Goal: Transaction & Acquisition: Book appointment/travel/reservation

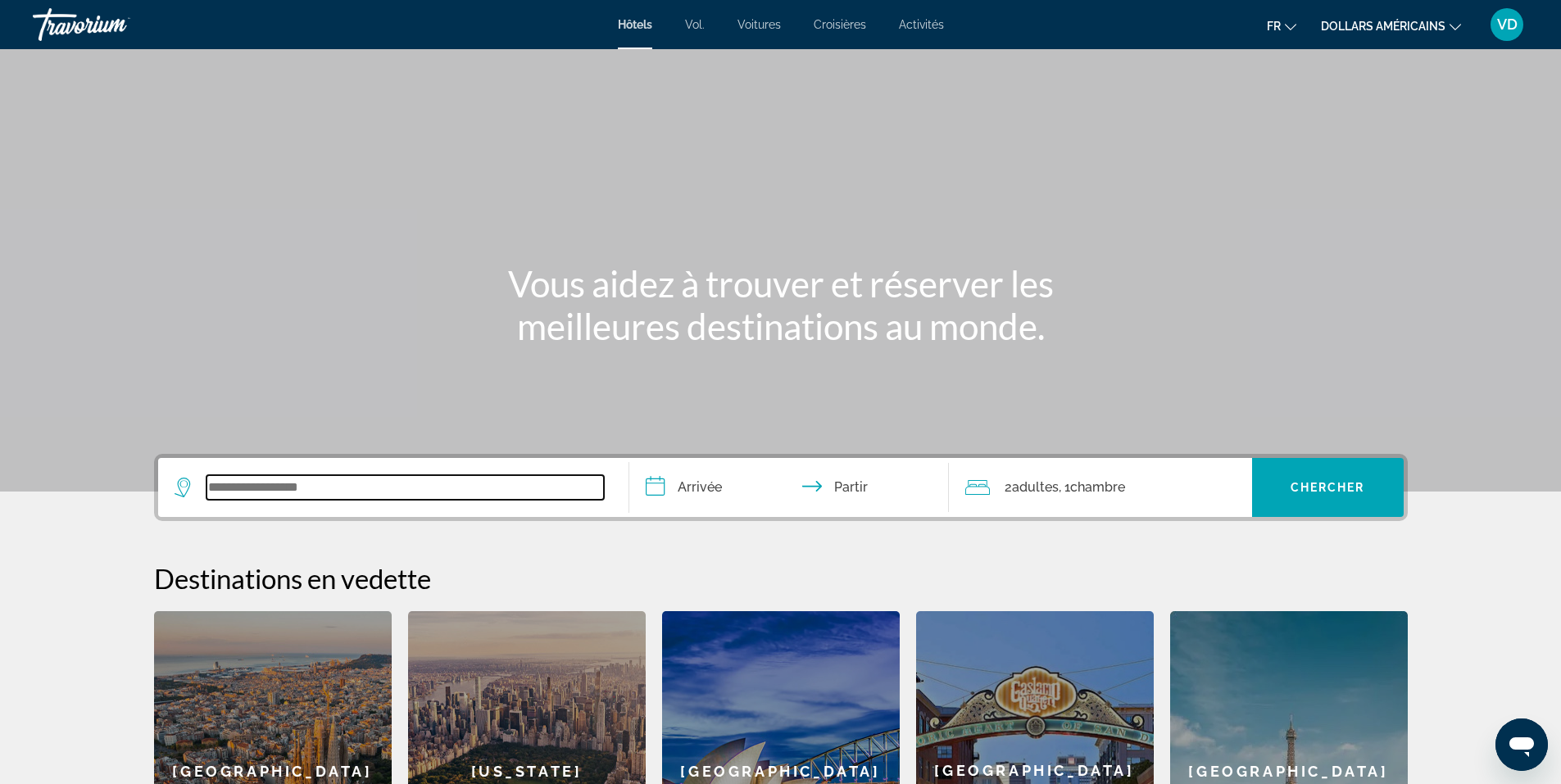
click at [446, 485] on input "Widget de recherche" at bounding box center [405, 487] width 397 height 24
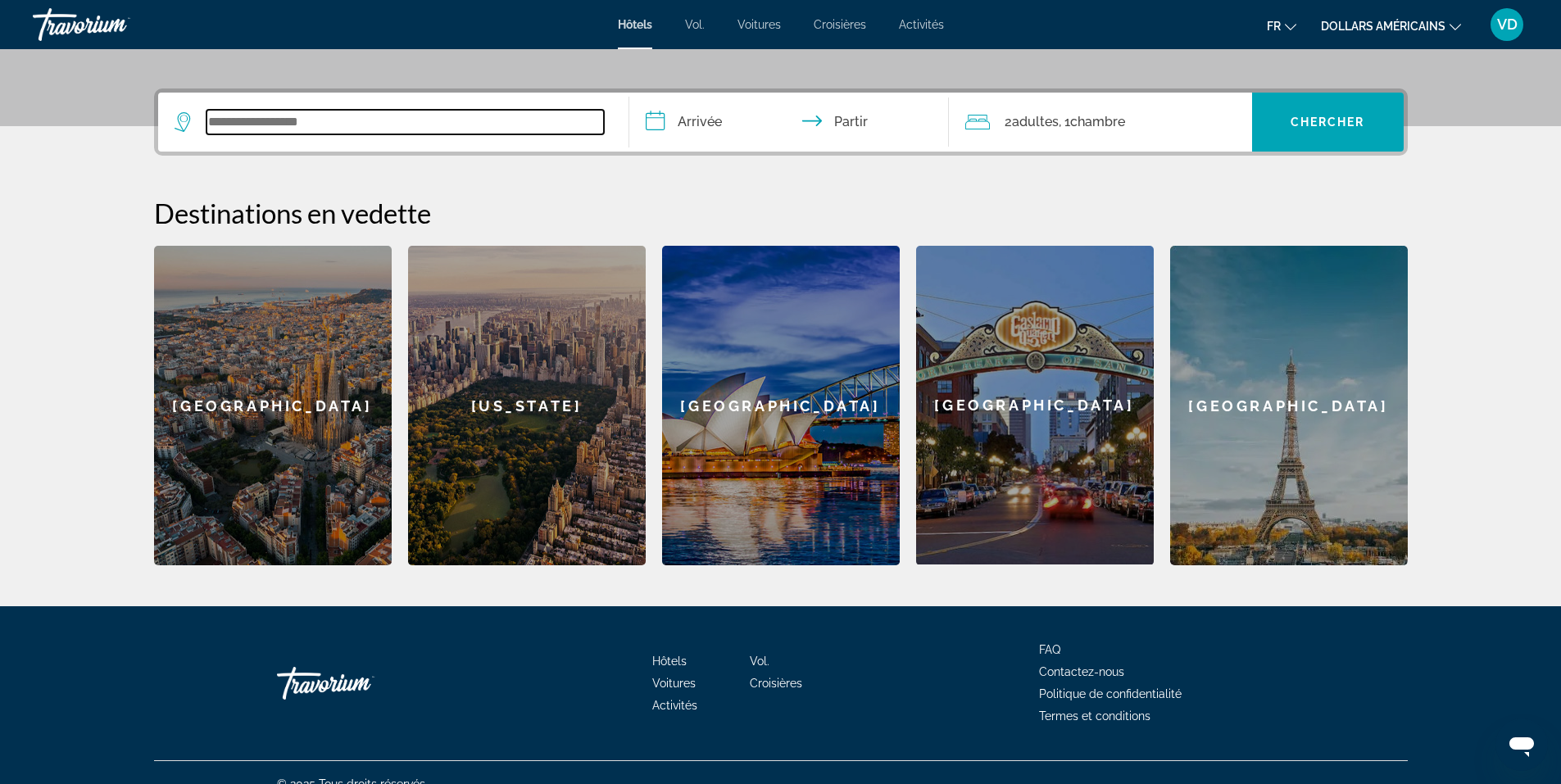
scroll to position [388, 0]
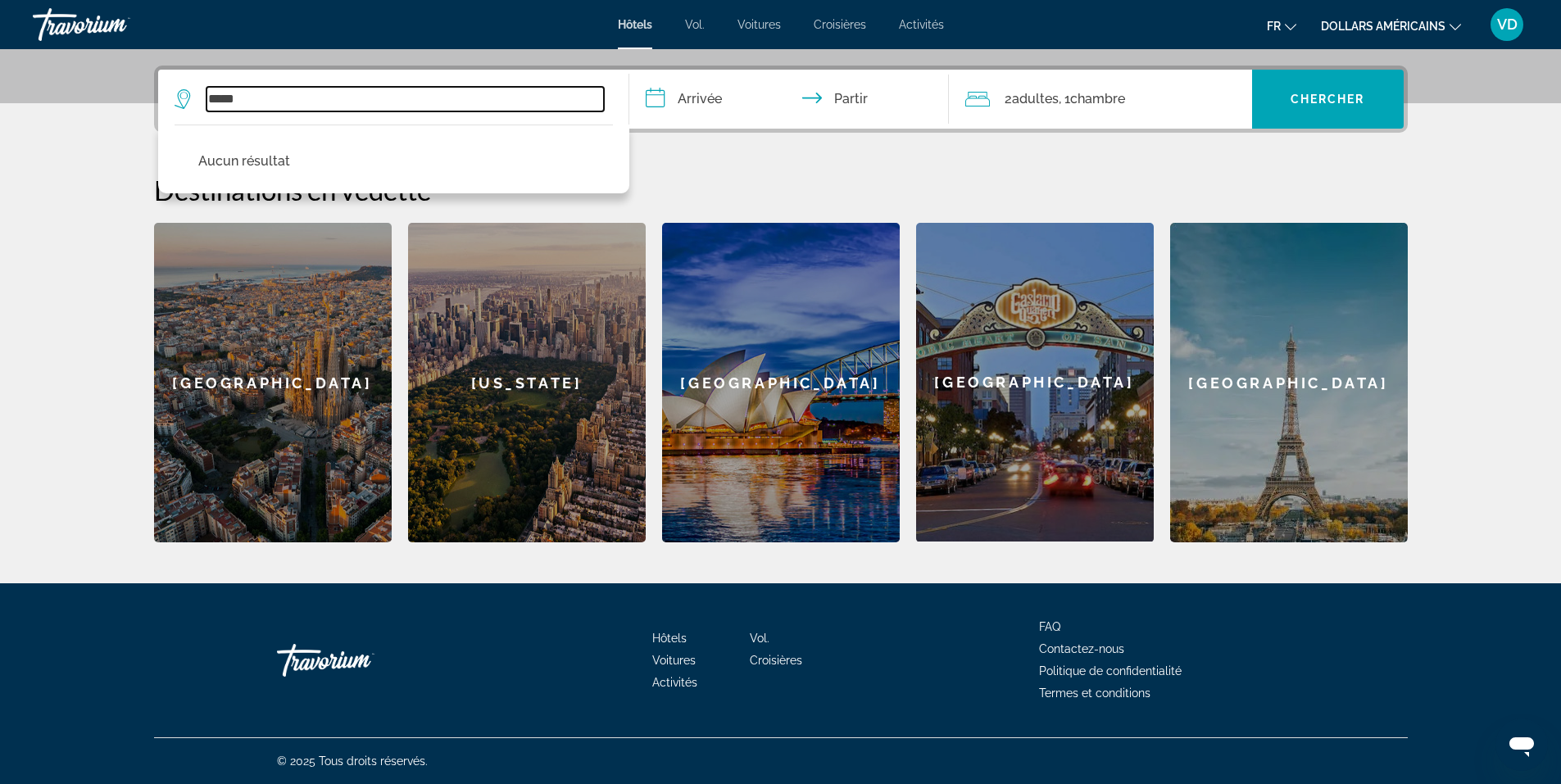
type input "*****"
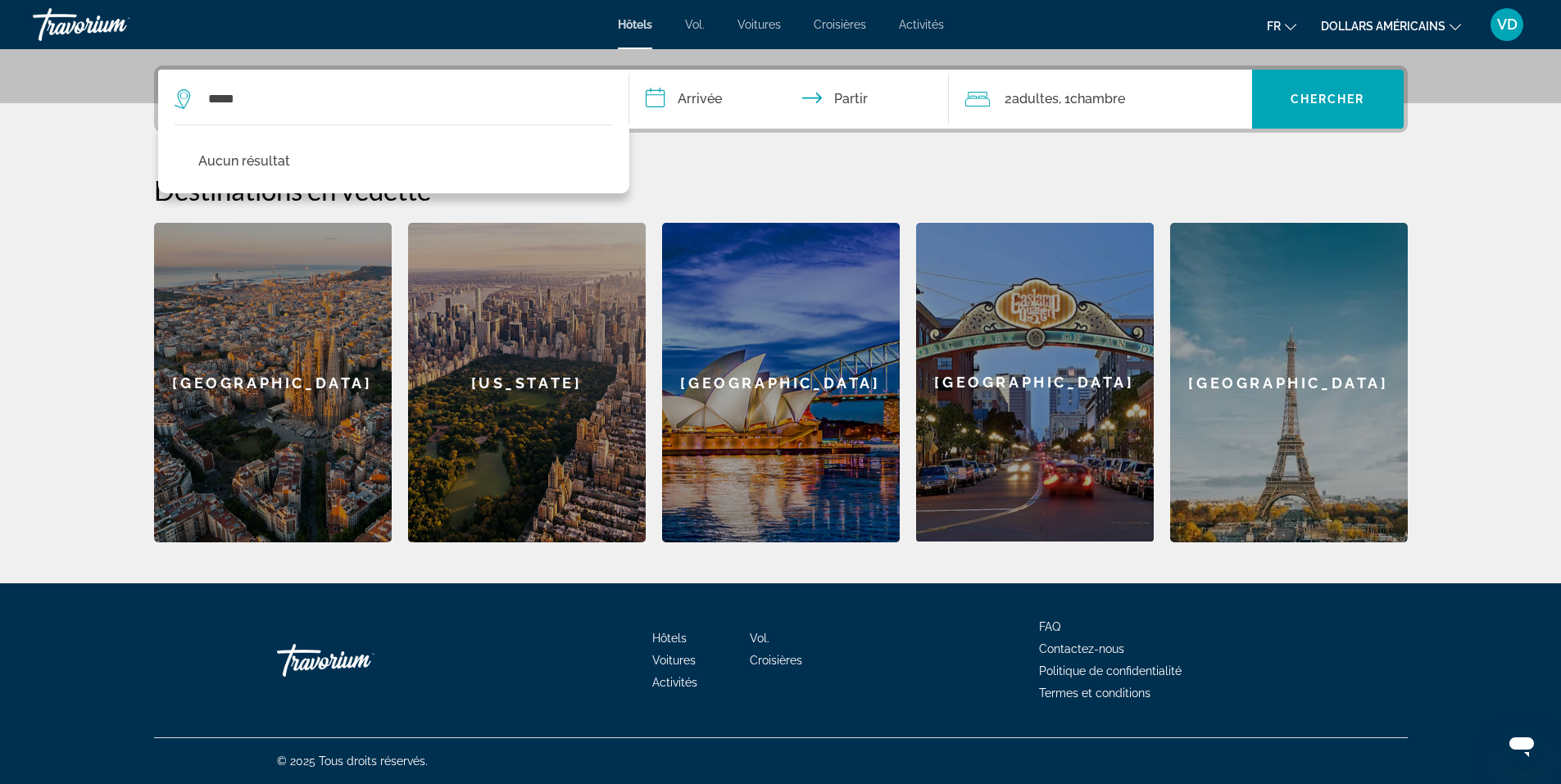
click at [703, 27] on font "Vol." at bounding box center [694, 24] width 20 height 13
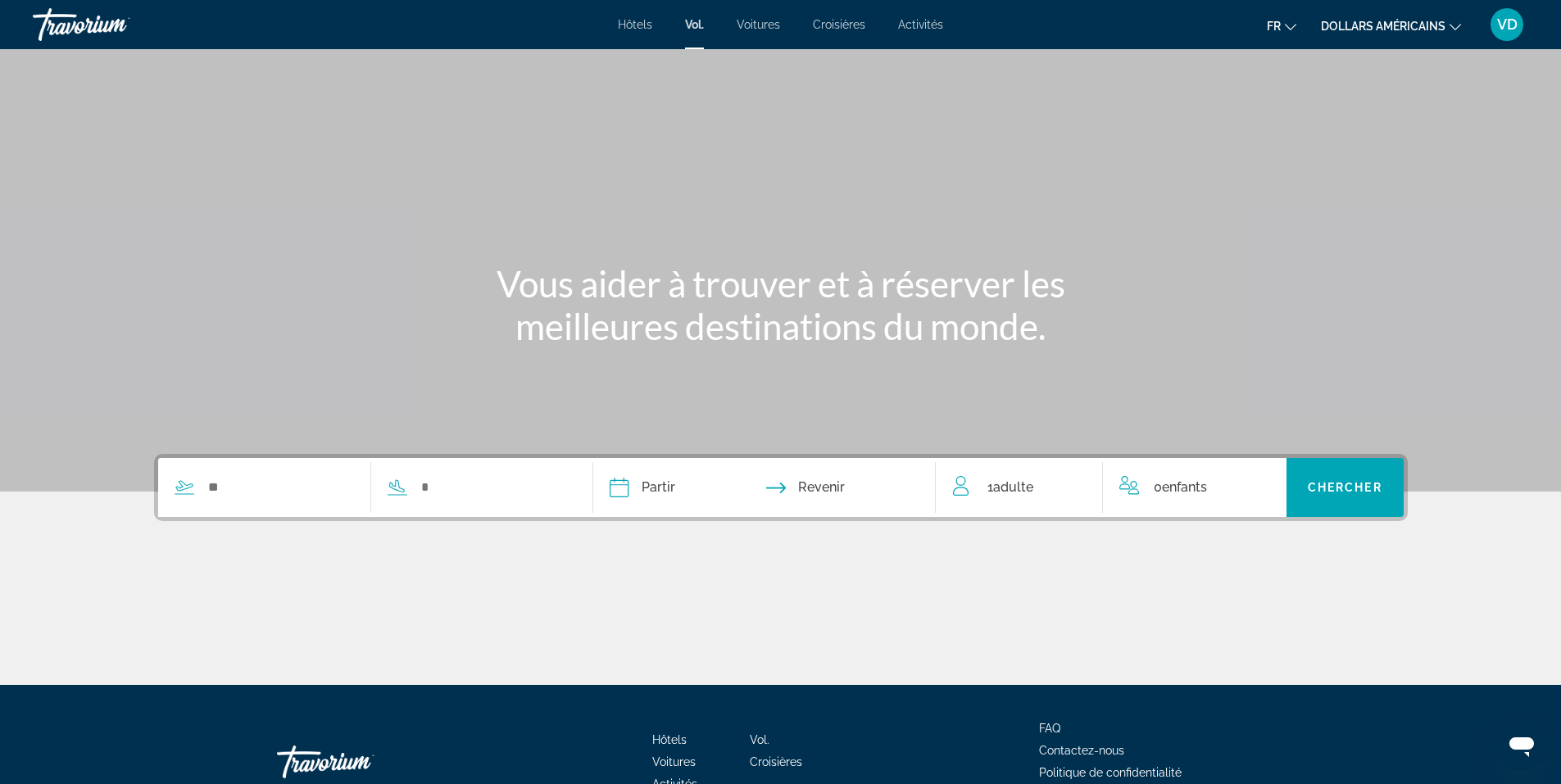
click at [643, 26] on font "Hôtels" at bounding box center [635, 24] width 35 height 13
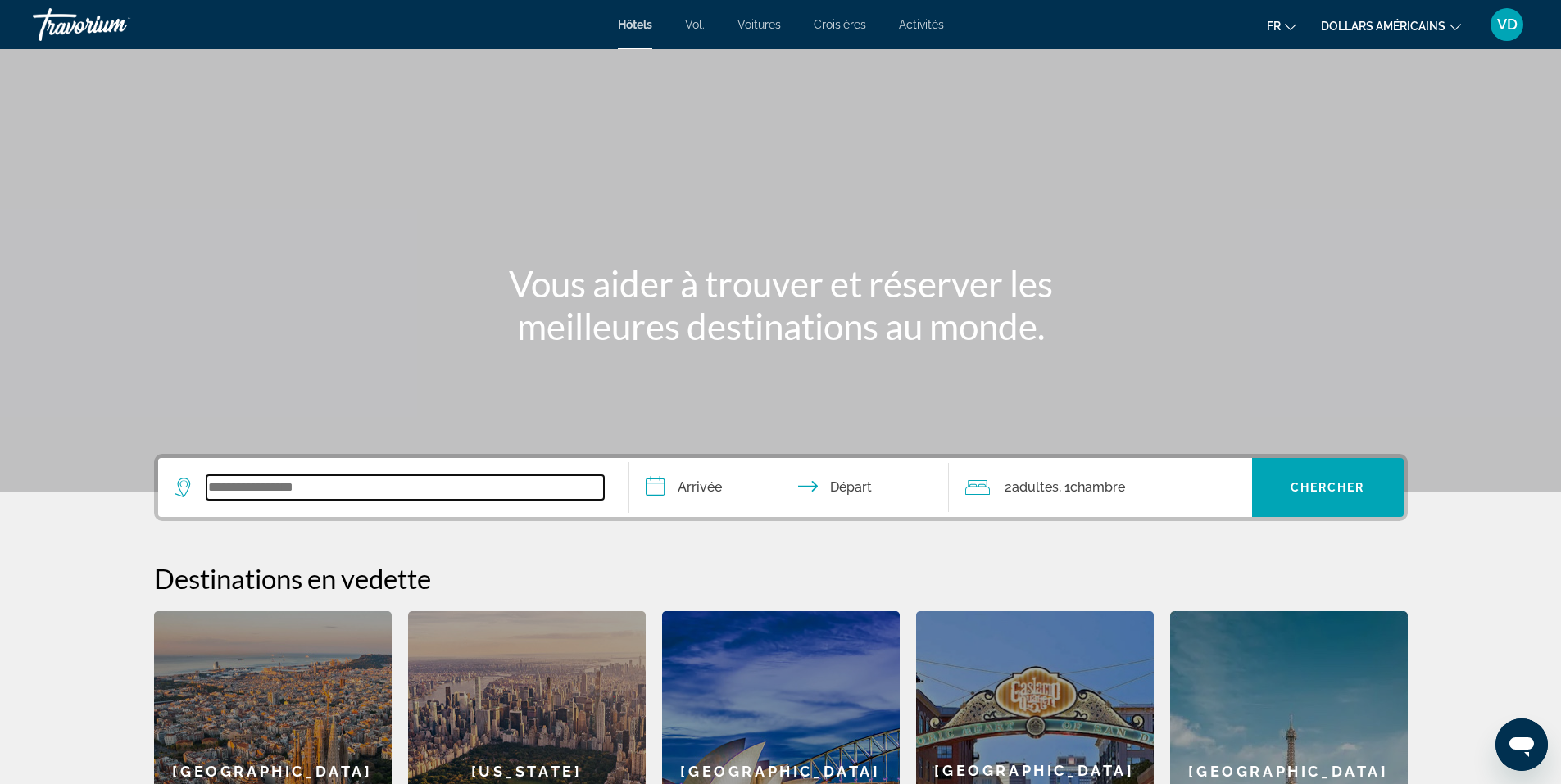
click at [361, 484] on input "Search widget" at bounding box center [405, 487] width 397 height 24
click at [296, 478] on input "Search widget" at bounding box center [405, 487] width 397 height 24
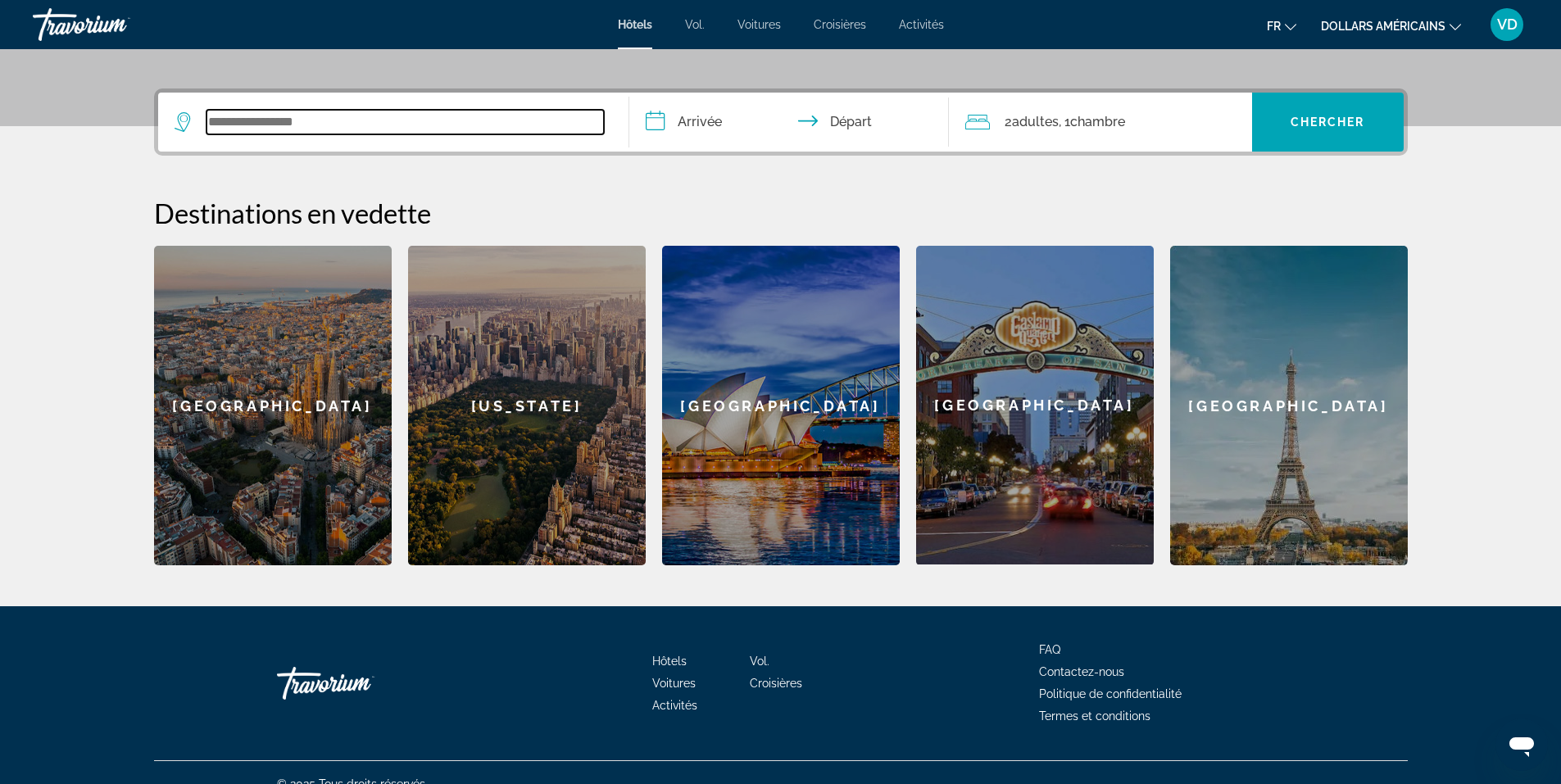
scroll to position [388, 0]
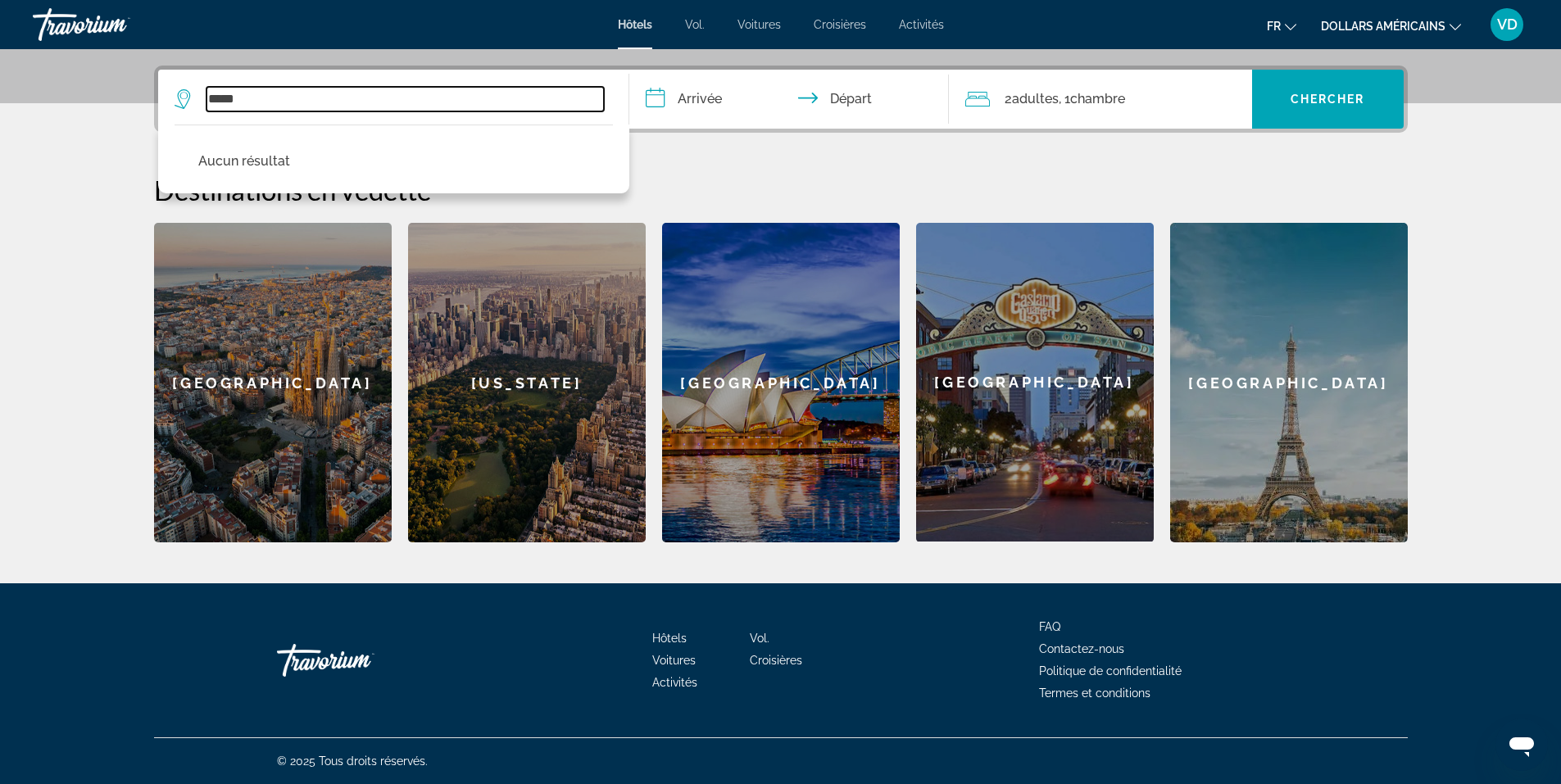
drag, startPoint x: 297, startPoint y: 101, endPoint x: 168, endPoint y: 86, distance: 129.9
click at [168, 86] on app-destination-search "***** Aucun résultat" at bounding box center [393, 99] width 471 height 59
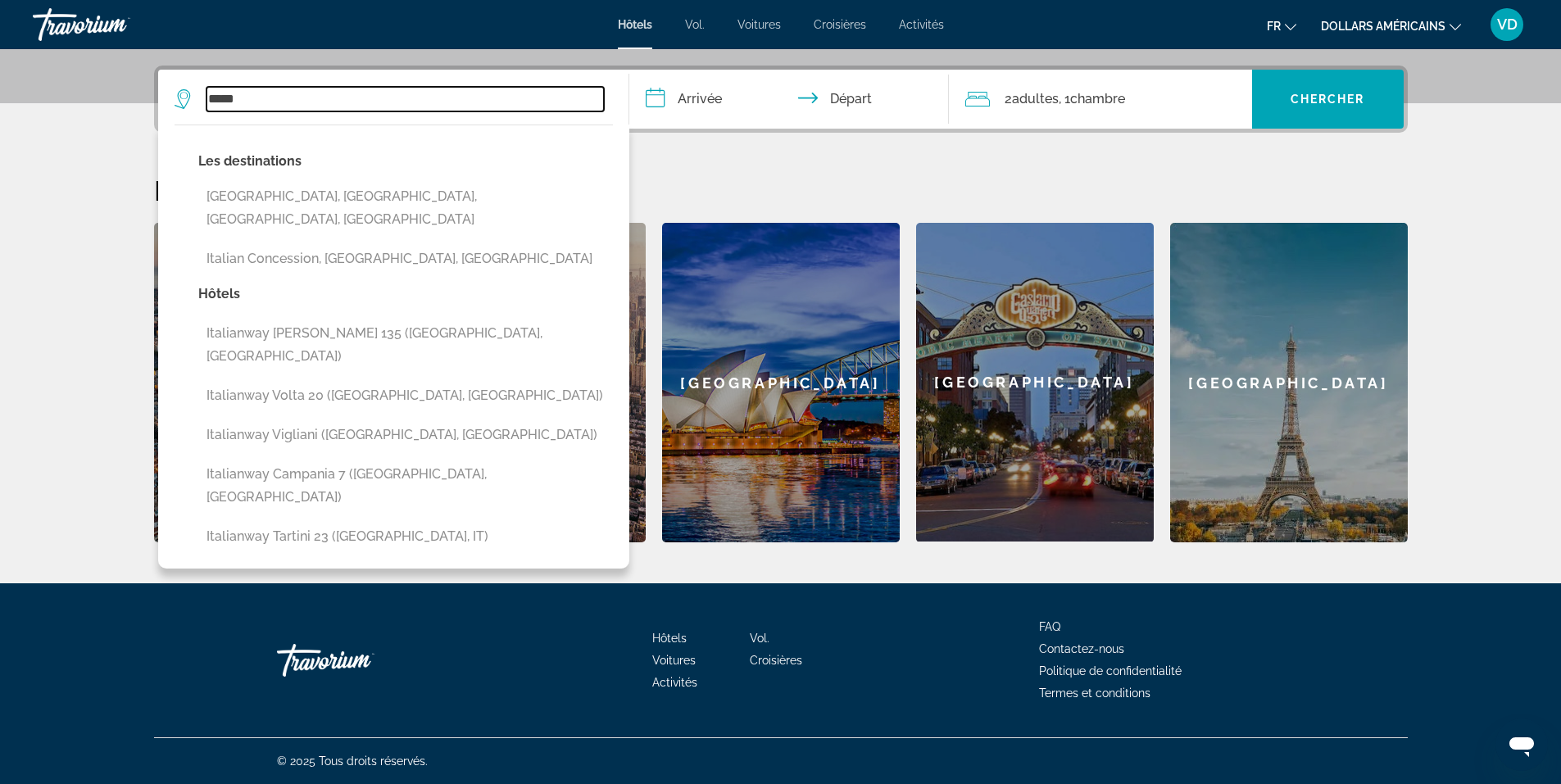
type input "*****"
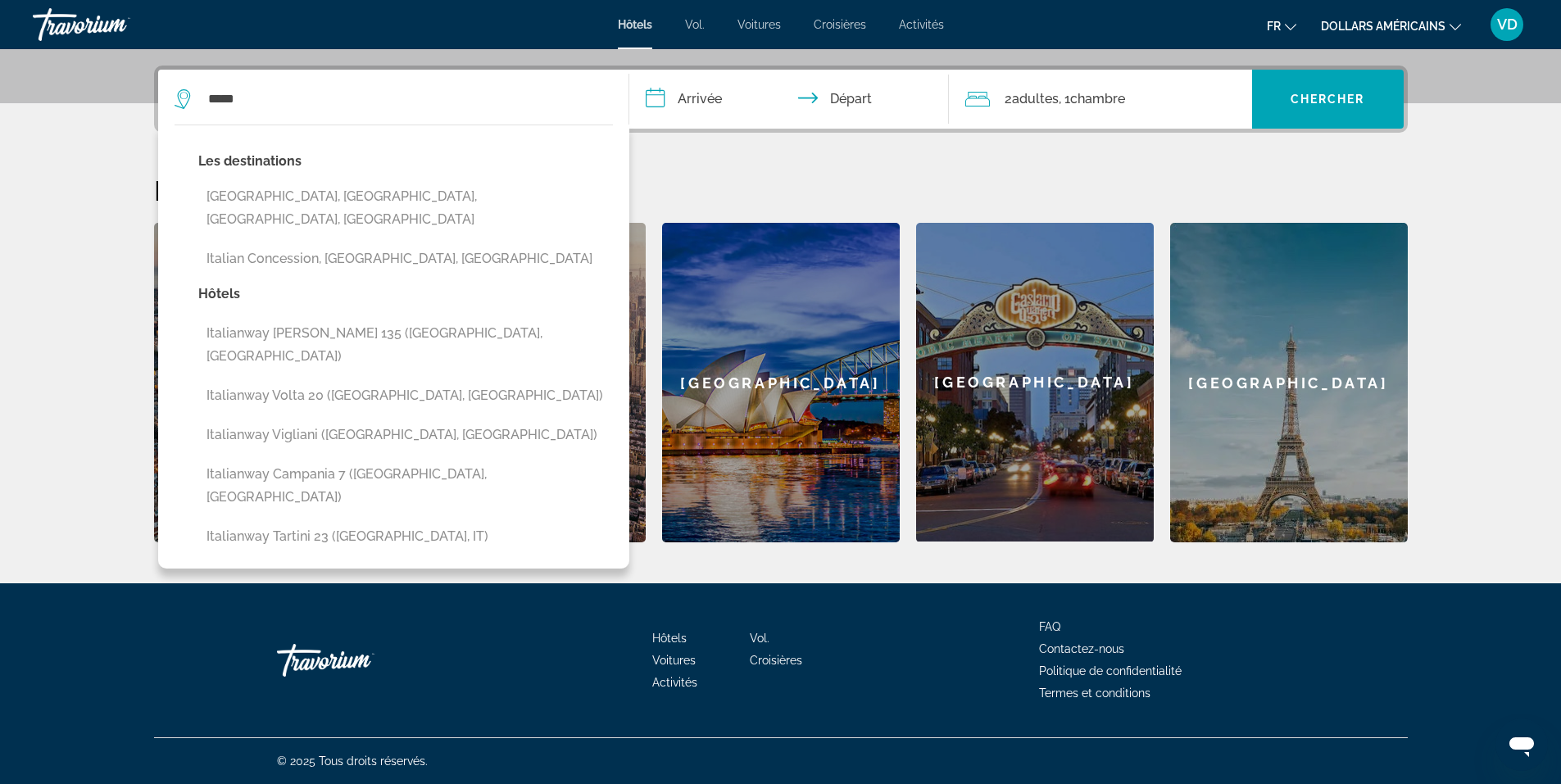
click at [699, 23] on font "Vol." at bounding box center [694, 24] width 20 height 13
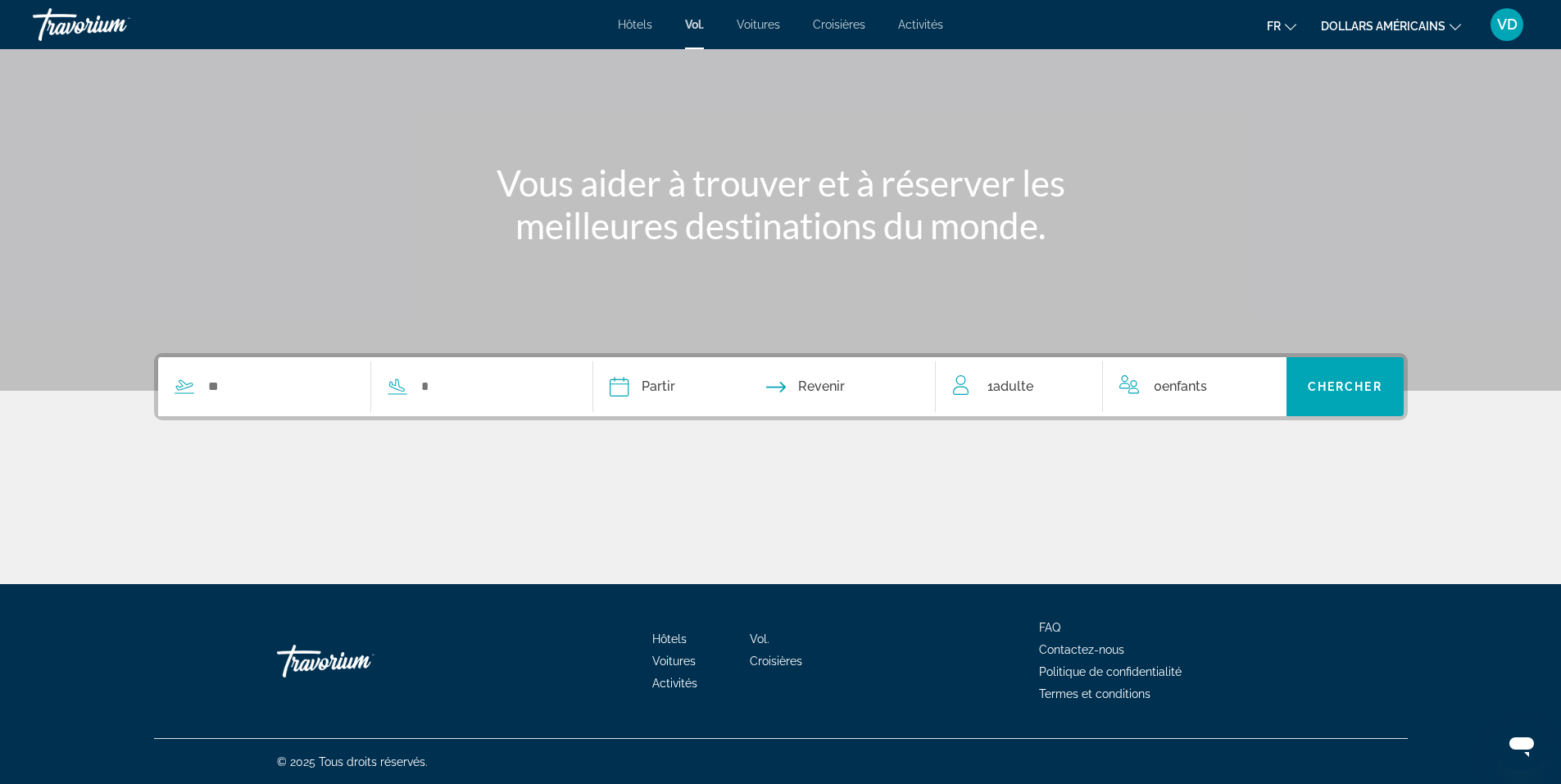
scroll to position [101, 0]
click at [241, 392] on input "Search widget" at bounding box center [280, 386] width 148 height 24
click at [627, 26] on font "Hôtels" at bounding box center [635, 24] width 35 height 13
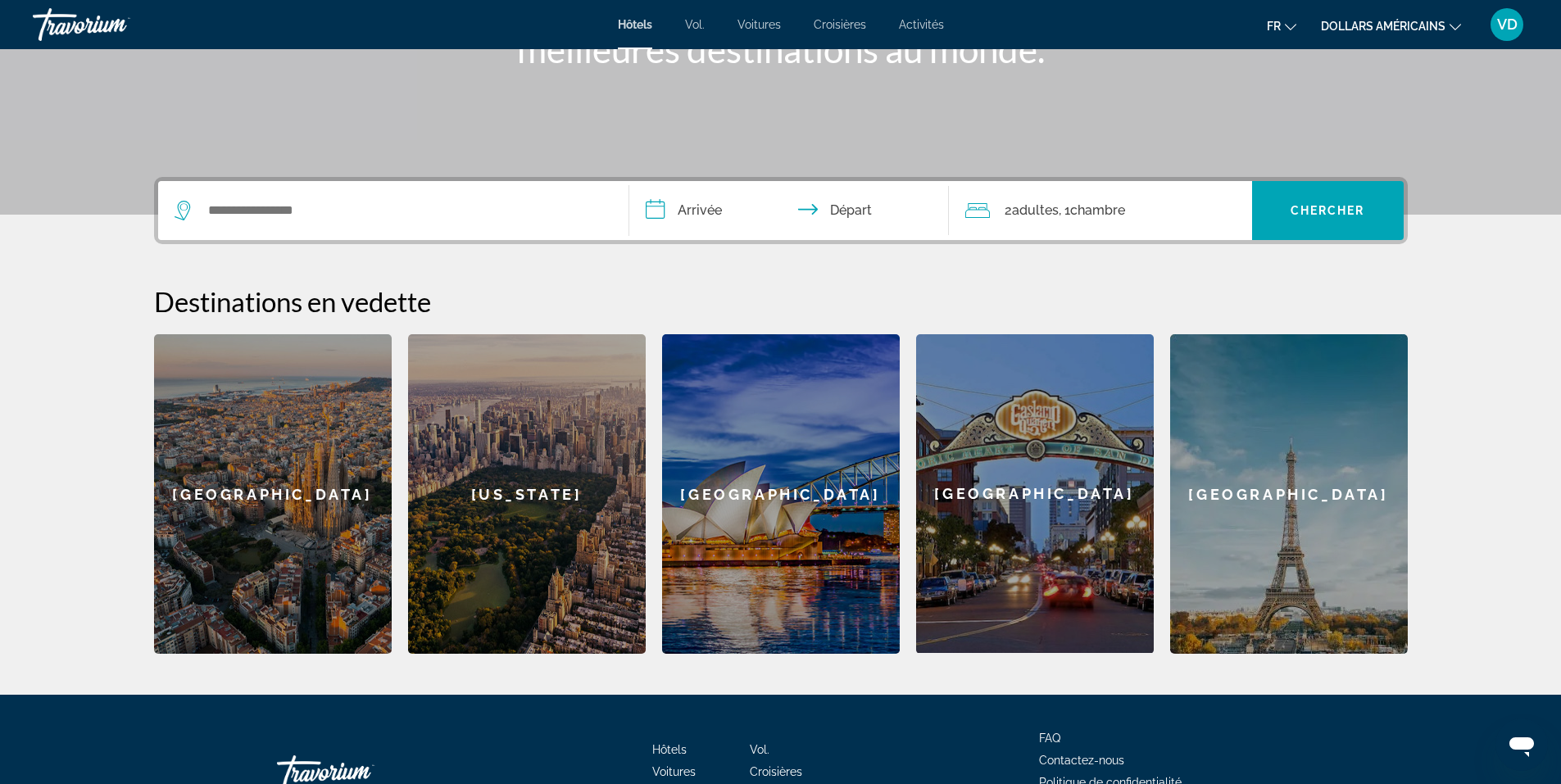
scroll to position [388, 0]
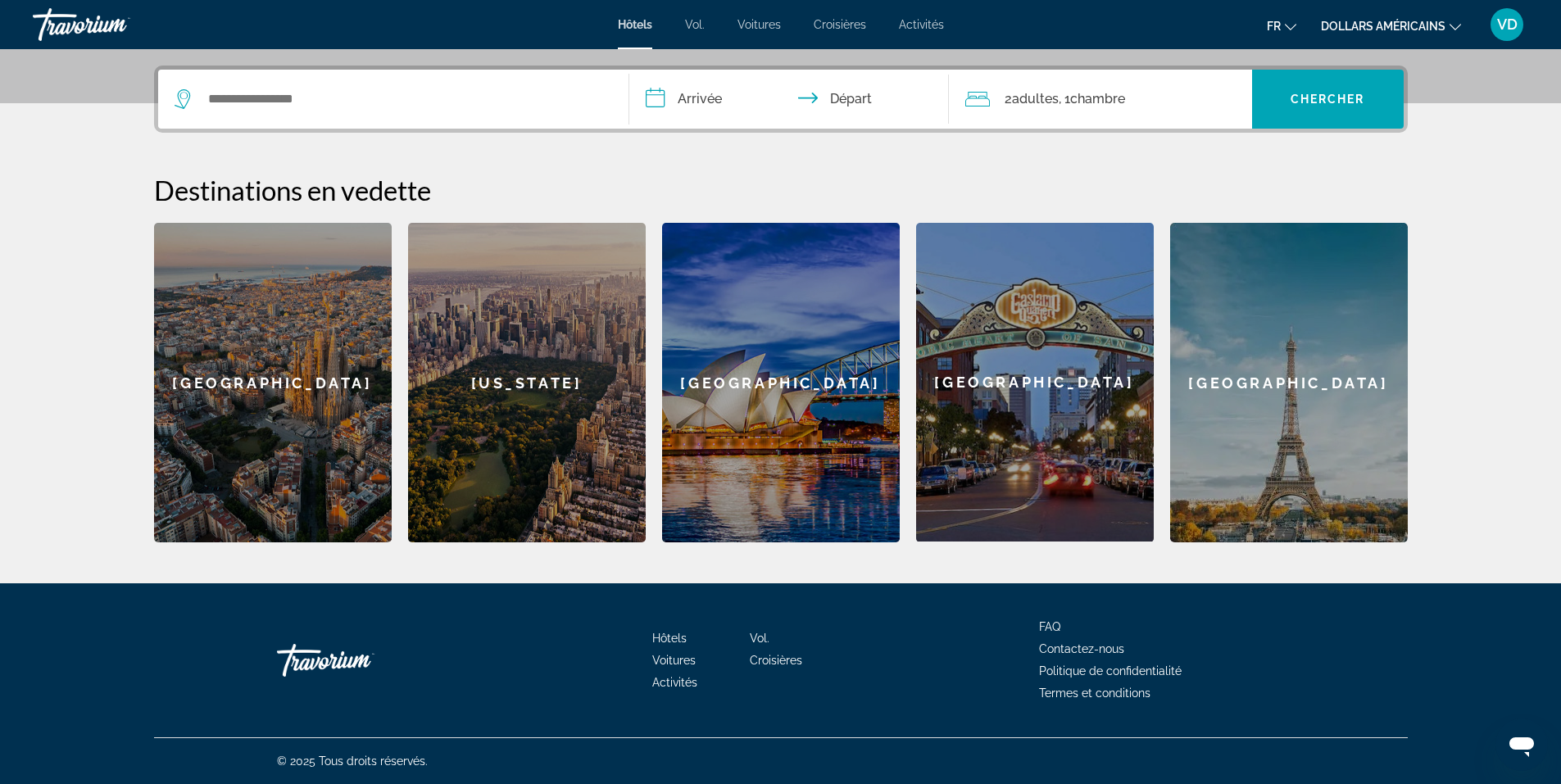
click at [332, 398] on div "[GEOGRAPHIC_DATA]" at bounding box center [272, 382] width 238 height 319
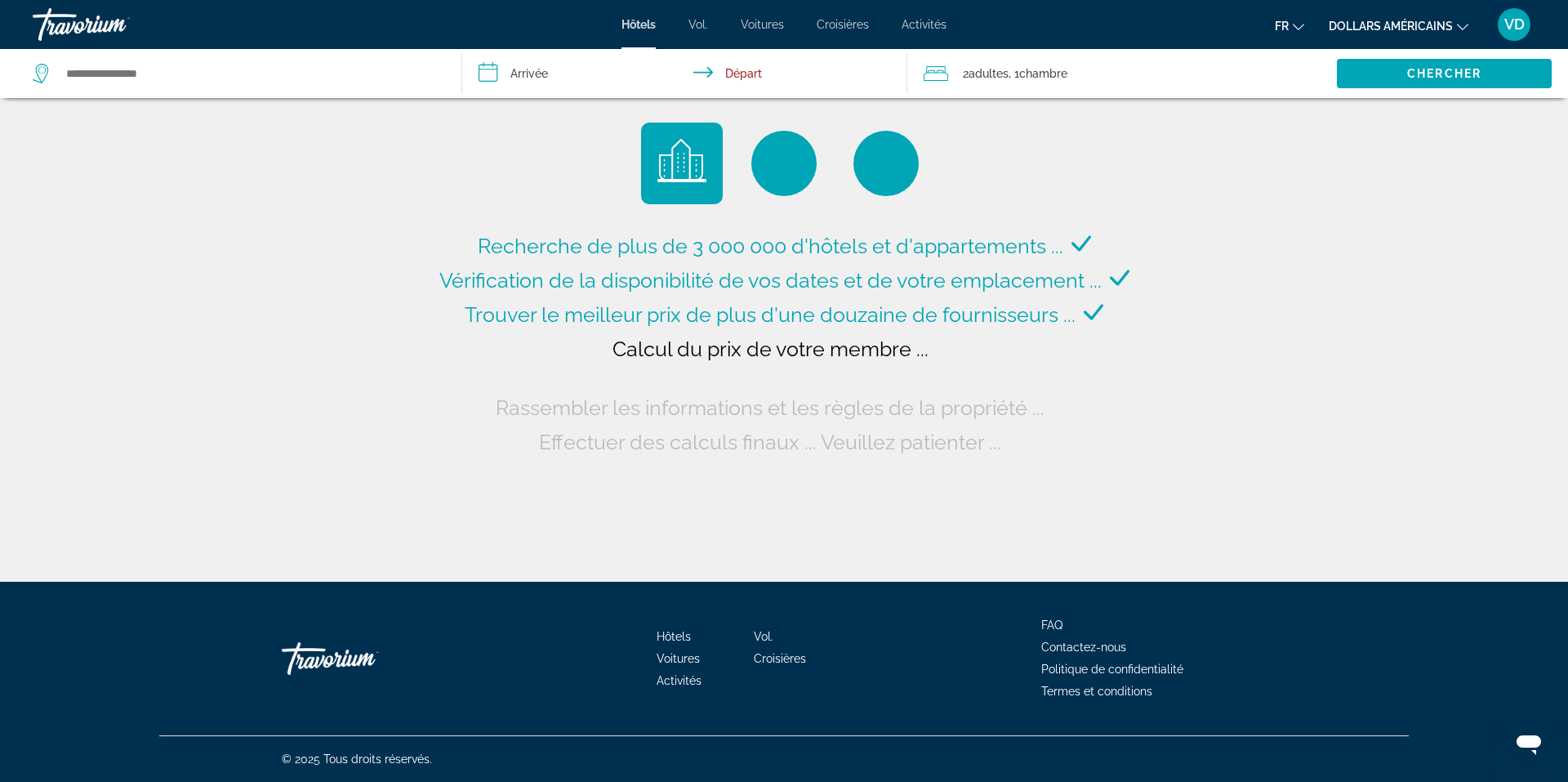
click at [1460, 23] on icon "Changer de devise" at bounding box center [1462, 27] width 11 height 11
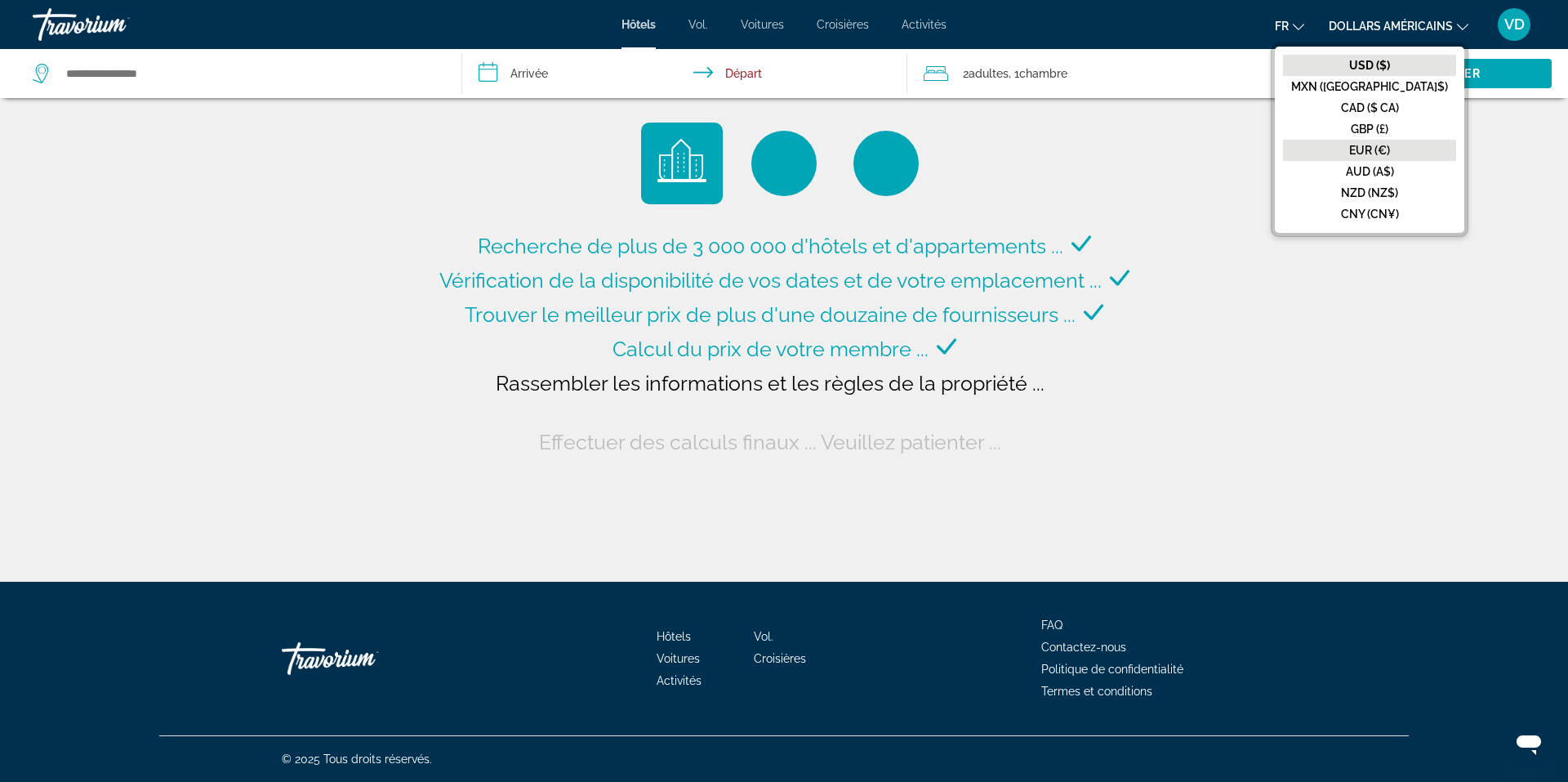
click at [1390, 149] on font "EUR (€)" at bounding box center [1369, 150] width 41 height 13
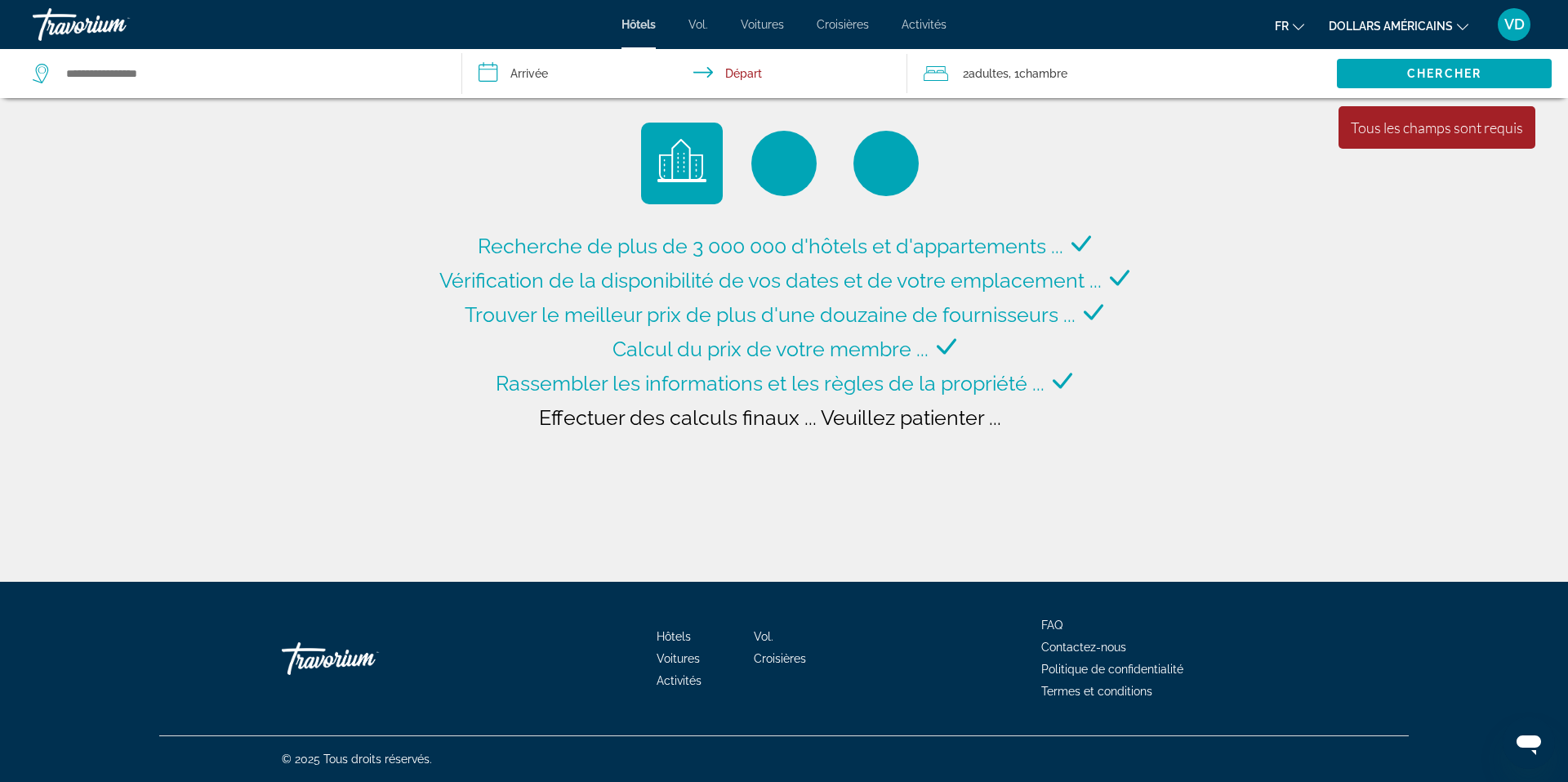
type input "**********"
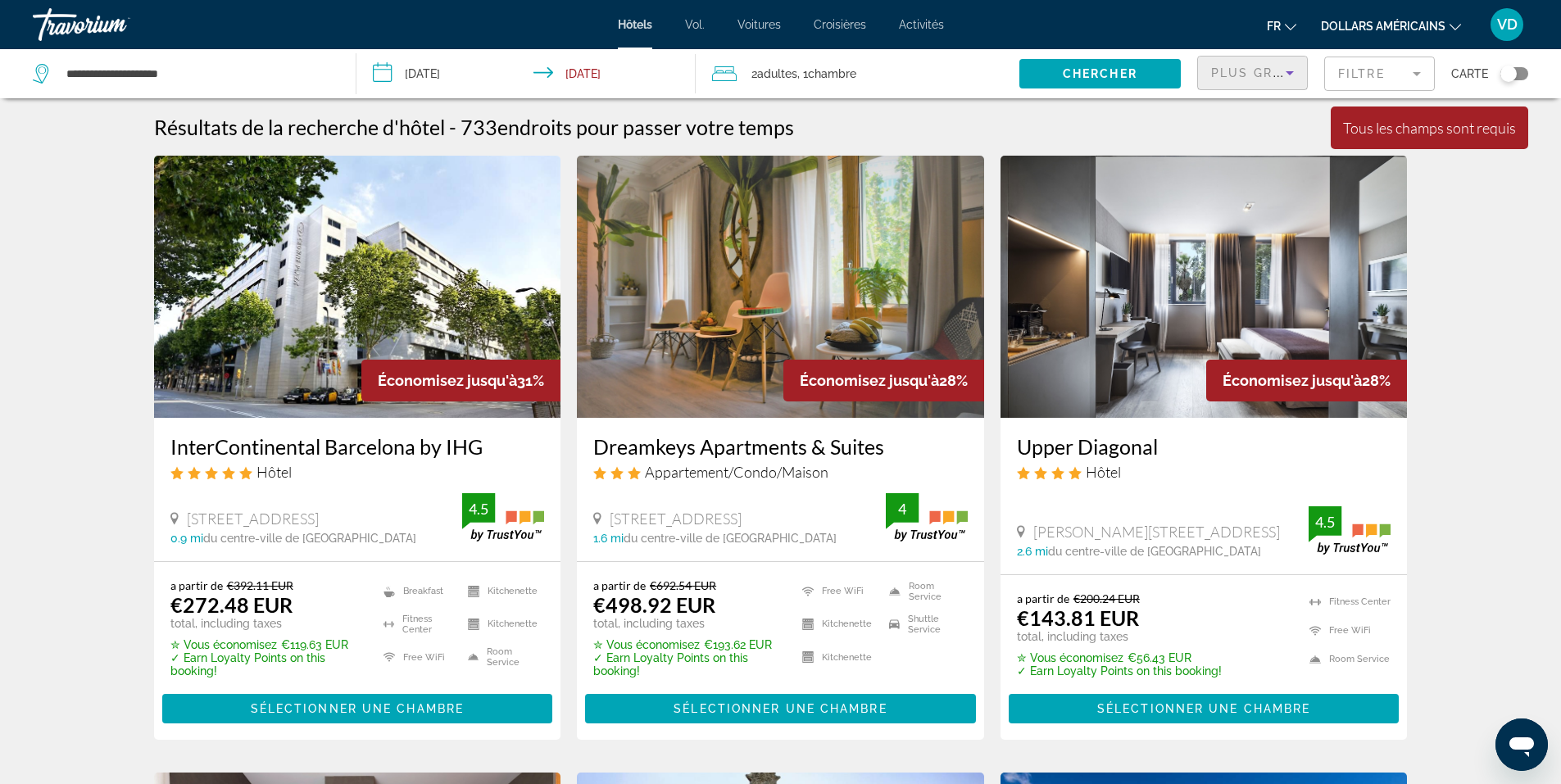
click at [1296, 74] on icon "Sort by" at bounding box center [1289, 73] width 20 height 20
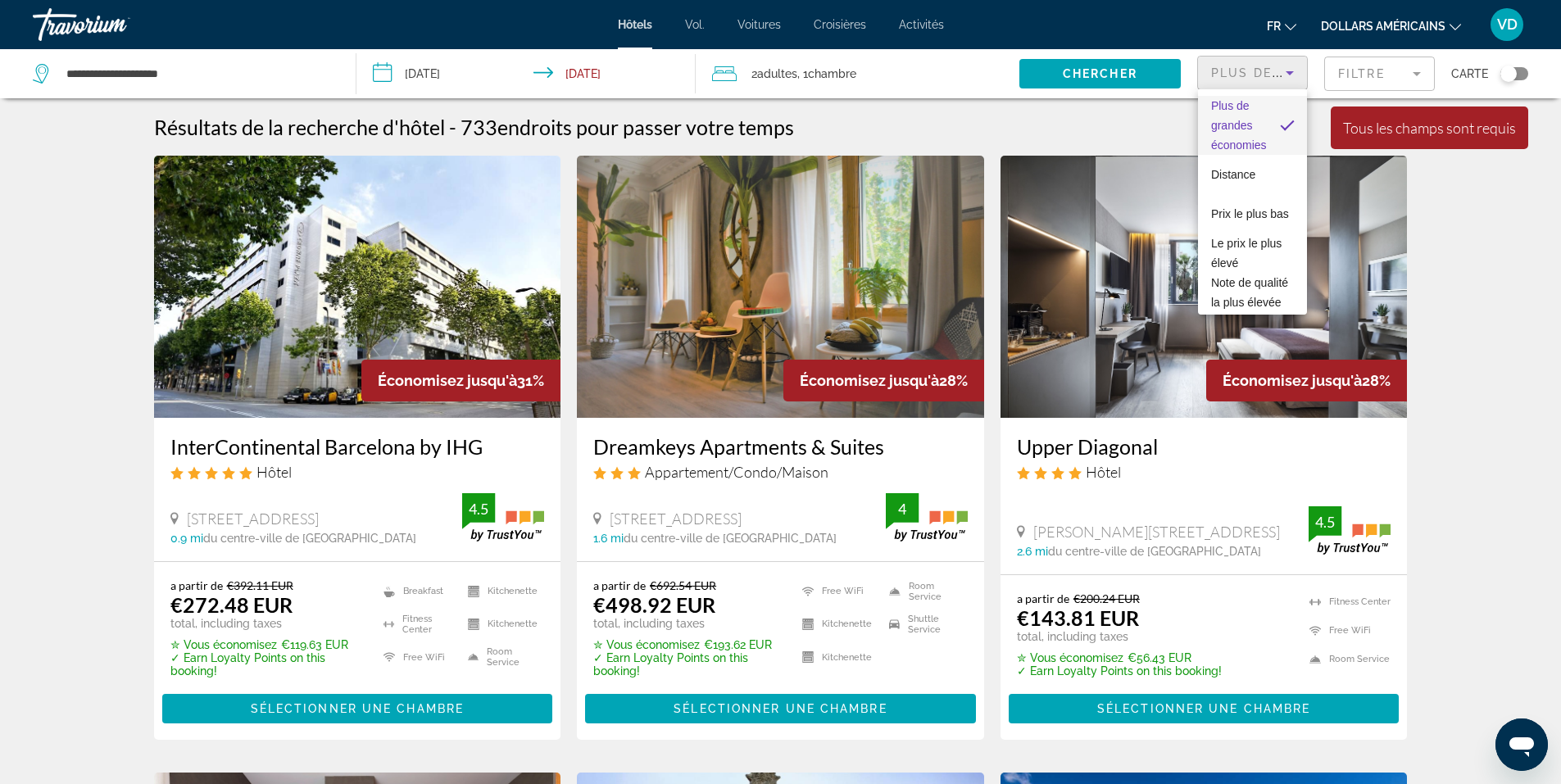
click at [1422, 81] on div at bounding box center [780, 392] width 1561 height 784
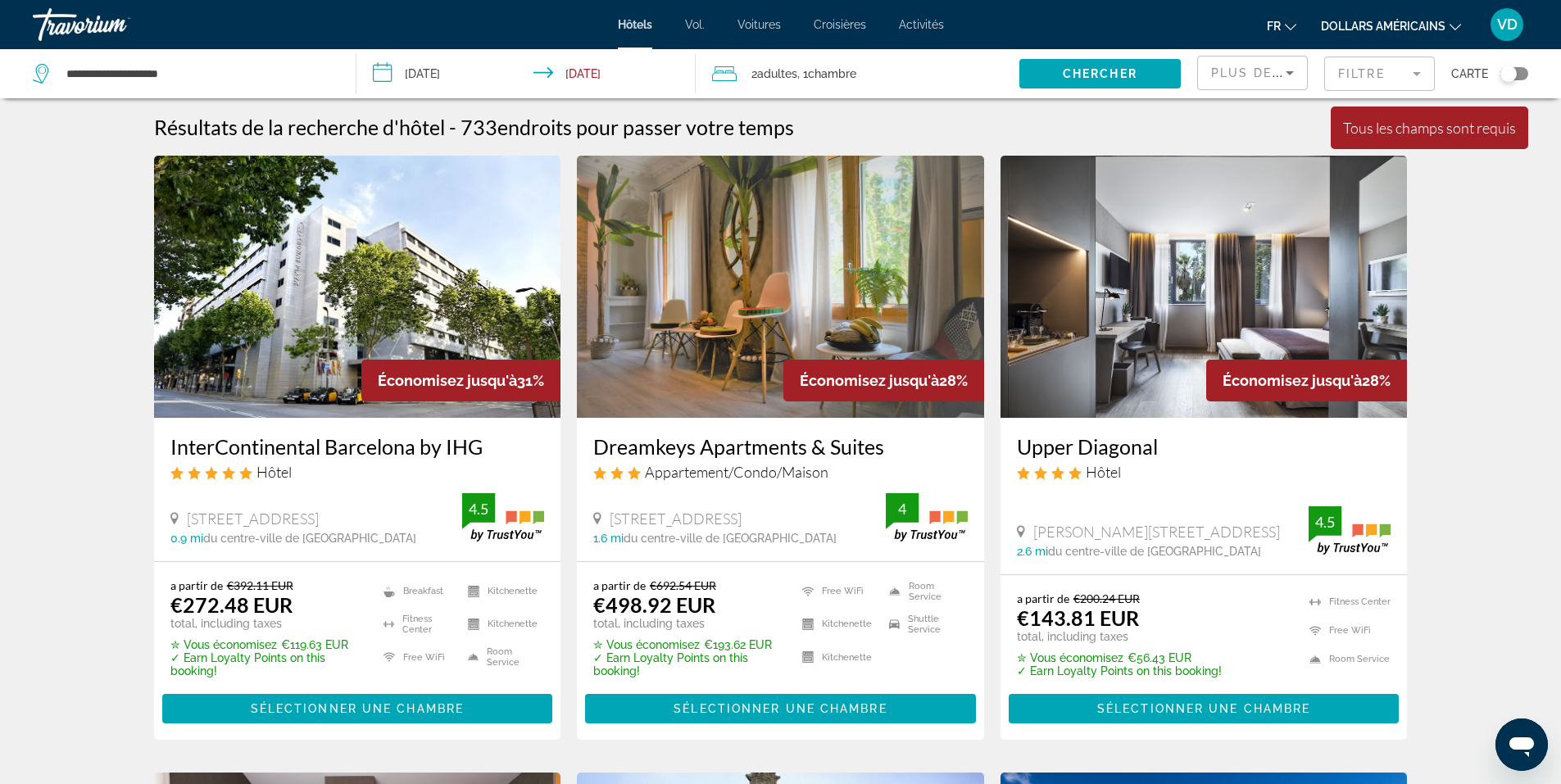
click at [1419, 77] on mat-form-field "Filtre" at bounding box center [1379, 73] width 111 height 35
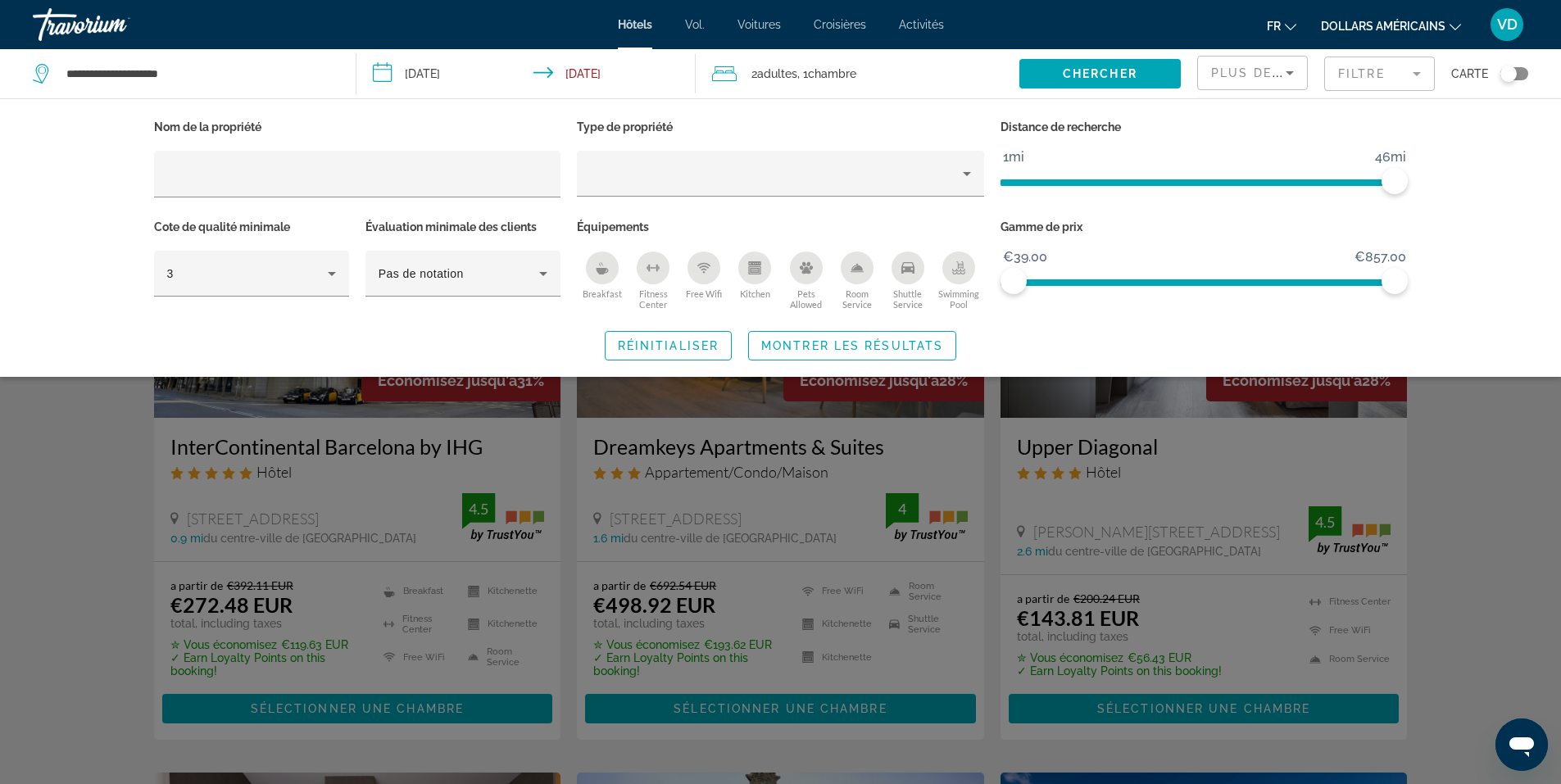
click at [1475, 471] on div "Search widget" at bounding box center [780, 514] width 1561 height 538
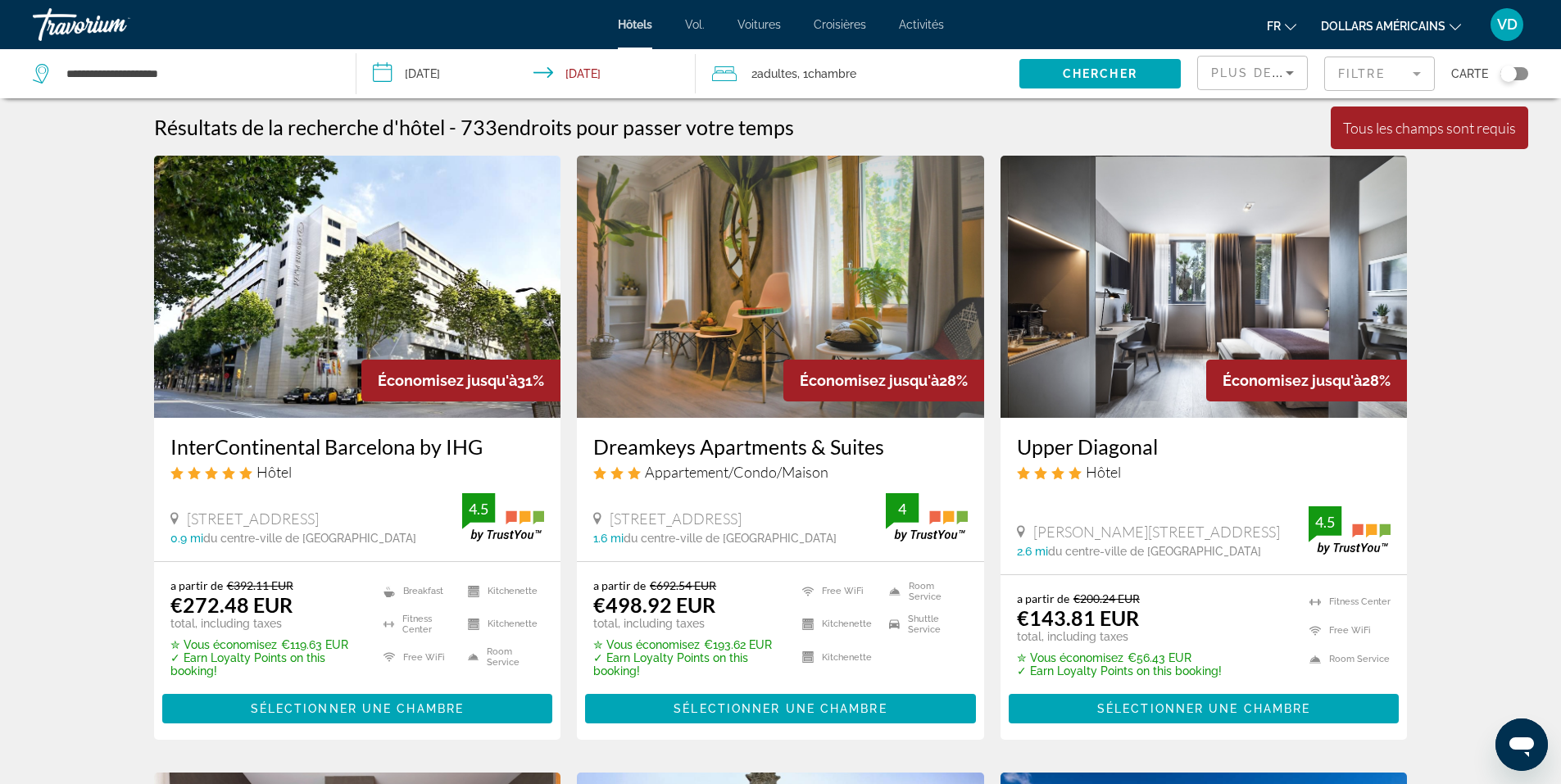
click at [598, 69] on input "**********" at bounding box center [529, 76] width 347 height 54
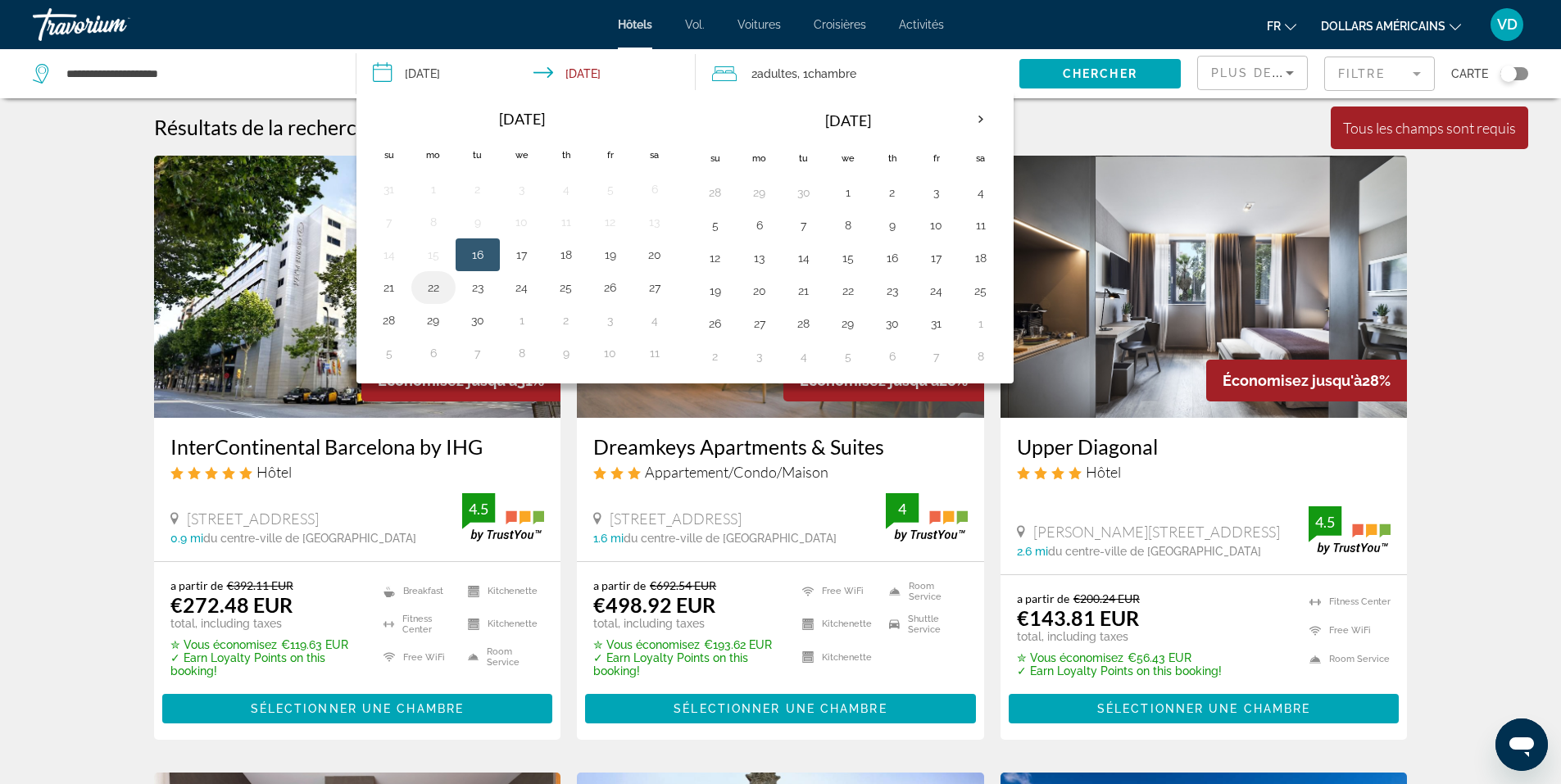
click at [438, 293] on button "22" at bounding box center [433, 287] width 26 height 23
click at [457, 74] on input "**********" at bounding box center [529, 76] width 347 height 54
click at [406, 73] on input "**********" at bounding box center [529, 76] width 347 height 54
click at [568, 70] on input "**********" at bounding box center [529, 76] width 347 height 54
click at [457, 77] on input "**********" at bounding box center [529, 76] width 347 height 54
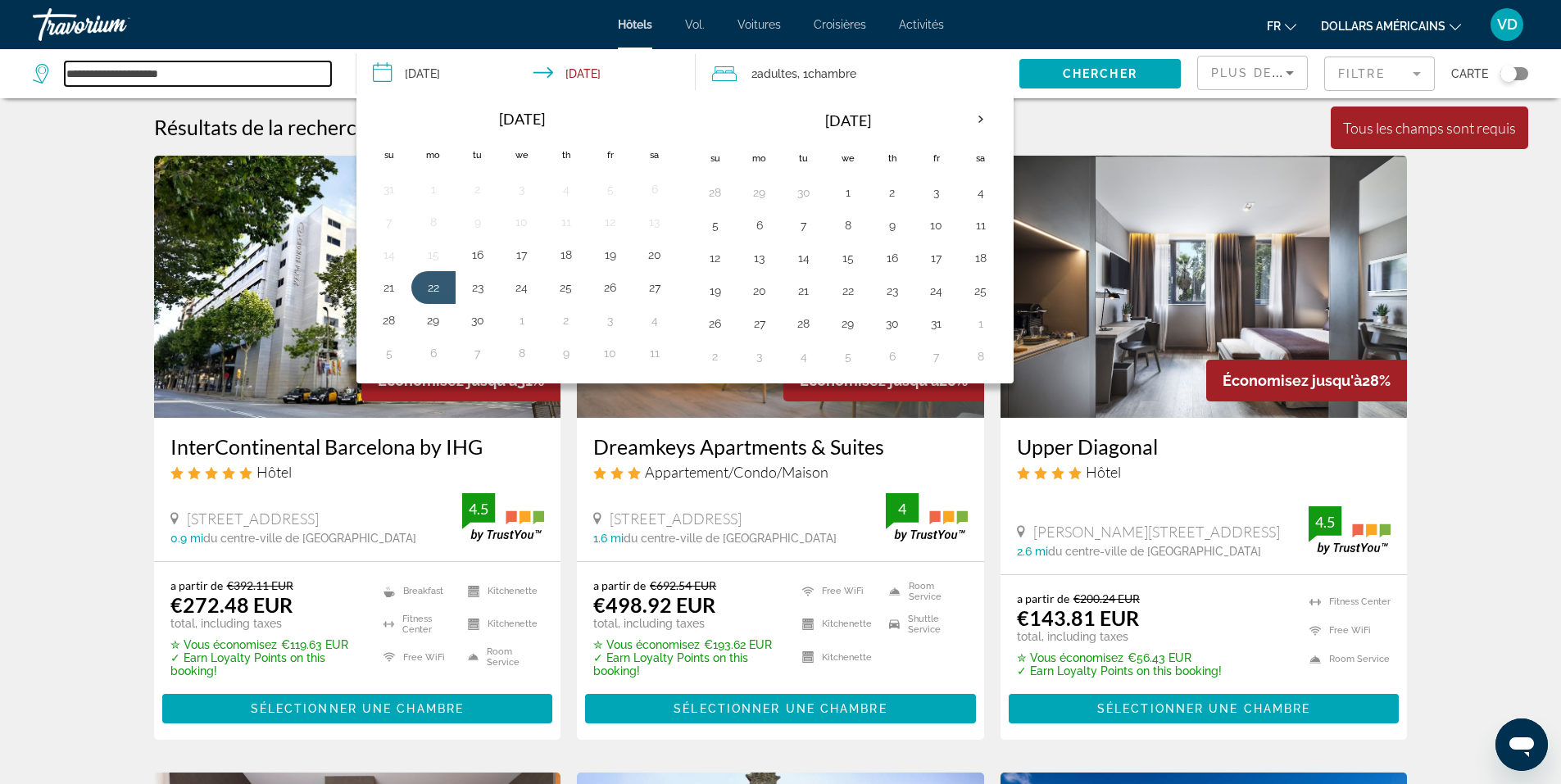
click at [228, 75] on input "**********" at bounding box center [198, 73] width 266 height 24
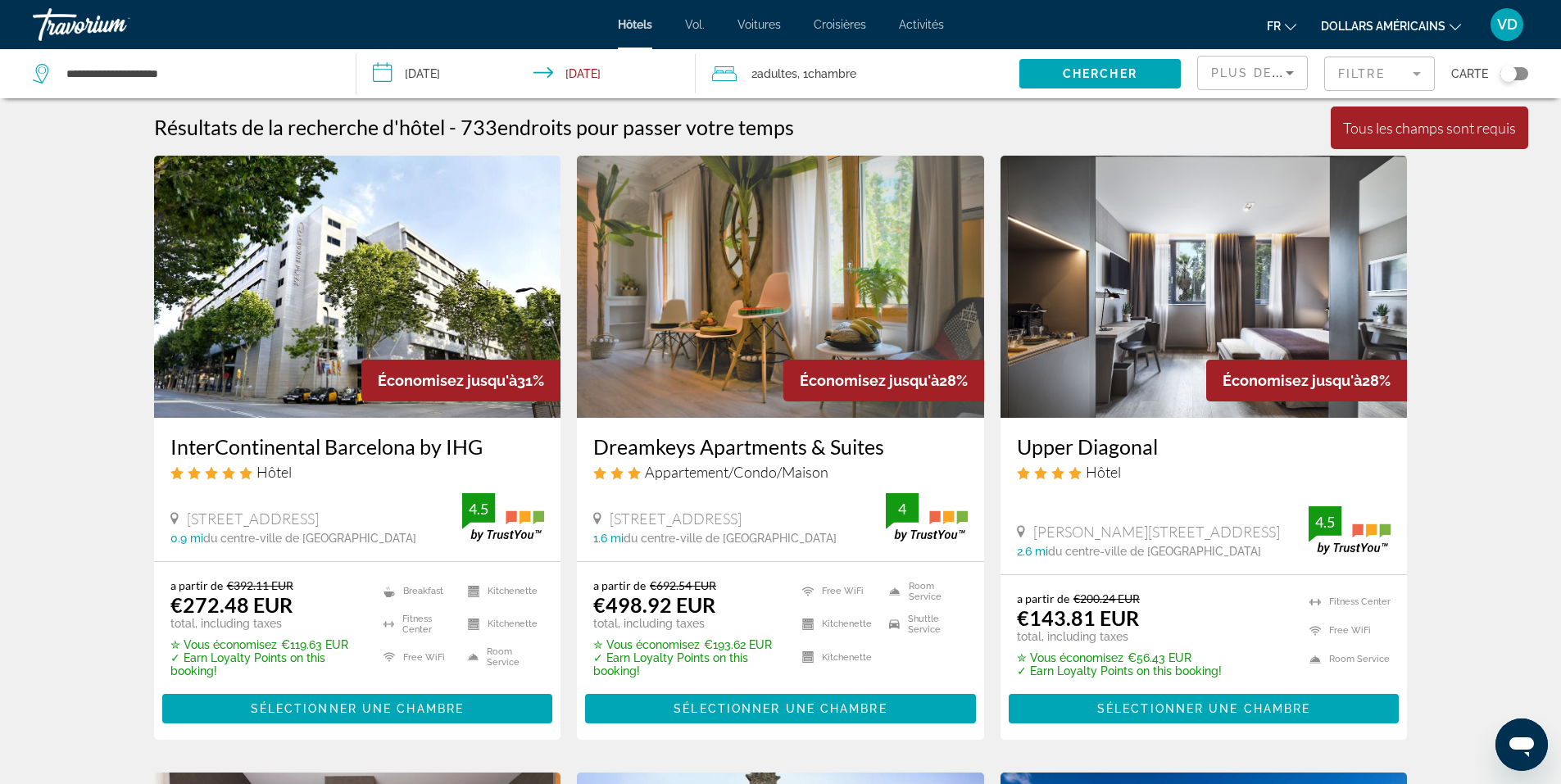
click at [409, 83] on input "**********" at bounding box center [529, 76] width 347 height 54
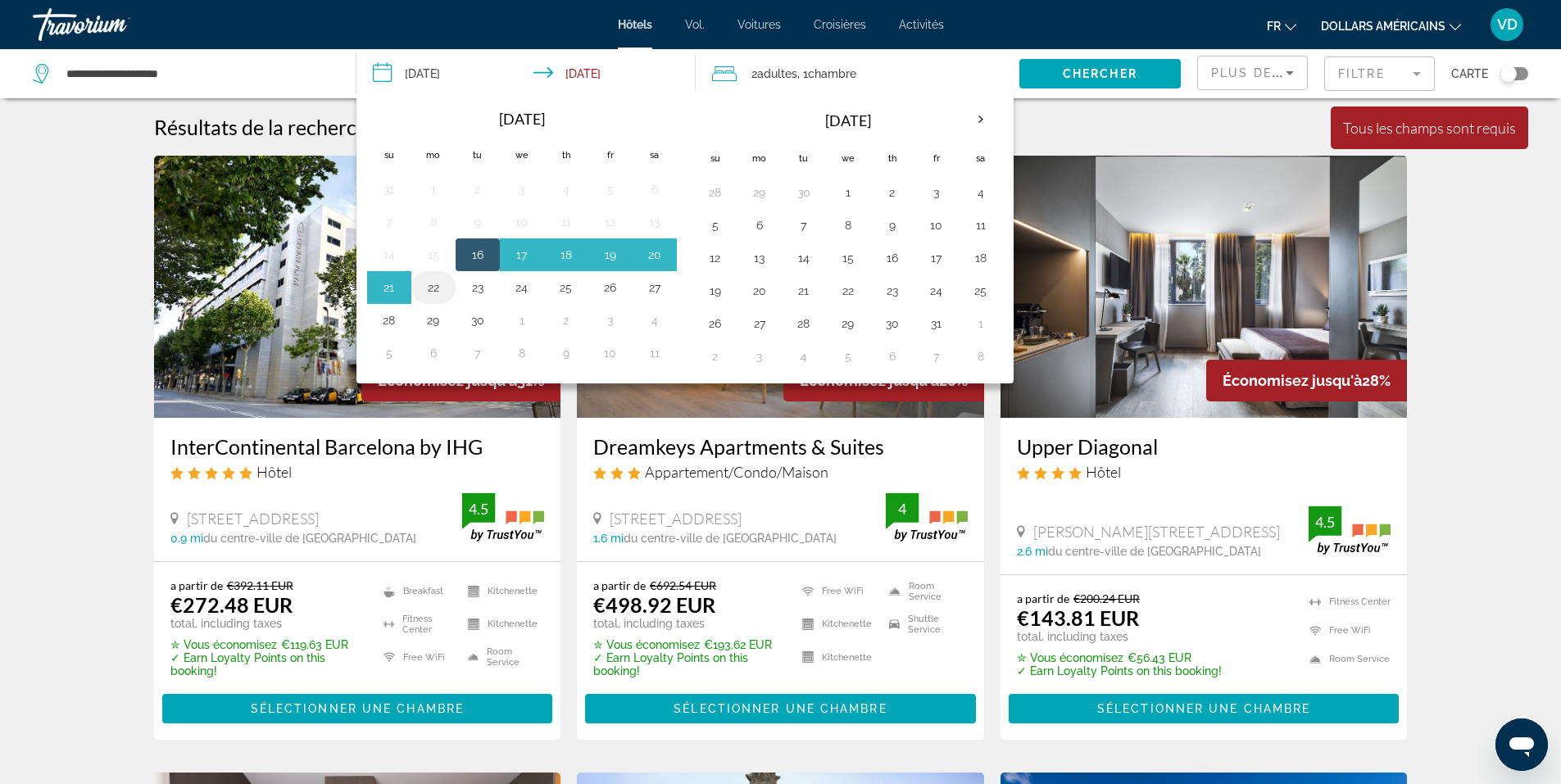
click at [437, 290] on button "22" at bounding box center [433, 287] width 26 height 23
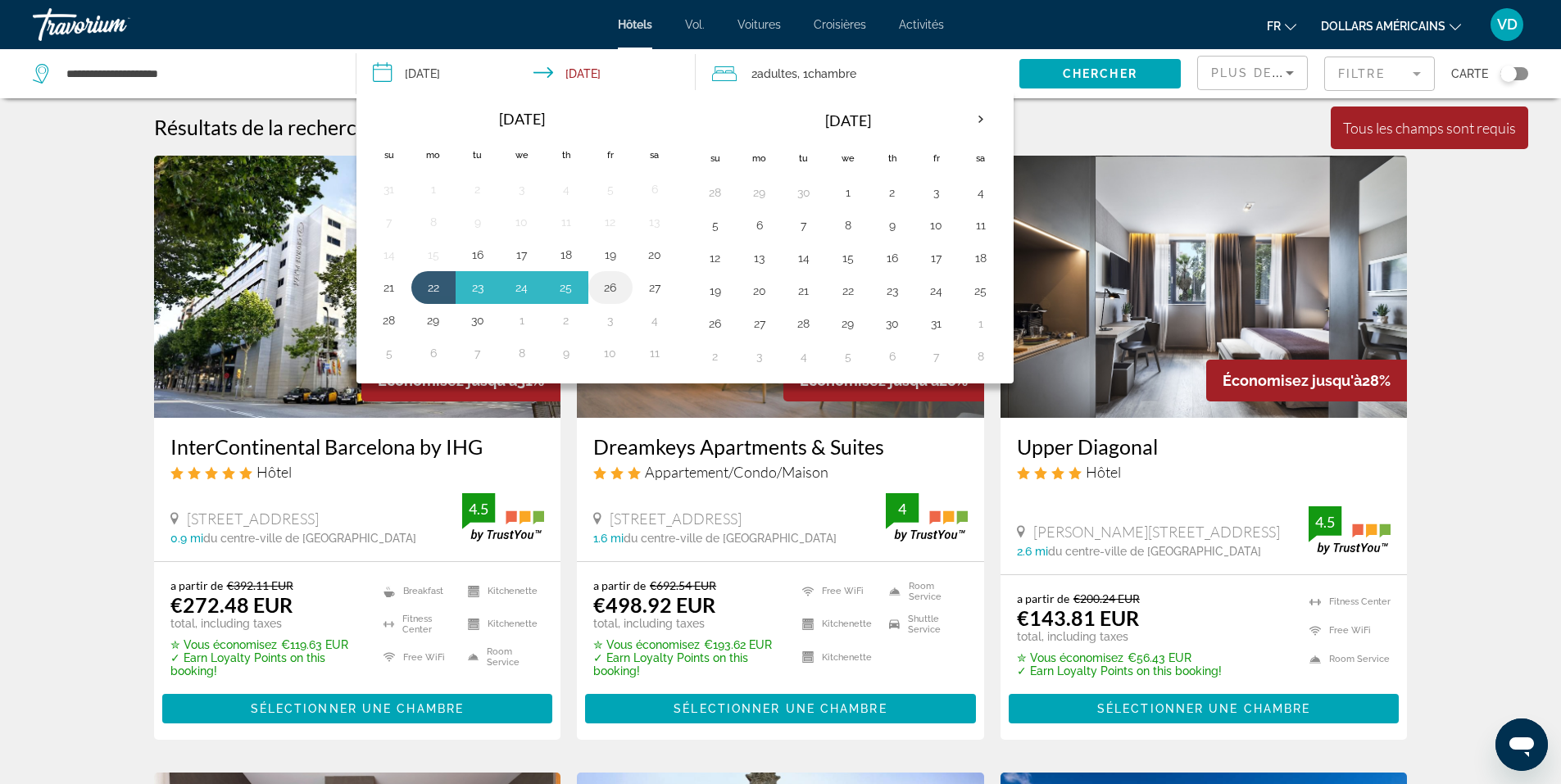
click at [620, 296] on button "26" at bounding box center [611, 287] width 26 height 23
type input "**********"
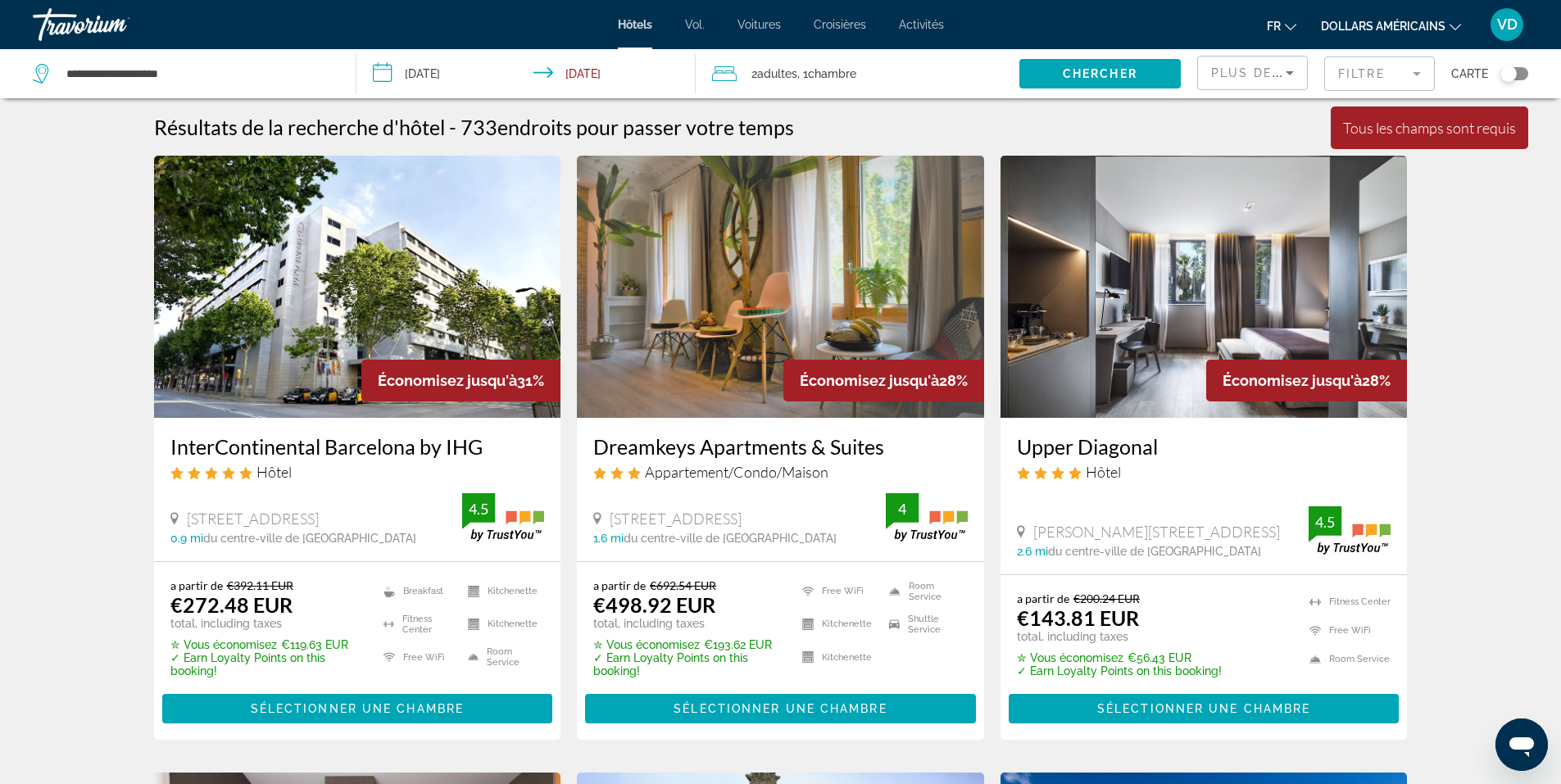
click at [830, 74] on span "Chambre" at bounding box center [832, 73] width 48 height 13
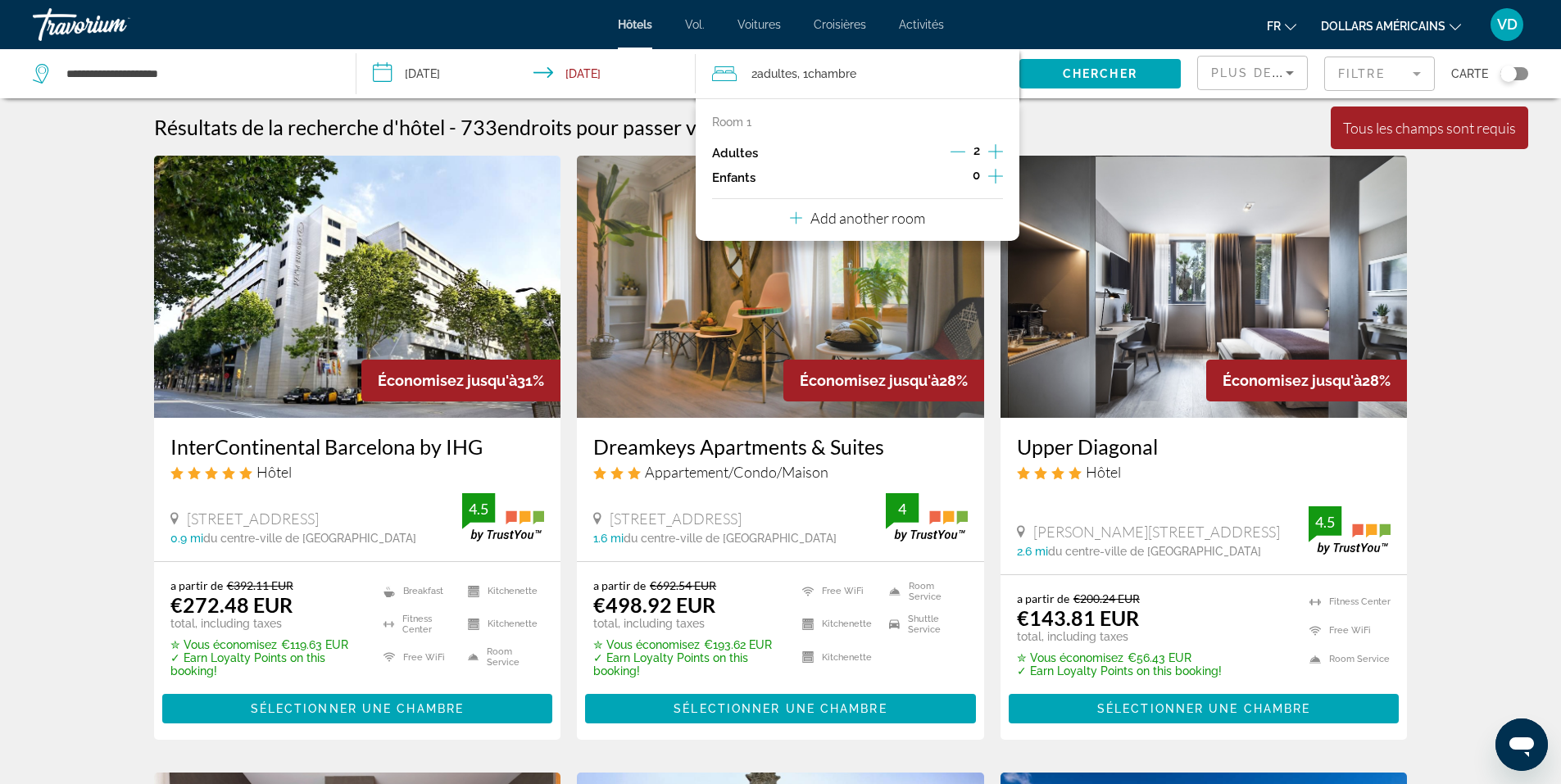
click at [994, 176] on icon "Increment children" at bounding box center [995, 175] width 15 height 15
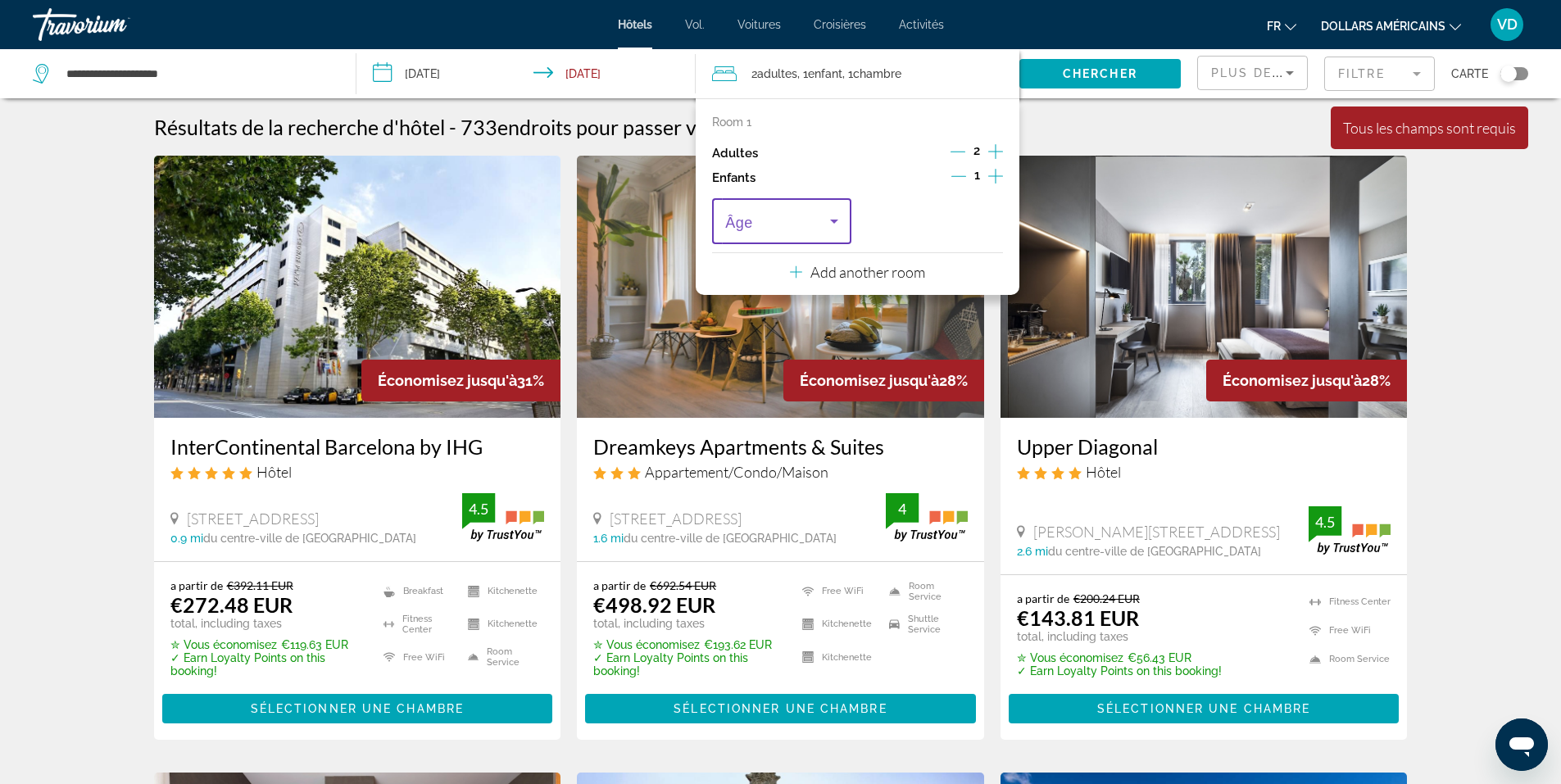
click at [834, 220] on icon "Travelers: 2 adults, 1 child" at bounding box center [834, 221] width 8 height 4
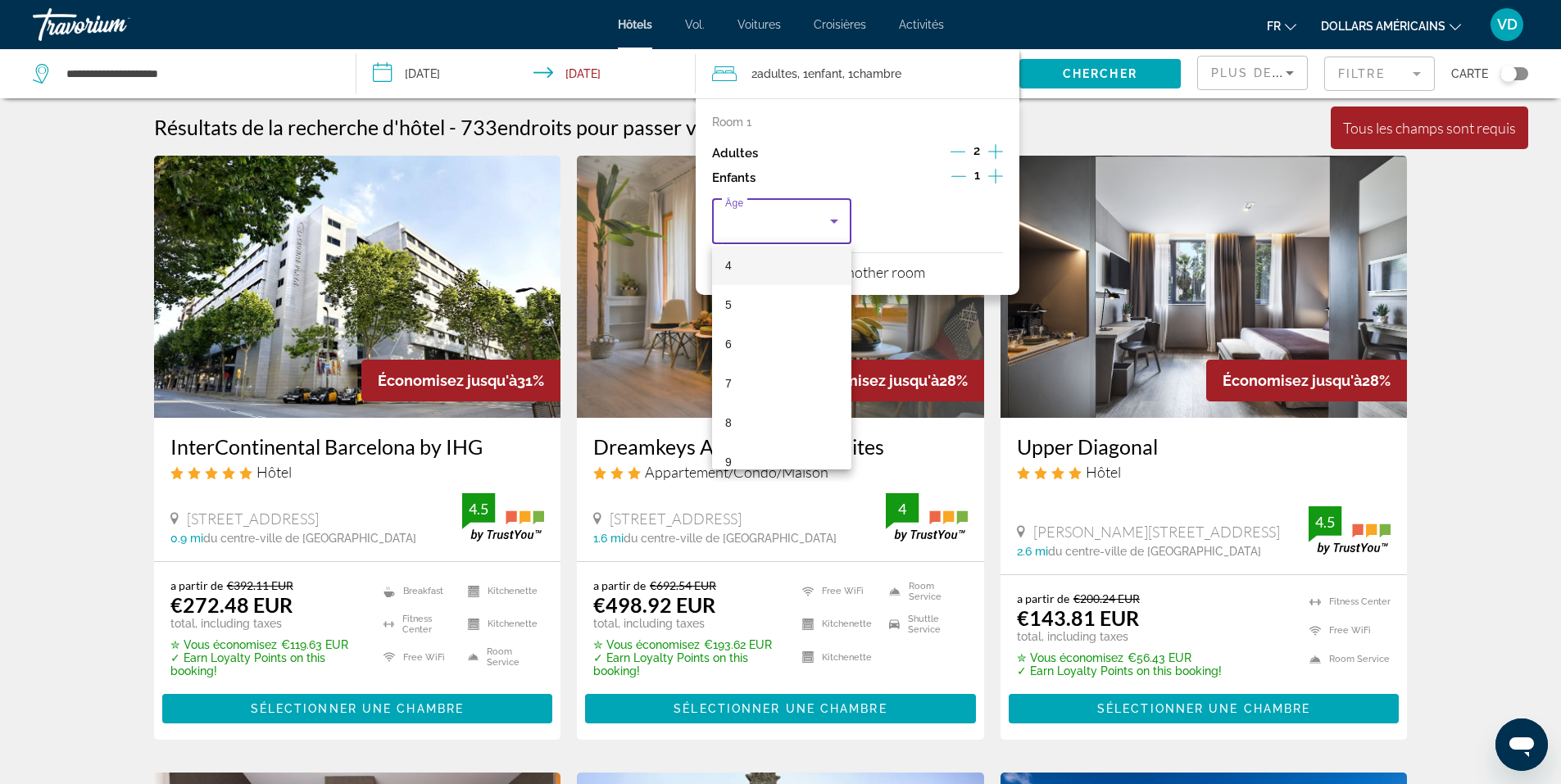
scroll to position [495, 0]
click at [758, 434] on mat-option "17" at bounding box center [781, 443] width 139 height 39
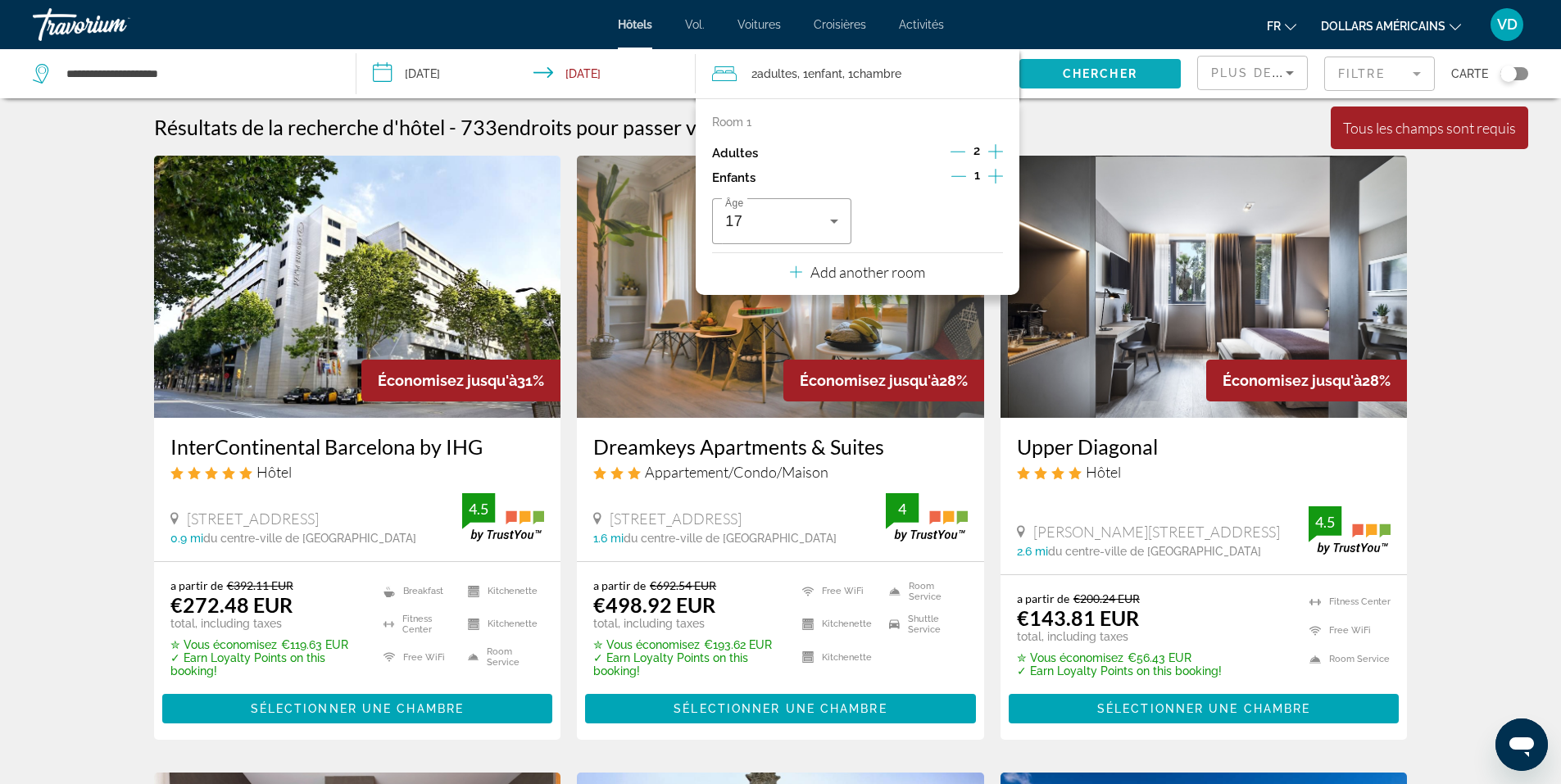
click at [1054, 76] on span "Search widget" at bounding box center [1099, 73] width 162 height 39
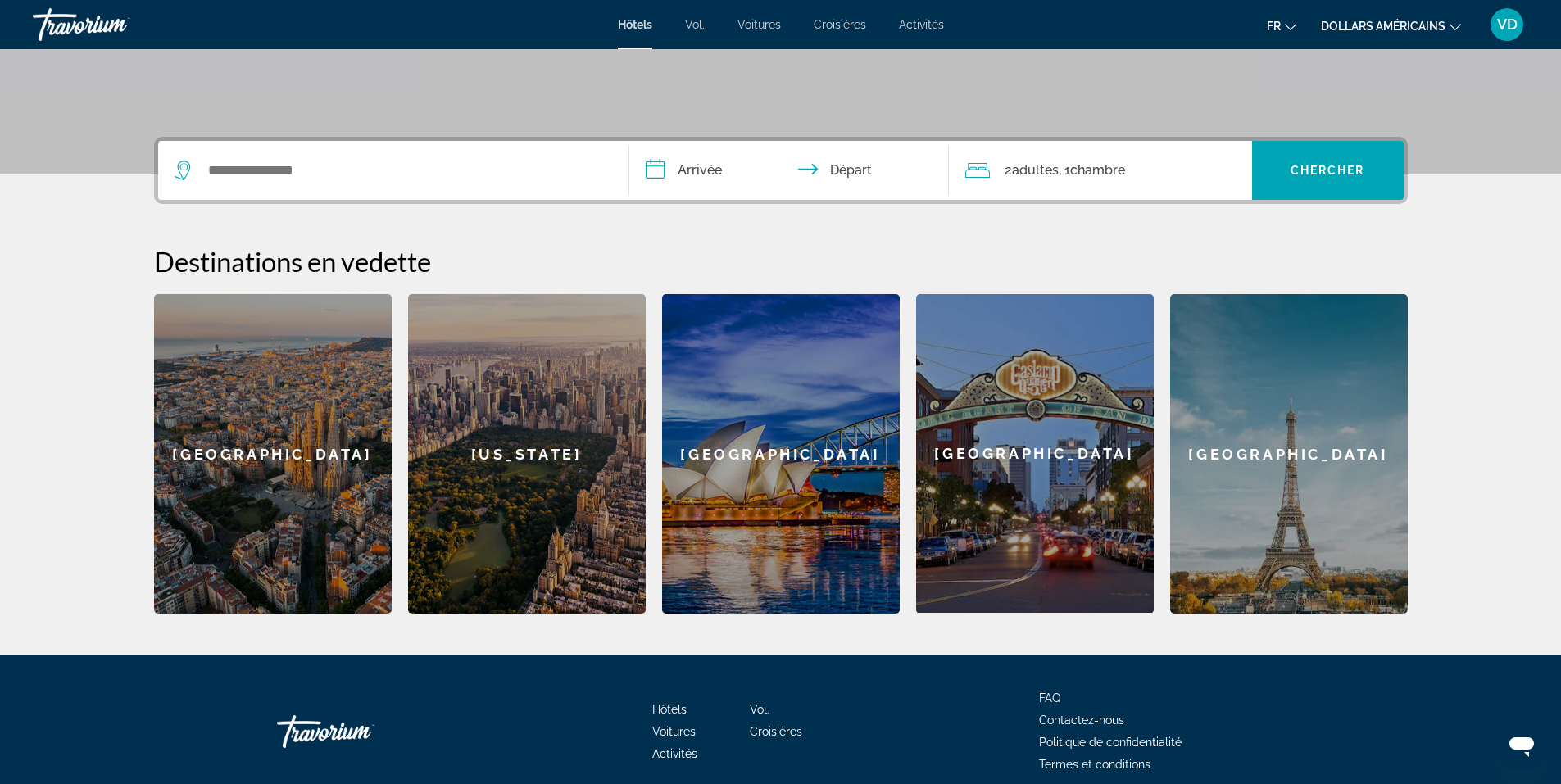
scroll to position [225, 0]
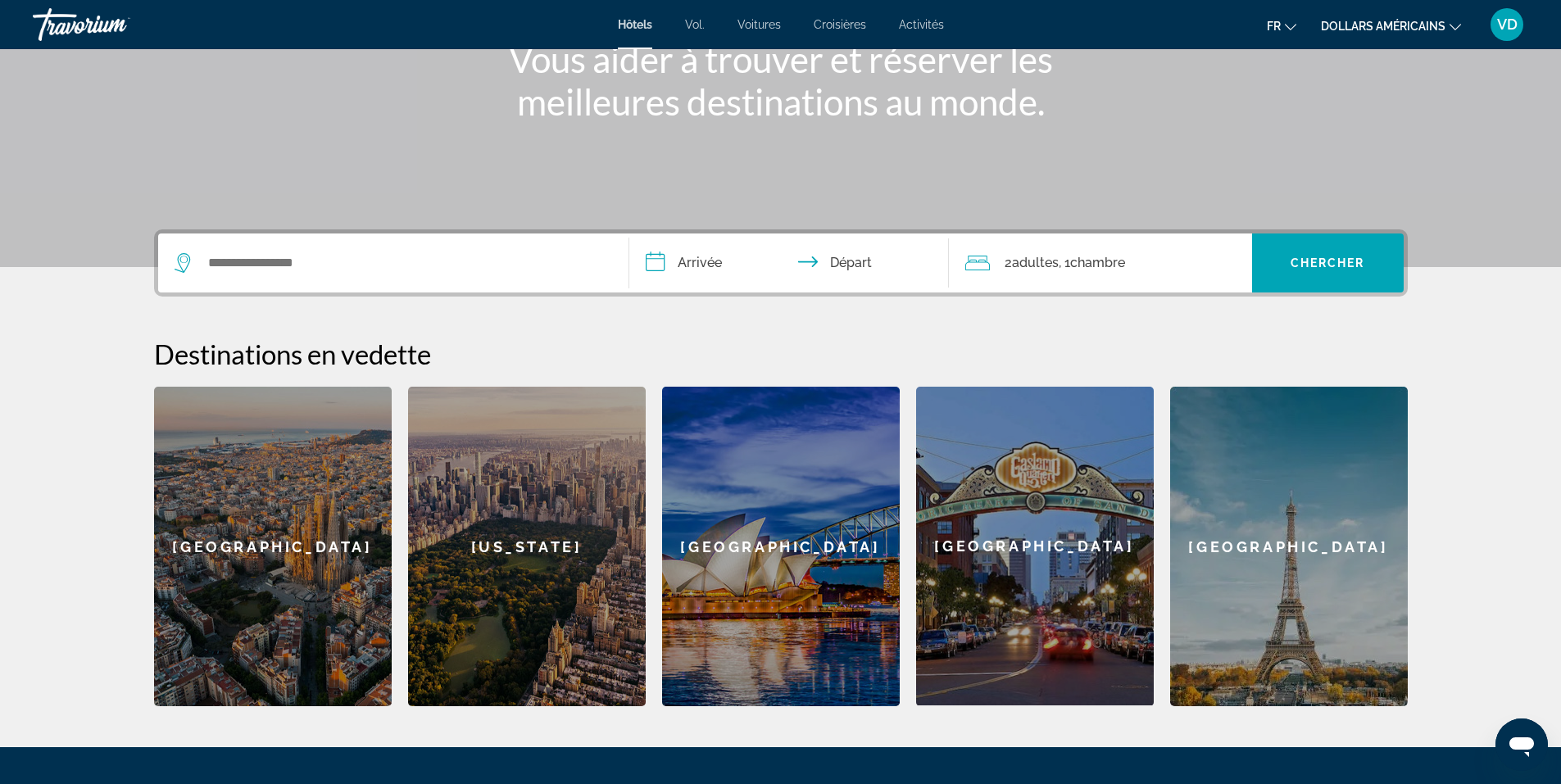
click at [363, 242] on div "Search widget" at bounding box center [393, 263] width 438 height 59
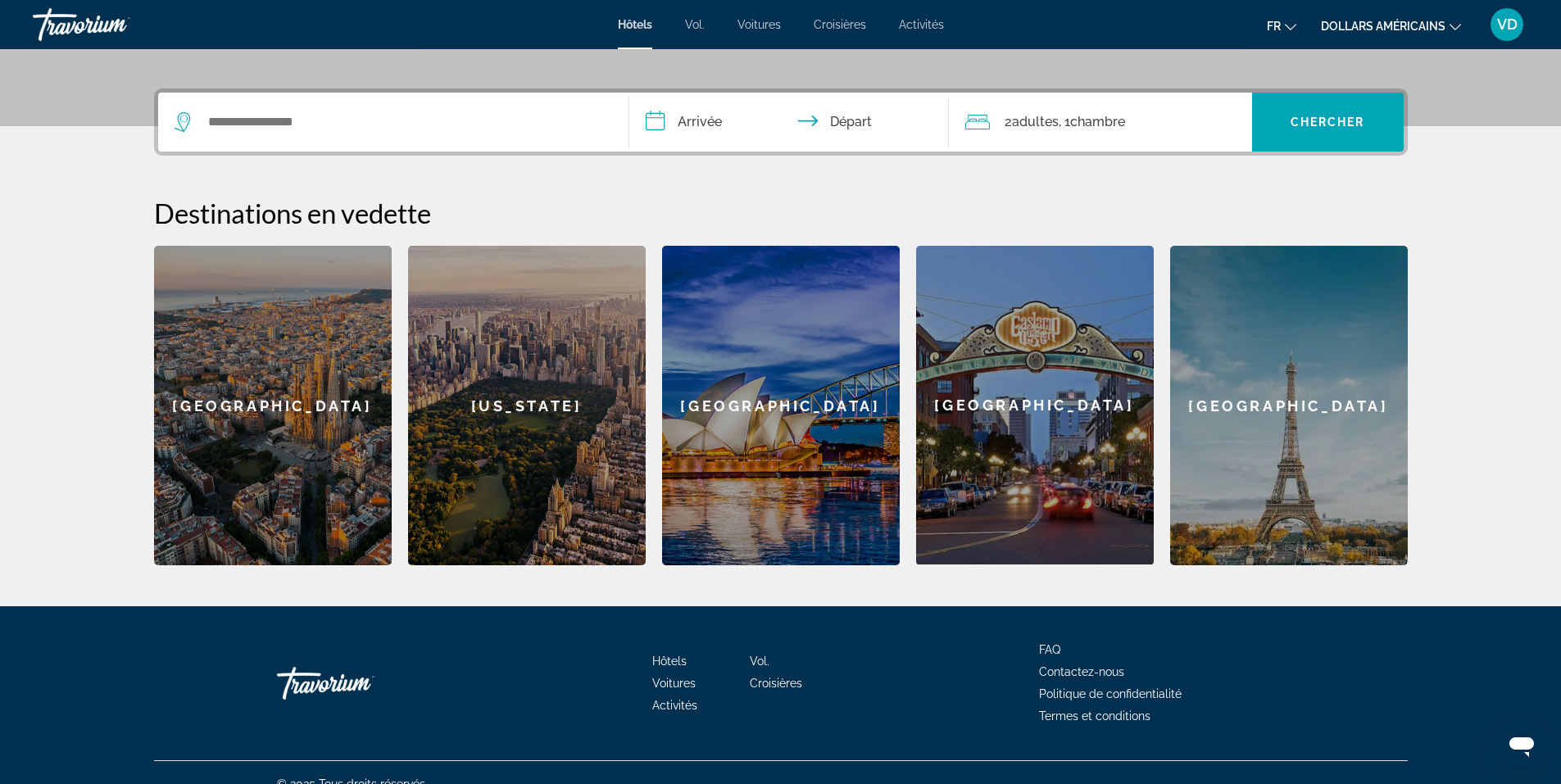
scroll to position [388, 0]
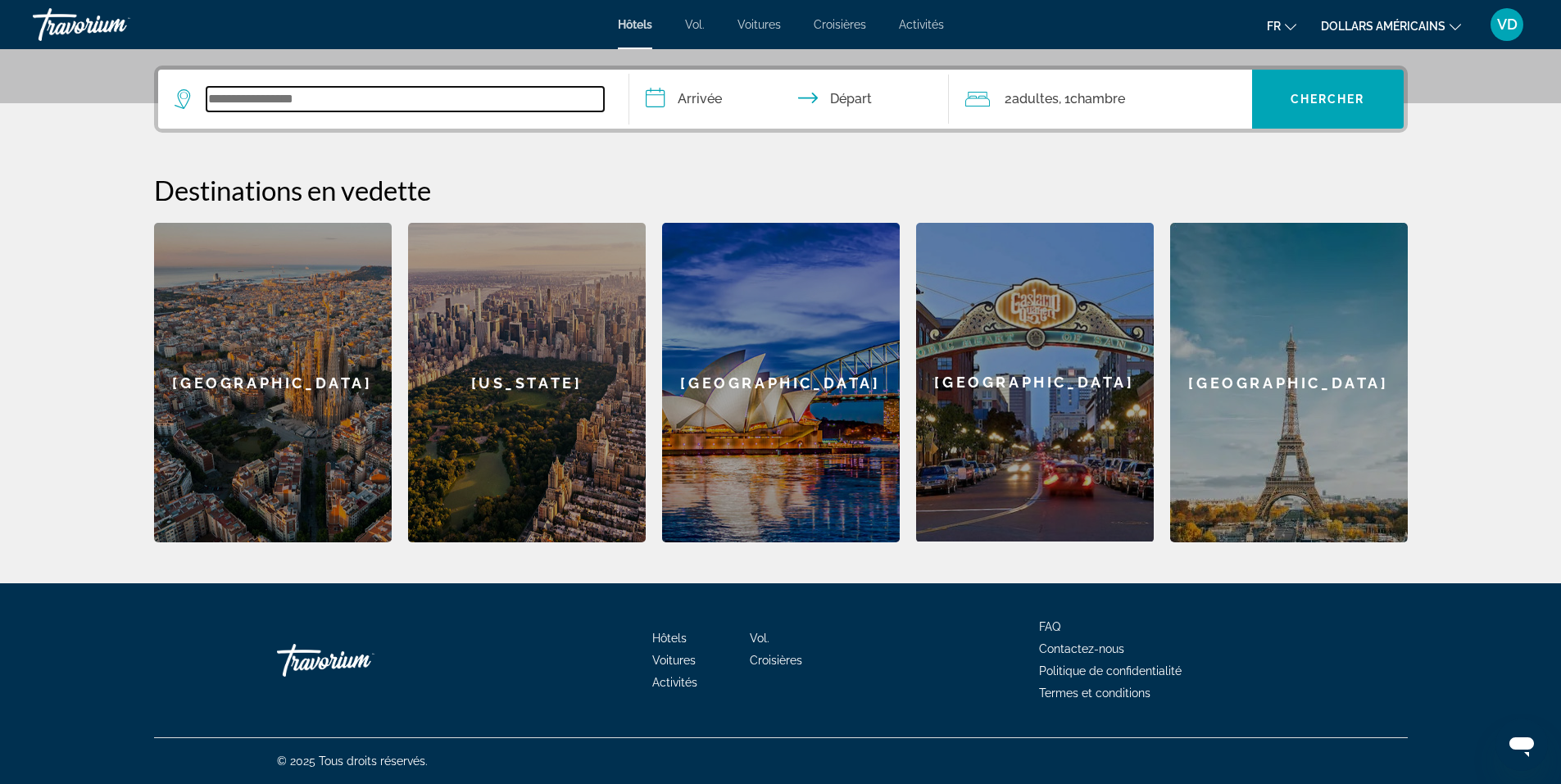
click at [265, 109] on input "Search widget" at bounding box center [405, 99] width 397 height 24
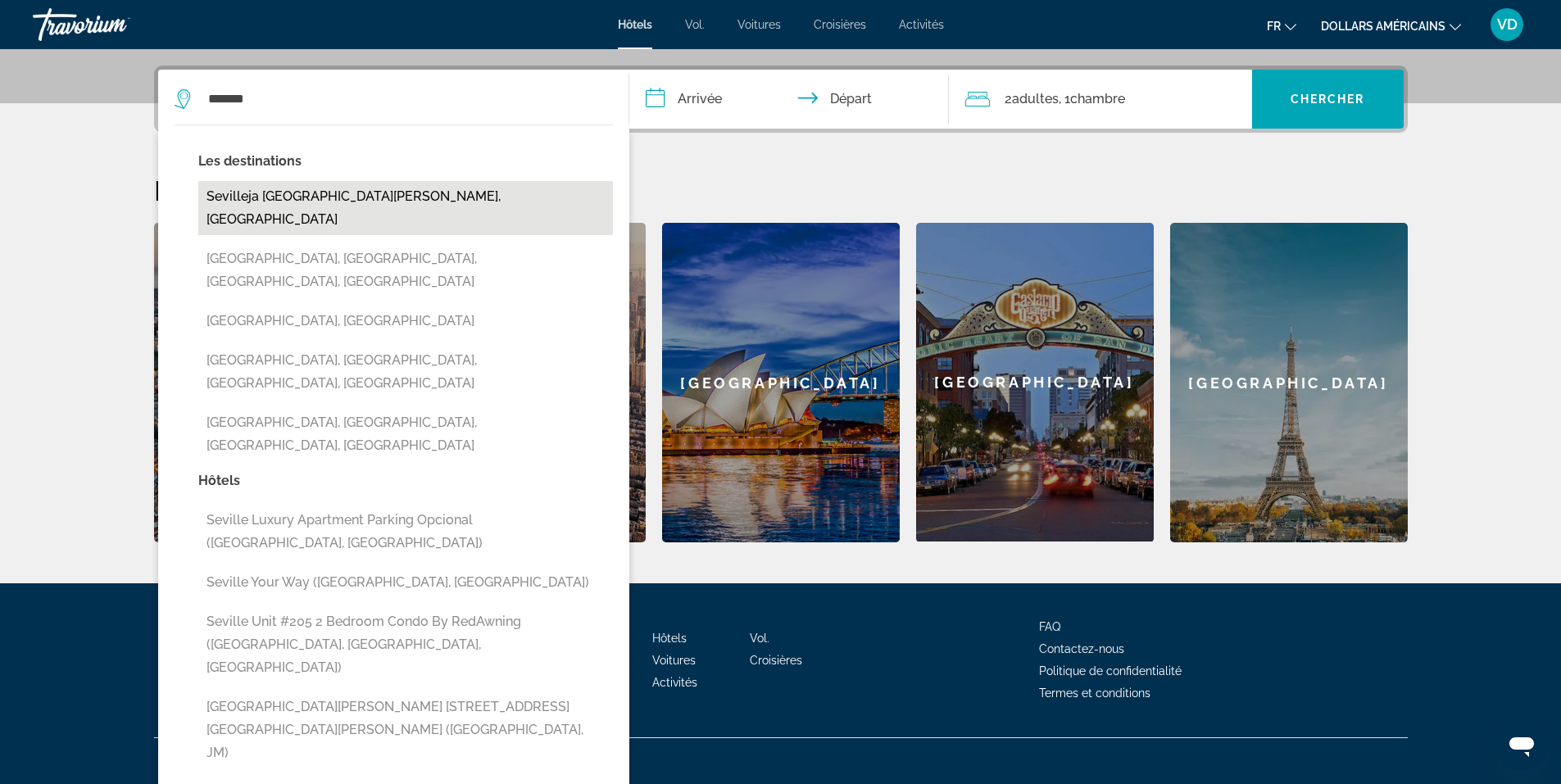
click at [277, 201] on button "Sevilleja [GEOGRAPHIC_DATA][PERSON_NAME], [GEOGRAPHIC_DATA]" at bounding box center [405, 207] width 414 height 54
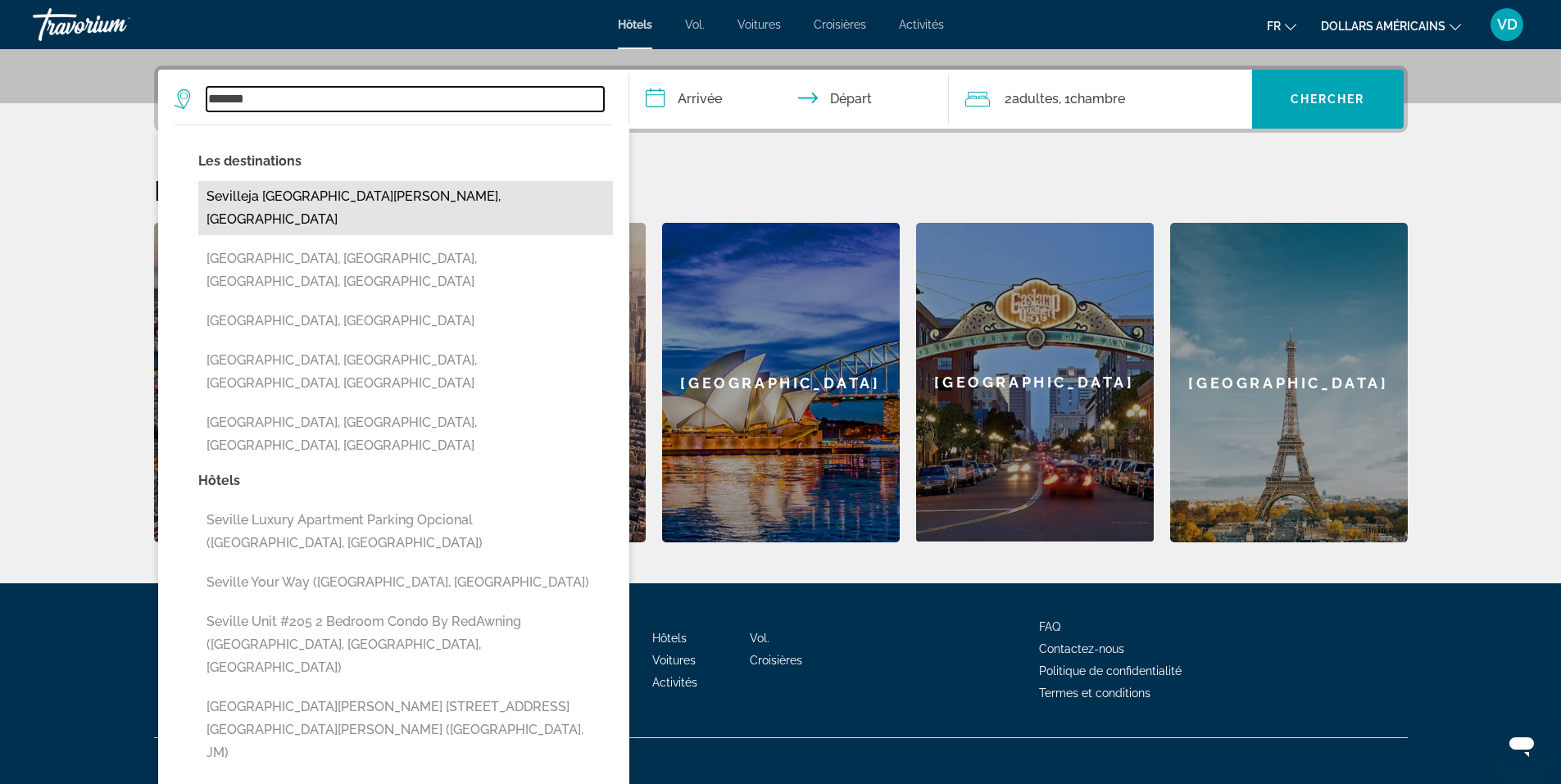
type input "**********"
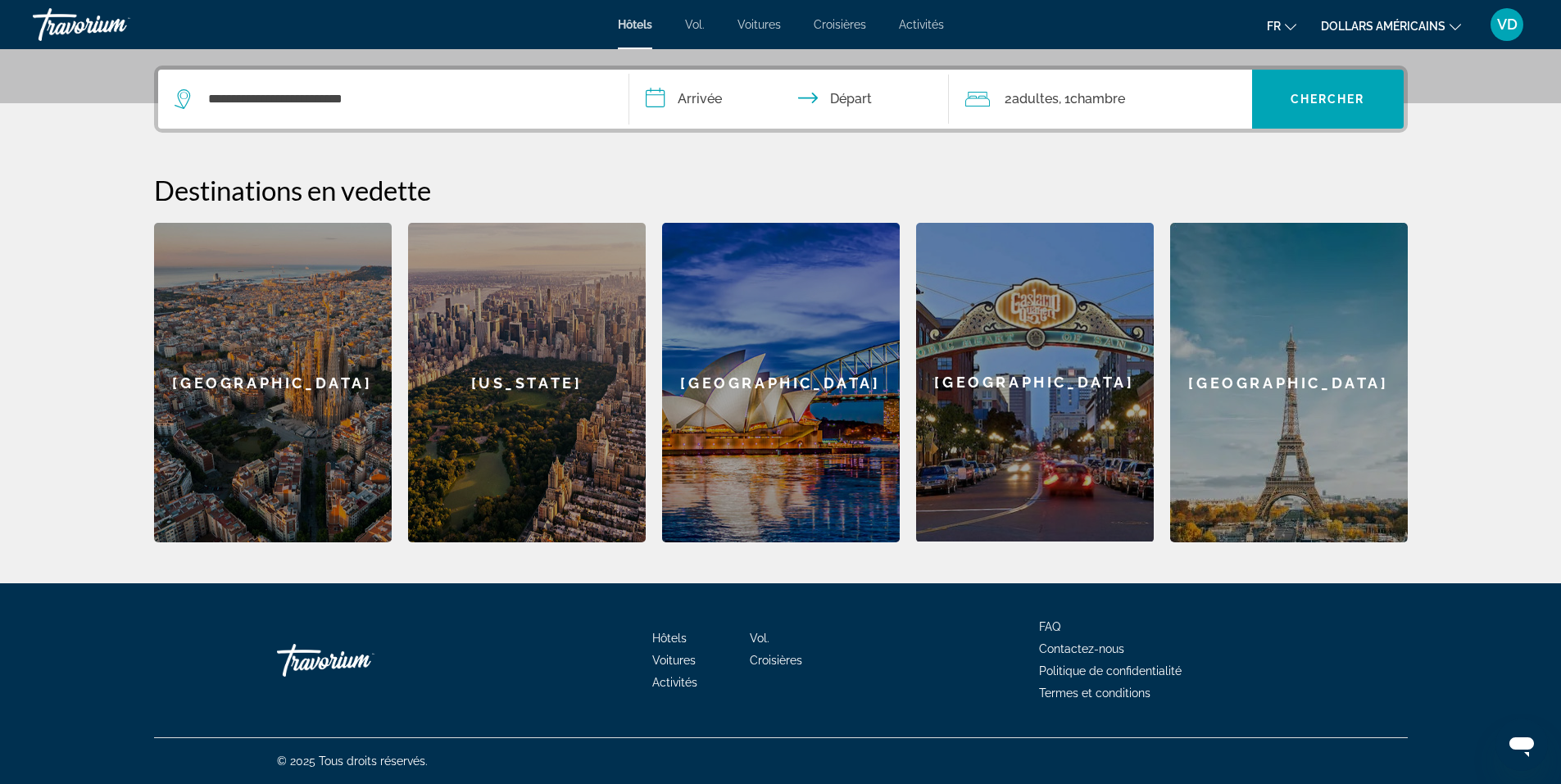
click at [657, 108] on input "**********" at bounding box center [792, 102] width 326 height 64
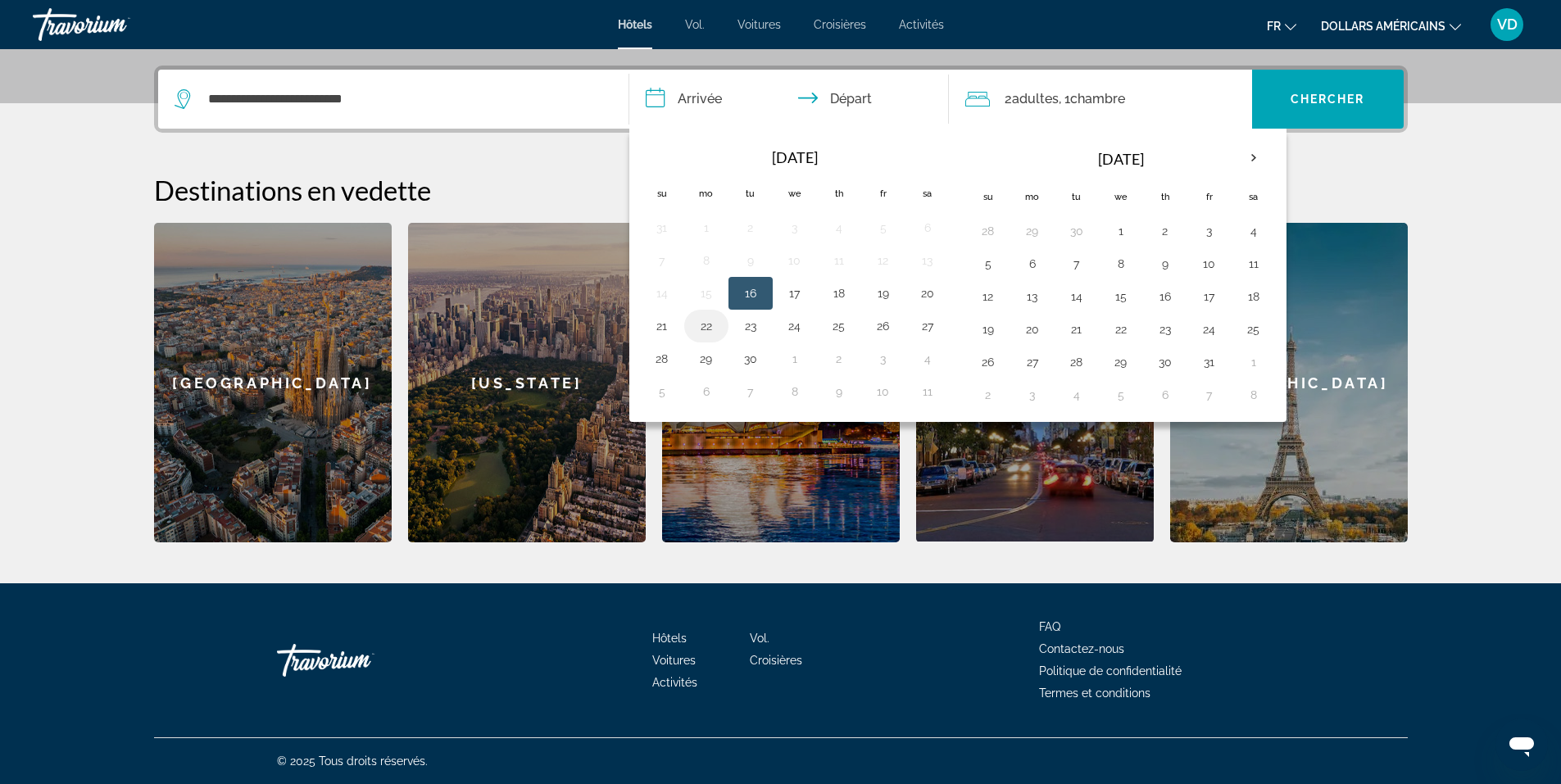
click at [707, 326] on button "22" at bounding box center [706, 326] width 26 height 23
click at [899, 323] on td "26" at bounding box center [883, 326] width 44 height 33
click at [876, 330] on button "26" at bounding box center [883, 326] width 26 height 23
type input "**********"
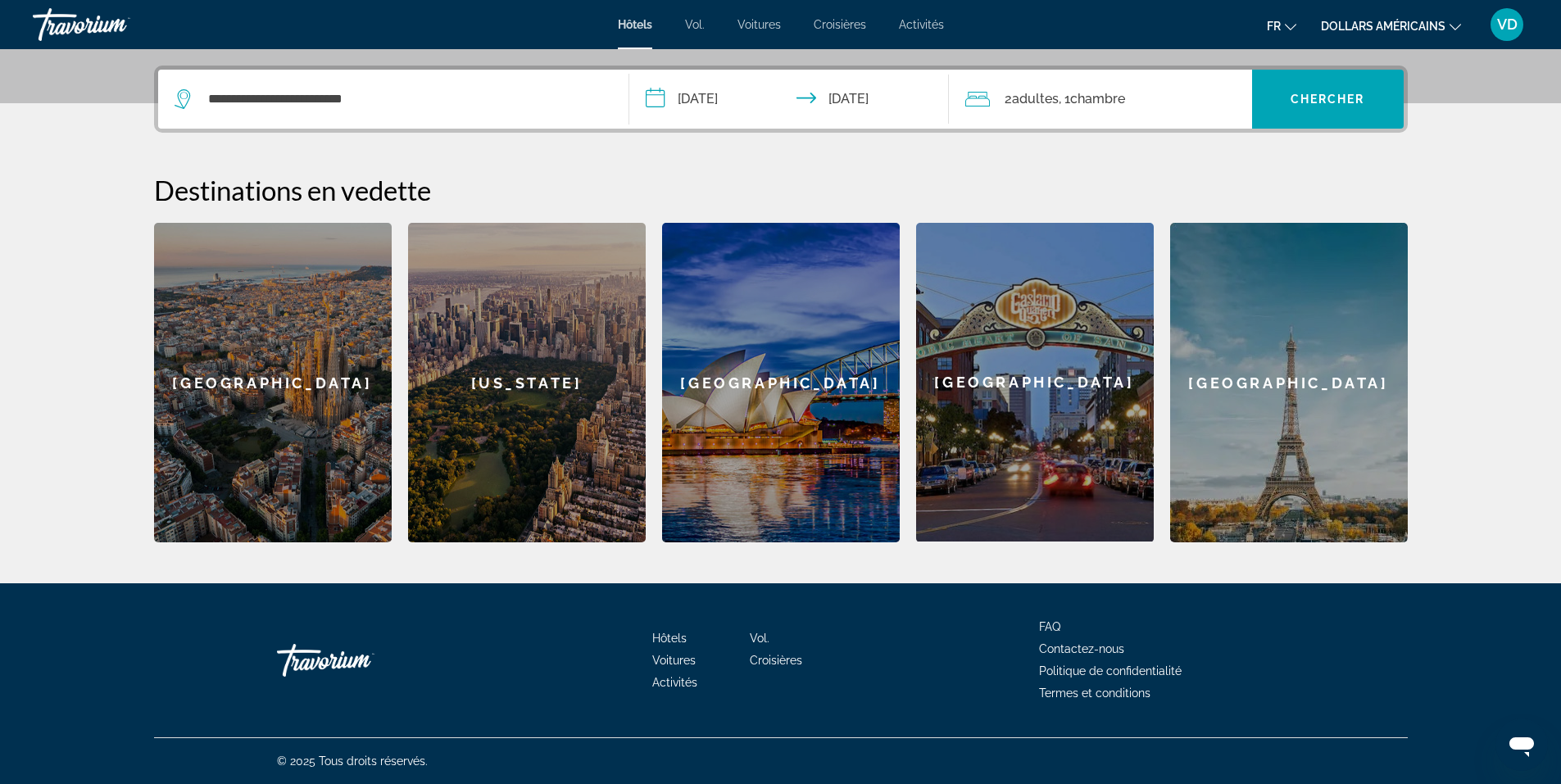
click at [1087, 103] on span "Chambre" at bounding box center [1097, 99] width 54 height 16
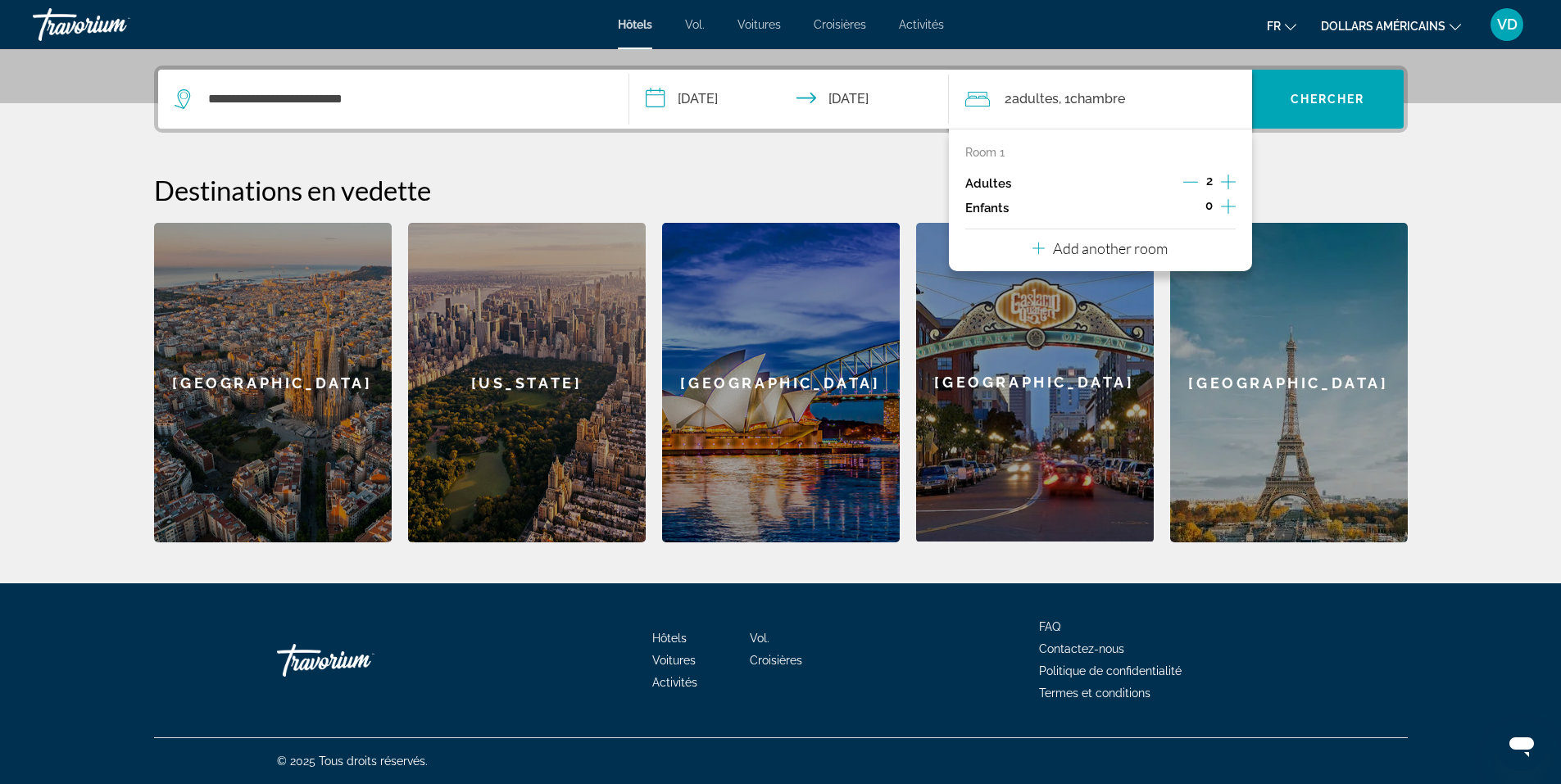
click at [1230, 182] on icon "Increment adults" at bounding box center [1227, 182] width 15 height 20
click at [1336, 89] on span "Search widget" at bounding box center [1327, 99] width 151 height 39
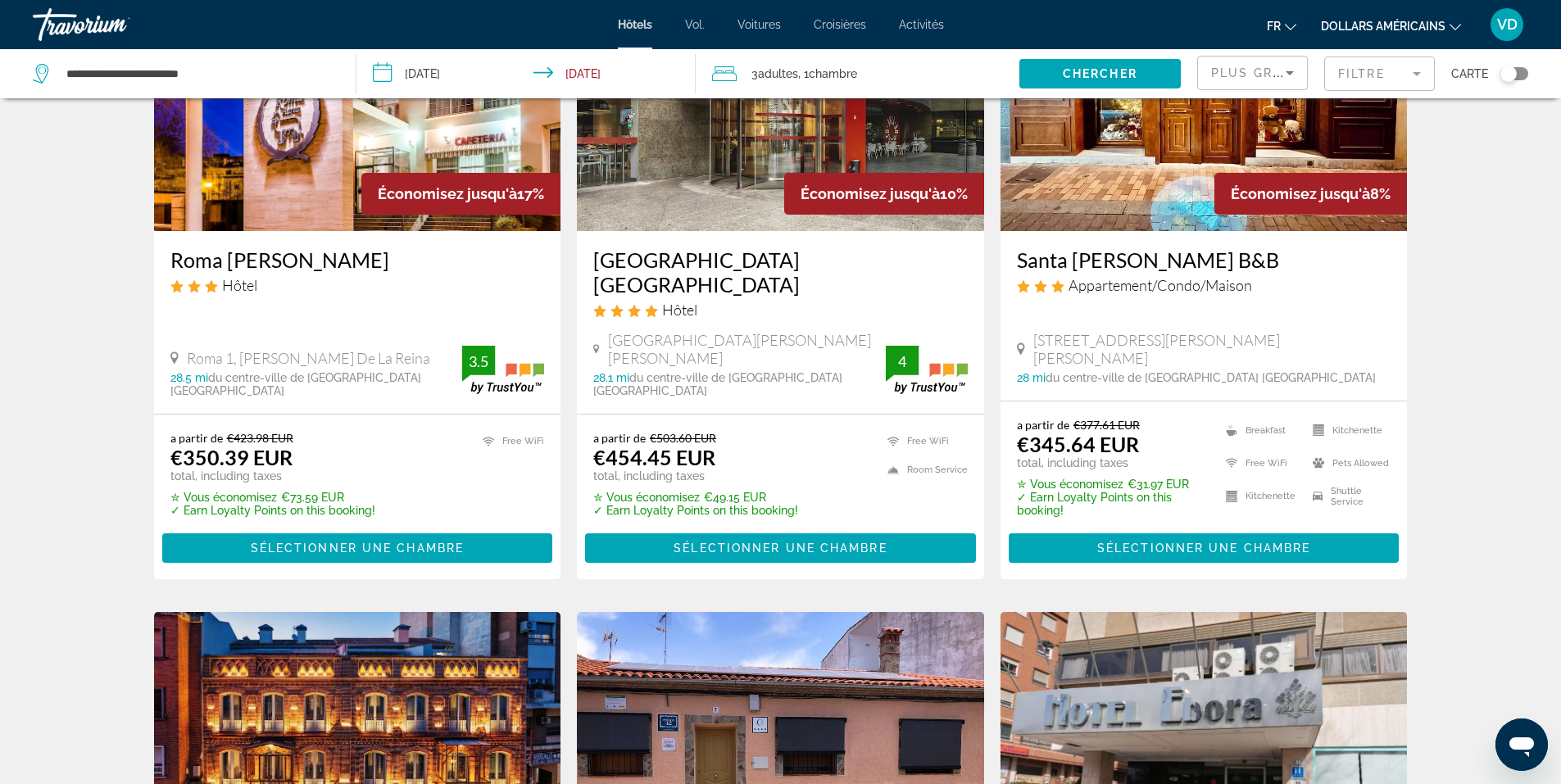
scroll to position [88, 0]
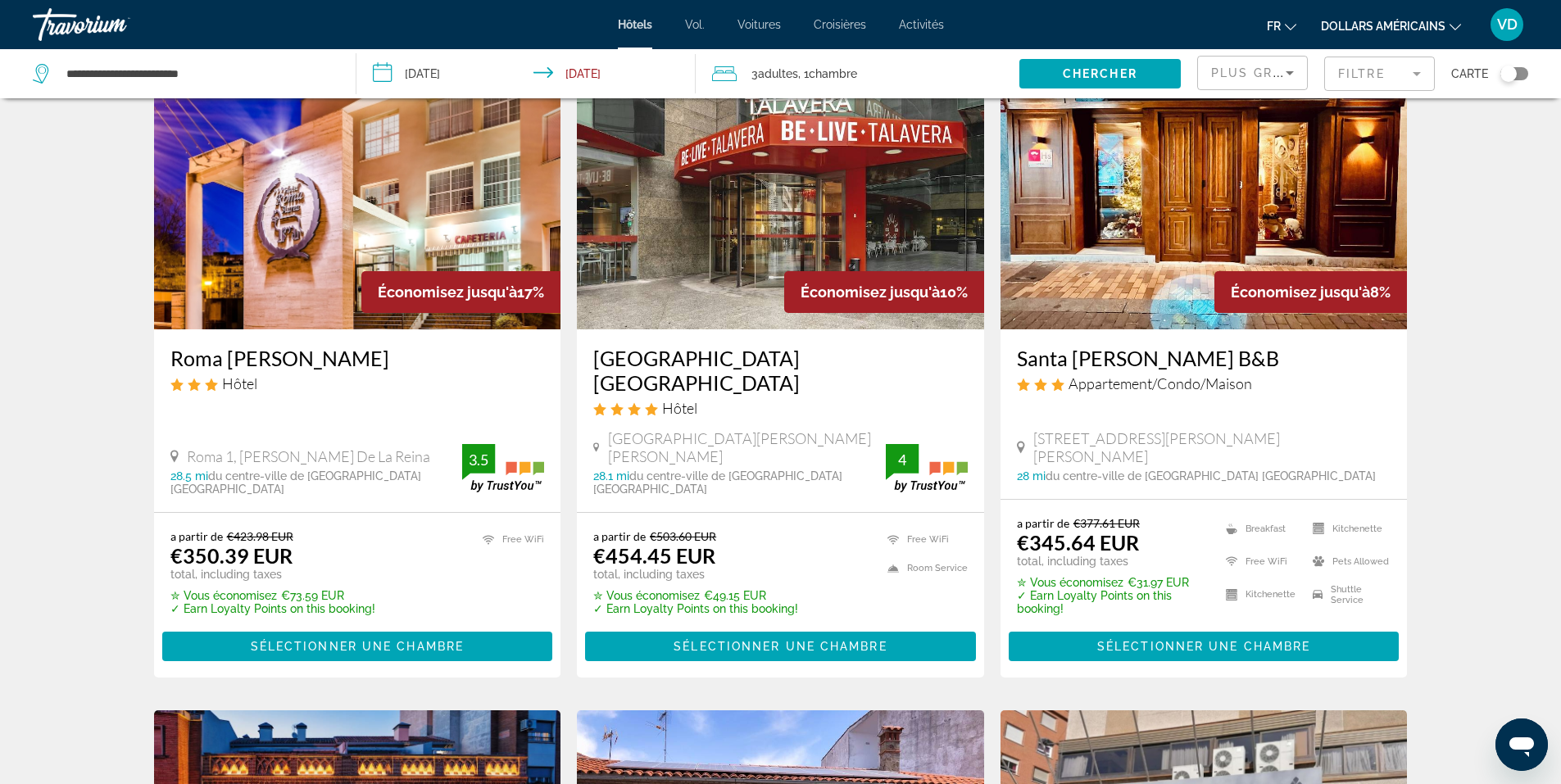
click at [1066, 350] on h3 "Santa [PERSON_NAME] B&B" at bounding box center [1204, 358] width 374 height 24
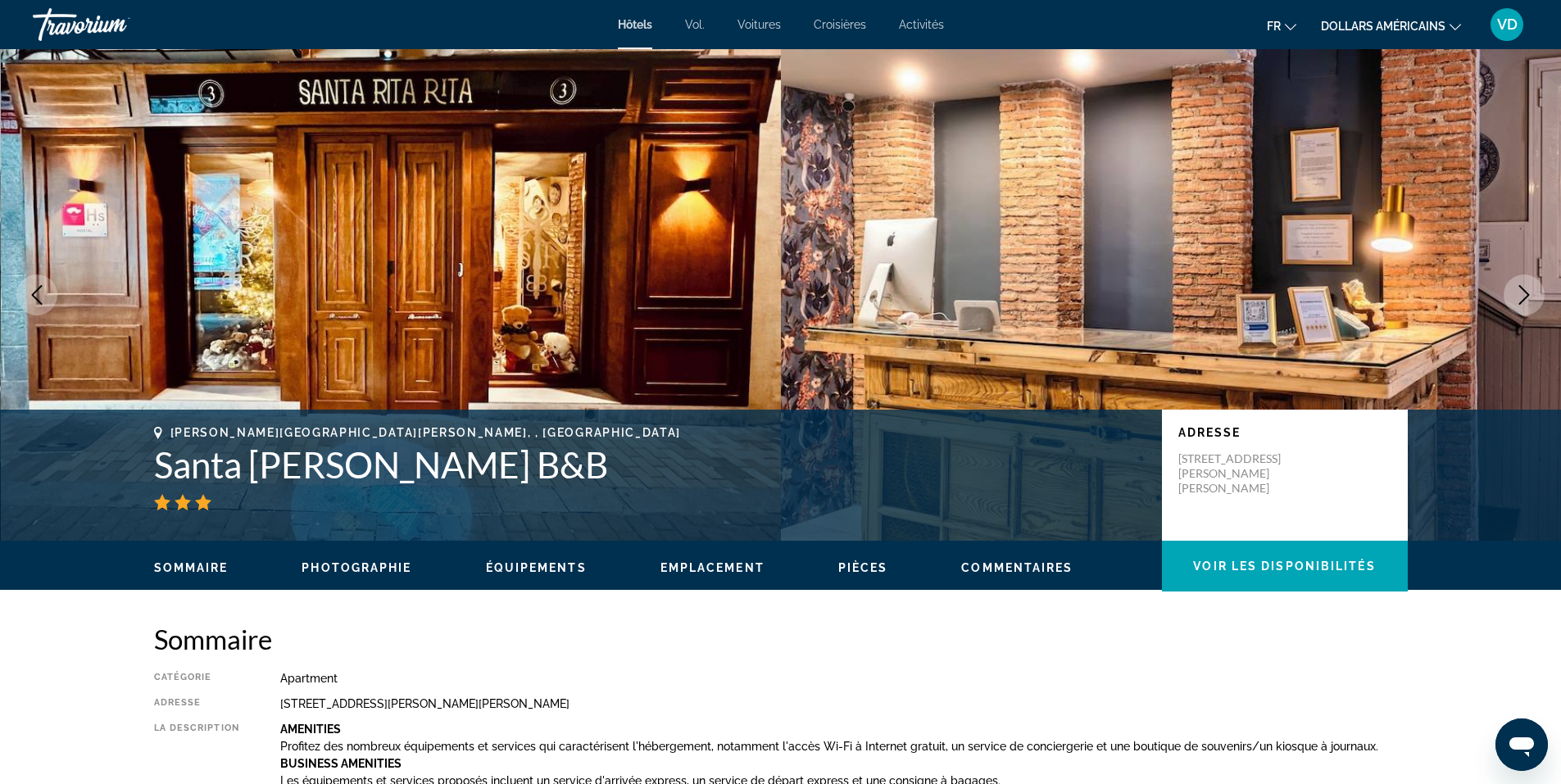
click at [1532, 297] on icon "Next image" at bounding box center [1524, 295] width 20 height 20
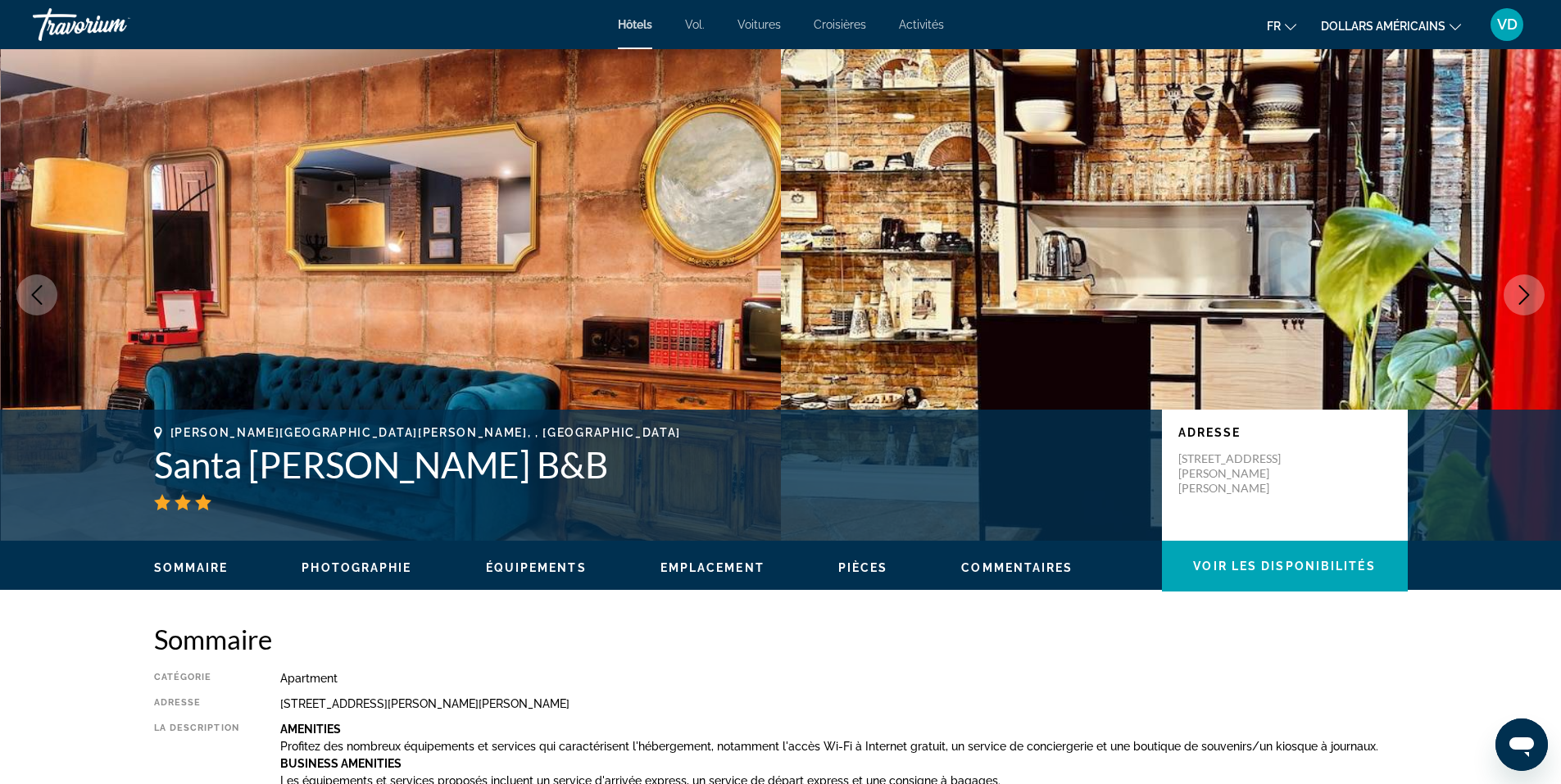
click at [1526, 297] on icon "Next image" at bounding box center [1524, 295] width 10 height 20
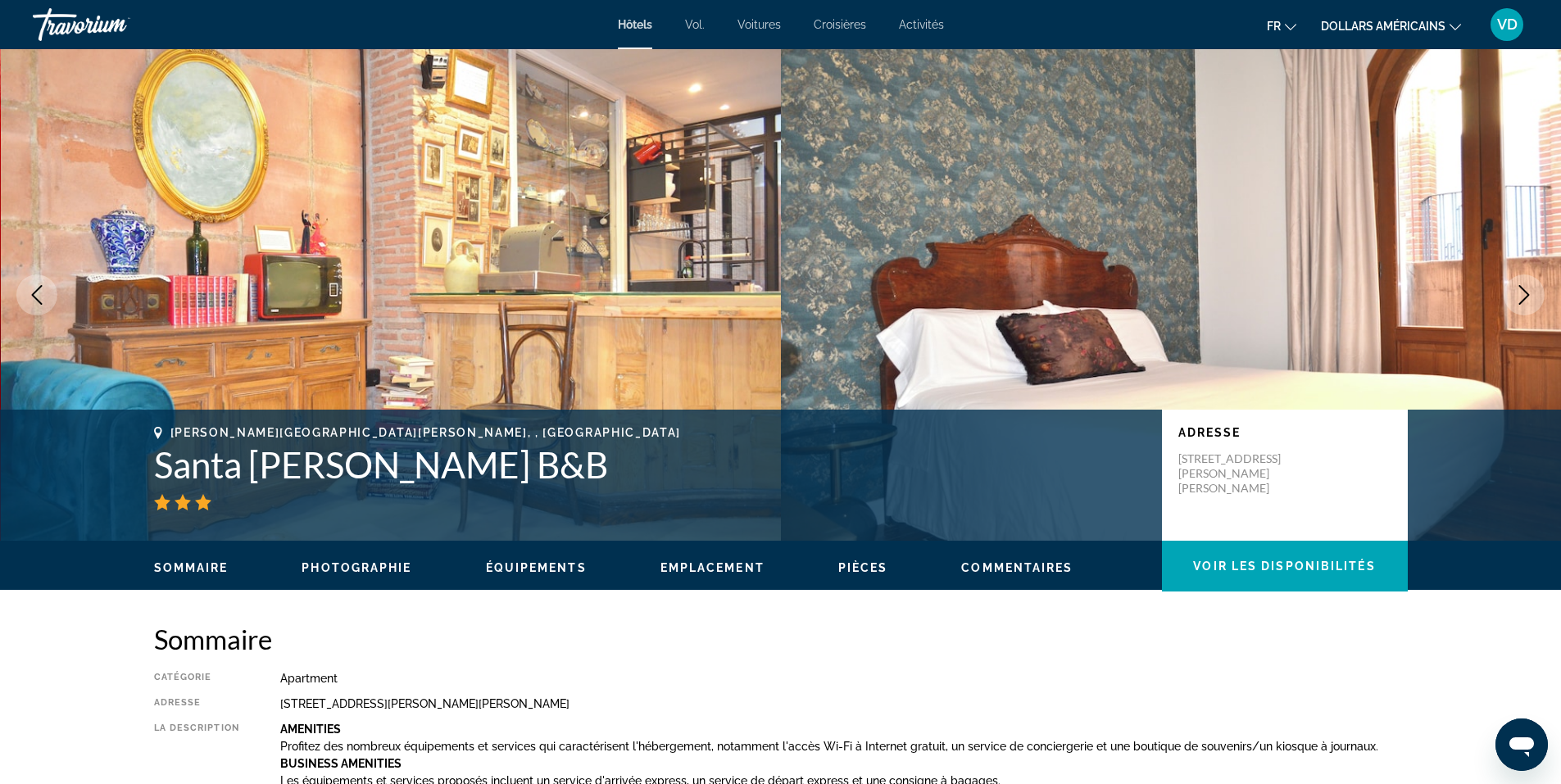
click at [1526, 297] on icon "Next image" at bounding box center [1524, 295] width 10 height 20
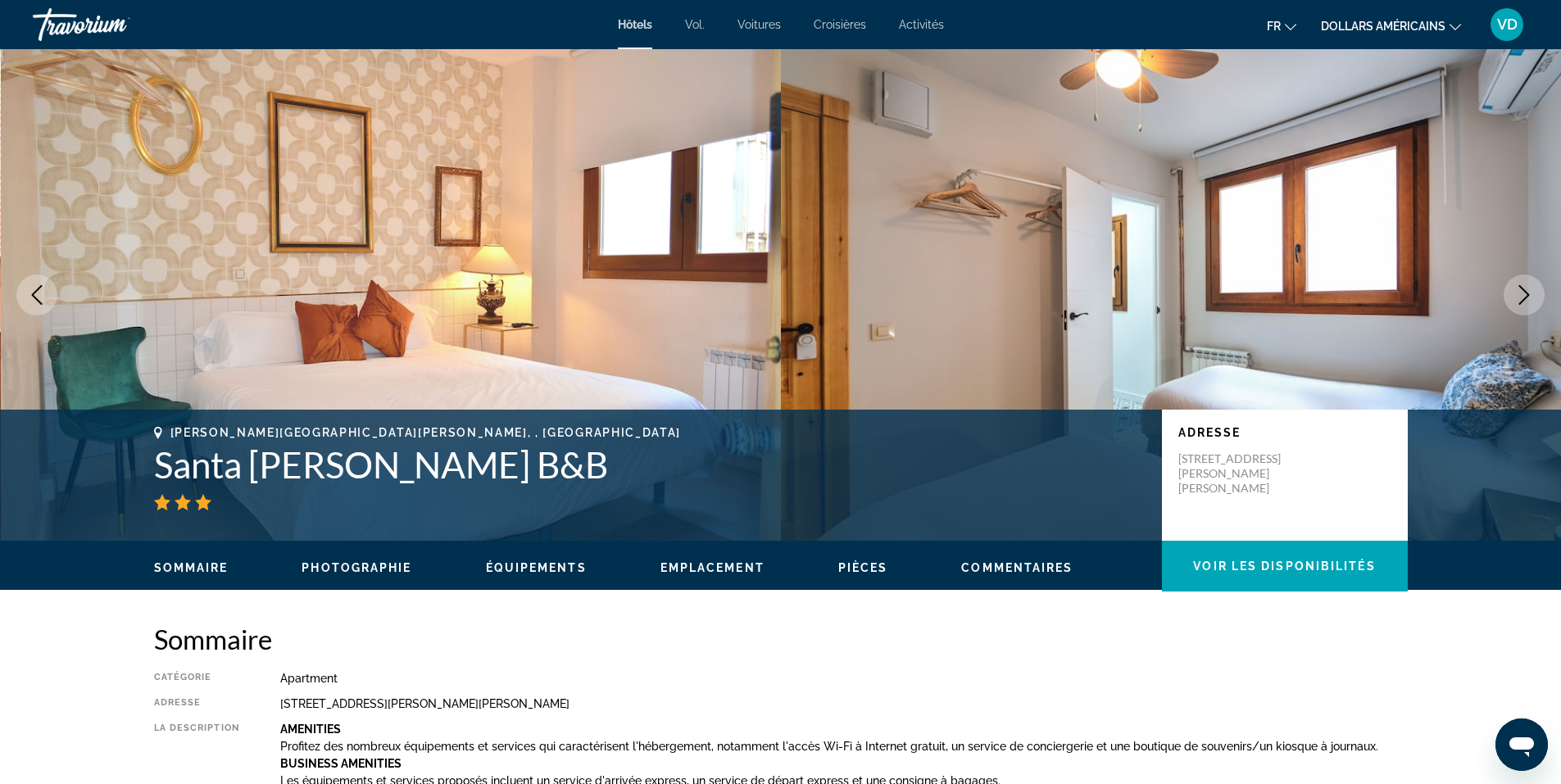
click at [1526, 297] on icon "Next image" at bounding box center [1524, 295] width 10 height 20
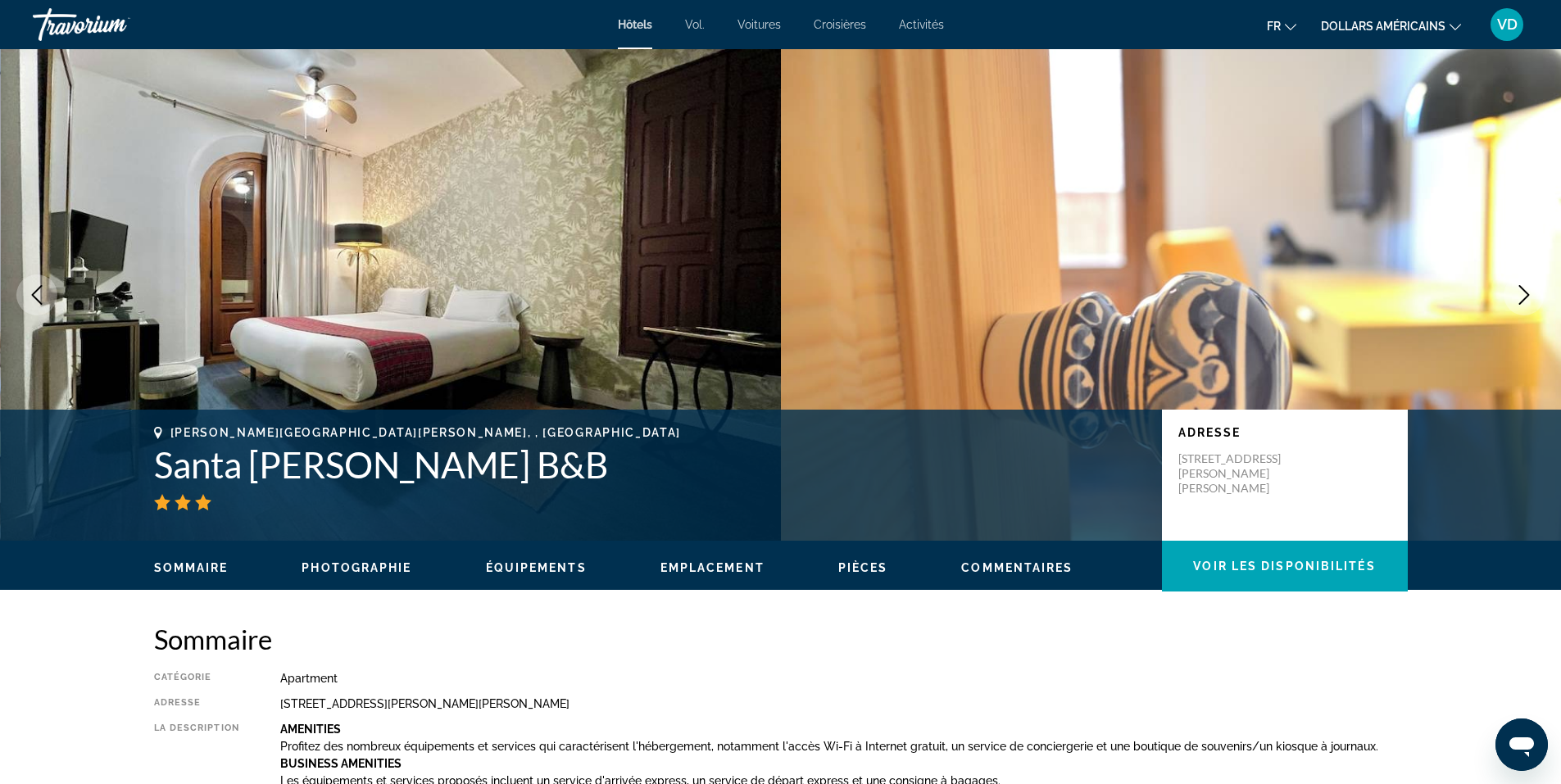
click at [1526, 297] on icon "Next image" at bounding box center [1524, 295] width 10 height 20
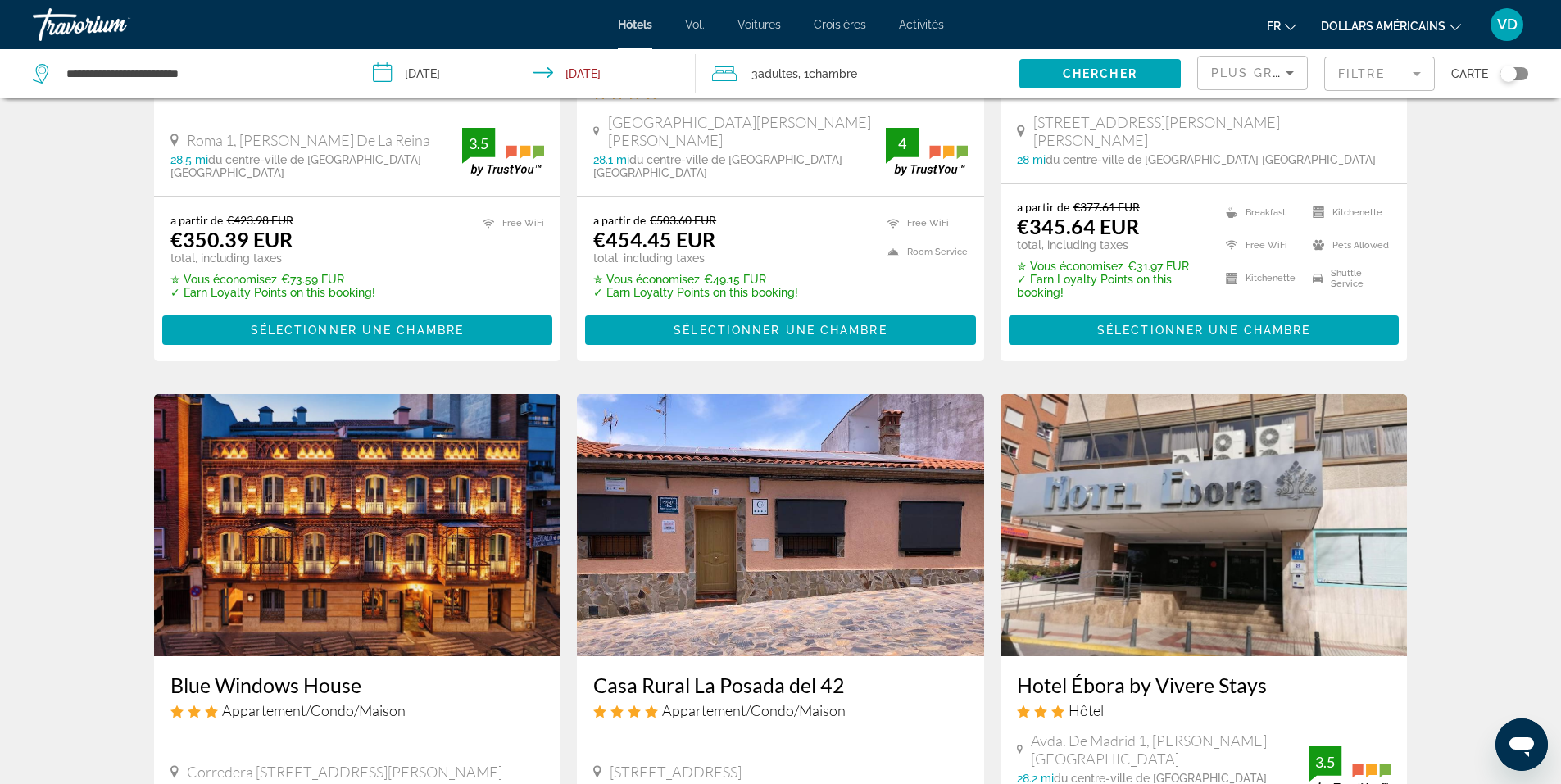
scroll to position [410, 0]
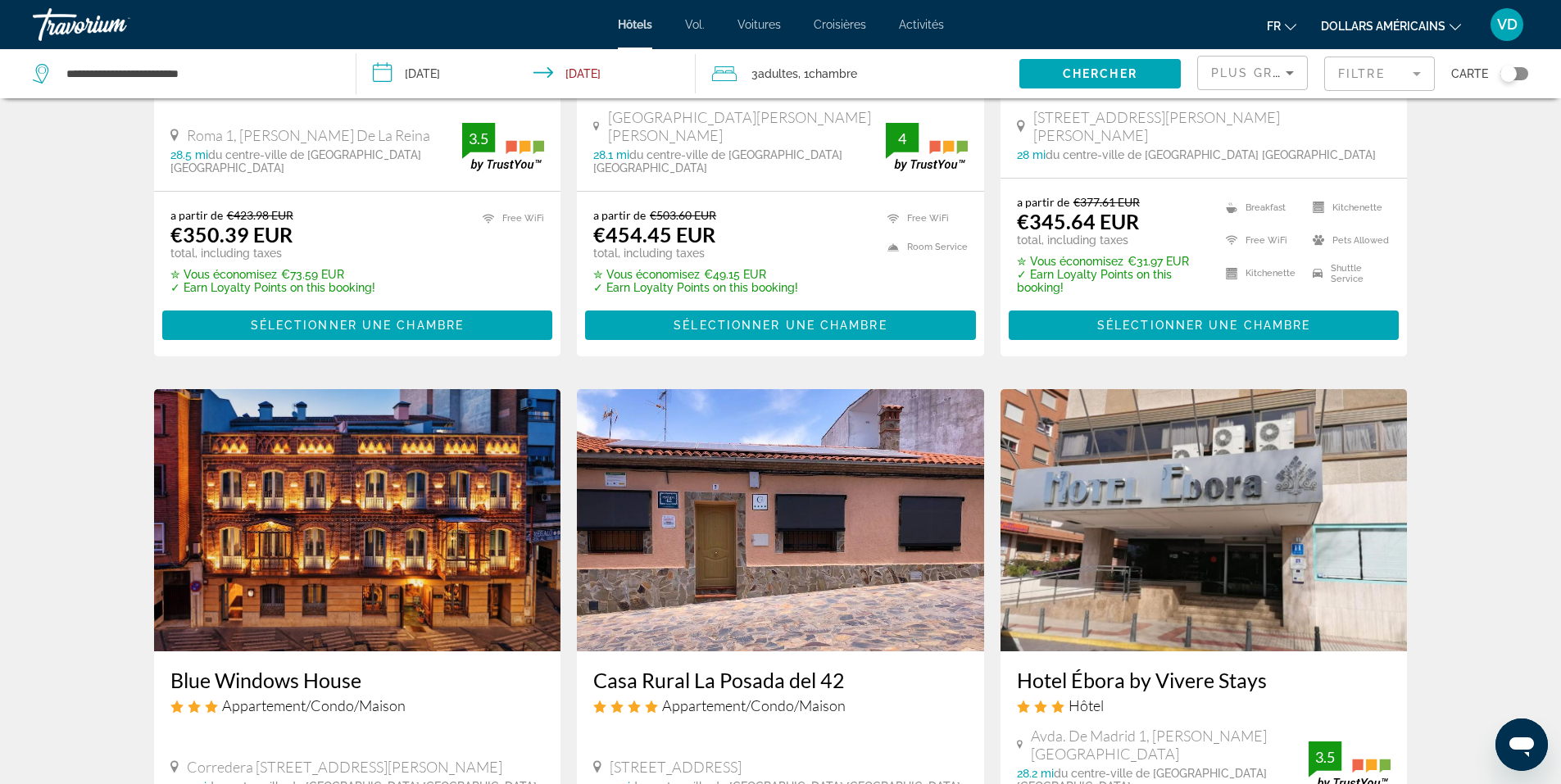
click at [801, 461] on img "Contenu principal" at bounding box center [780, 519] width 407 height 262
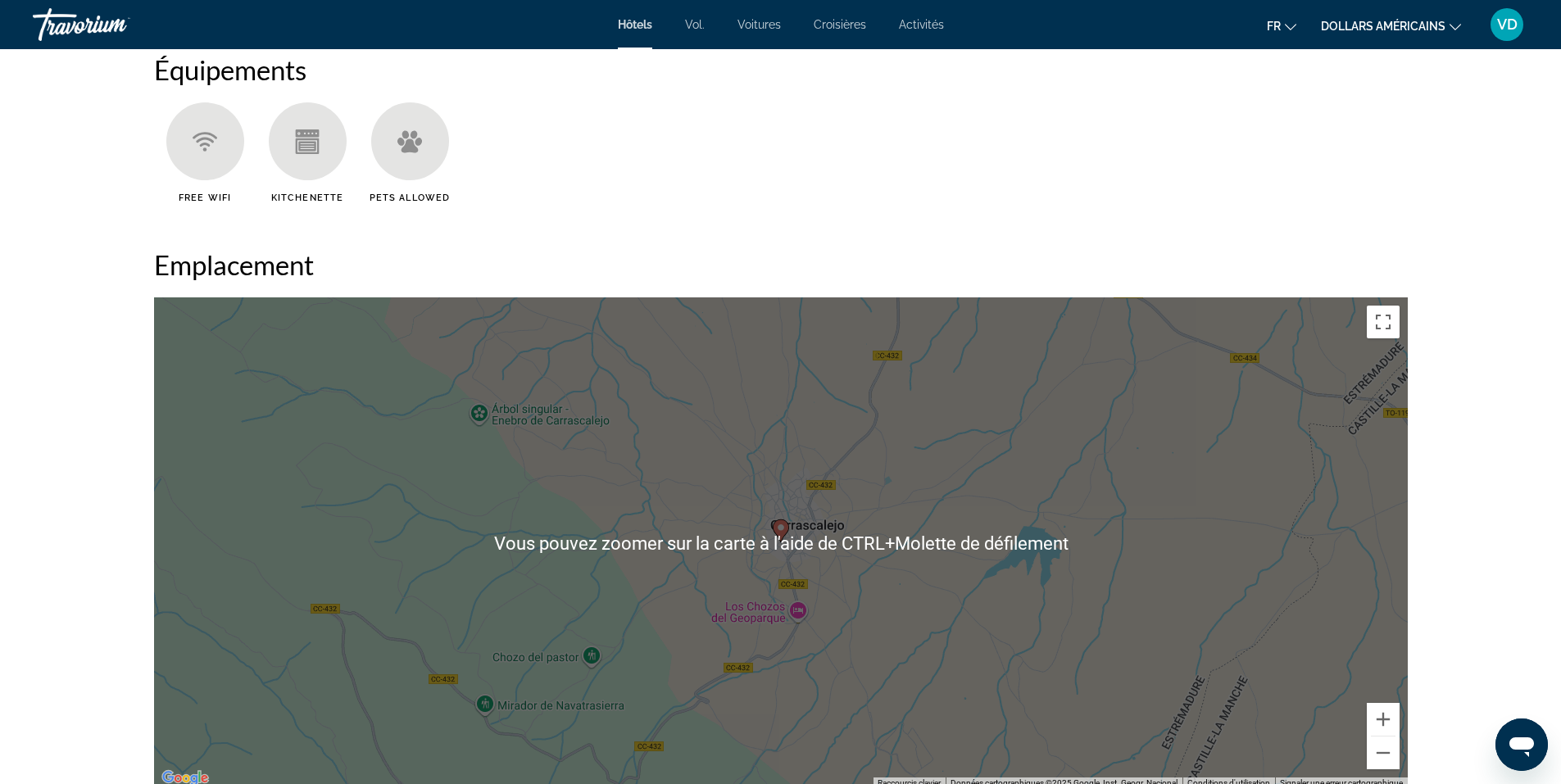
scroll to position [1514, 0]
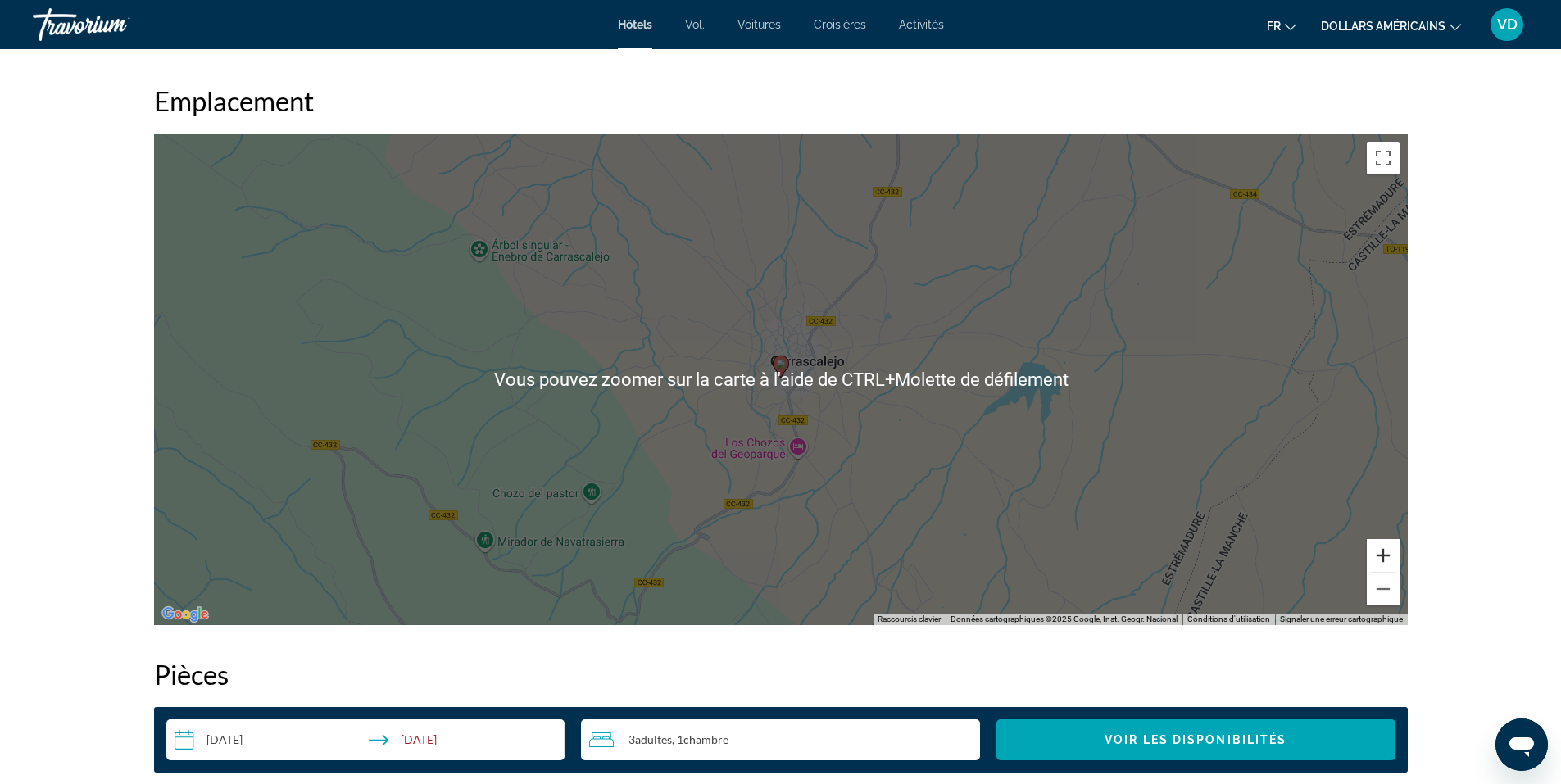
click at [1390, 557] on button "Zoom avant" at bounding box center [1383, 555] width 33 height 33
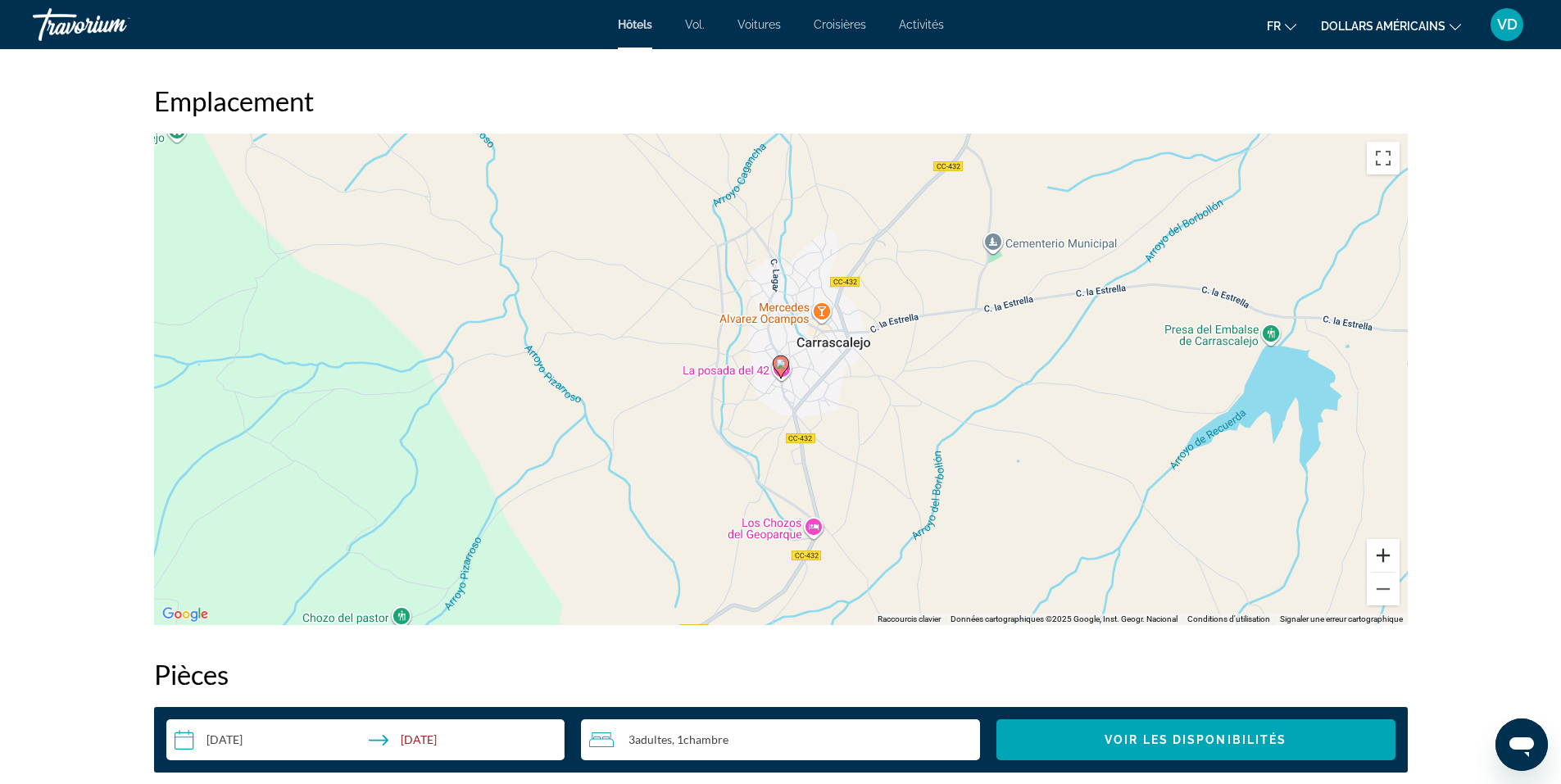
click at [1389, 557] on button "Zoom avant" at bounding box center [1383, 555] width 33 height 33
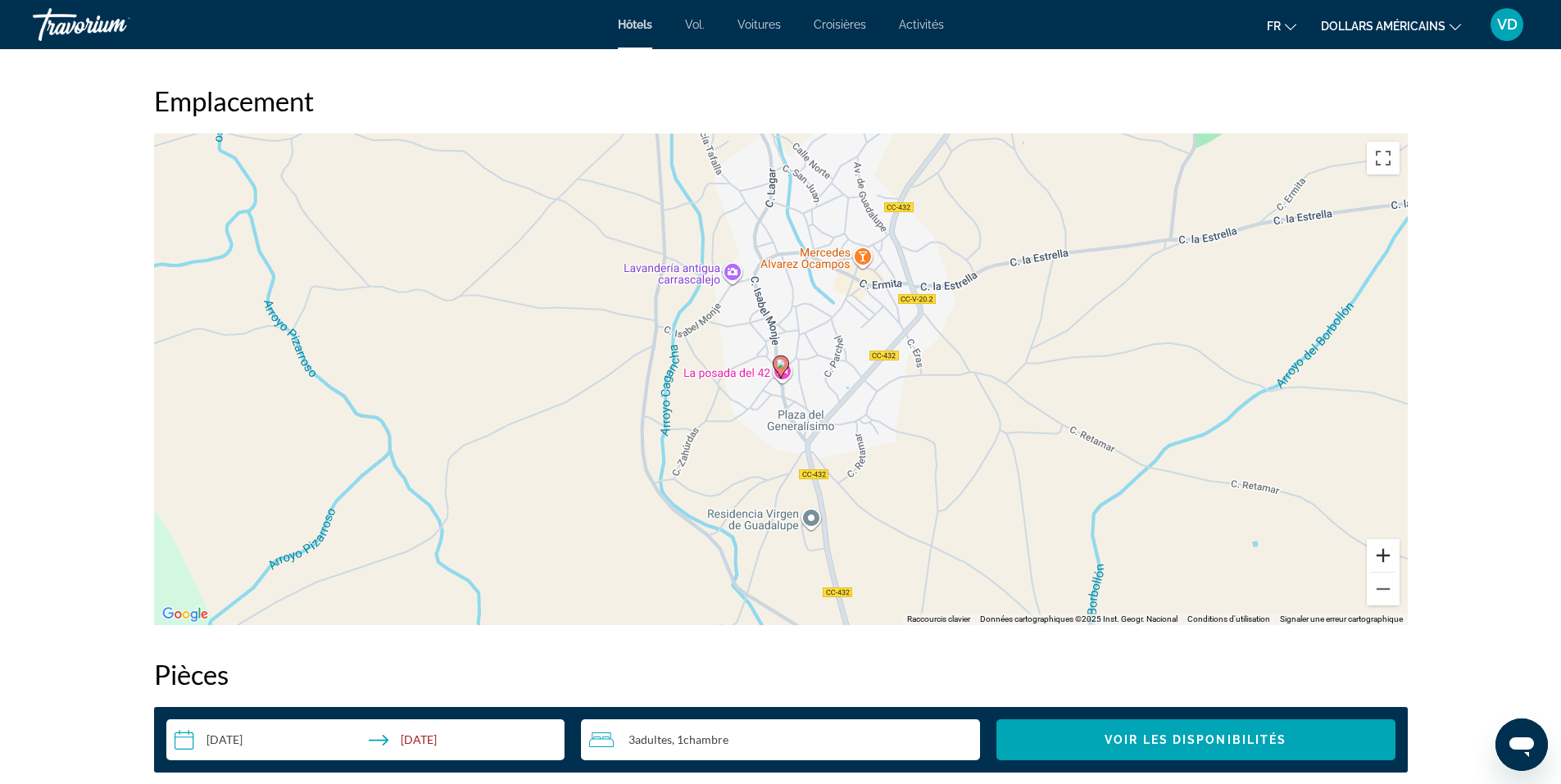
click at [1389, 557] on button "Zoom avant" at bounding box center [1383, 555] width 33 height 33
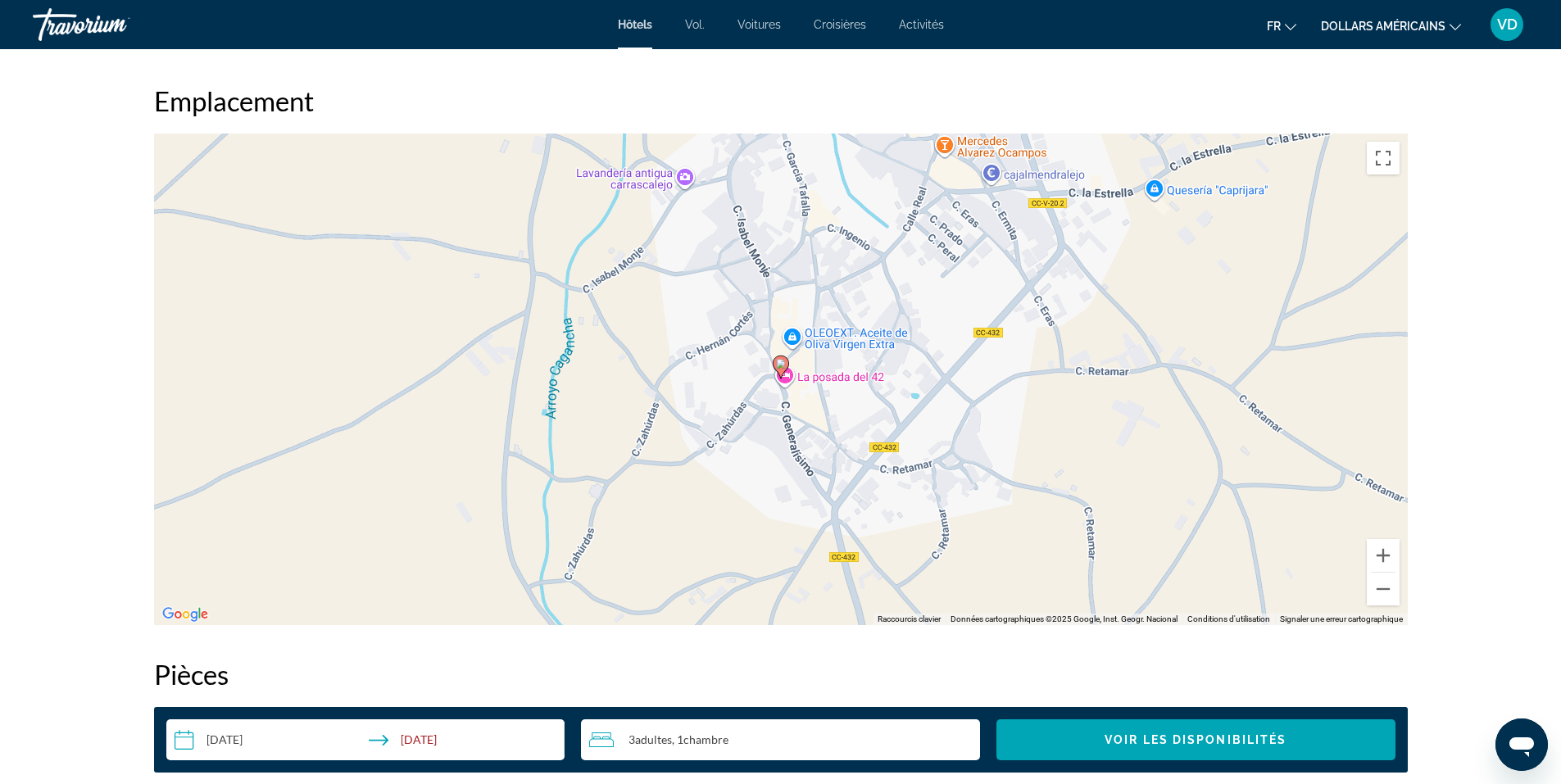
click at [99, 22] on div "Travorium" at bounding box center [114, 24] width 163 height 42
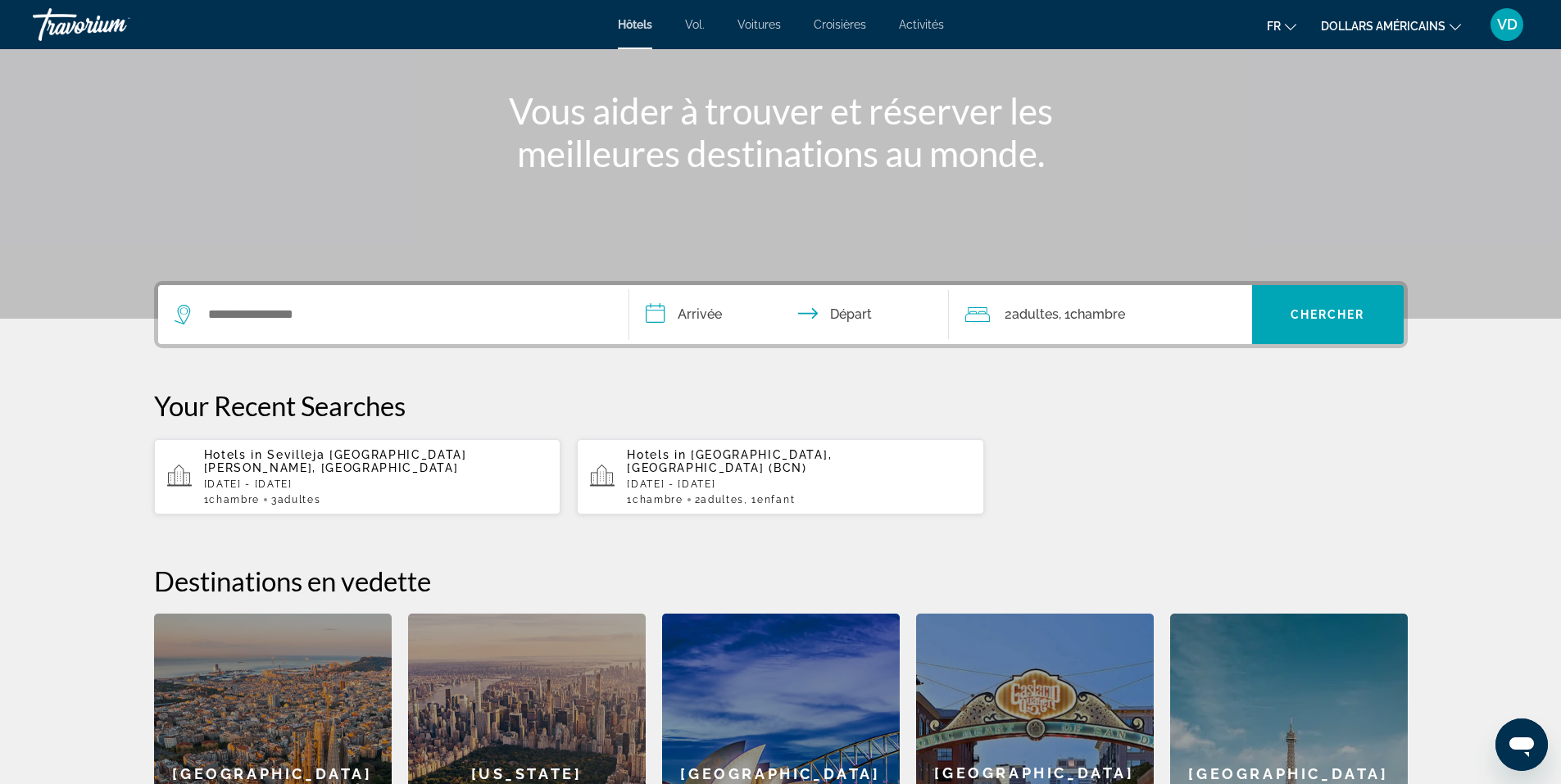
scroll to position [163, 0]
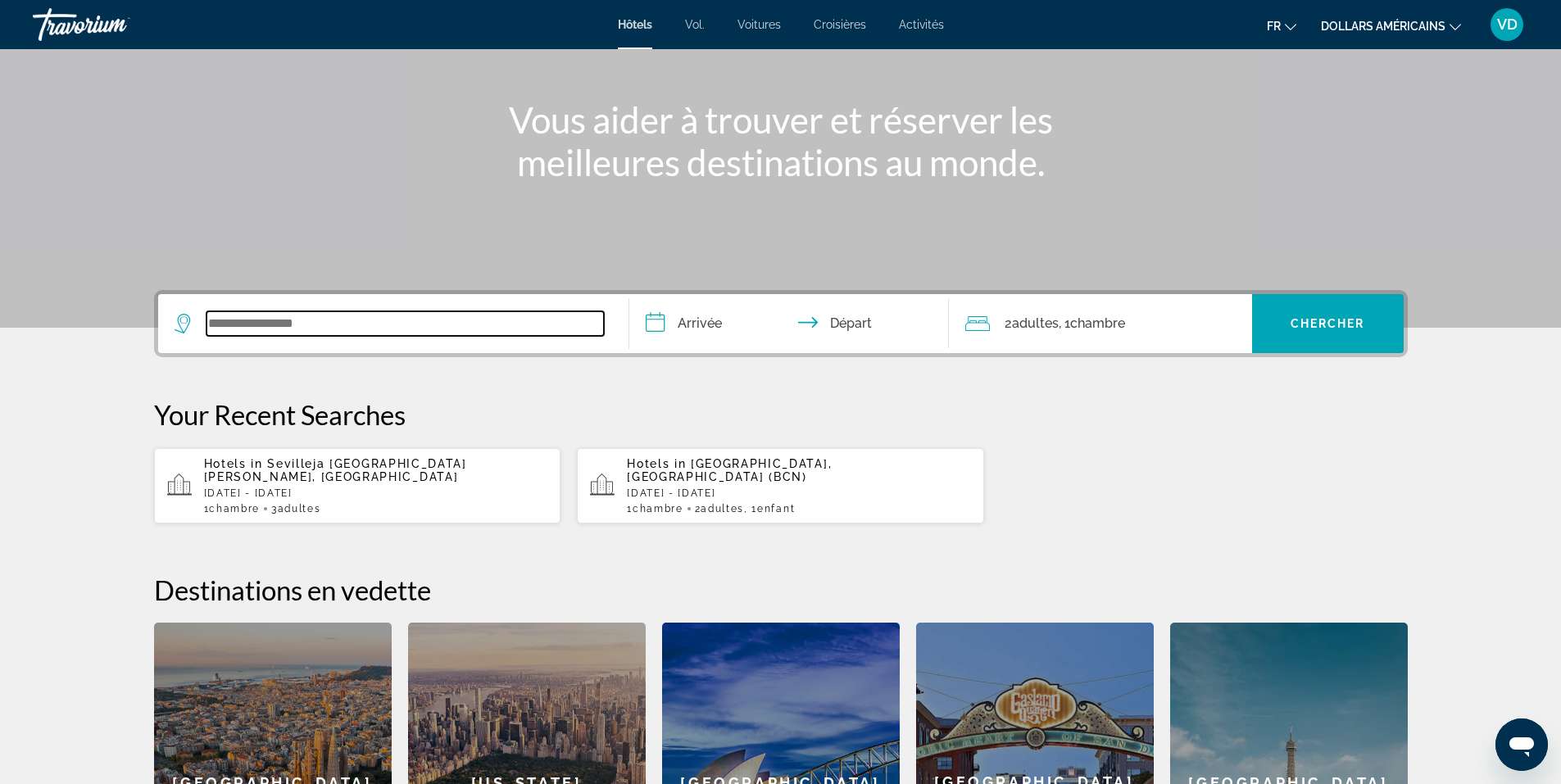
click at [342, 316] on input "Search widget" at bounding box center [405, 323] width 397 height 24
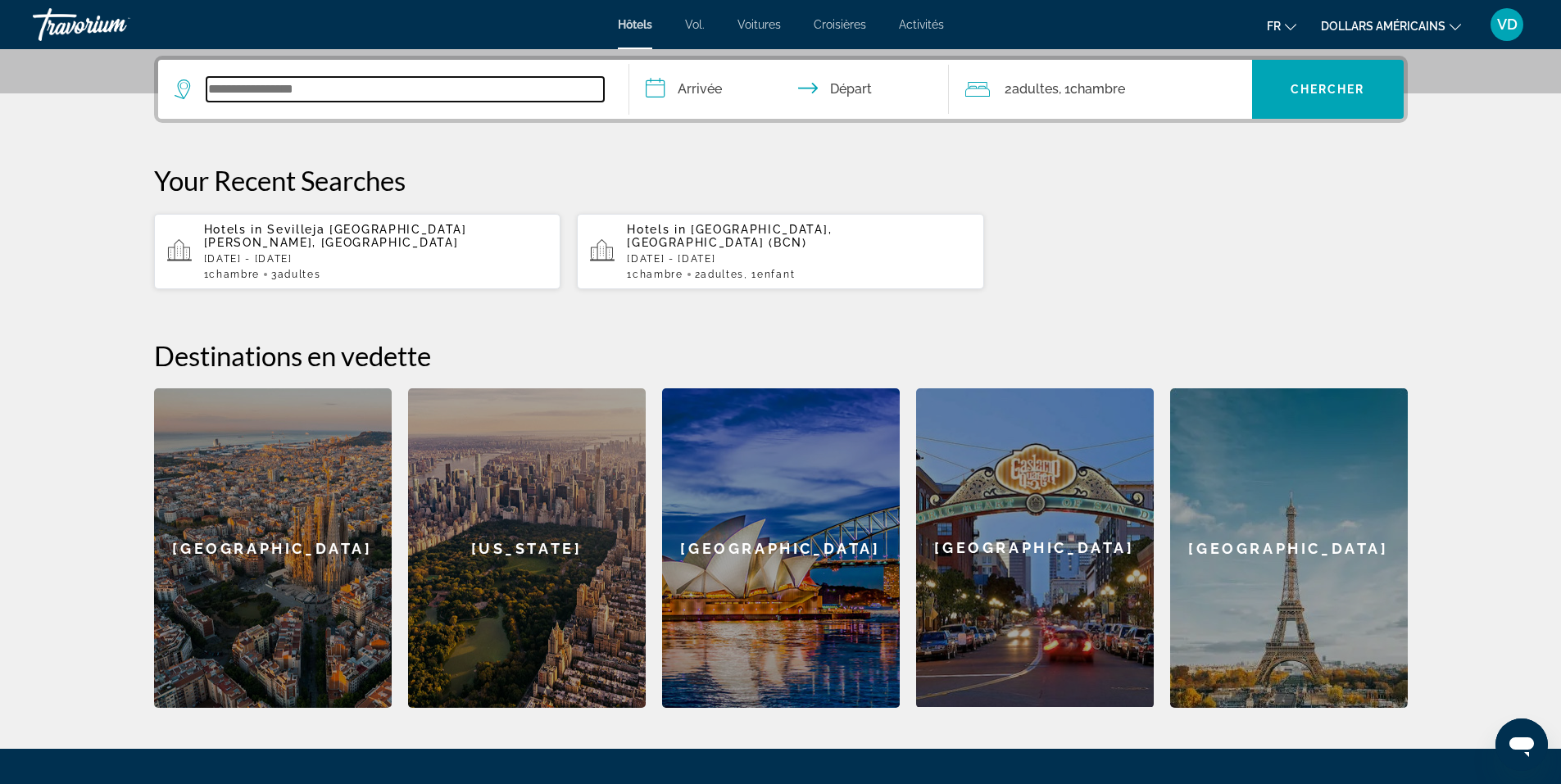
scroll to position [400, 0]
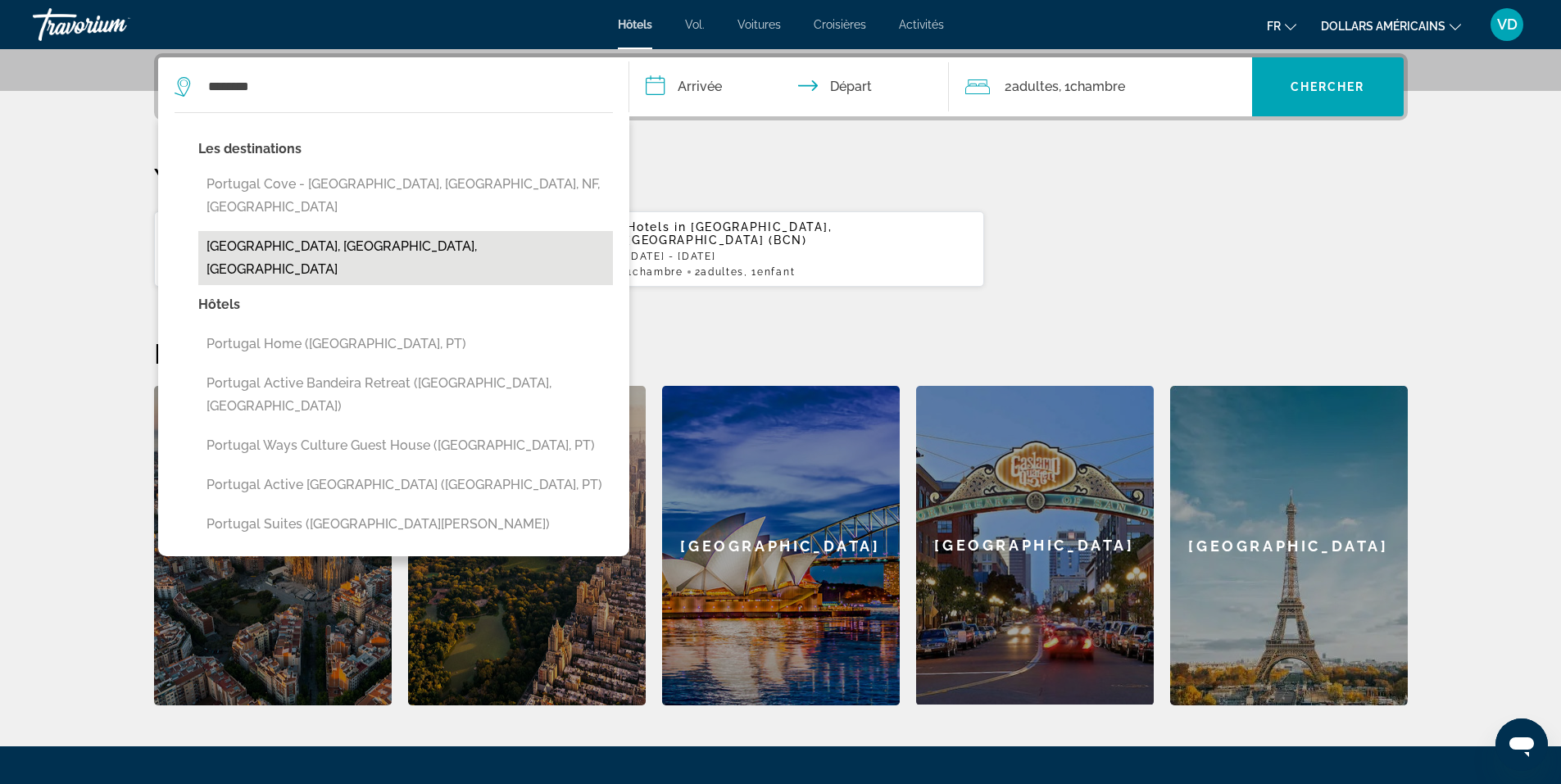
click at [271, 231] on button "[GEOGRAPHIC_DATA], [GEOGRAPHIC_DATA], [GEOGRAPHIC_DATA]" at bounding box center [405, 258] width 414 height 54
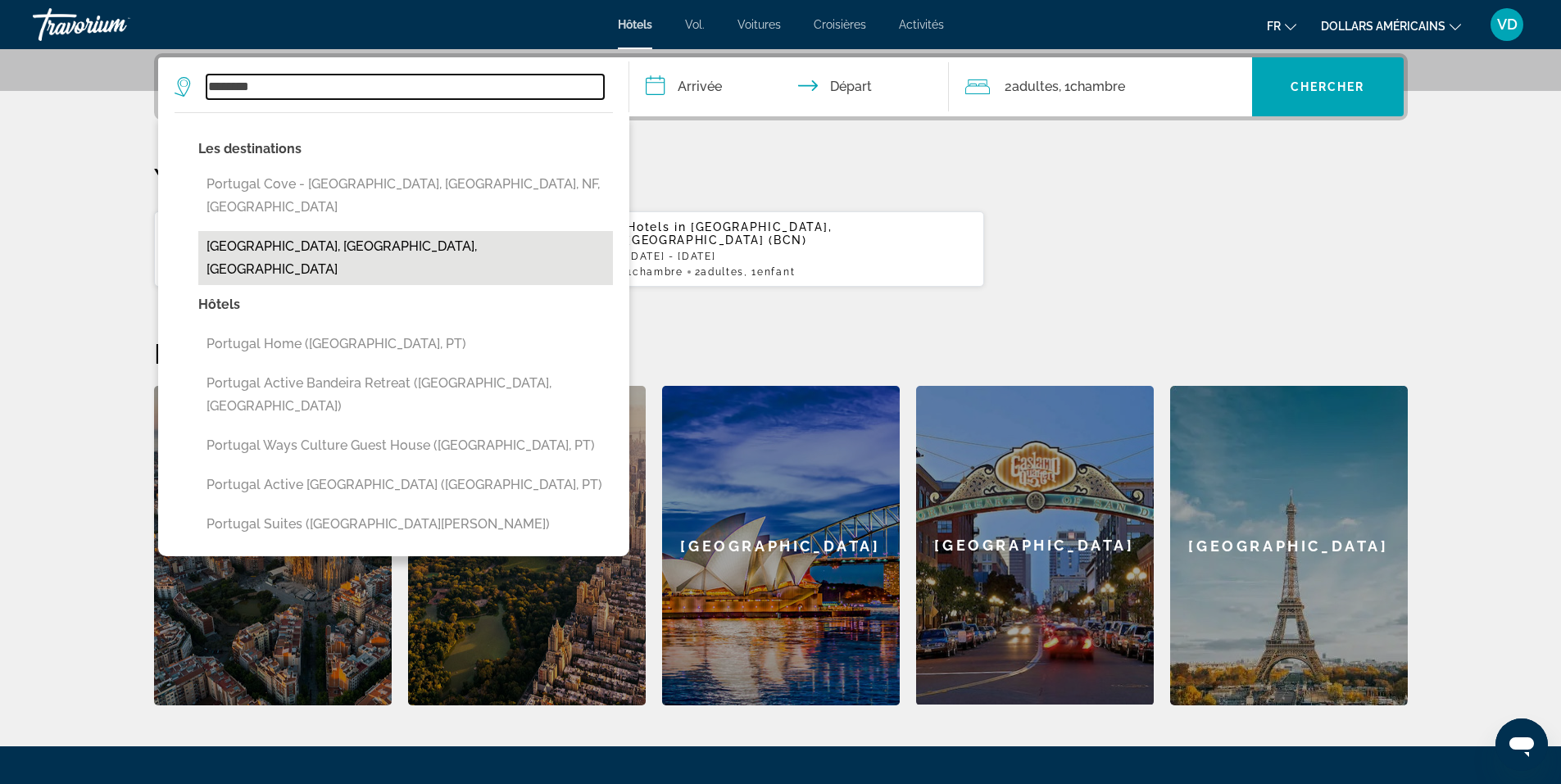
type input "**********"
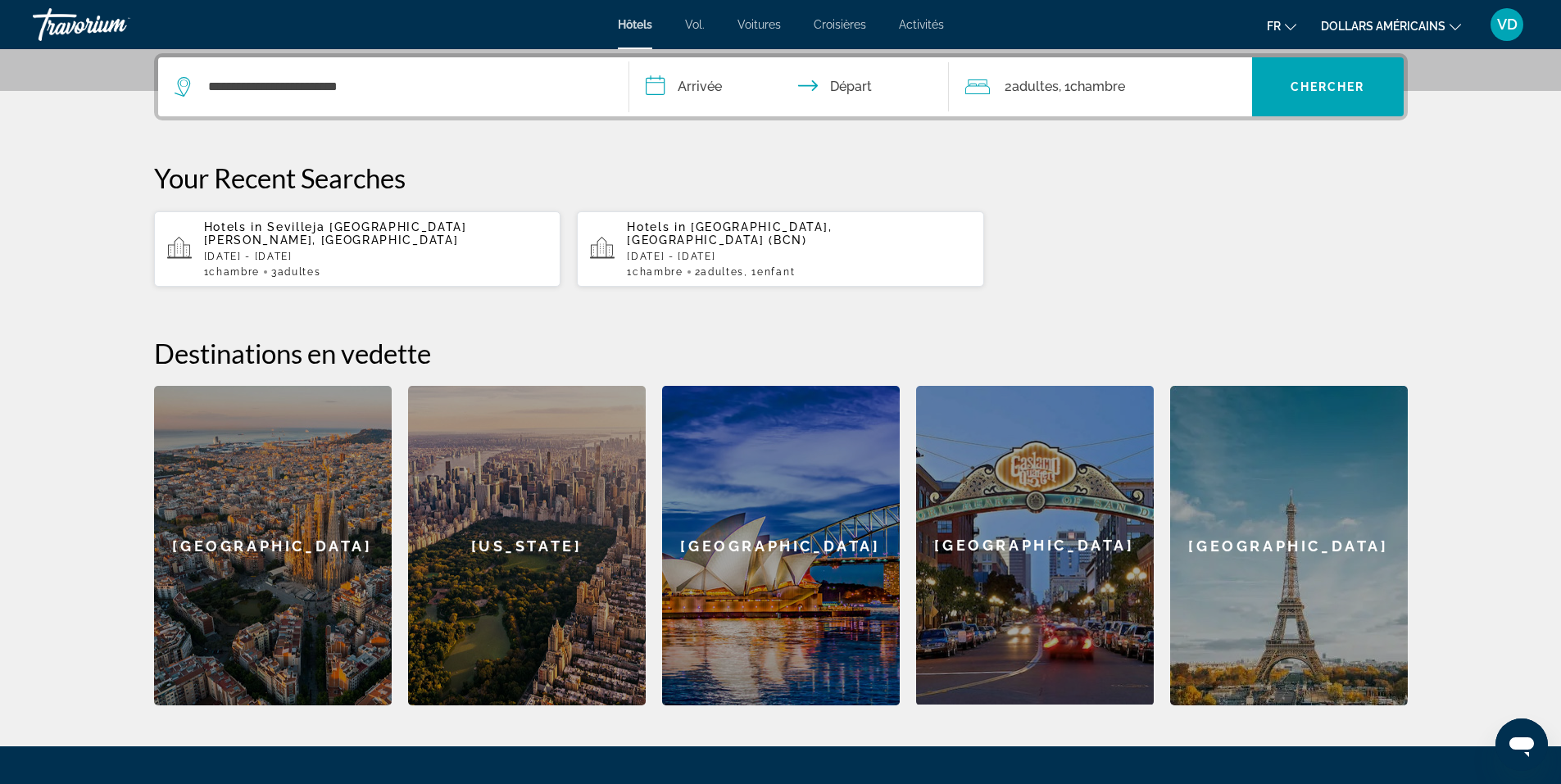
click at [703, 84] on input "**********" at bounding box center [792, 89] width 326 height 64
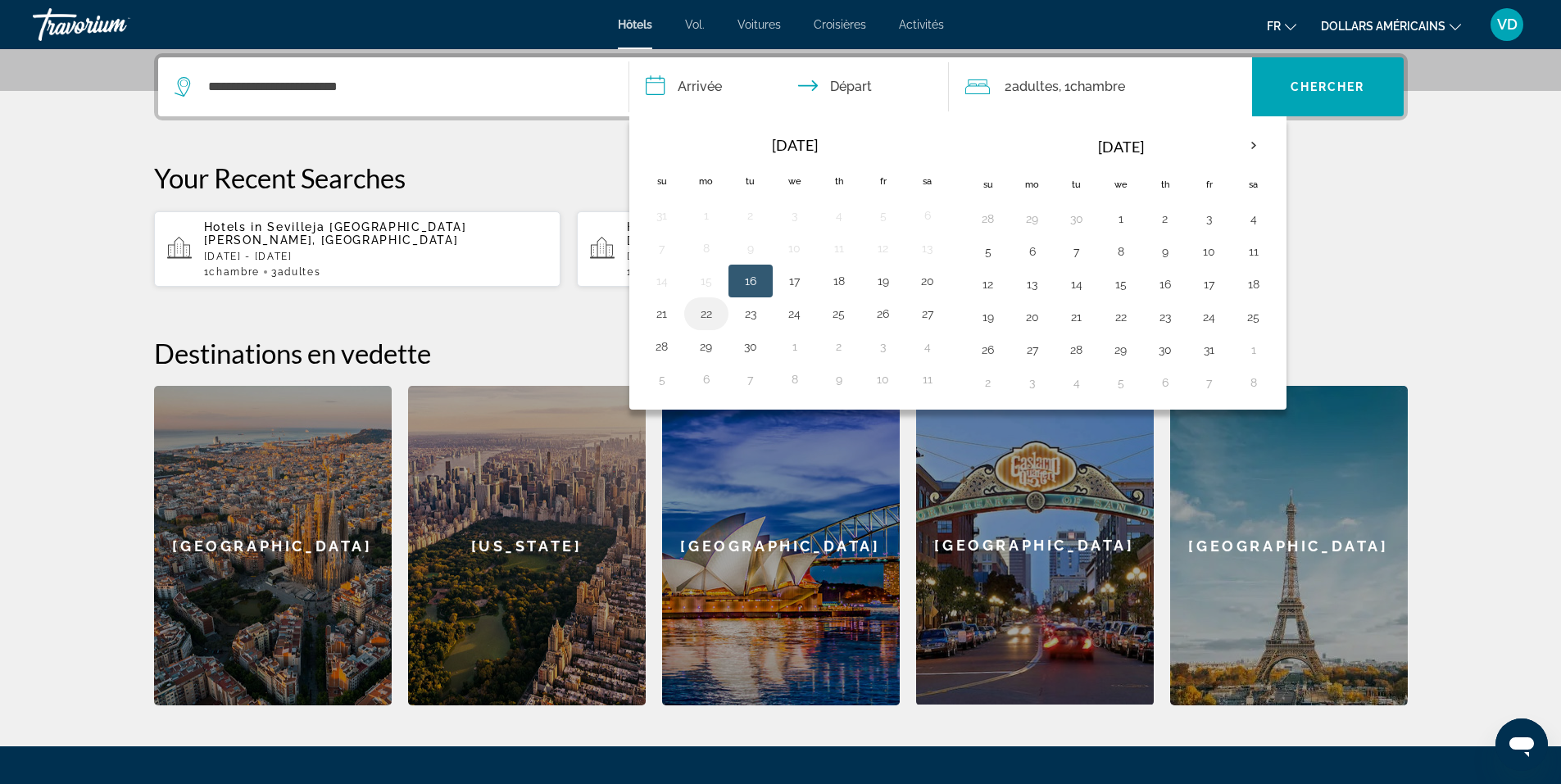
click at [703, 319] on button "22" at bounding box center [706, 314] width 26 height 23
click at [926, 320] on button "27" at bounding box center [927, 314] width 26 height 23
type input "**********"
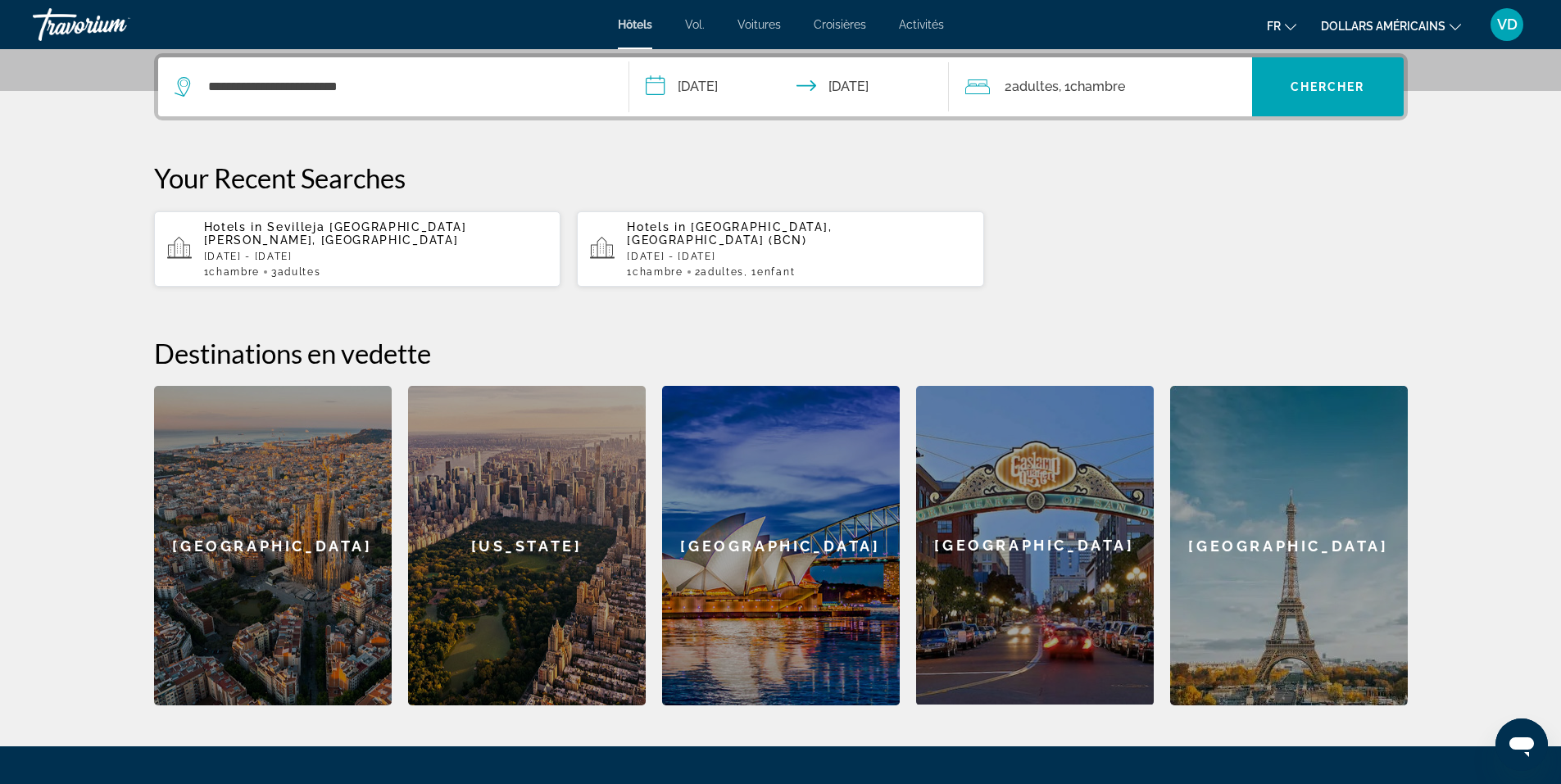
click at [1100, 93] on span "Chambre" at bounding box center [1097, 86] width 54 height 16
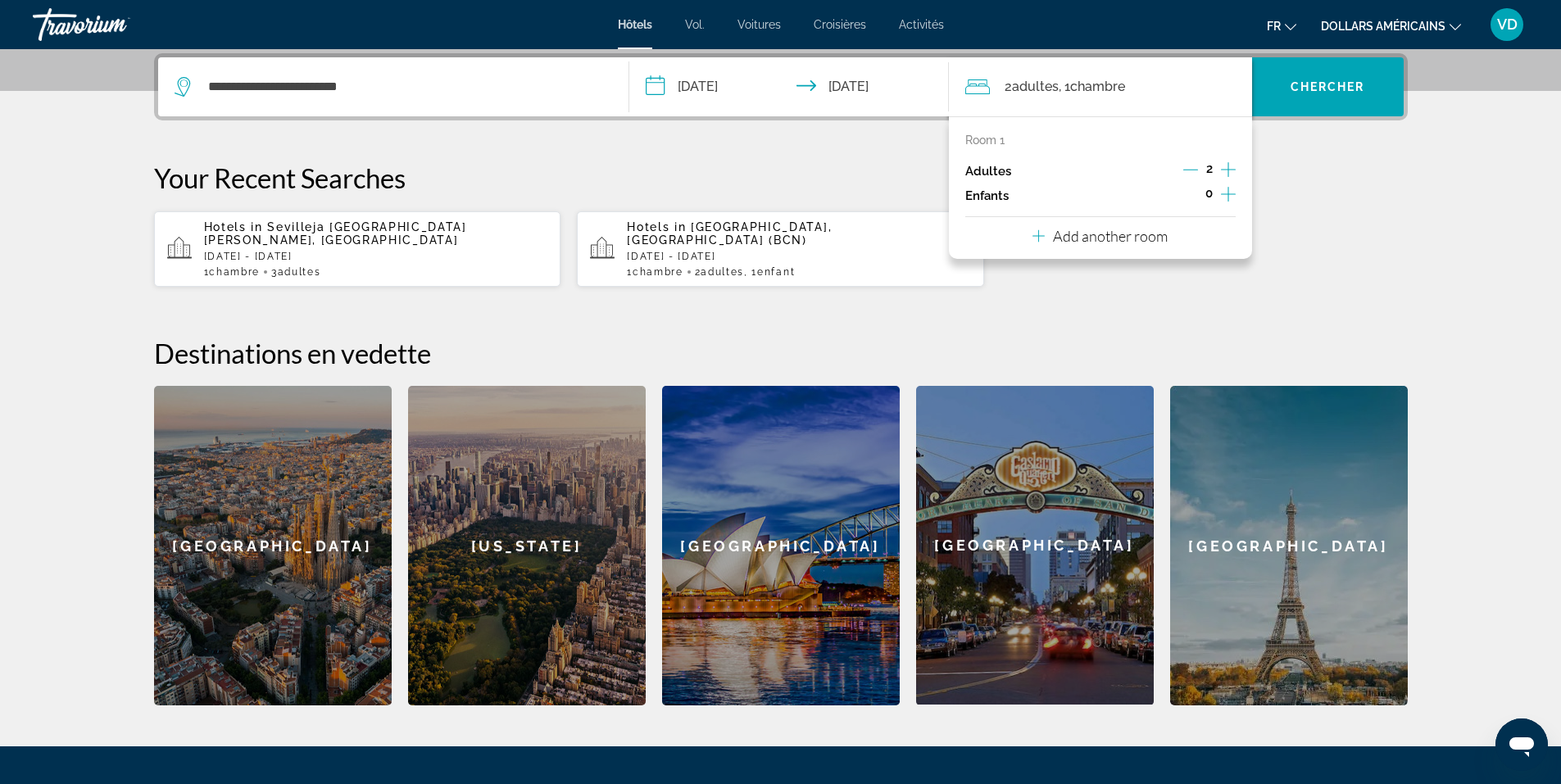
click at [1231, 193] on icon "Increment children" at bounding box center [1227, 194] width 15 height 20
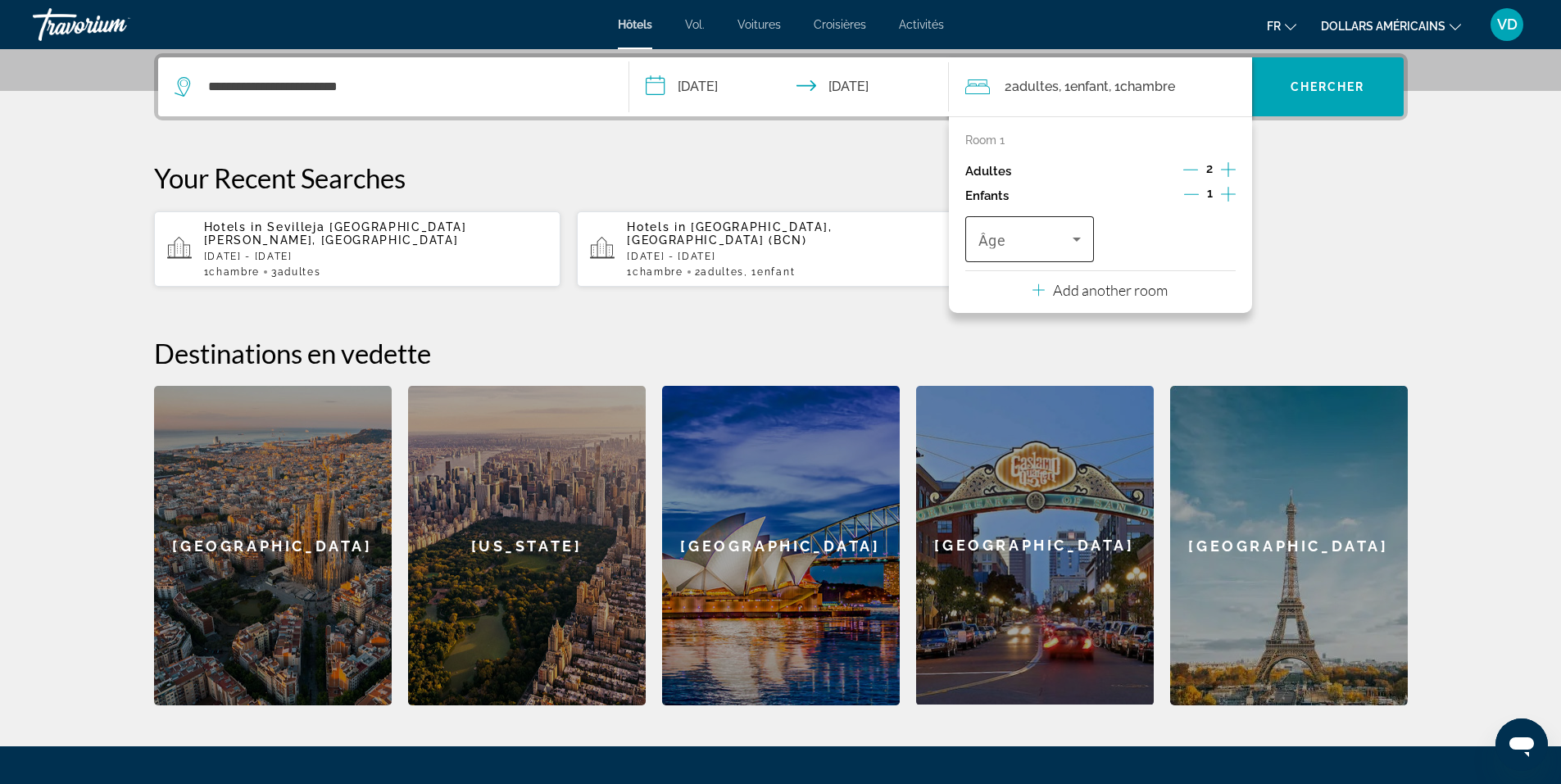
click at [1073, 237] on icon "Travelers: 2 adults, 1 child" at bounding box center [1076, 239] width 20 height 20
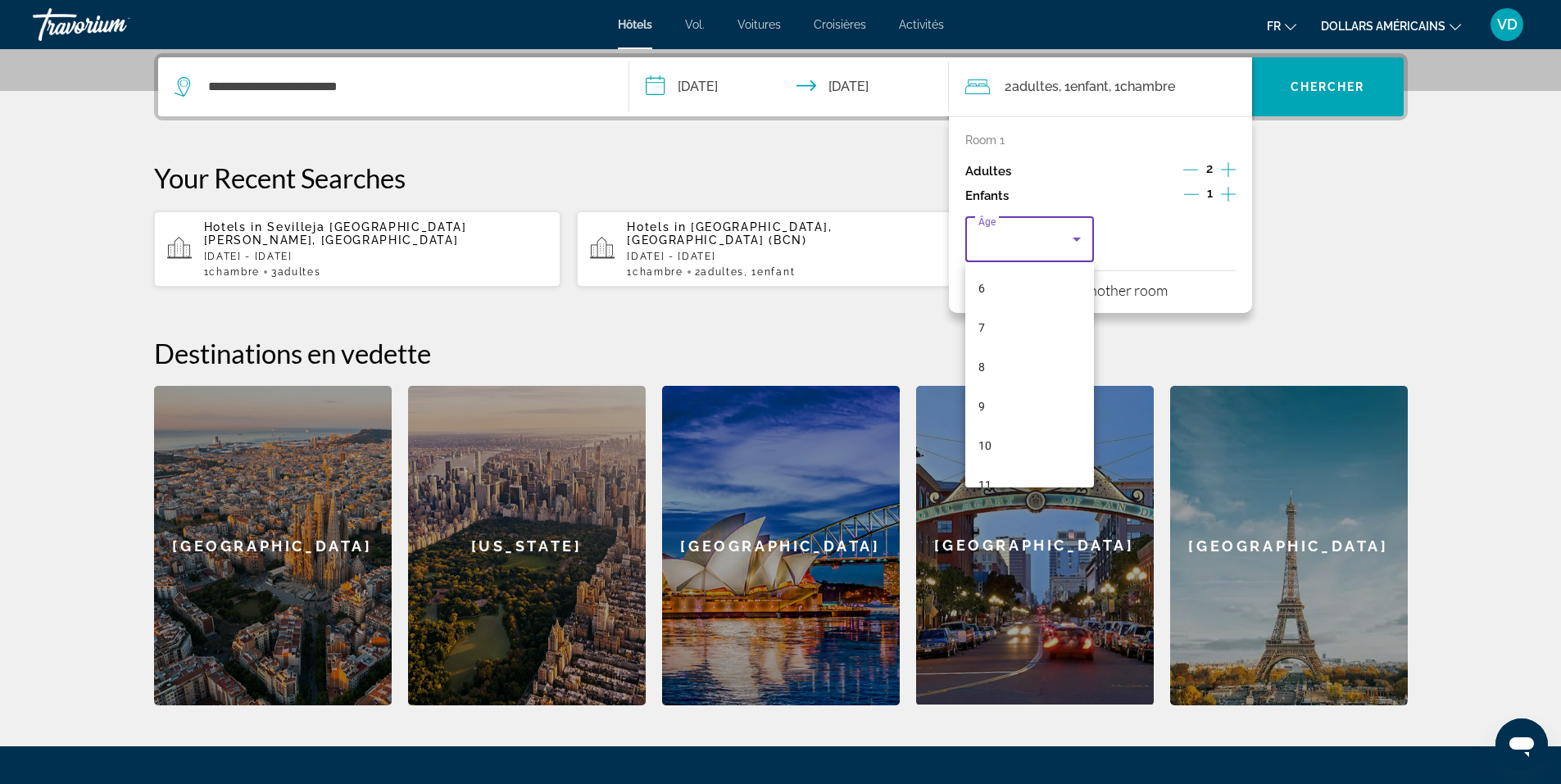
scroll to position [495, 0]
click at [984, 458] on font "17" at bounding box center [984, 461] width 13 height 13
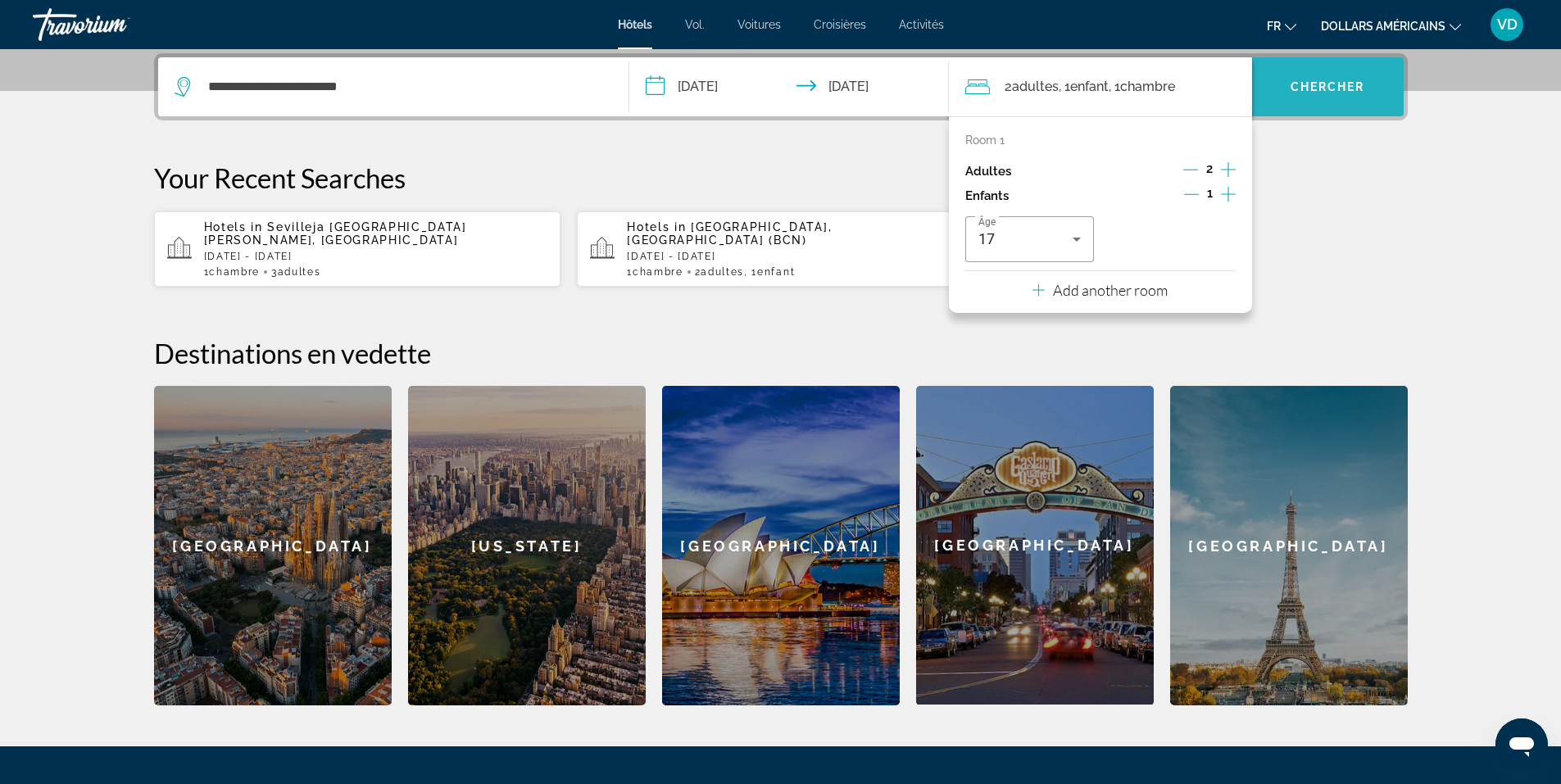
click at [1298, 93] on span "Search widget" at bounding box center [1327, 86] width 151 height 39
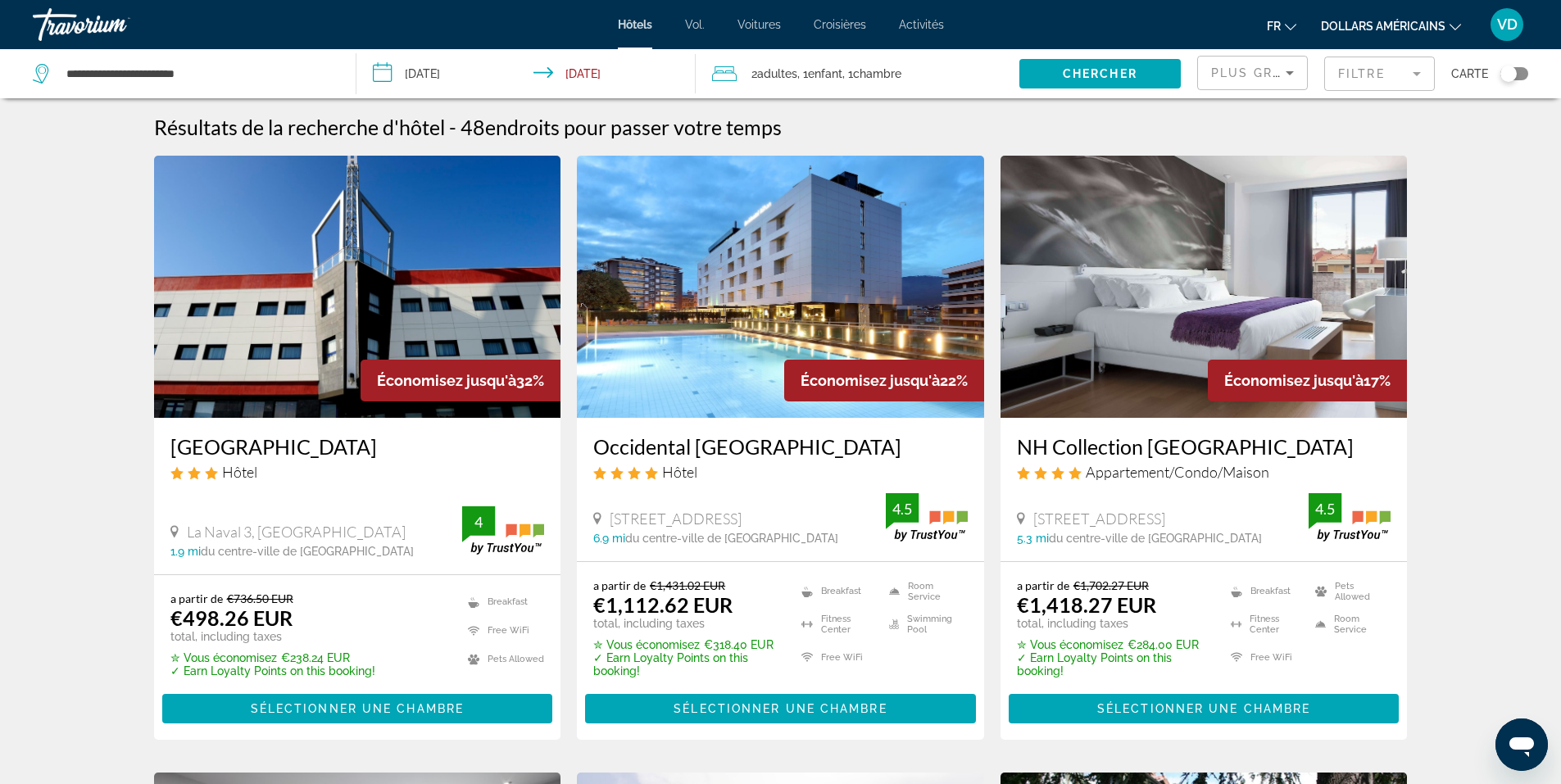
click at [1526, 77] on div "Toggle map" at bounding box center [1514, 73] width 28 height 13
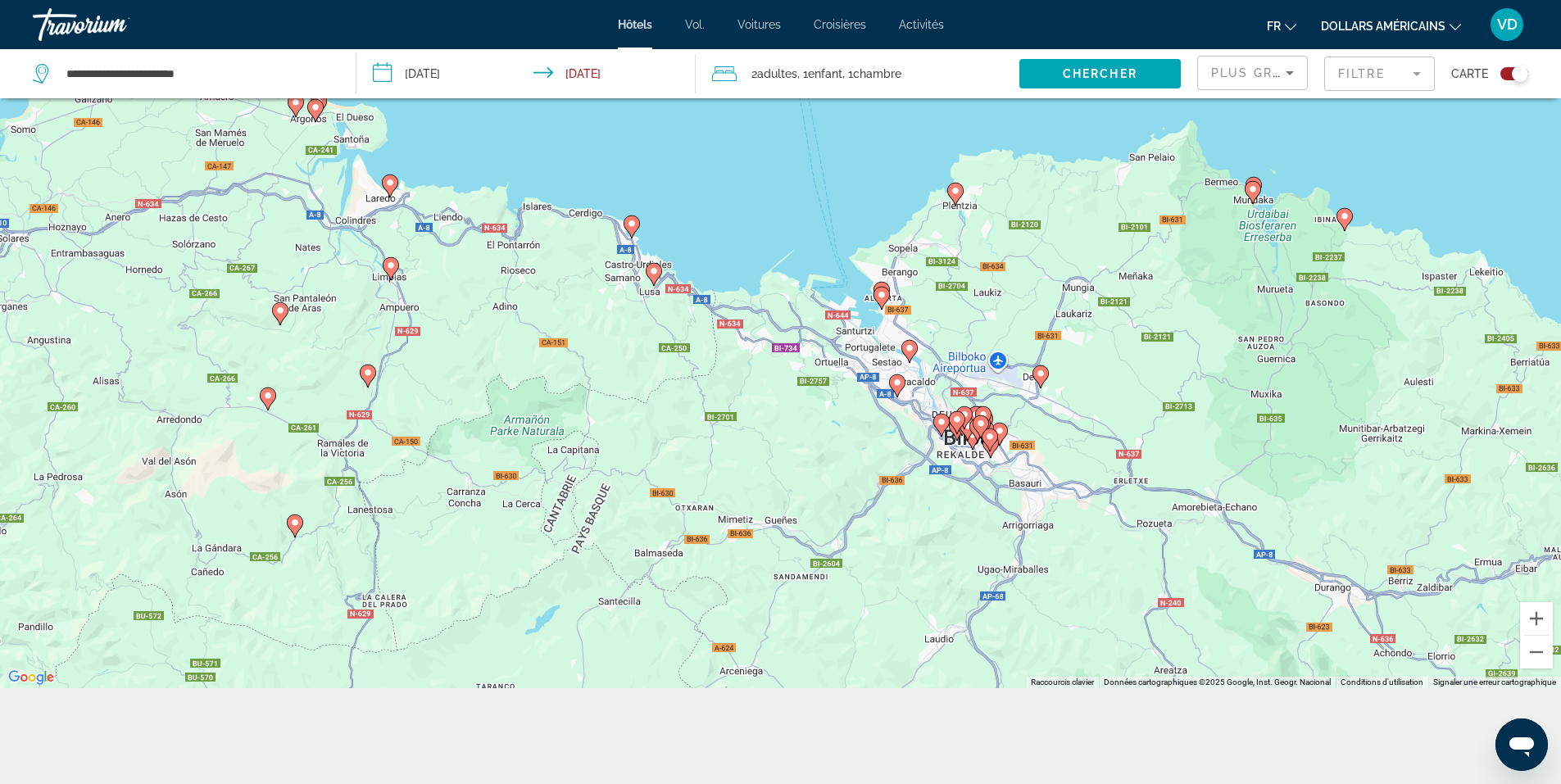
scroll to position [196, 0]
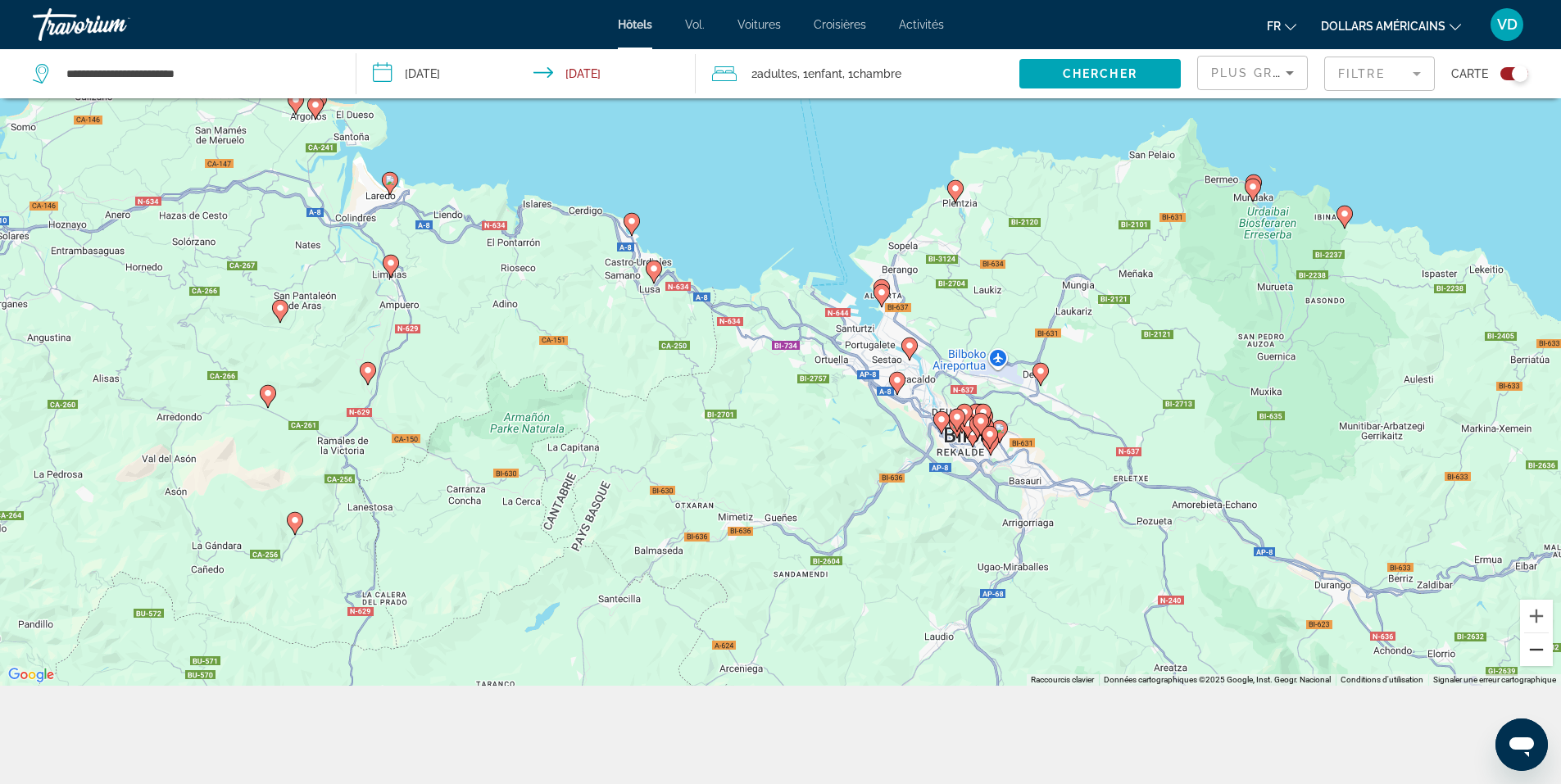
click at [1543, 649] on button "Zoom arrière" at bounding box center [1536, 649] width 33 height 33
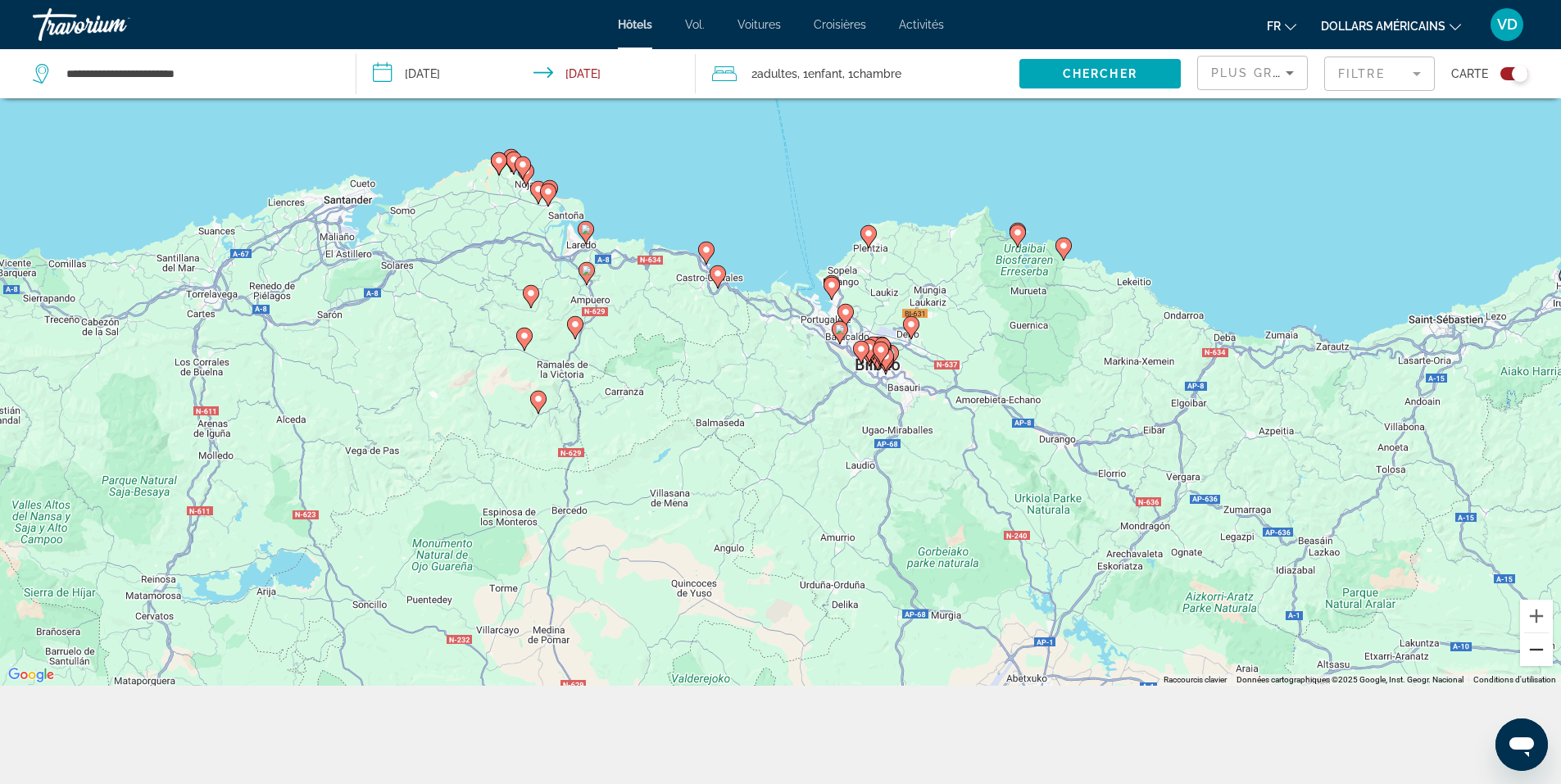
click at [1543, 649] on button "Zoom arrière" at bounding box center [1536, 649] width 33 height 33
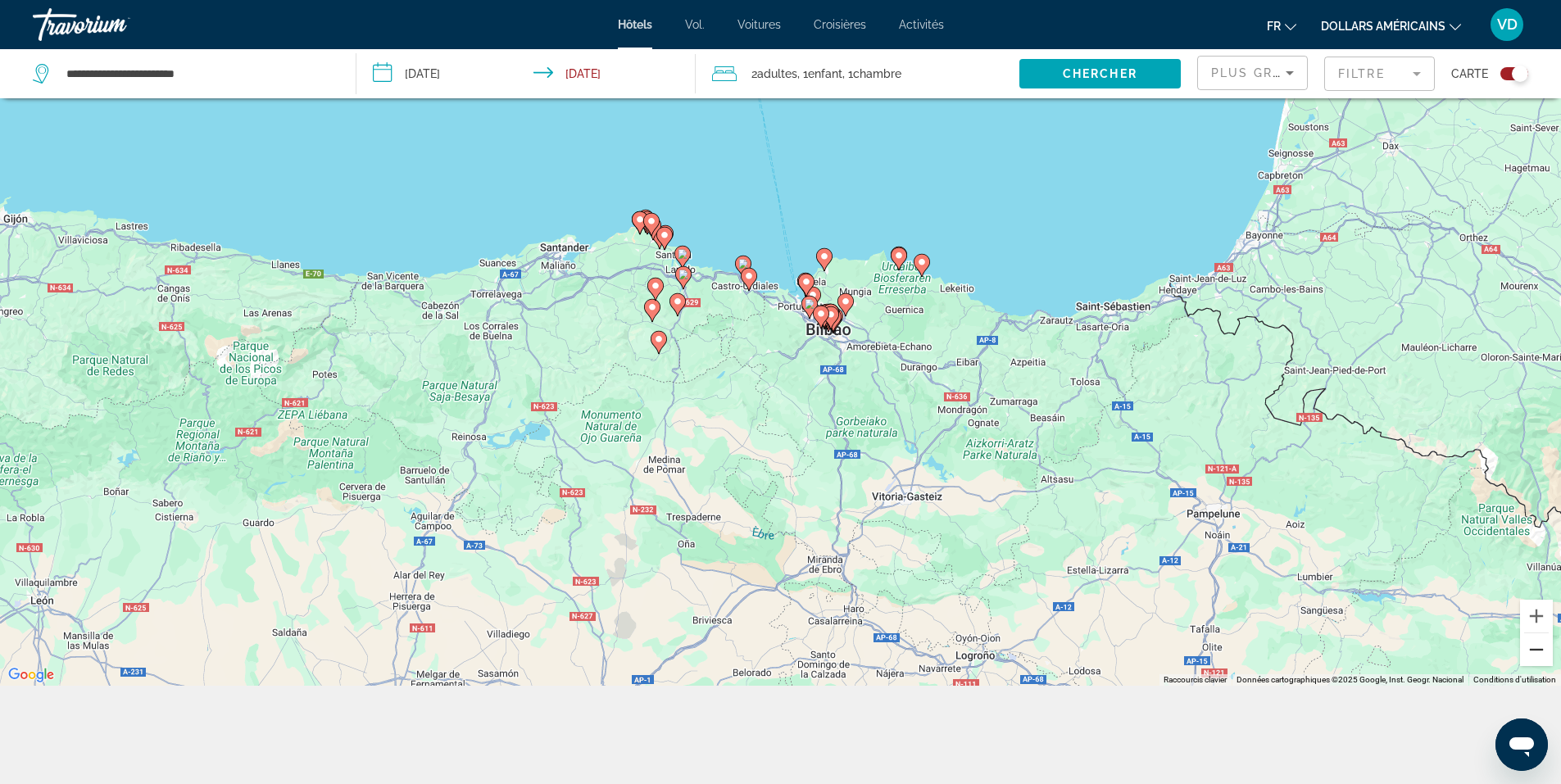
click at [1543, 649] on button "Zoom arrière" at bounding box center [1536, 649] width 33 height 33
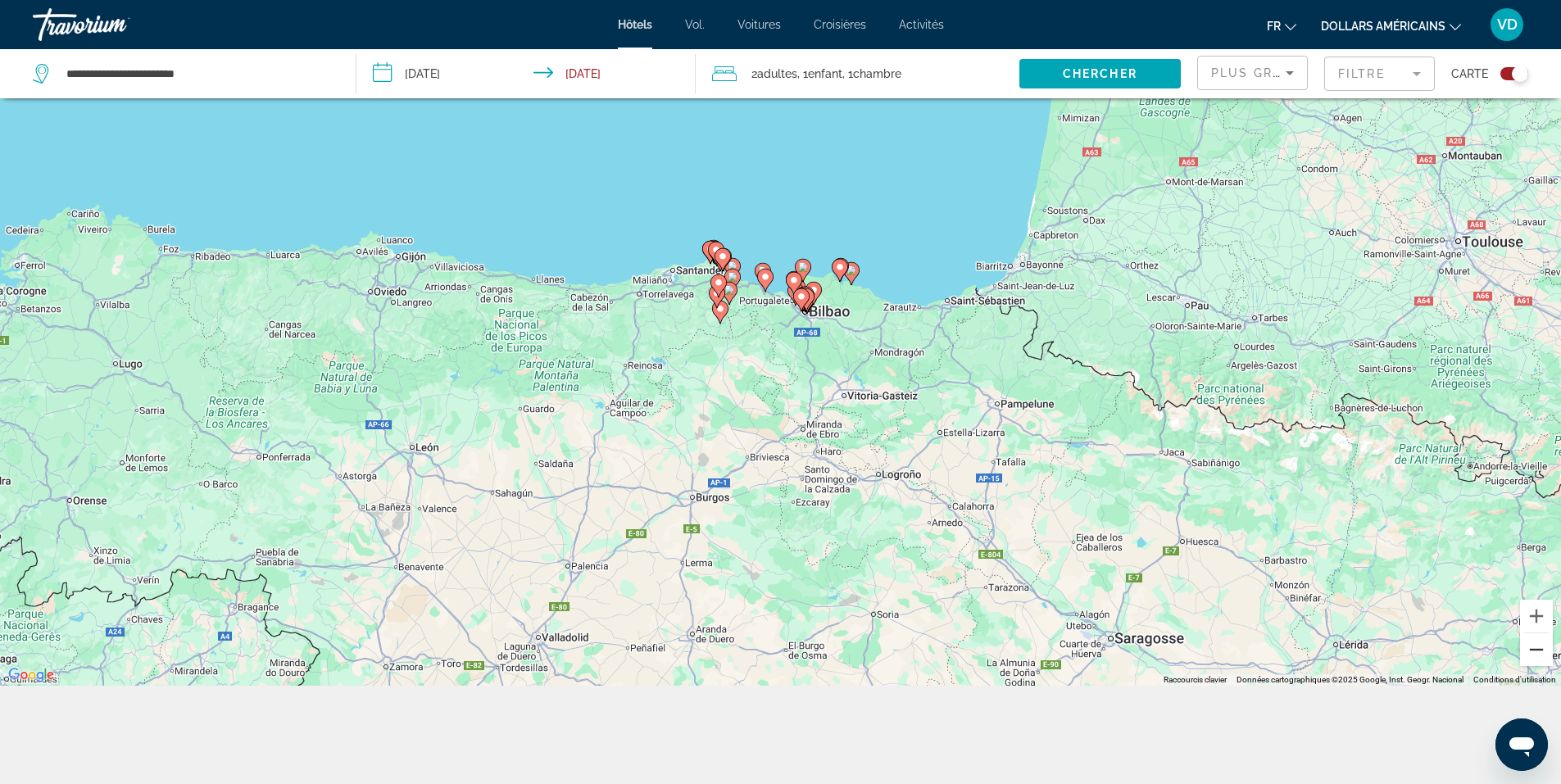
click at [1543, 649] on button "Zoom arrière" at bounding box center [1536, 649] width 33 height 33
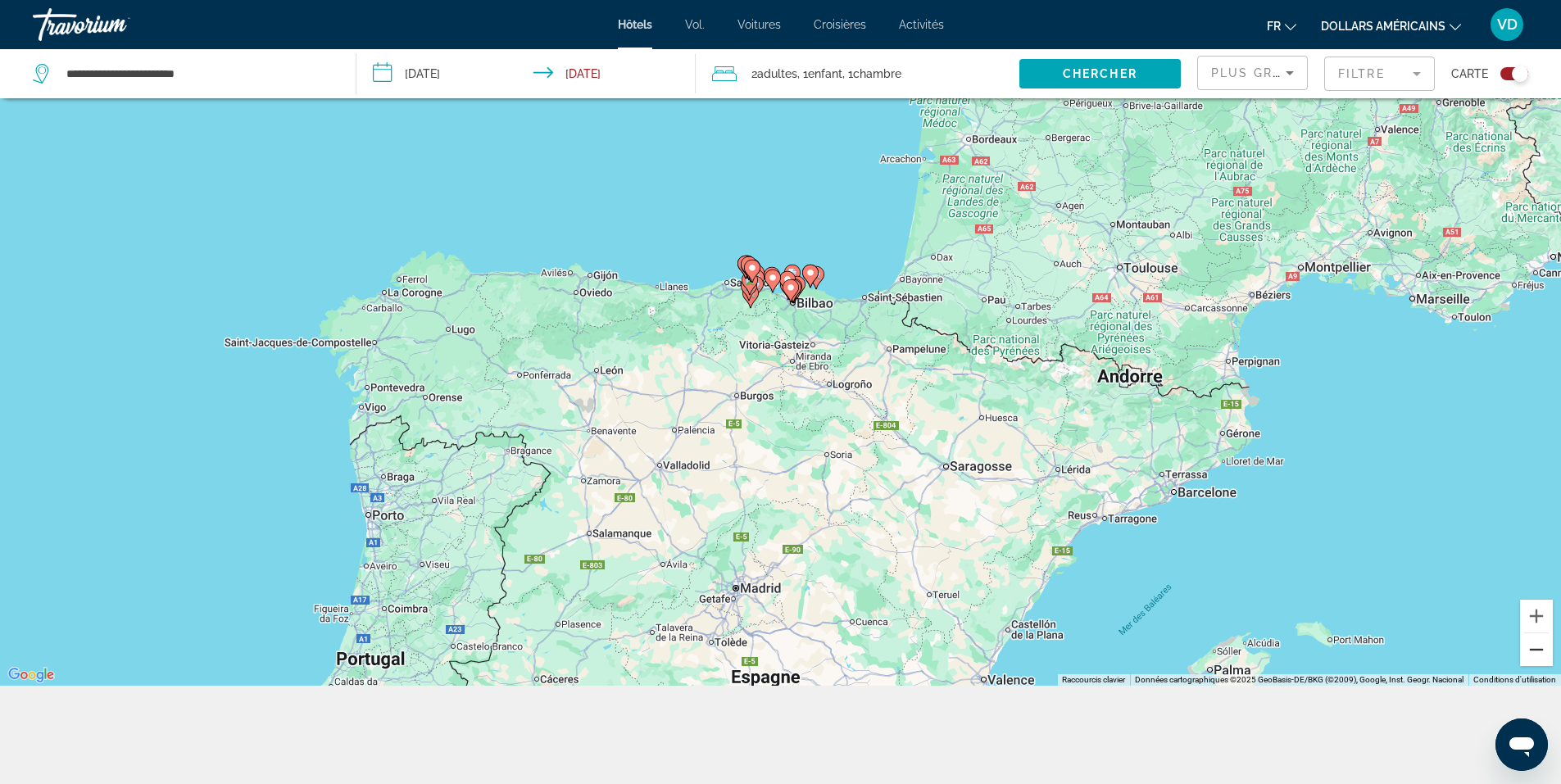
click at [1543, 649] on button "Zoom arrière" at bounding box center [1536, 649] width 33 height 33
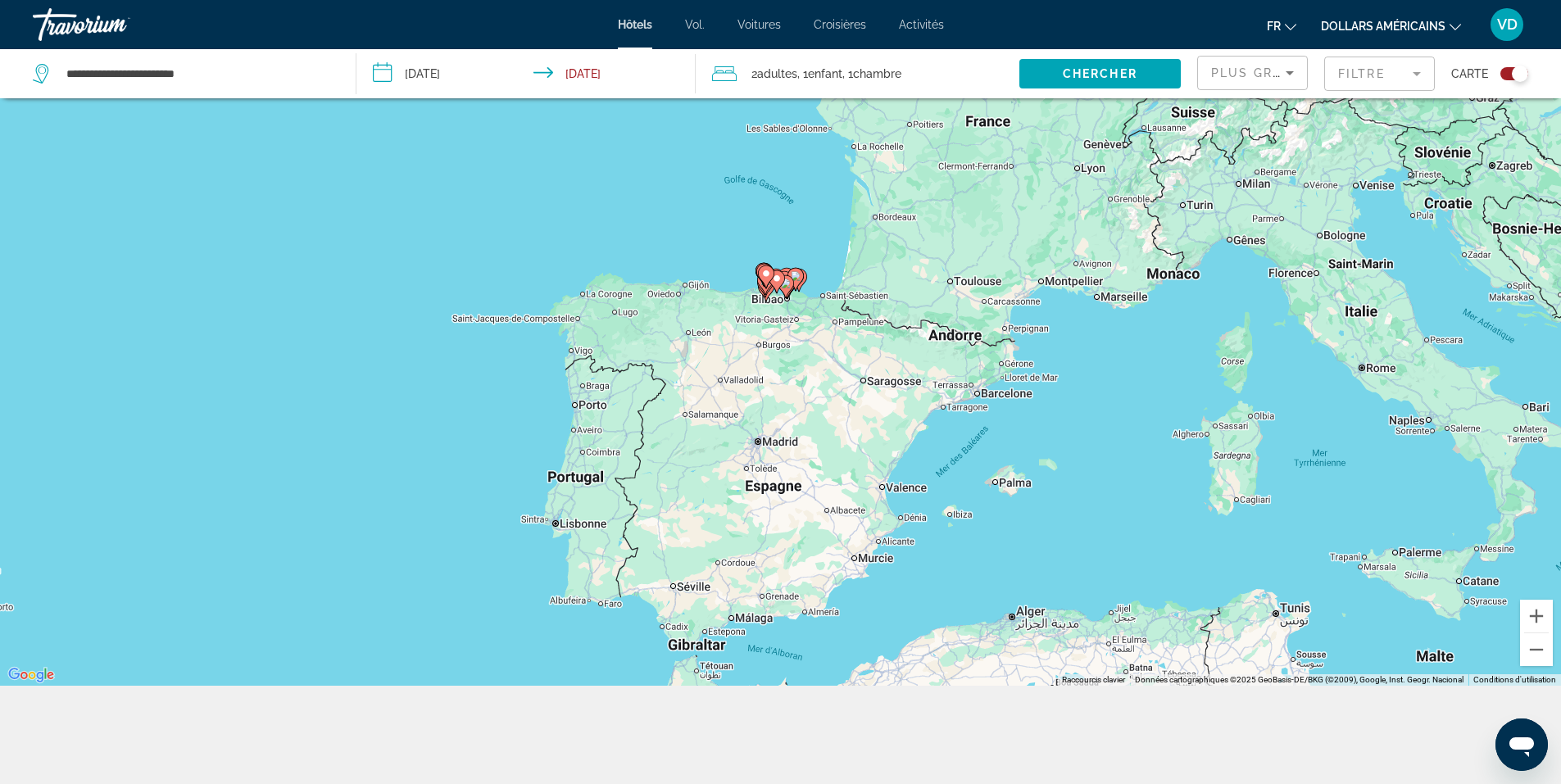
click at [586, 485] on div "Pour activer le glissement avec le clavier, appuyez sur Alt+Entrée. Une fois ce…" at bounding box center [780, 293] width 1561 height 784
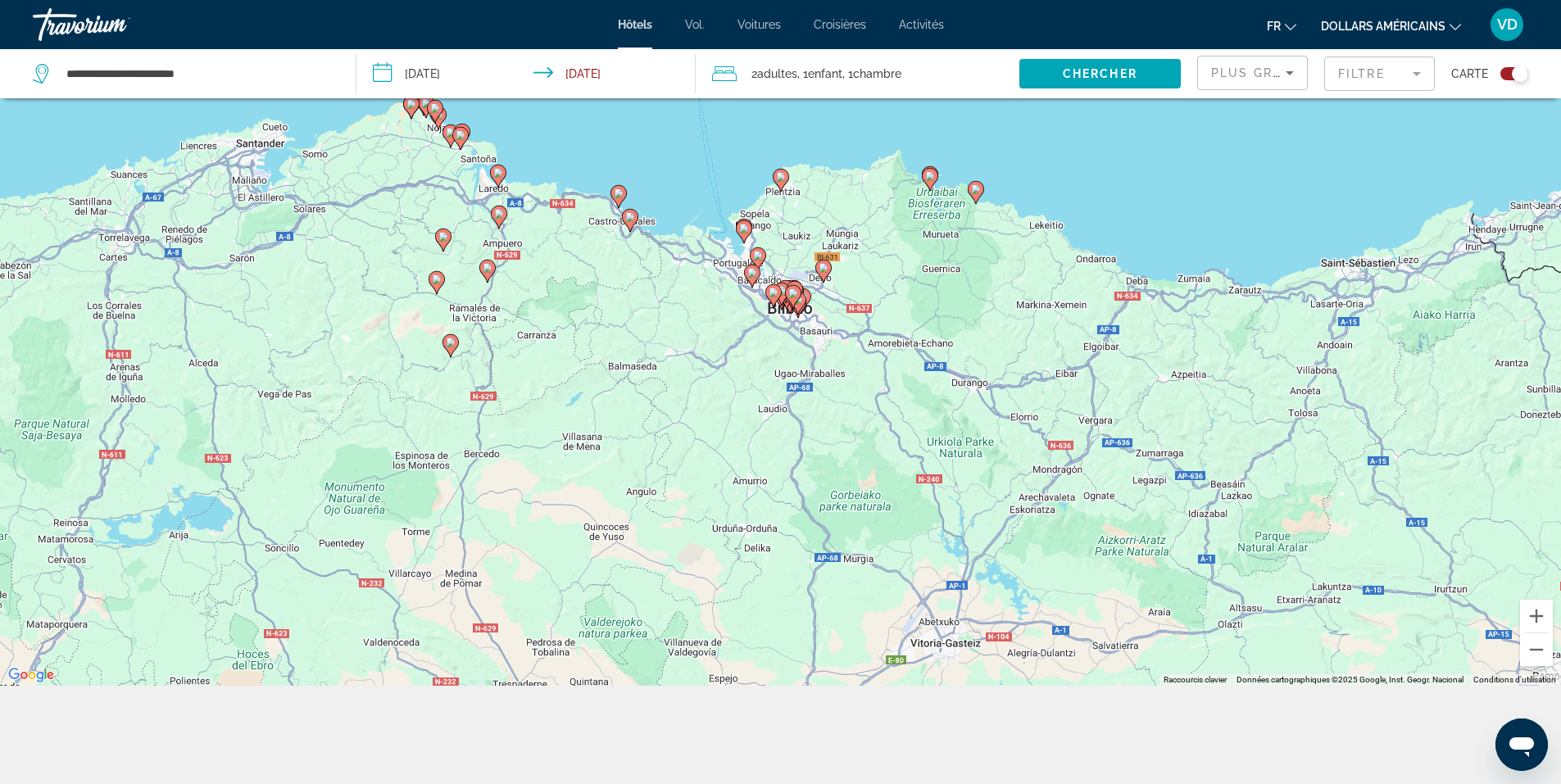
drag, startPoint x: 704, startPoint y: 225, endPoint x: 687, endPoint y: 340, distance: 116.2
click at [687, 340] on div "Pour activer le glissement avec le clavier, appuyez sur Alt+Entrée. Une fois ce…" at bounding box center [780, 293] width 1561 height 784
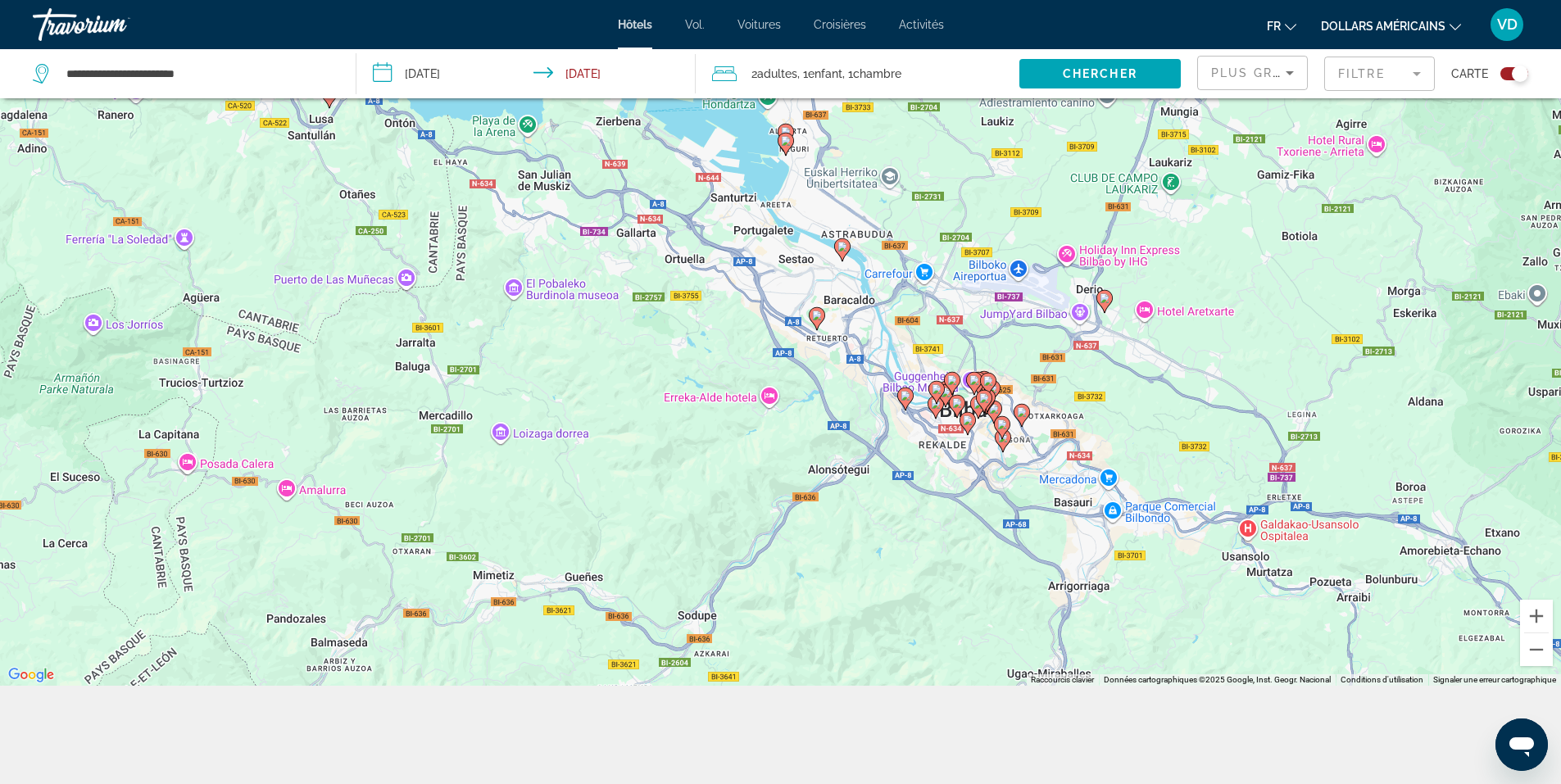
drag, startPoint x: 1027, startPoint y: 396, endPoint x: 920, endPoint y: 580, distance: 212.8
click at [919, 583] on div "Pour activer le glissement avec le clavier, appuyez sur Alt+Entrée. Une fois ce…" at bounding box center [780, 293] width 1561 height 784
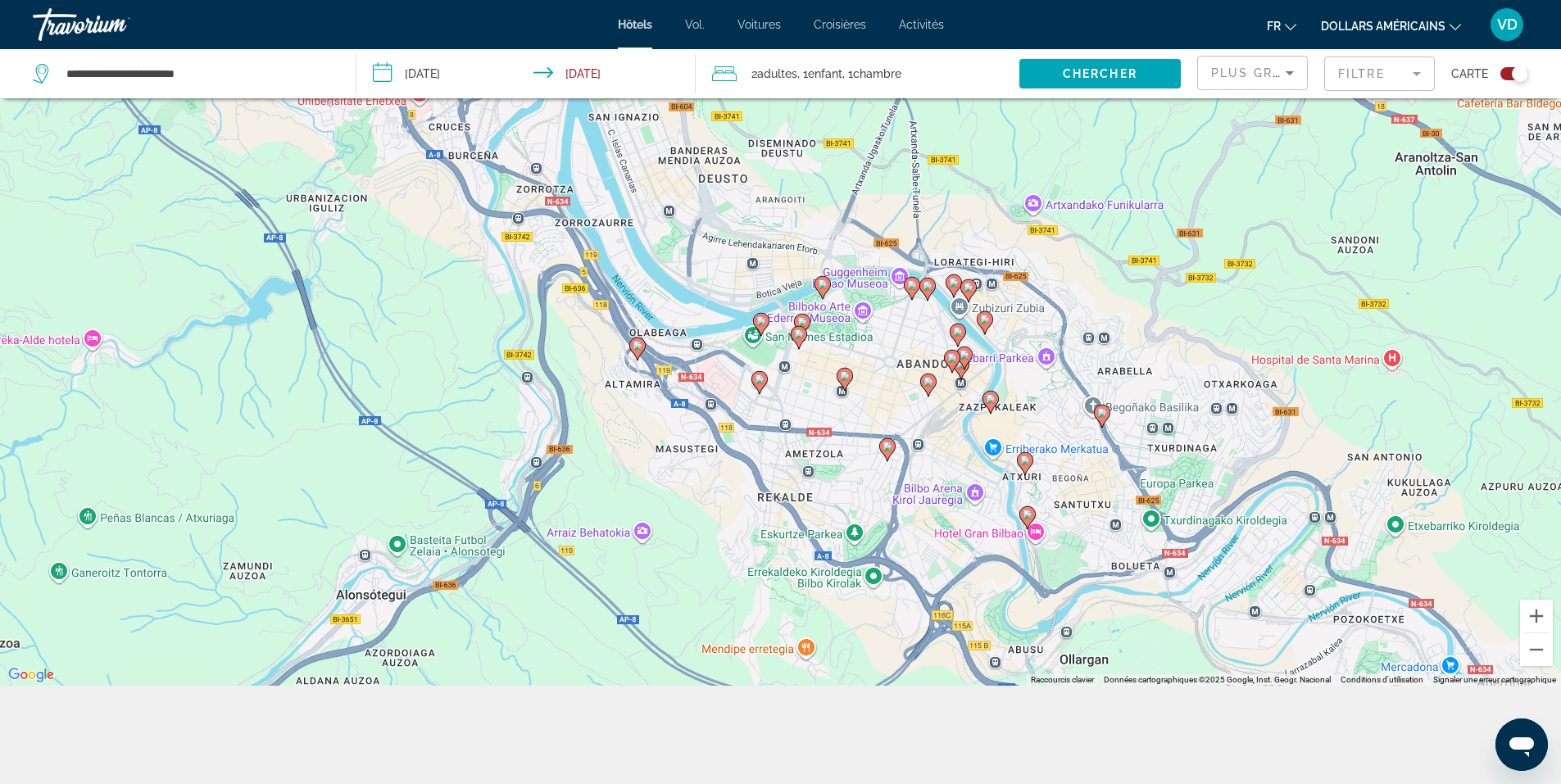
drag, startPoint x: 914, startPoint y: 290, endPoint x: 842, endPoint y: 515, distance: 236.2
click at [842, 515] on div "Pour activer le glissement avec le clavier, appuyez sur Alt+Entrée. Une fois ce…" at bounding box center [780, 293] width 1561 height 784
click at [1509, 71] on div "Toggle map" at bounding box center [1514, 73] width 28 height 13
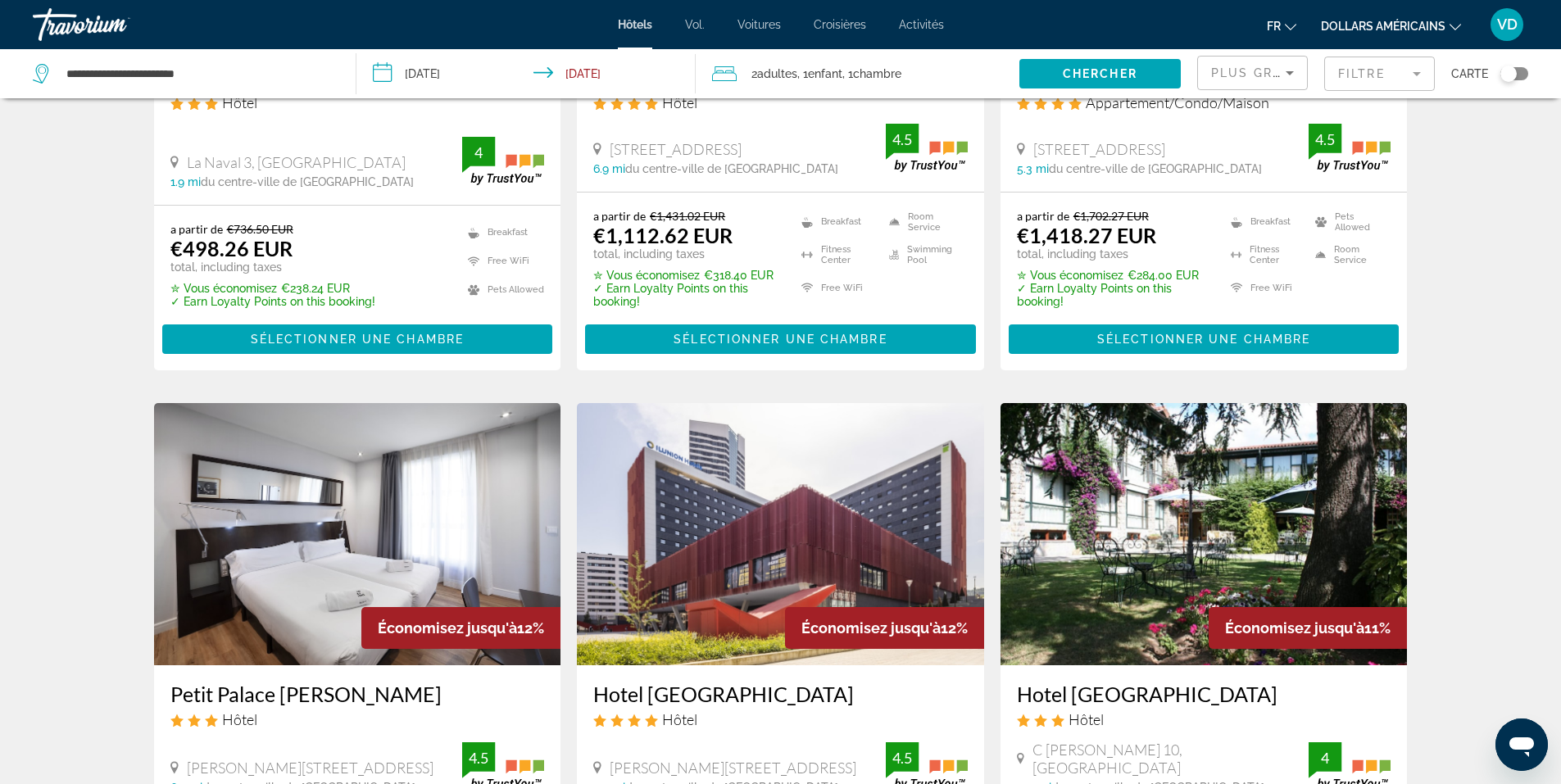
scroll to position [0, 0]
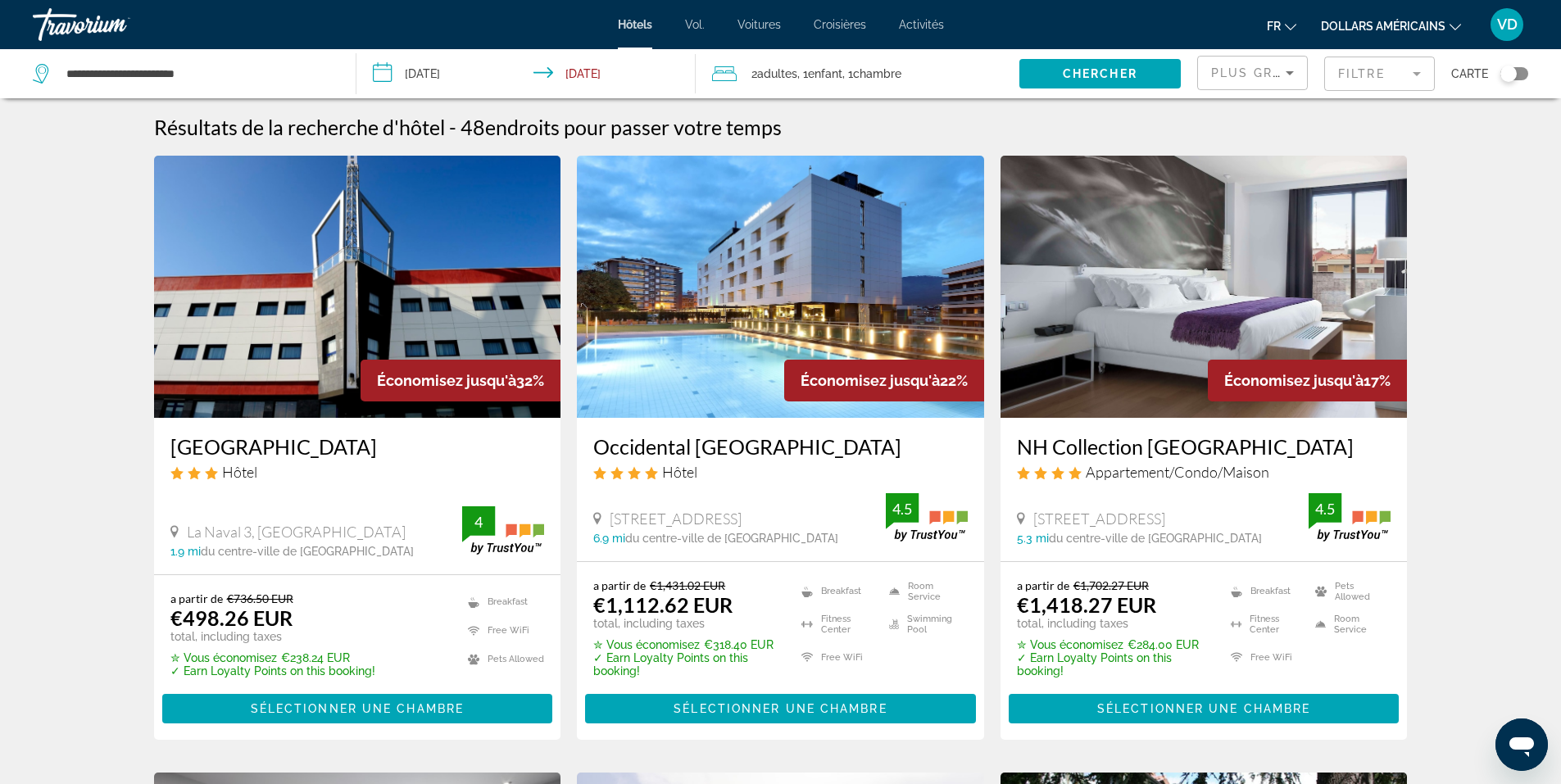
click at [877, 73] on span "Chambre" at bounding box center [877, 73] width 48 height 13
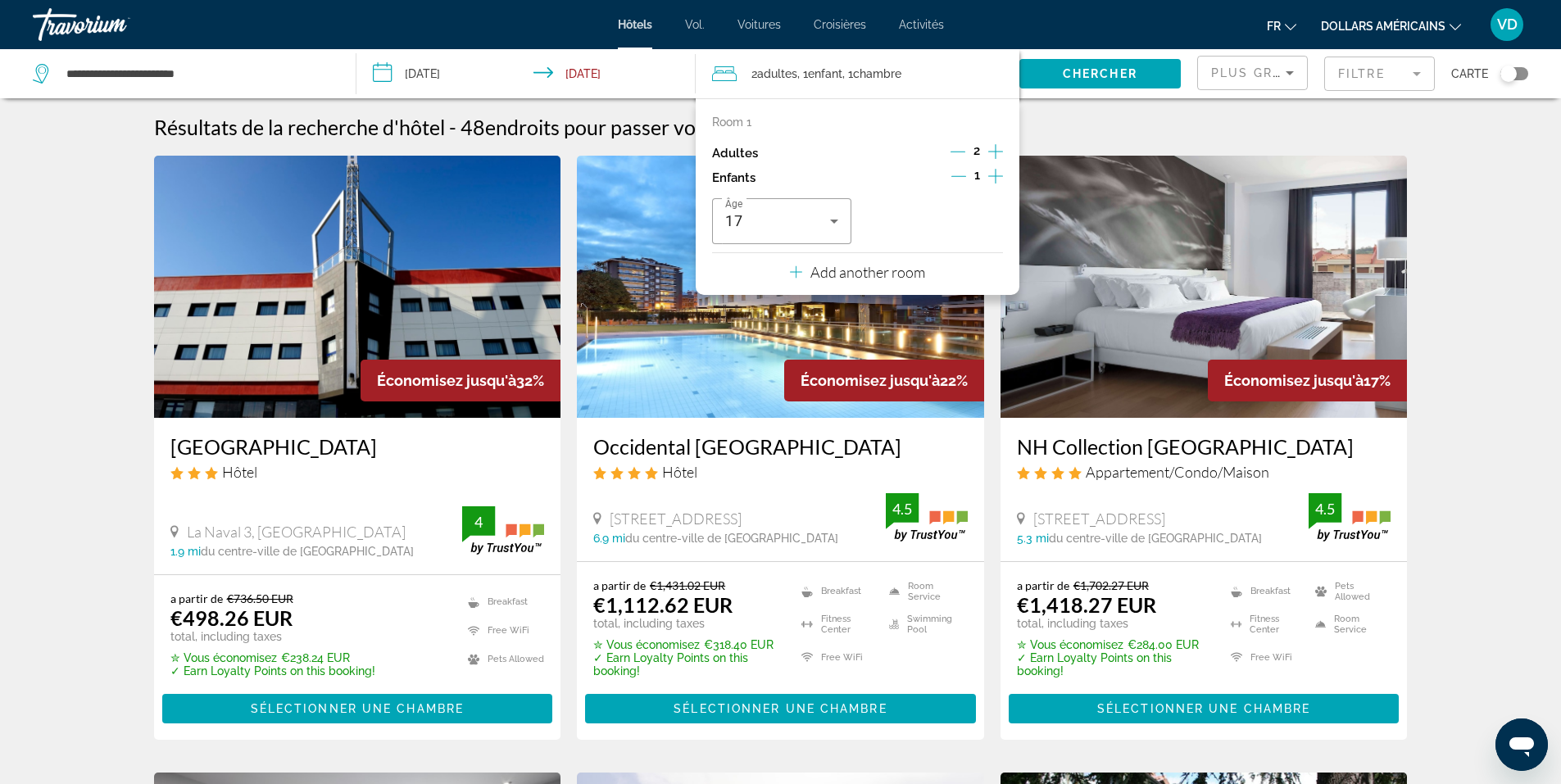
click at [908, 272] on p "Add another room" at bounding box center [867, 271] width 115 height 18
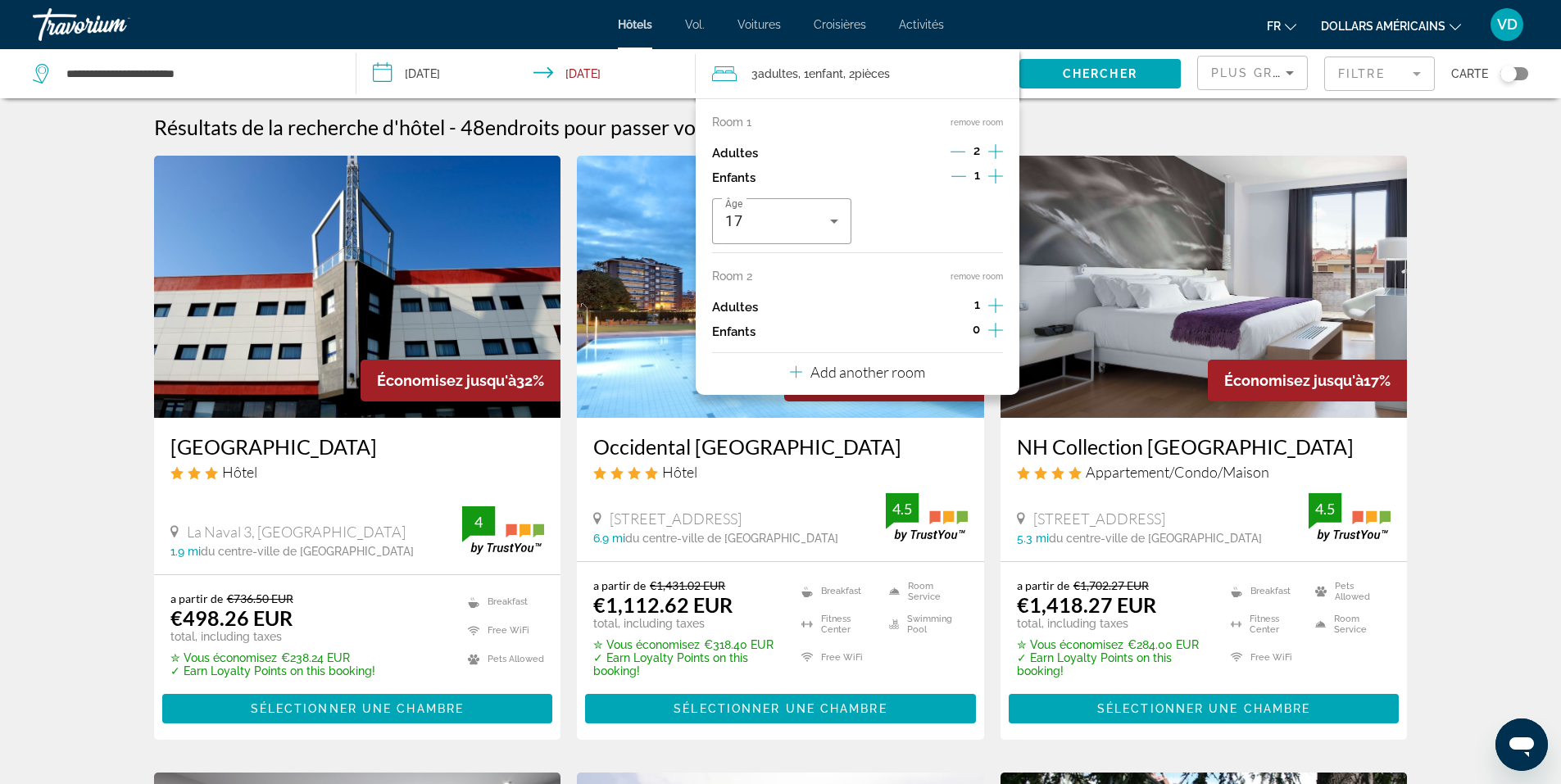
click at [960, 175] on icon "Decrement children" at bounding box center [958, 175] width 15 height 15
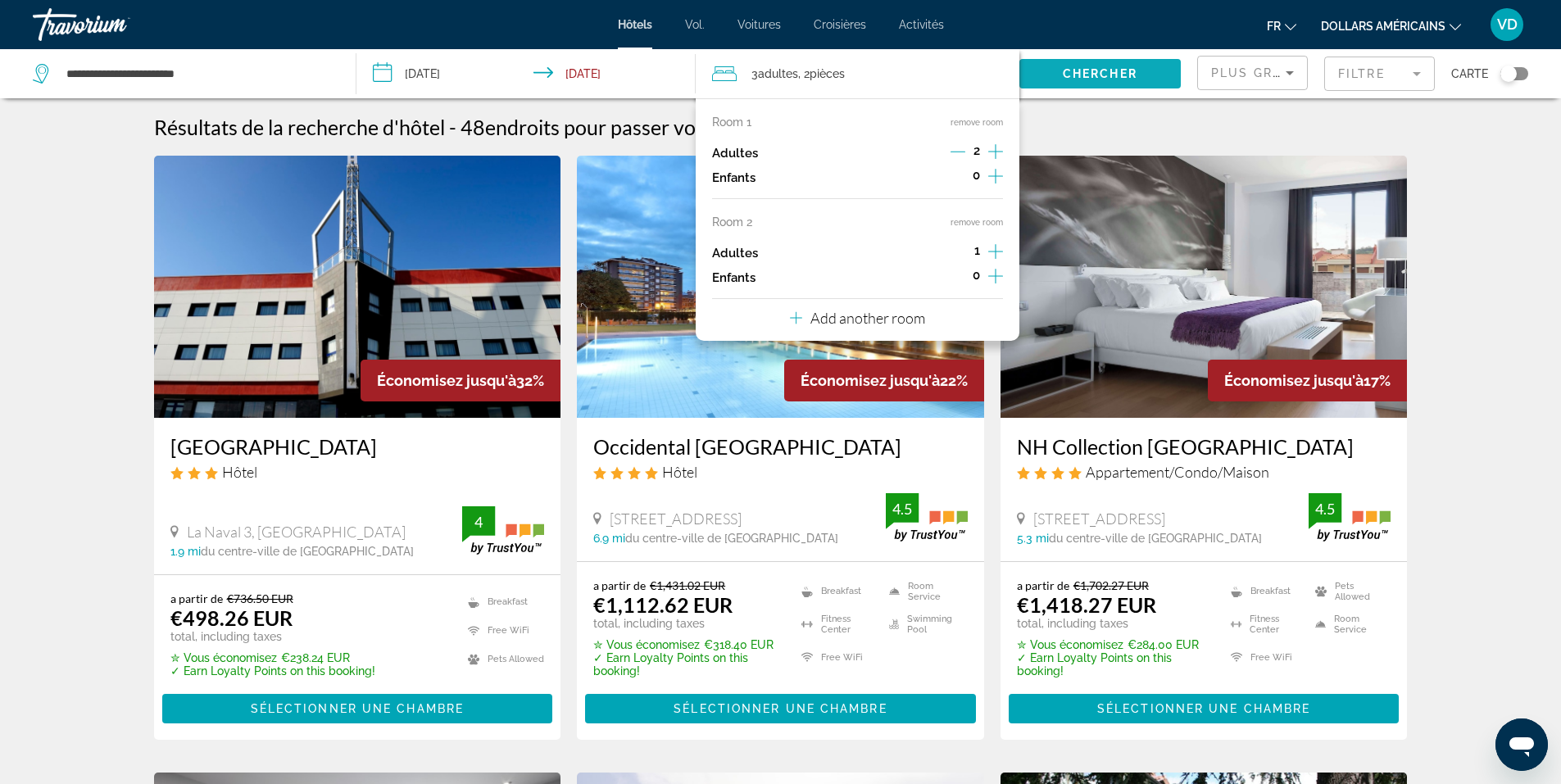
click at [1128, 75] on span "Chercher" at bounding box center [1100, 73] width 74 height 13
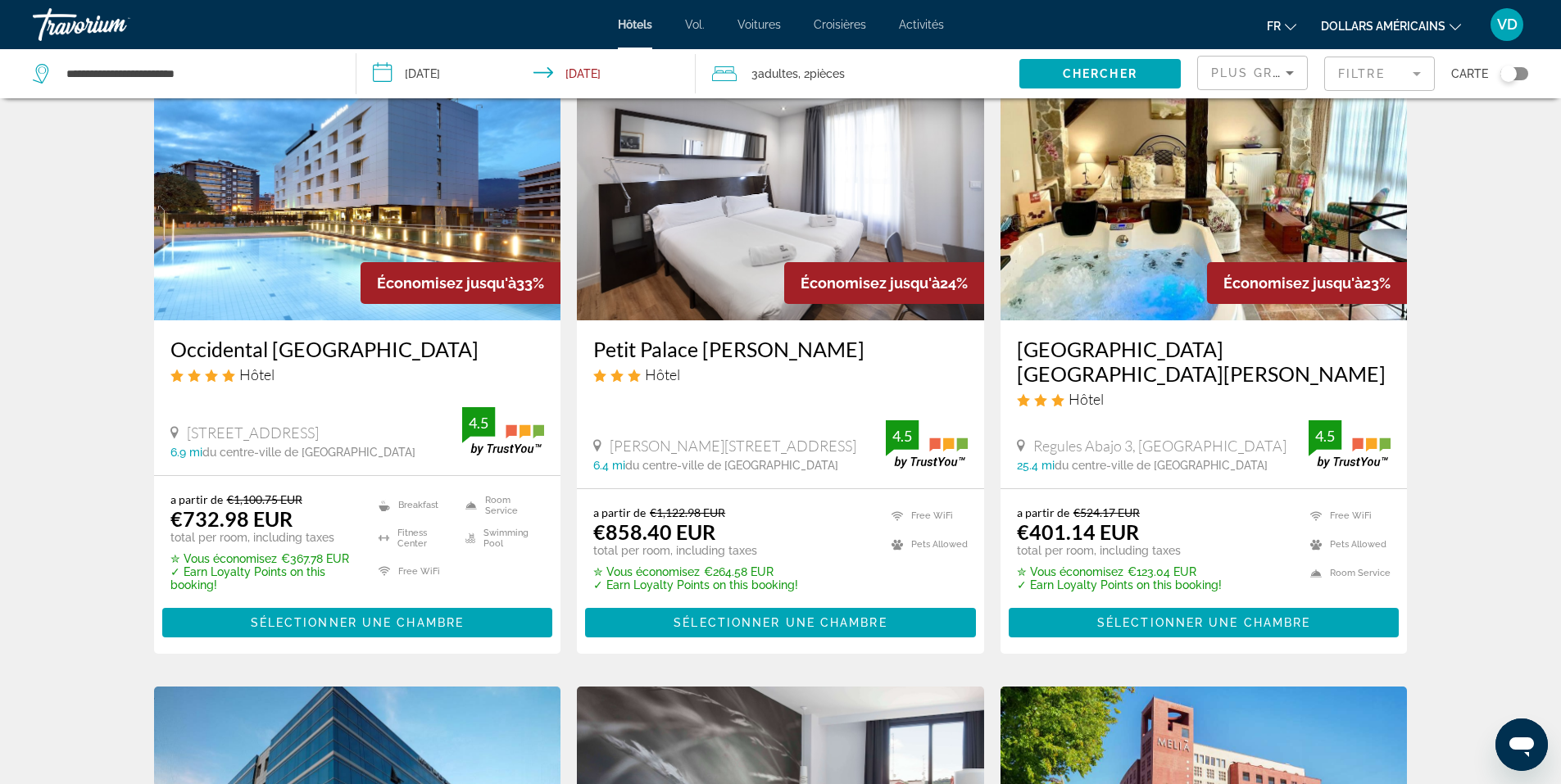
scroll to position [737, 0]
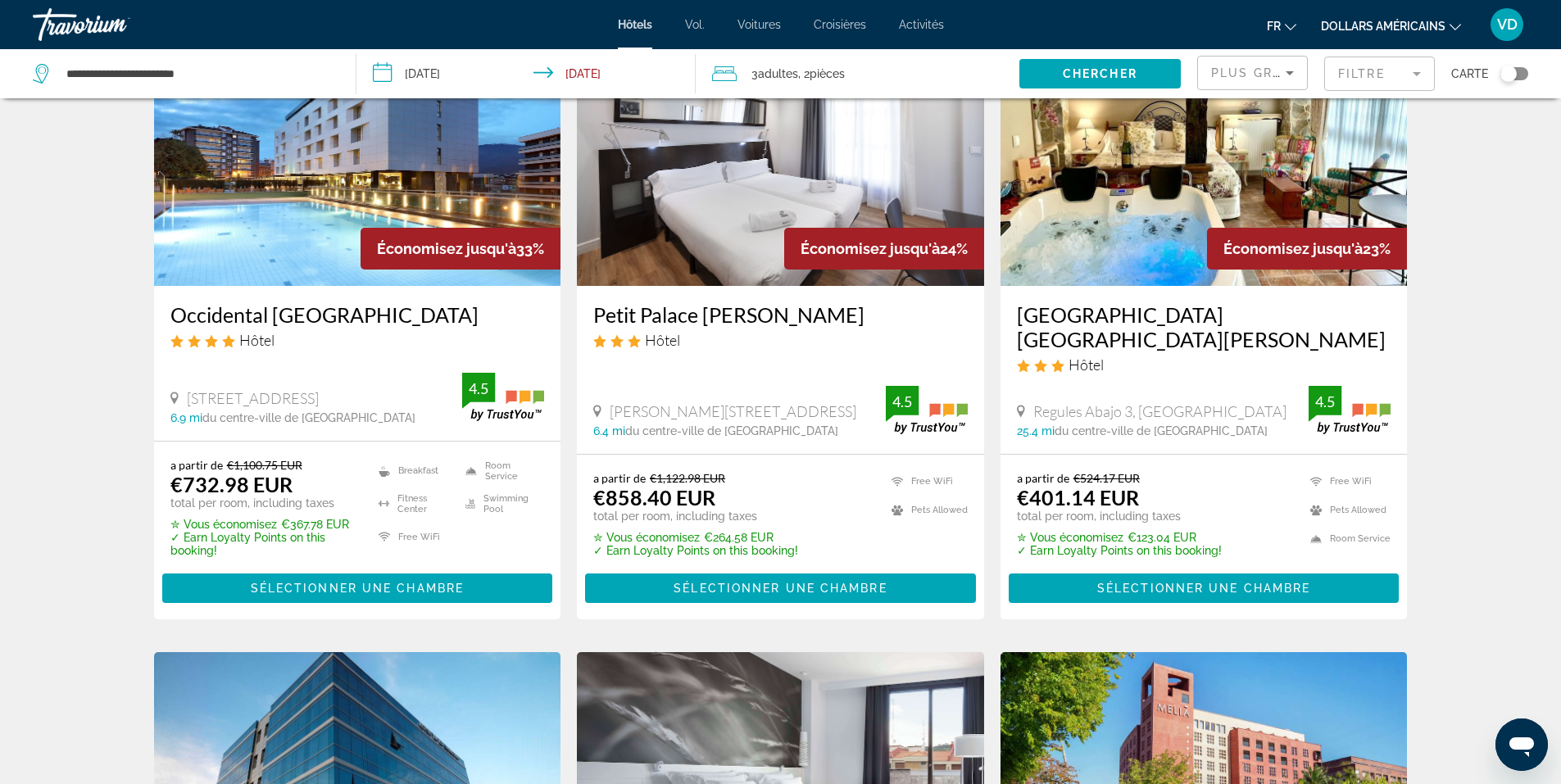
click at [1152, 315] on h3 "[GEOGRAPHIC_DATA] [GEOGRAPHIC_DATA][PERSON_NAME]" at bounding box center [1204, 327] width 374 height 49
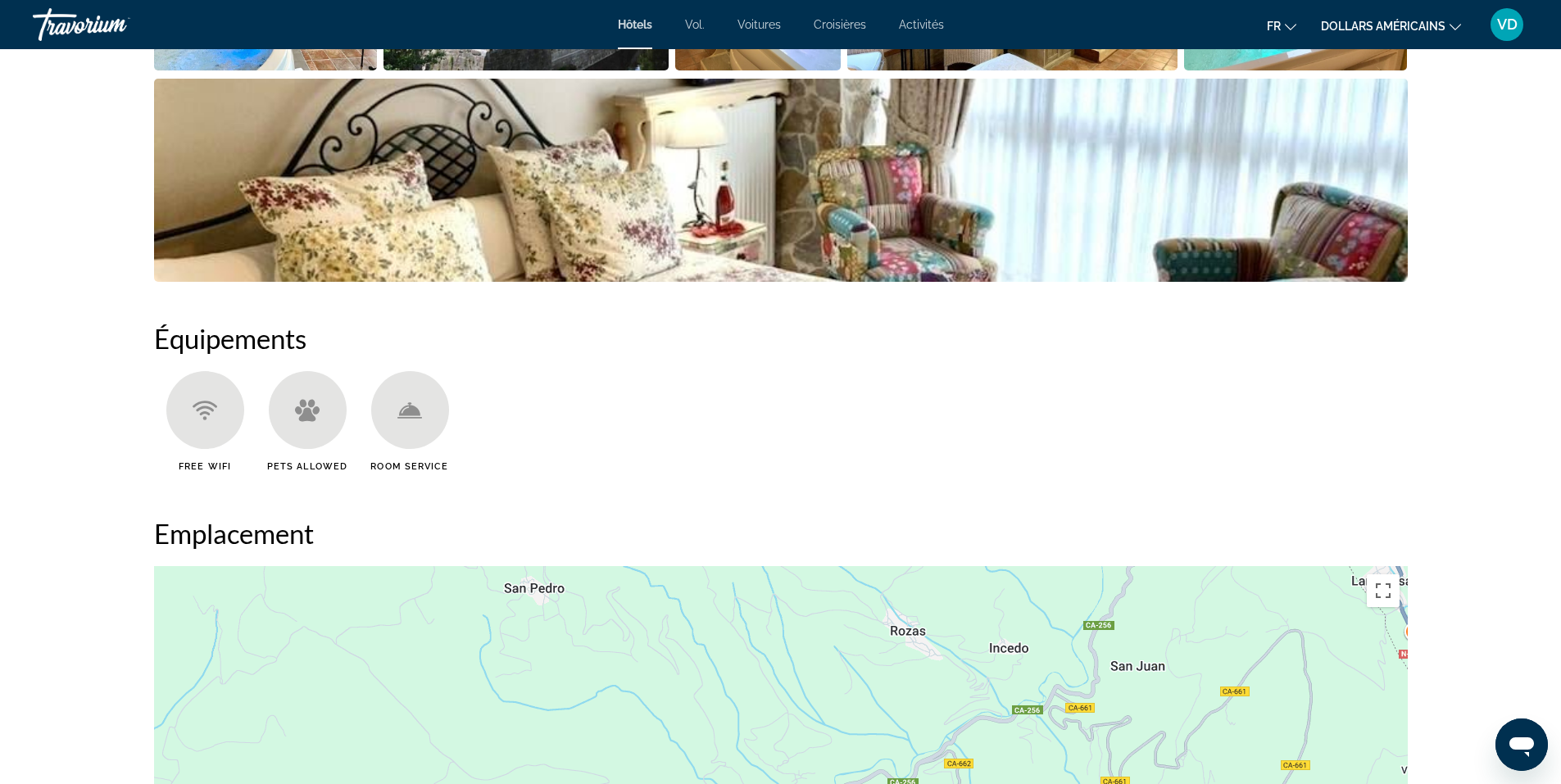
scroll to position [1392, 0]
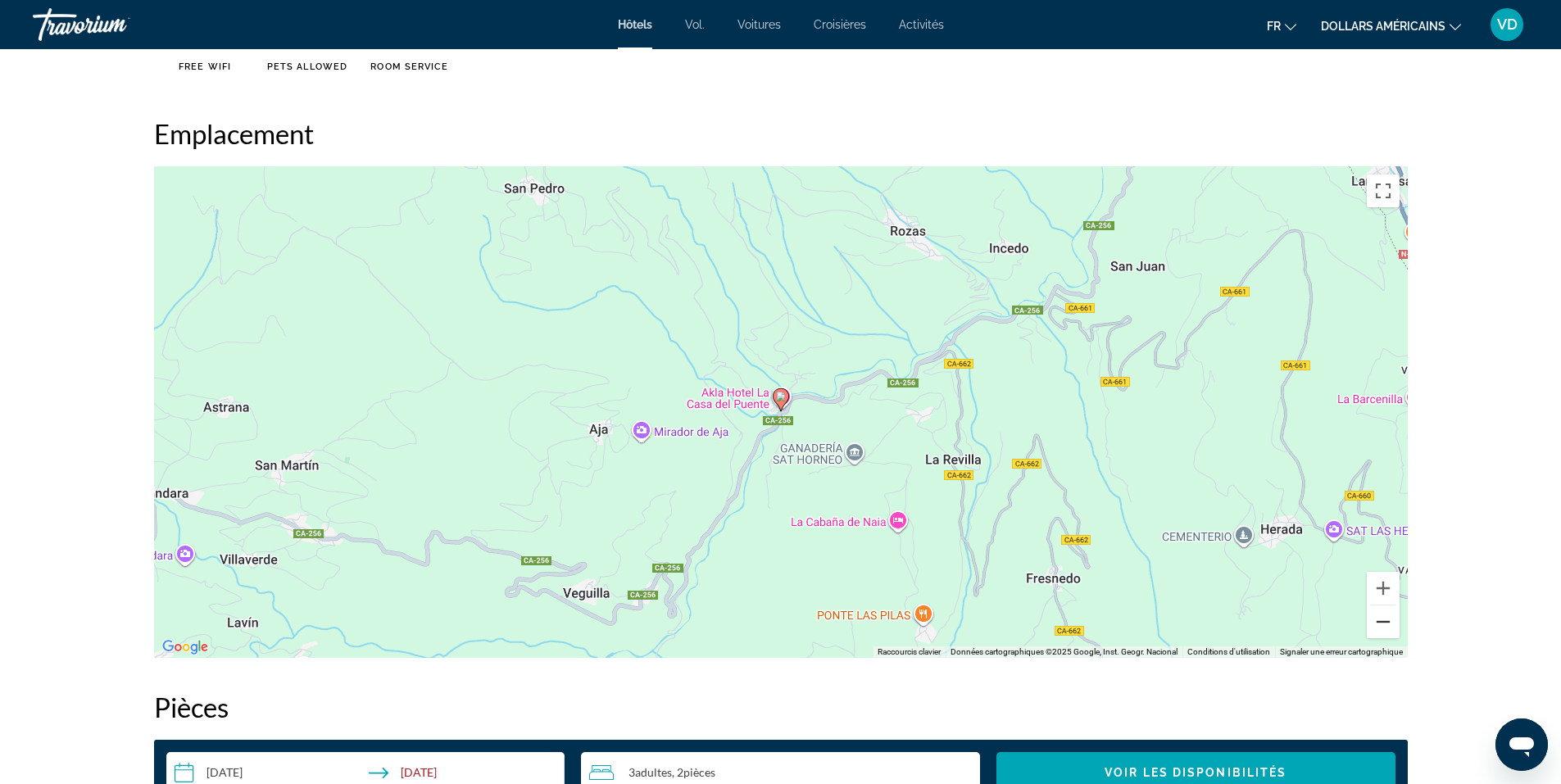
click at [1379, 626] on button "Zoom arrière" at bounding box center [1383, 621] width 33 height 33
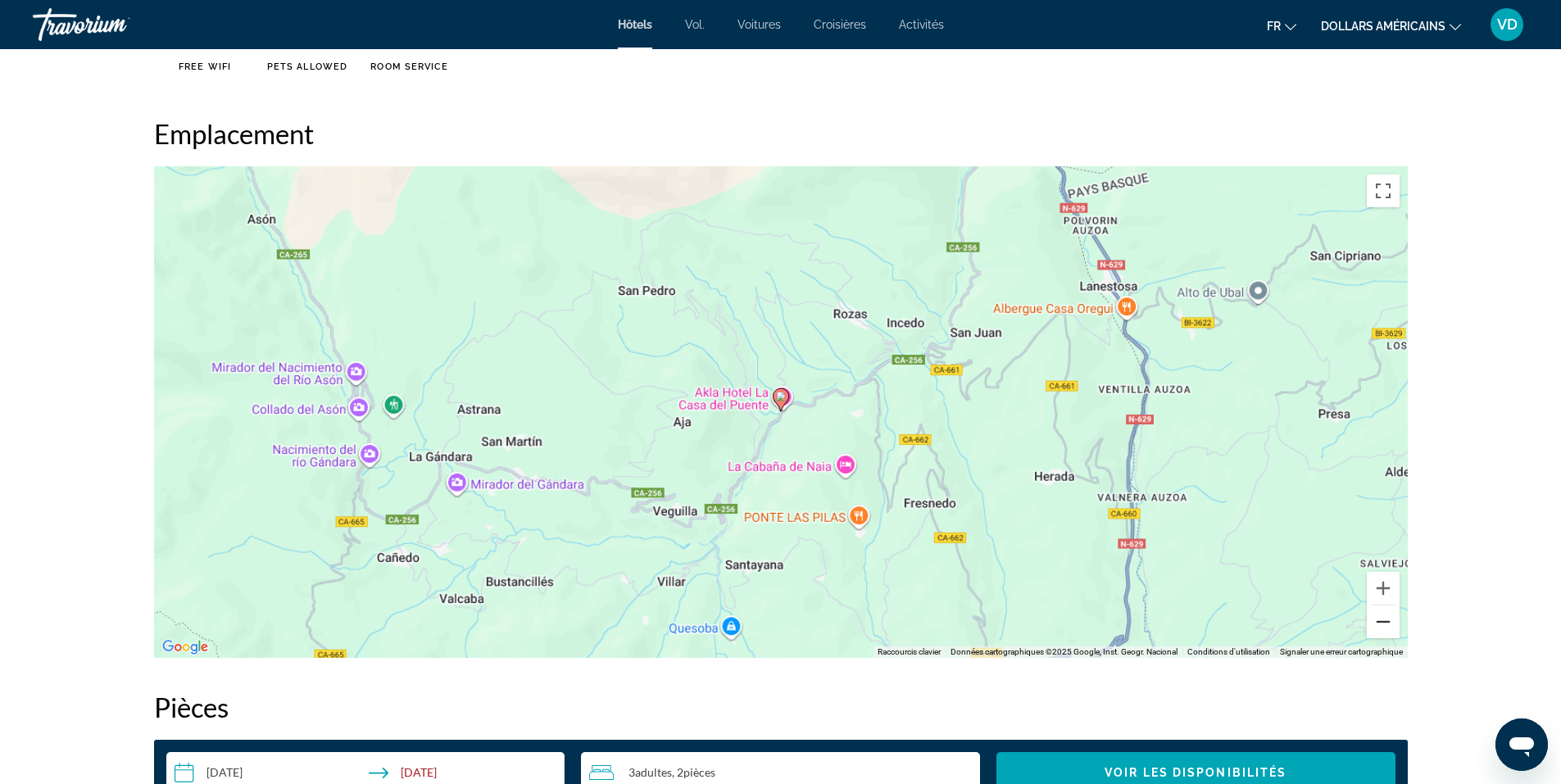
click at [1379, 626] on button "Zoom arrière" at bounding box center [1383, 621] width 33 height 33
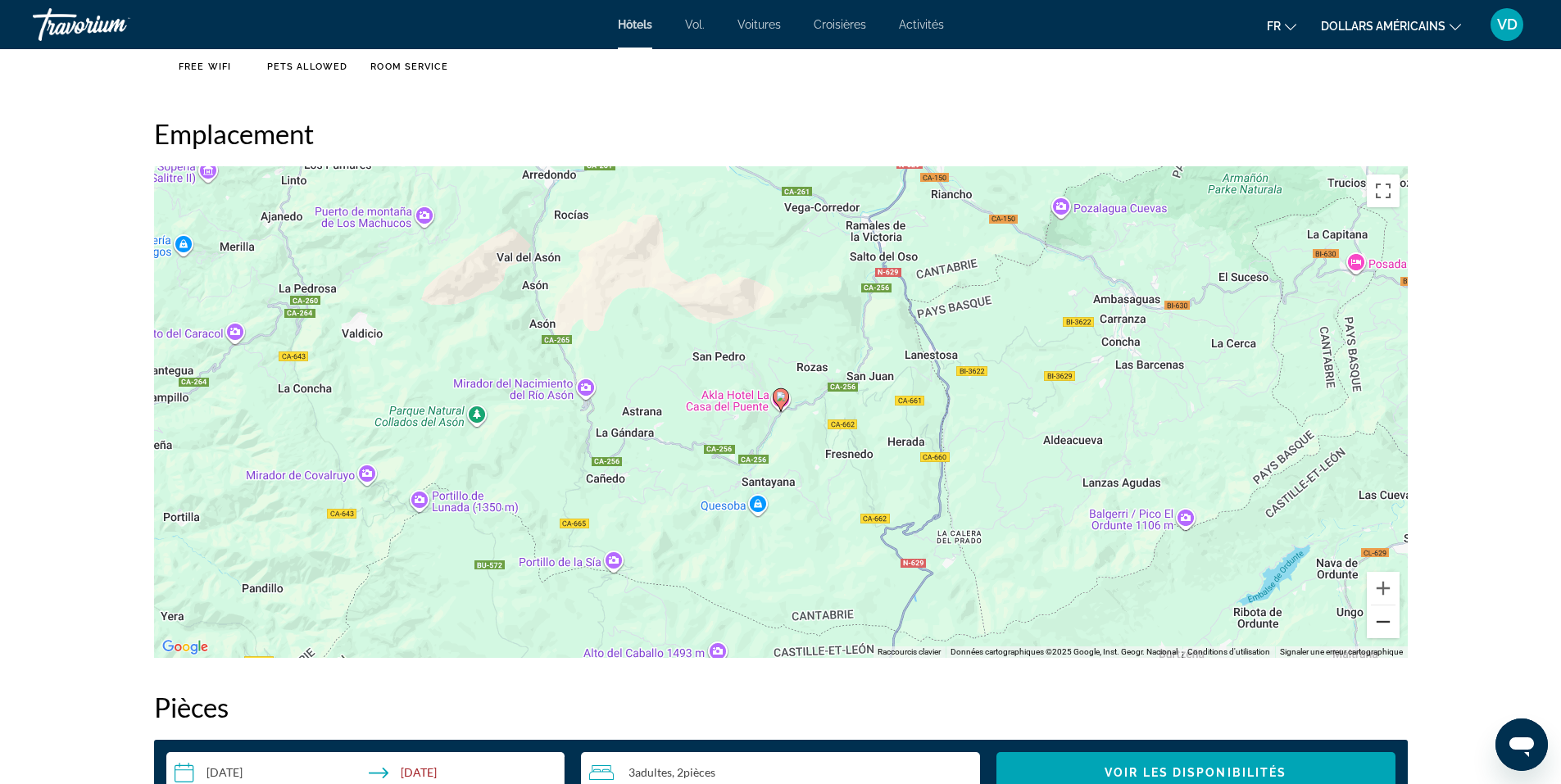
click at [1379, 626] on button "Zoom arrière" at bounding box center [1383, 621] width 33 height 33
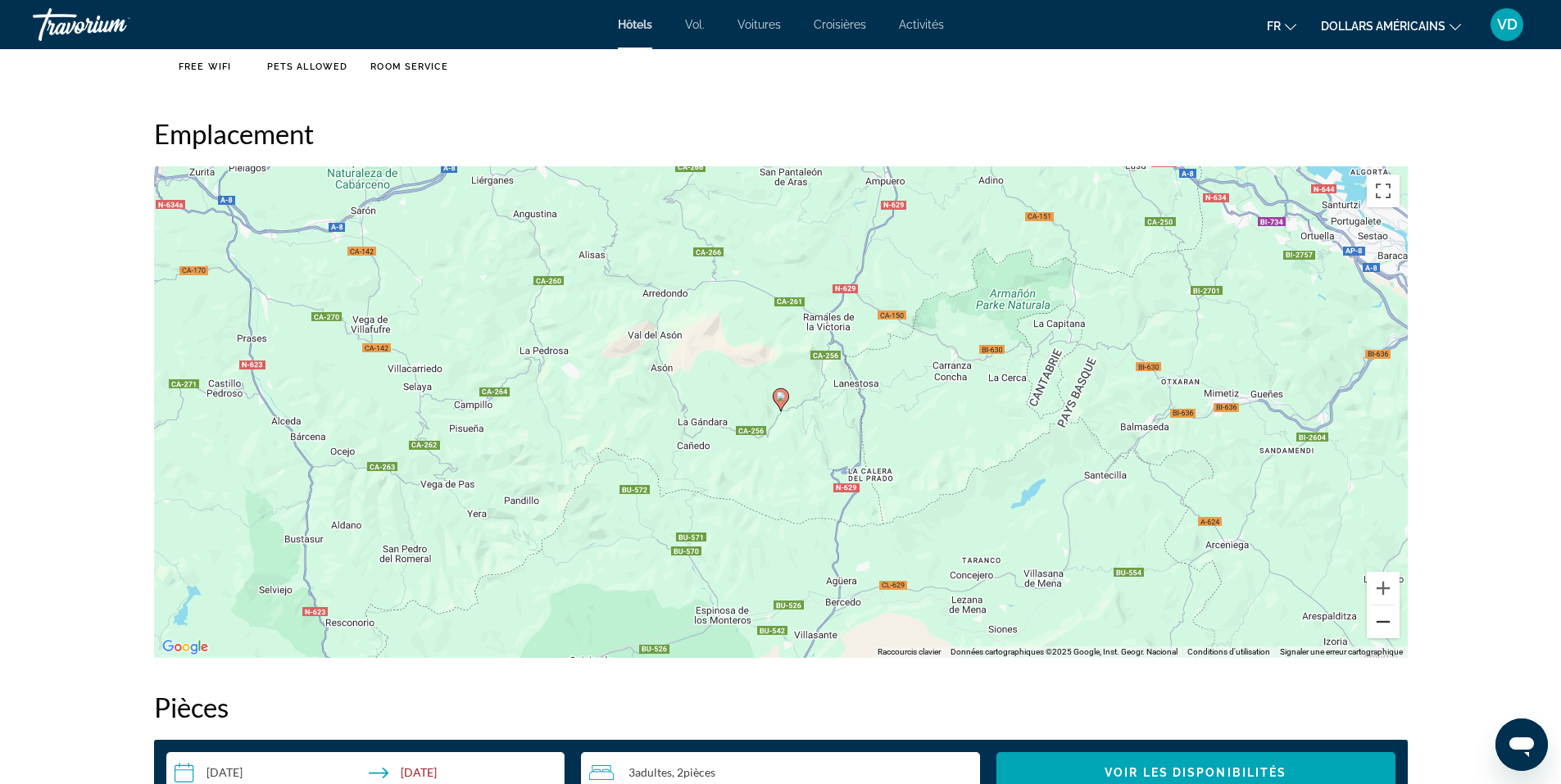
click at [1379, 626] on button "Zoom arrière" at bounding box center [1383, 621] width 33 height 33
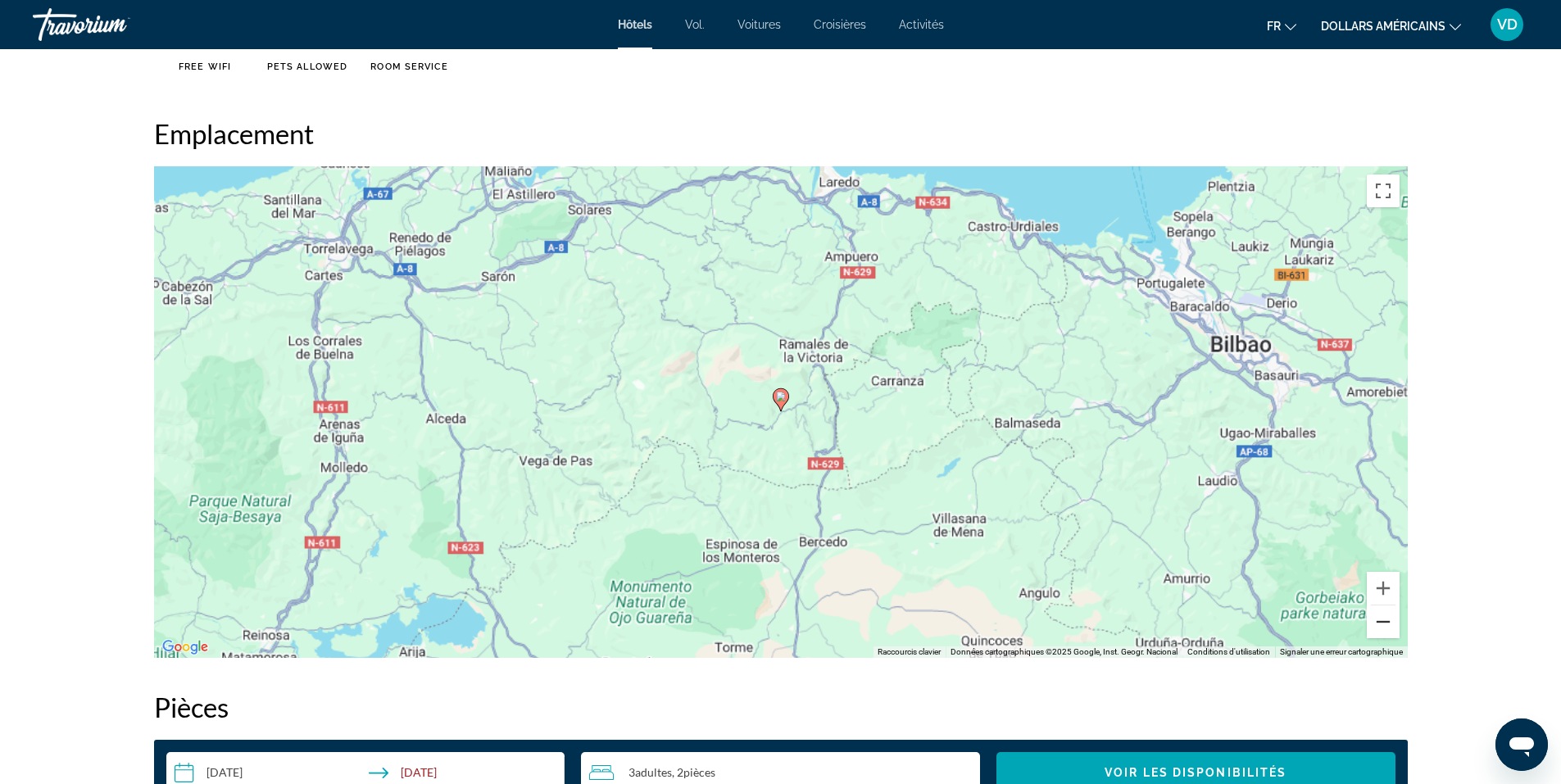
click at [1379, 626] on button "Zoom arrière" at bounding box center [1383, 621] width 33 height 33
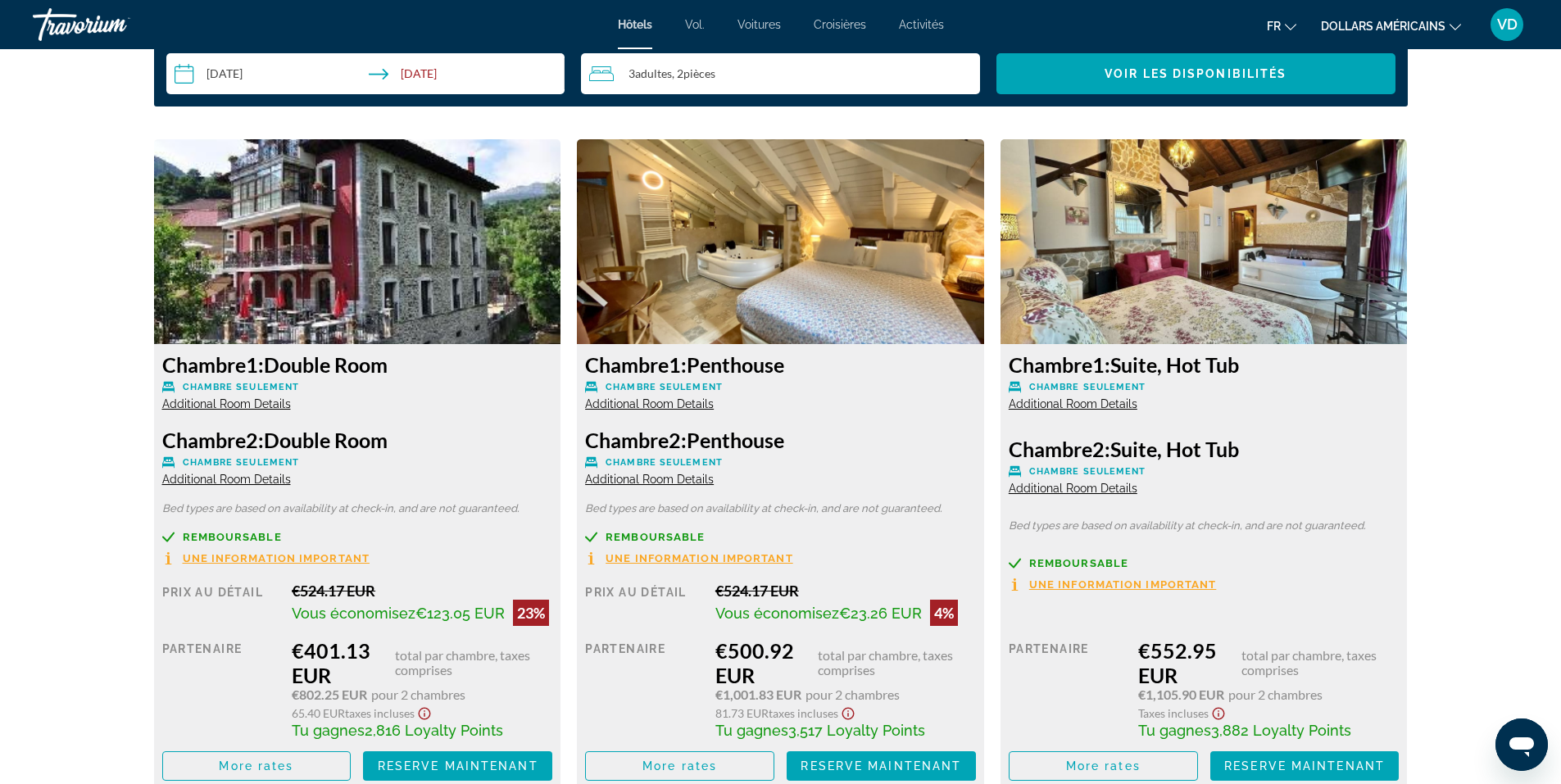
scroll to position [2118, 0]
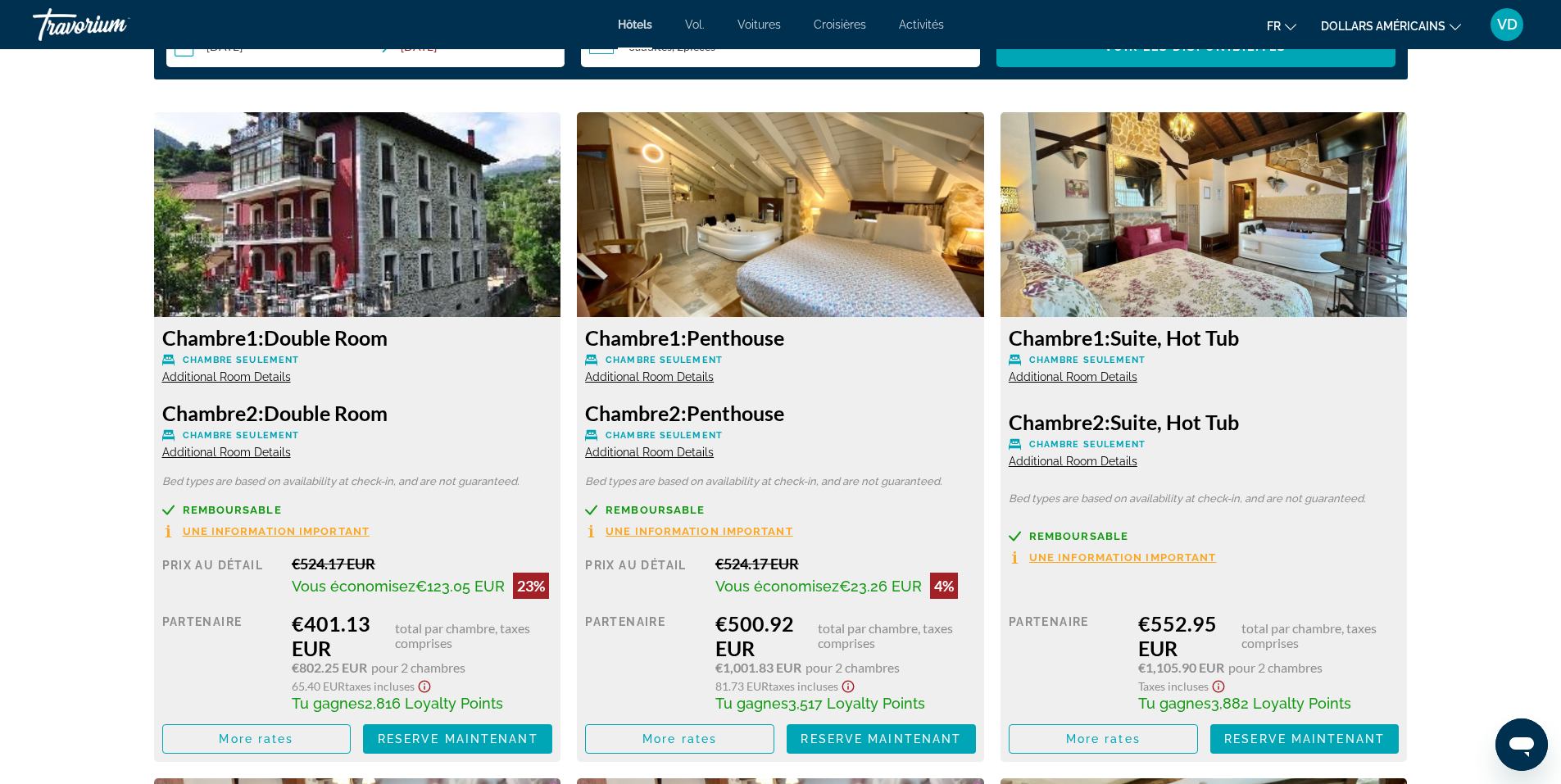
click at [641, 531] on span "Une information important" at bounding box center [699, 531] width 188 height 10
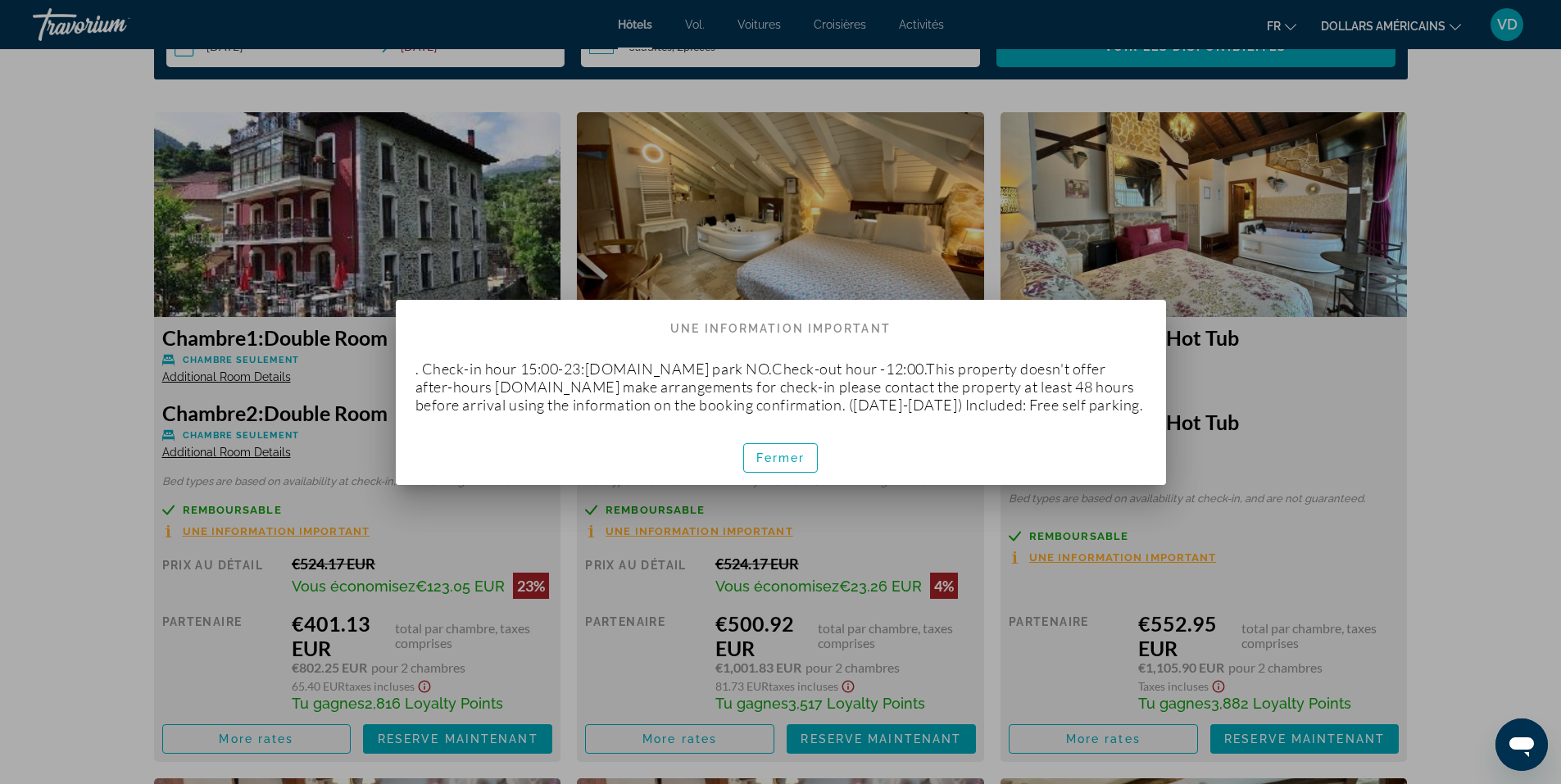
scroll to position [0, 0]
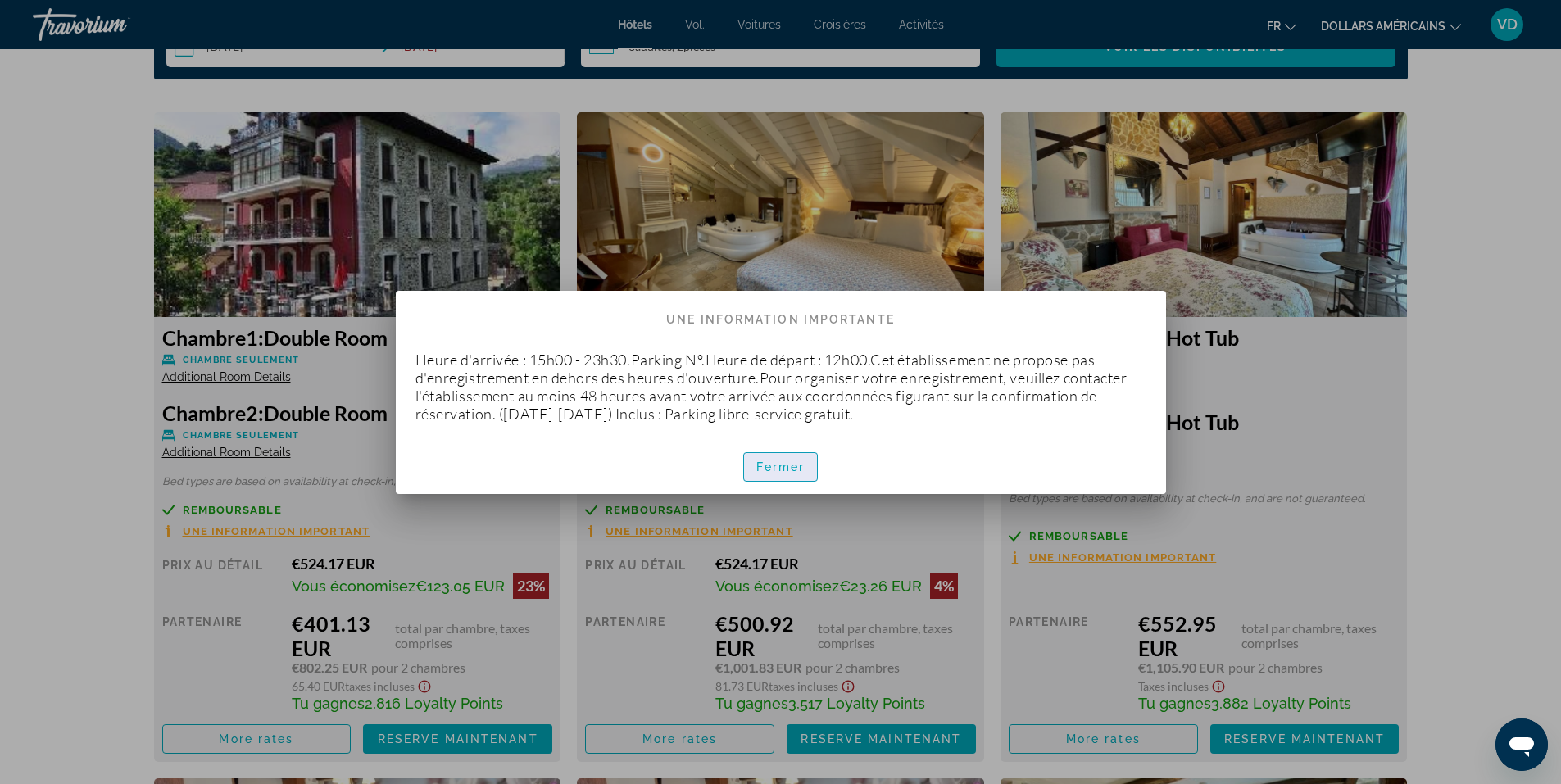
click at [780, 461] on font "Fermer" at bounding box center [780, 466] width 49 height 13
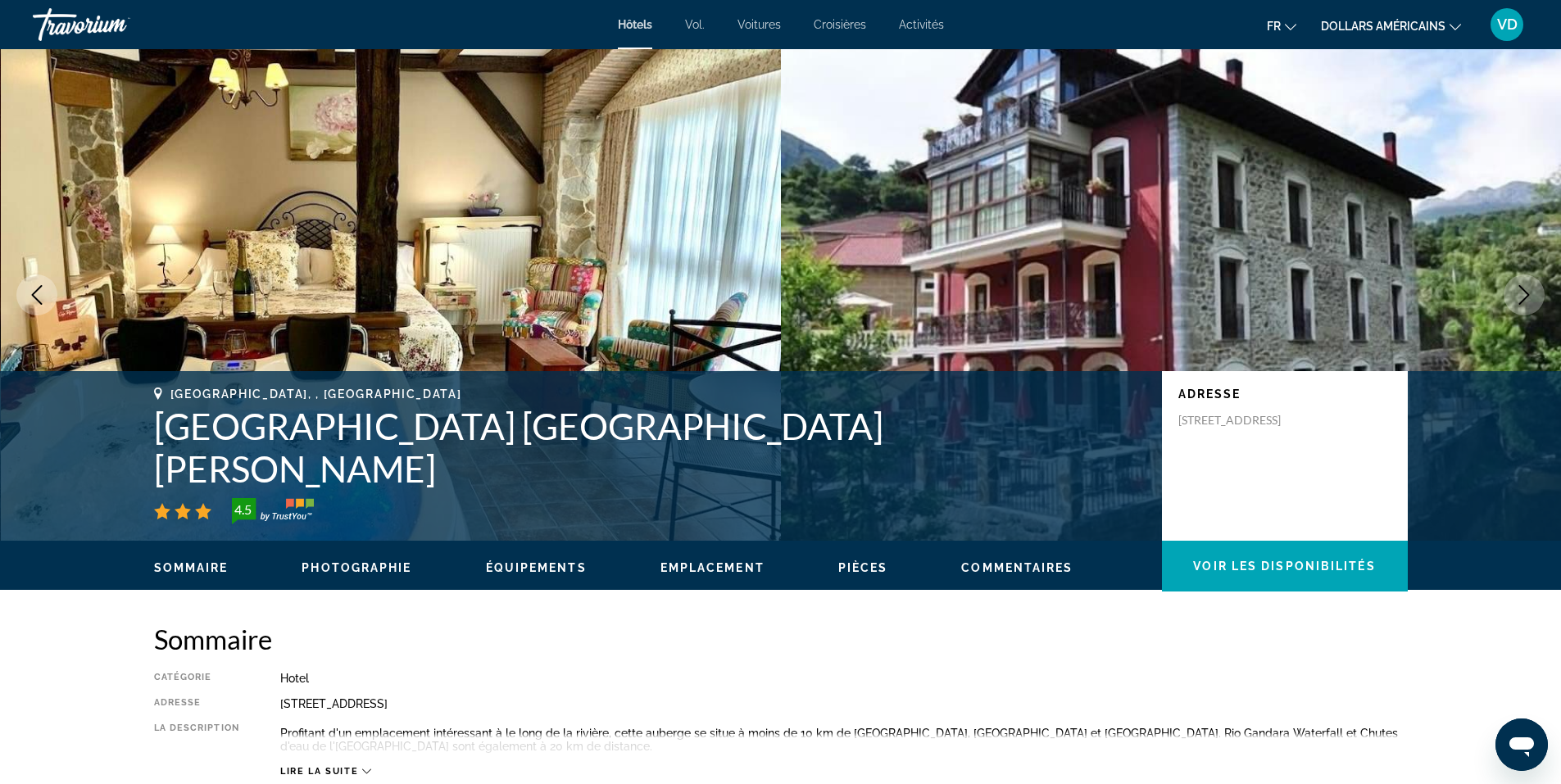
scroll to position [2118, 0]
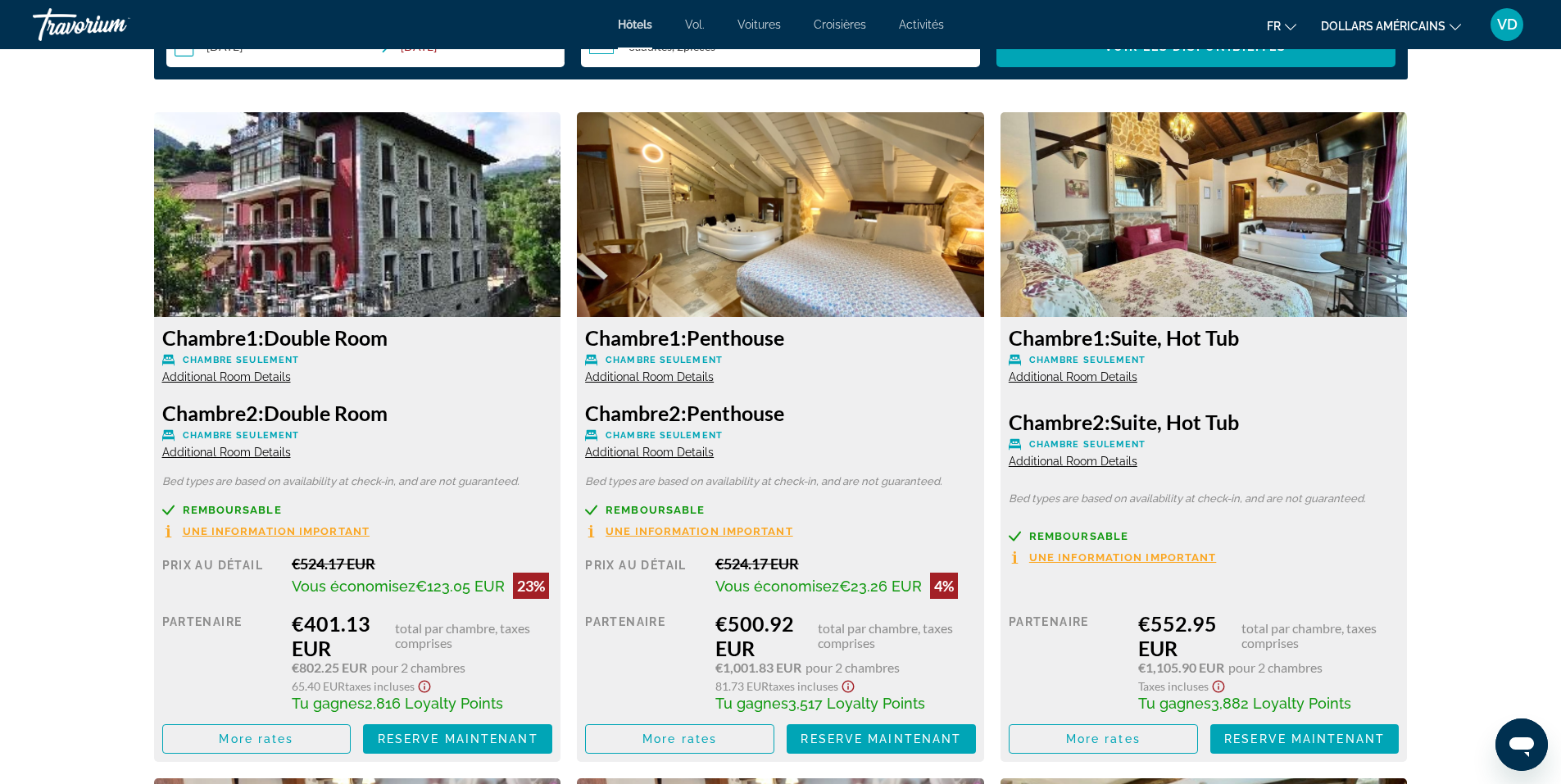
click at [781, 241] on img "Contenu principal" at bounding box center [780, 214] width 407 height 205
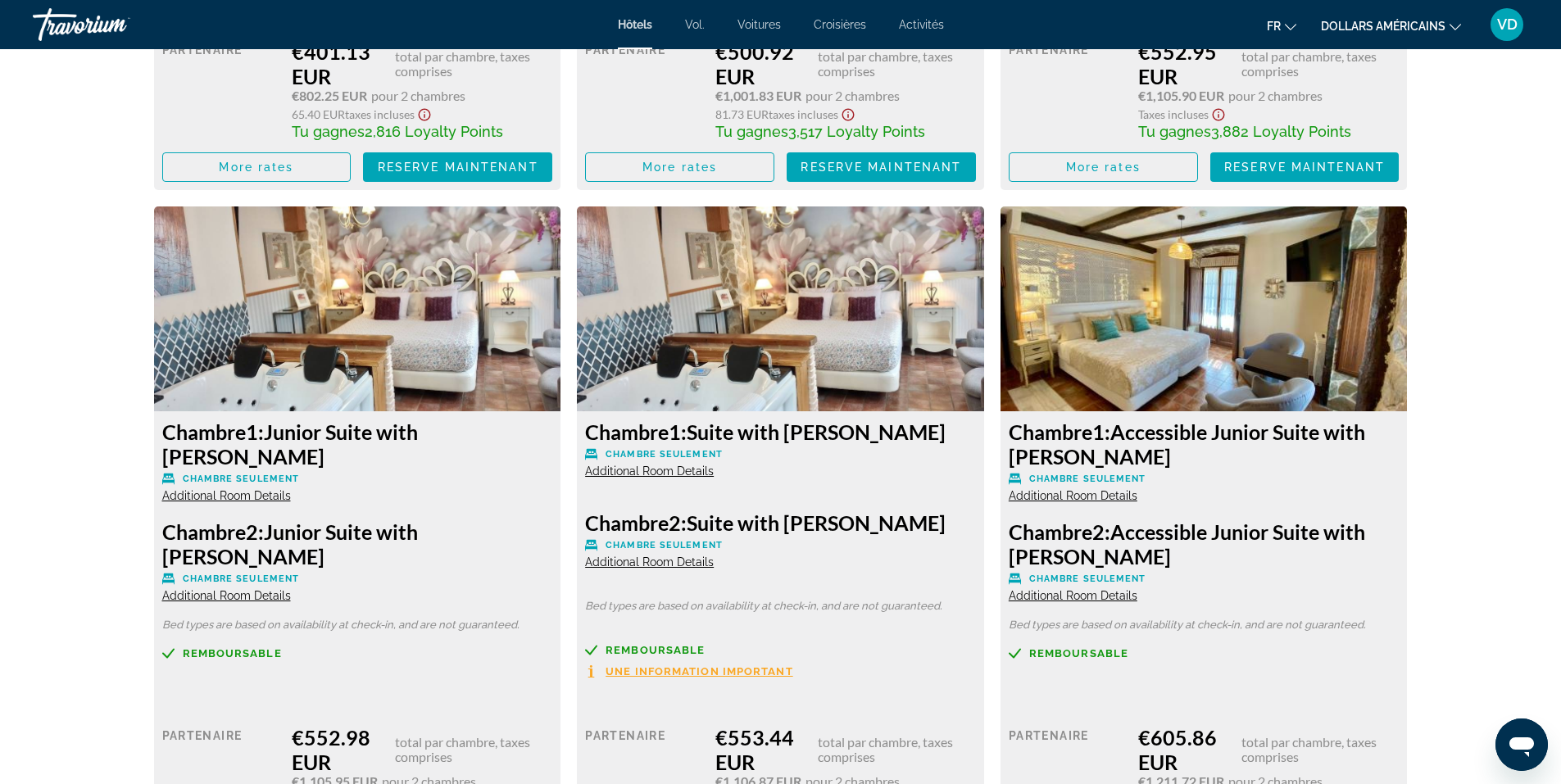
scroll to position [2691, 0]
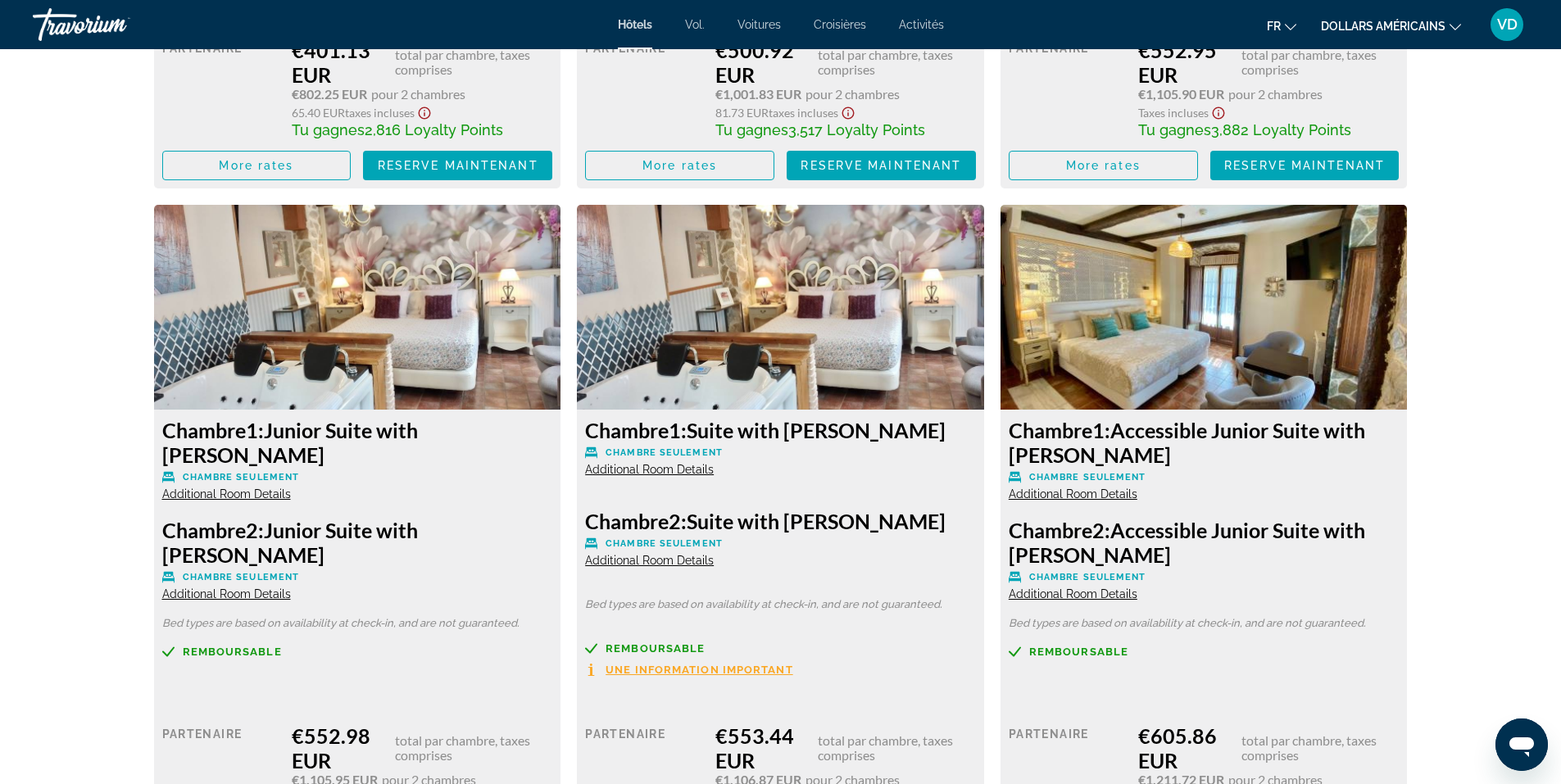
click at [1089, 493] on span "Additional Room Details" at bounding box center [1072, 494] width 129 height 13
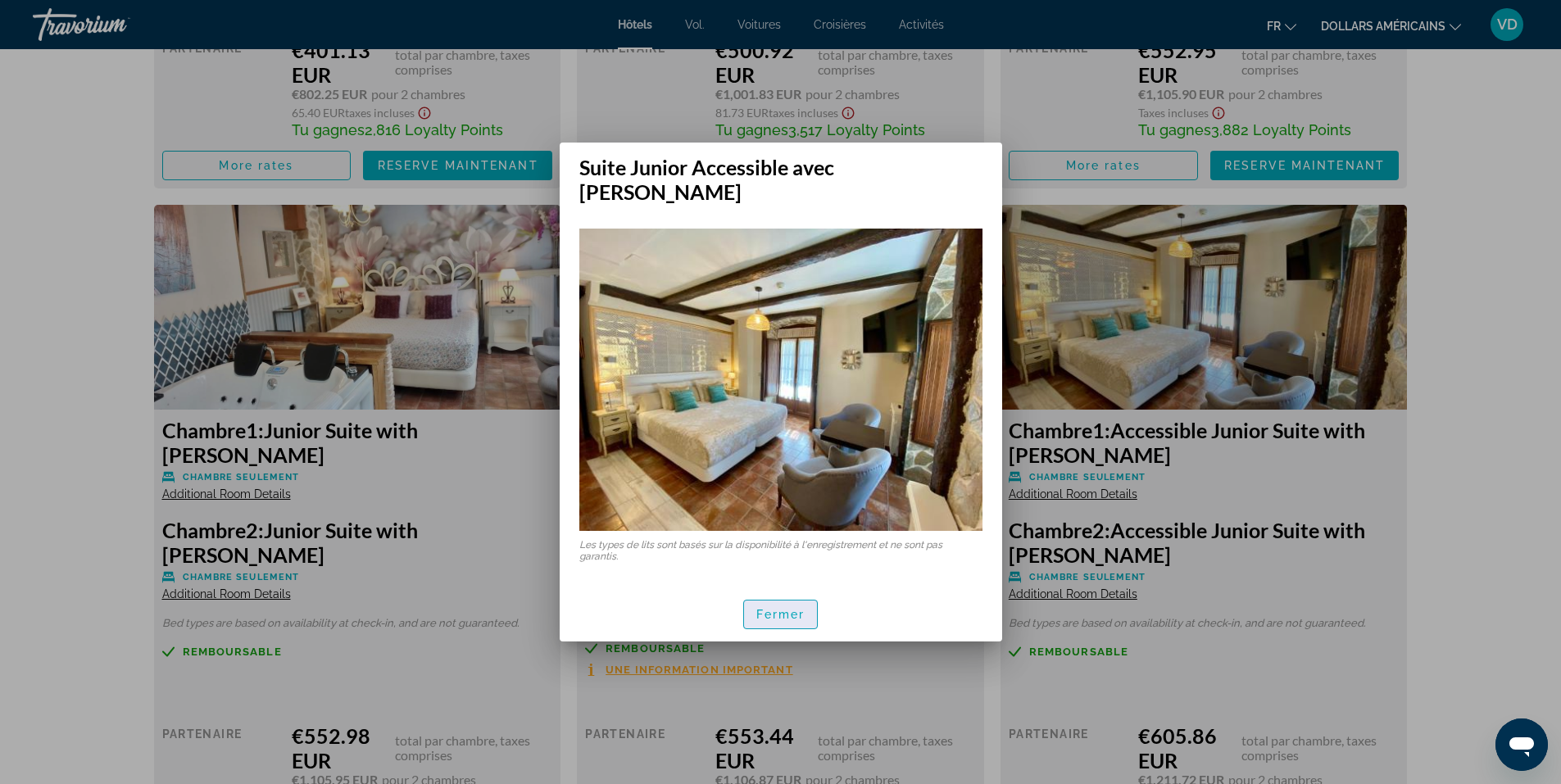
click at [789, 608] on font "Fermer" at bounding box center [780, 614] width 49 height 13
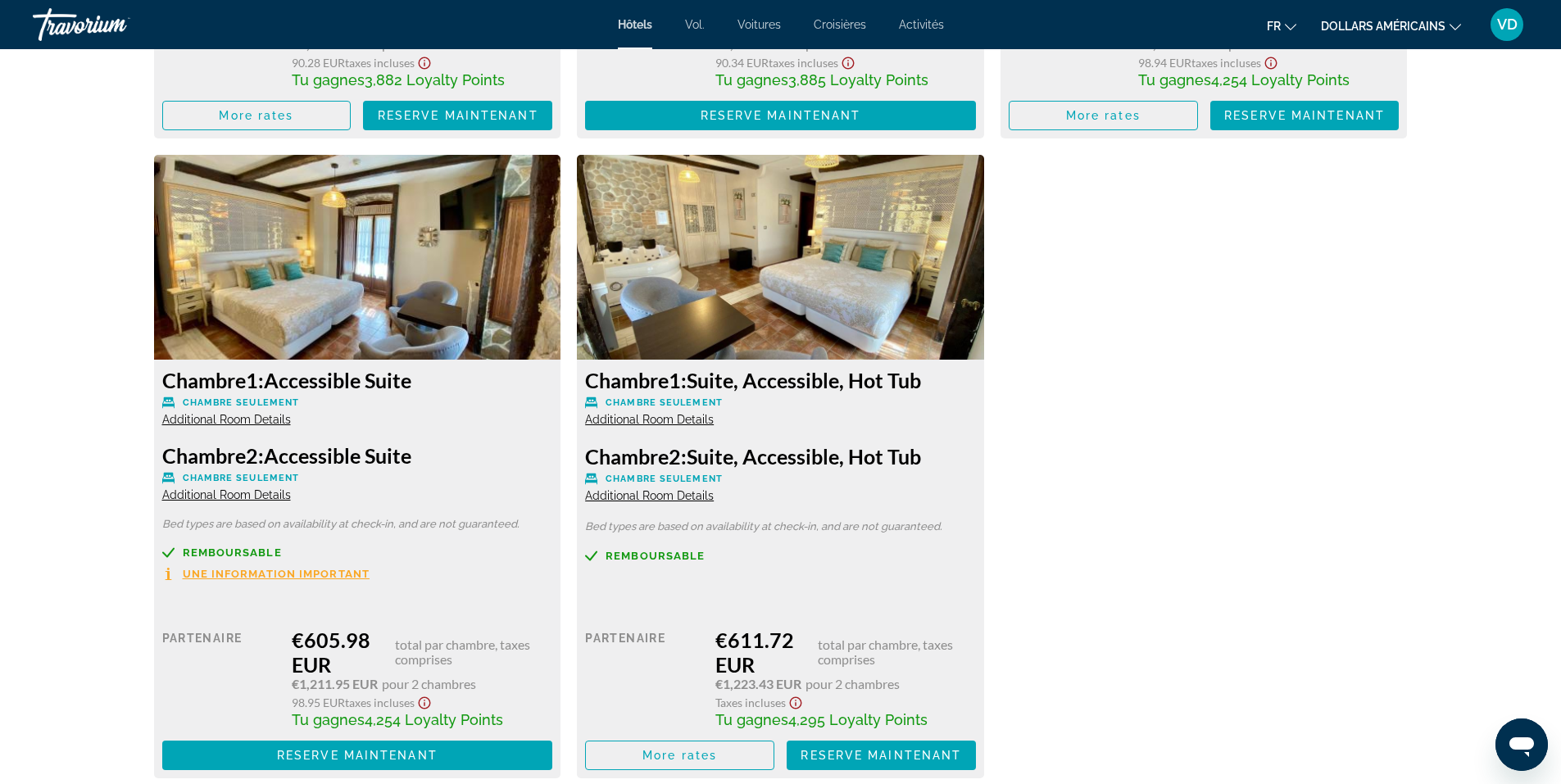
scroll to position [3427, 0]
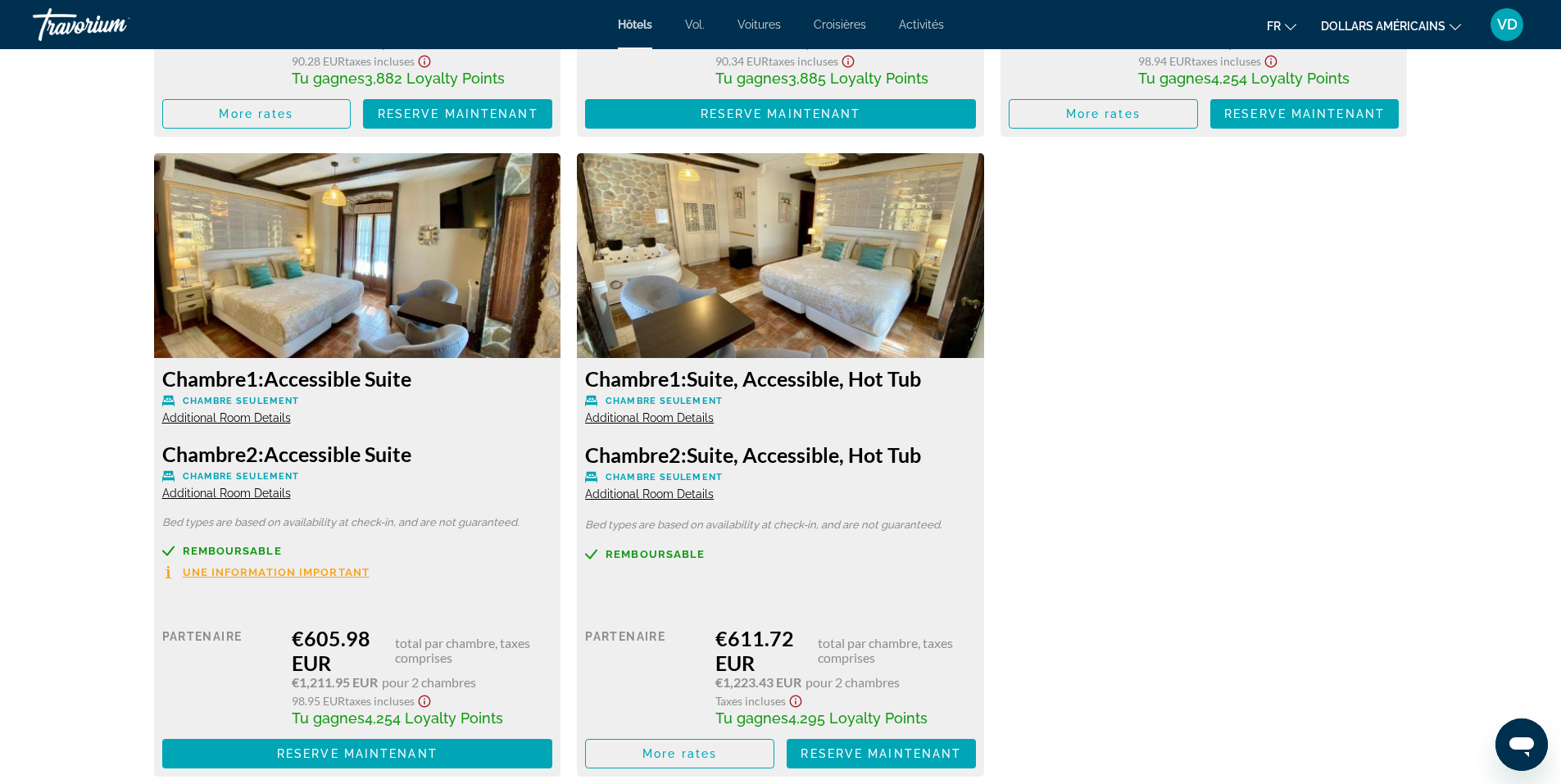
click at [670, 496] on span "Additional Room Details" at bounding box center [649, 494] width 129 height 13
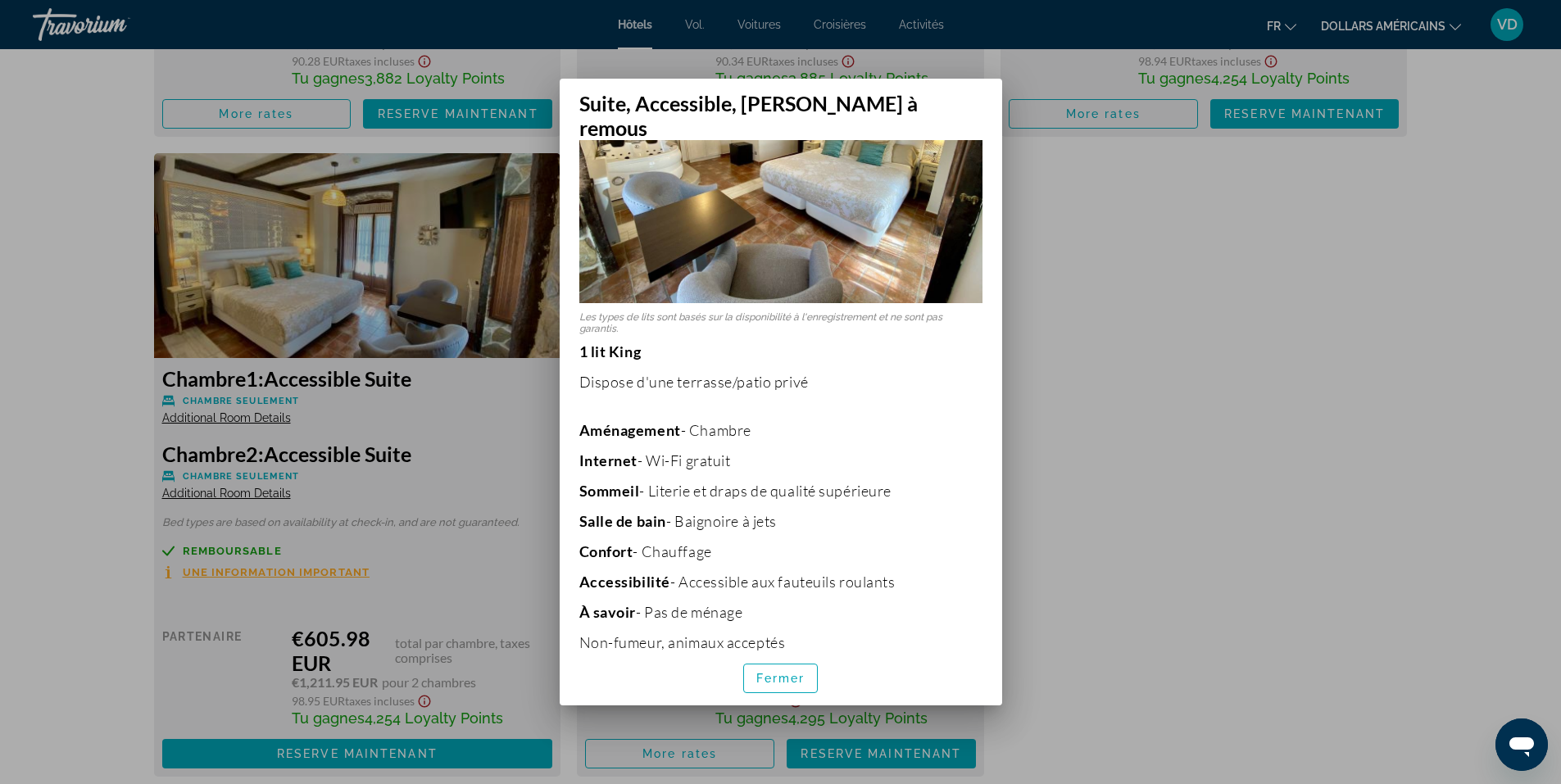
scroll to position [184, 0]
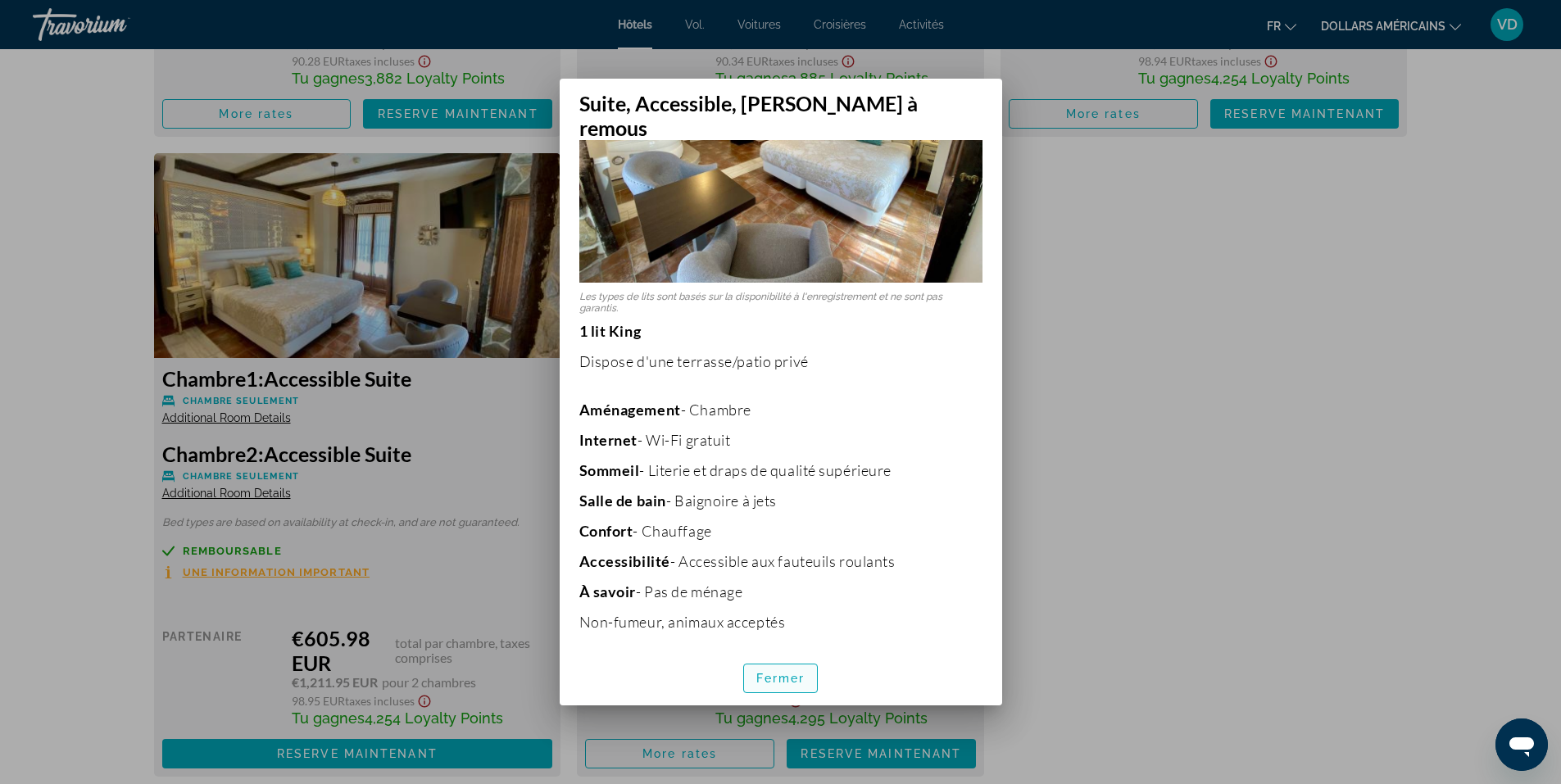
click at [795, 672] on font "Fermer" at bounding box center [780, 678] width 49 height 13
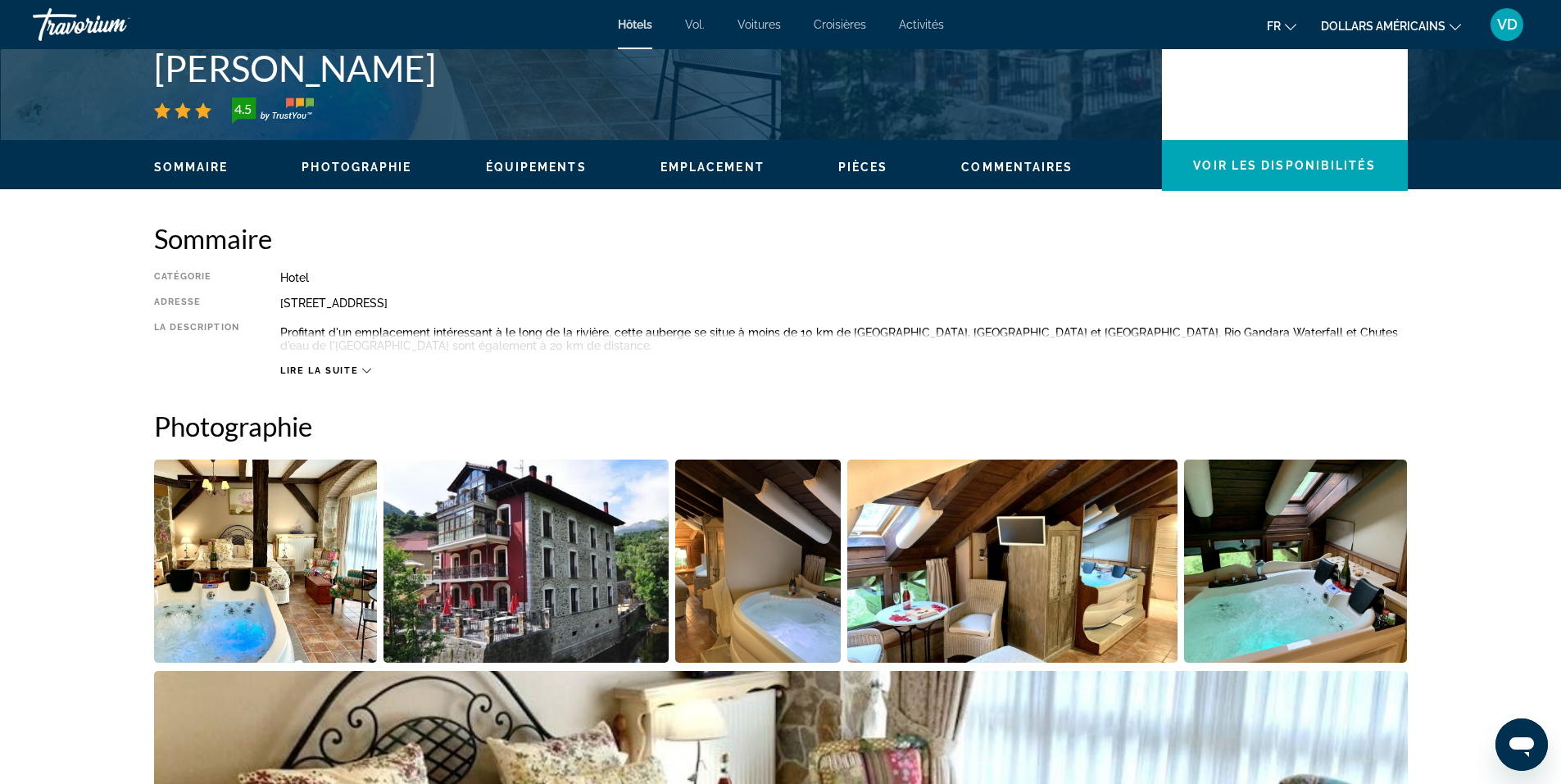
scroll to position [398, 0]
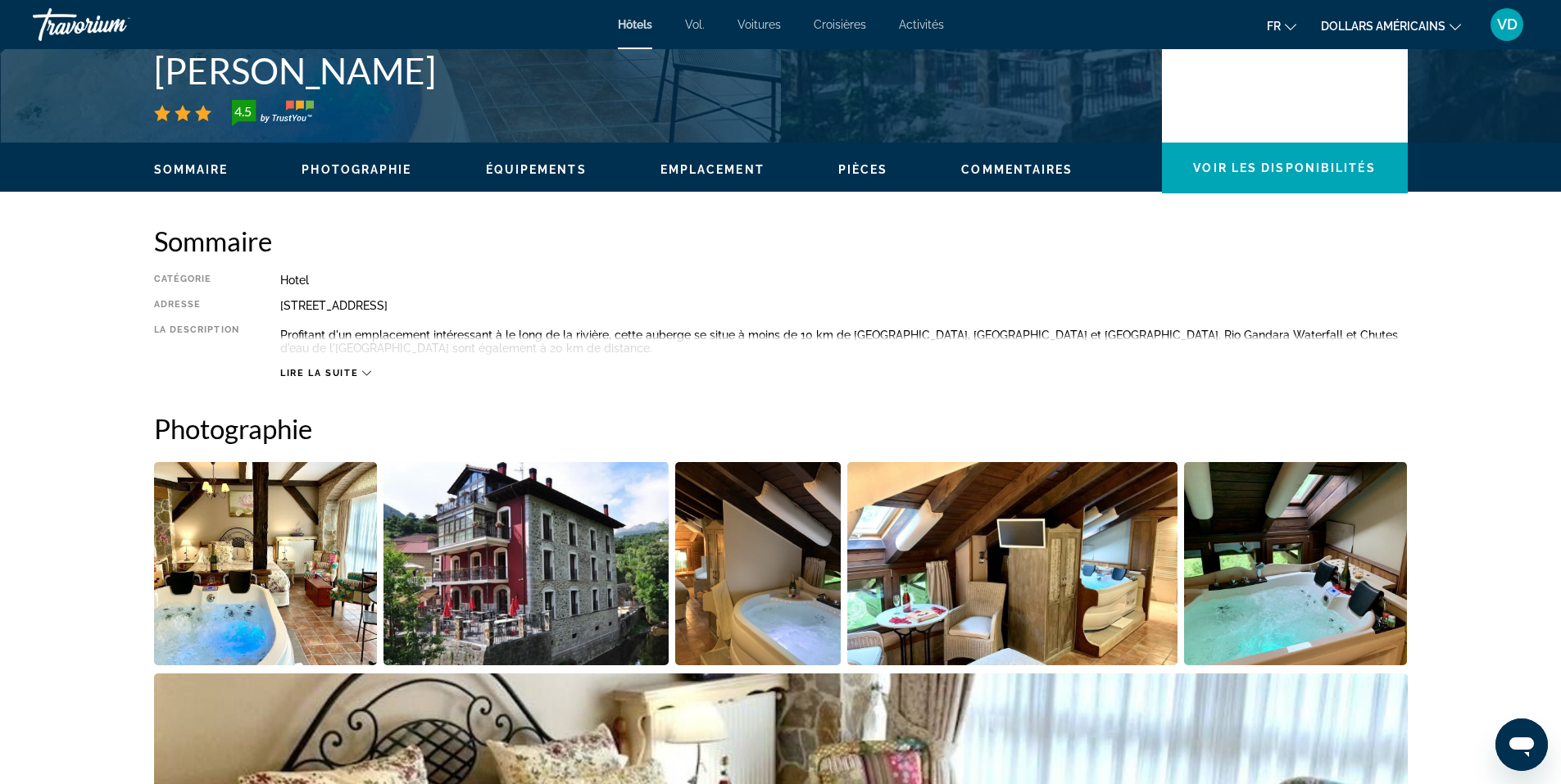
click at [318, 373] on span "Lire la suite" at bounding box center [319, 373] width 78 height 10
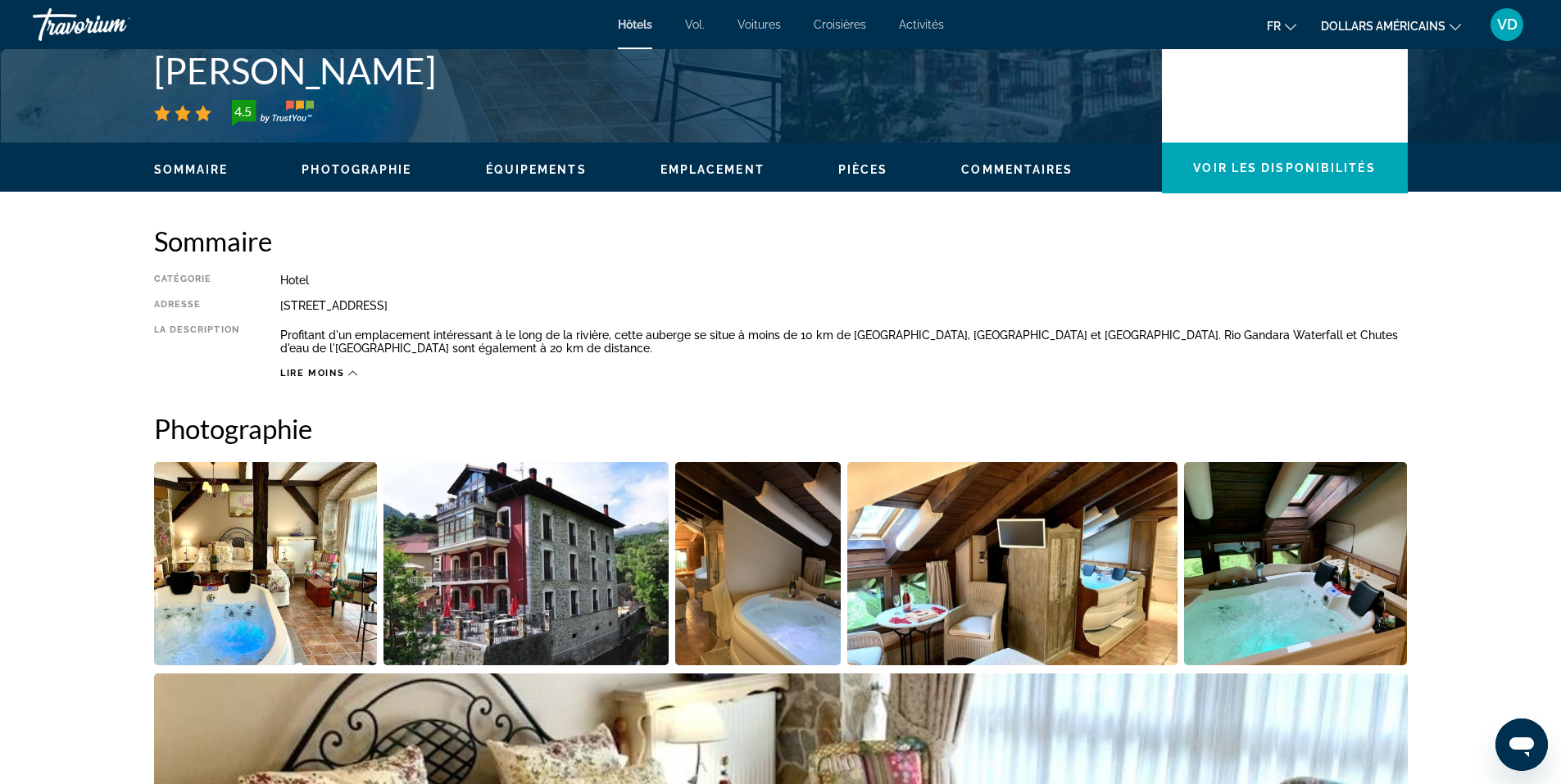
click at [386, 173] on span "Photographie" at bounding box center [356, 169] width 110 height 13
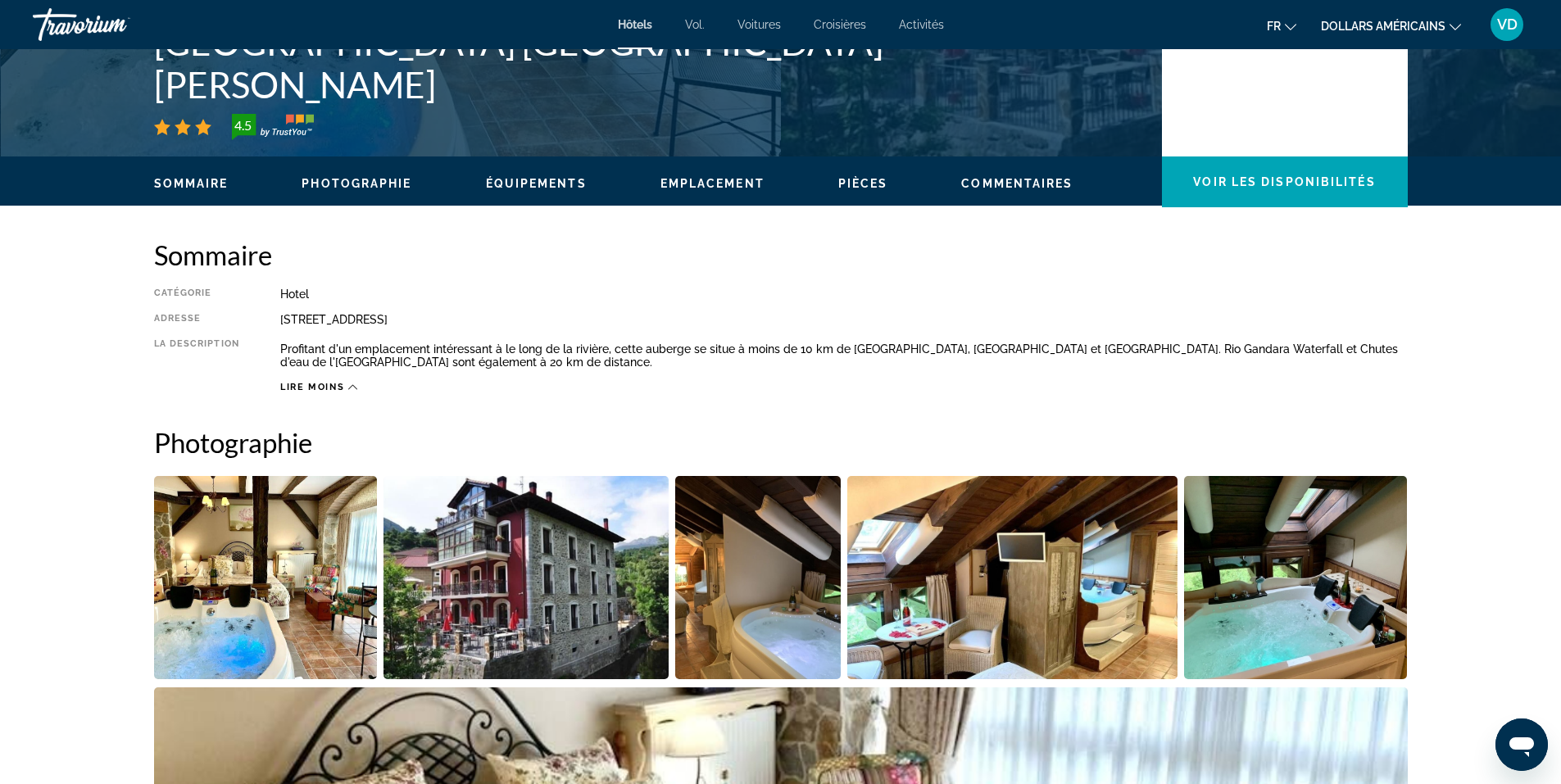
click at [866, 189] on span "Pièces" at bounding box center [863, 183] width 50 height 13
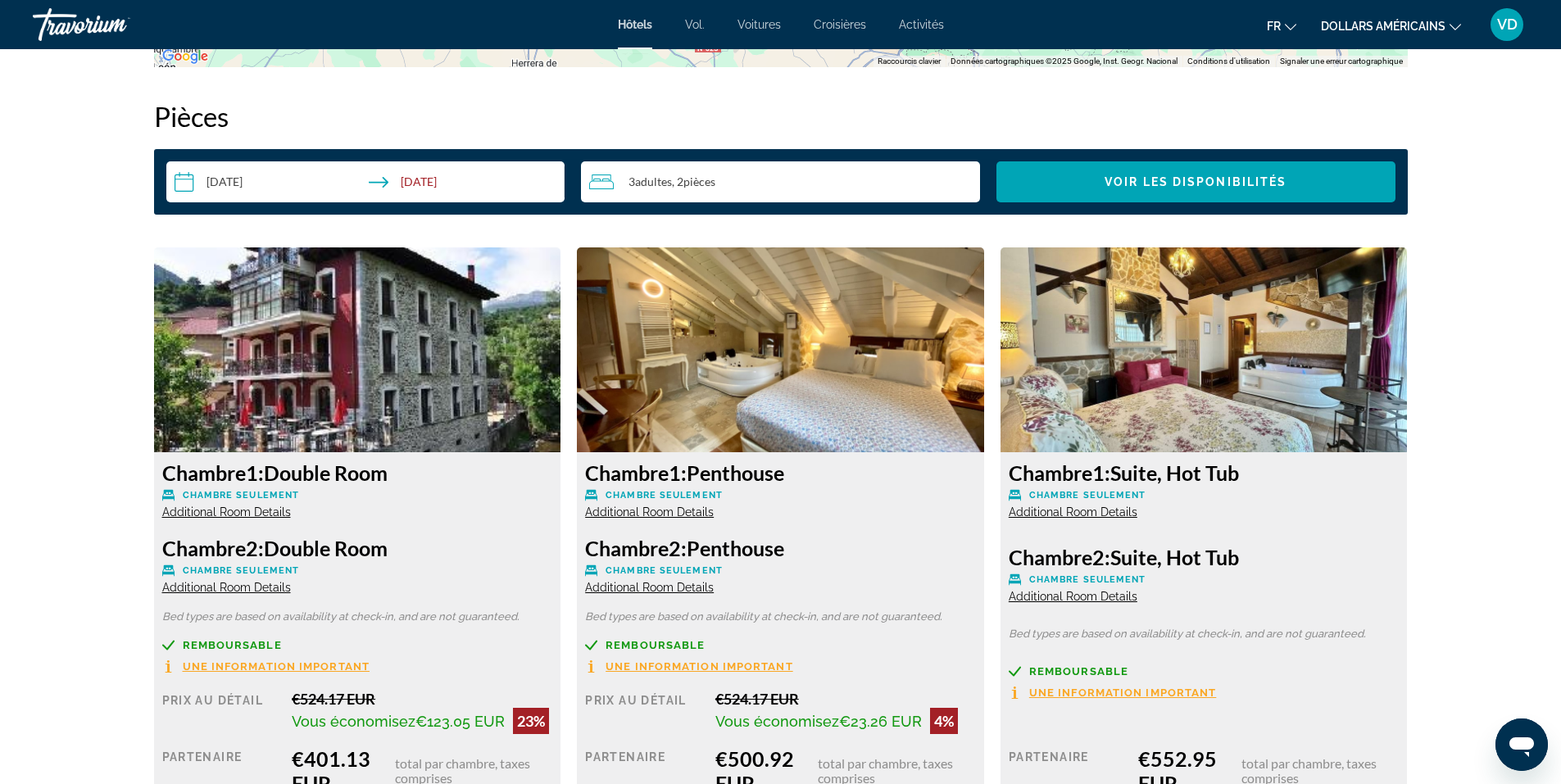
scroll to position [1984, 0]
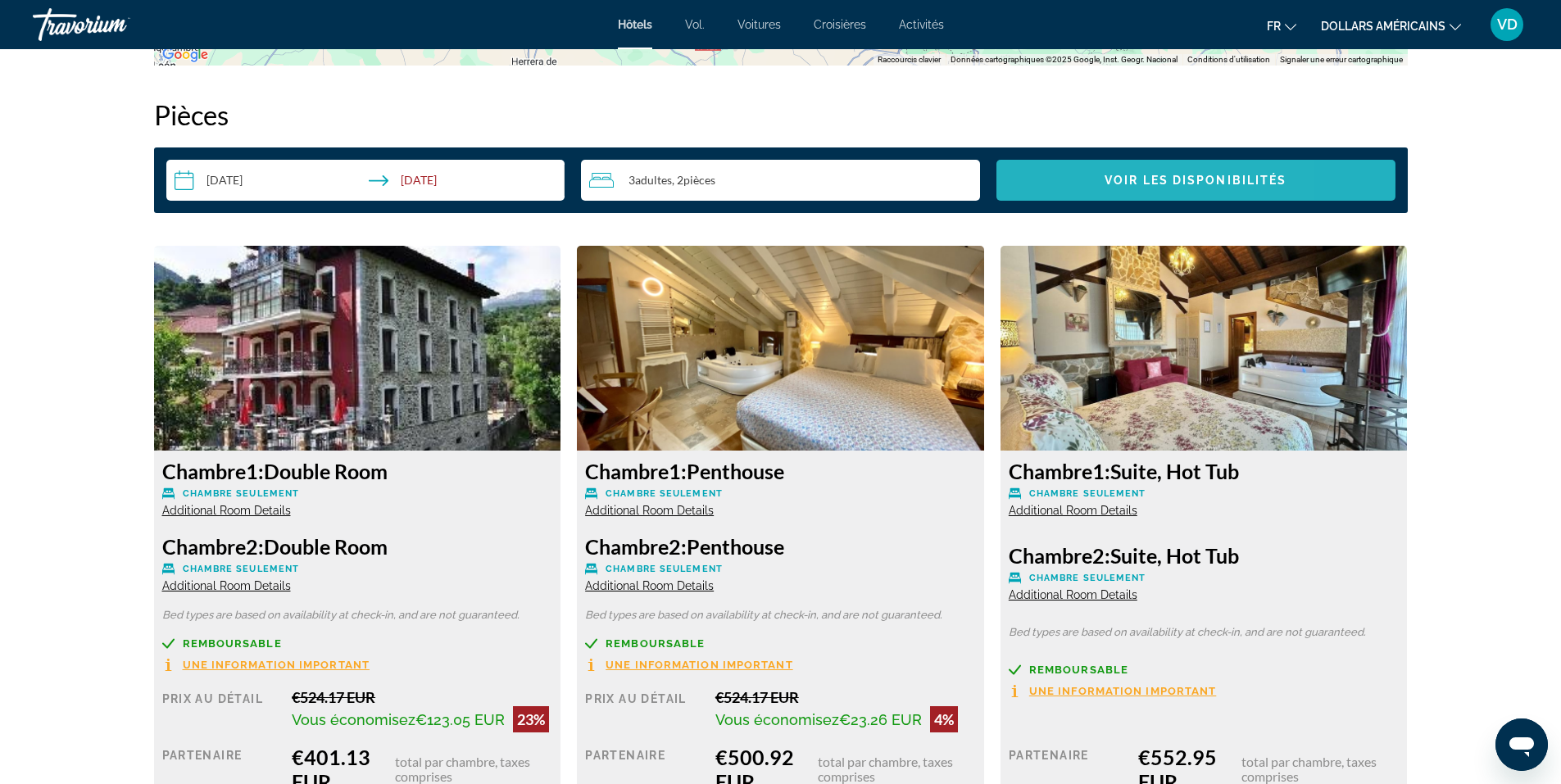
click at [1042, 180] on span "Search widget" at bounding box center [1195, 180] width 399 height 39
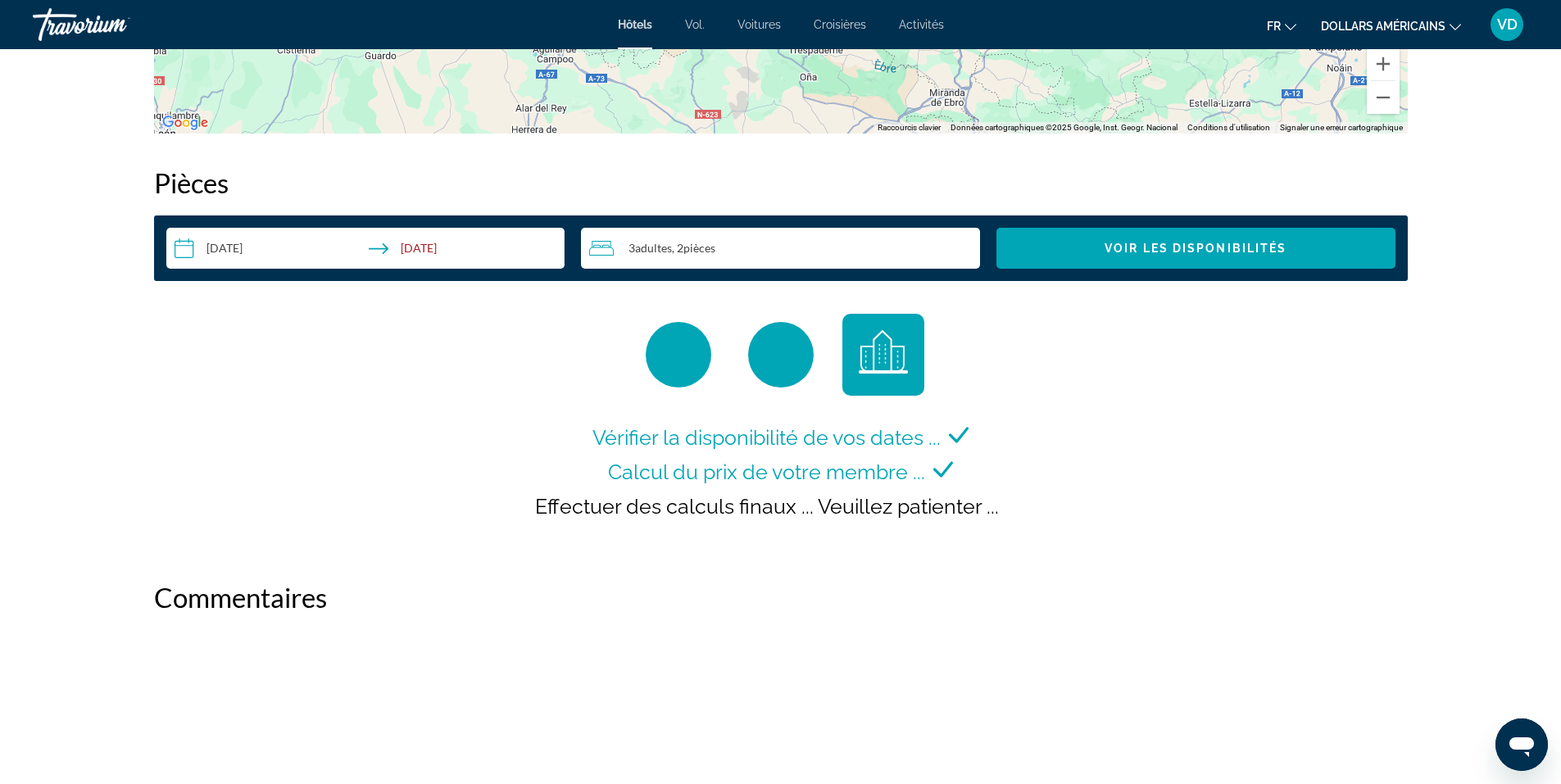
scroll to position [1917, 0]
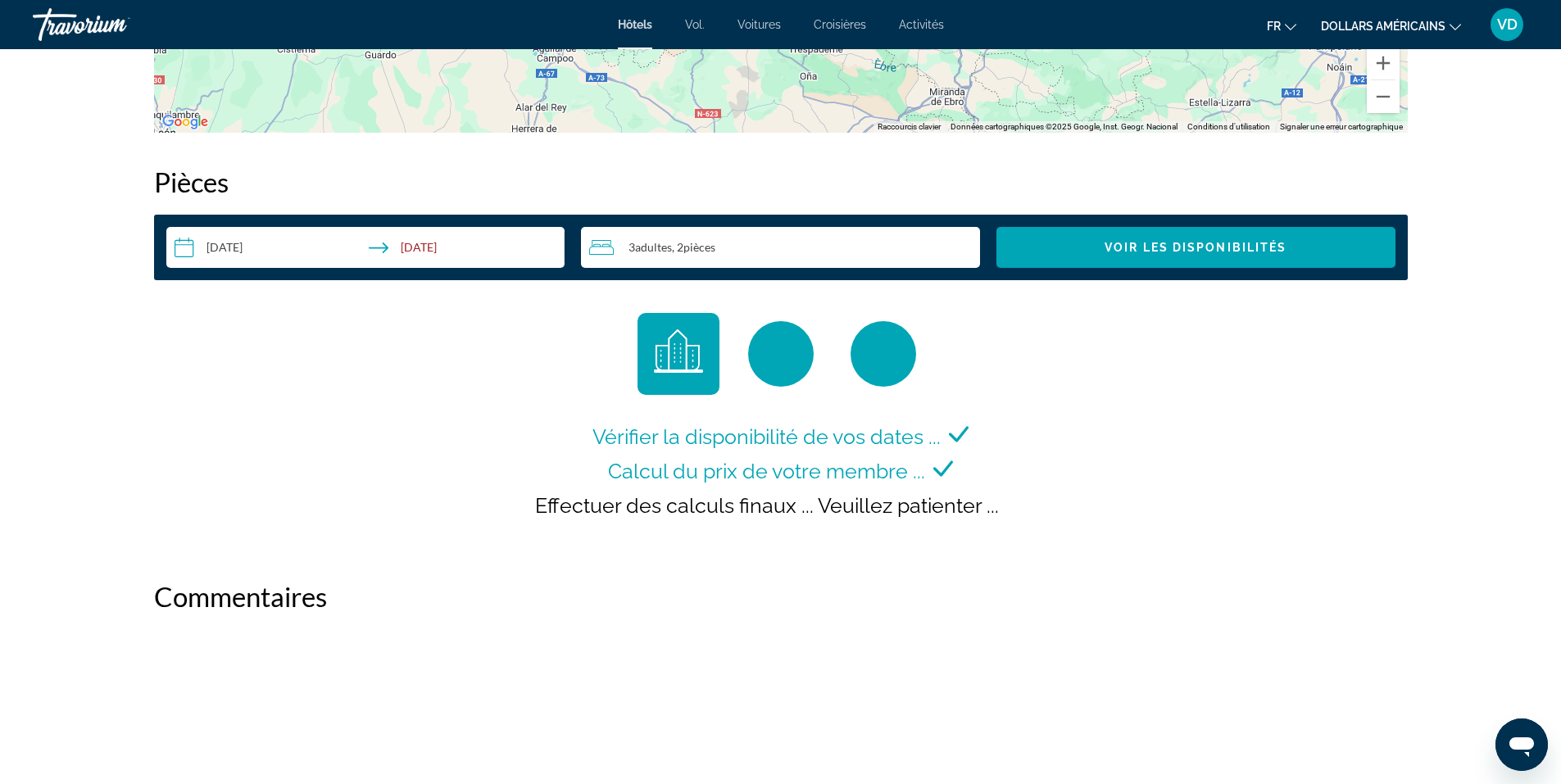
click at [217, 241] on input "**********" at bounding box center [368, 249] width 406 height 46
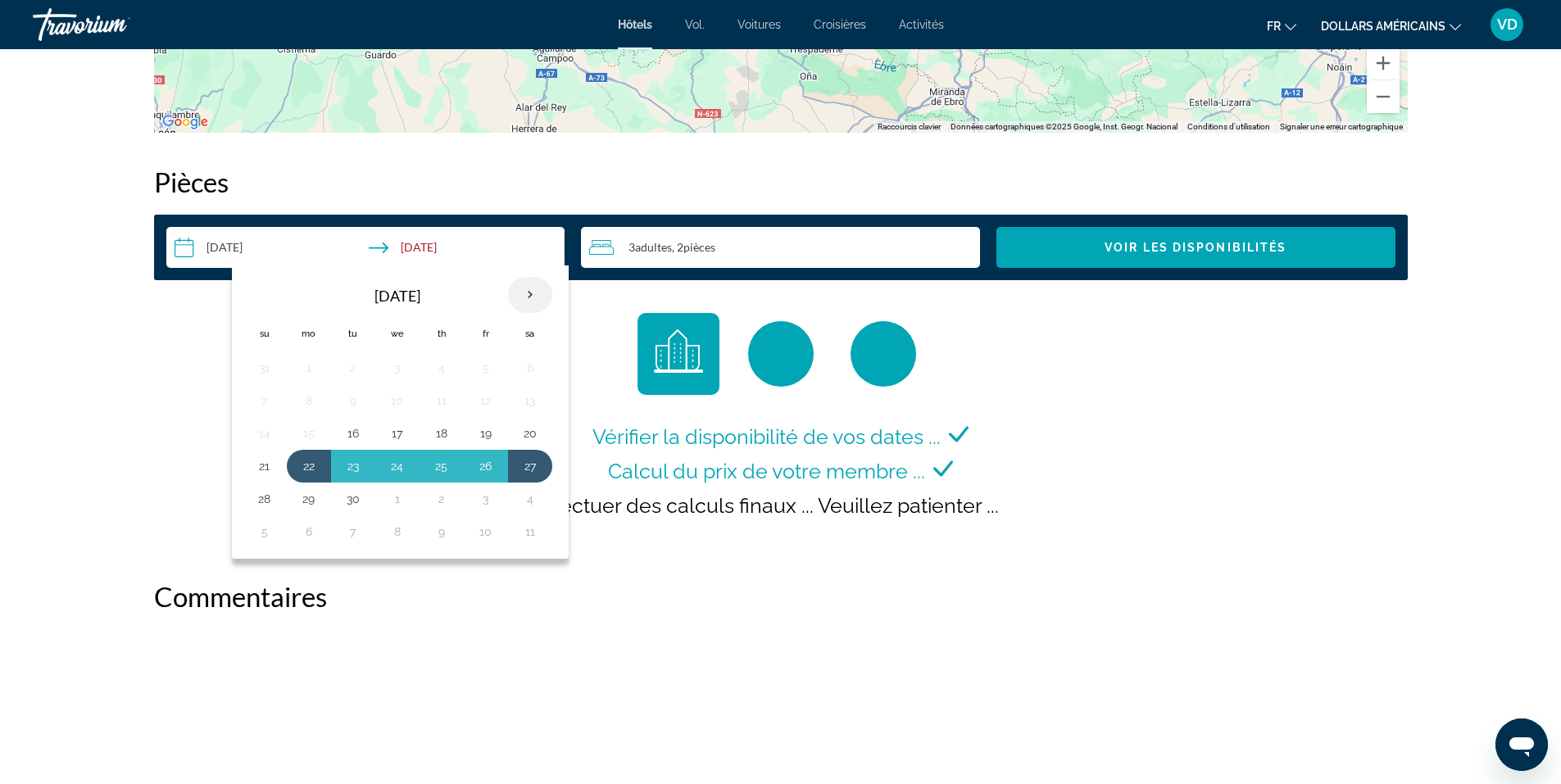
click at [528, 302] on th "Next month" at bounding box center [529, 295] width 44 height 36
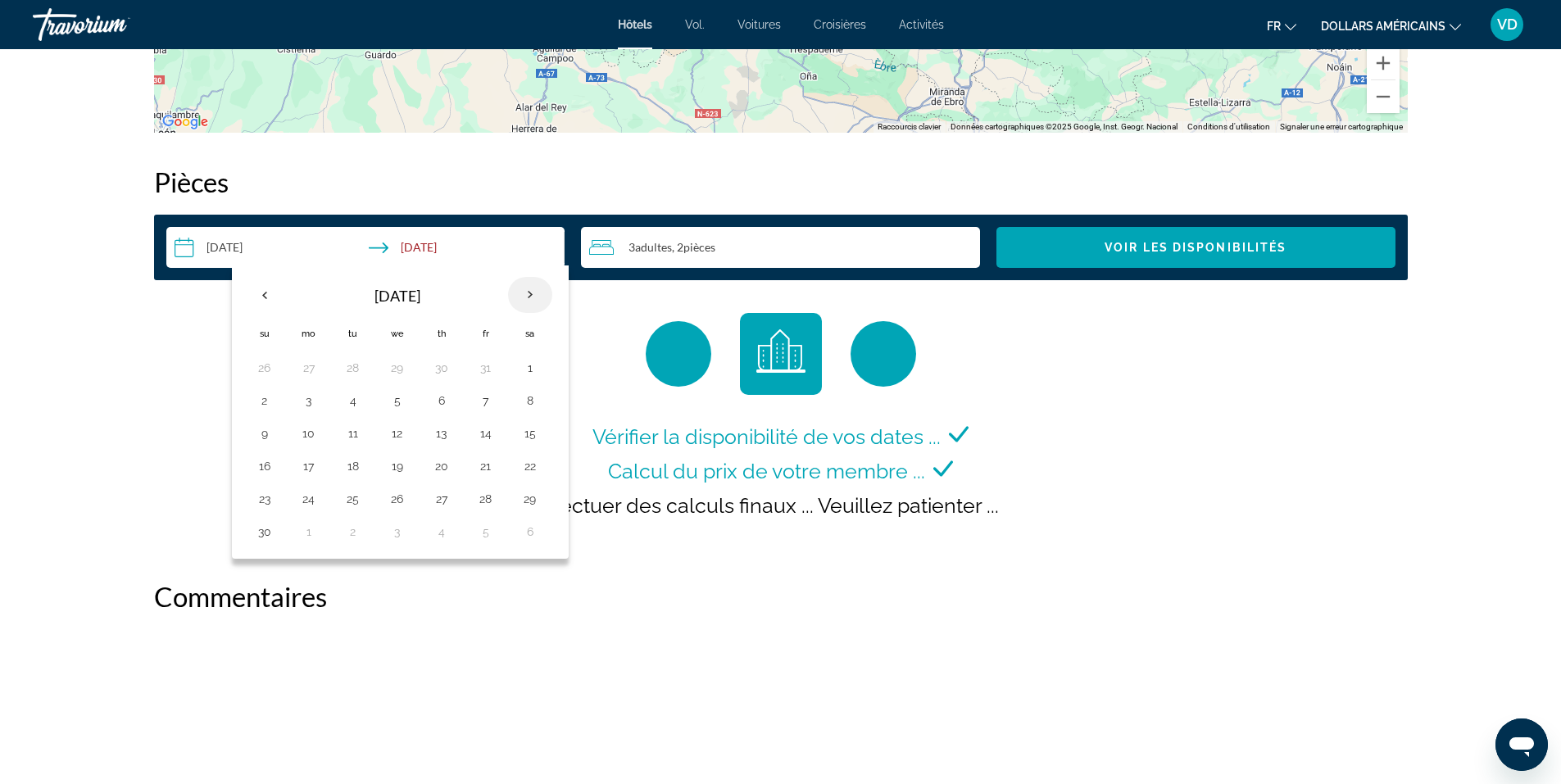
click at [528, 302] on th "Next month" at bounding box center [529, 295] width 44 height 36
click at [318, 462] on button "22" at bounding box center [309, 466] width 26 height 23
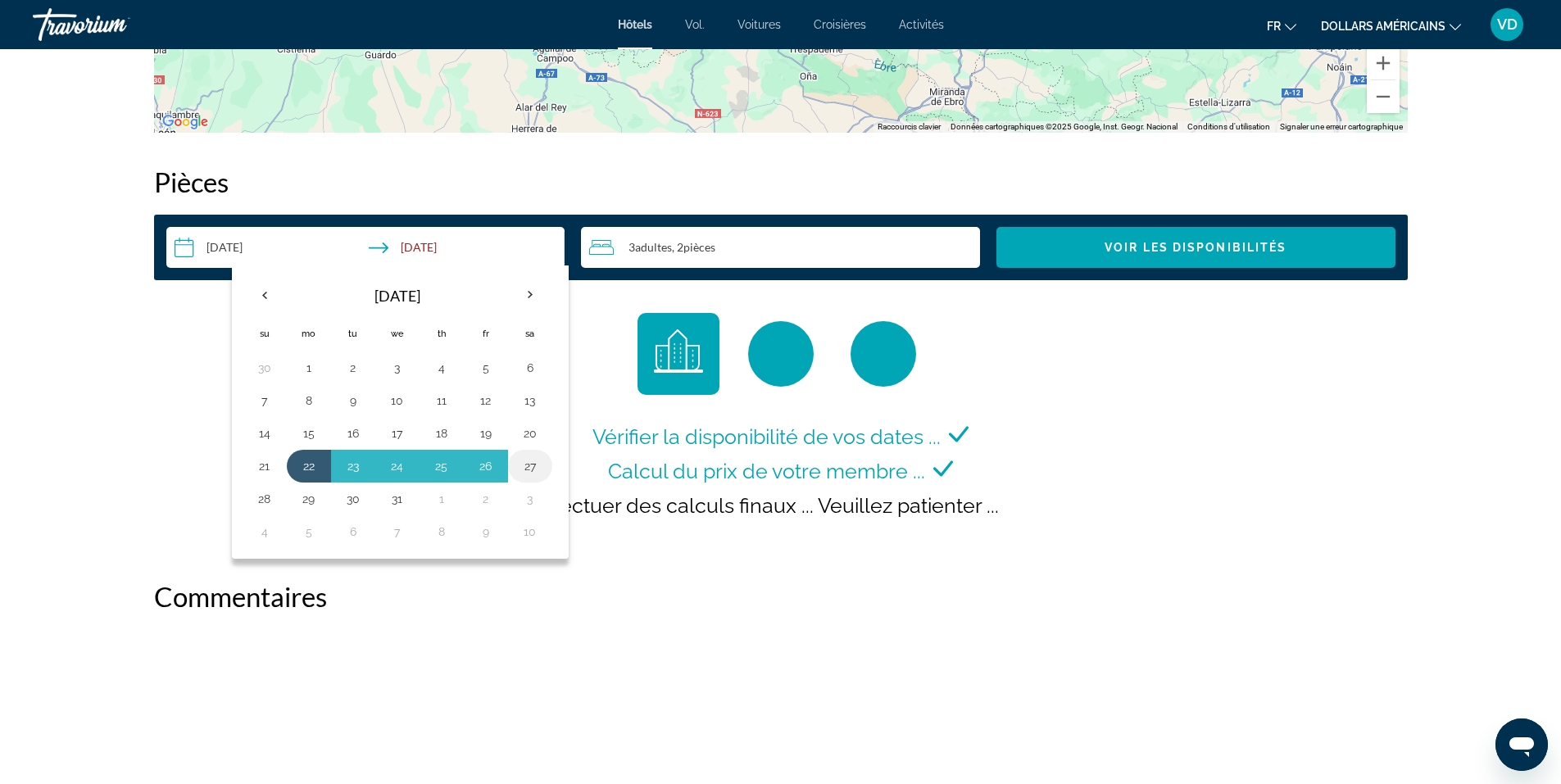
click at [535, 466] on button "27" at bounding box center [530, 466] width 26 height 23
type input "**********"
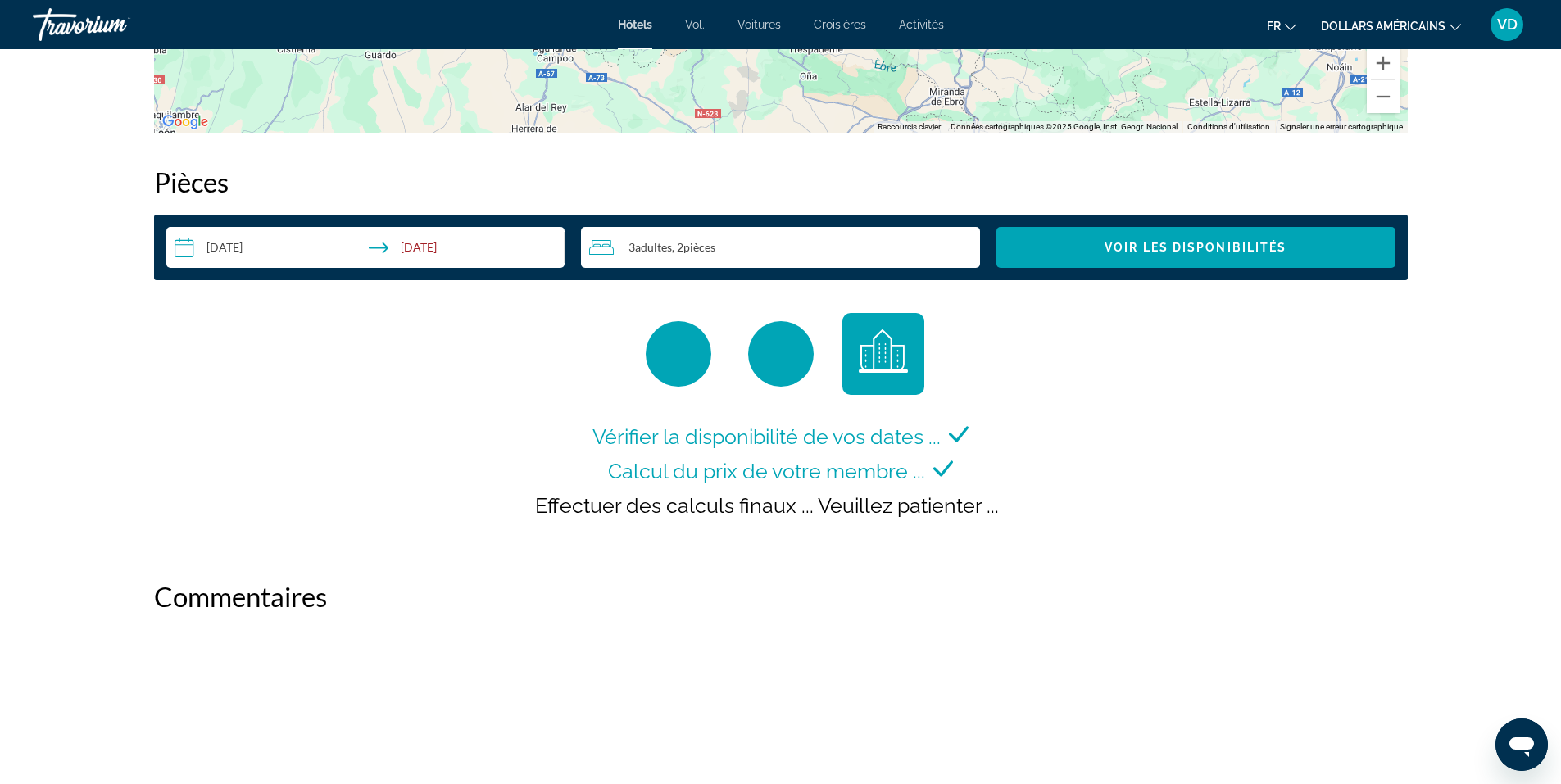
click at [761, 255] on div "3 Adulte Adultes , 2 Chambre pièces" at bounding box center [784, 247] width 391 height 20
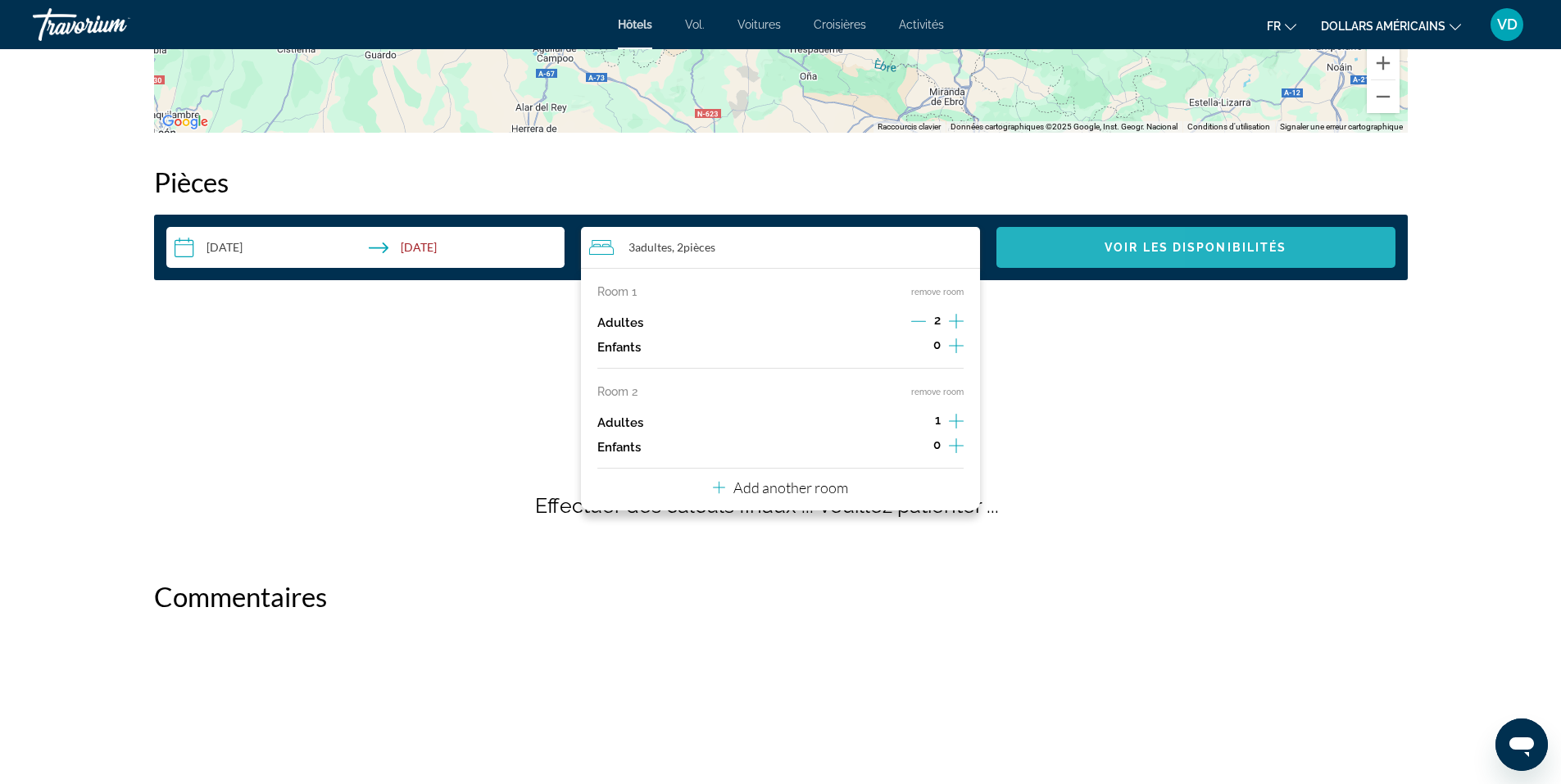
click at [1082, 247] on span "Search widget" at bounding box center [1195, 246] width 399 height 39
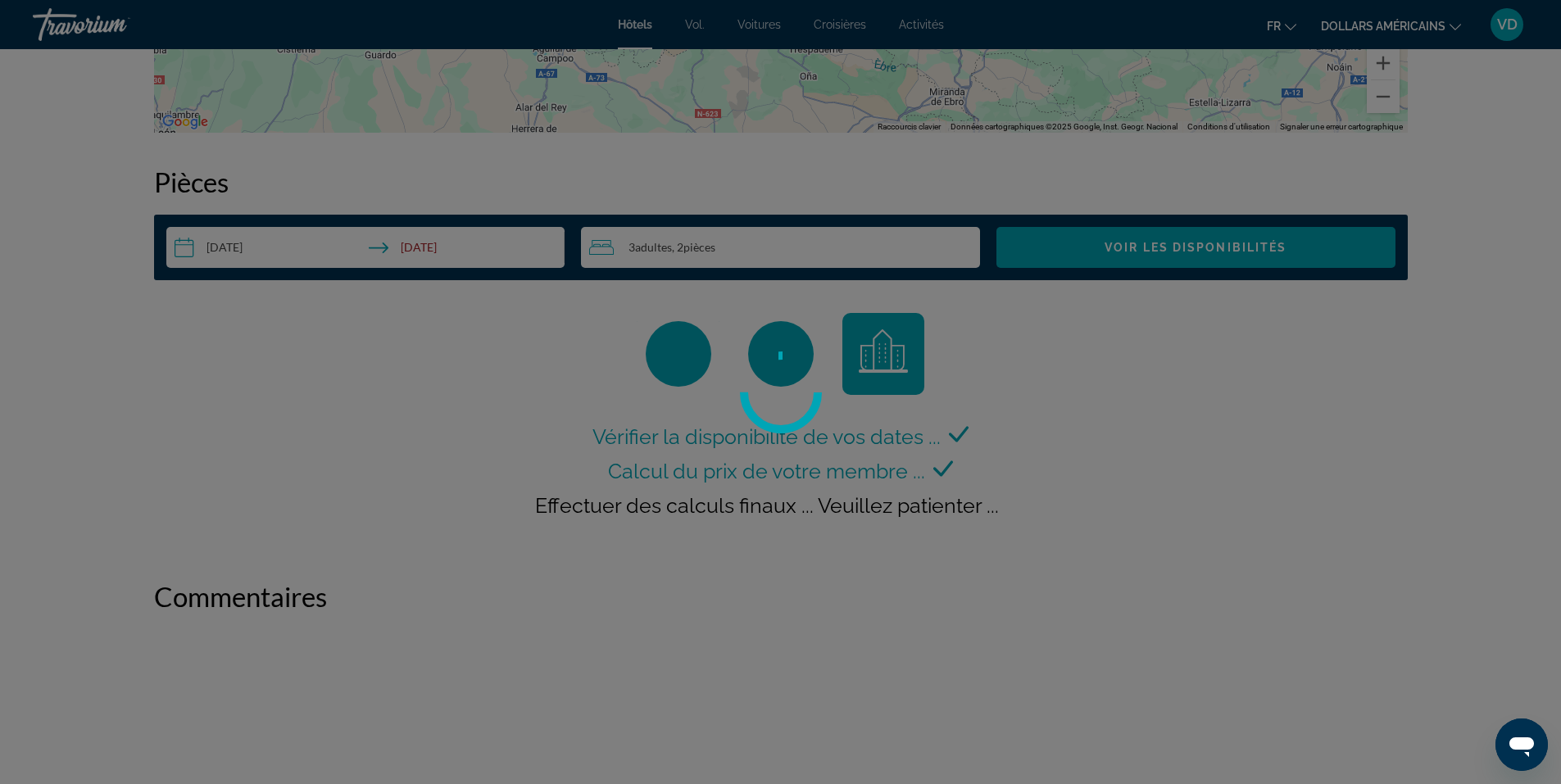
scroll to position [4, 0]
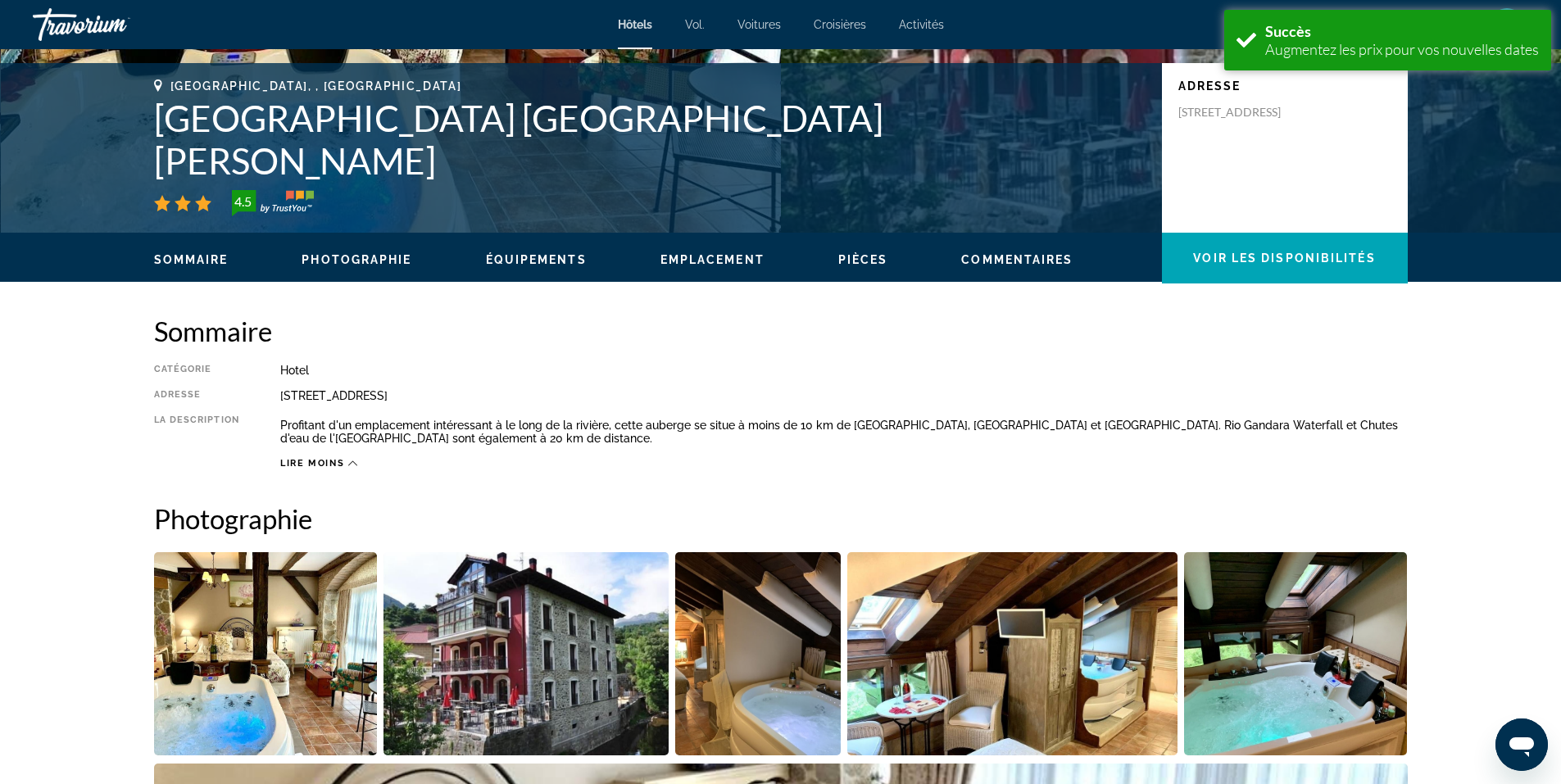
scroll to position [4, 0]
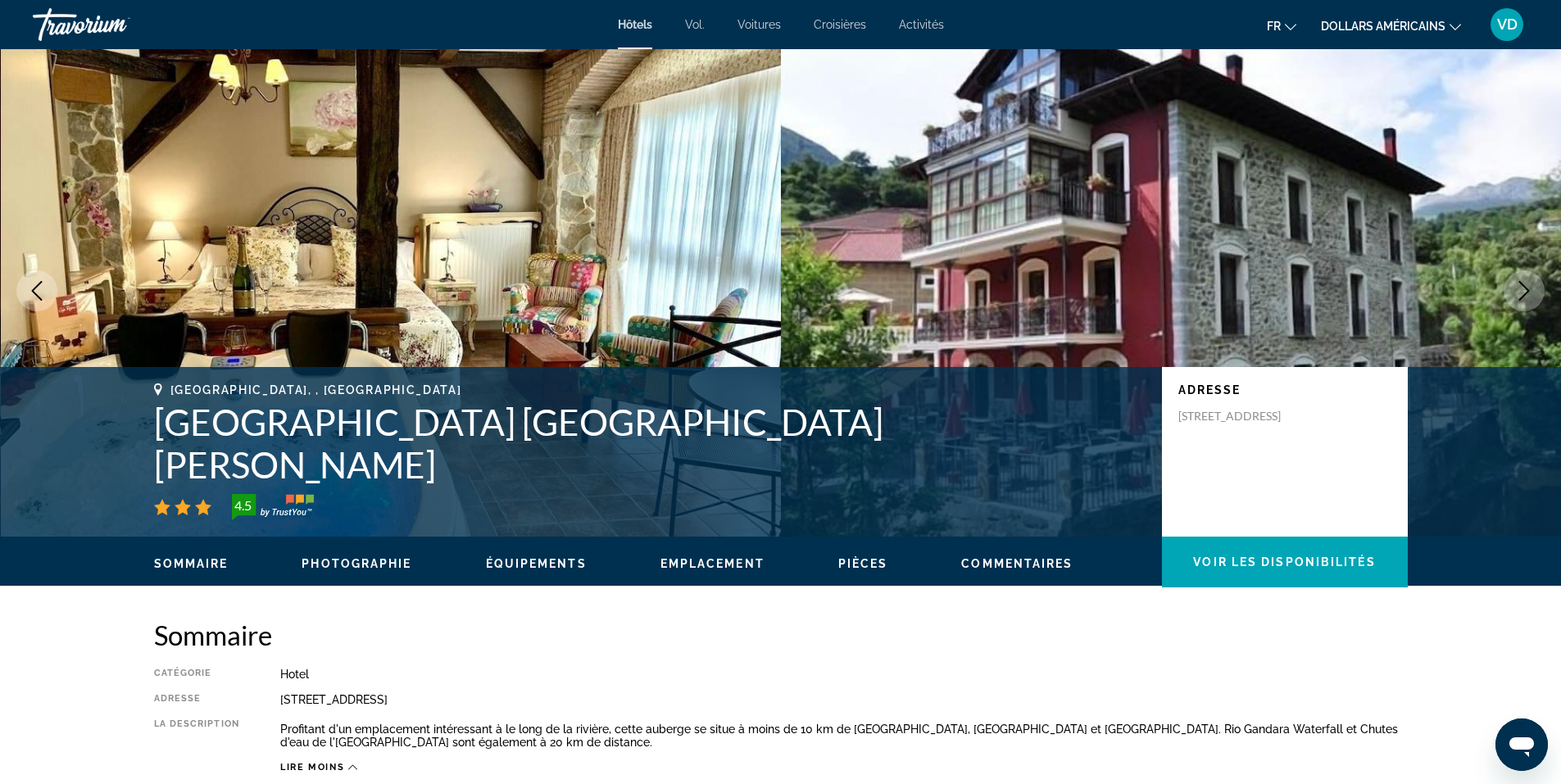
click at [639, 26] on font "Hôtels" at bounding box center [635, 24] width 35 height 13
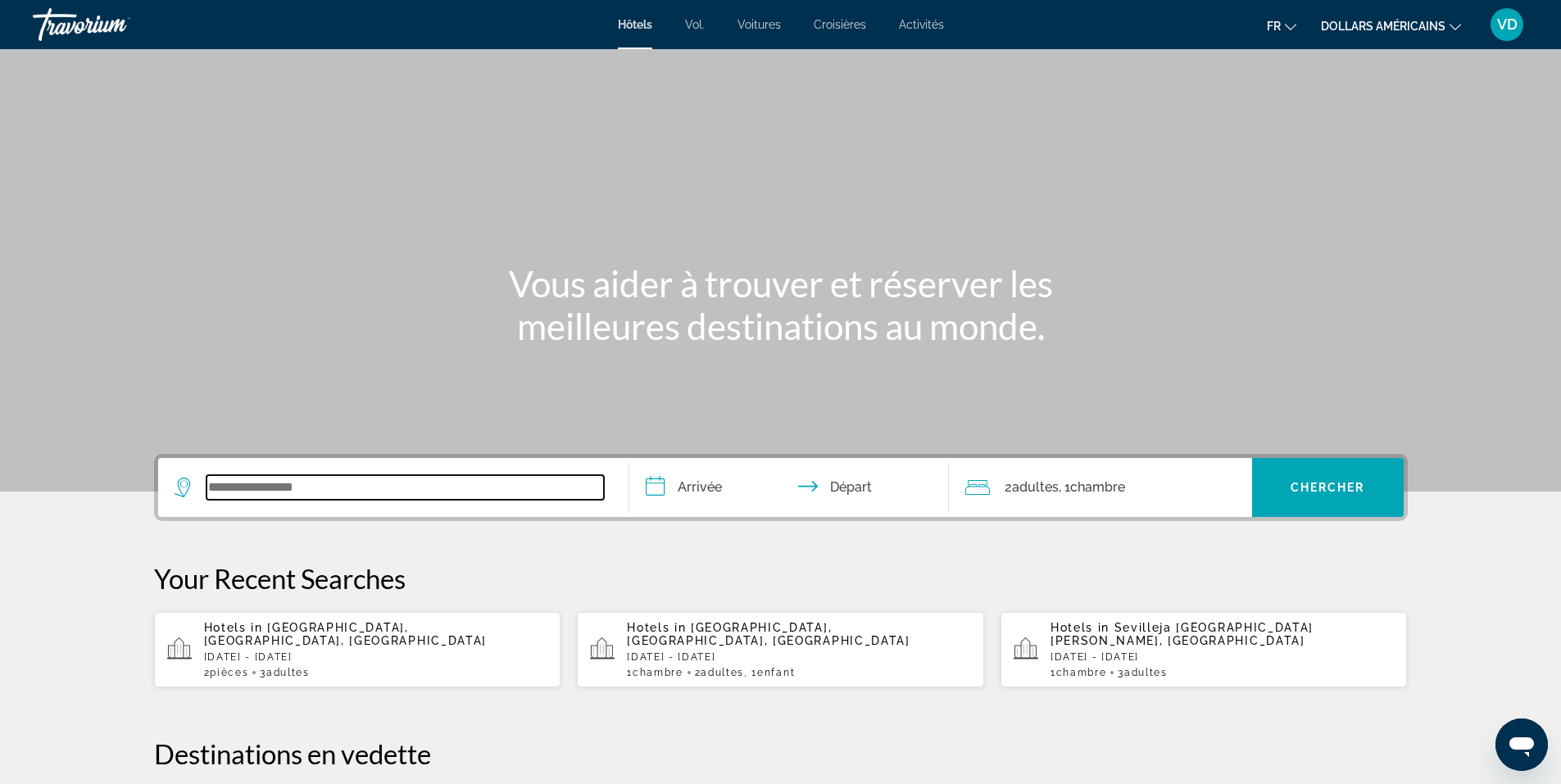
click at [407, 478] on input "Search widget" at bounding box center [405, 487] width 397 height 24
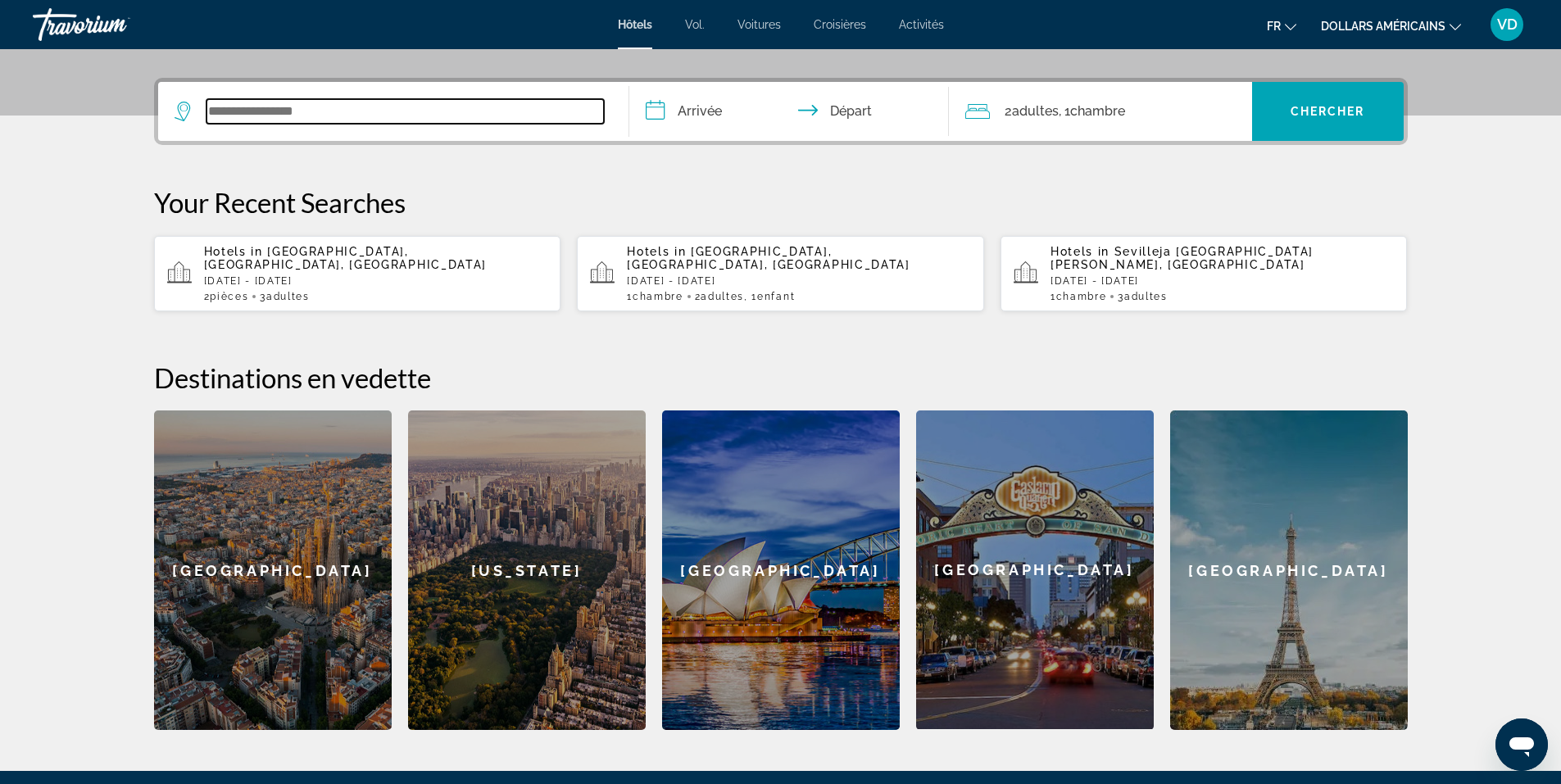
scroll to position [400, 0]
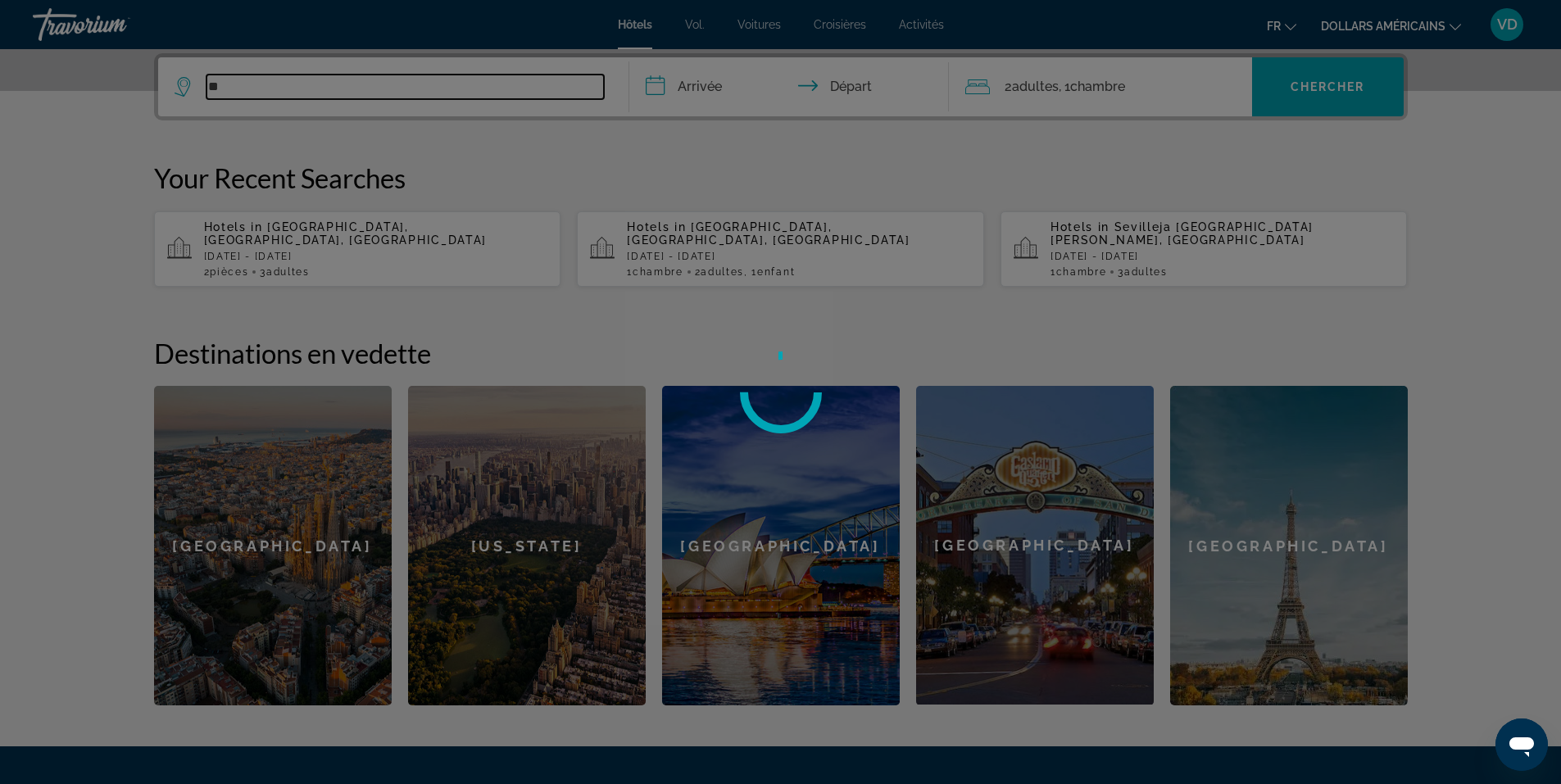
type input "*"
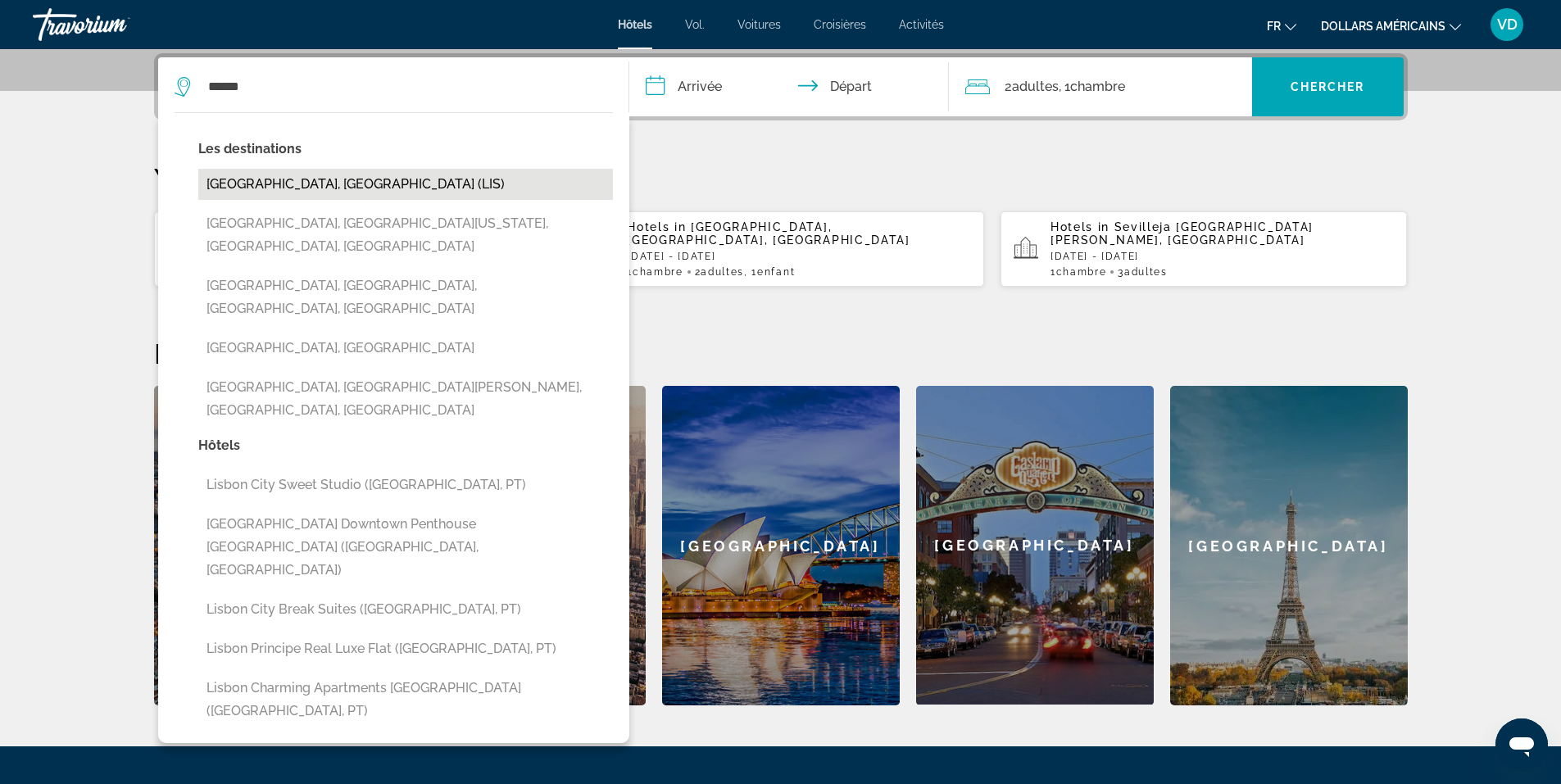
click at [272, 191] on button "[GEOGRAPHIC_DATA], [GEOGRAPHIC_DATA] (LIS)" at bounding box center [405, 184] width 414 height 31
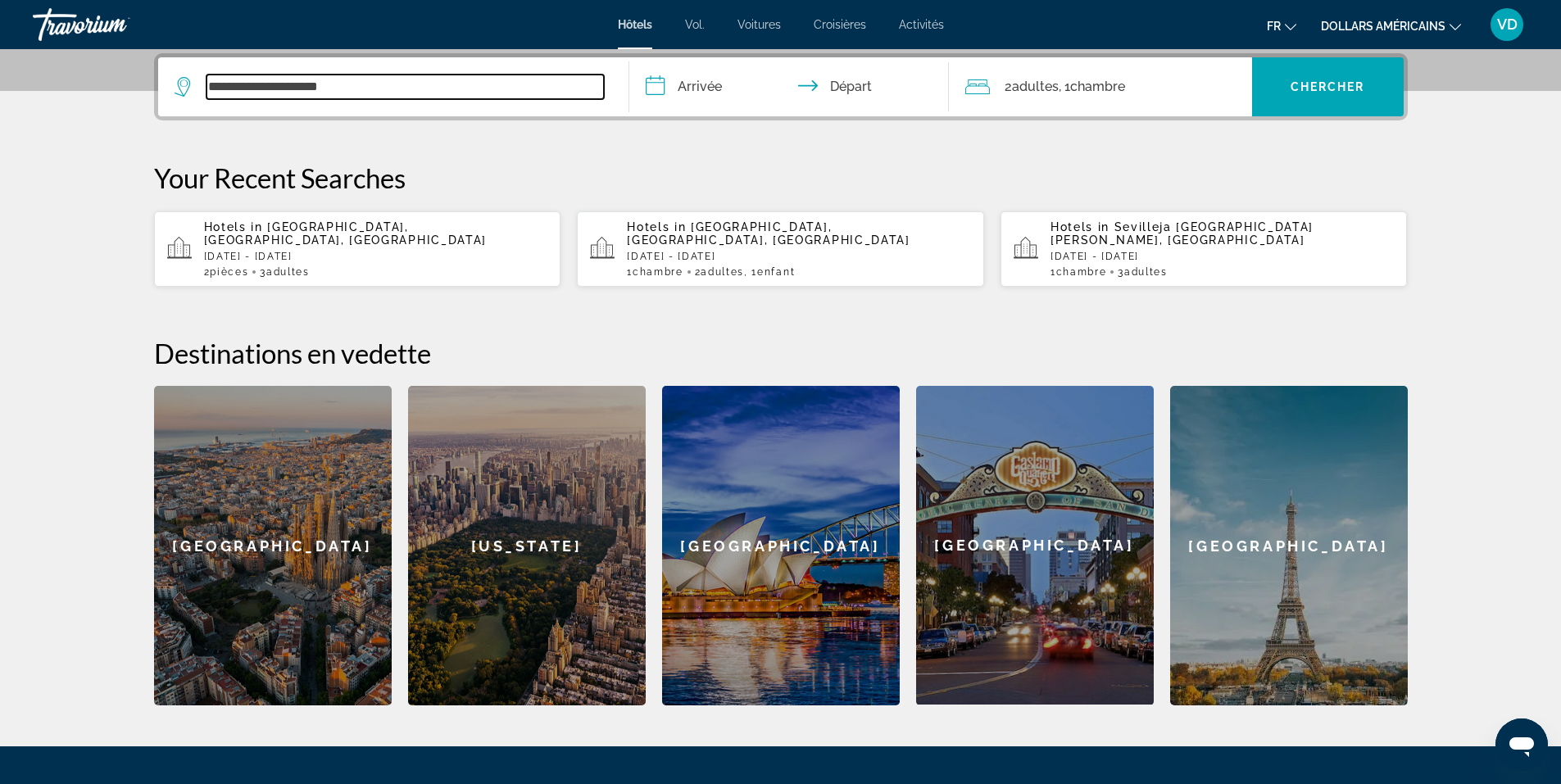
drag, startPoint x: 256, startPoint y: 86, endPoint x: 197, endPoint y: 95, distance: 59.7
click at [197, 95] on div "**********" at bounding box center [389, 86] width 429 height 24
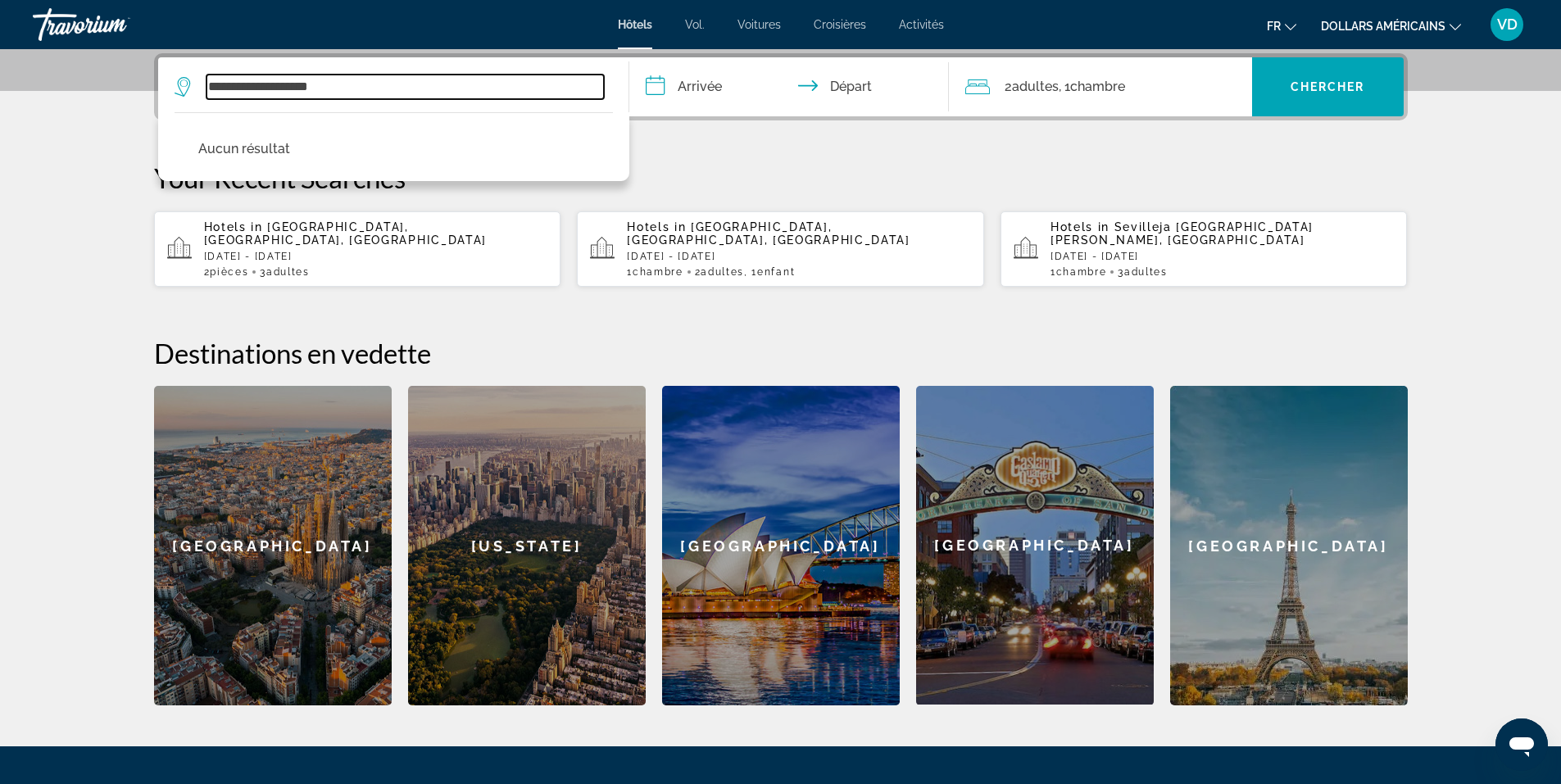
drag, startPoint x: 340, startPoint y: 86, endPoint x: 257, endPoint y: 84, distance: 83.0
click at [257, 84] on input "**********" at bounding box center [405, 86] width 397 height 24
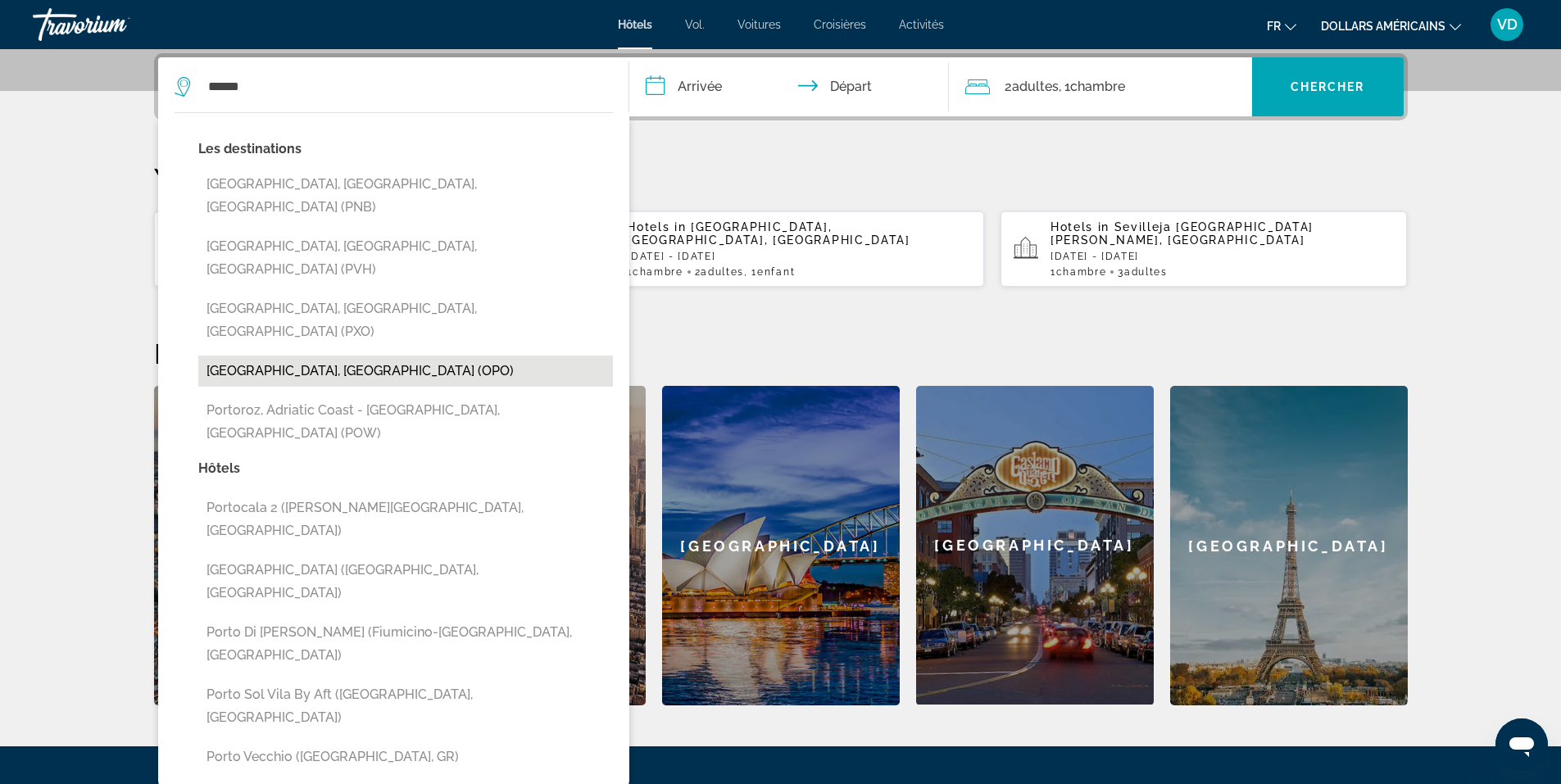
click at [282, 355] on button "[GEOGRAPHIC_DATA], [GEOGRAPHIC_DATA] (OPO)" at bounding box center [405, 371] width 414 height 31
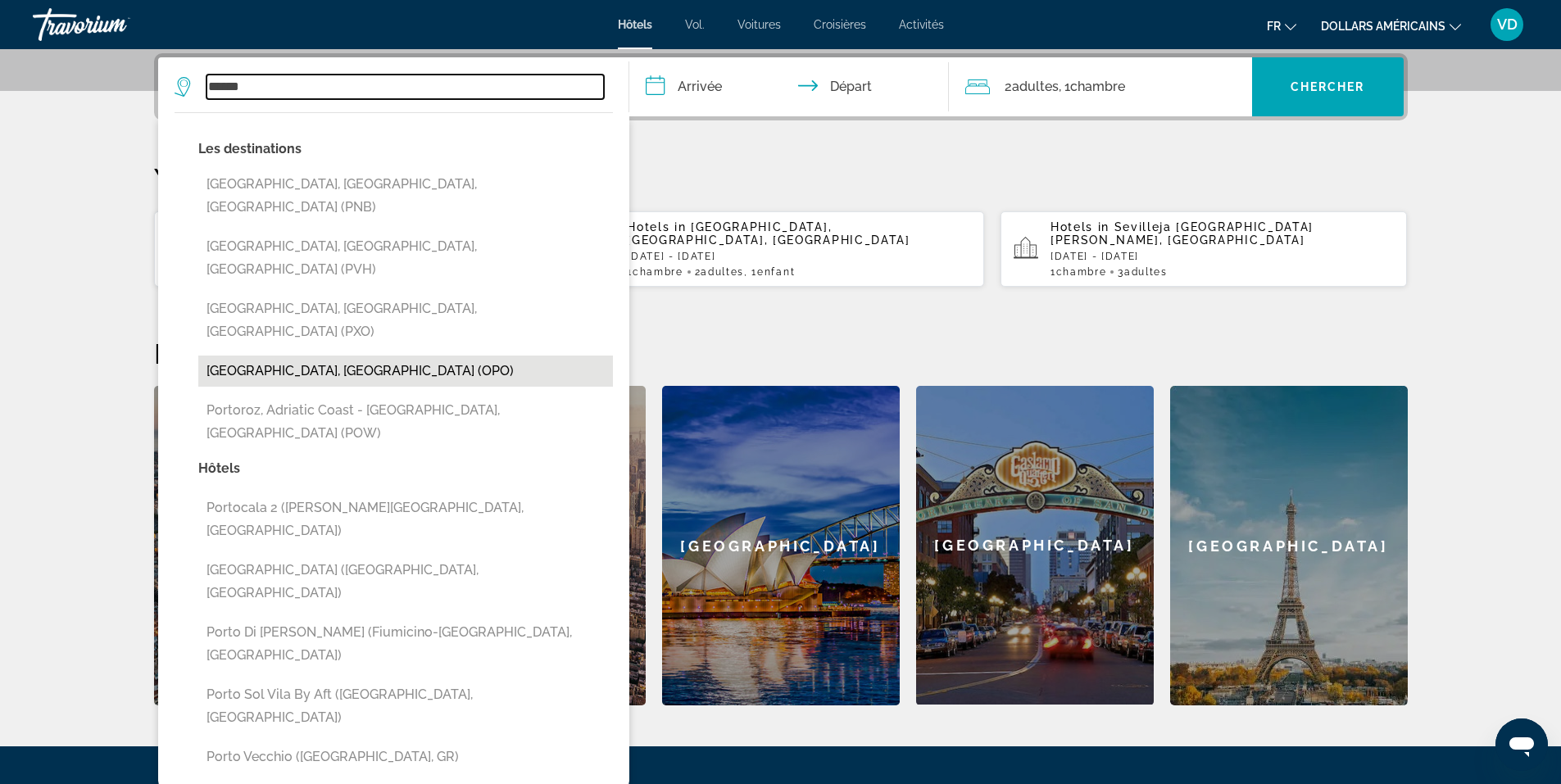
type input "**********"
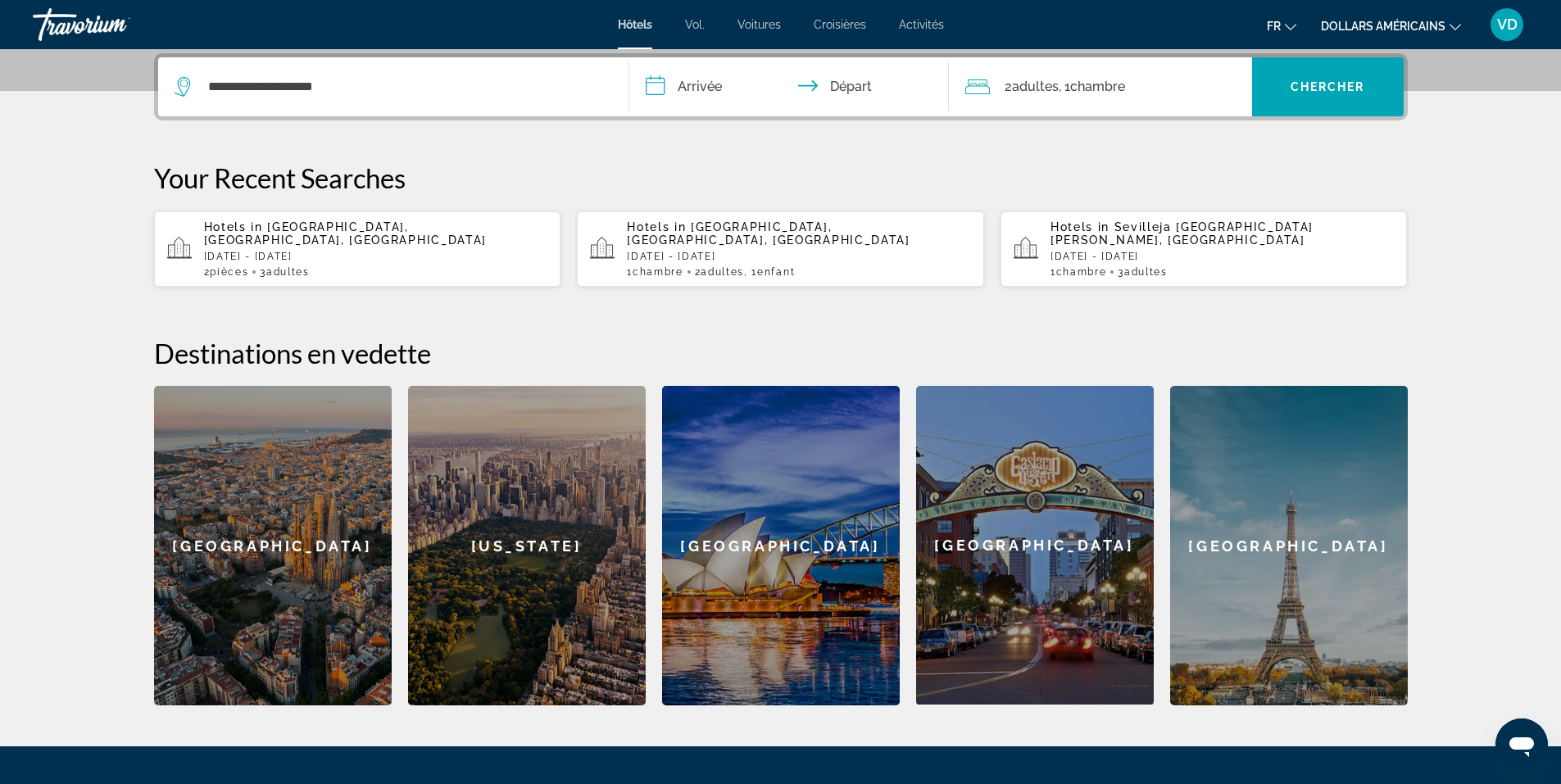
click at [719, 93] on input "**********" at bounding box center [792, 89] width 326 height 64
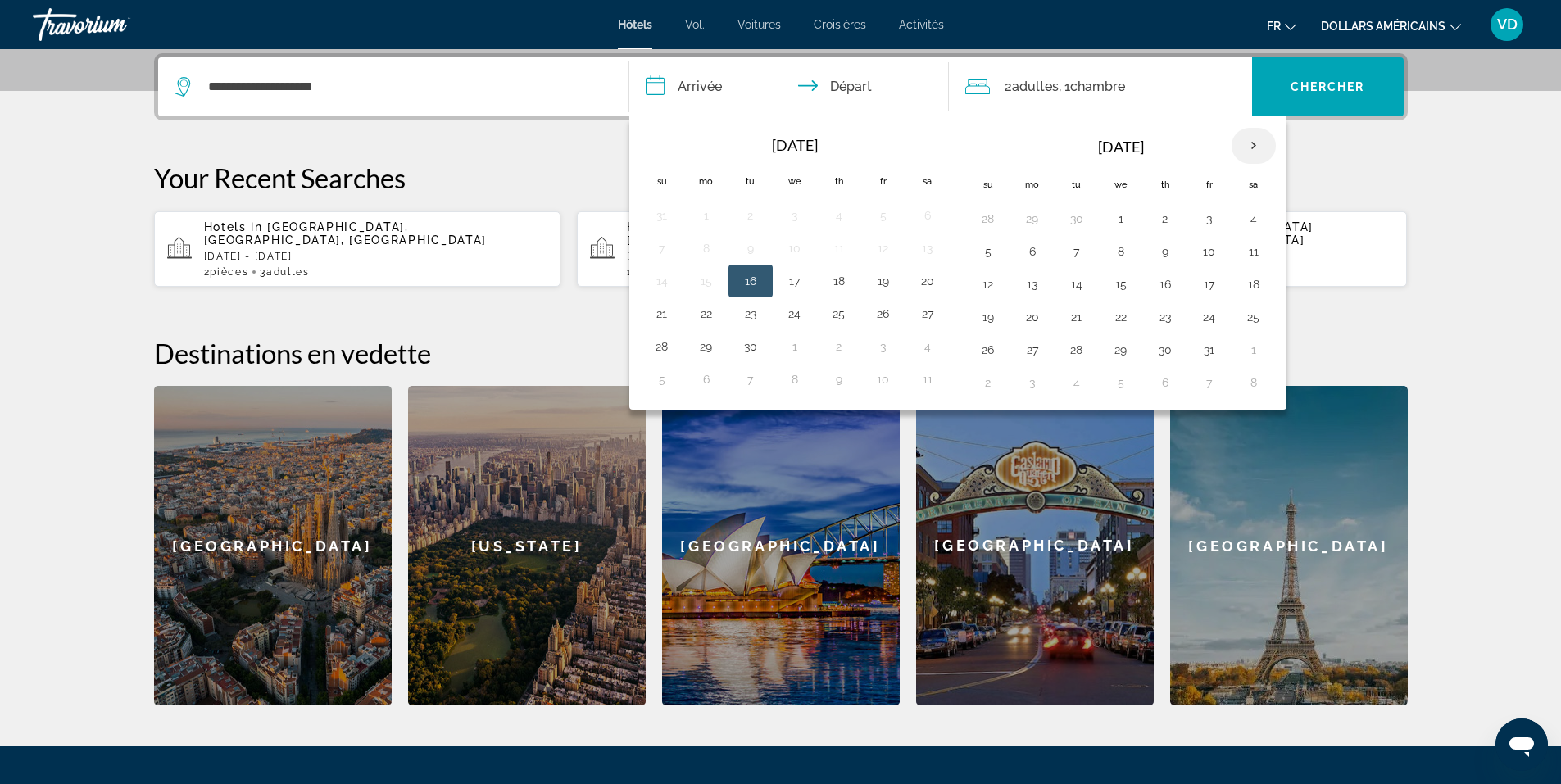
click at [1254, 150] on th "Next month" at bounding box center [1253, 146] width 44 height 36
click at [1071, 319] on button "23" at bounding box center [1077, 316] width 26 height 23
click at [1251, 316] on button "27" at bounding box center [1253, 316] width 26 height 23
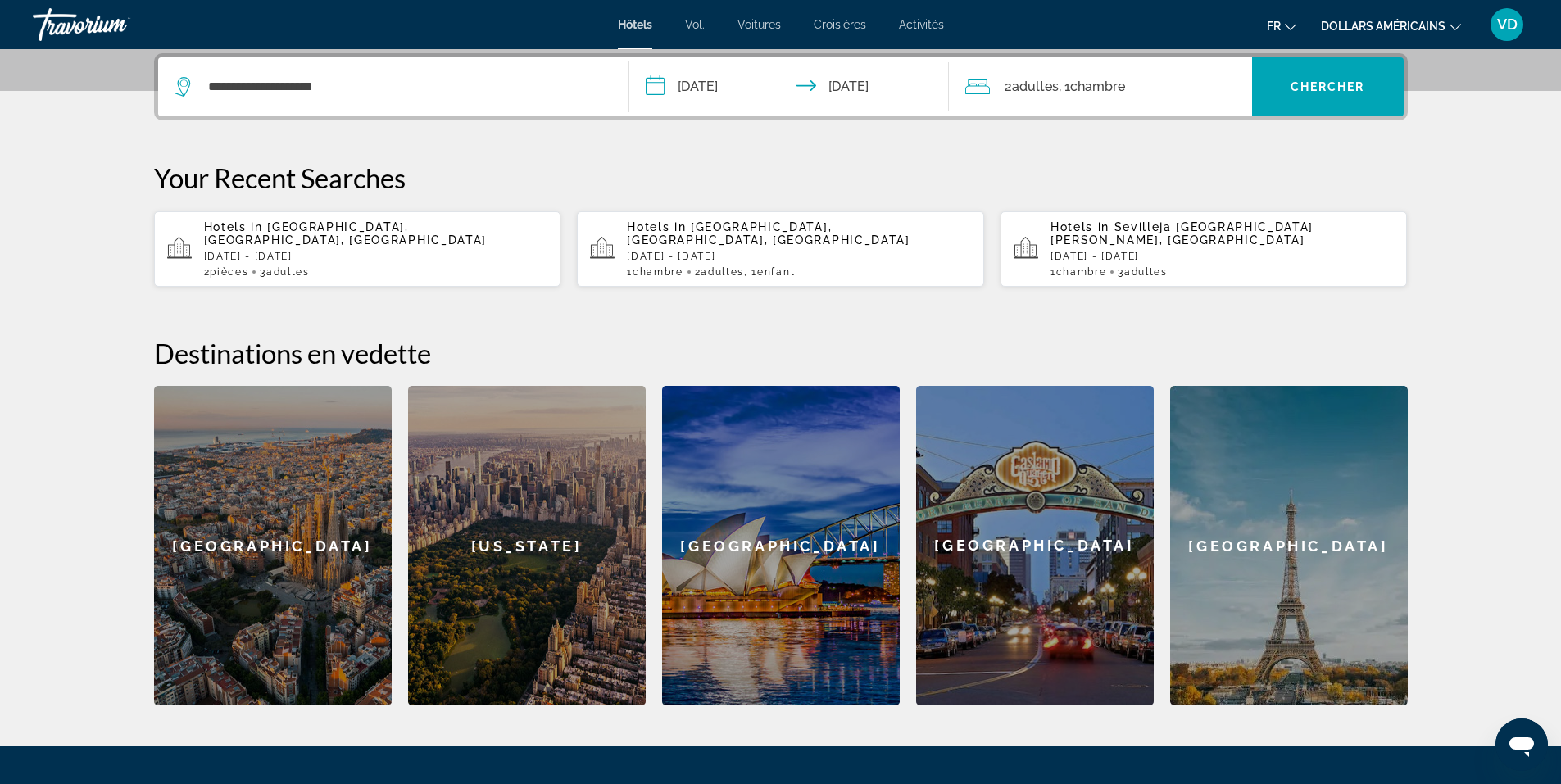
type input "**********"
click at [1153, 81] on div "2 Adulte Adultes , 1 Chambre pièces" at bounding box center [1109, 86] width 287 height 23
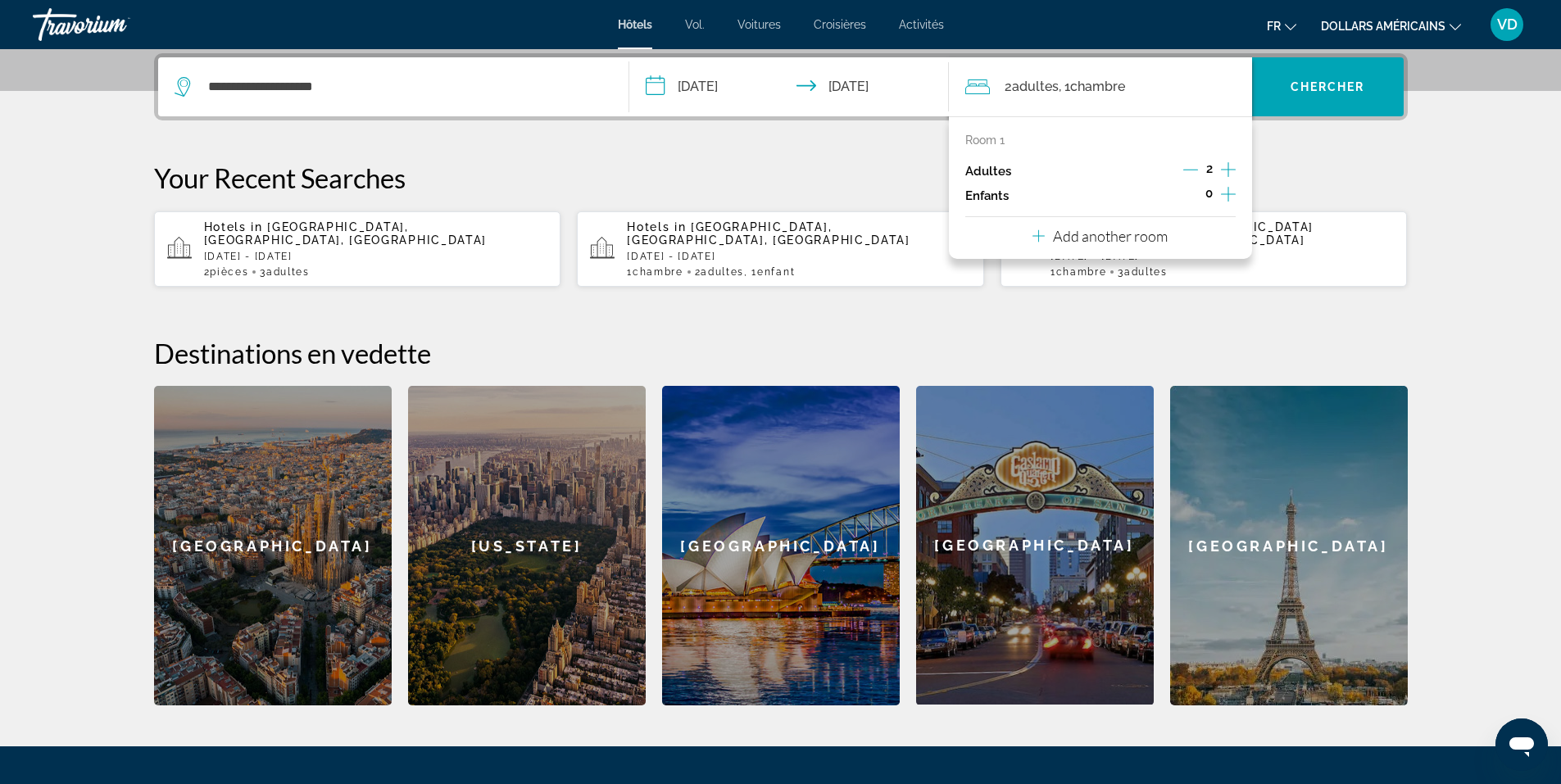
click at [1153, 239] on p "Add another room" at bounding box center [1110, 235] width 115 height 18
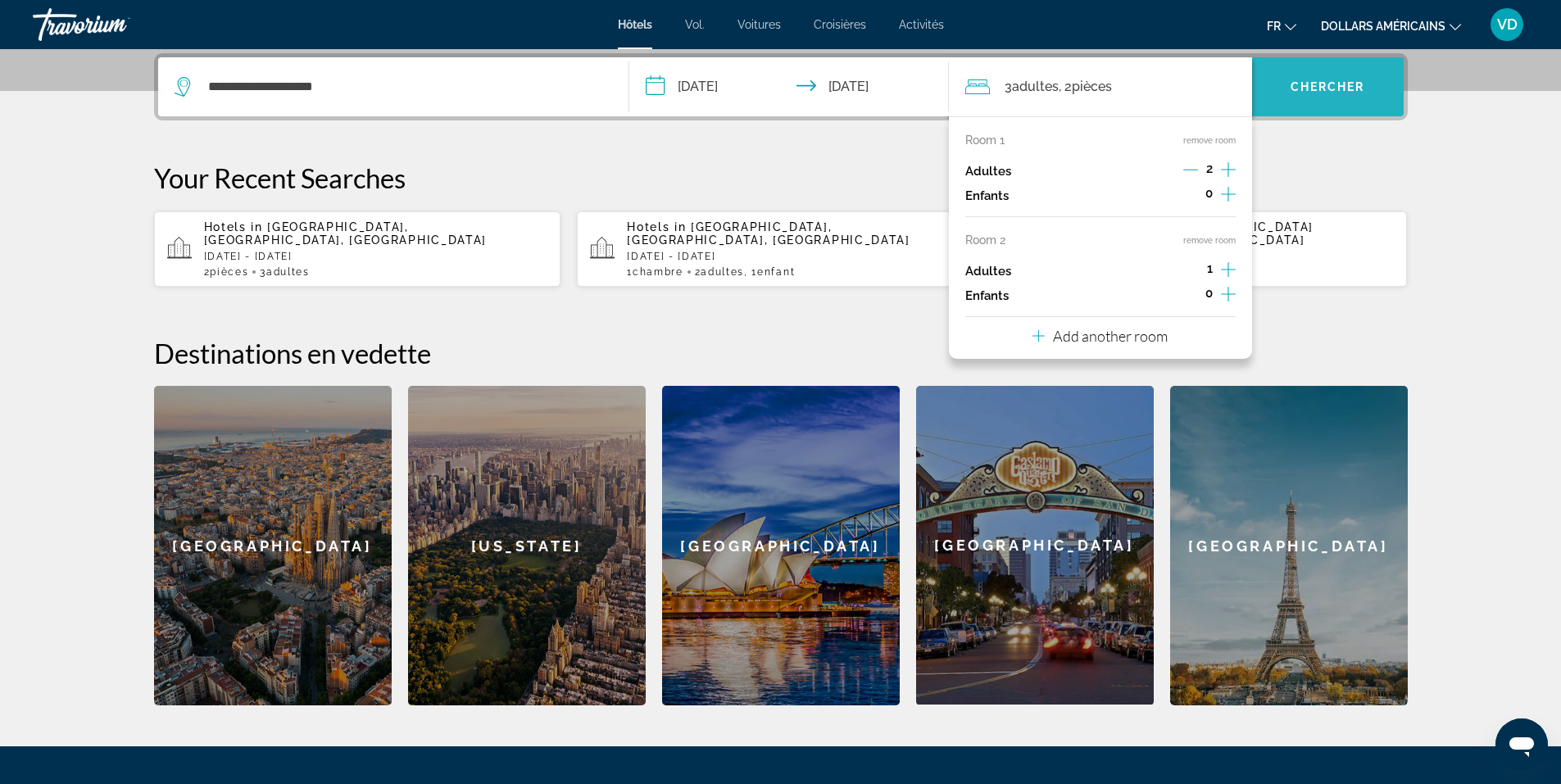
click at [1313, 72] on span "Search widget" at bounding box center [1327, 86] width 151 height 39
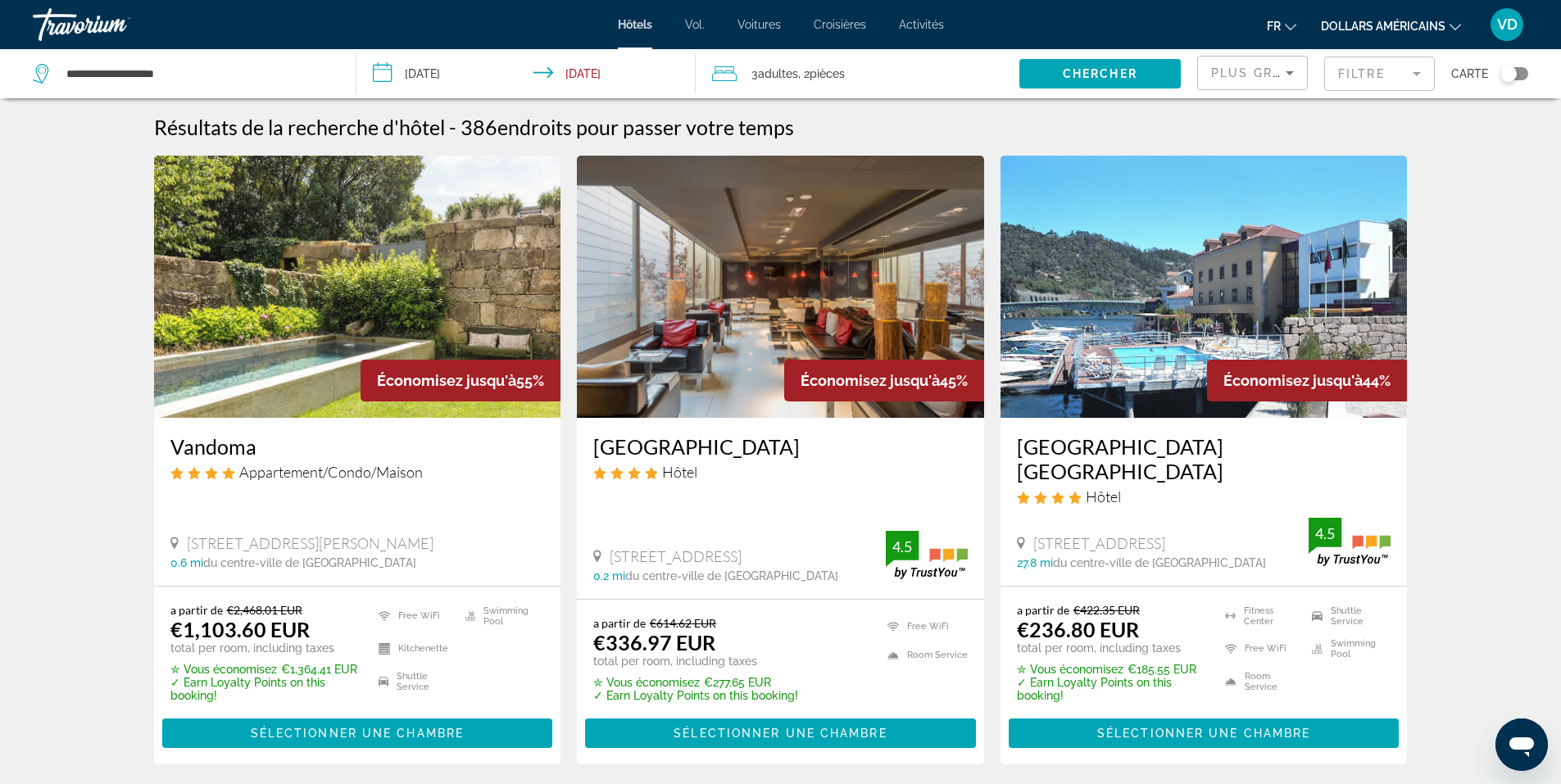
click at [369, 335] on img "Contenu principal" at bounding box center [357, 286] width 407 height 262
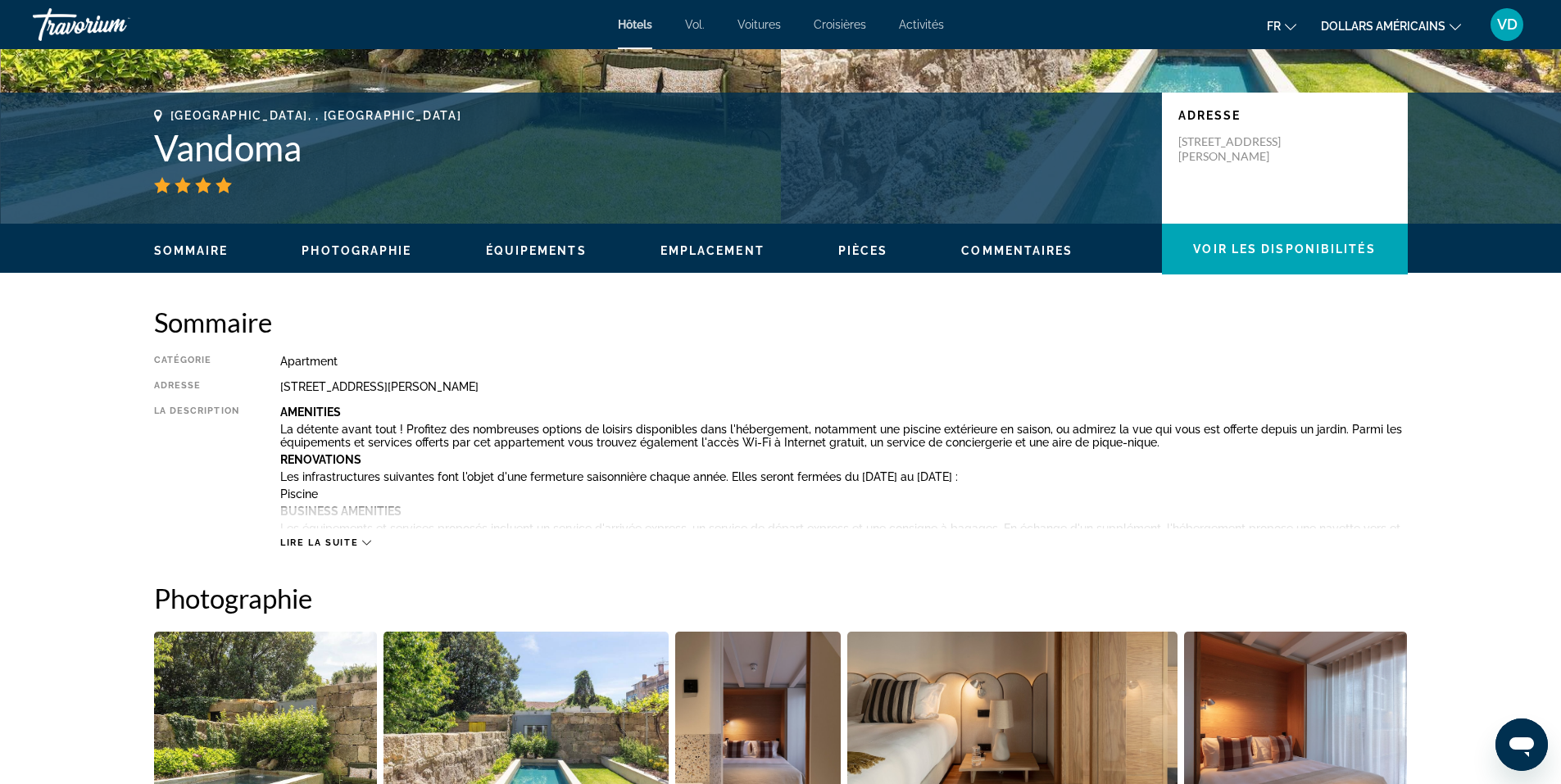
scroll to position [410, 0]
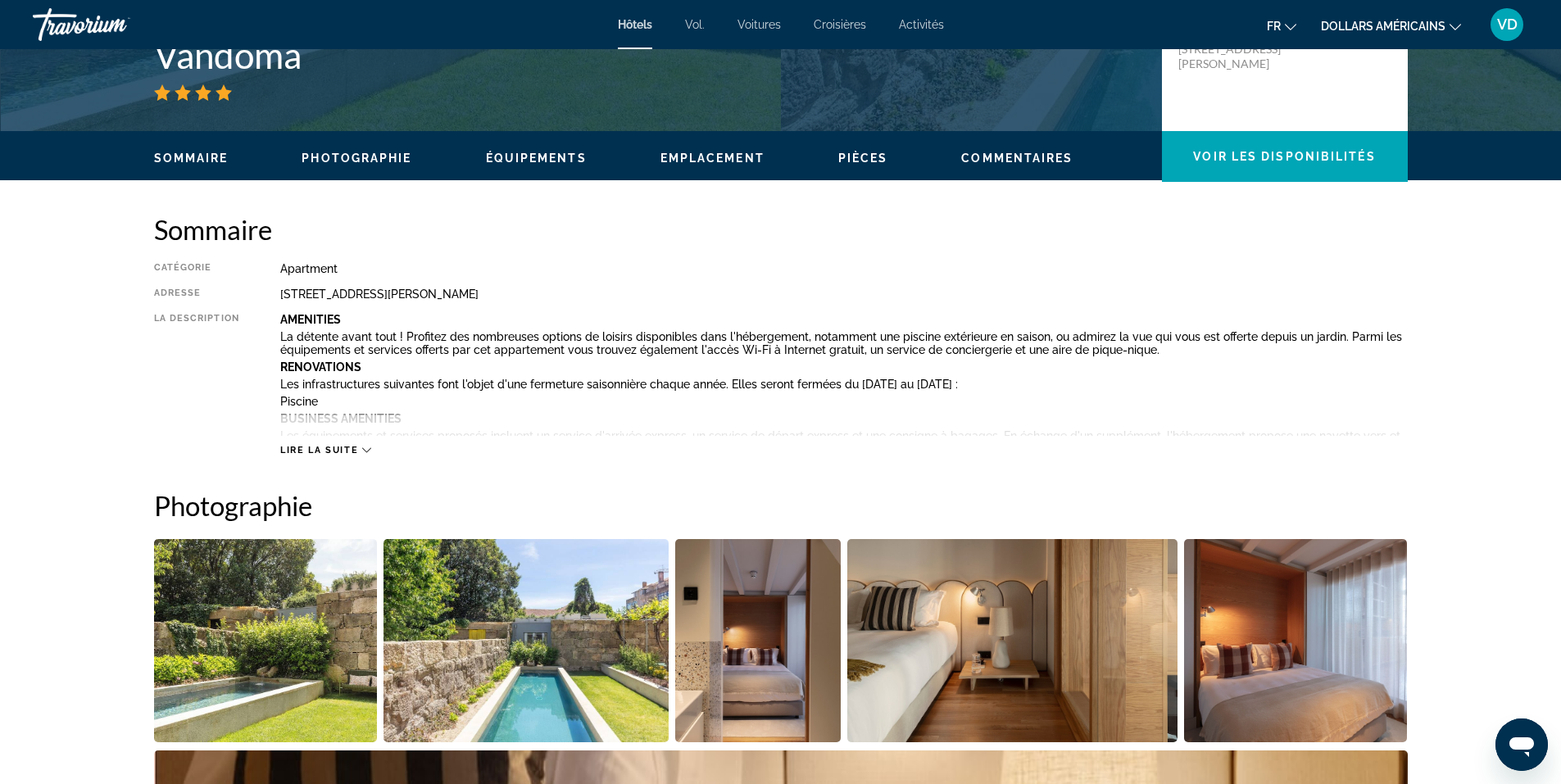
click at [346, 448] on span "Lire la suite" at bounding box center [319, 449] width 78 height 10
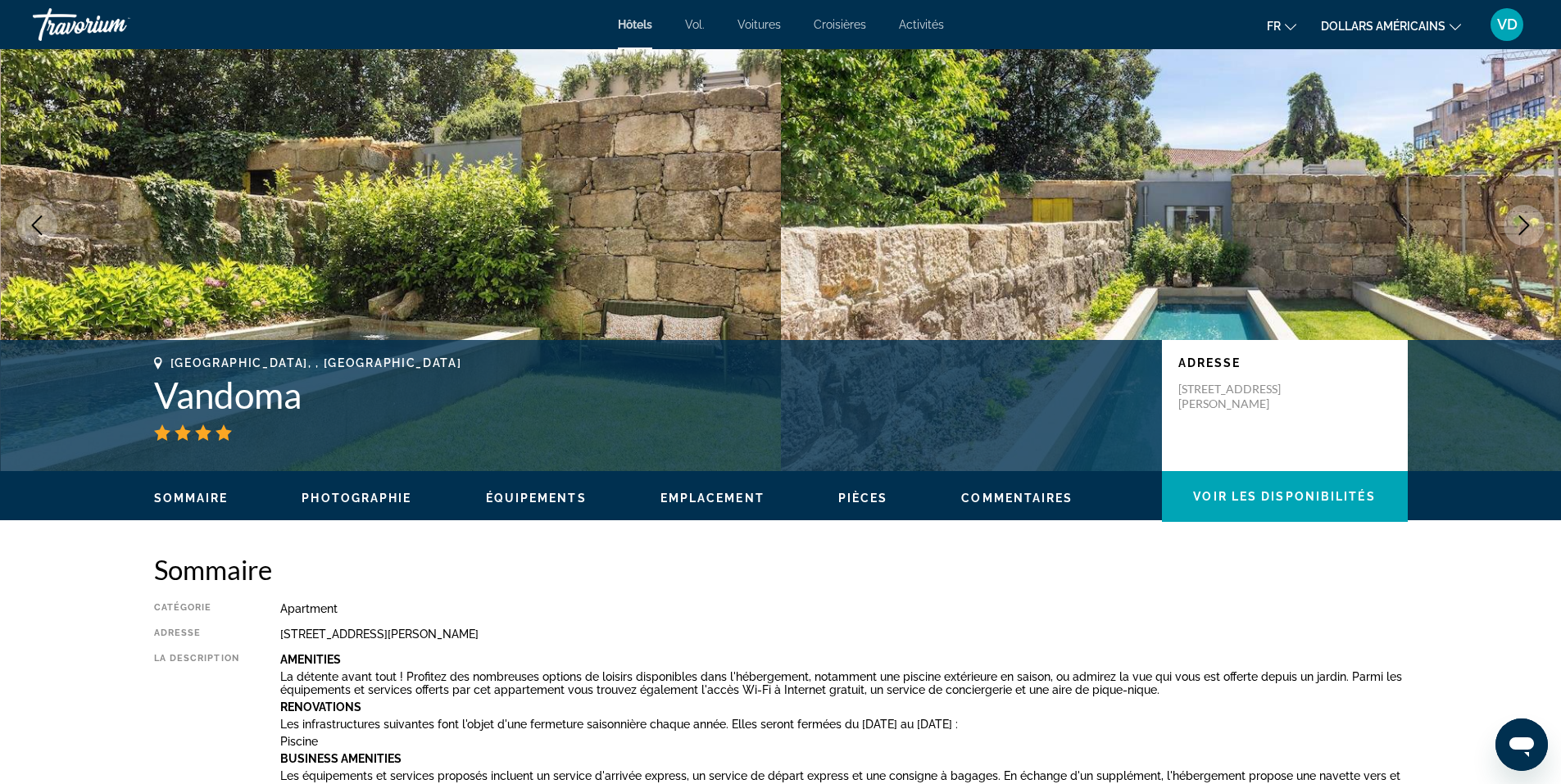
scroll to position [0, 0]
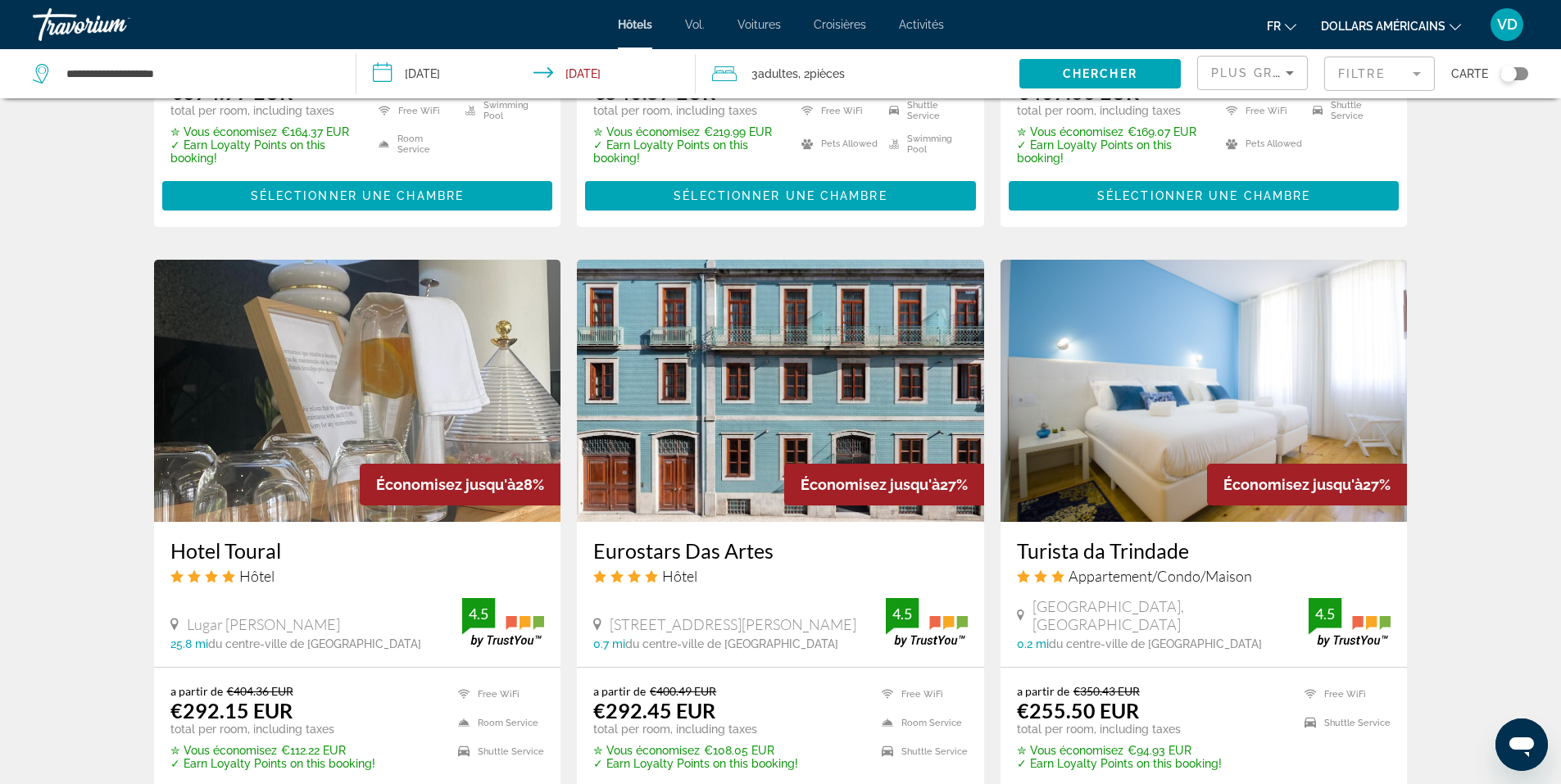
scroll to position [1801, 0]
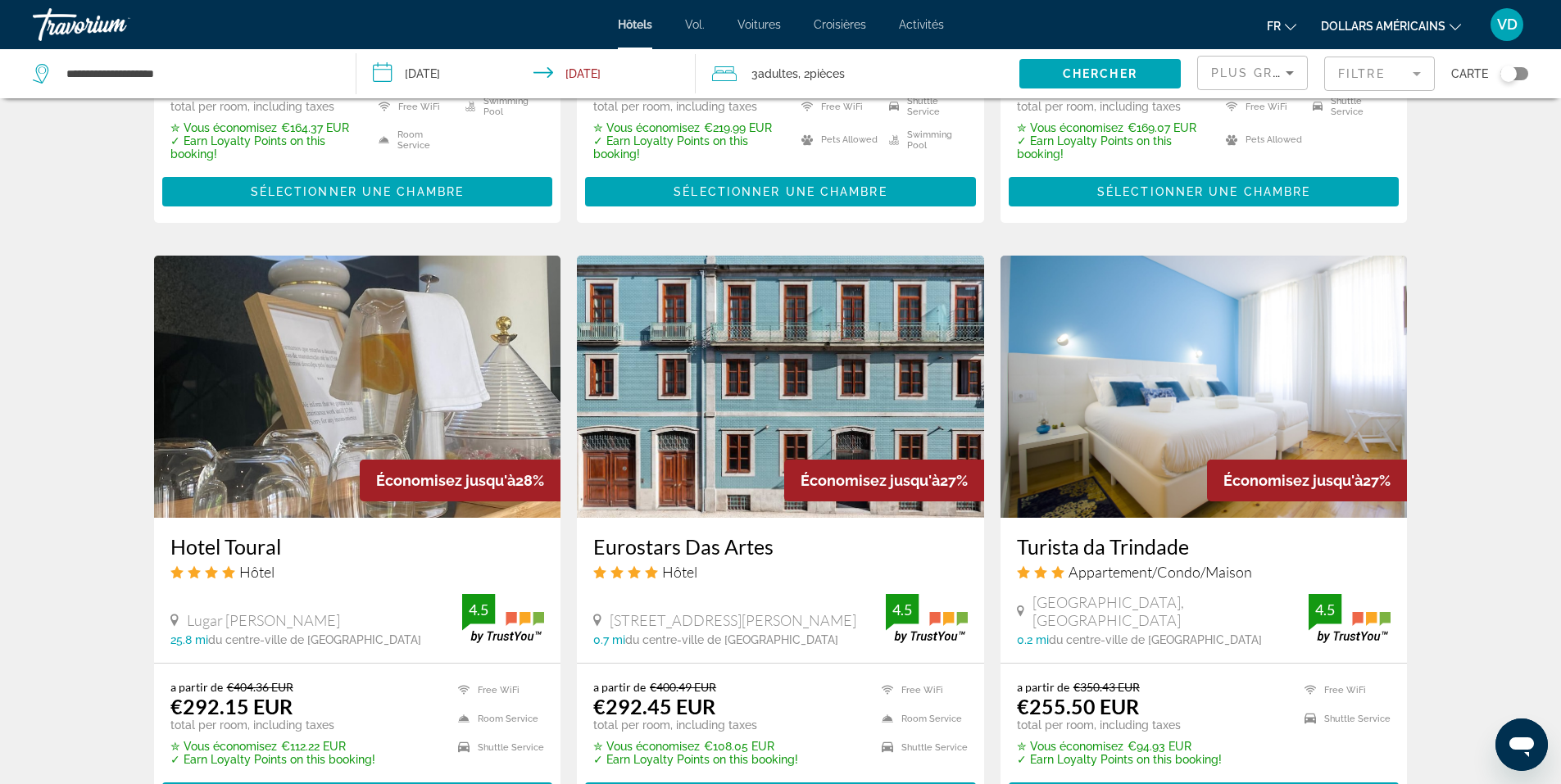
click at [1389, 74] on mat-form-field "Filtre" at bounding box center [1379, 73] width 111 height 35
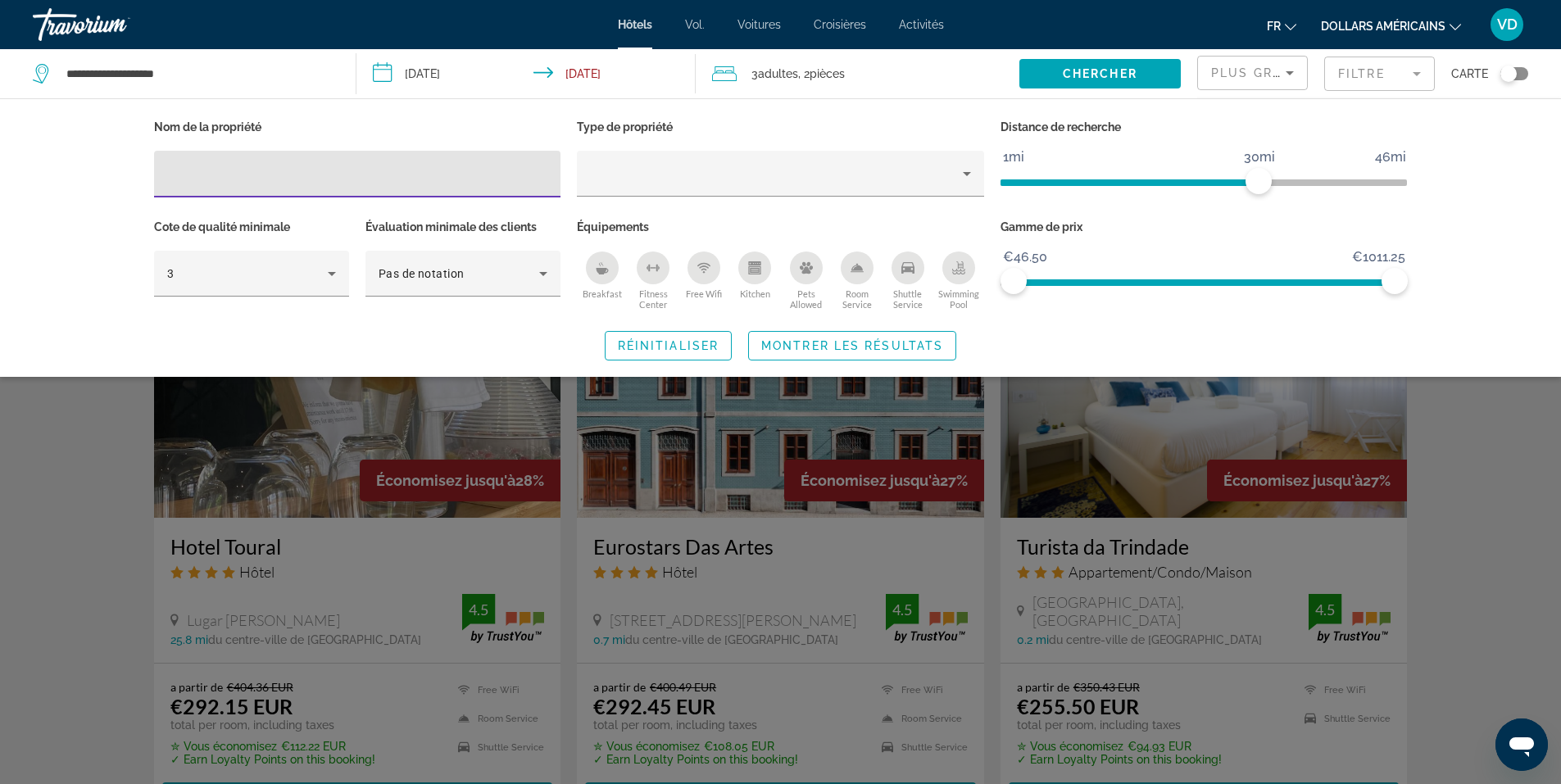
click at [753, 277] on div "Kitchen" at bounding box center [755, 268] width 33 height 33
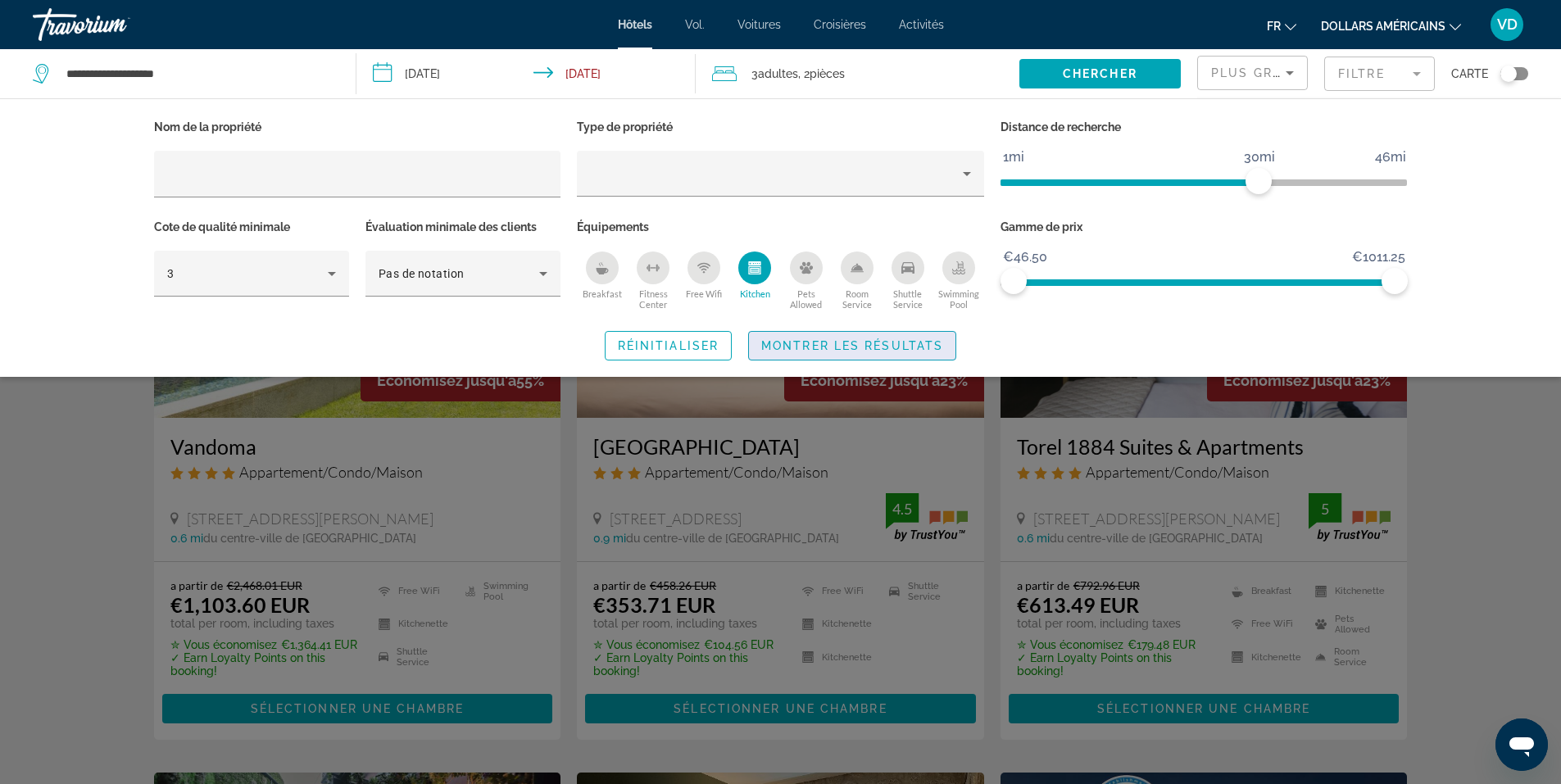
click at [816, 341] on span "Montrer les résultats" at bounding box center [852, 345] width 182 height 13
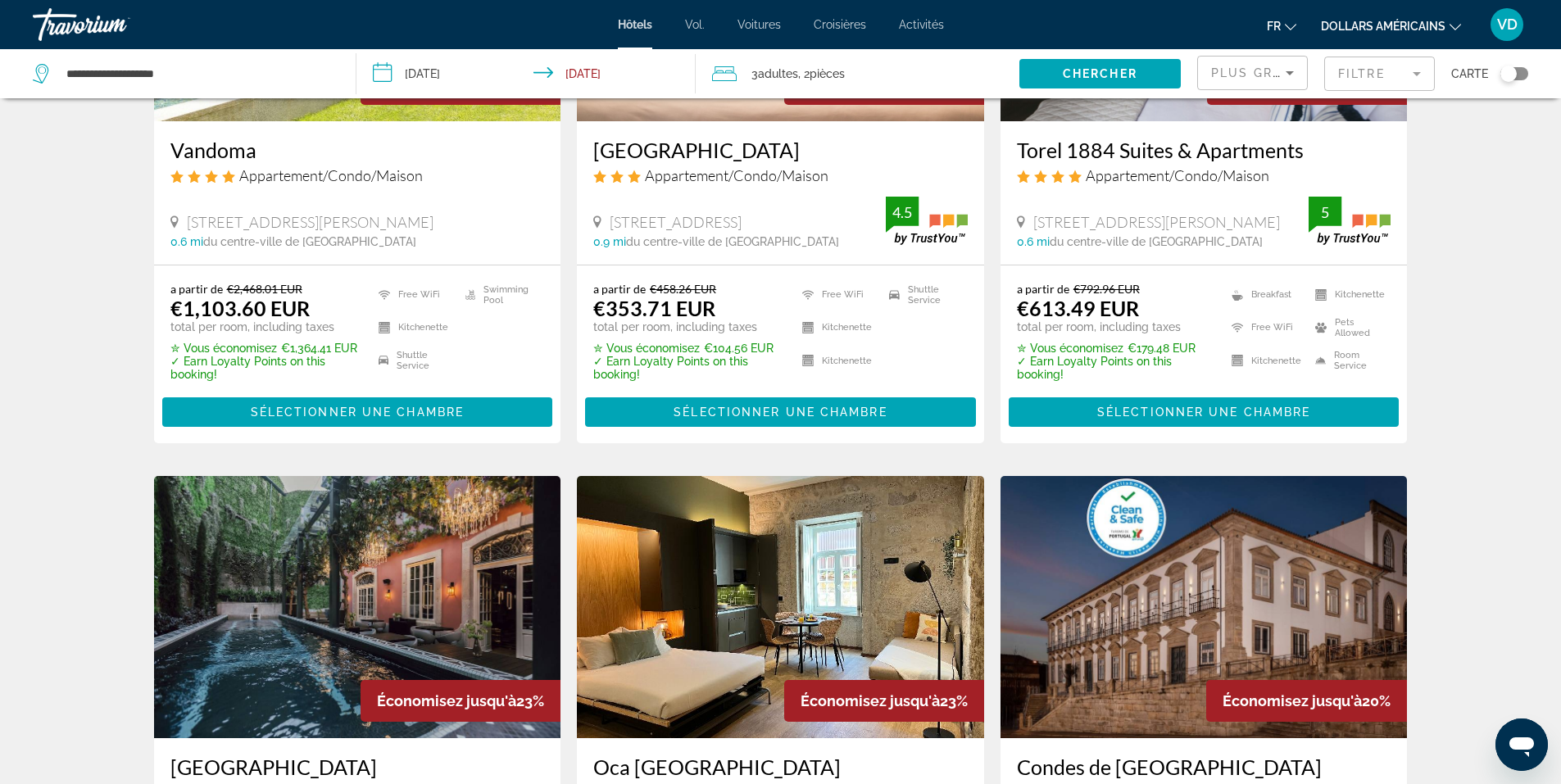
scroll to position [328, 0]
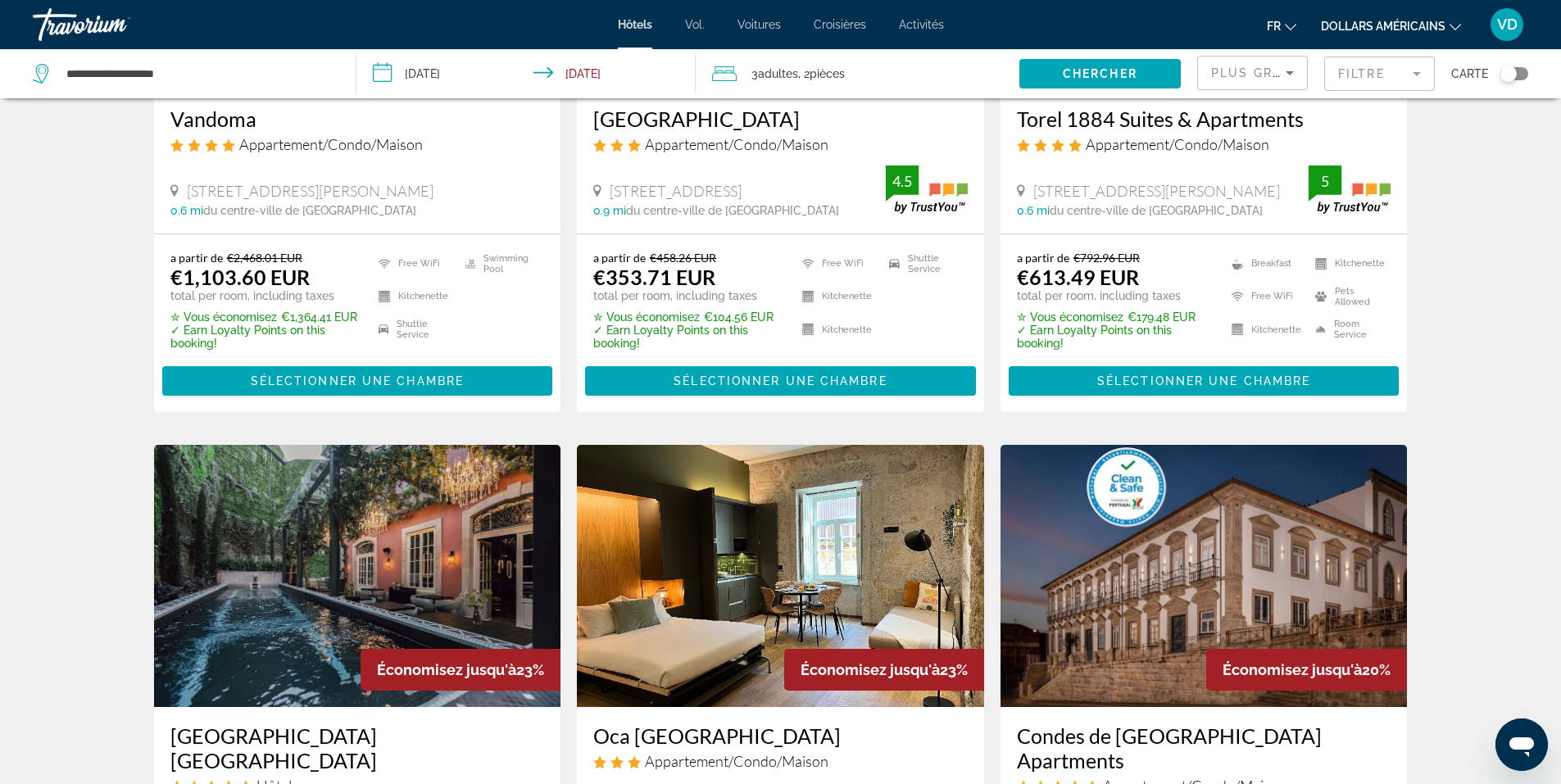
click at [1391, 84] on mat-form-field "Filtre" at bounding box center [1379, 73] width 111 height 35
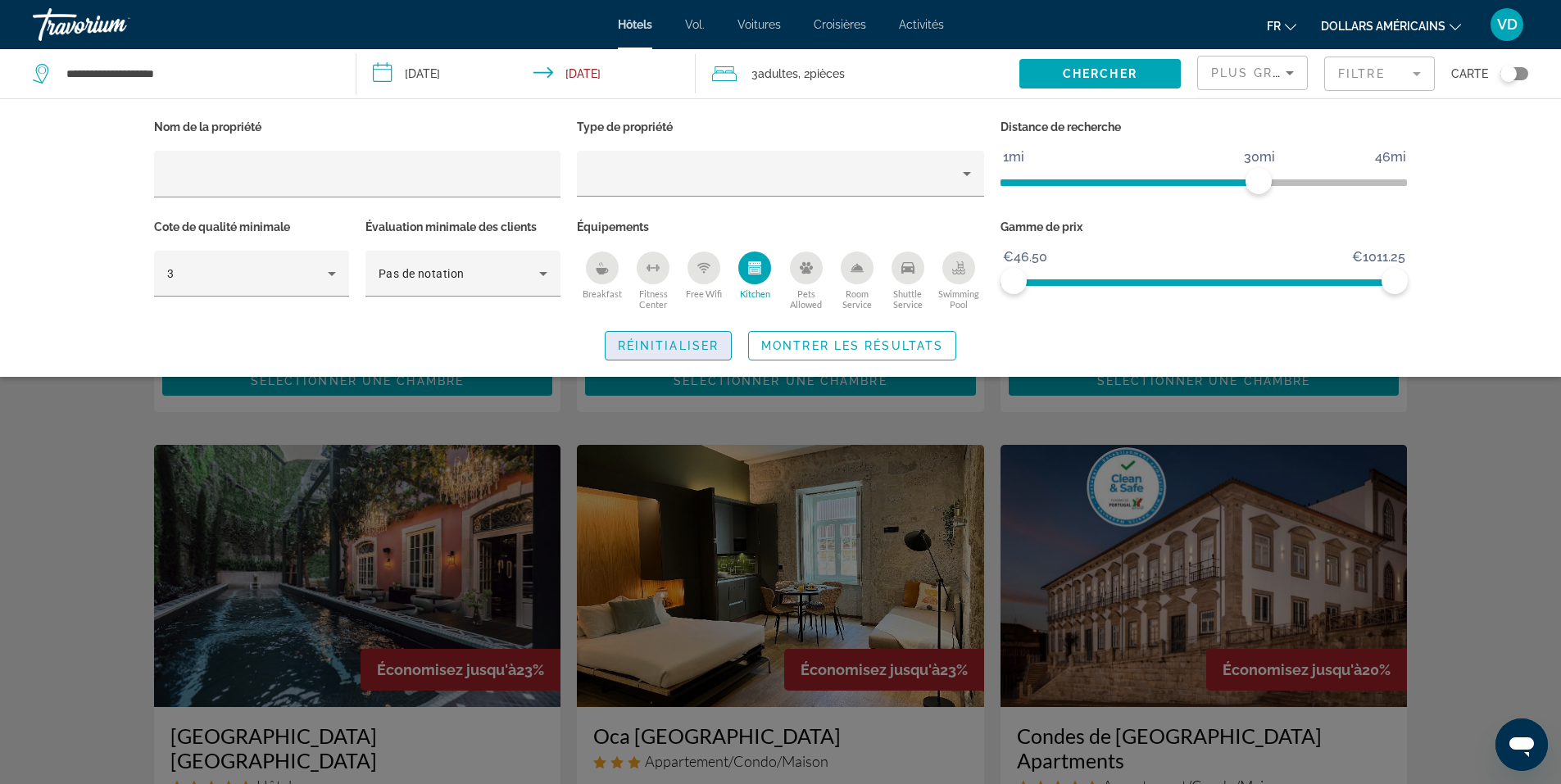
click at [681, 346] on span "Réinitialiser" at bounding box center [668, 345] width 101 height 13
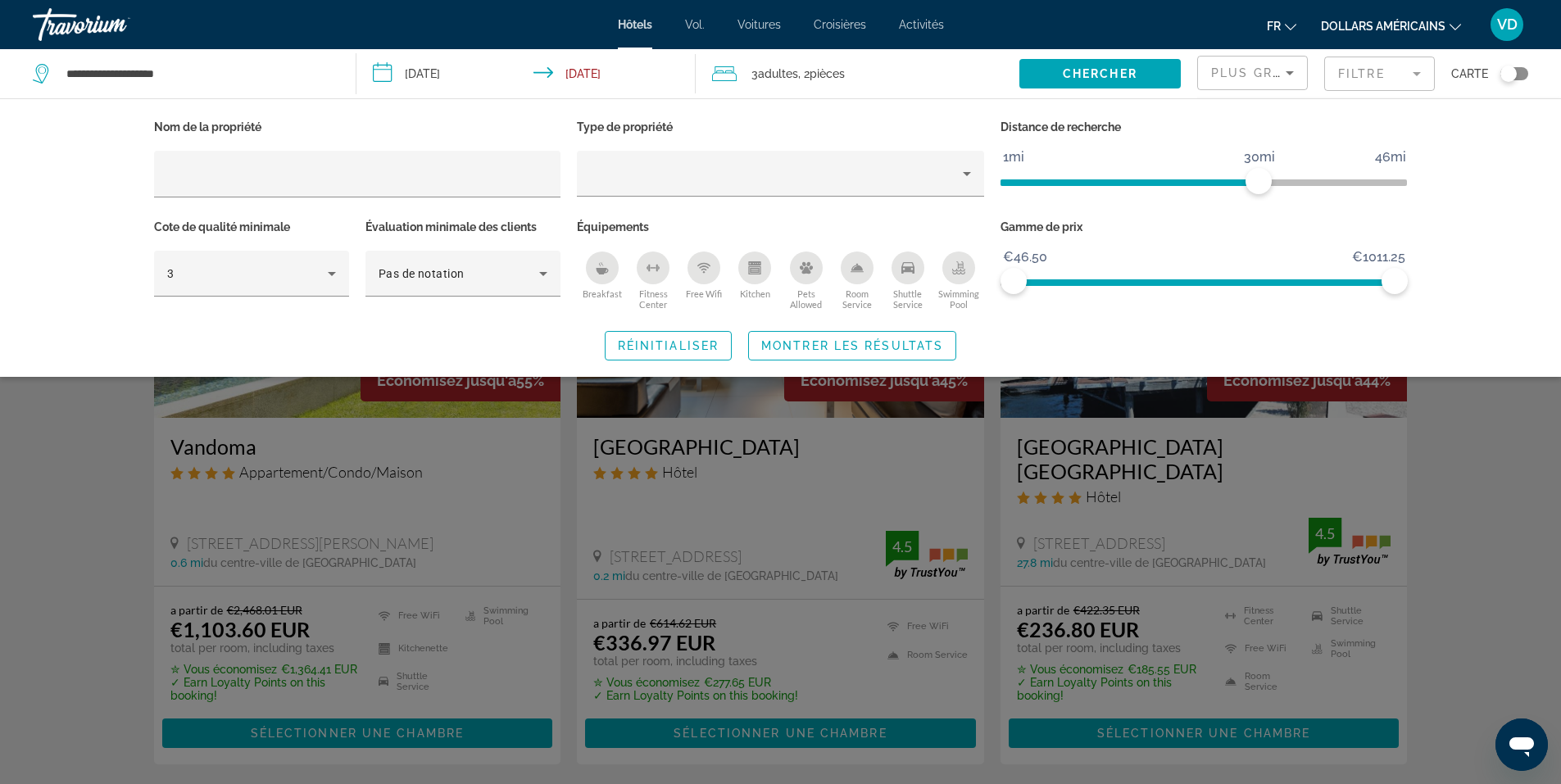
click at [1503, 407] on div "Search widget" at bounding box center [780, 514] width 1561 height 538
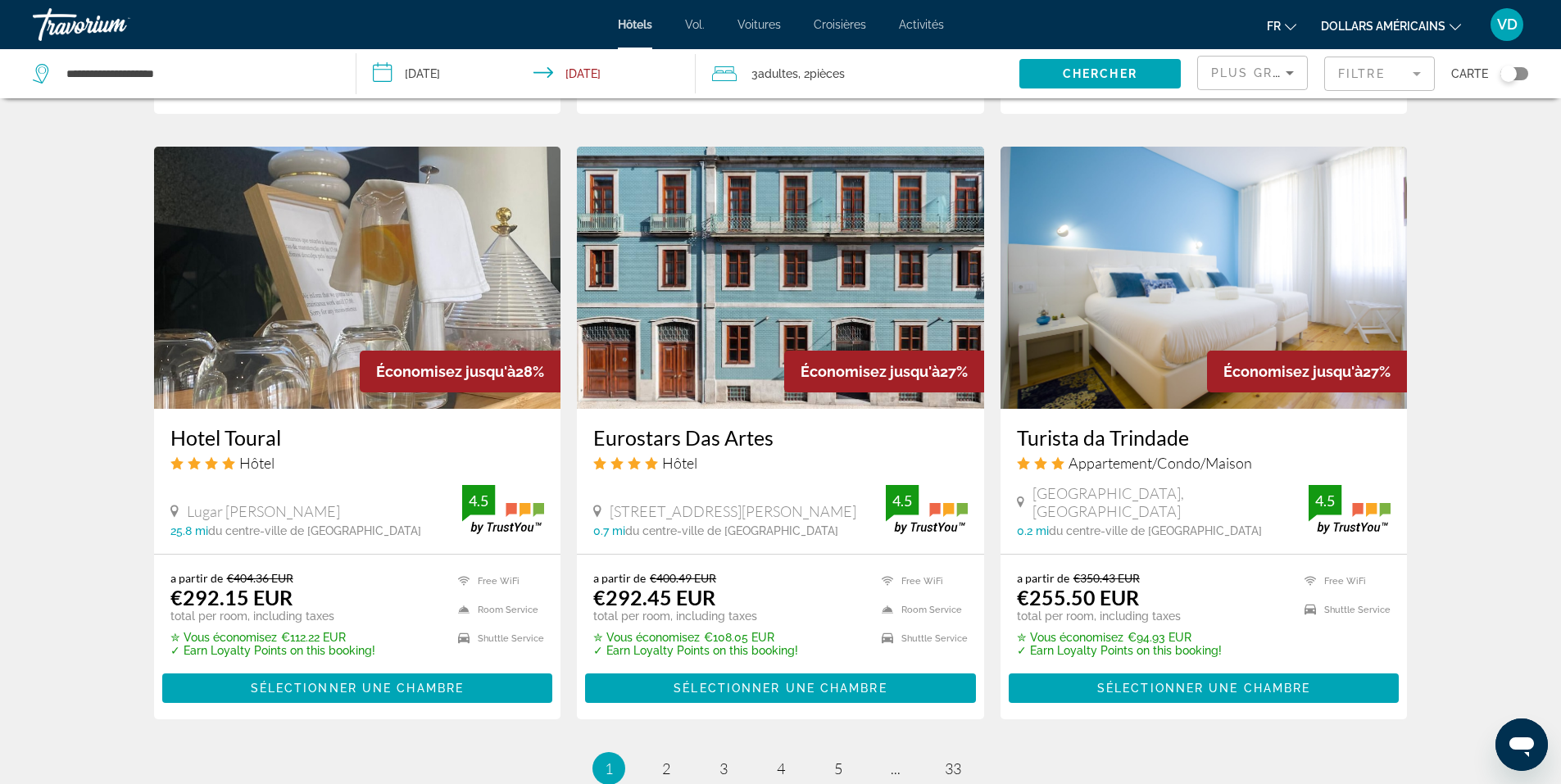
scroll to position [1884, 0]
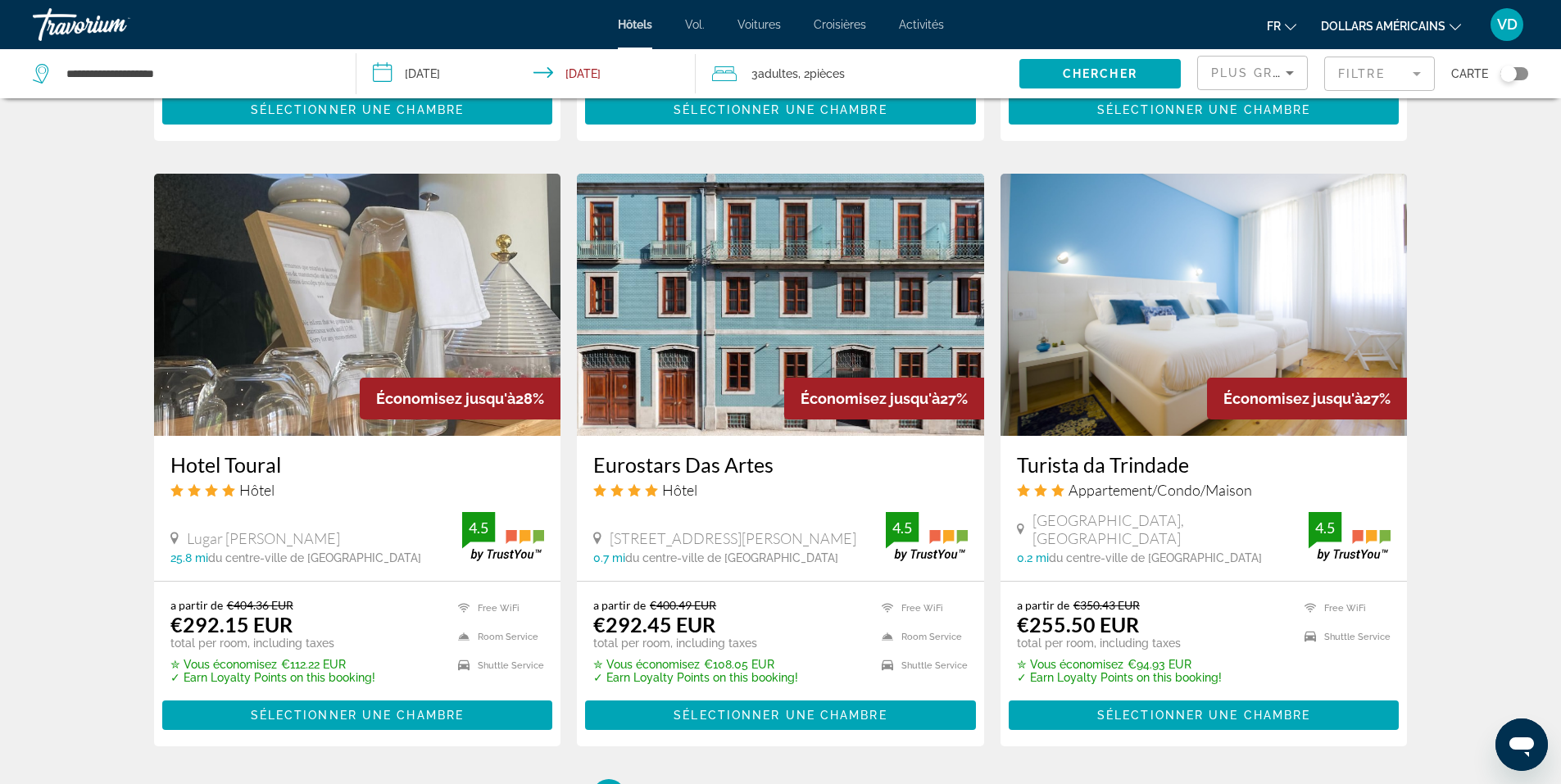
click at [1521, 72] on div "Toggle map" at bounding box center [1514, 73] width 28 height 13
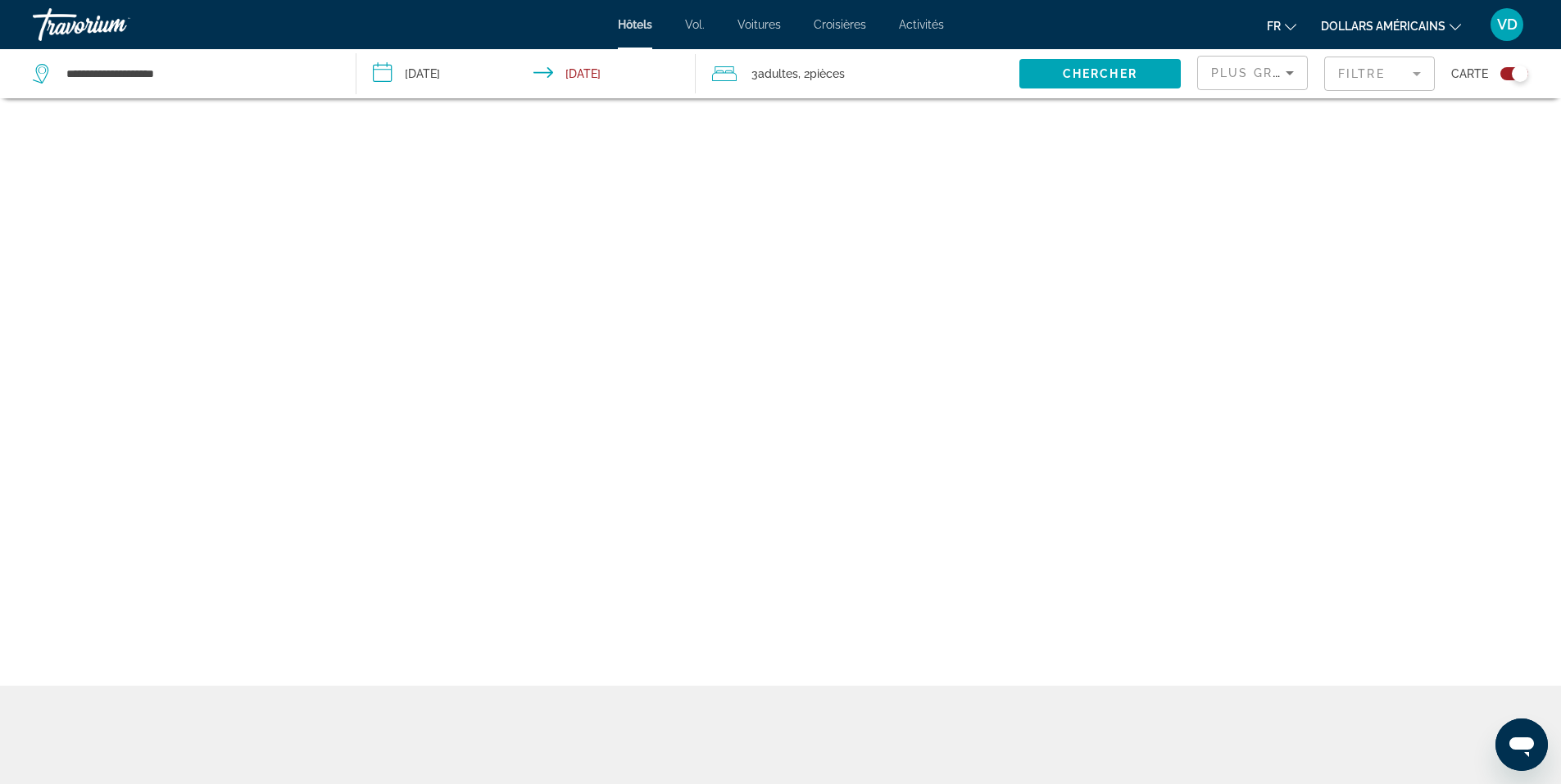
scroll to position [99, 0]
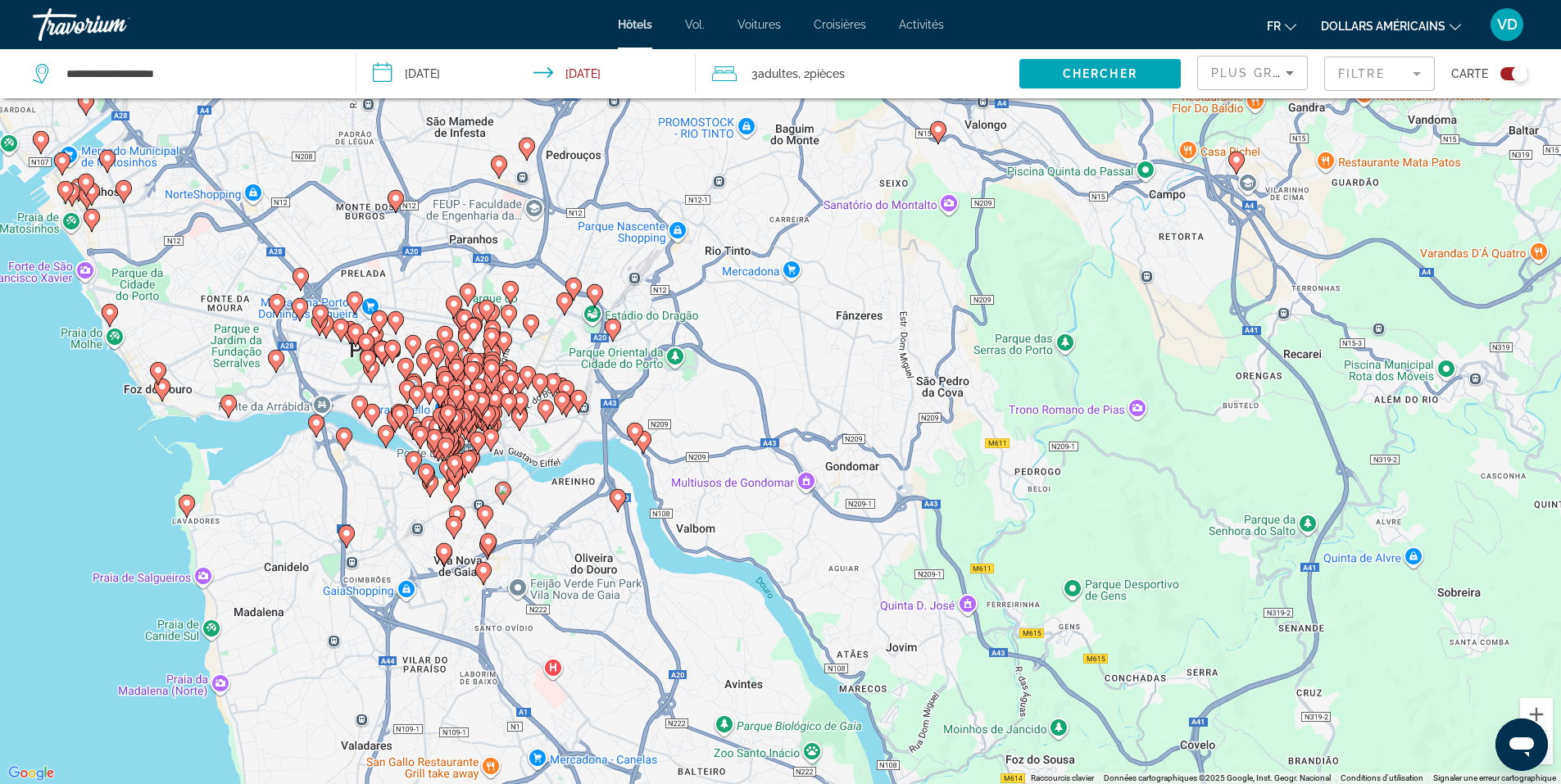
drag, startPoint x: 528, startPoint y: 316, endPoint x: 595, endPoint y: 467, distance: 165.2
click at [594, 467] on div "Pour activer le glissement avec le clavier, appuyez sur Alt+Entrée. Une fois ce…" at bounding box center [780, 392] width 1561 height 784
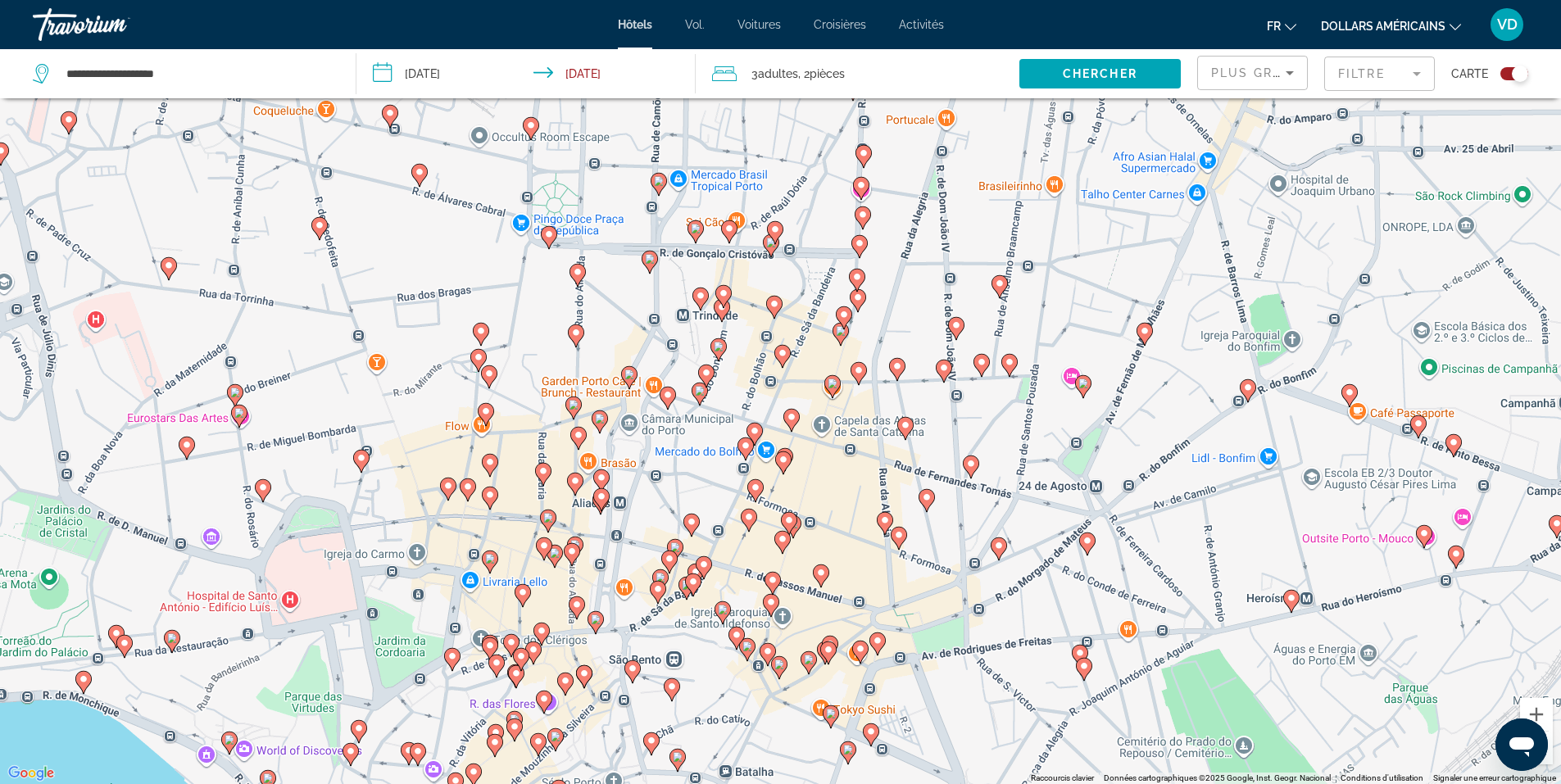
drag, startPoint x: 333, startPoint y: 376, endPoint x: 743, endPoint y: 316, distance: 414.4
click at [743, 316] on div "Pour activer le glissement avec le clavier, appuyez sur Alt+Entrée. Une fois ce…" at bounding box center [780, 392] width 1561 height 784
click at [1500, 74] on button "Toggle map" at bounding box center [1507, 73] width 40 height 15
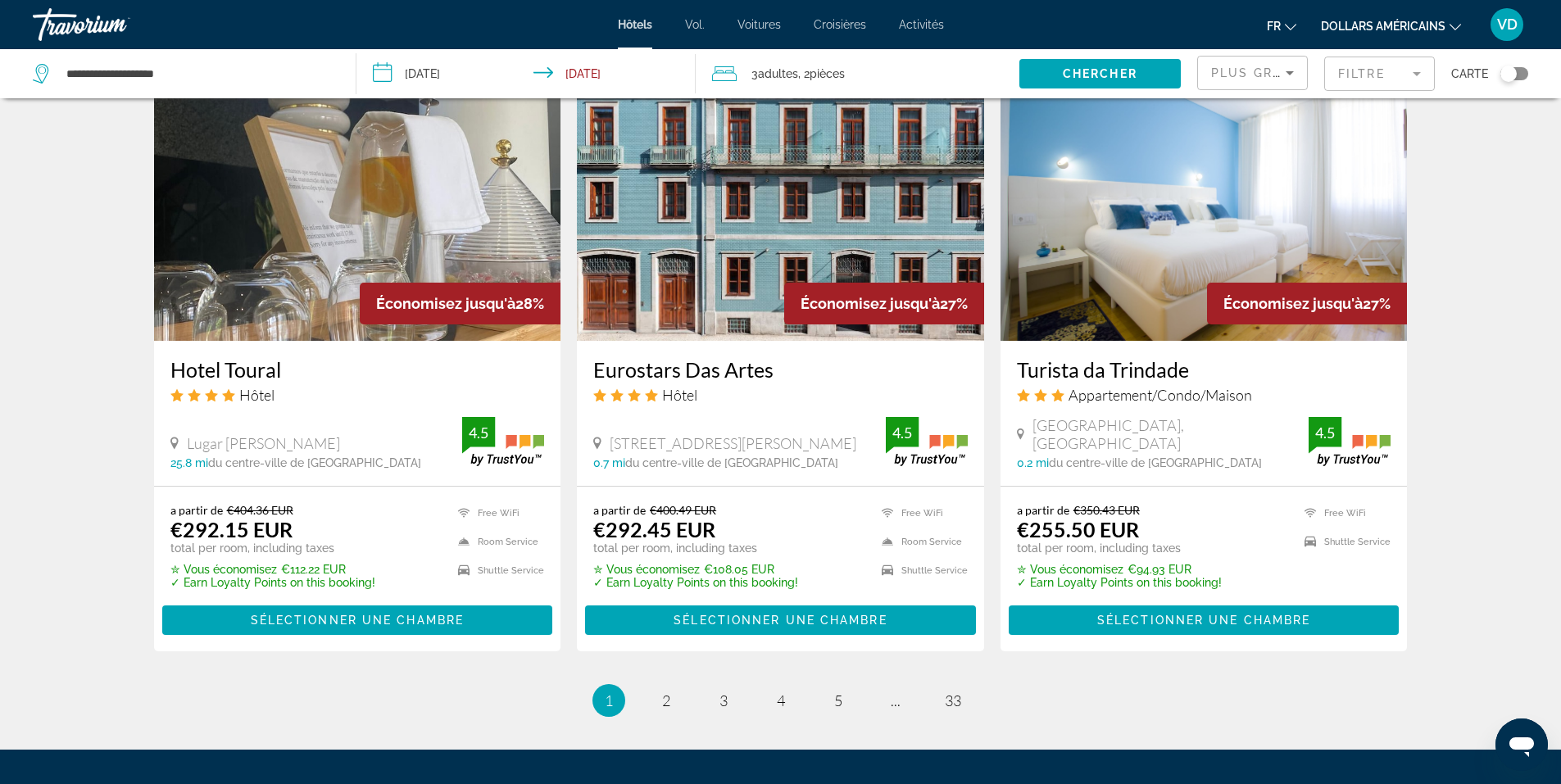
scroll to position [1998, 0]
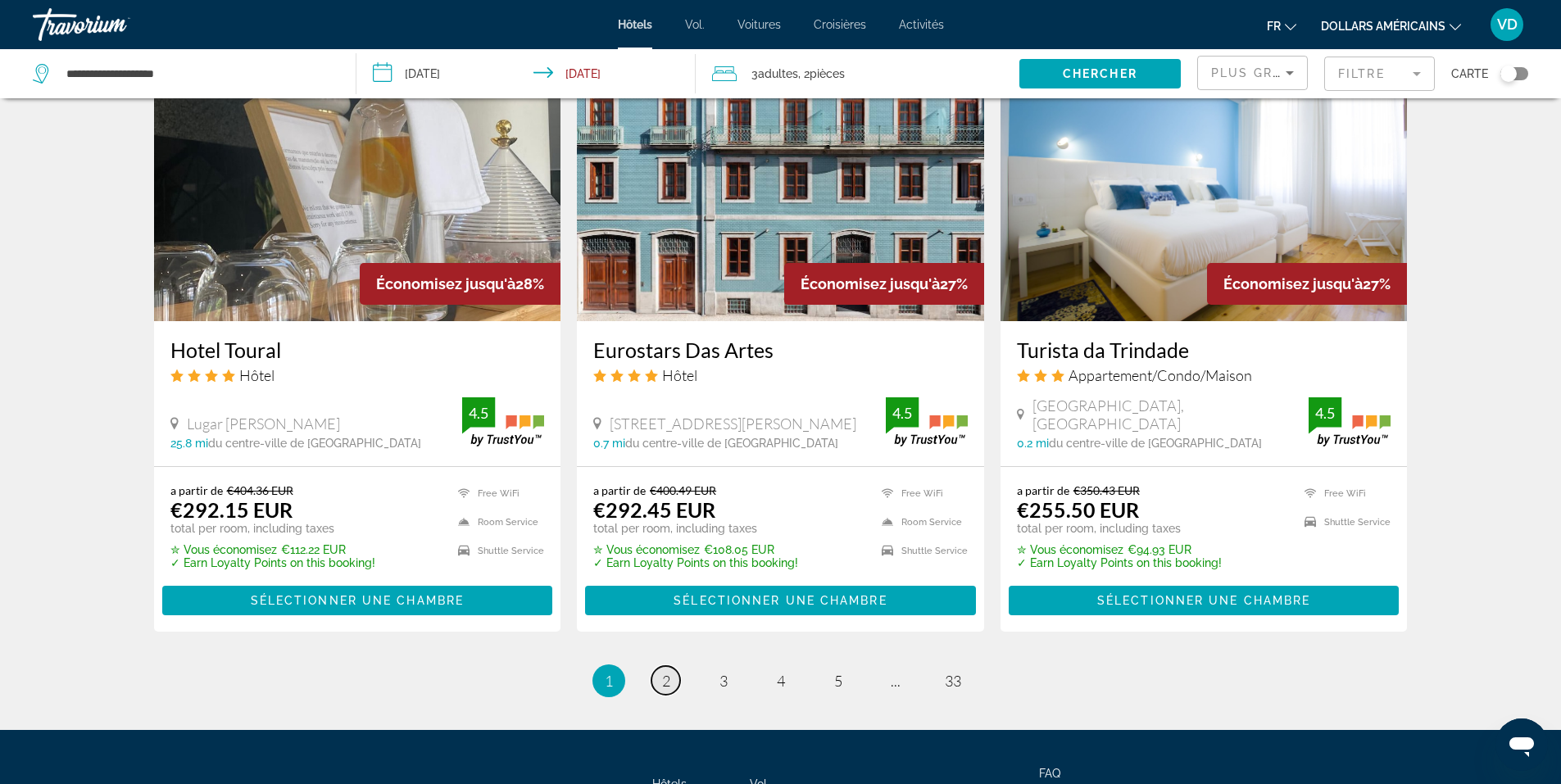
click at [662, 672] on span "2" at bounding box center [665, 680] width 8 height 18
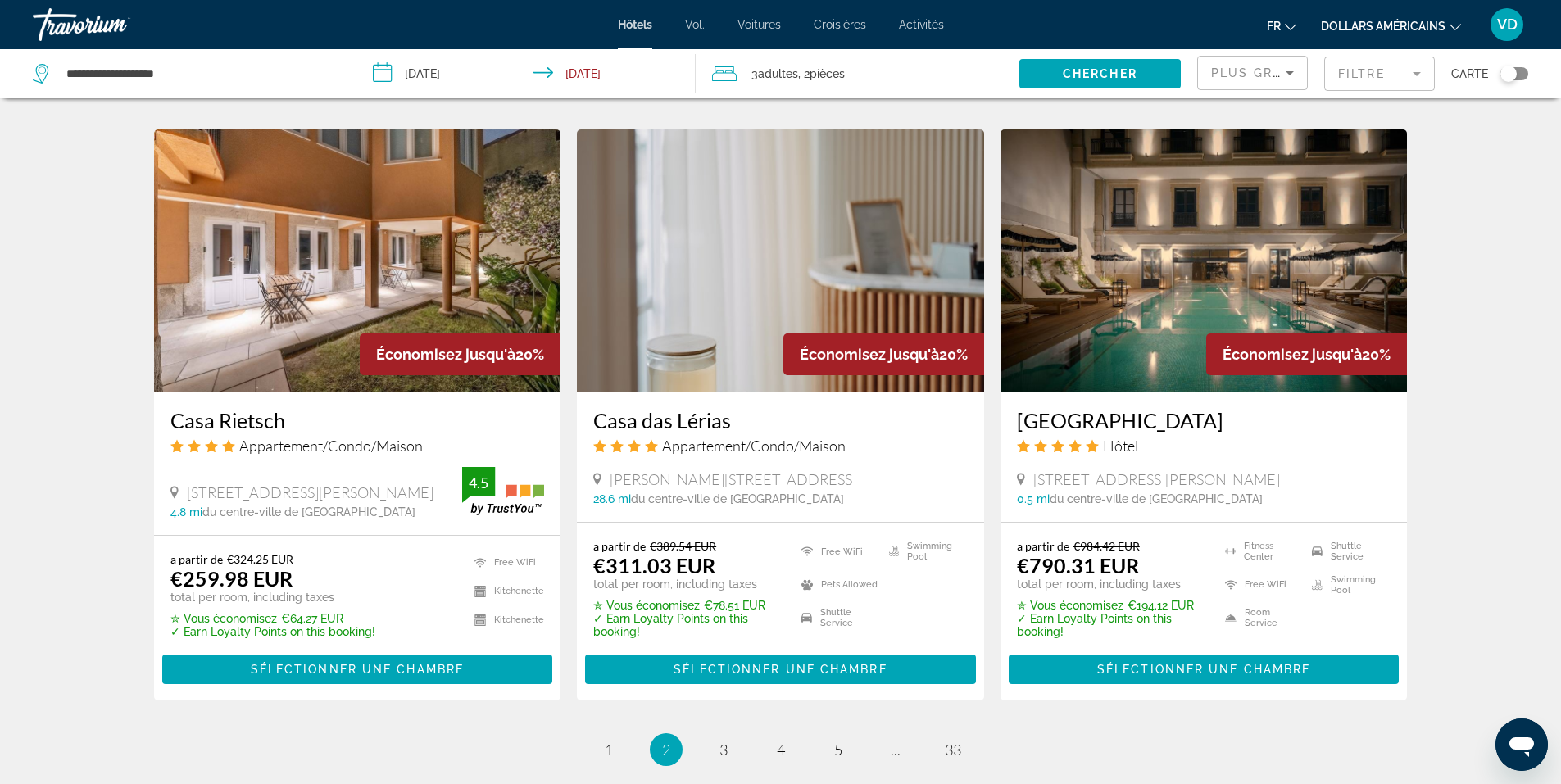
scroll to position [1966, 0]
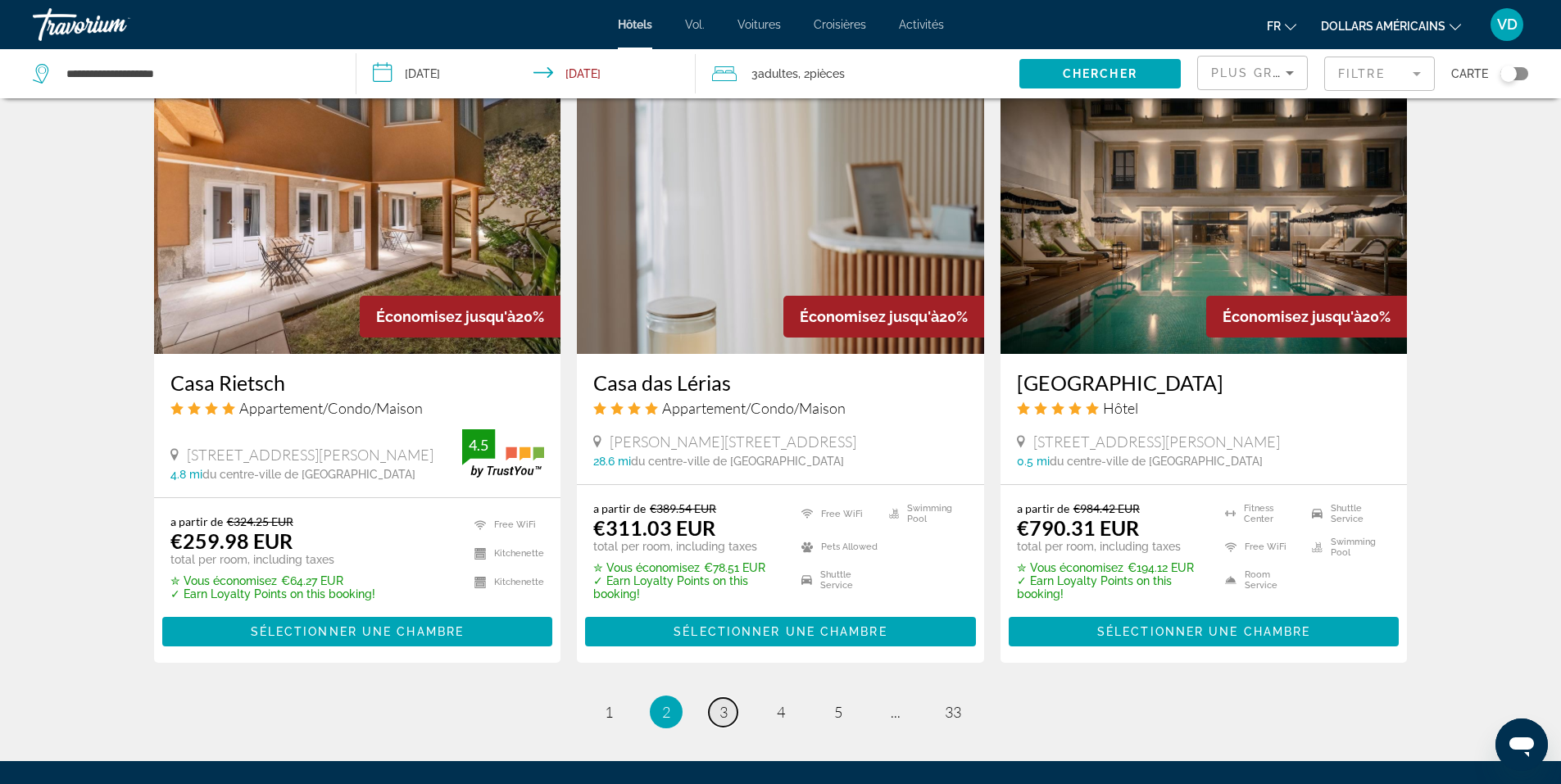
click at [720, 703] on span "3" at bounding box center [723, 711] width 8 height 18
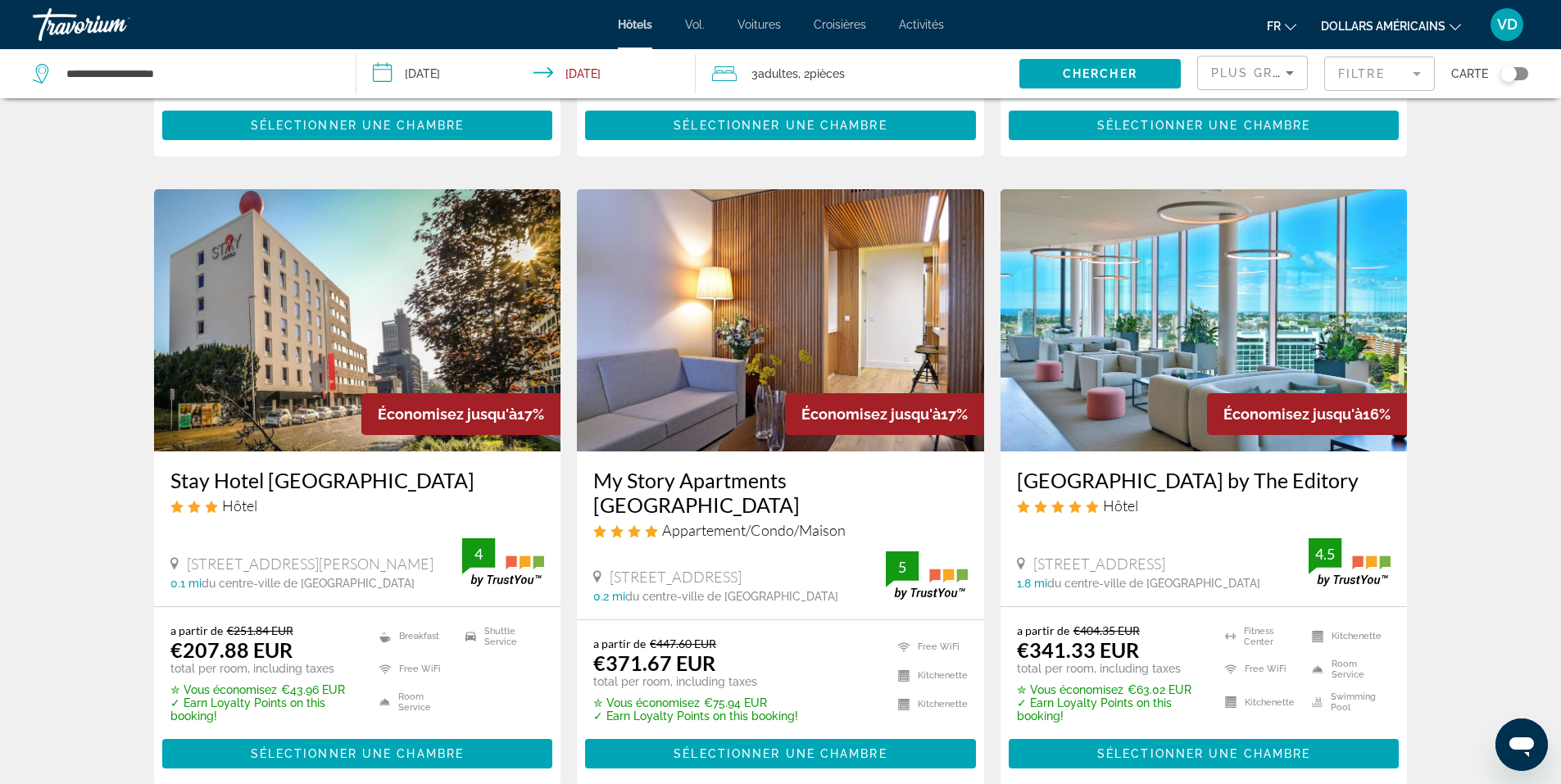
scroll to position [1228, 0]
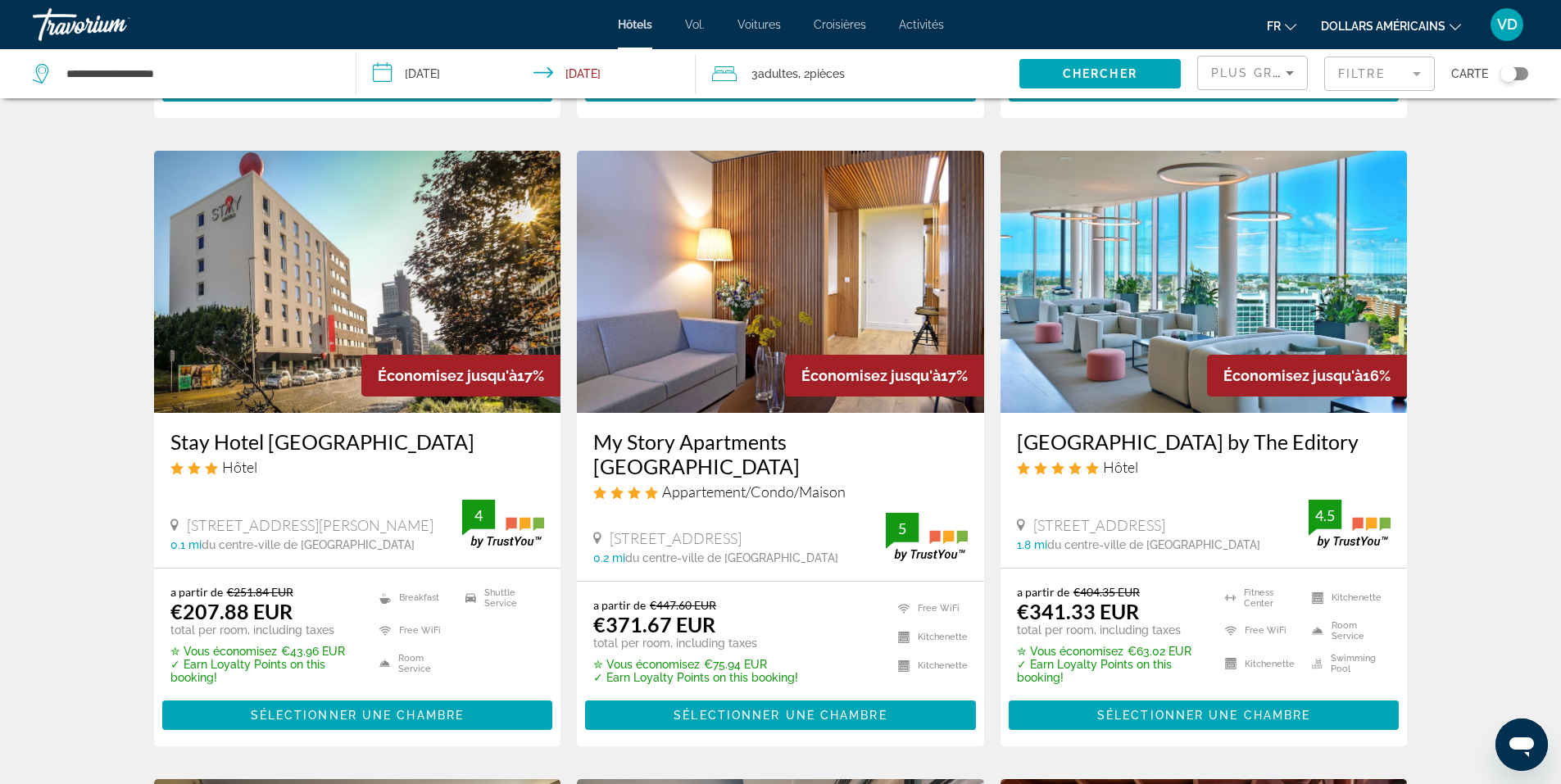
click at [720, 353] on img "Contenu principal" at bounding box center [780, 281] width 407 height 262
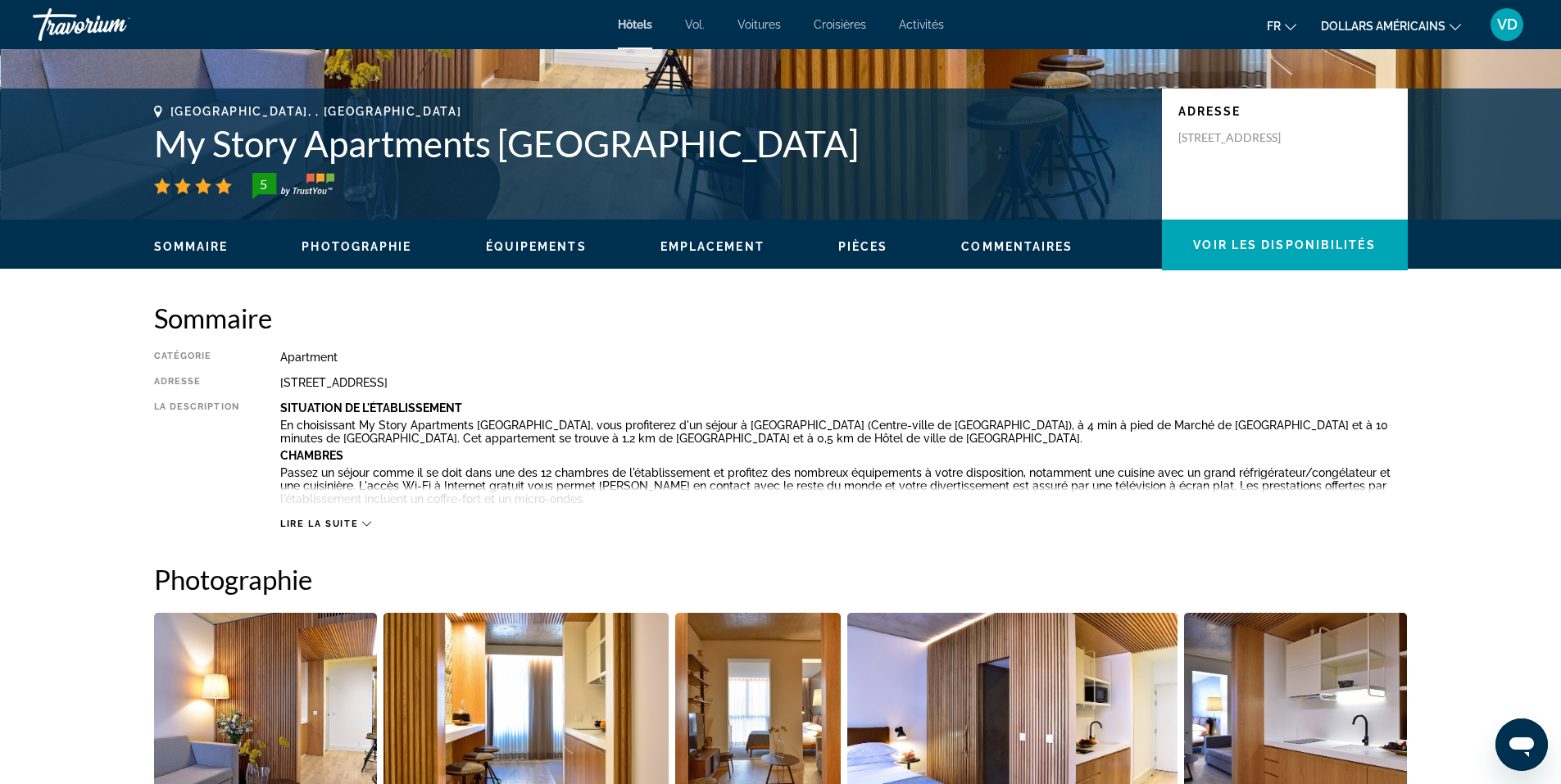
scroll to position [328, 0]
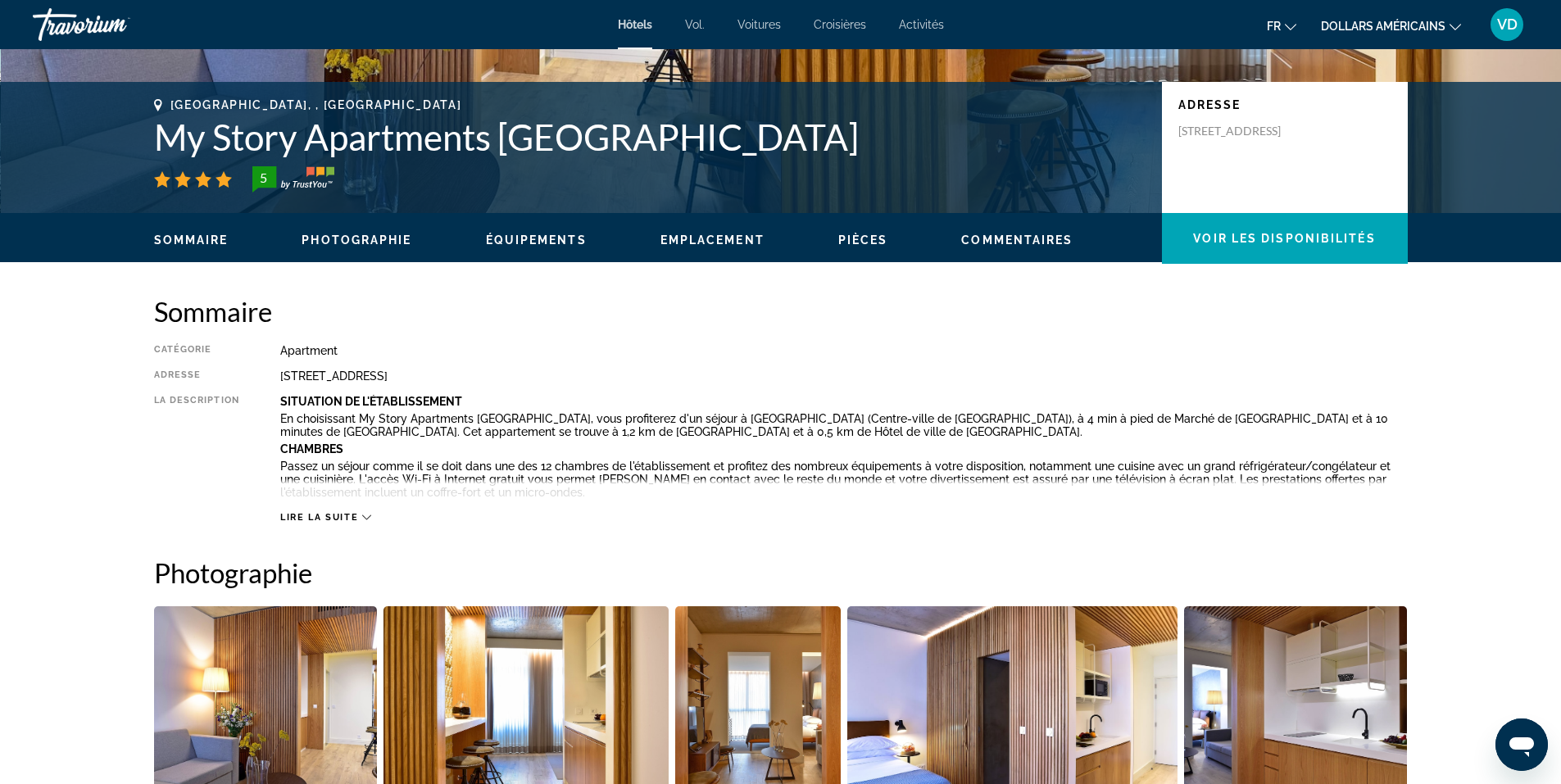
click at [346, 517] on span "Lire la suite" at bounding box center [319, 517] width 78 height 10
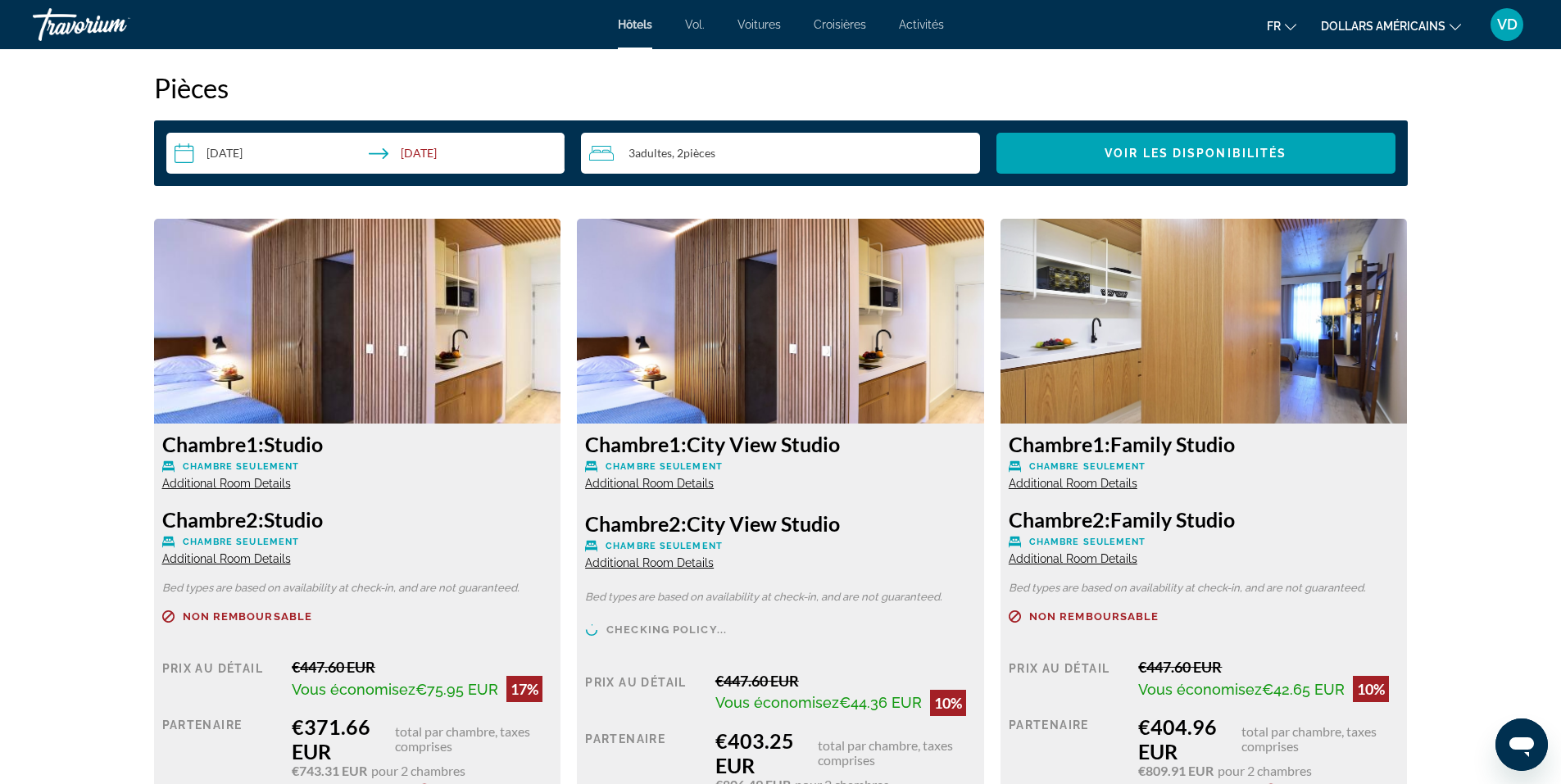
scroll to position [2129, 0]
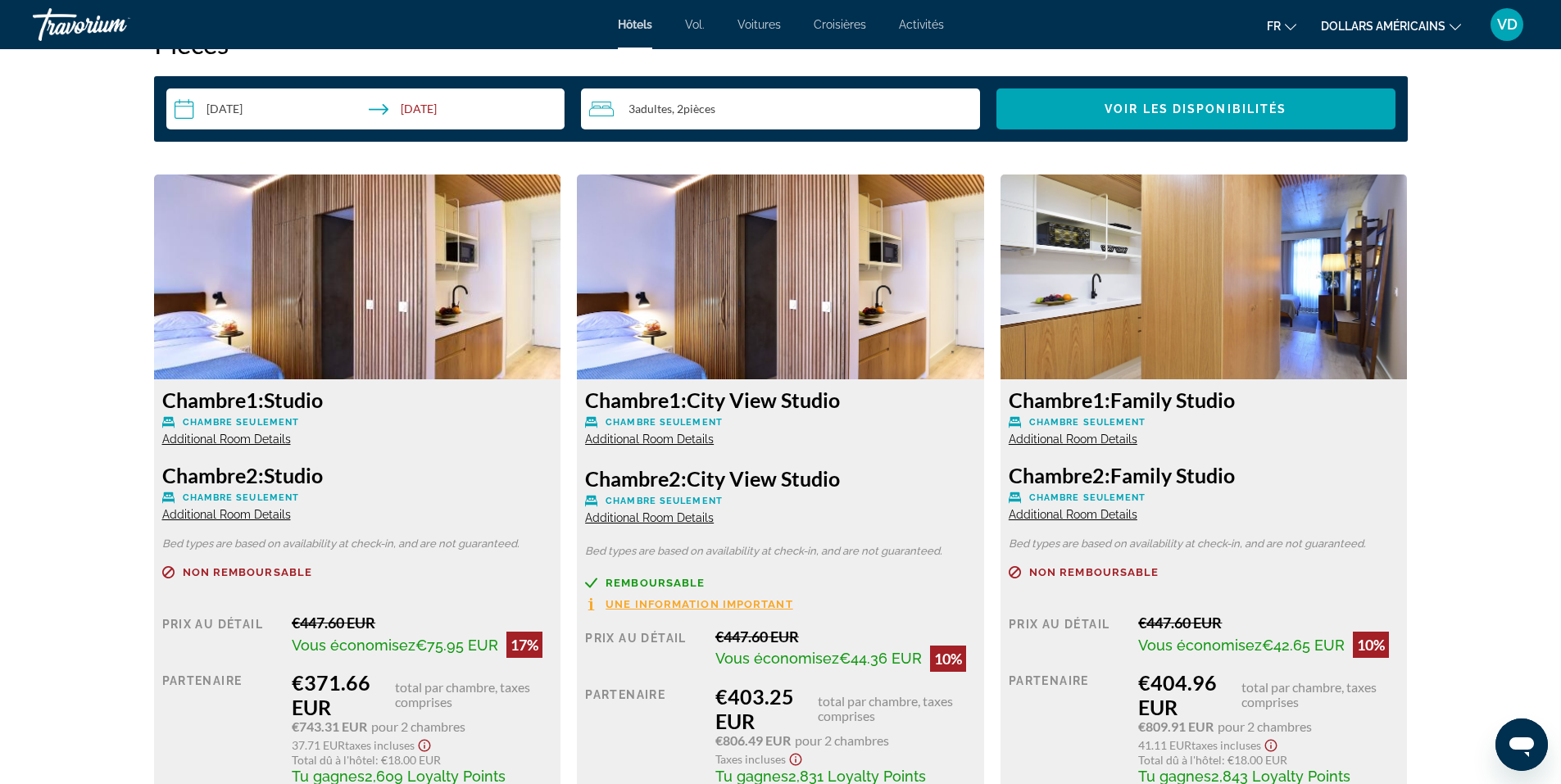
click at [319, 250] on img "Contenu principal" at bounding box center [357, 277] width 407 height 205
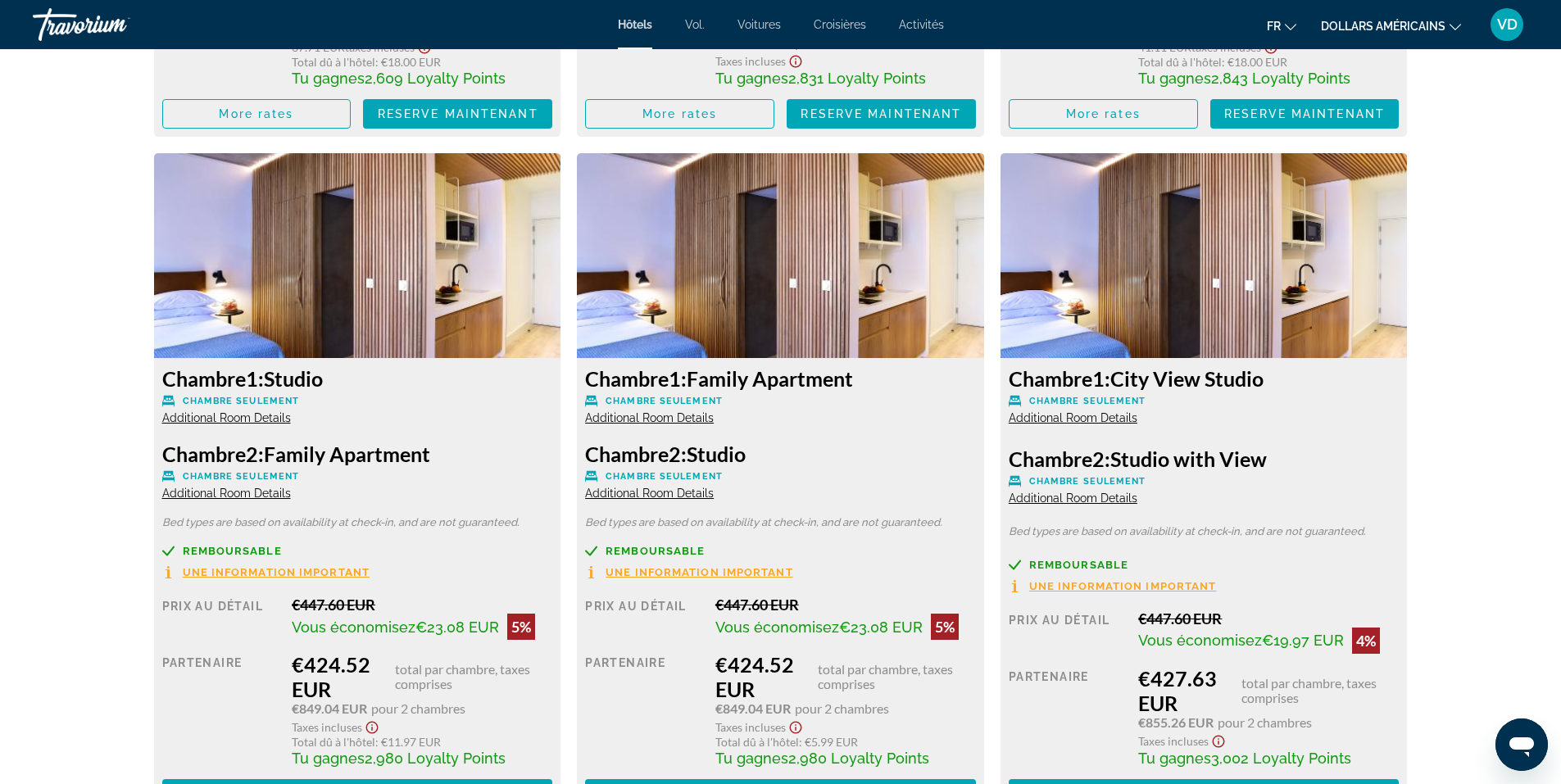
scroll to position [2457, 0]
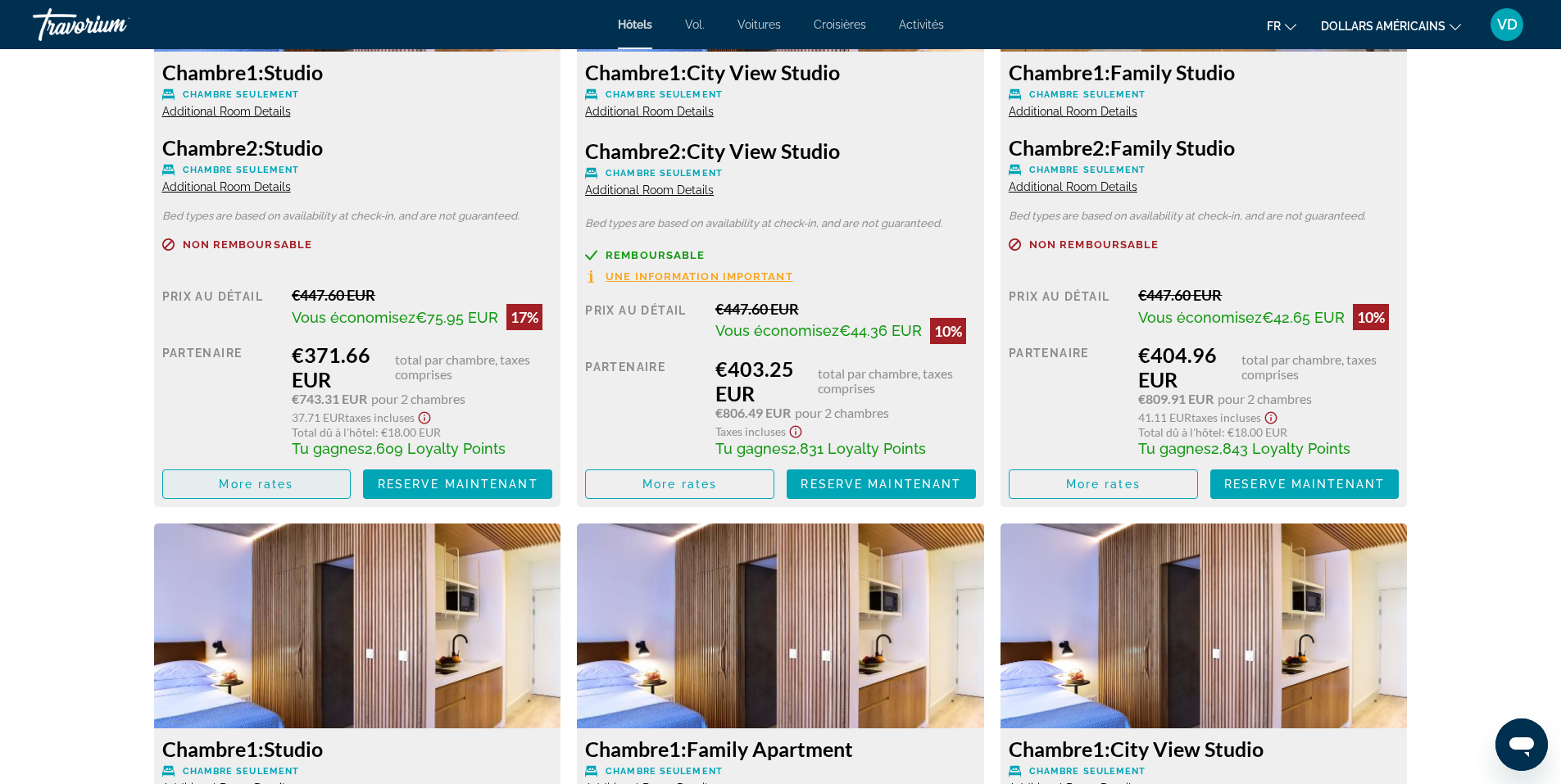
click at [263, 488] on span "More rates" at bounding box center [256, 483] width 74 height 13
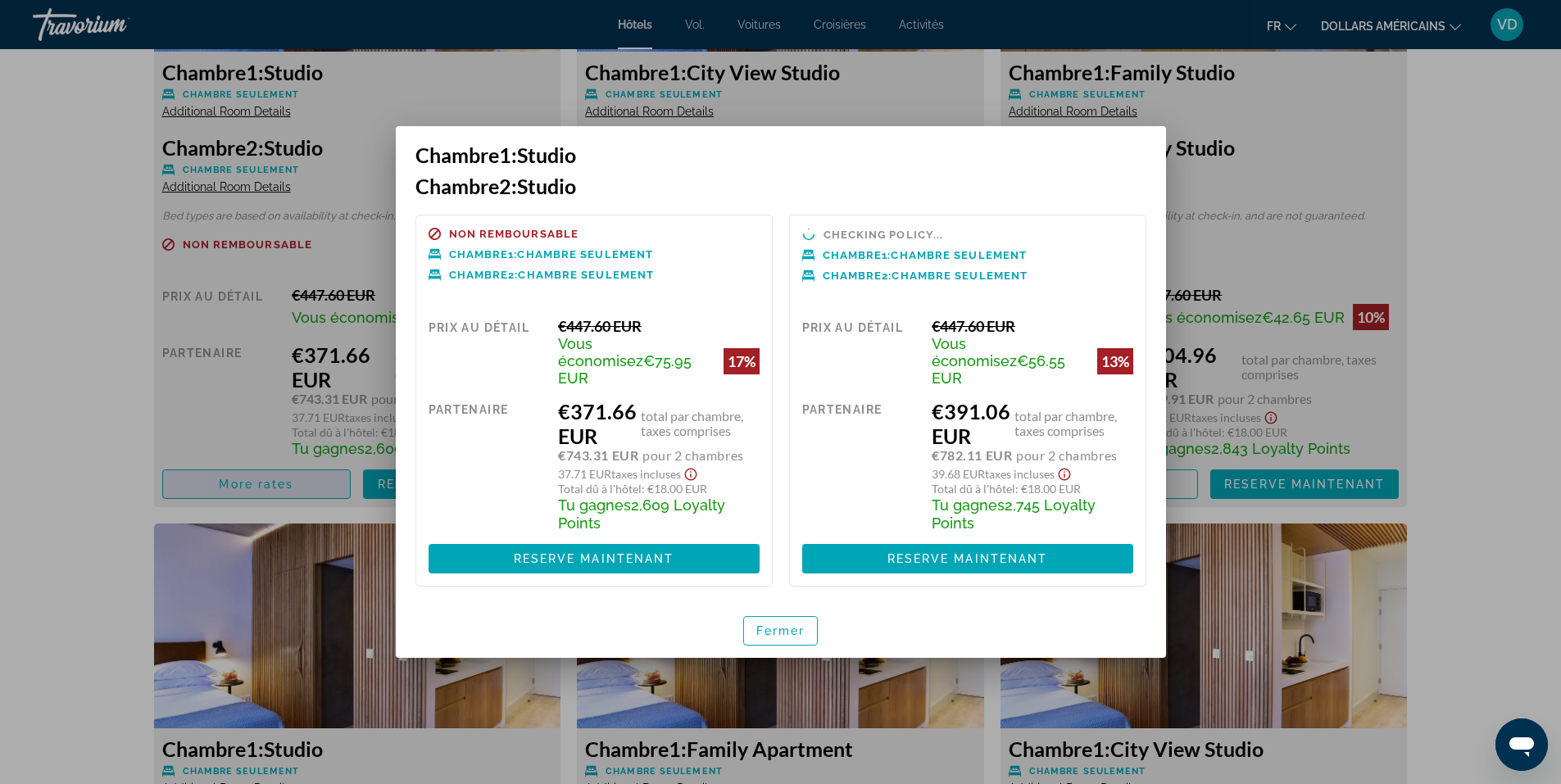
scroll to position [0, 0]
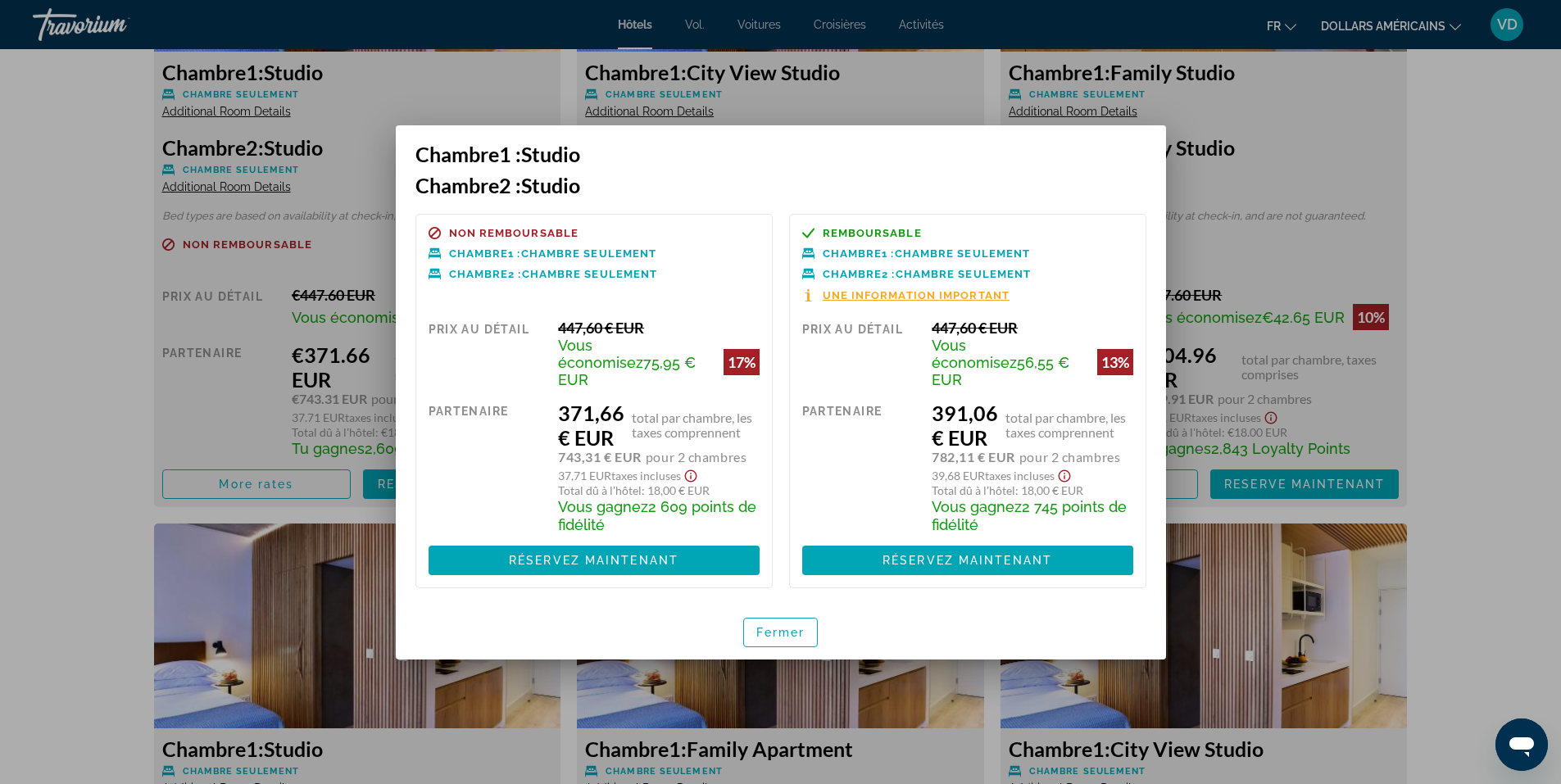
click at [1065, 468] on icon "Afficher l'avis de non-responsabilité concernant les taxes et les frais" at bounding box center [1064, 475] width 20 height 15
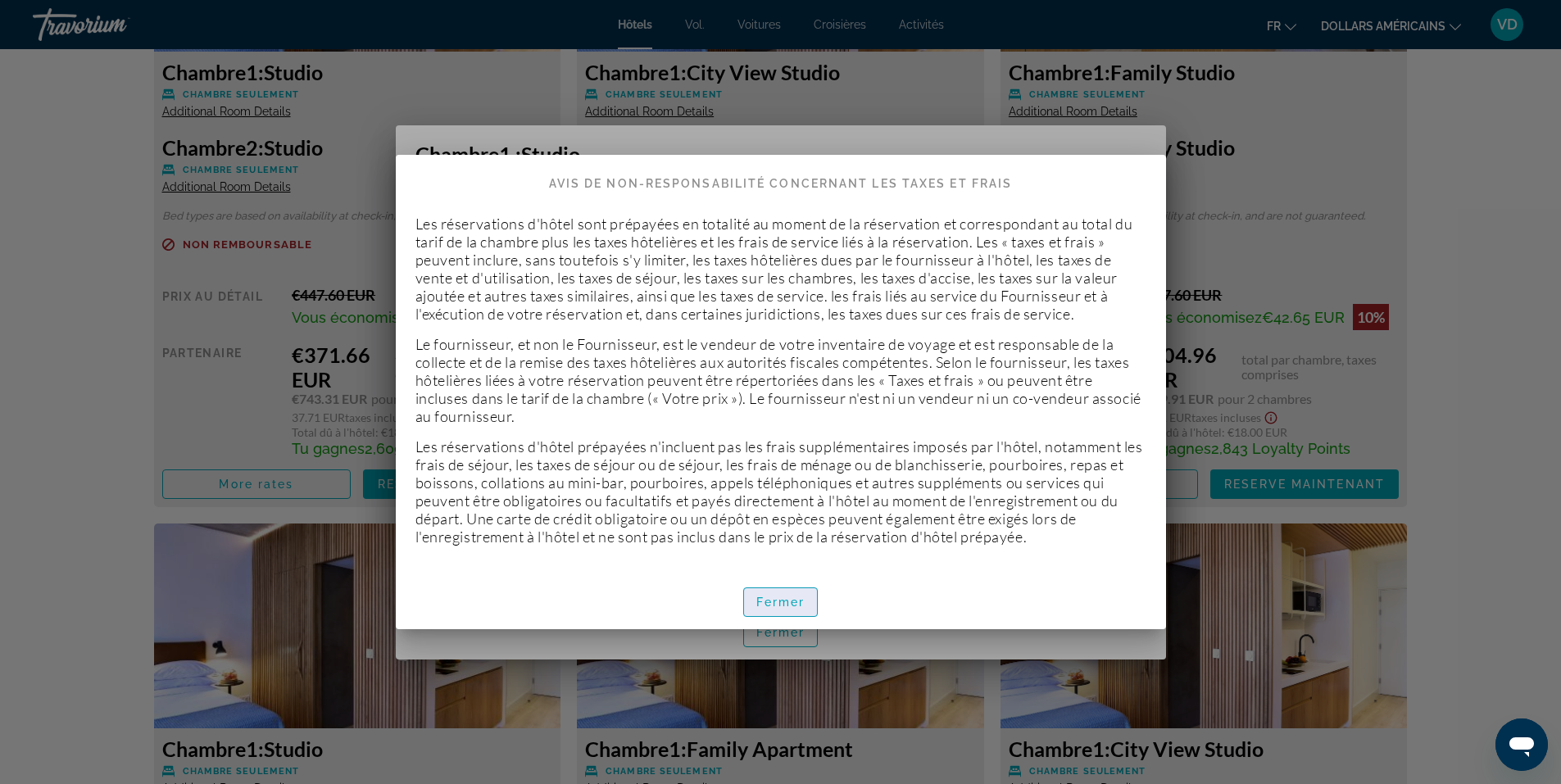
click at [776, 597] on font "Fermer" at bounding box center [780, 602] width 49 height 13
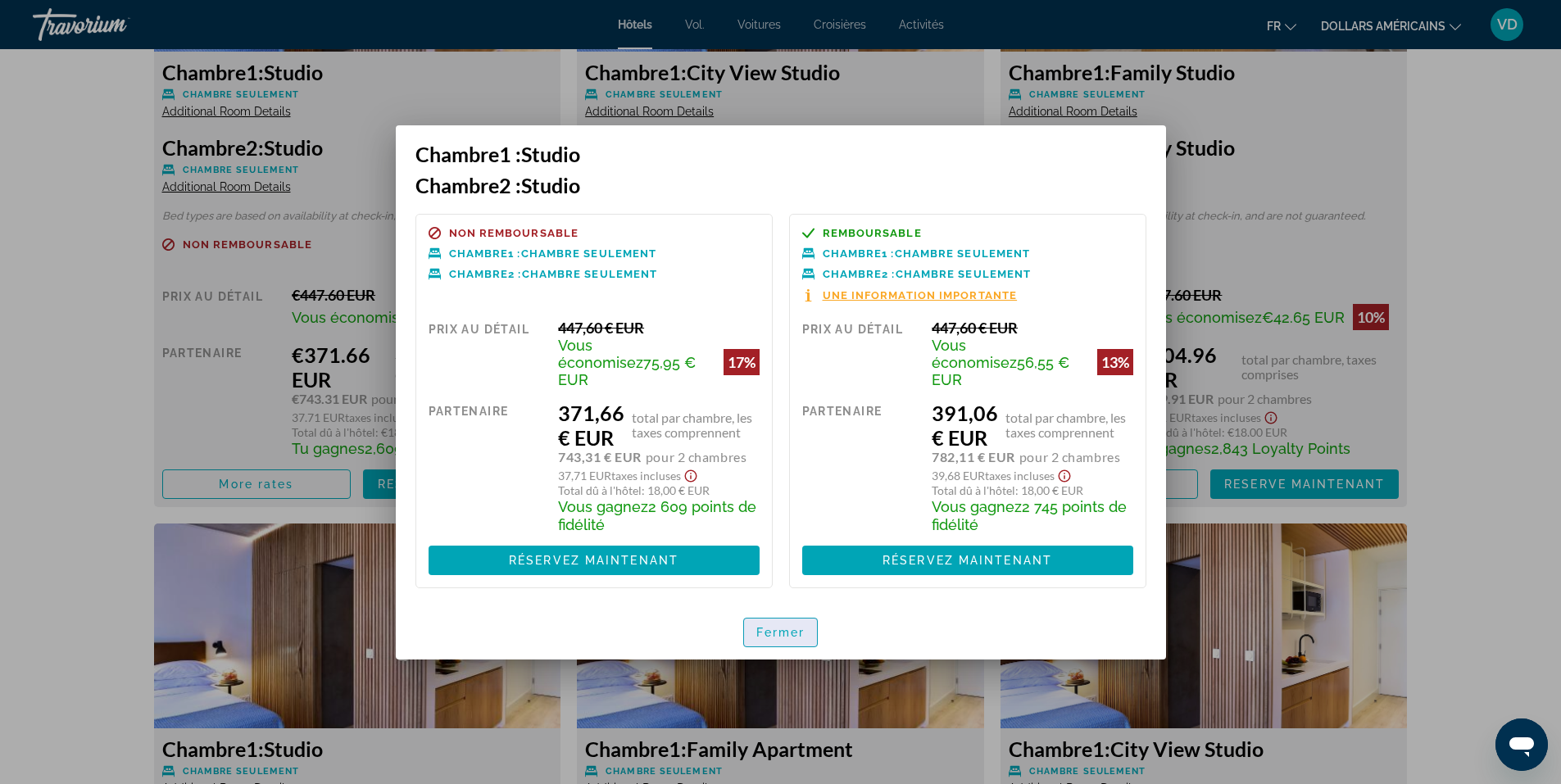
click at [778, 630] on span "button" at bounding box center [780, 632] width 74 height 39
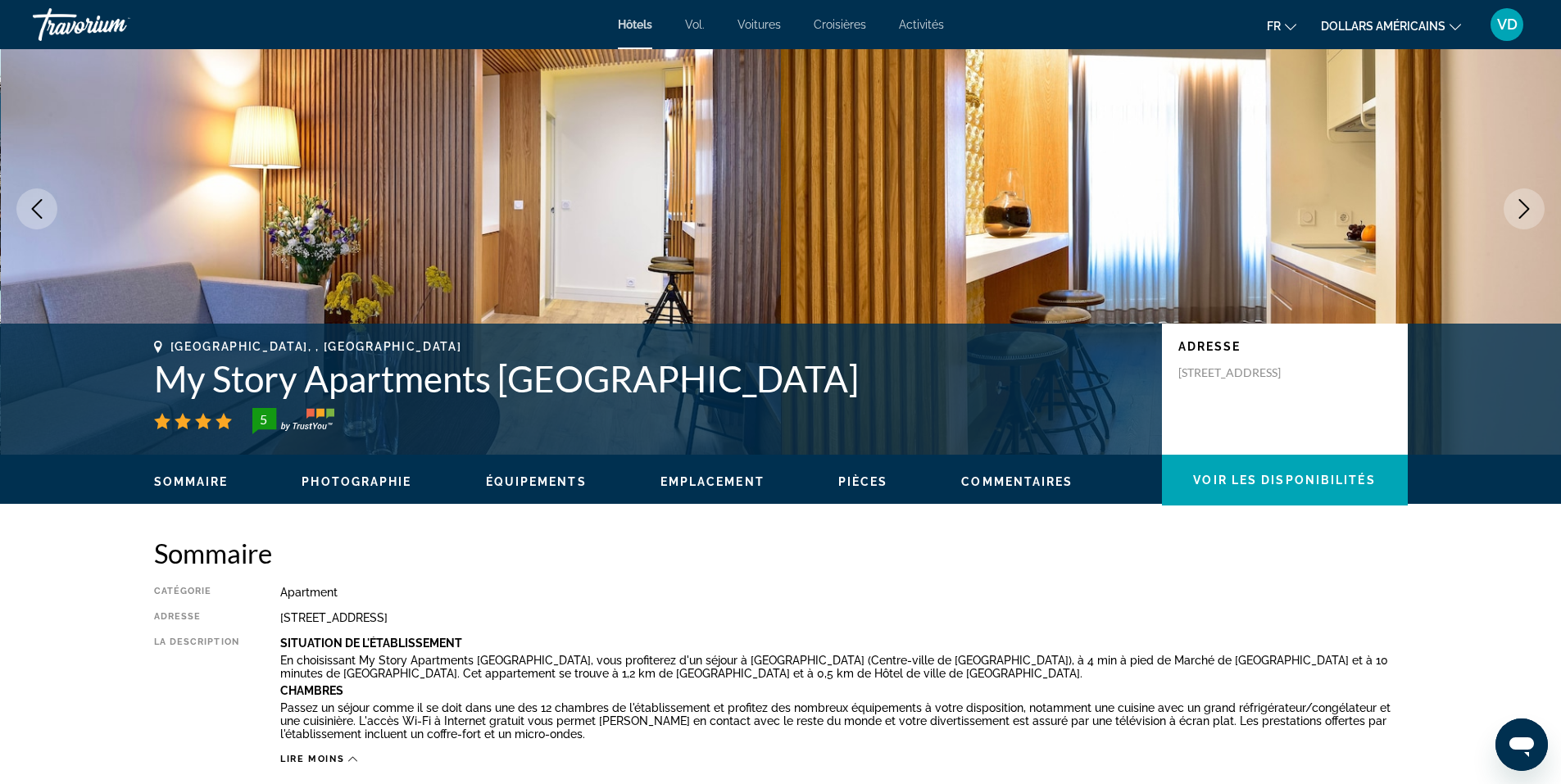
scroll to position [85, 0]
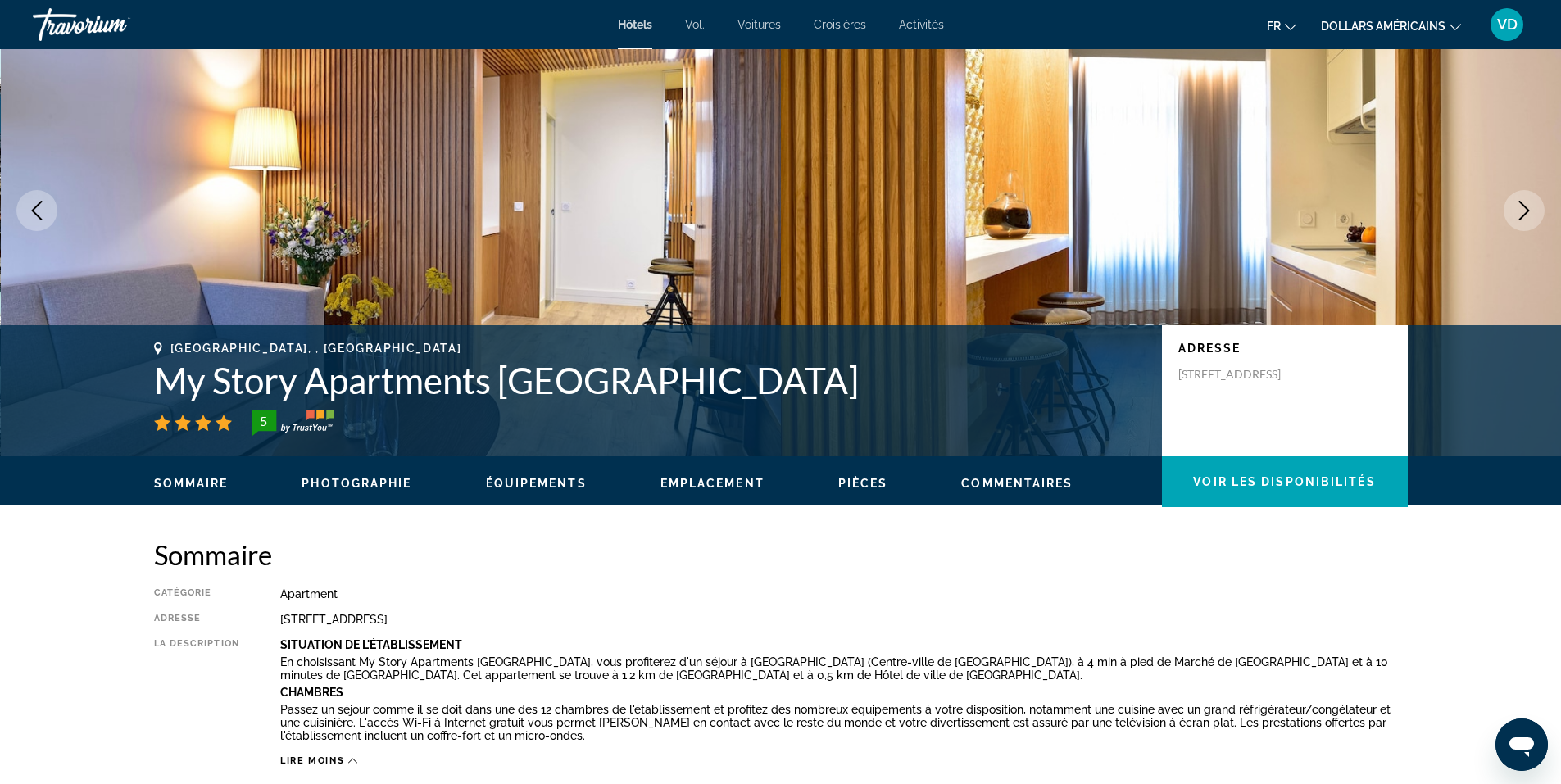
drag, startPoint x: 828, startPoint y: 383, endPoint x: 156, endPoint y: 371, distance: 672.1
click at [156, 371] on h1 "My Story Apartments [GEOGRAPHIC_DATA]" at bounding box center [649, 379] width 991 height 42
copy h1 "My Story Apartments [GEOGRAPHIC_DATA]"
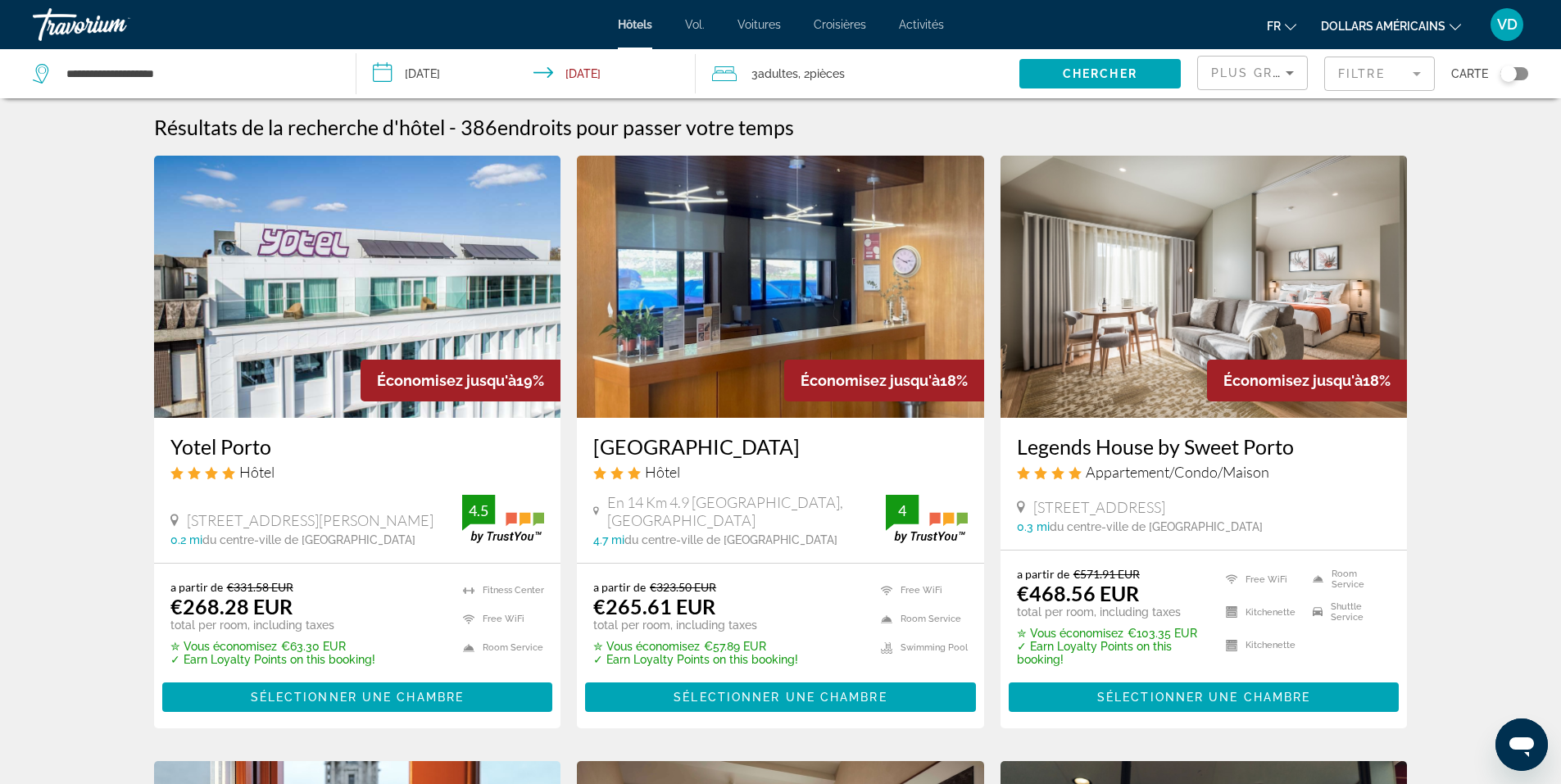
click at [1219, 449] on h3 "Legends House by Sweet Porto" at bounding box center [1204, 446] width 374 height 24
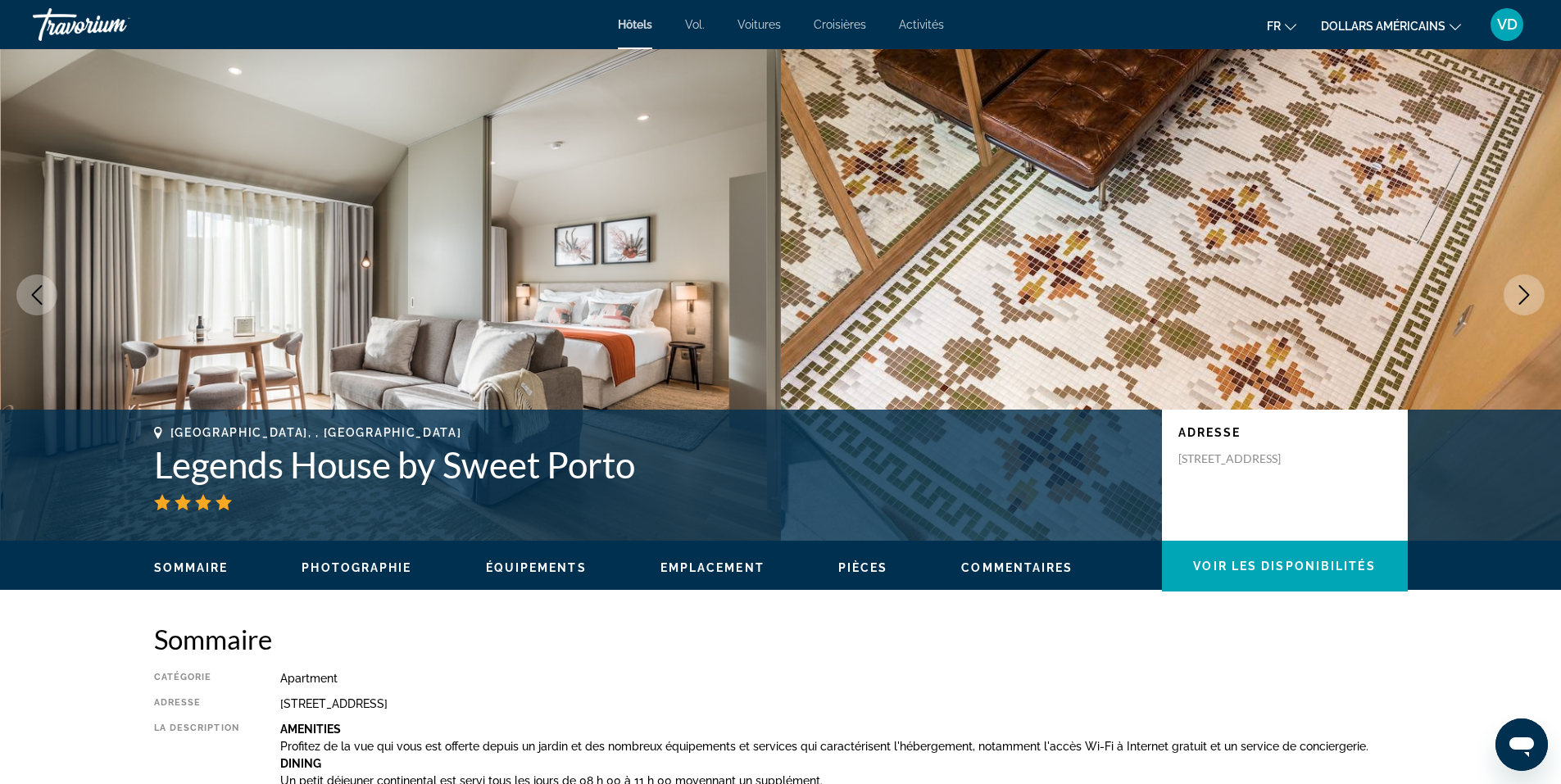
click at [349, 570] on span "Photographie" at bounding box center [356, 567] width 110 height 13
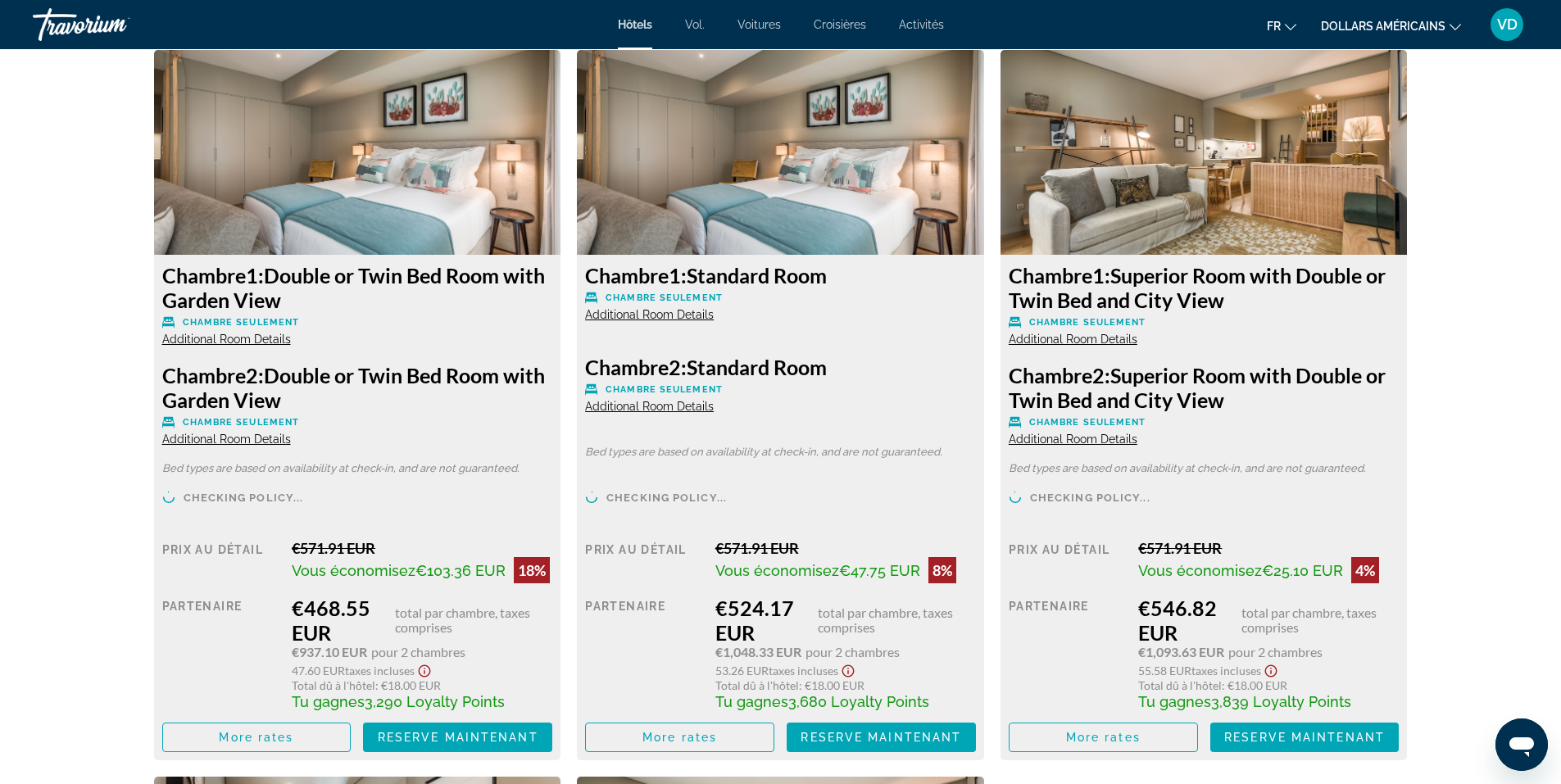
scroll to position [2274, 0]
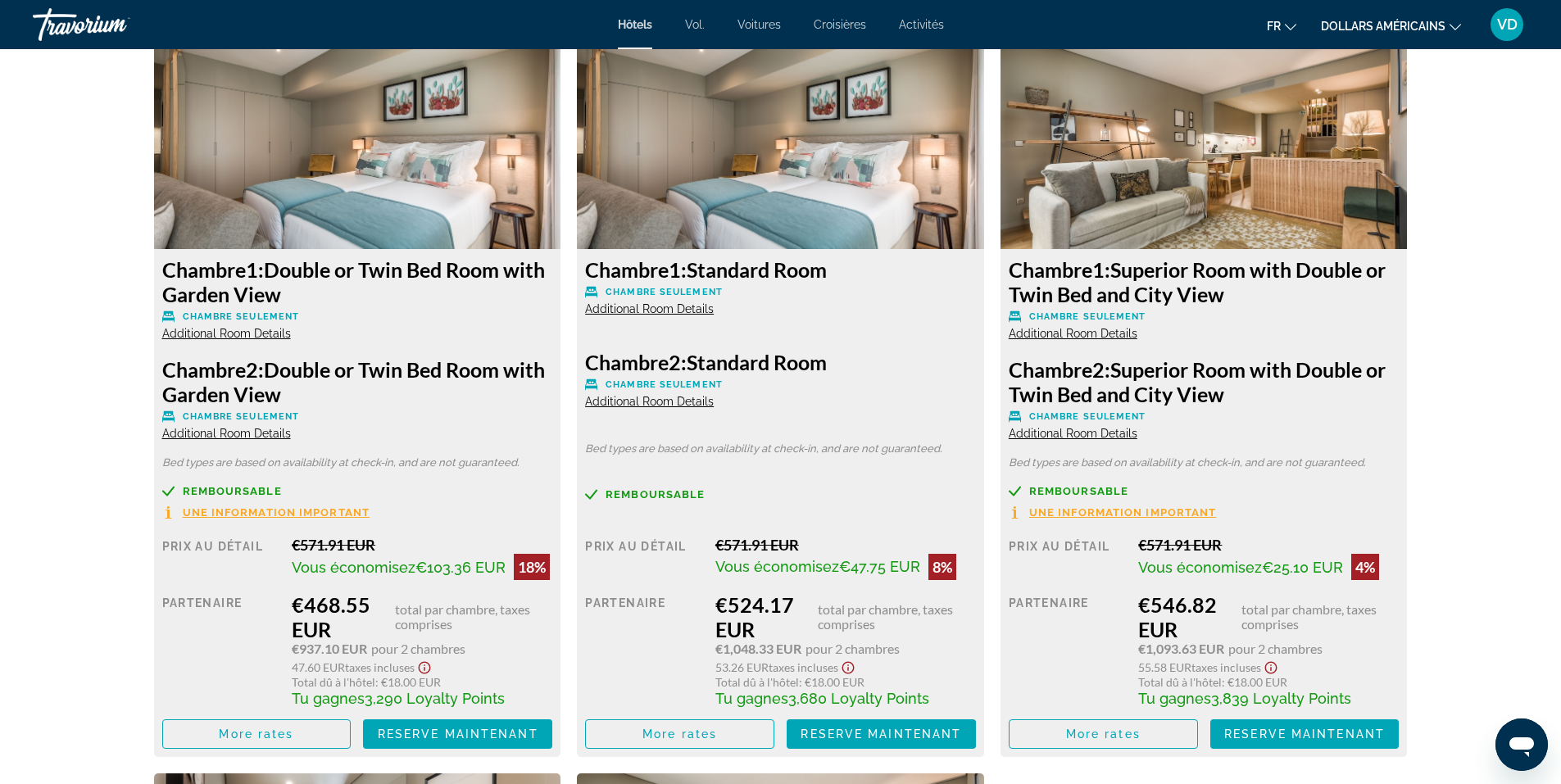
click at [1232, 183] on img "Contenu principal" at bounding box center [1204, 146] width 407 height 205
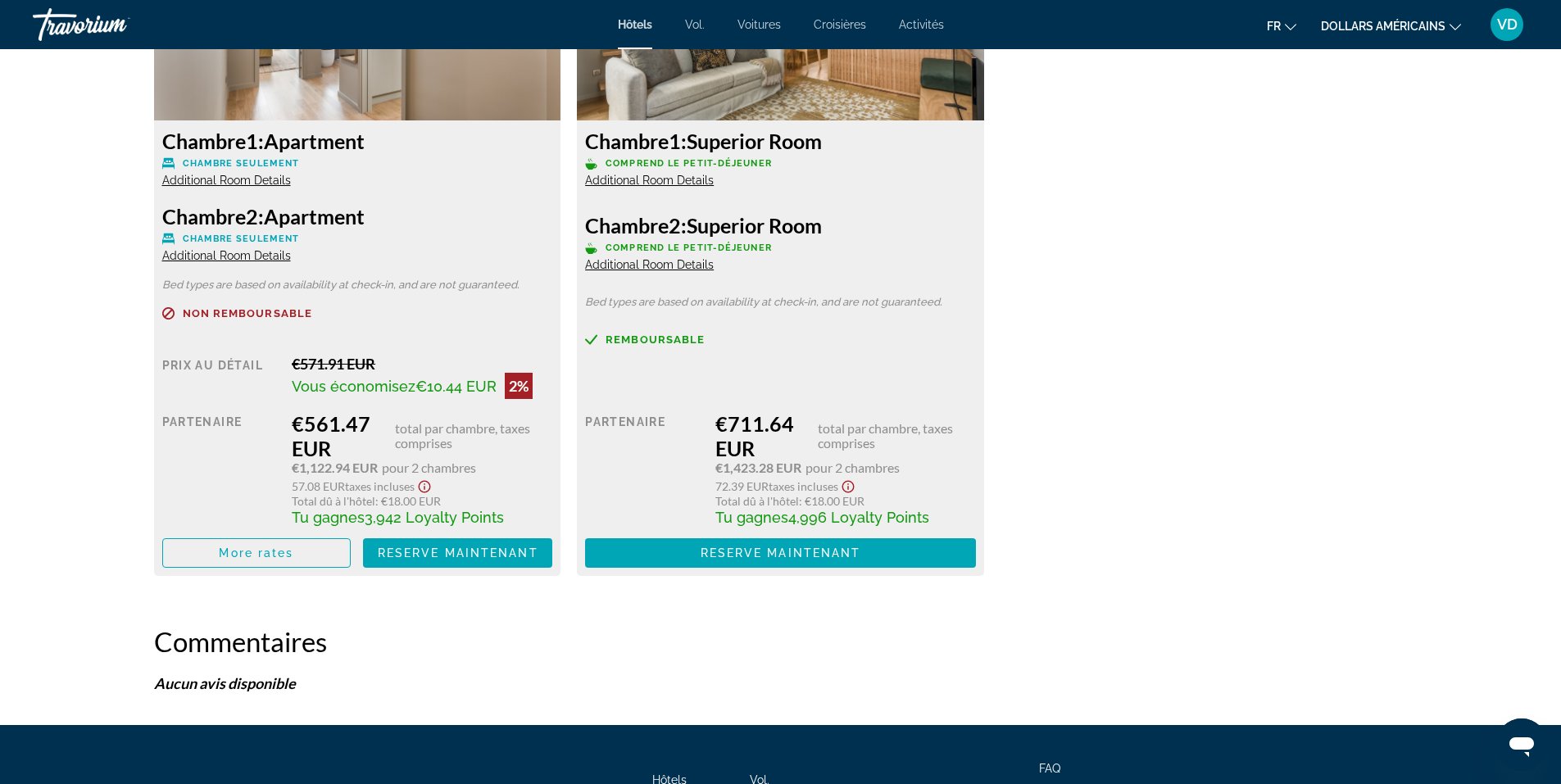
scroll to position [3093, 0]
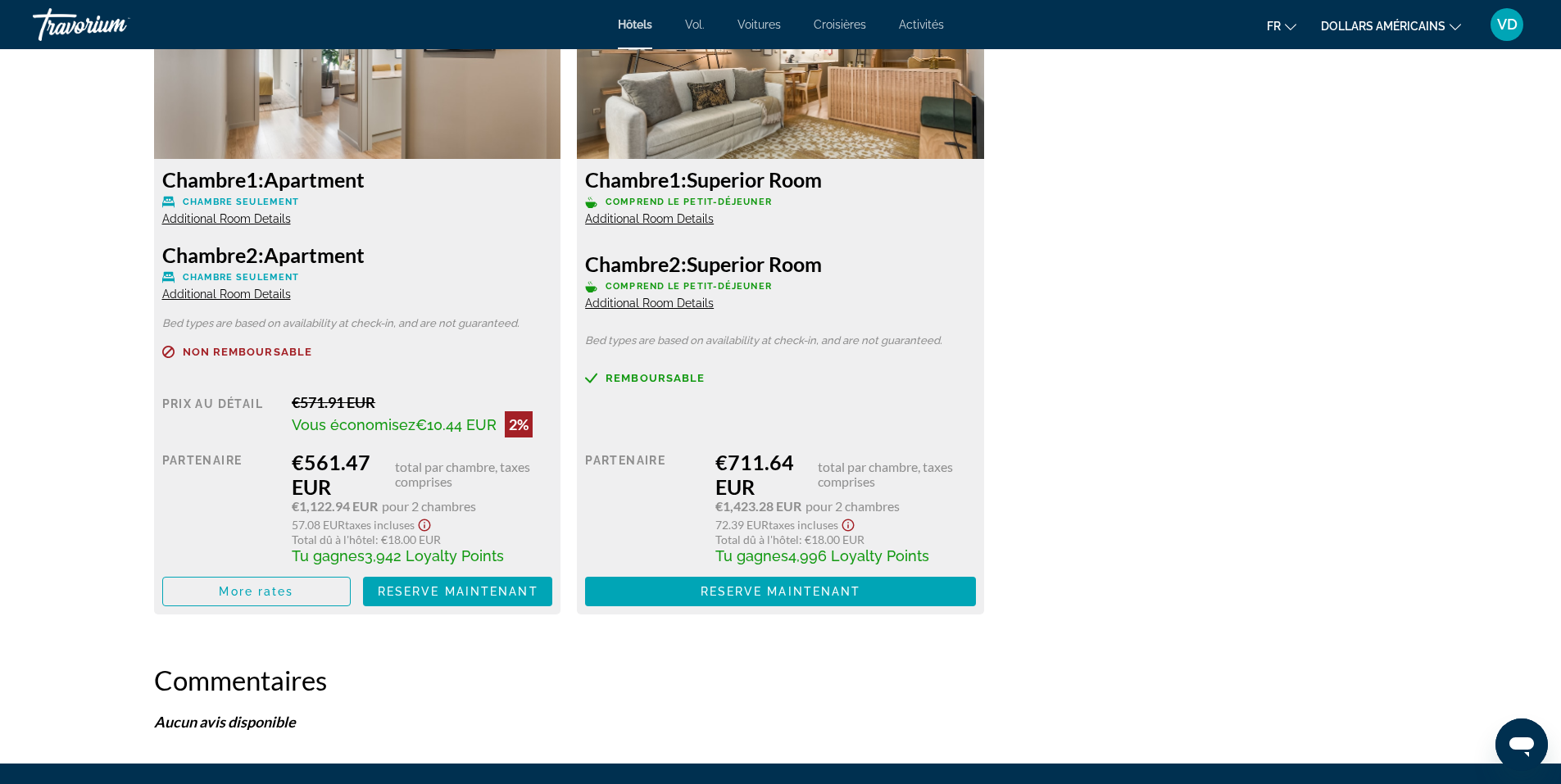
click at [677, 220] on span "Additional Room Details" at bounding box center [649, 218] width 129 height 13
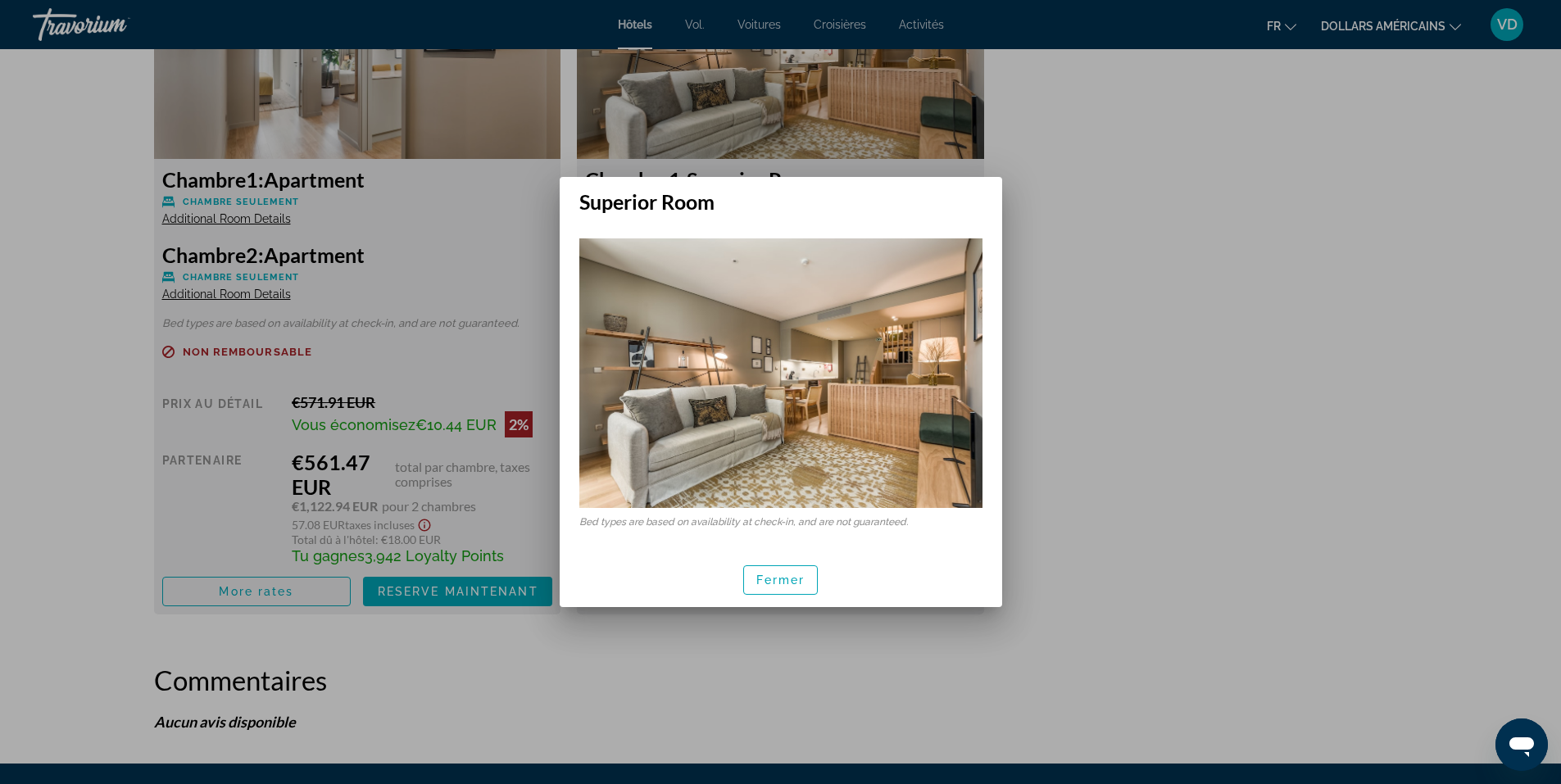
scroll to position [0, 0]
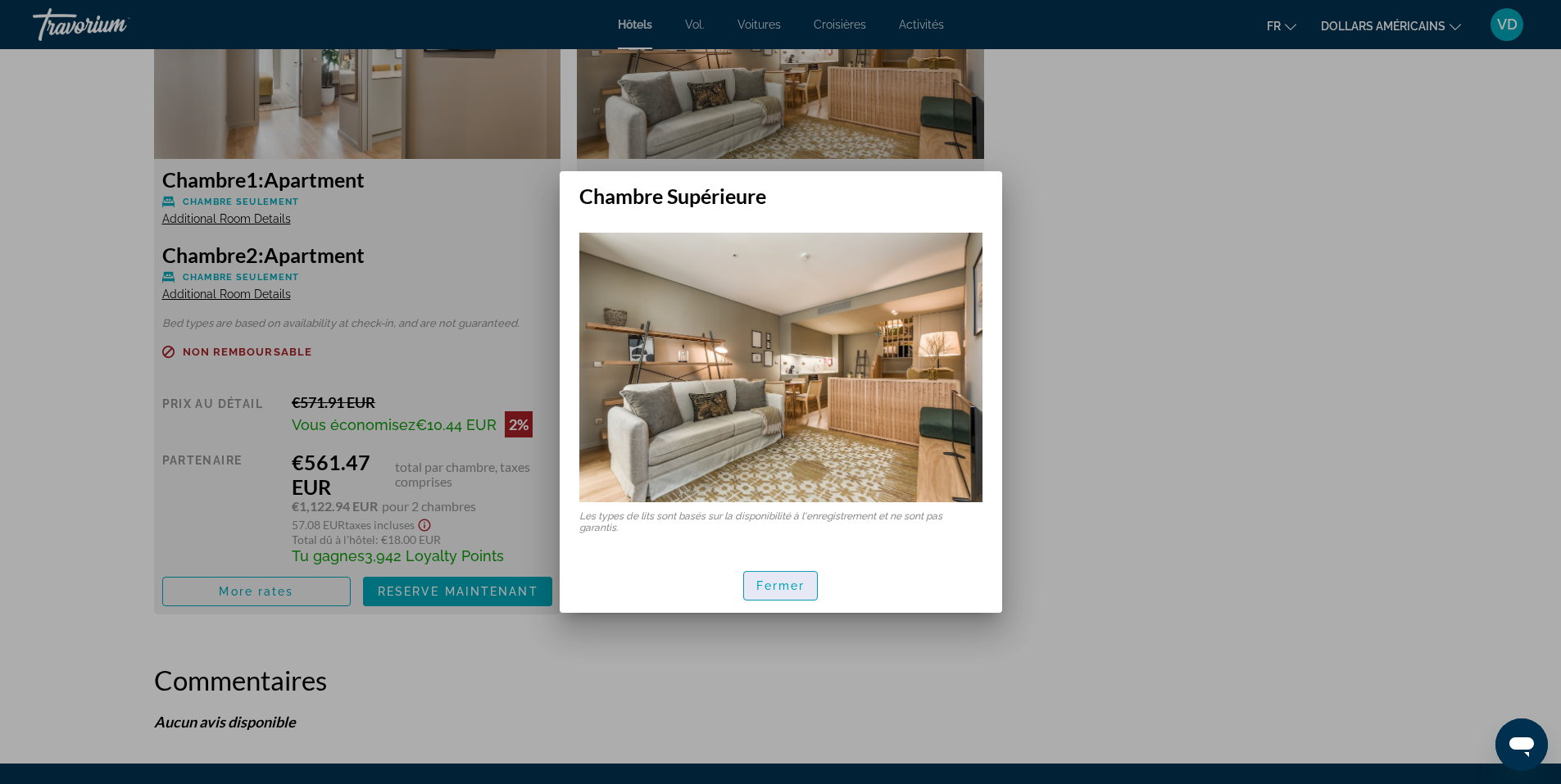
click at [794, 588] on font "Fermer" at bounding box center [780, 585] width 49 height 13
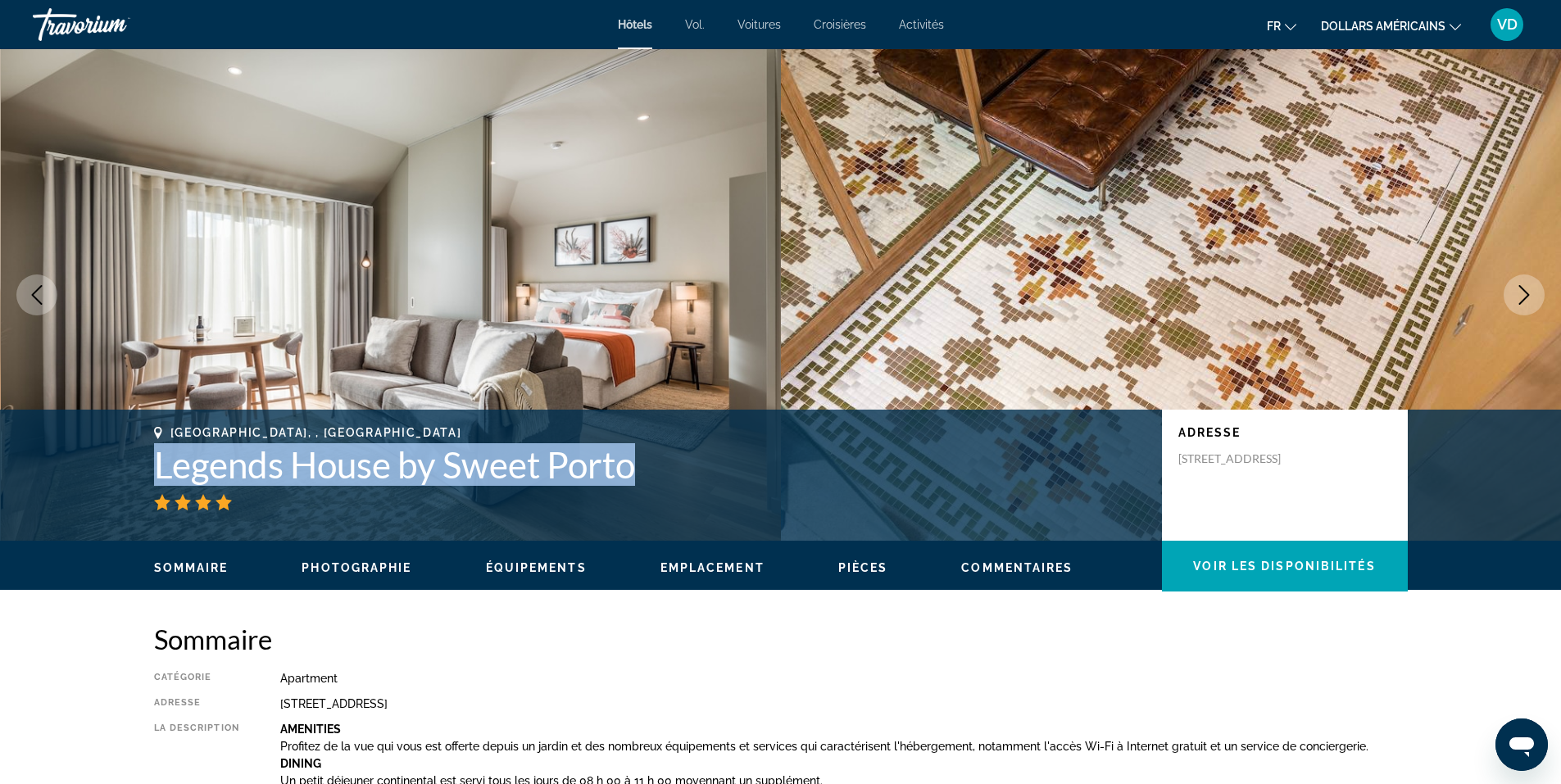
drag, startPoint x: 638, startPoint y: 469, endPoint x: 148, endPoint y: 462, distance: 490.0
click at [148, 462] on div "[GEOGRAPHIC_DATA], , [GEOGRAPHIC_DATA] Legends House by Sweet Porto Adresse [ST…" at bounding box center [780, 475] width 1319 height 99
copy h1 "Legends House by Sweet Porto"
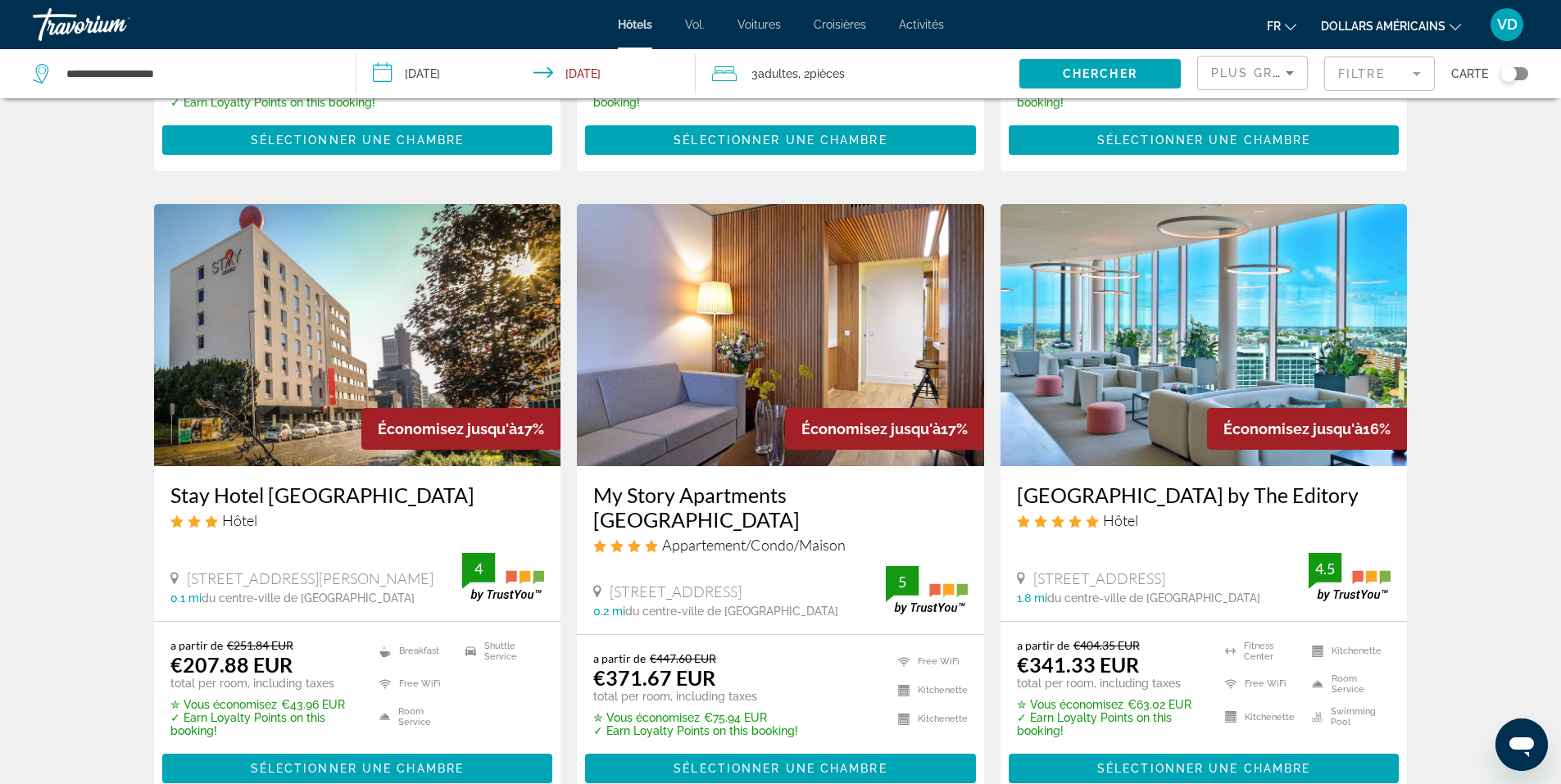
scroll to position [1228, 0]
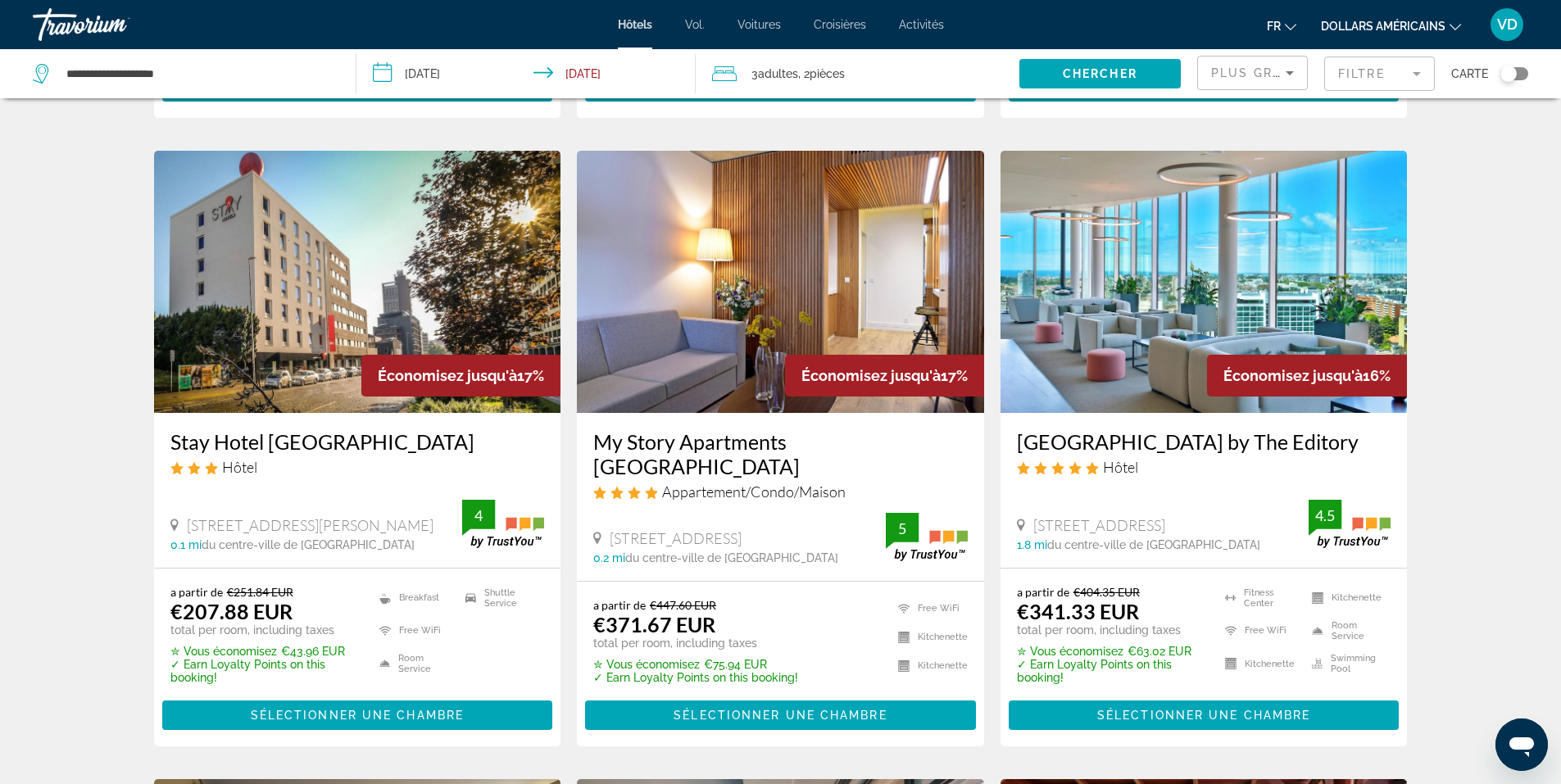
click at [848, 388] on div "Économisez jusqu'à 17%" at bounding box center [885, 375] width 199 height 41
click at [790, 438] on h3 "My Story Apartments [GEOGRAPHIC_DATA]" at bounding box center [780, 453] width 374 height 49
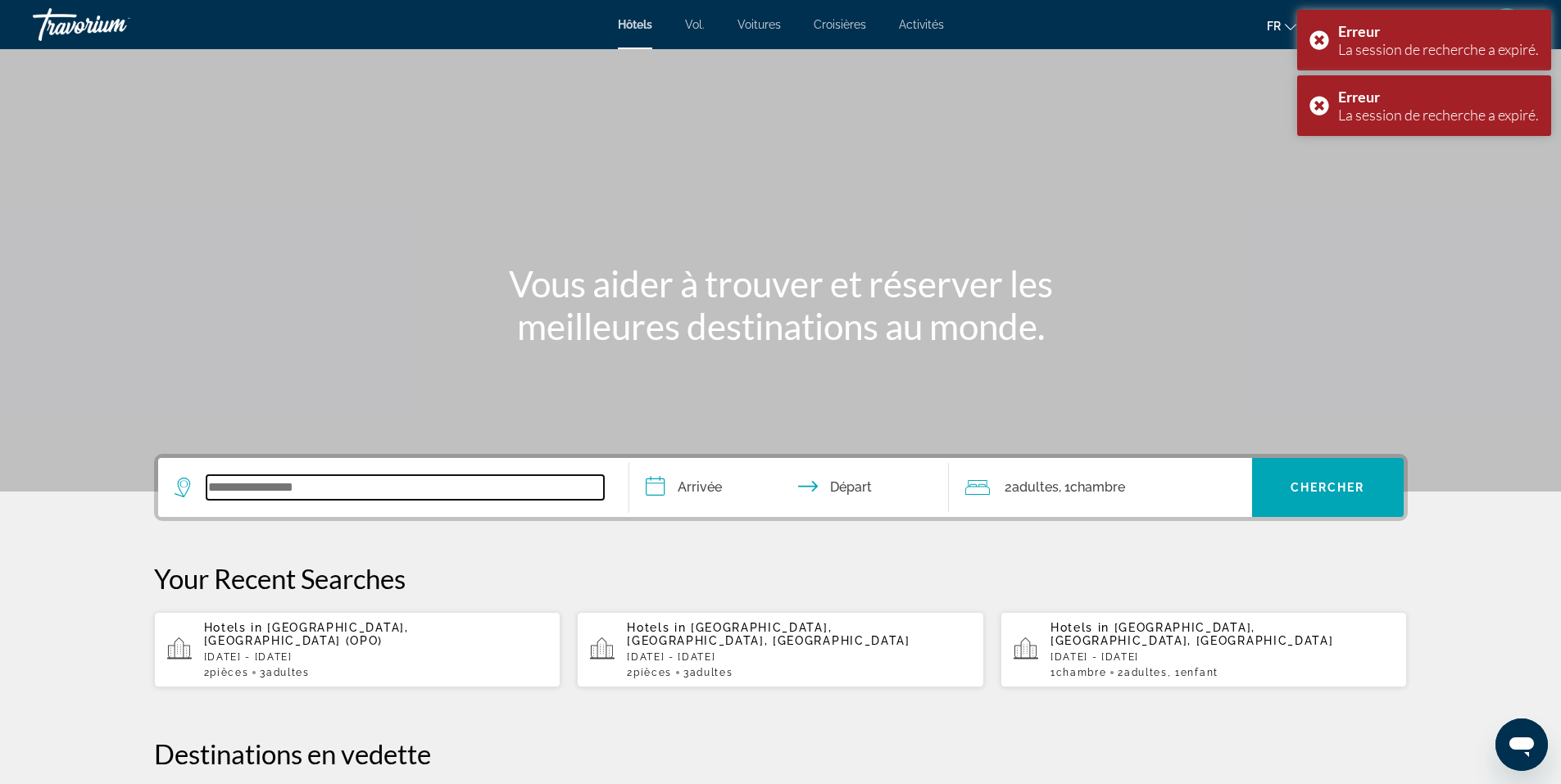
click at [278, 488] on input "Search widget" at bounding box center [405, 487] width 397 height 24
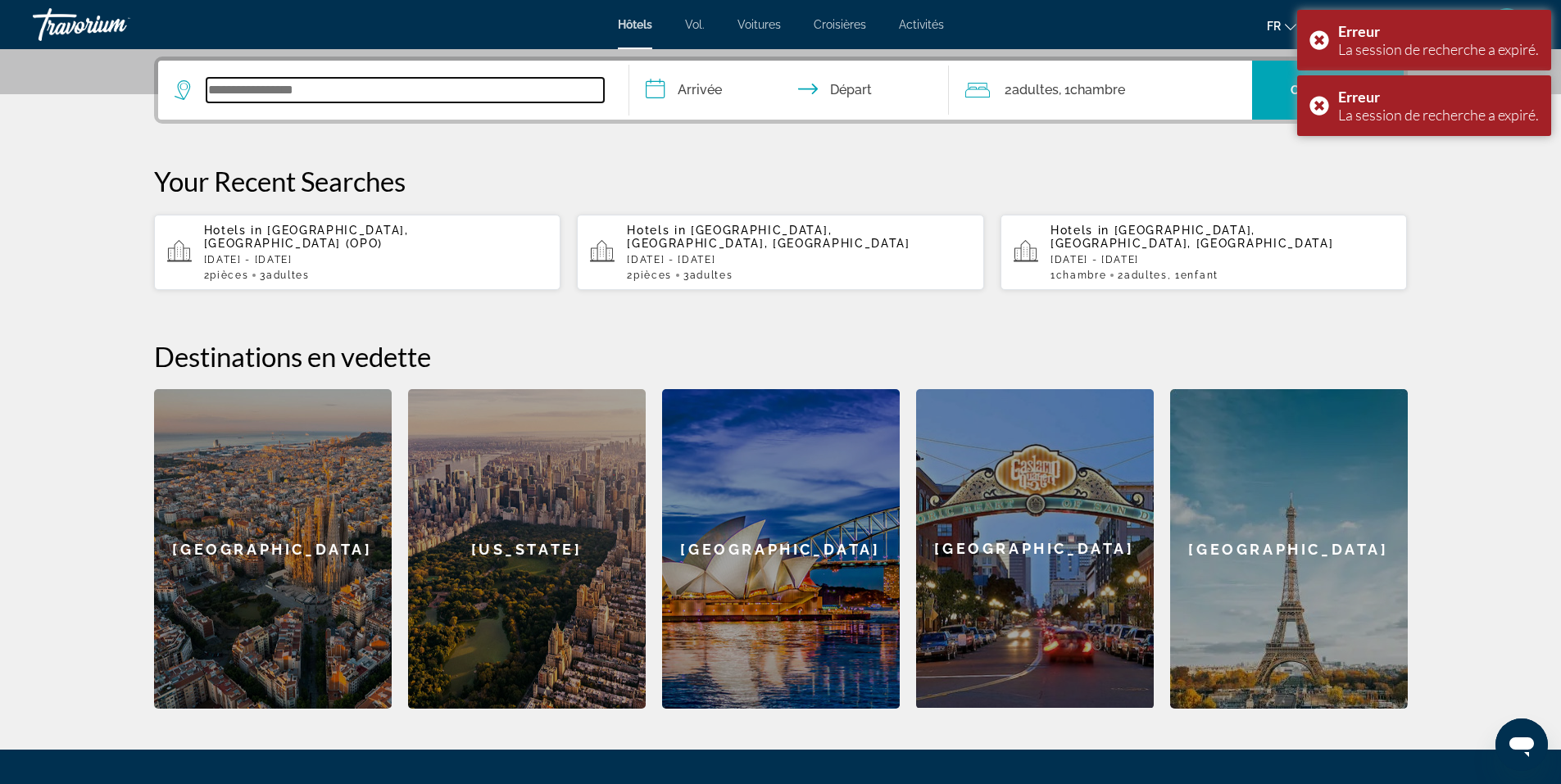
scroll to position [400, 0]
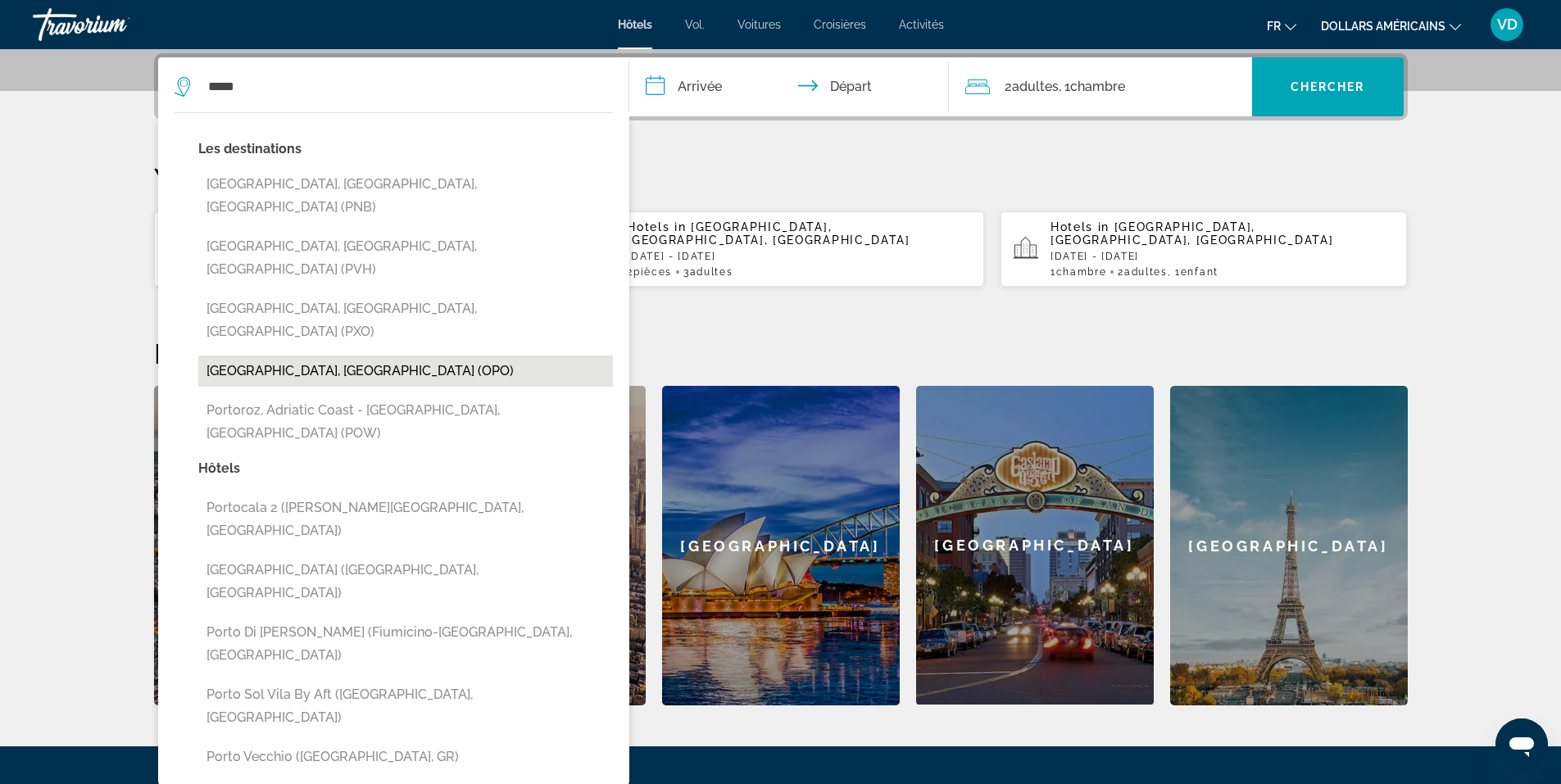
click at [261, 355] on button "[GEOGRAPHIC_DATA], [GEOGRAPHIC_DATA] (OPO)" at bounding box center [405, 371] width 414 height 31
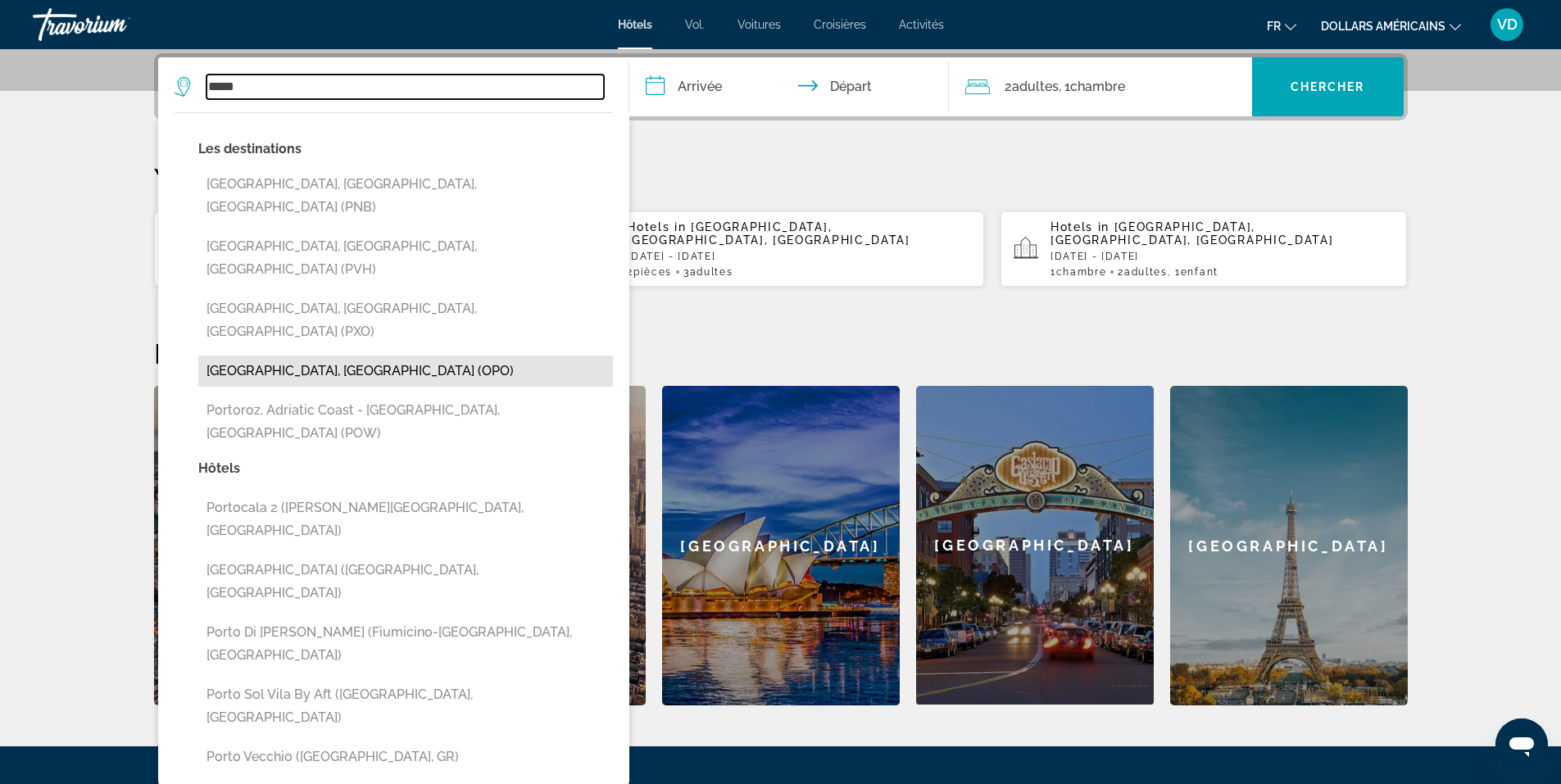
type input "**********"
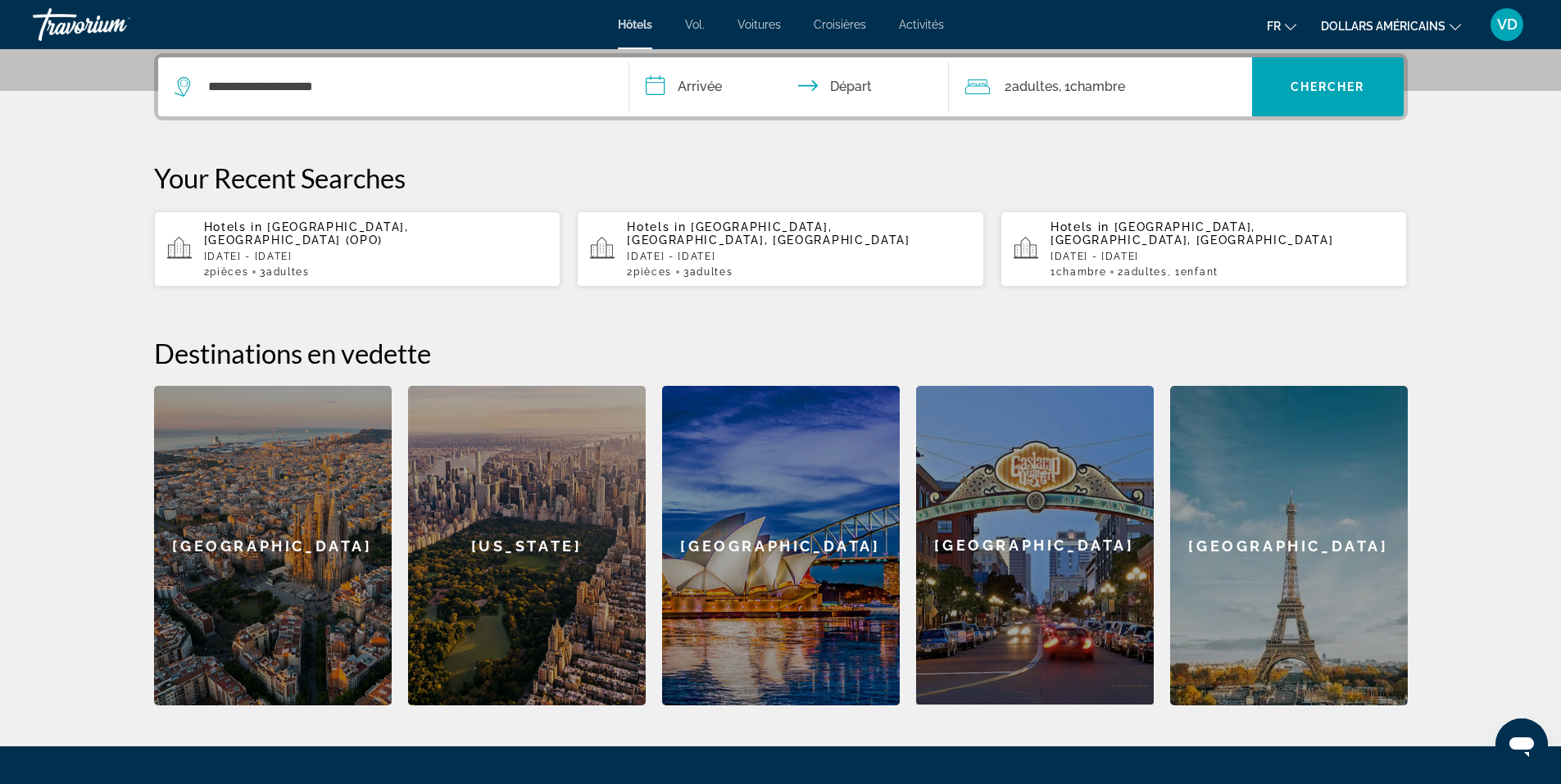
click at [694, 74] on input "**********" at bounding box center [792, 89] width 326 height 64
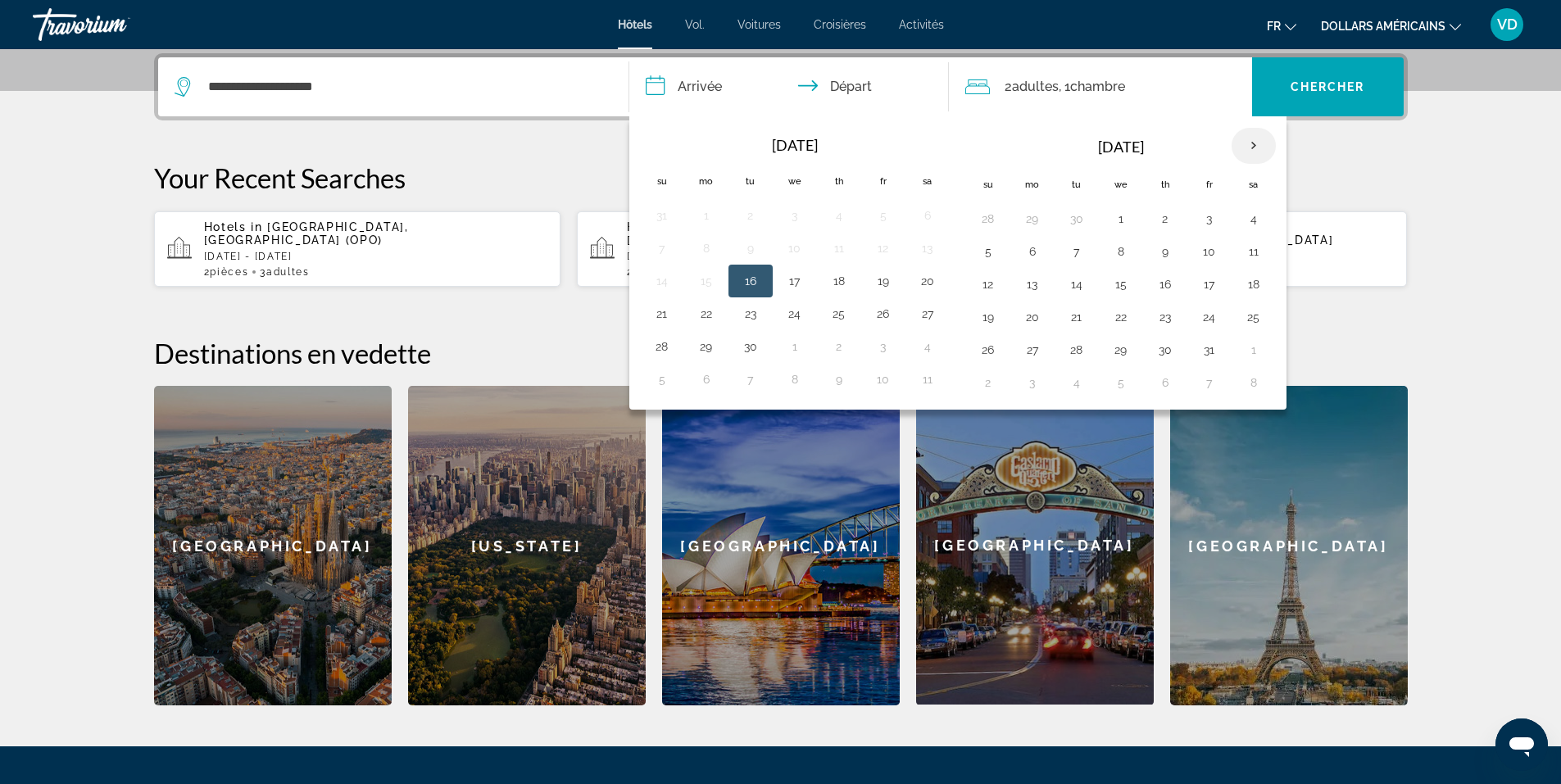
click at [1252, 148] on th "Next month" at bounding box center [1253, 146] width 44 height 36
click at [1035, 317] on button "22" at bounding box center [1032, 316] width 26 height 23
click at [1253, 323] on button "27" at bounding box center [1253, 316] width 26 height 23
type input "**********"
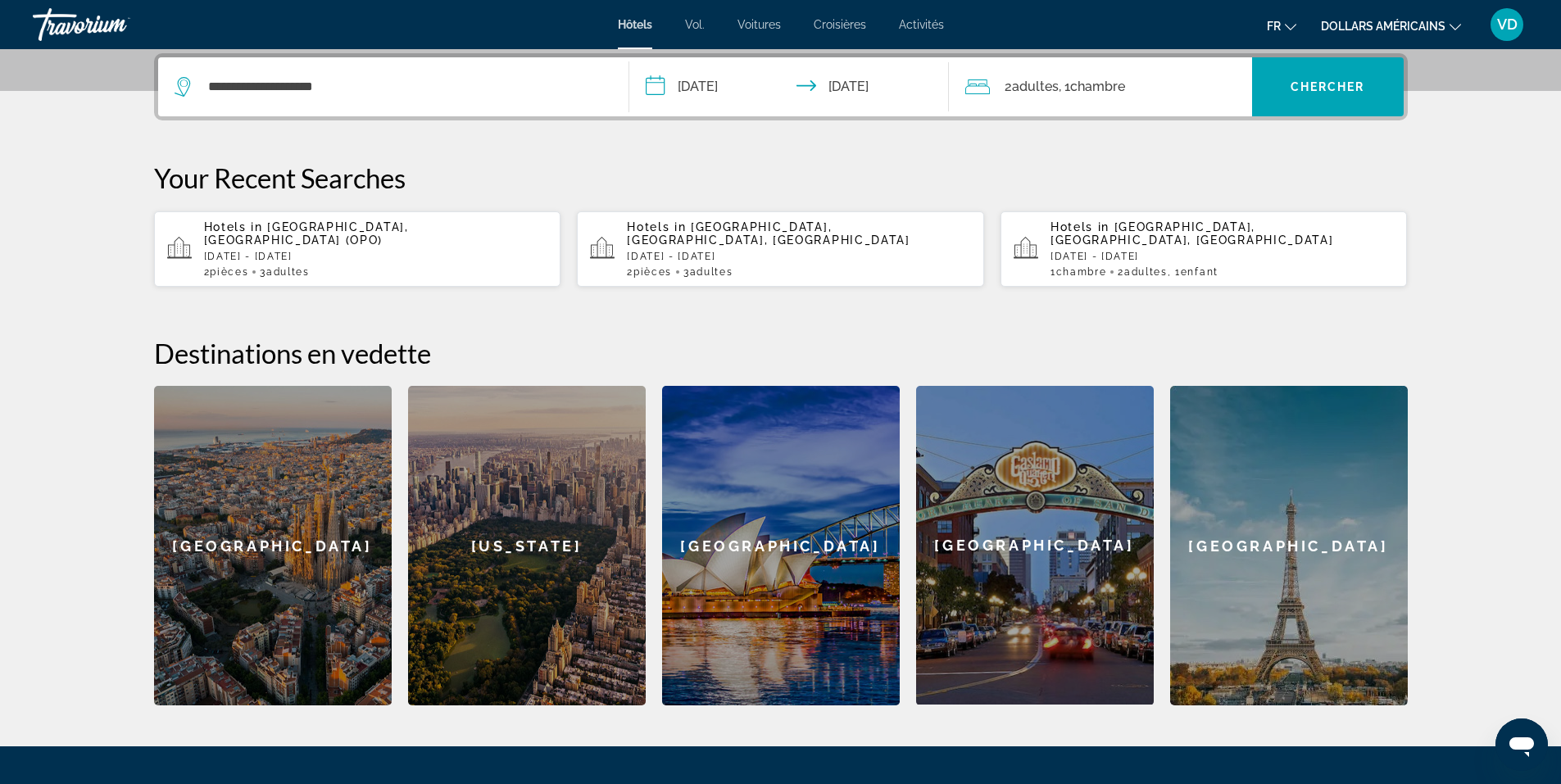
click at [1154, 76] on div "2 Adulte Adultes , 1 Chambre pièces" at bounding box center [1109, 86] width 287 height 23
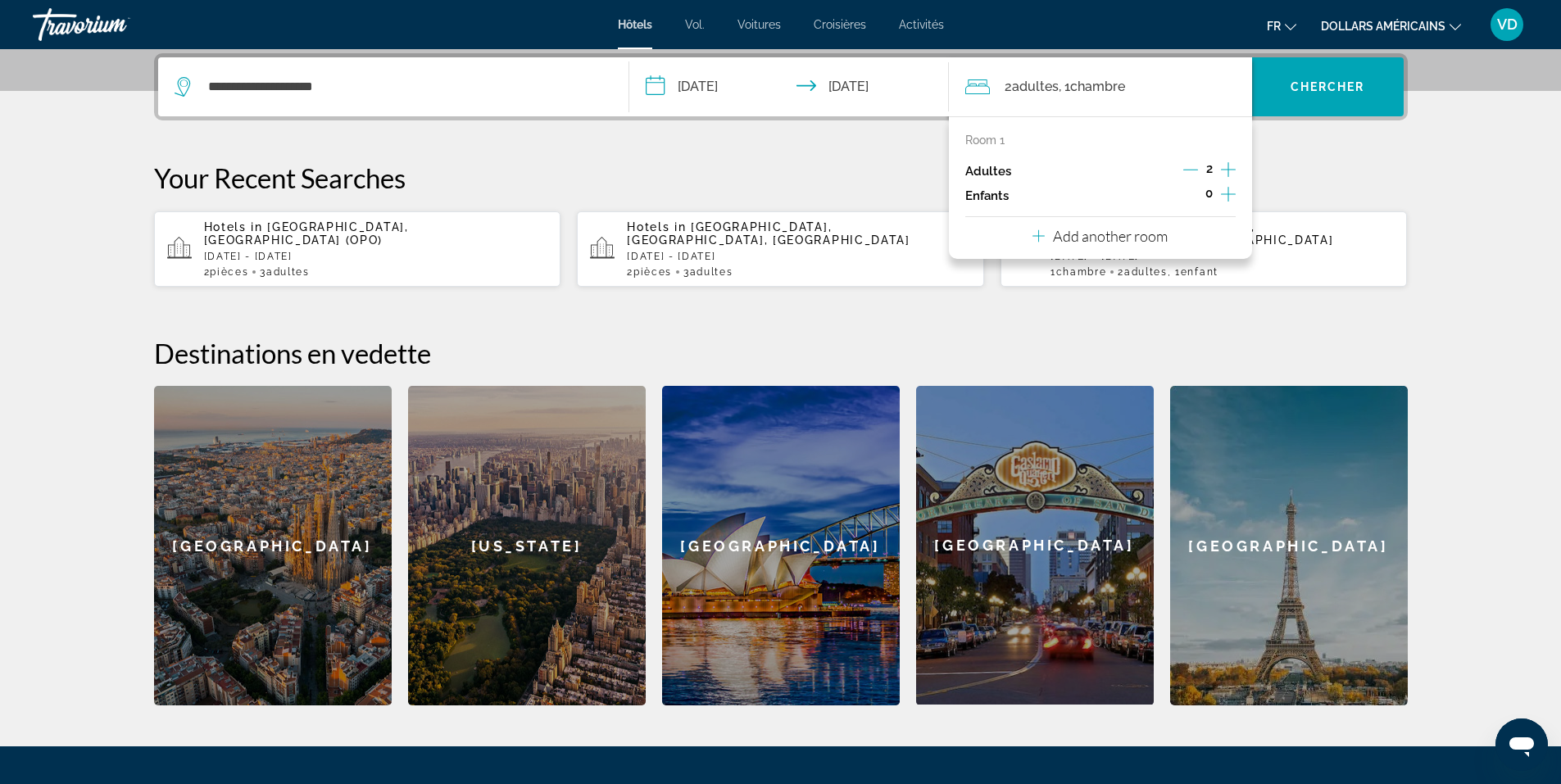
click at [1142, 241] on p "Add another room" at bounding box center [1110, 235] width 115 height 18
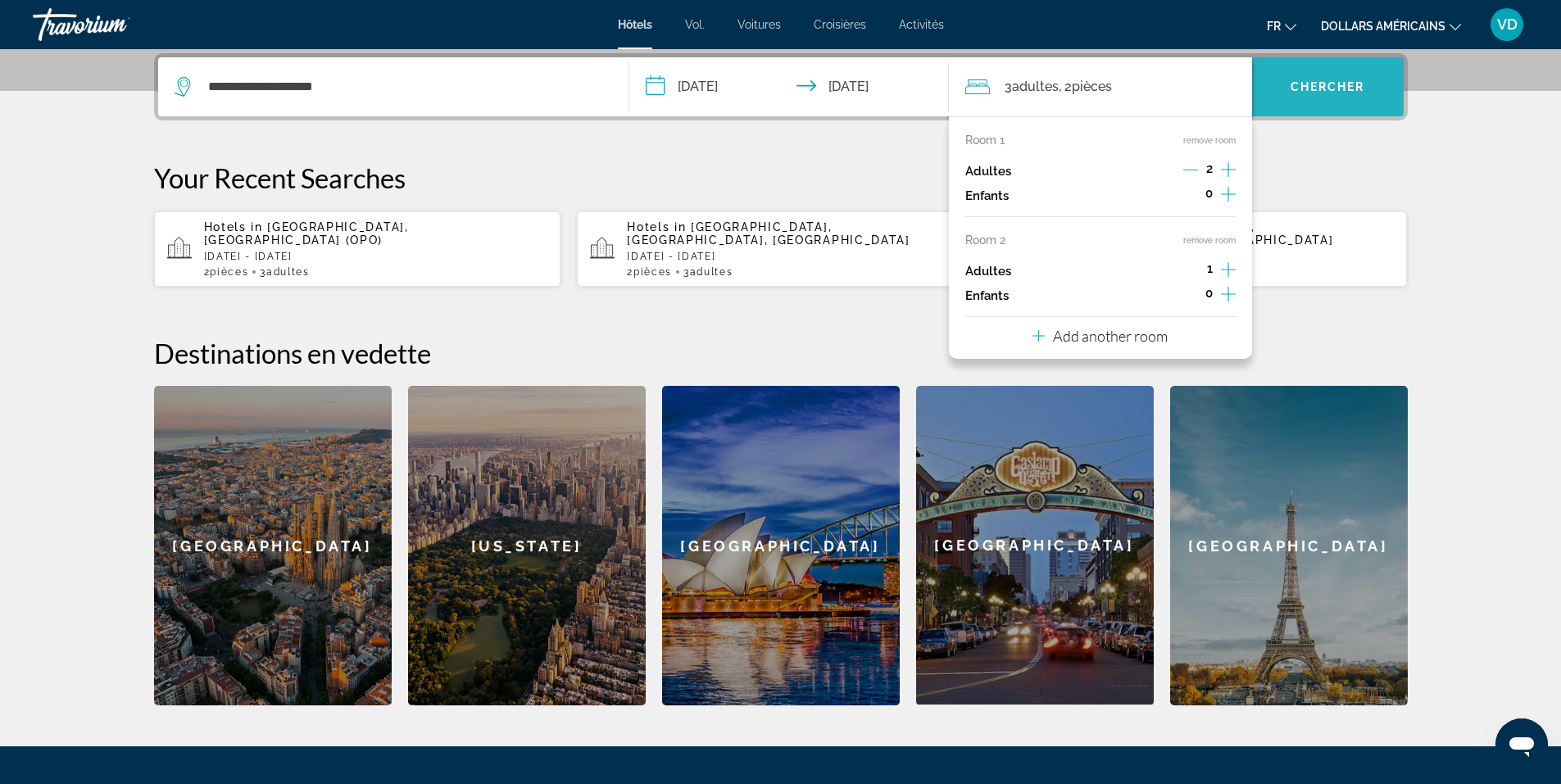
click at [1337, 99] on span "Search widget" at bounding box center [1327, 86] width 151 height 39
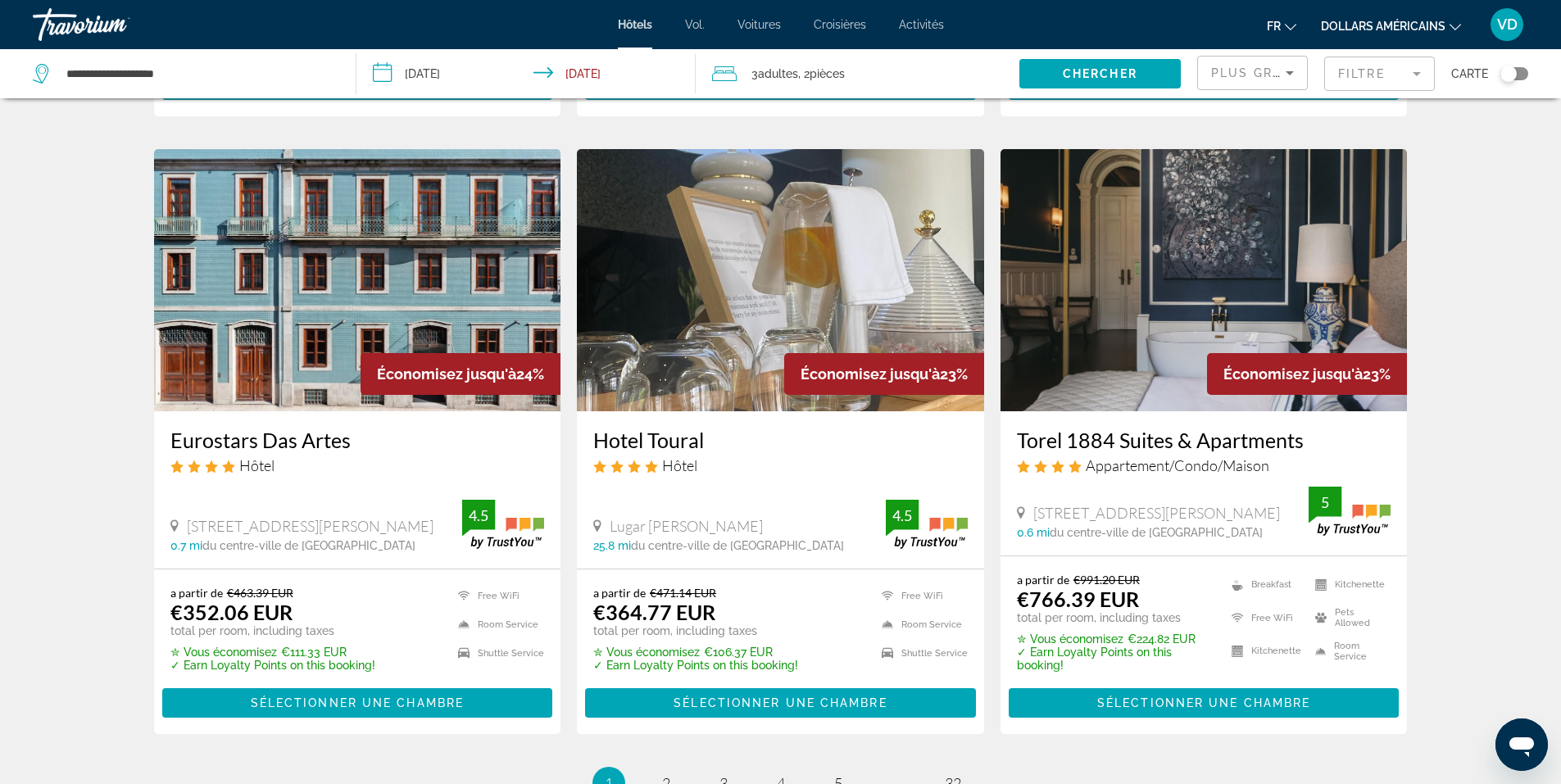
scroll to position [1884, 0]
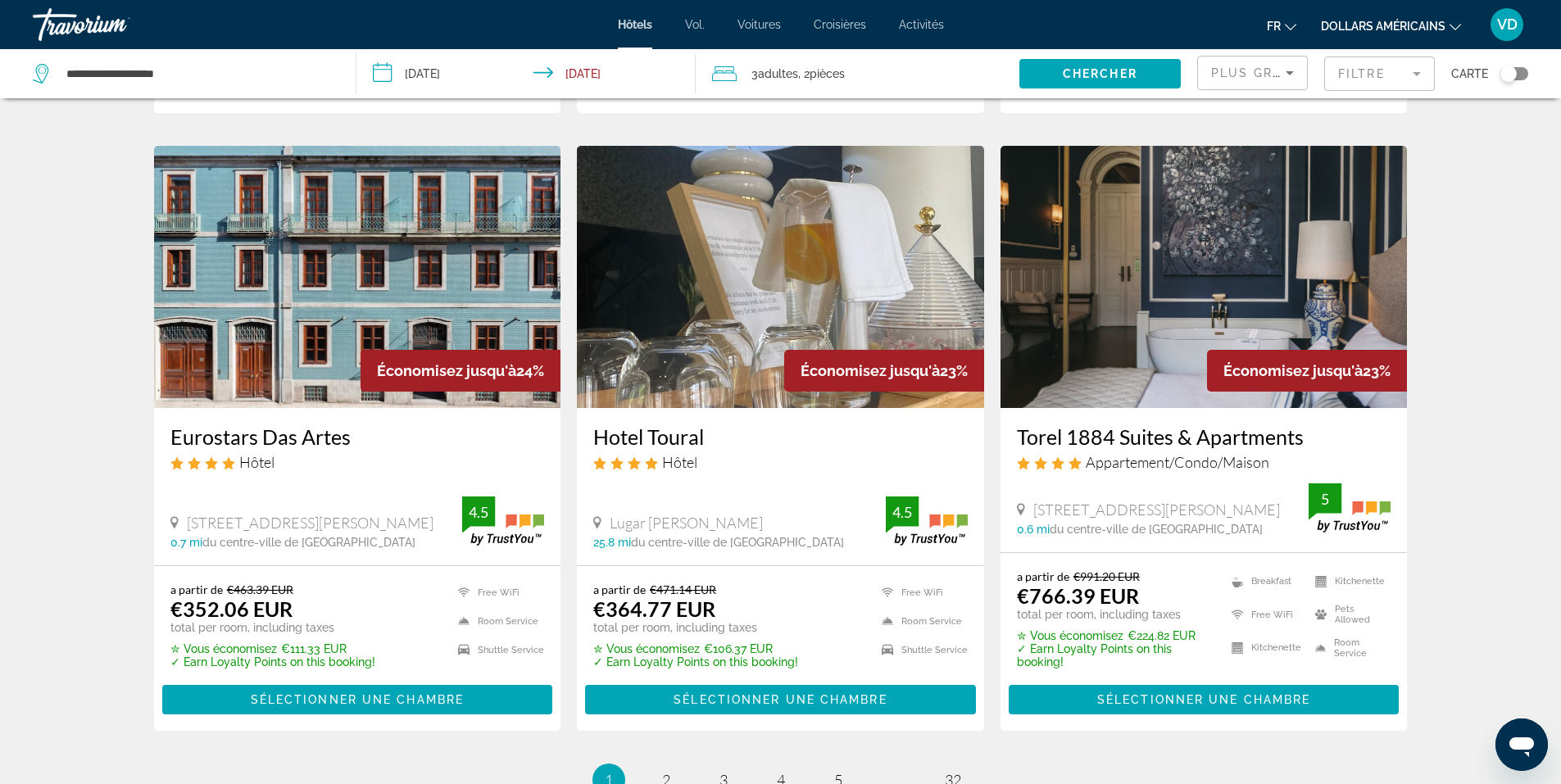
click at [1369, 78] on mat-form-field "Filtre" at bounding box center [1379, 73] width 111 height 35
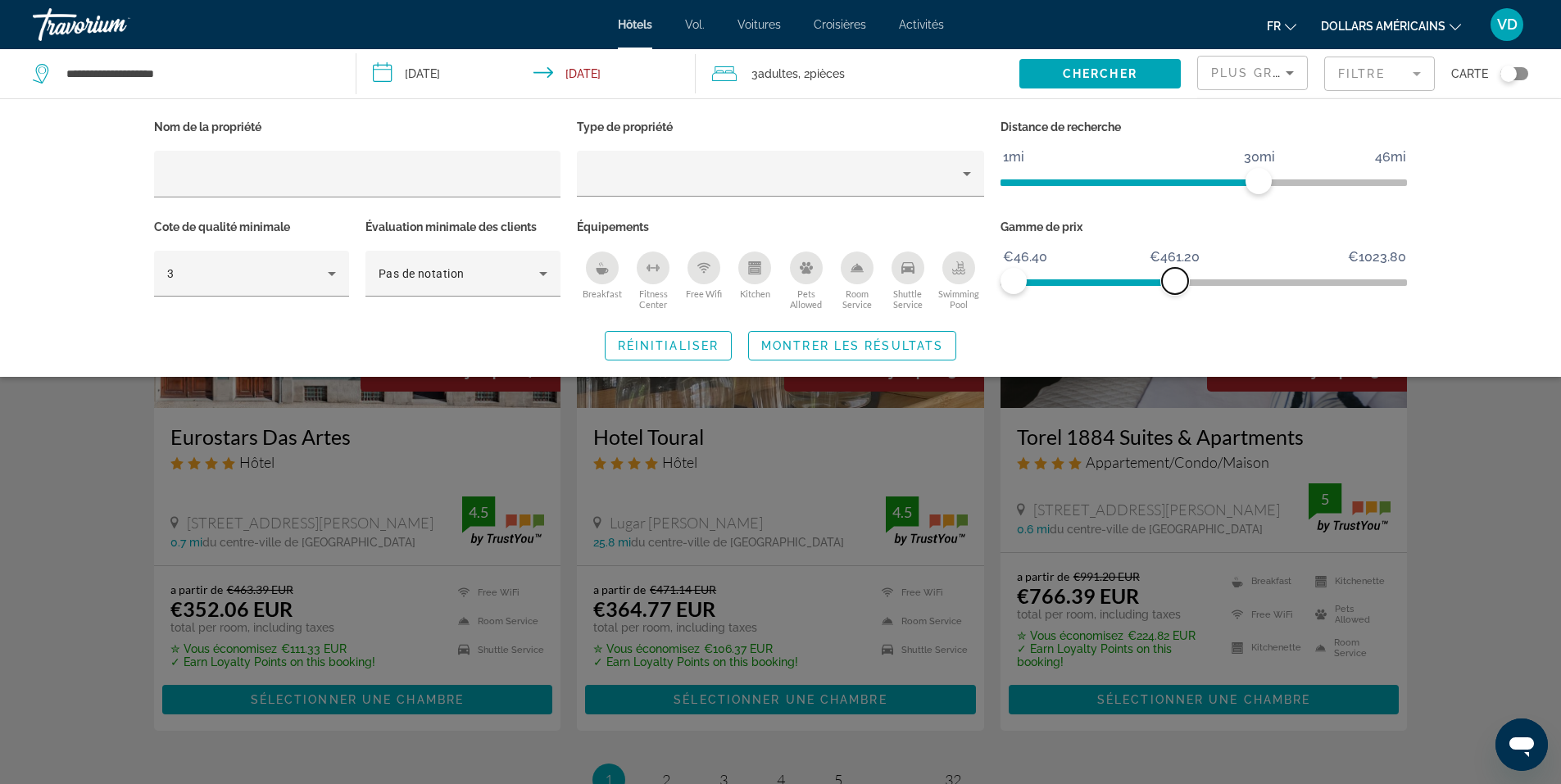
drag, startPoint x: 1395, startPoint y: 277, endPoint x: 1174, endPoint y: 288, distance: 221.3
click at [1174, 288] on span "ngx-slider-max" at bounding box center [1174, 281] width 26 height 26
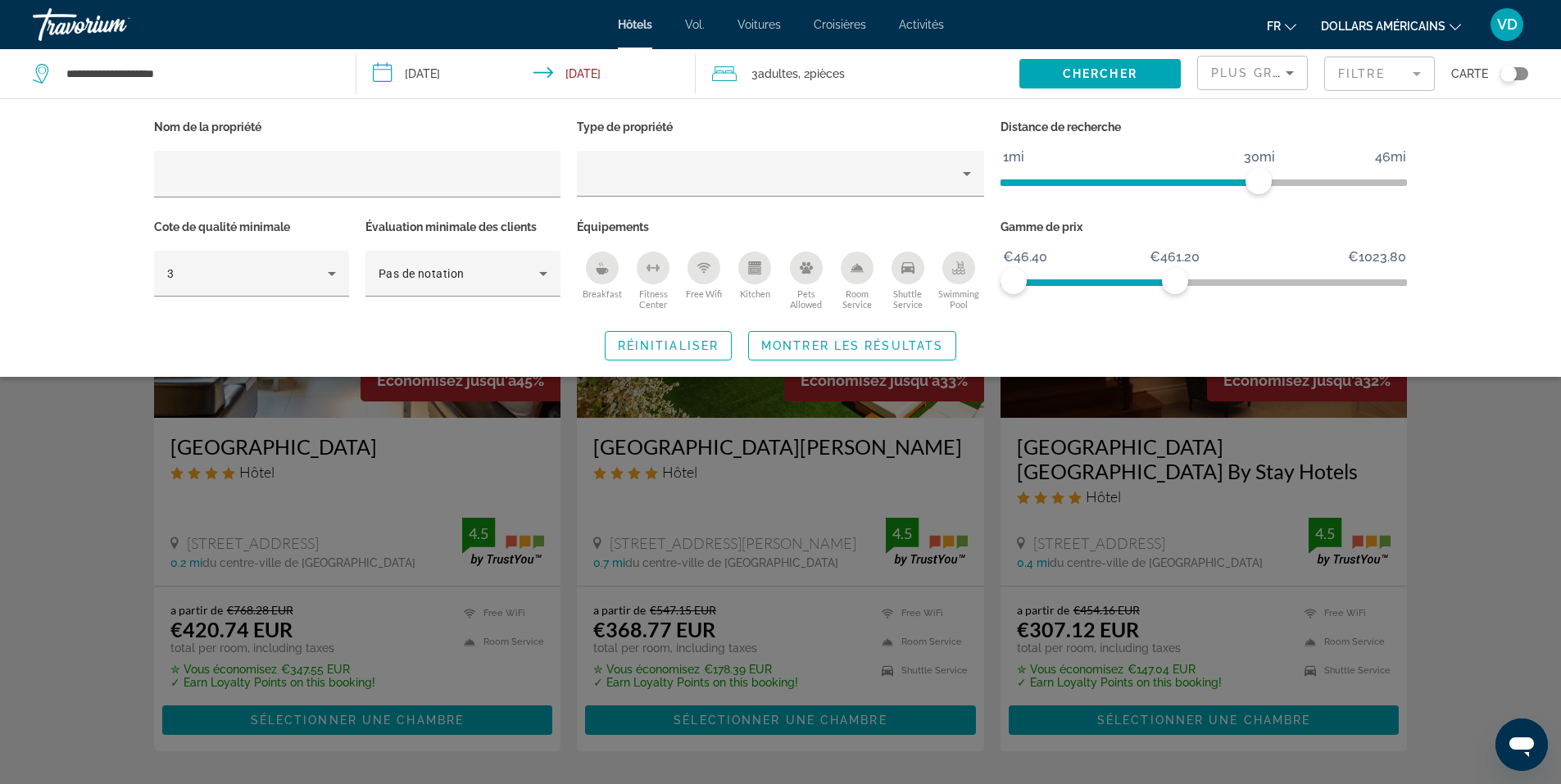
click at [899, 352] on span "Search widget" at bounding box center [852, 345] width 207 height 39
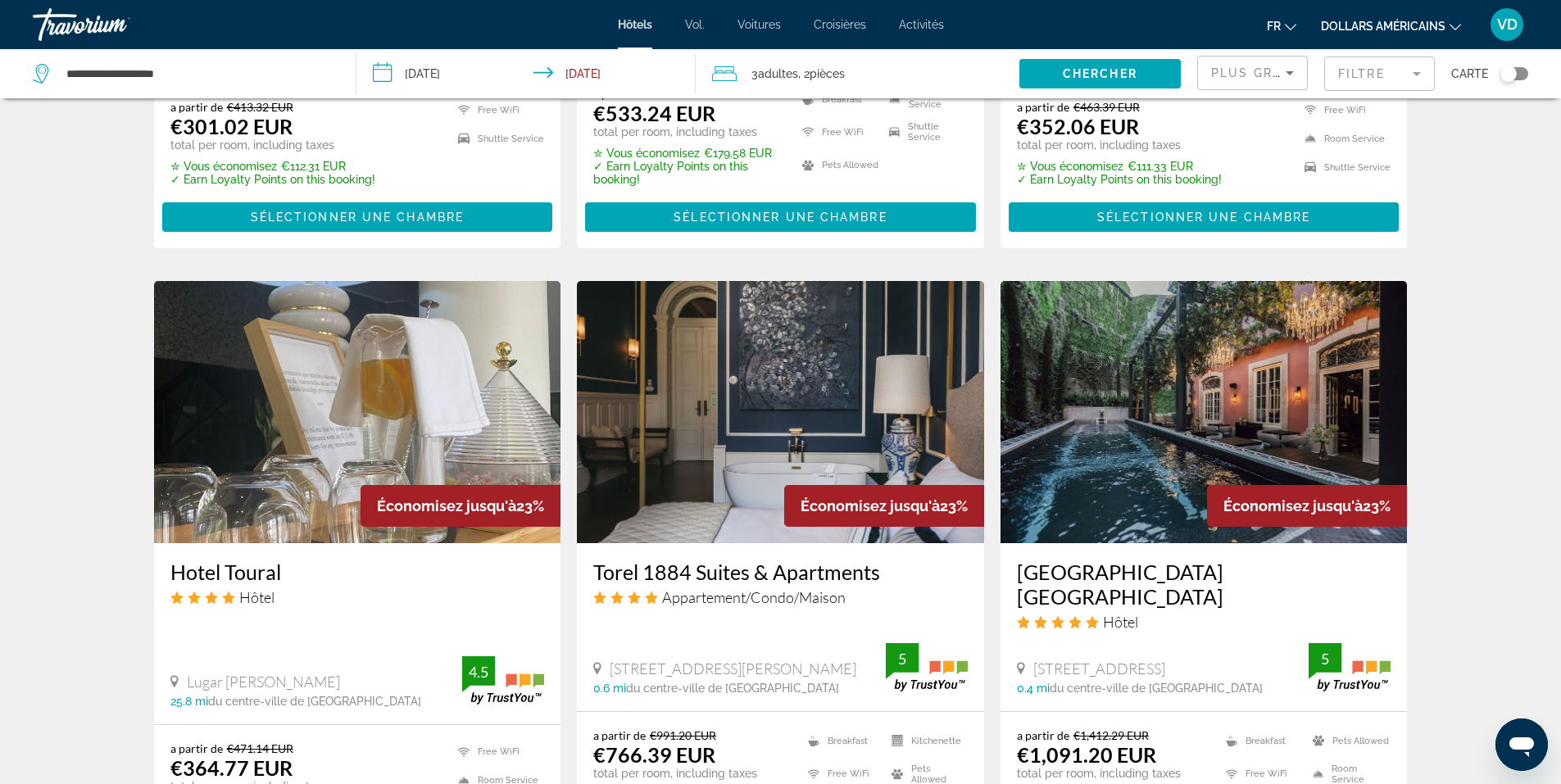
scroll to position [1801, 0]
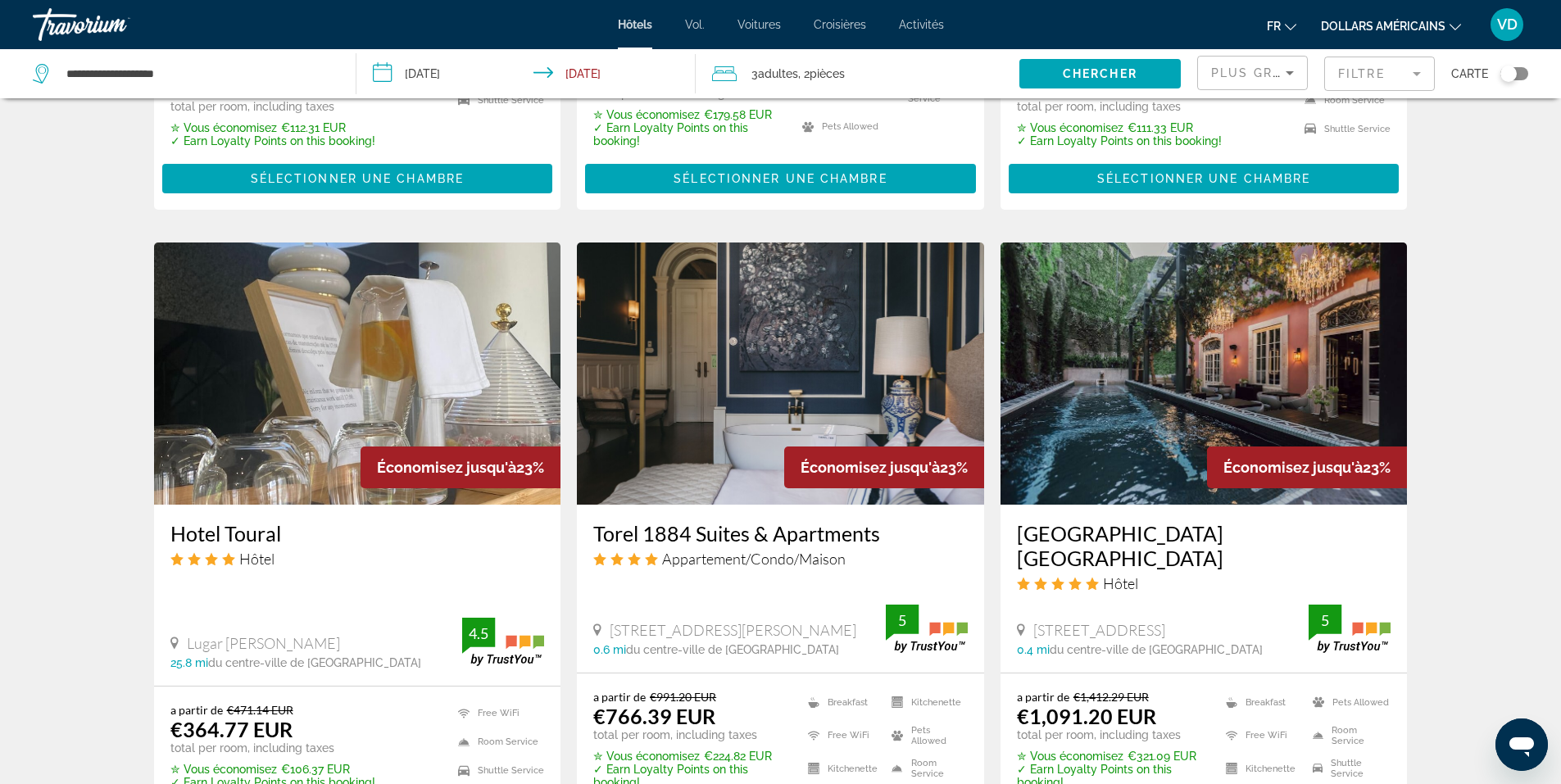
click at [1388, 73] on mat-form-field "Filtre" at bounding box center [1379, 73] width 111 height 35
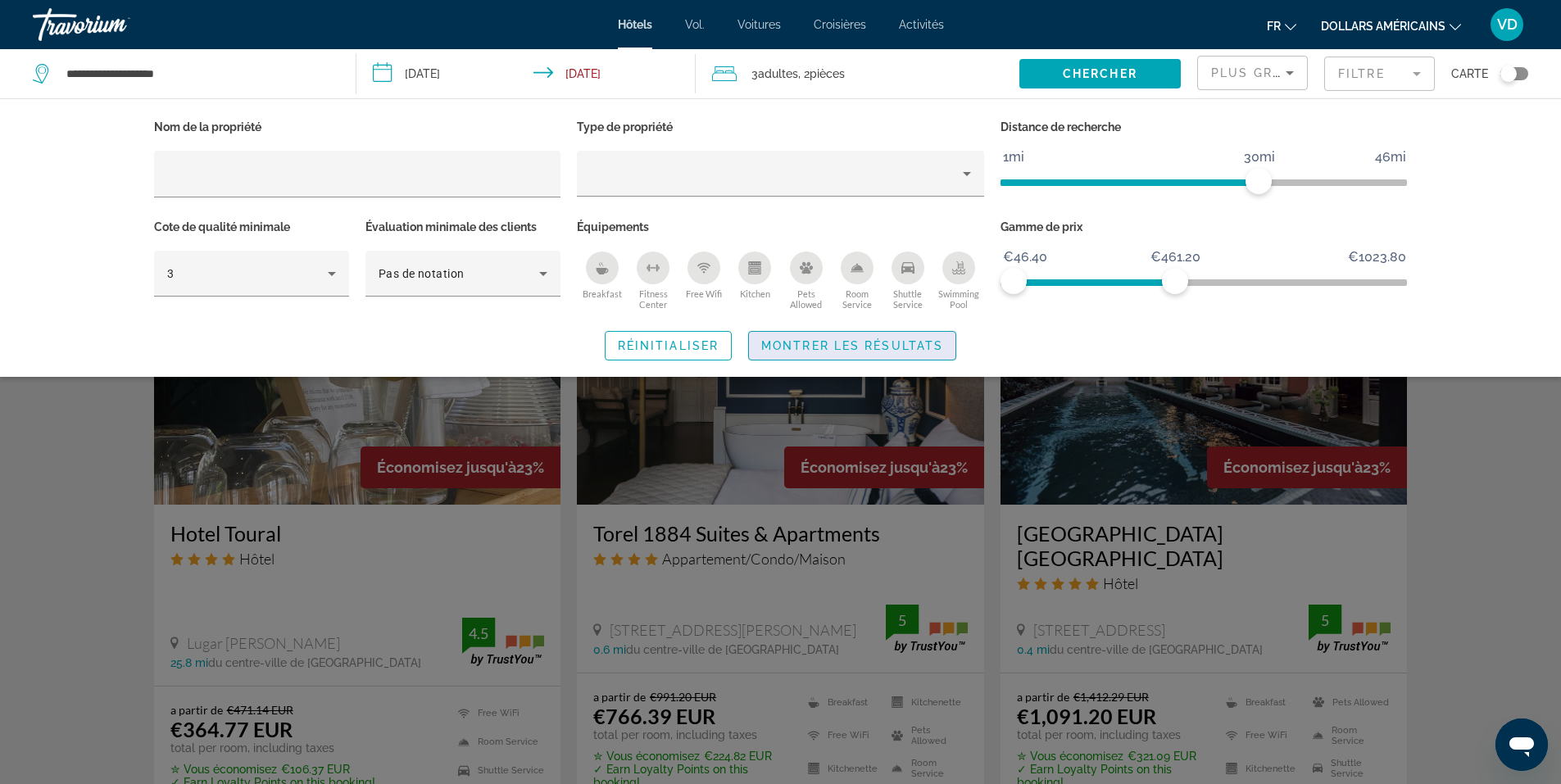
click at [861, 341] on span "Montrer les résultats" at bounding box center [852, 345] width 182 height 13
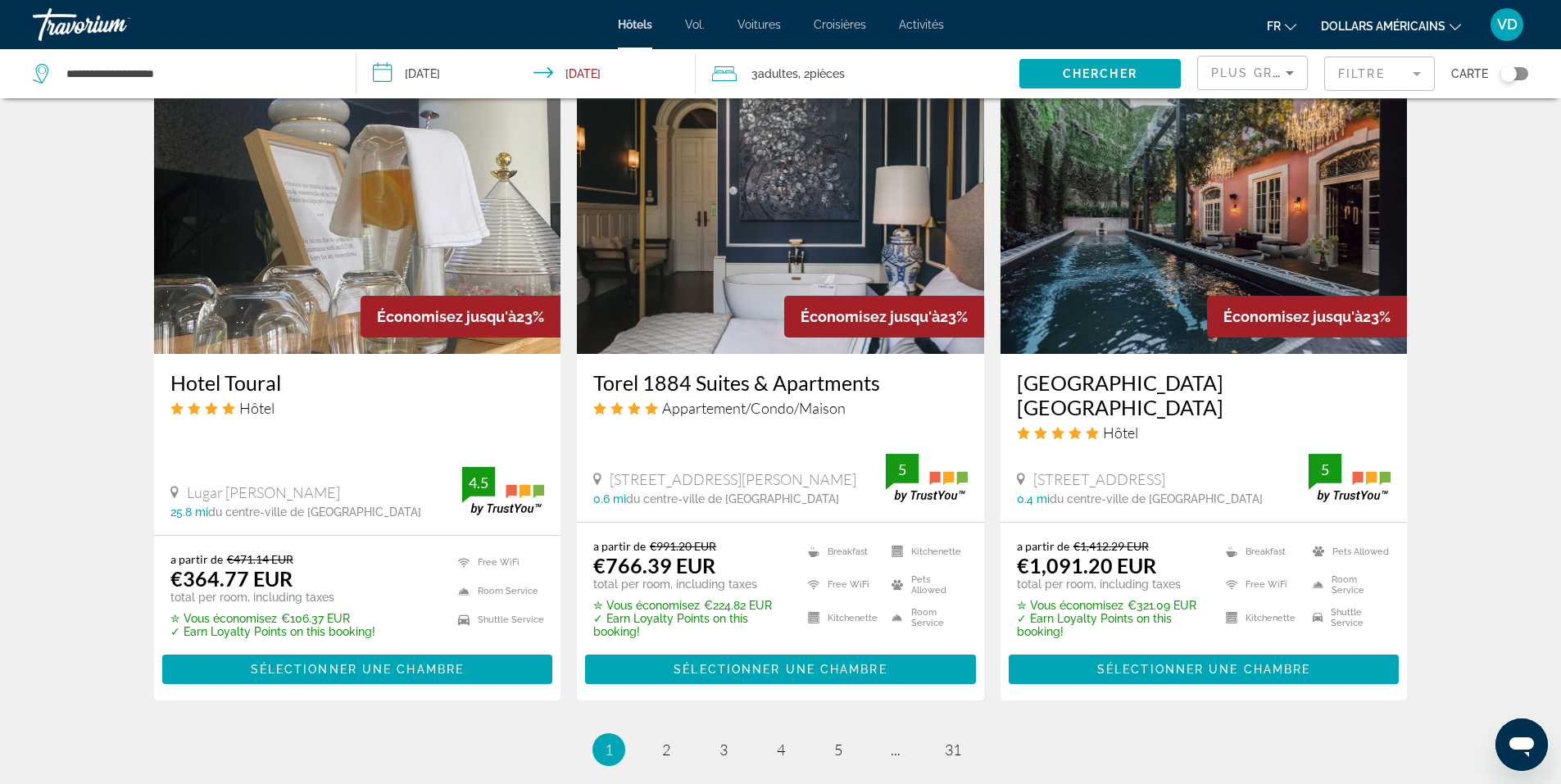
scroll to position [1966, 0]
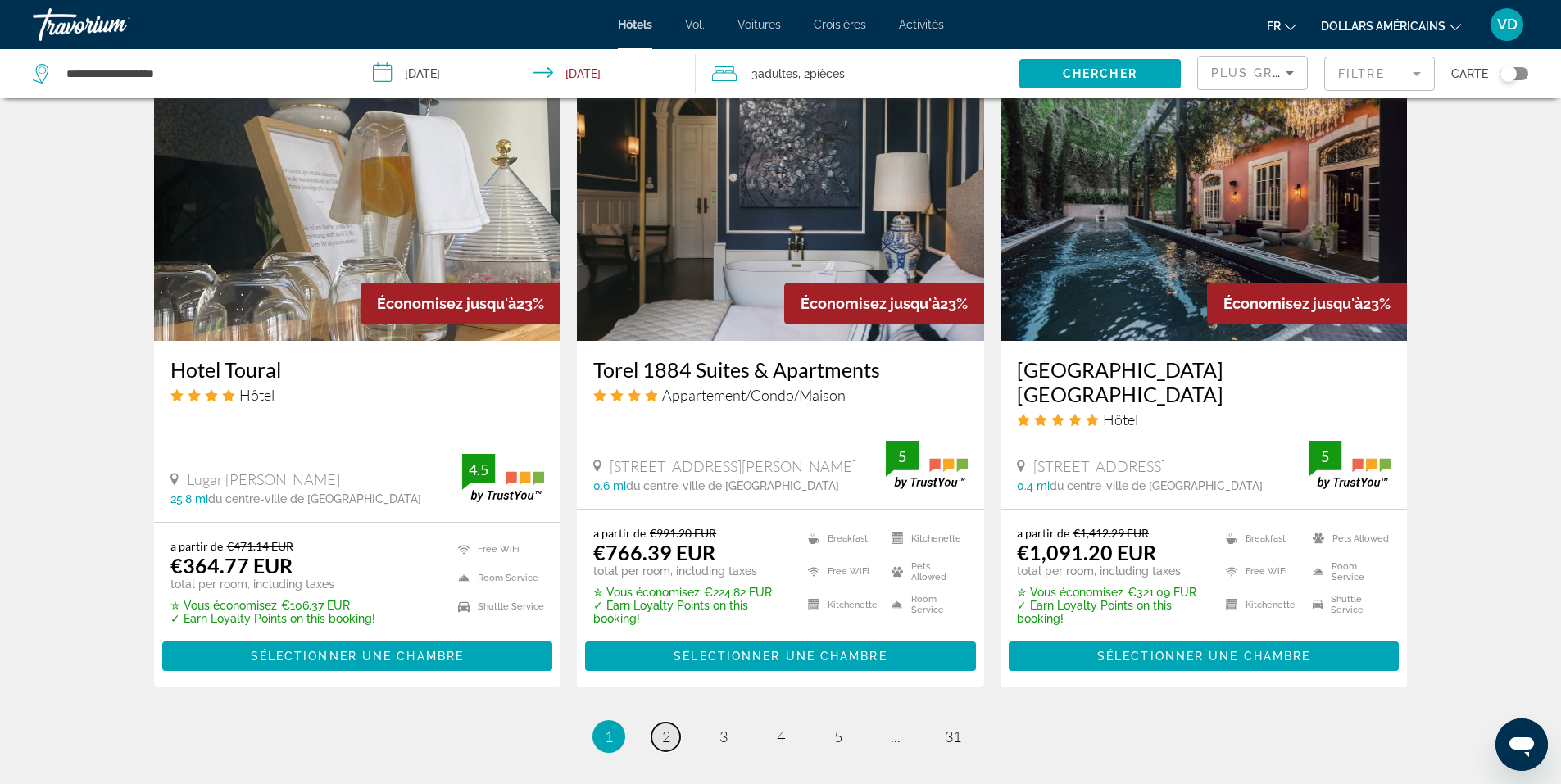
click at [669, 723] on link "page 2" at bounding box center [665, 736] width 29 height 29
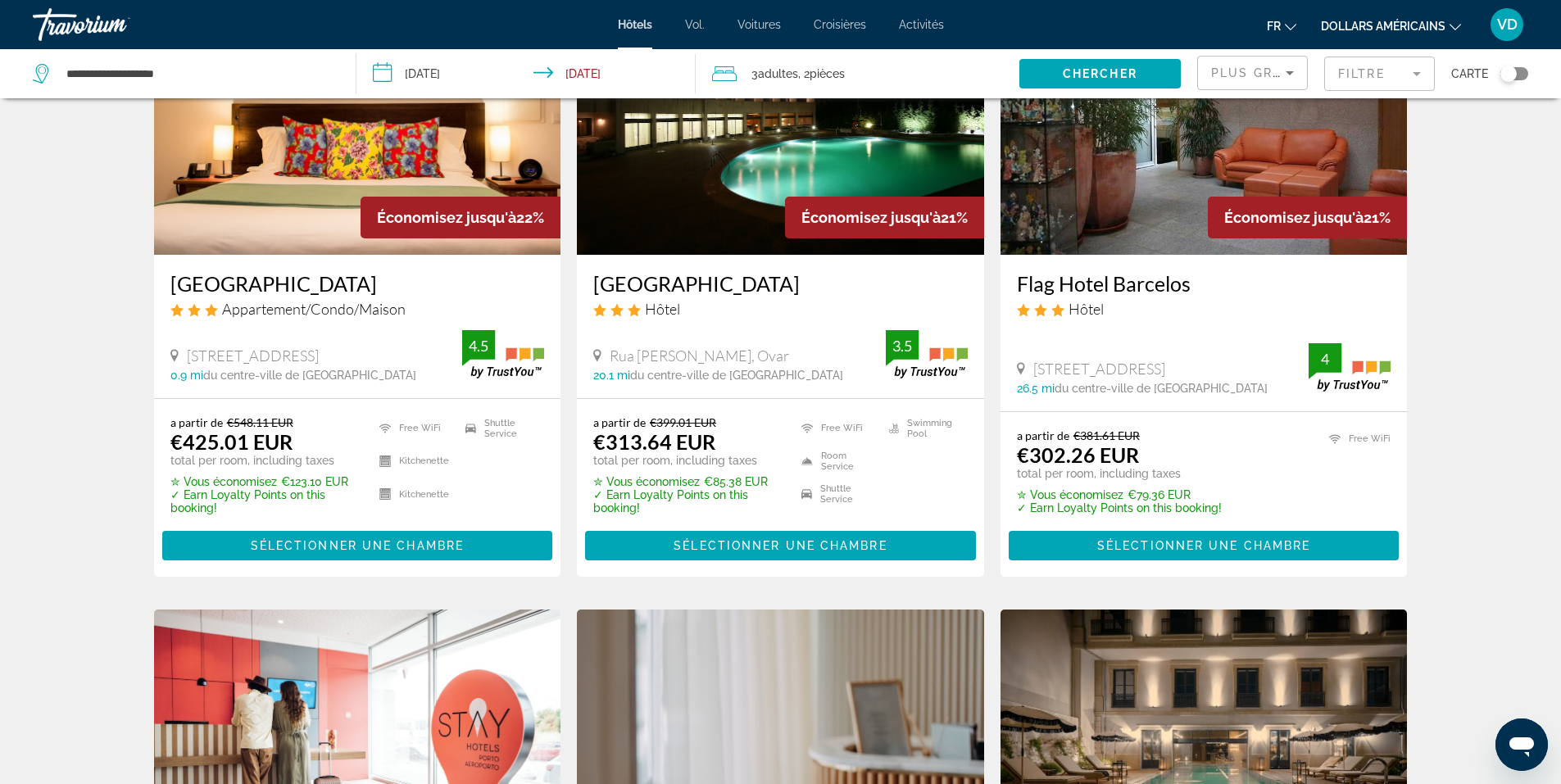
scroll to position [163, 0]
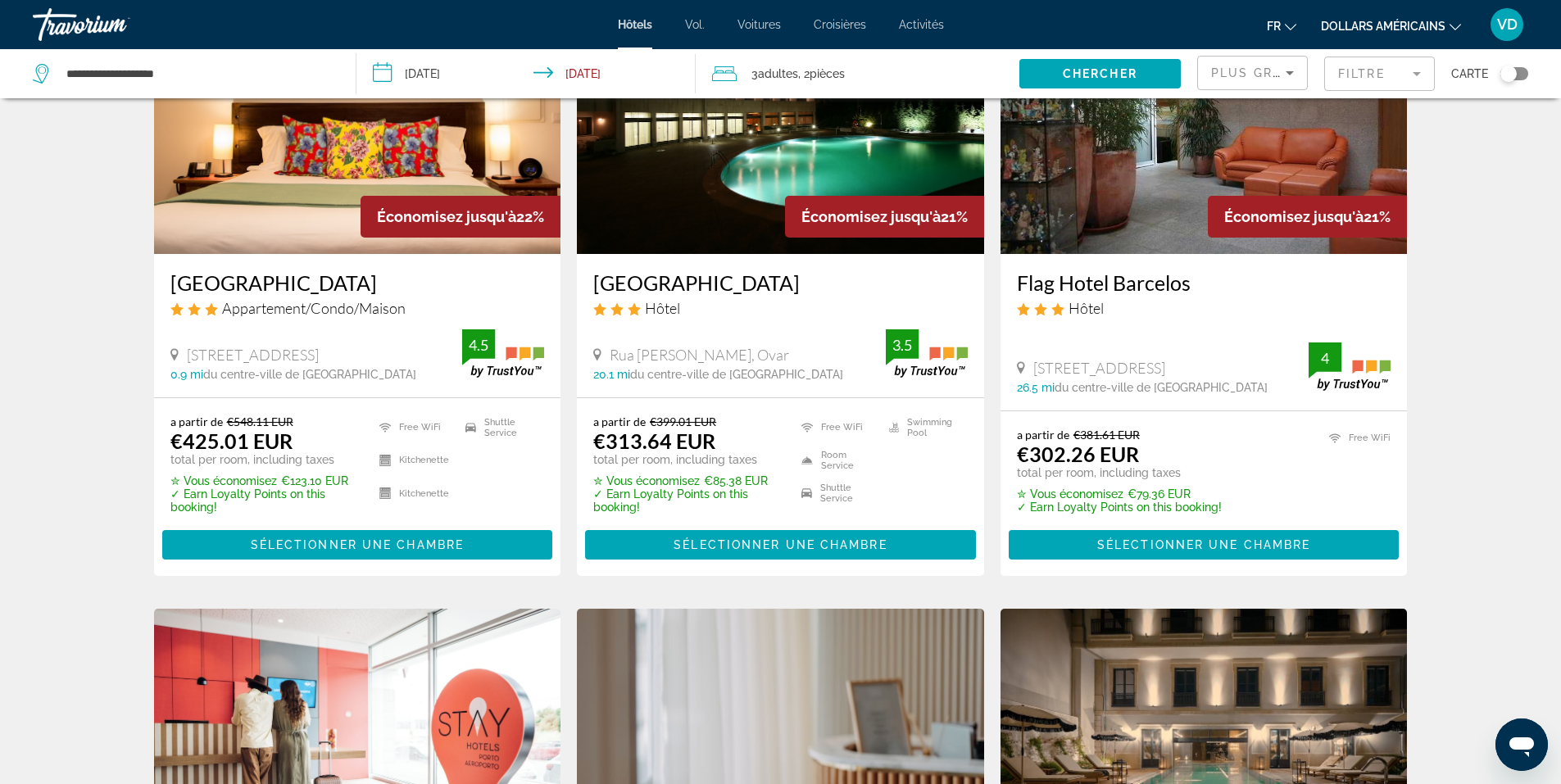
click at [215, 289] on h3 "[GEOGRAPHIC_DATA]" at bounding box center [357, 283] width 374 height 24
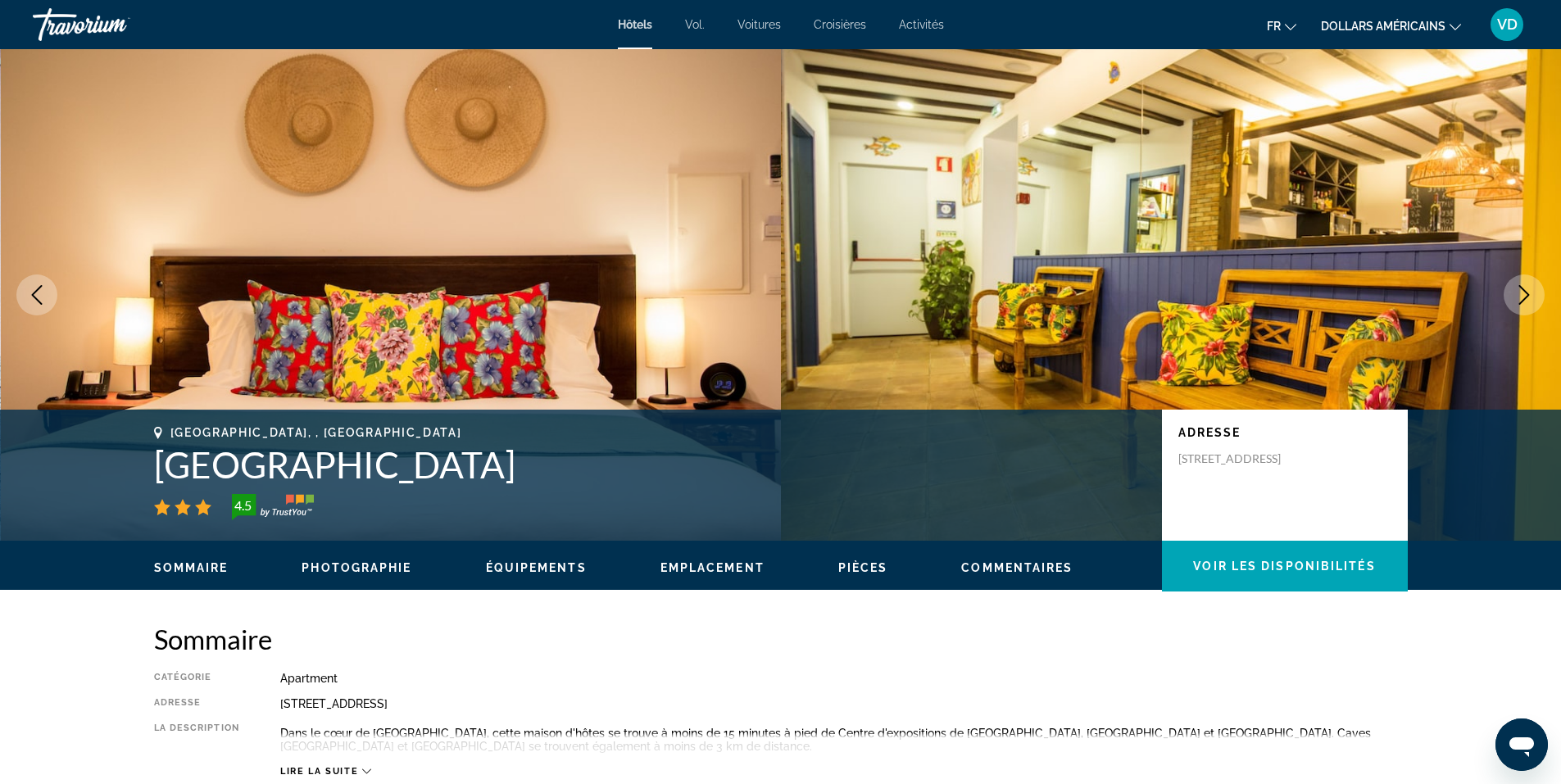
click at [866, 569] on span "Pièces" at bounding box center [863, 567] width 50 height 13
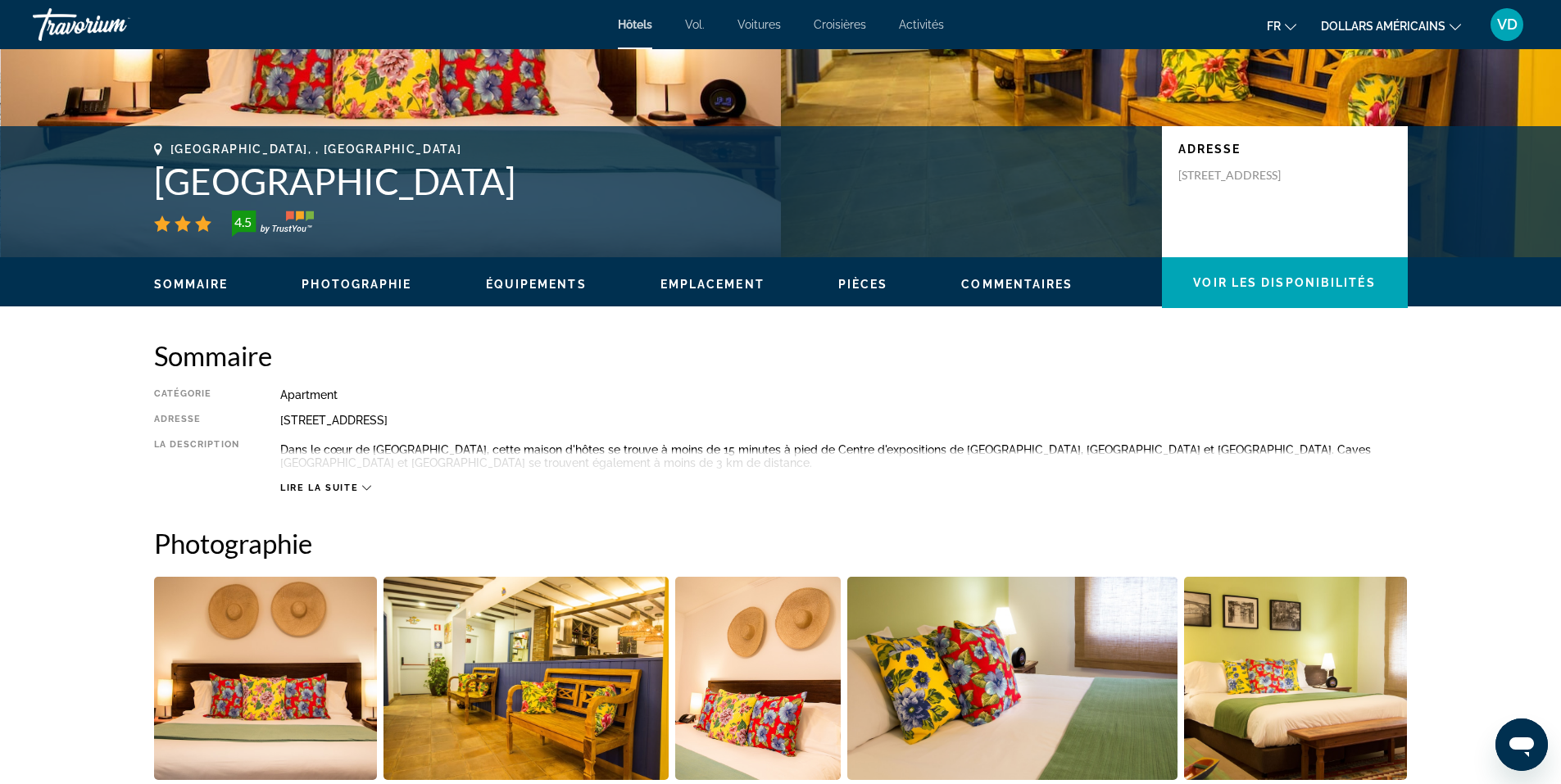
scroll to position [19, 0]
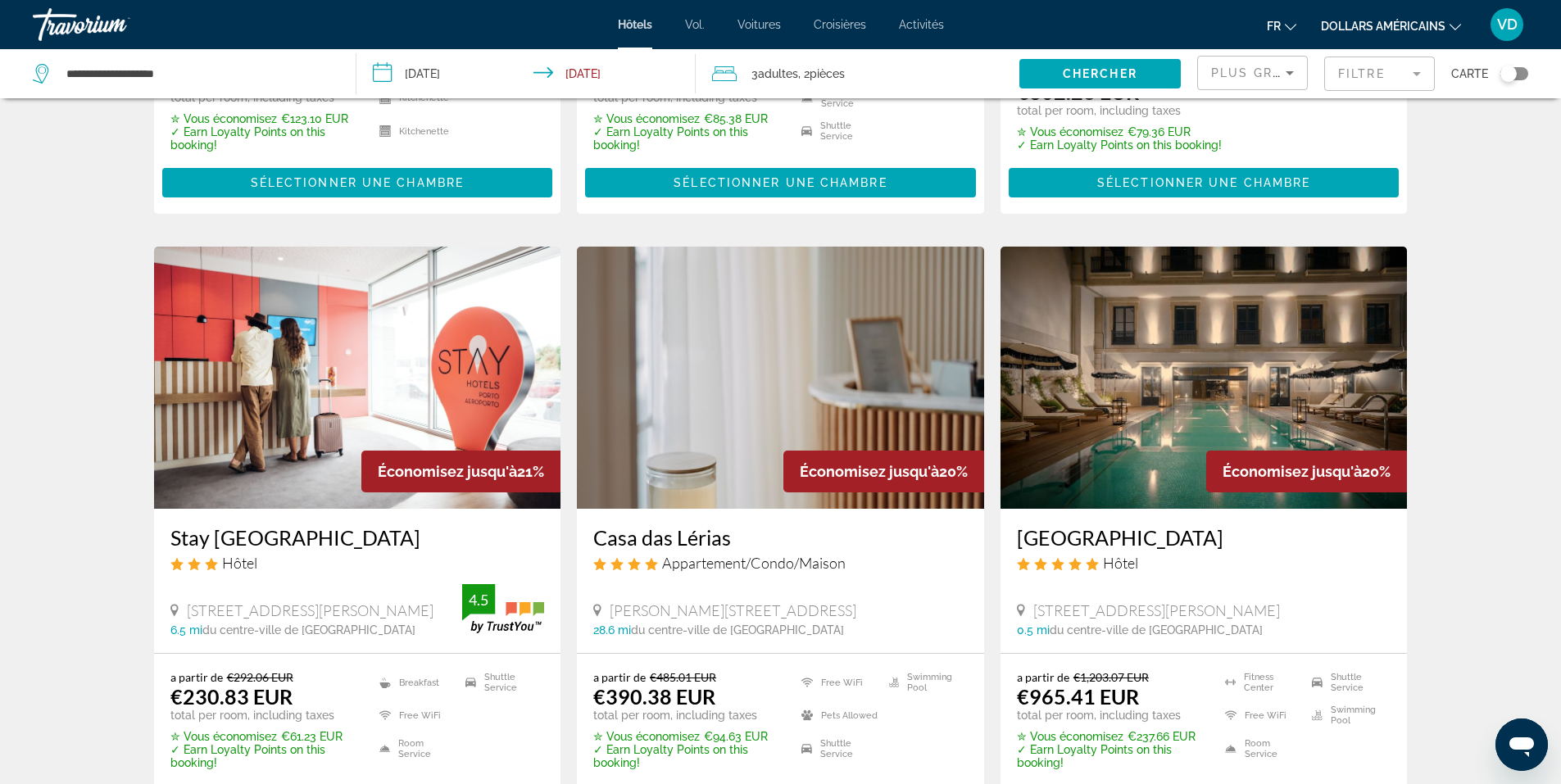
scroll to position [573, 0]
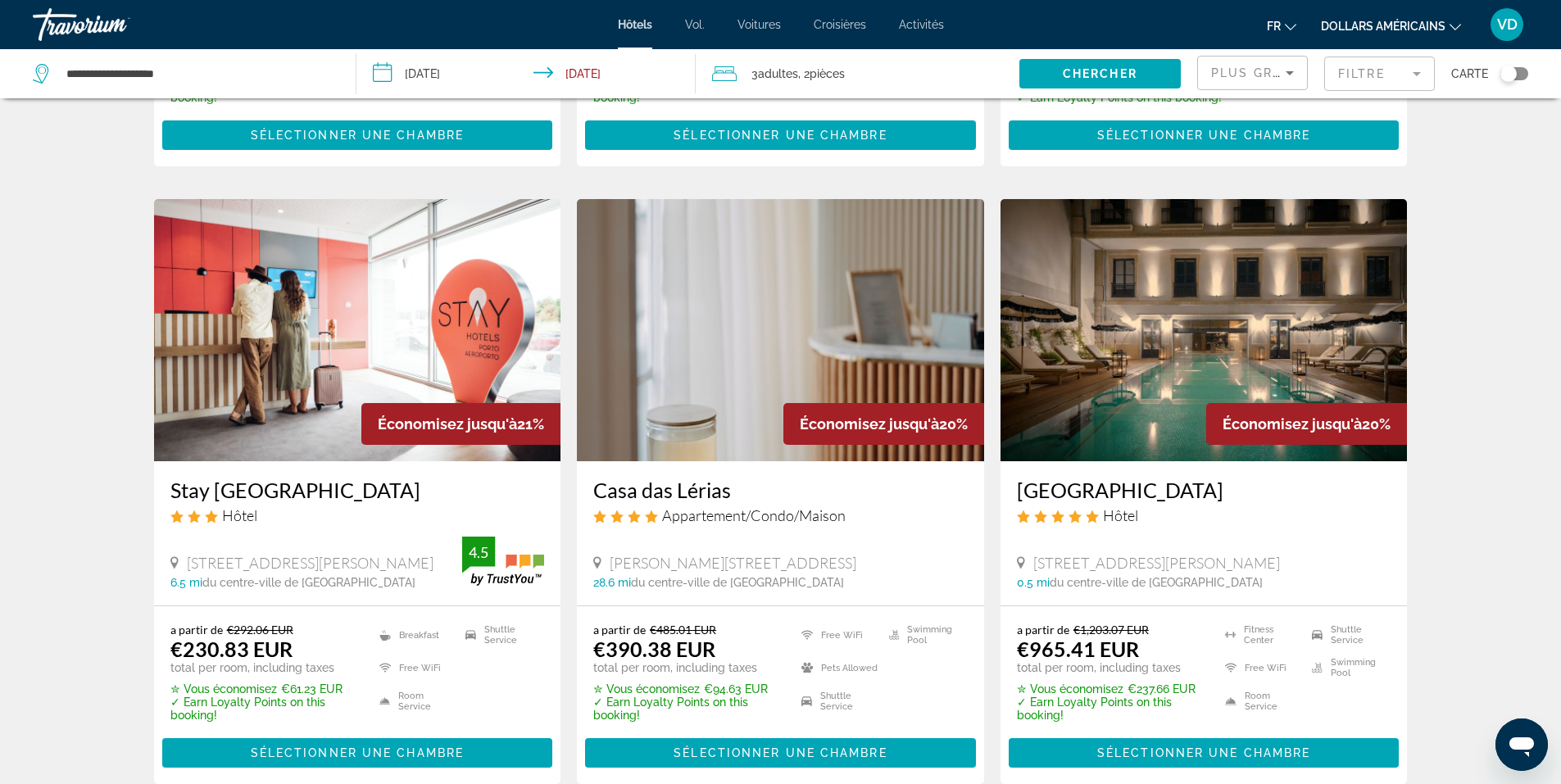
click at [828, 339] on img "Contenu principal" at bounding box center [780, 329] width 407 height 262
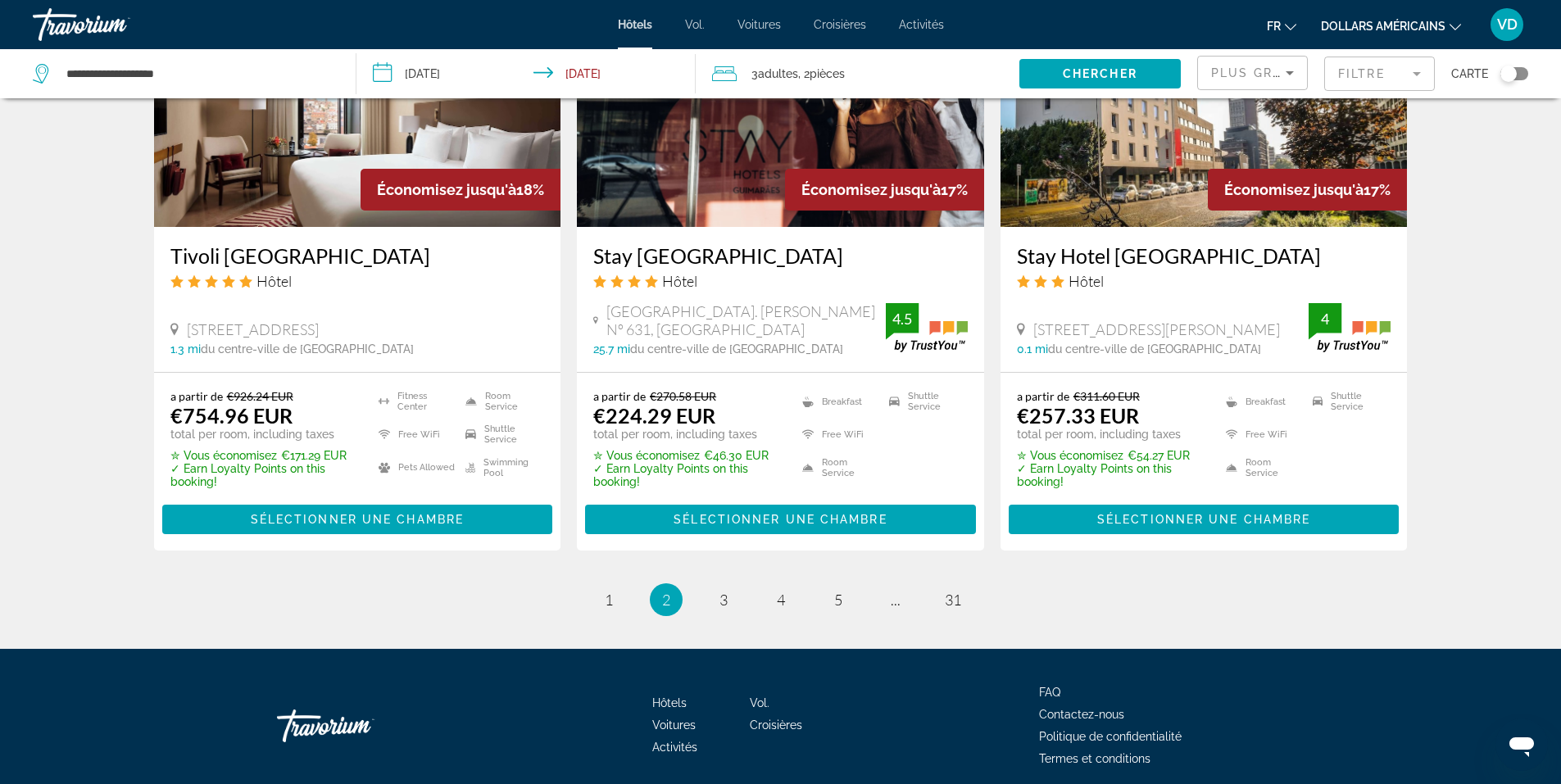
scroll to position [2106, 0]
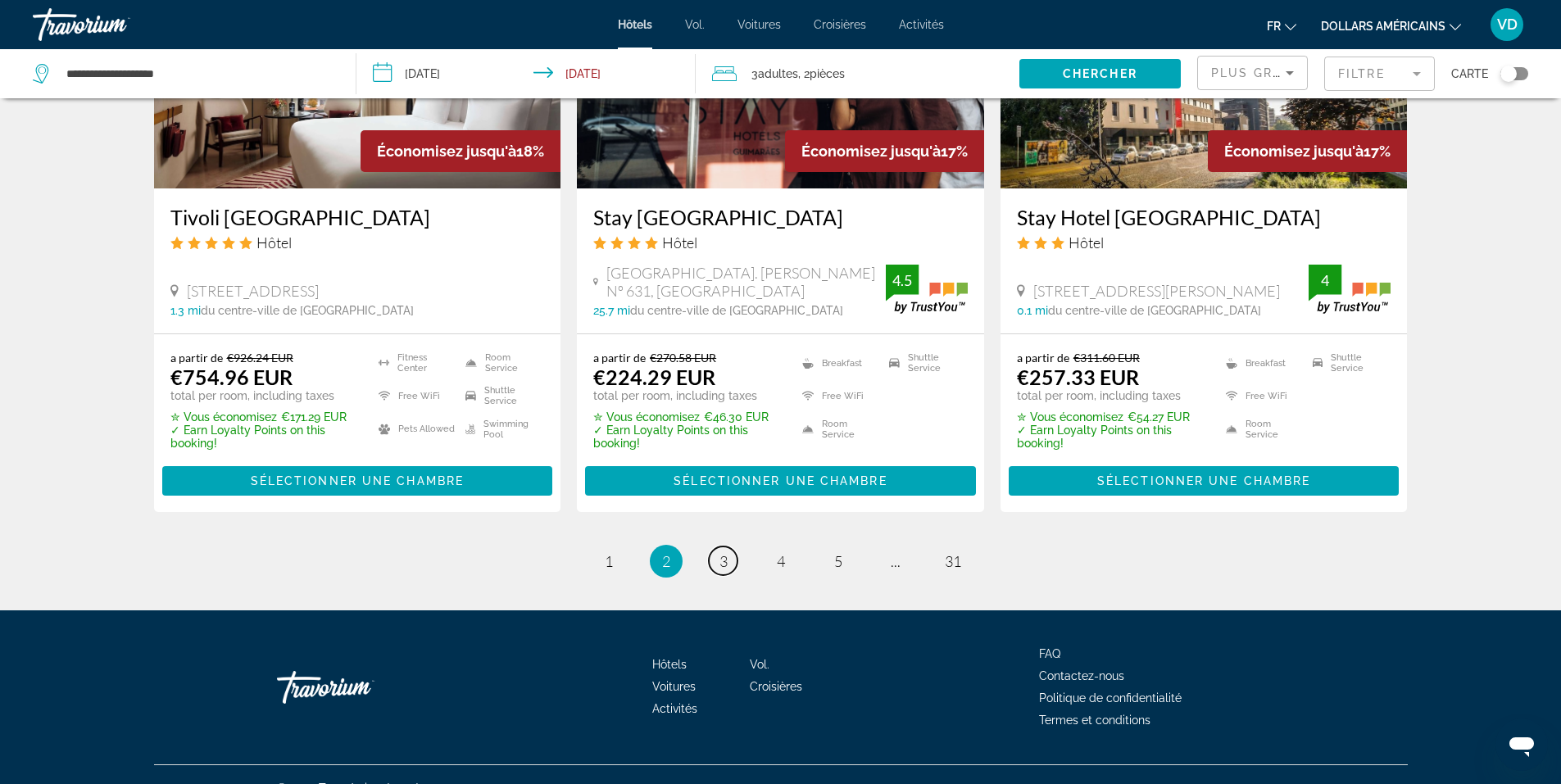
click at [730, 546] on link "page 3" at bounding box center [722, 560] width 29 height 29
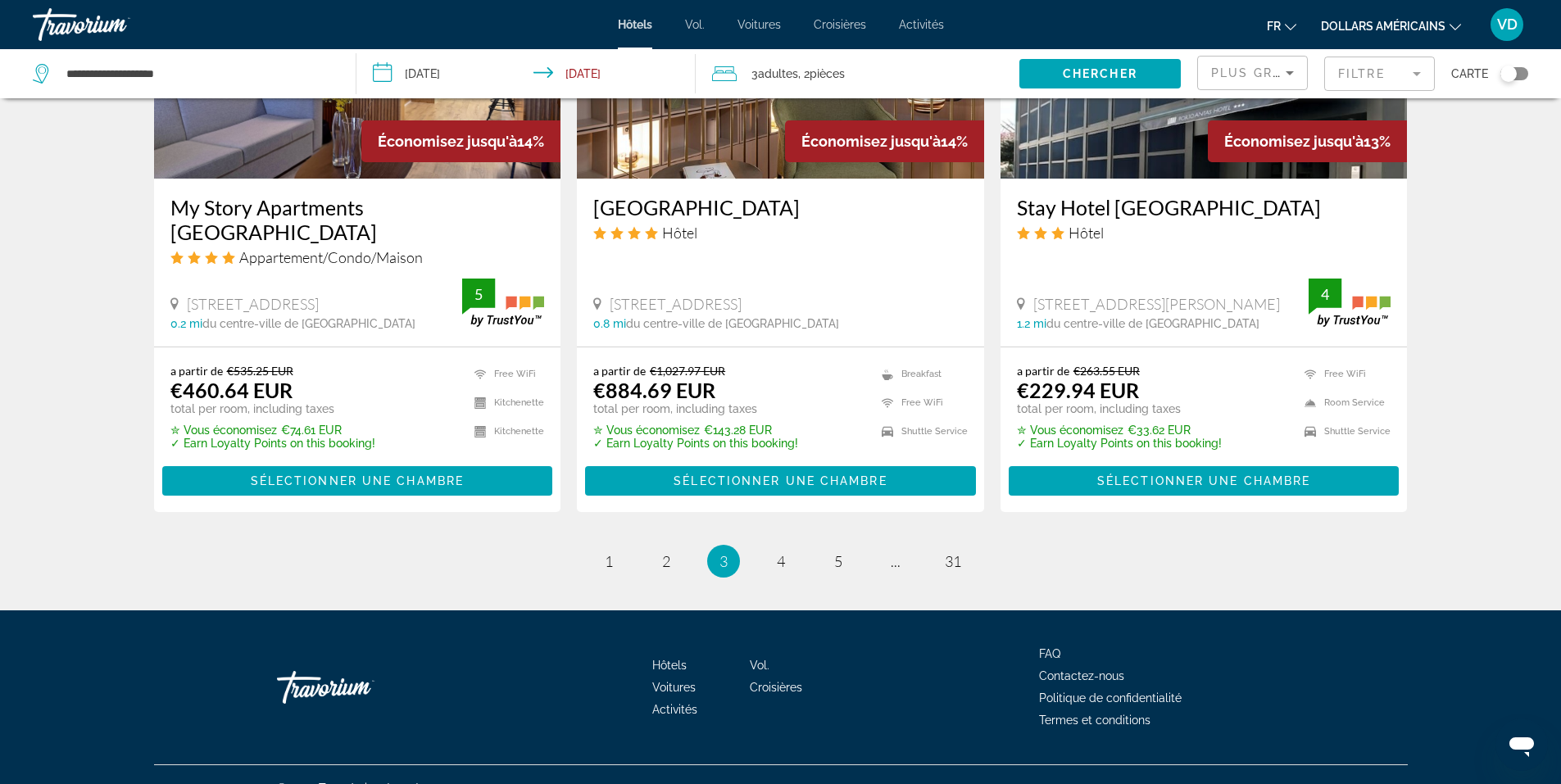
scroll to position [2119, 0]
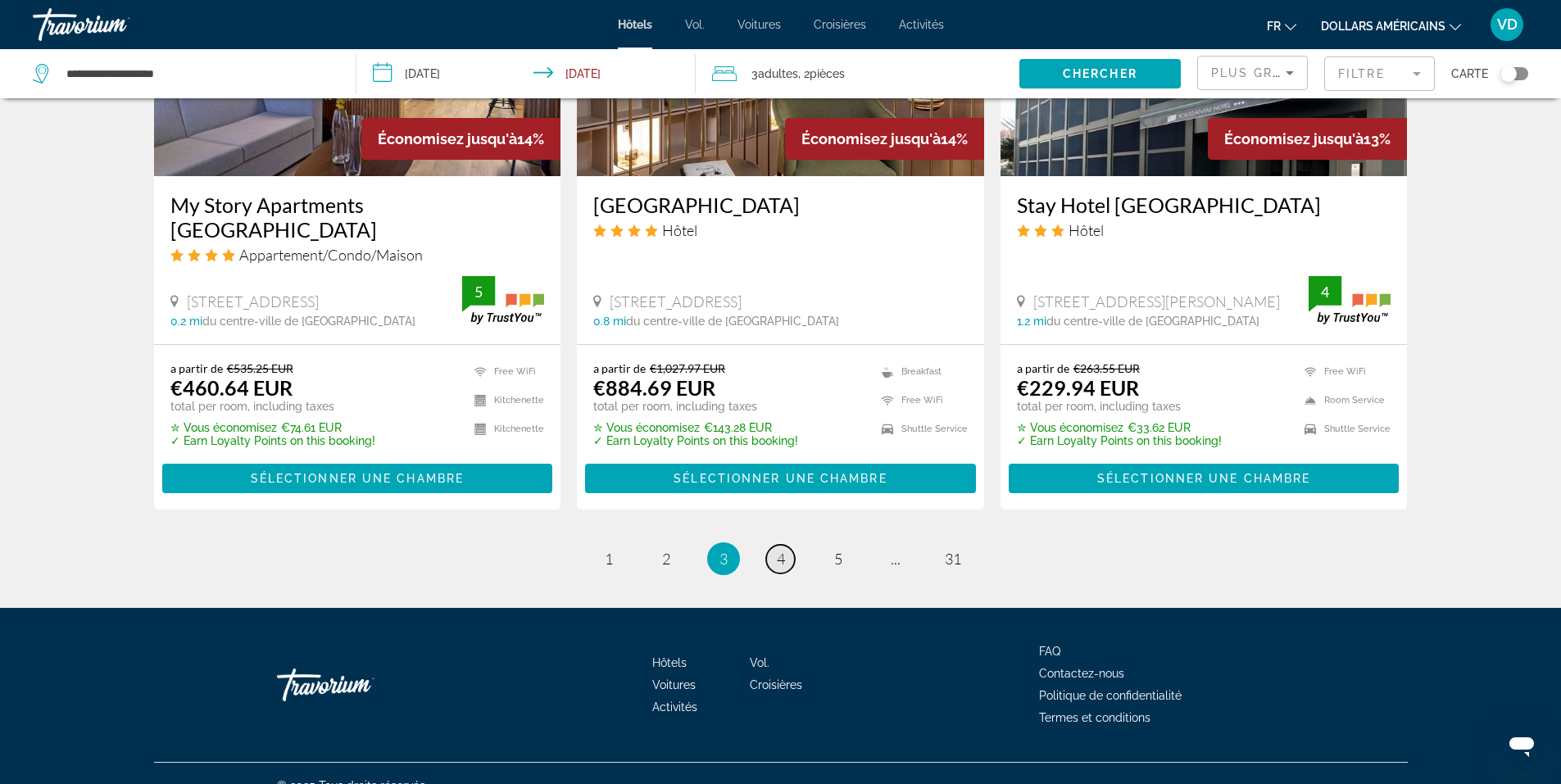
click at [782, 550] on span "4" at bounding box center [780, 558] width 8 height 18
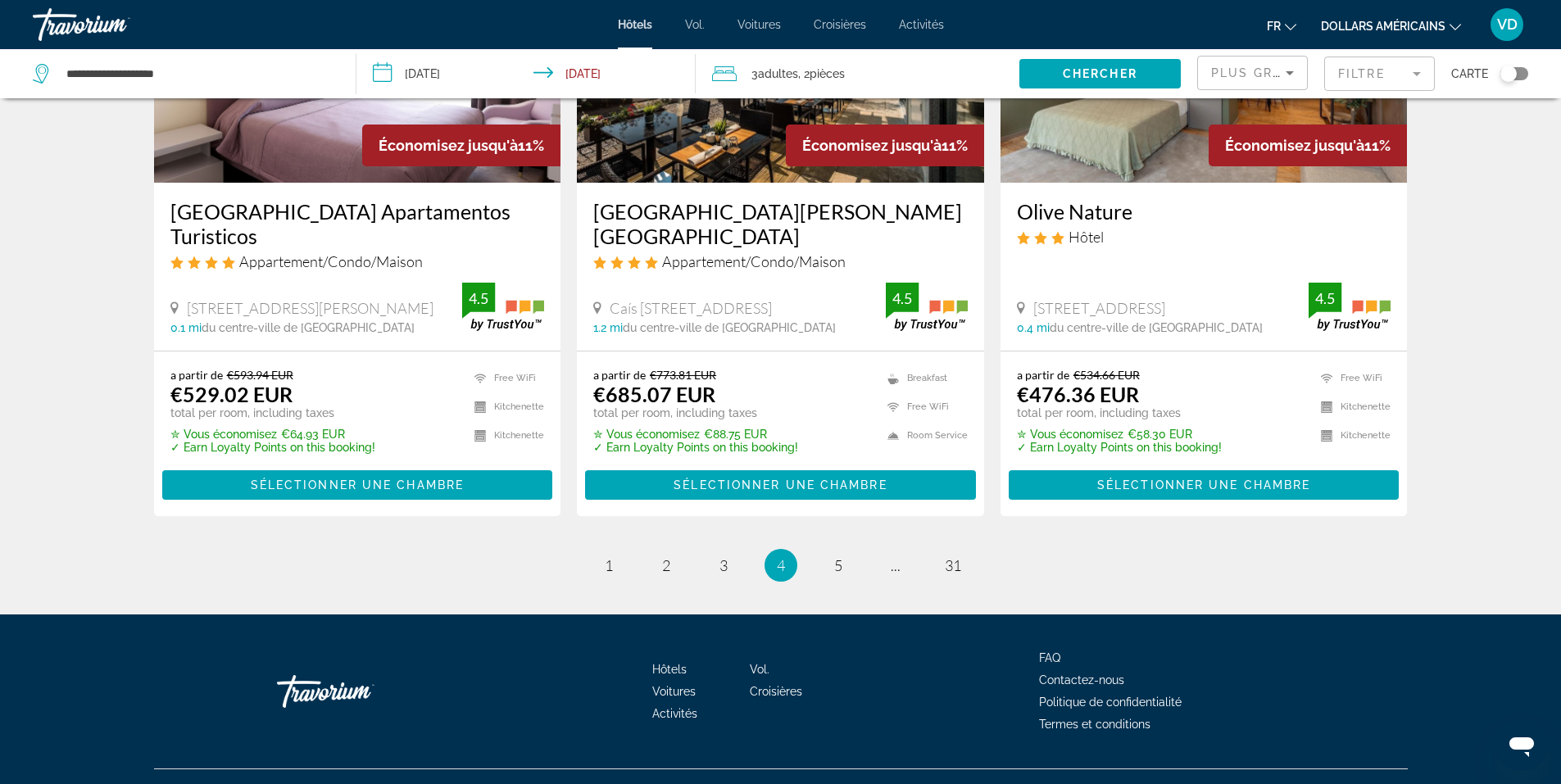
scroll to position [2090, 0]
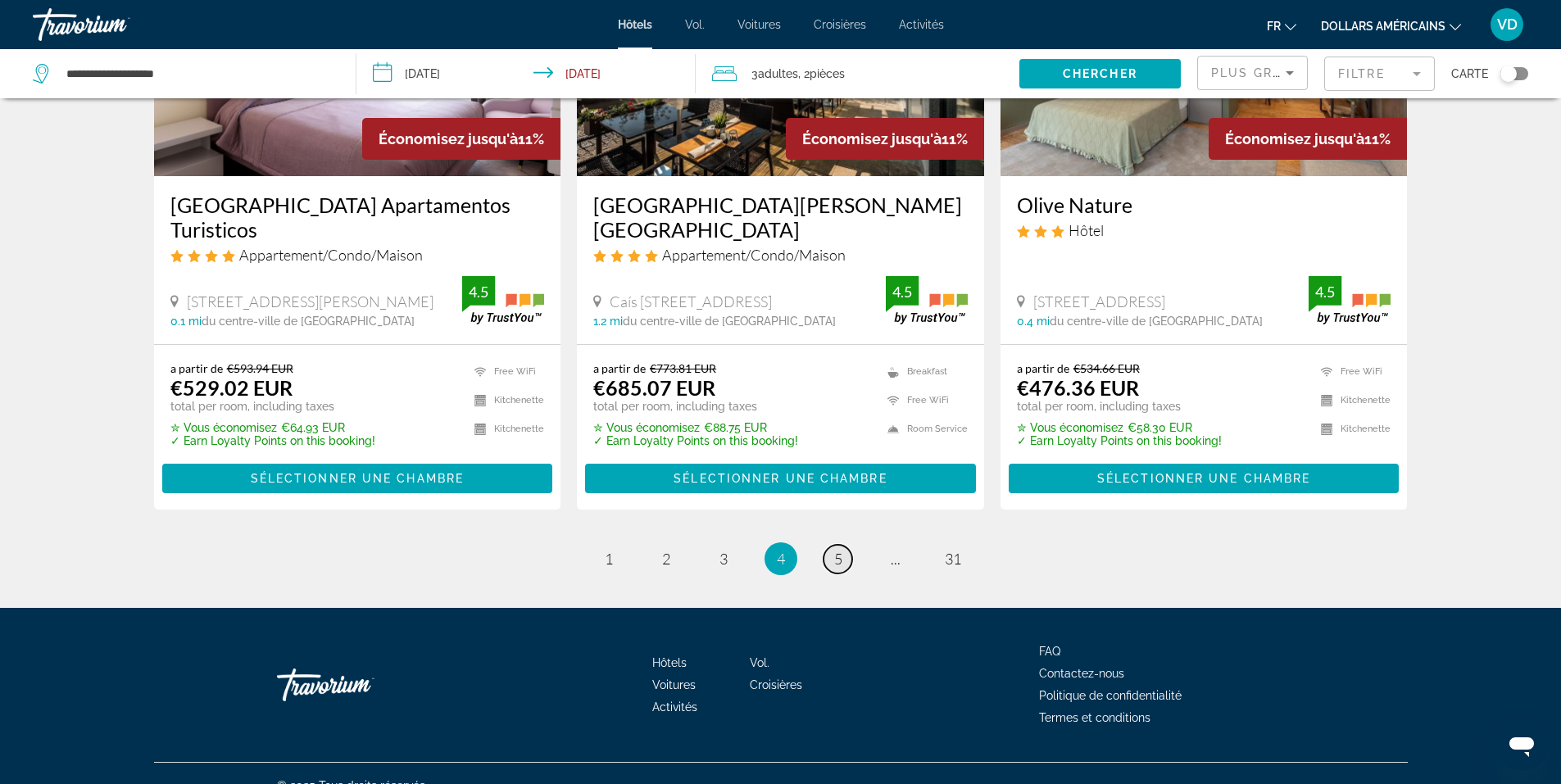
click at [834, 550] on span "5" at bounding box center [837, 558] width 8 height 18
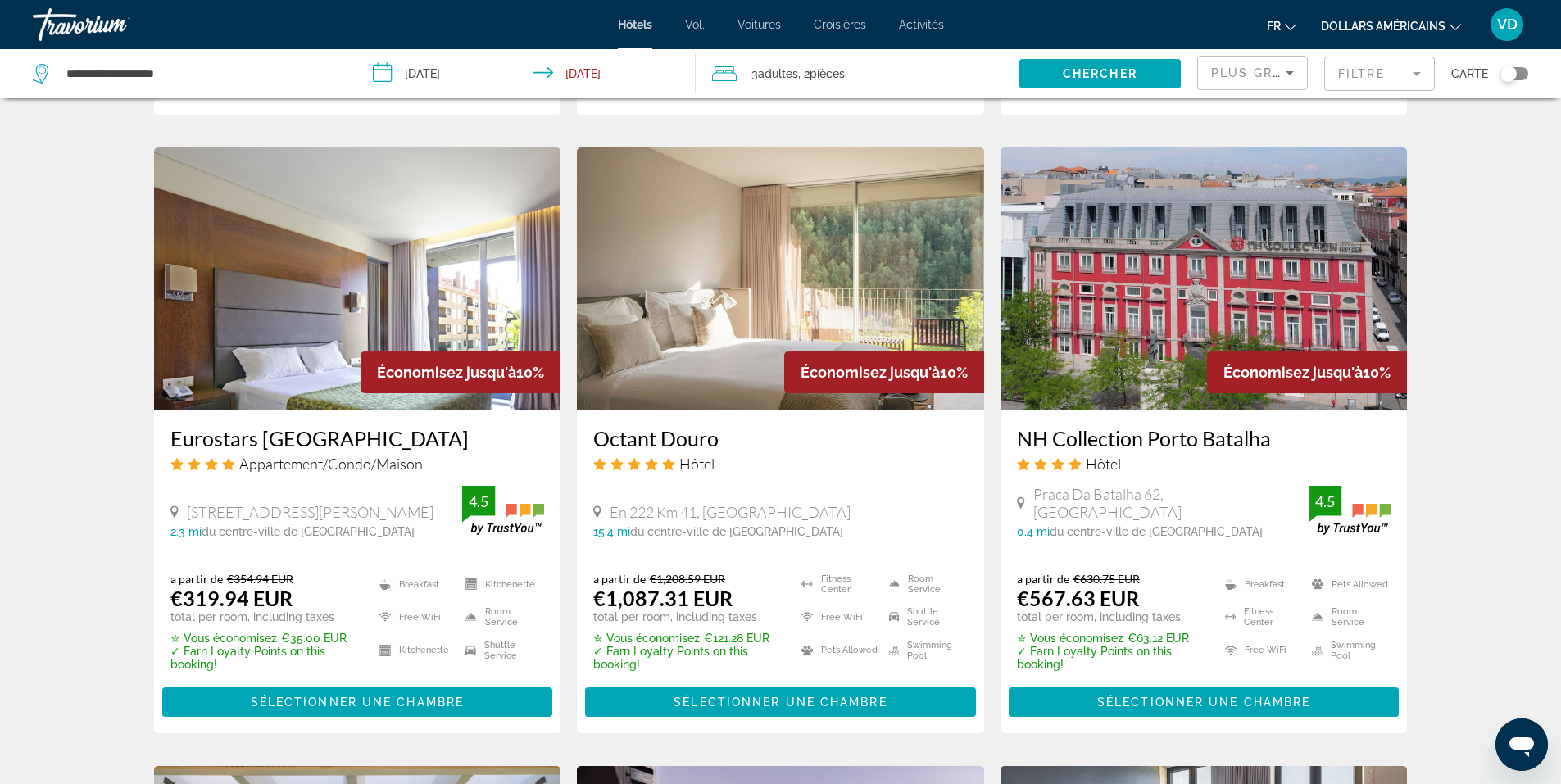
scroll to position [1392, 0]
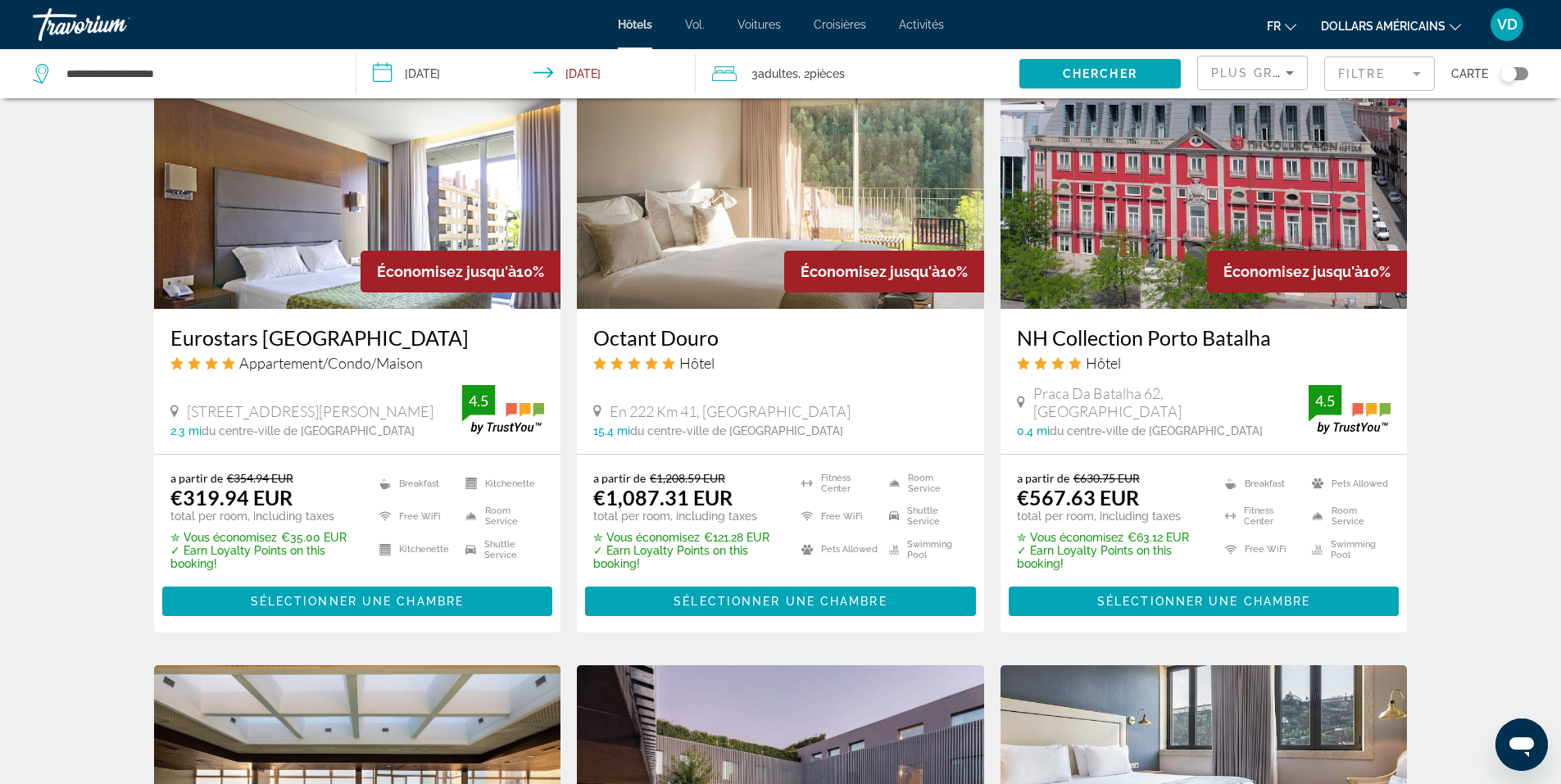
click at [355, 258] on img "Contenu principal" at bounding box center [357, 177] width 407 height 262
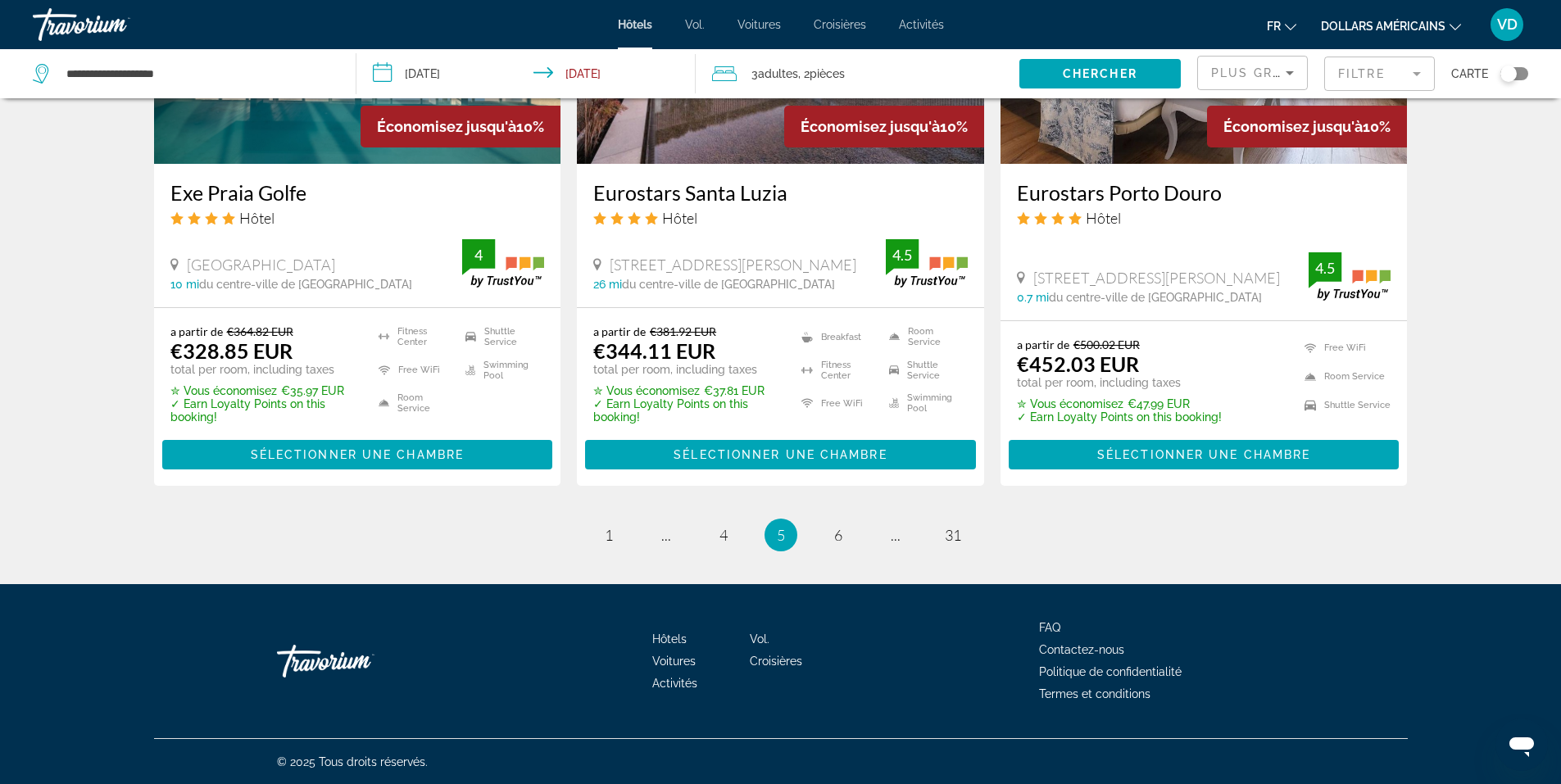
scroll to position [2156, 0]
click at [846, 540] on link "page 6" at bounding box center [837, 534] width 29 height 29
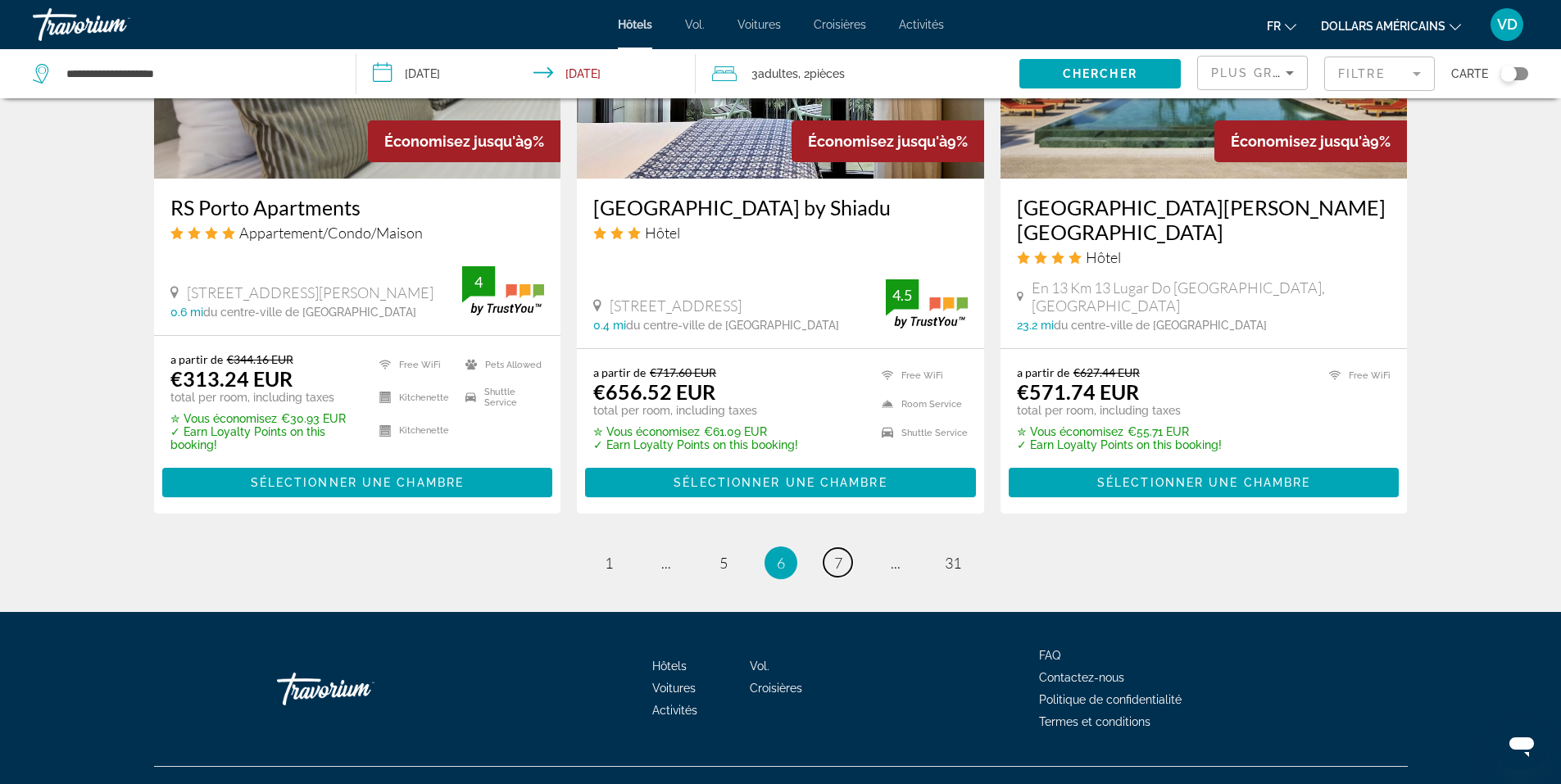
scroll to position [2106, 0]
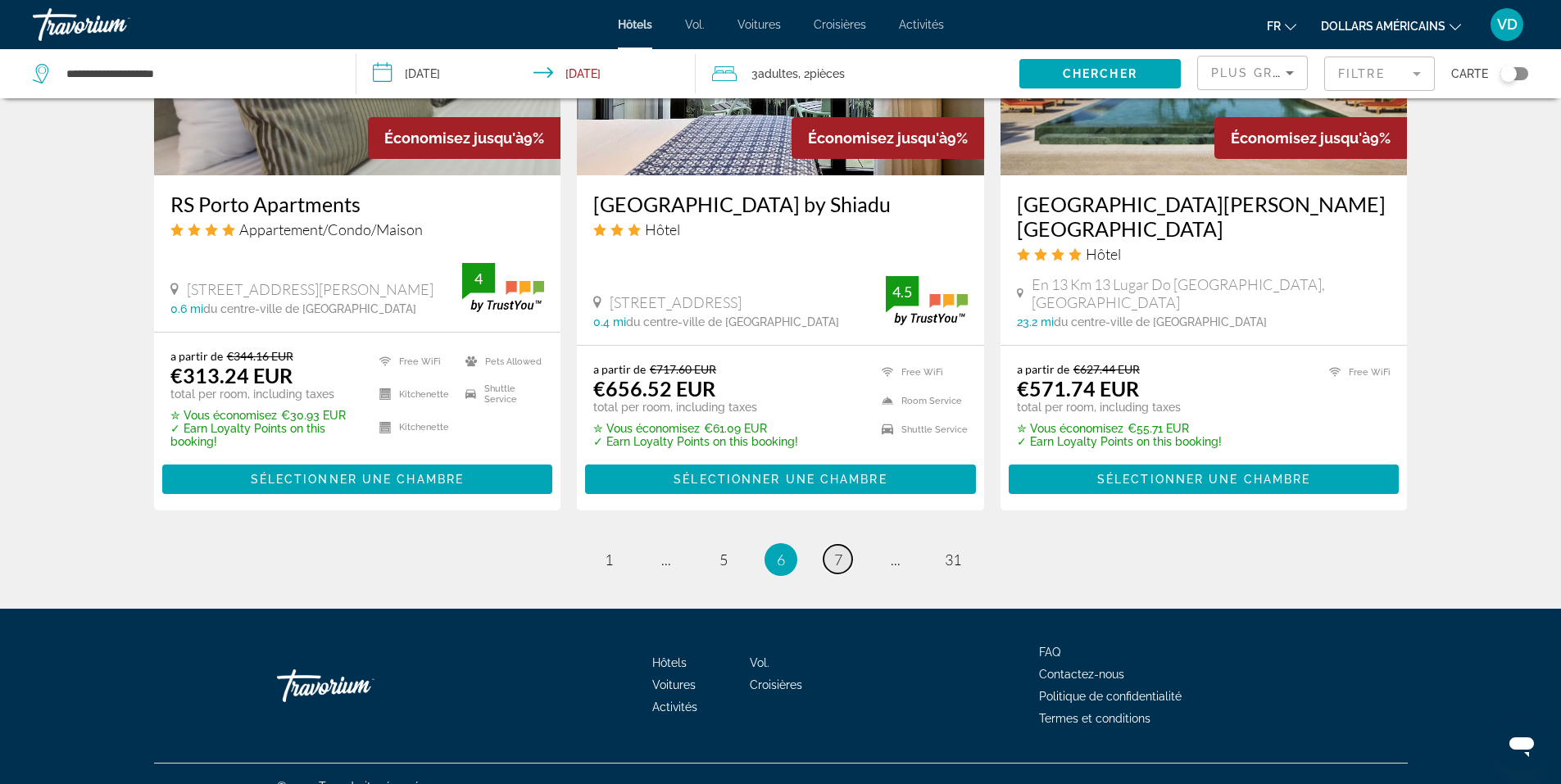
click at [842, 545] on link "page 7" at bounding box center [837, 558] width 29 height 29
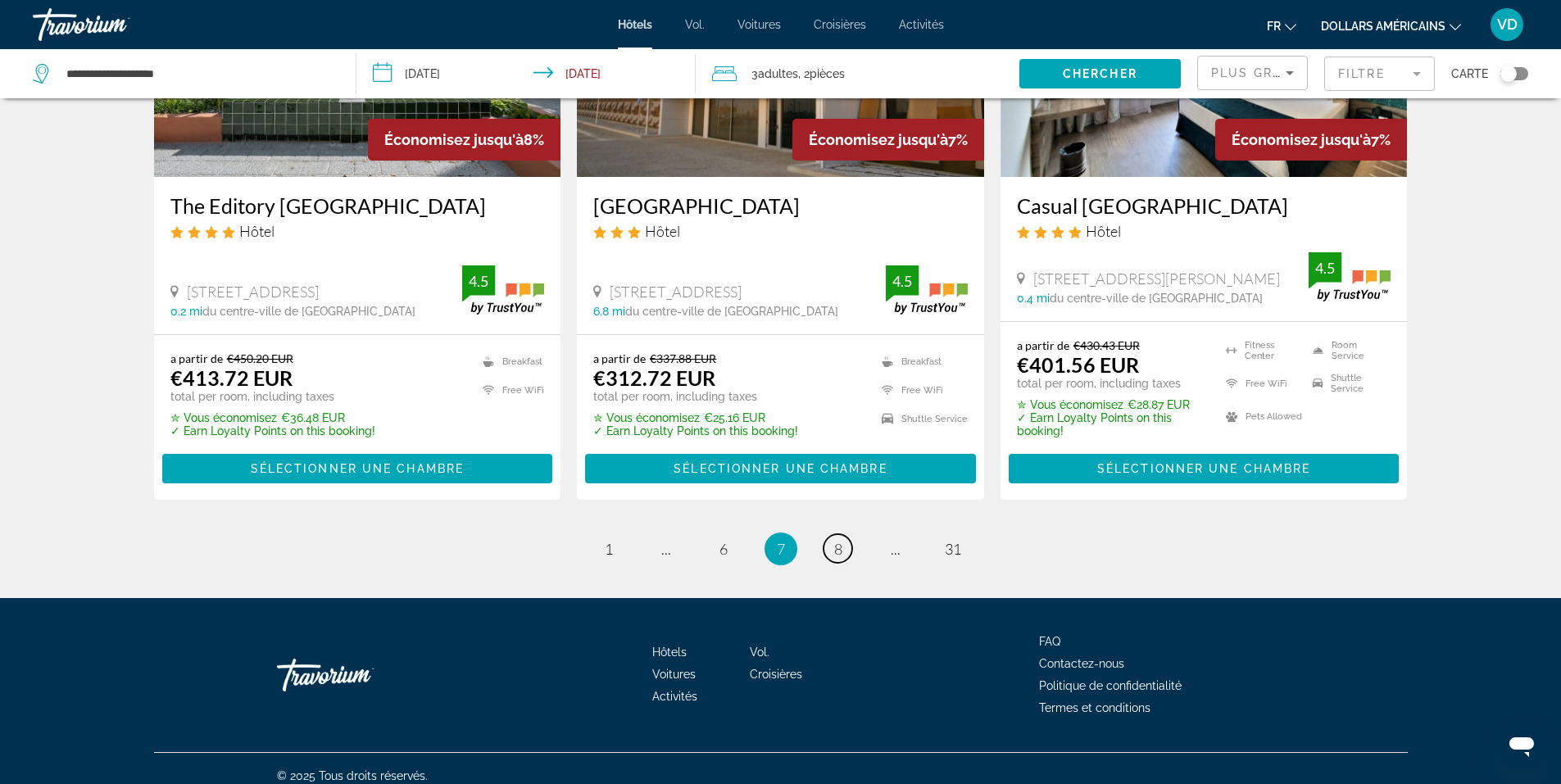
scroll to position [2129, 0]
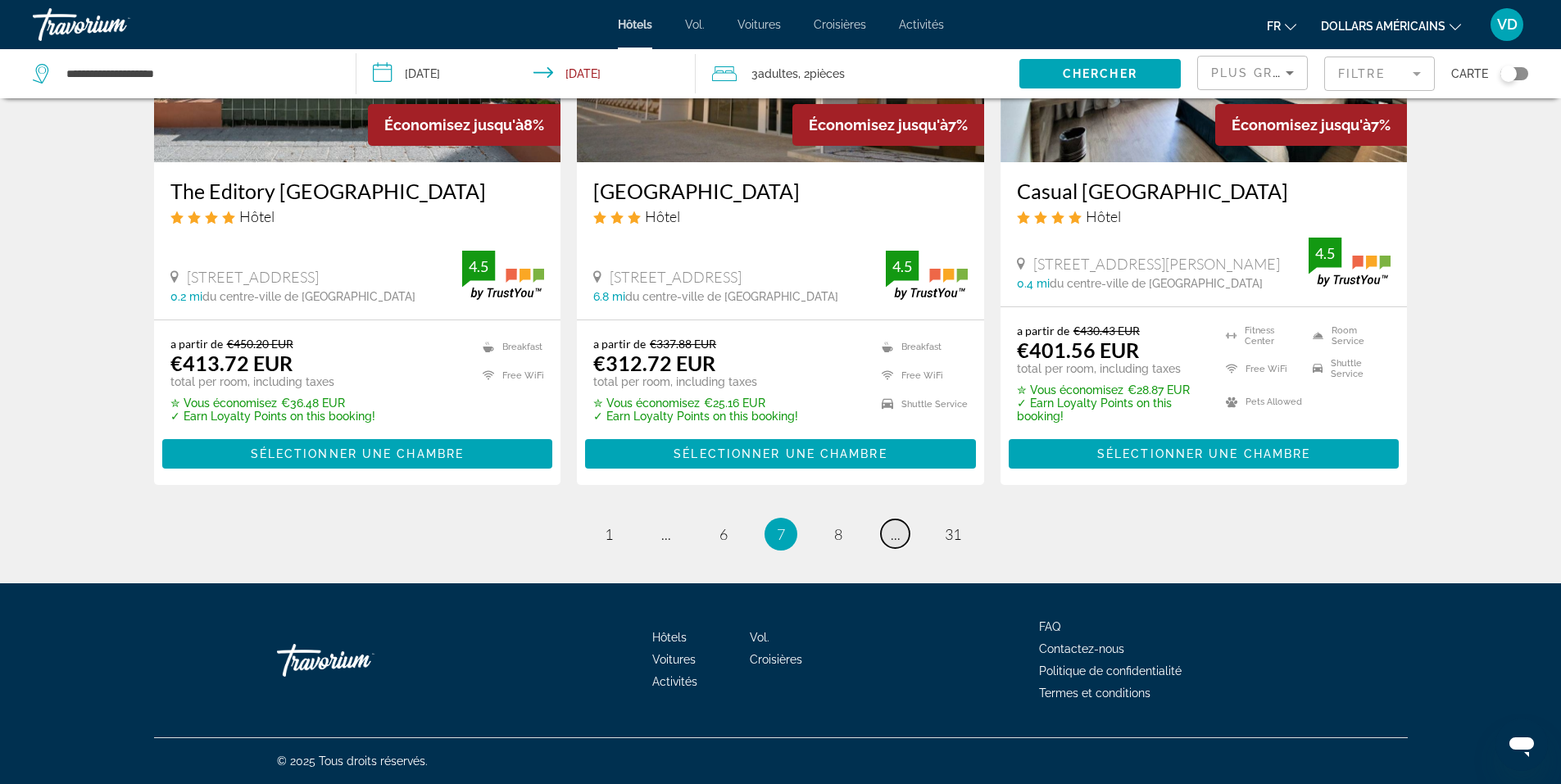
click at [897, 539] on span "..." at bounding box center [895, 533] width 10 height 18
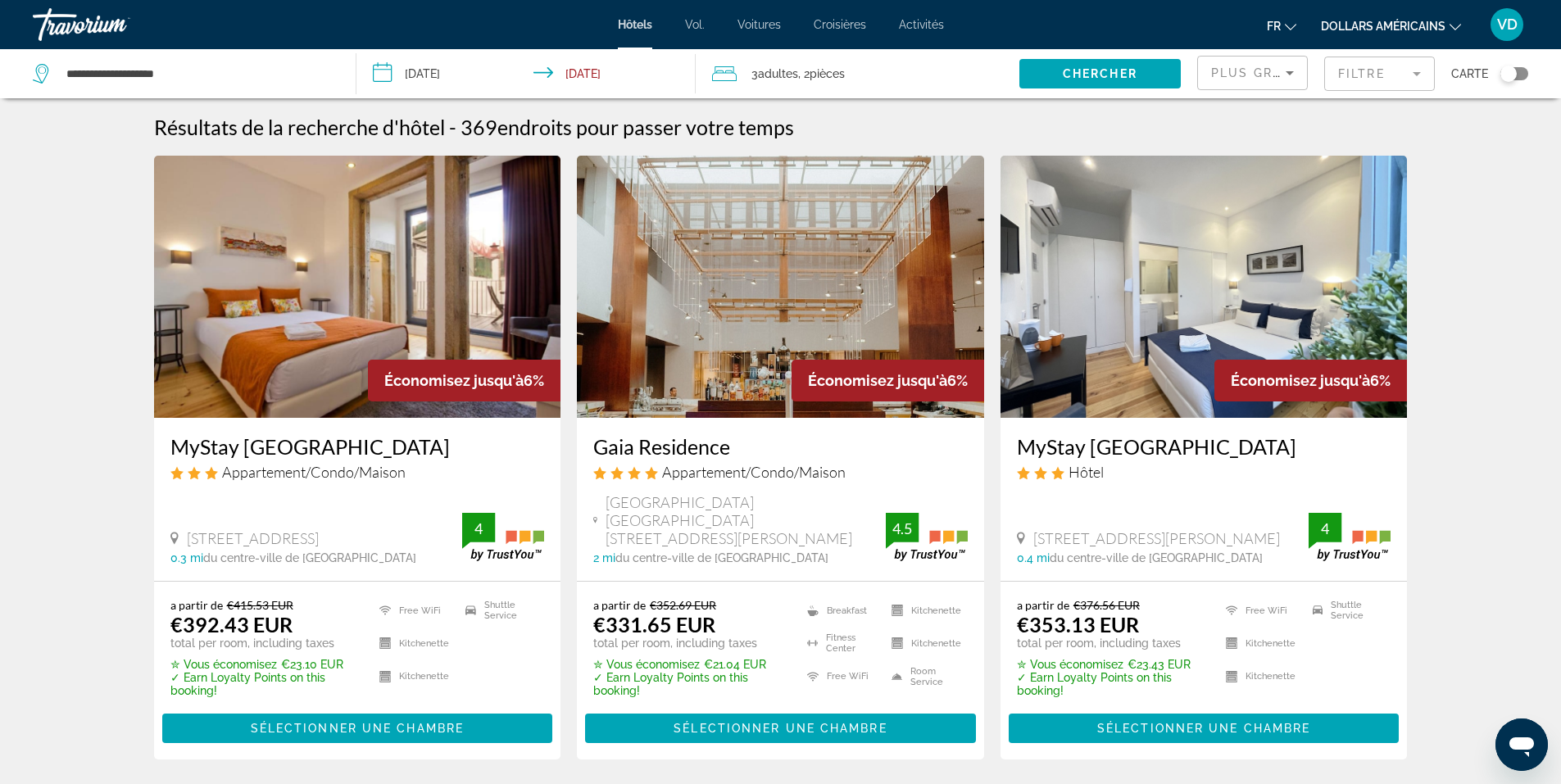
click at [323, 378] on img "Contenu principal" at bounding box center [357, 286] width 407 height 262
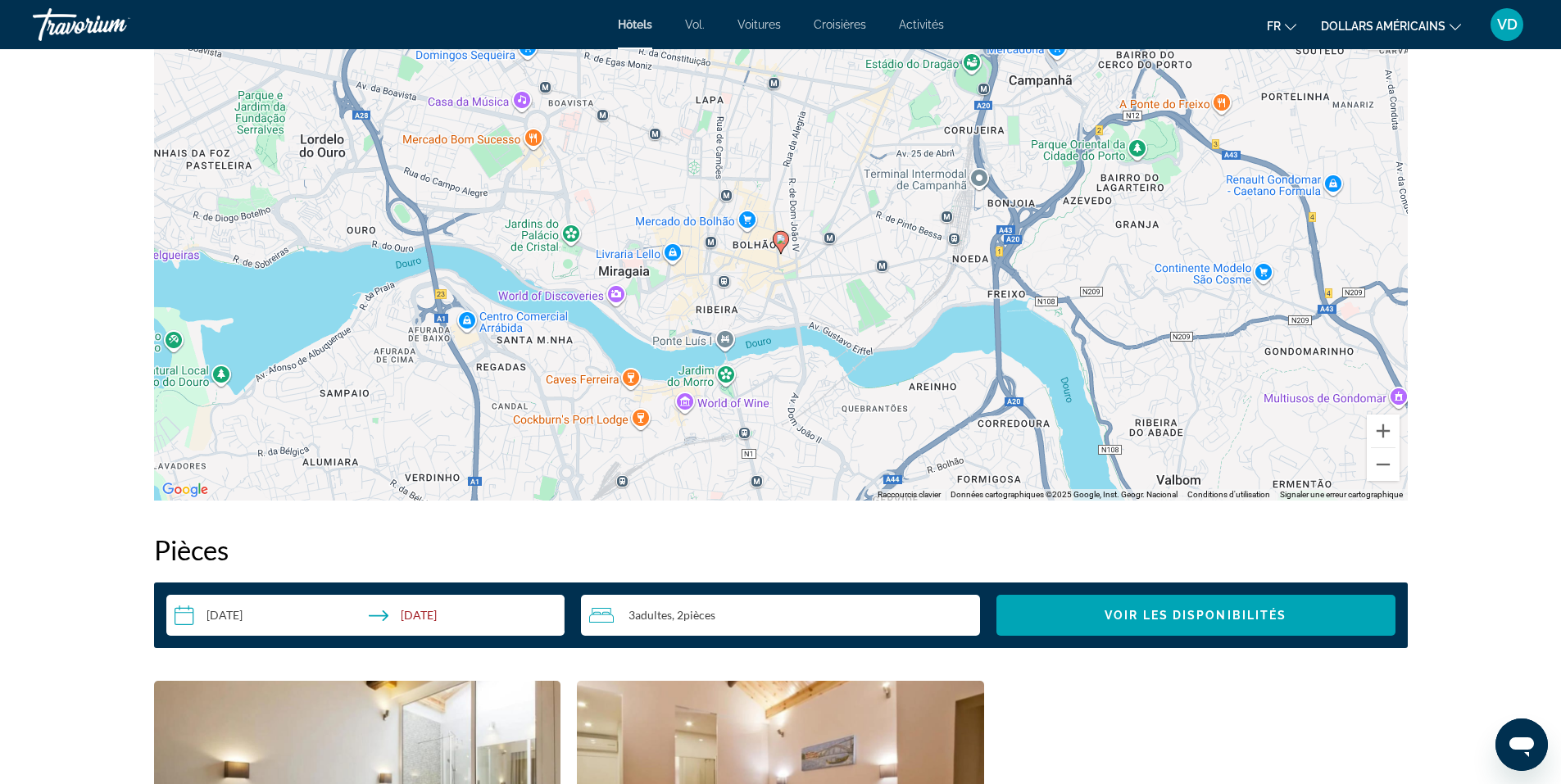
scroll to position [1065, 0]
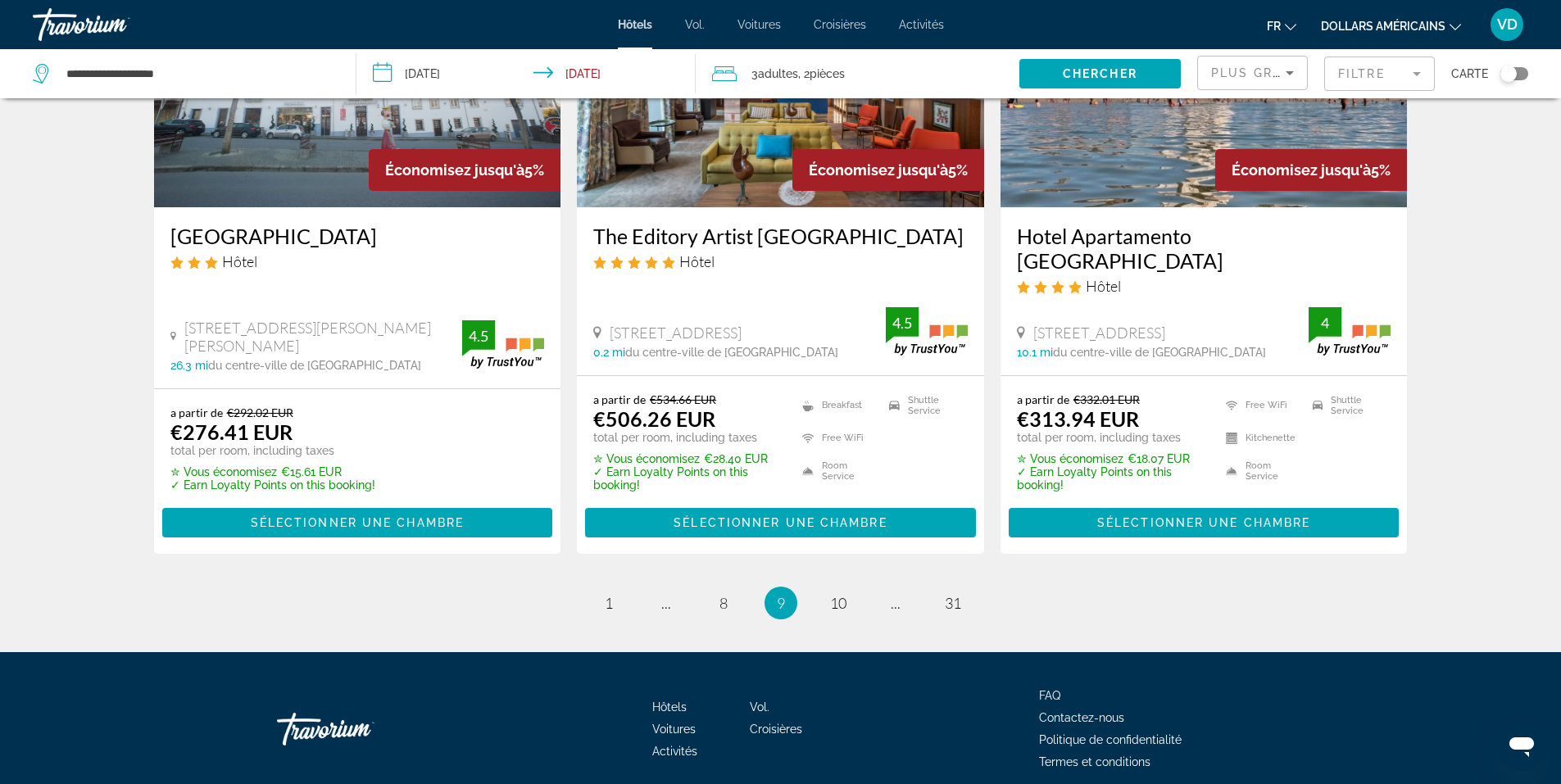
scroll to position [2108, 0]
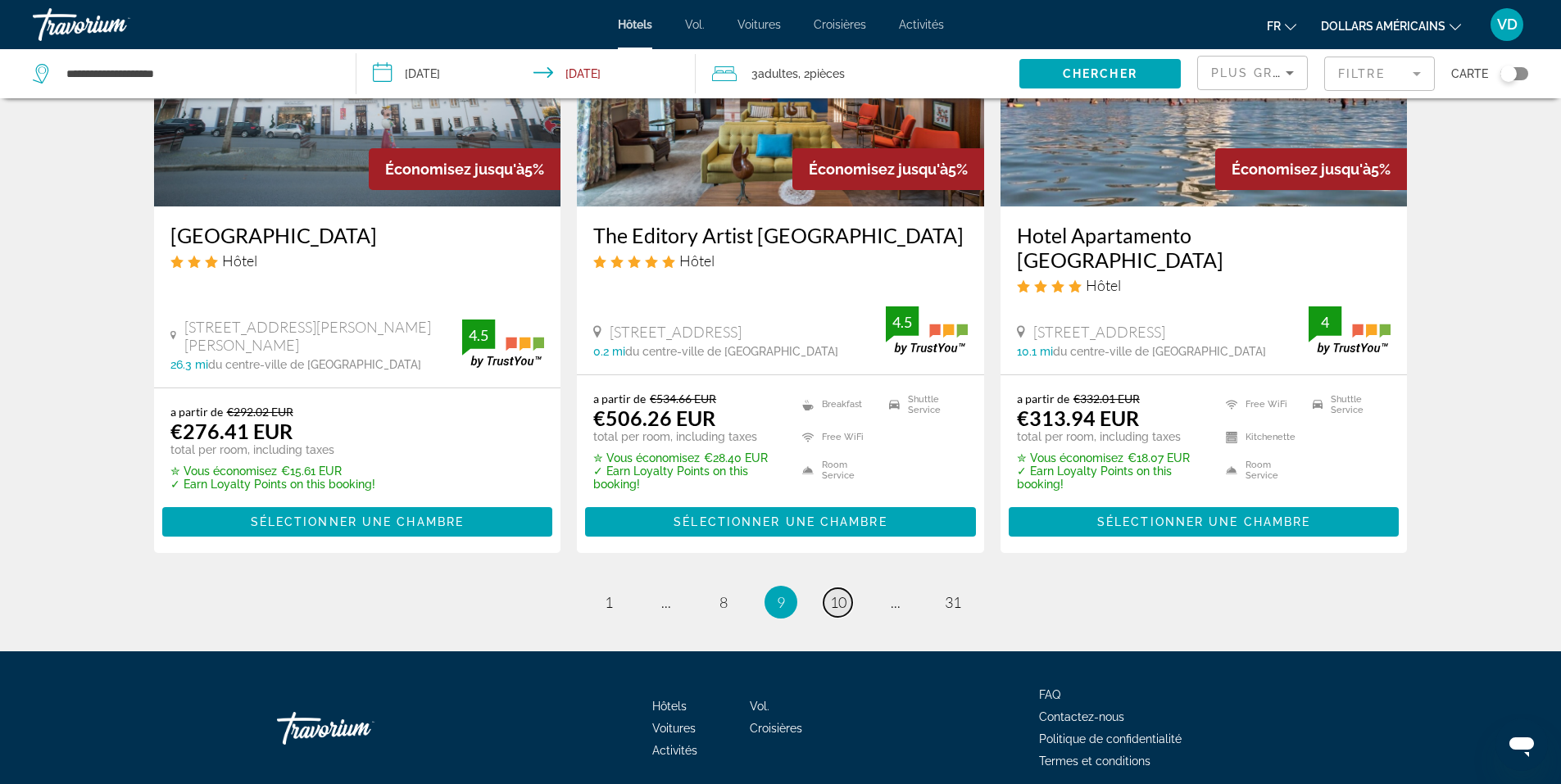
click at [834, 593] on span "10" at bounding box center [838, 602] width 16 height 18
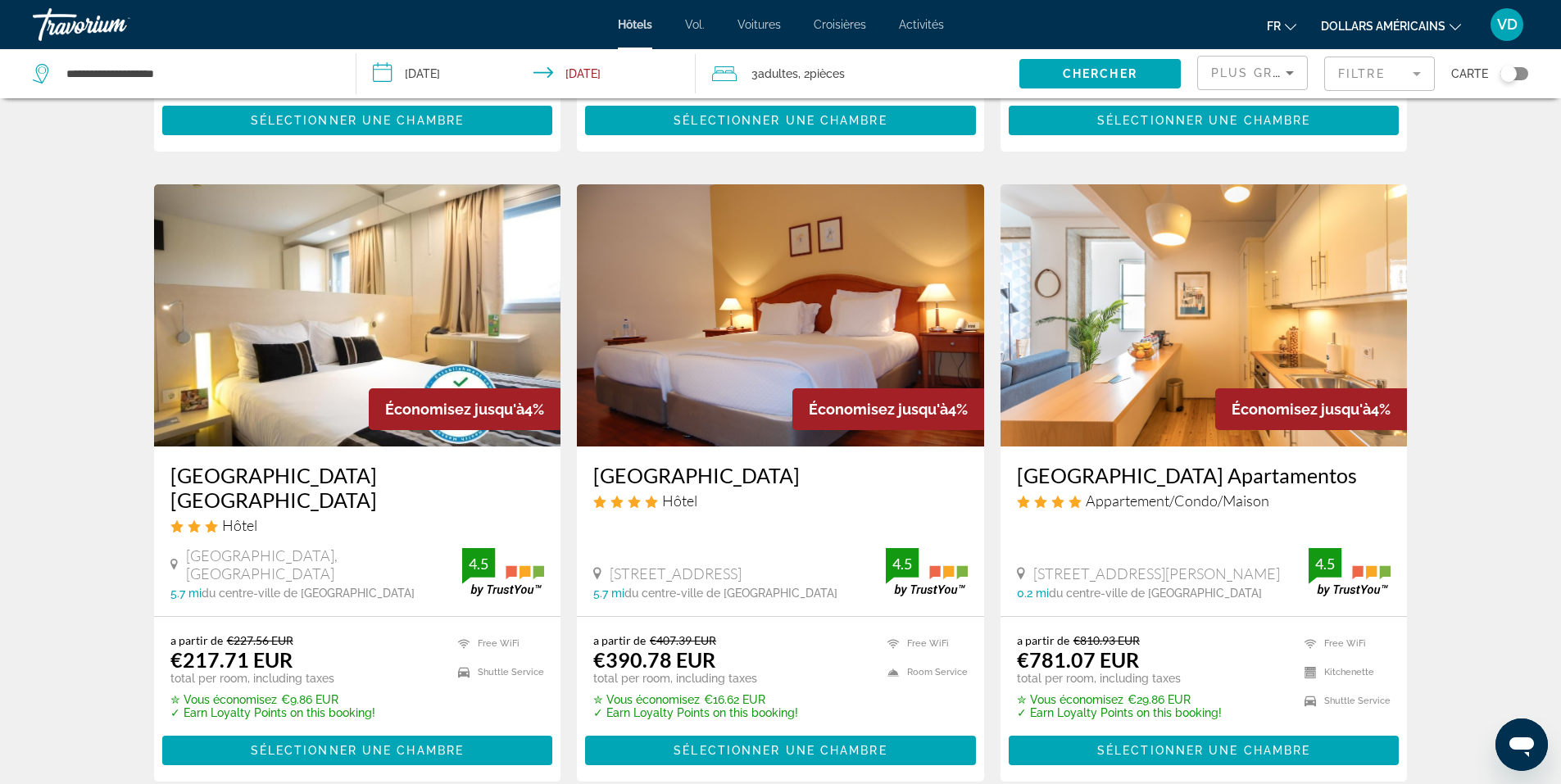
scroll to position [1884, 0]
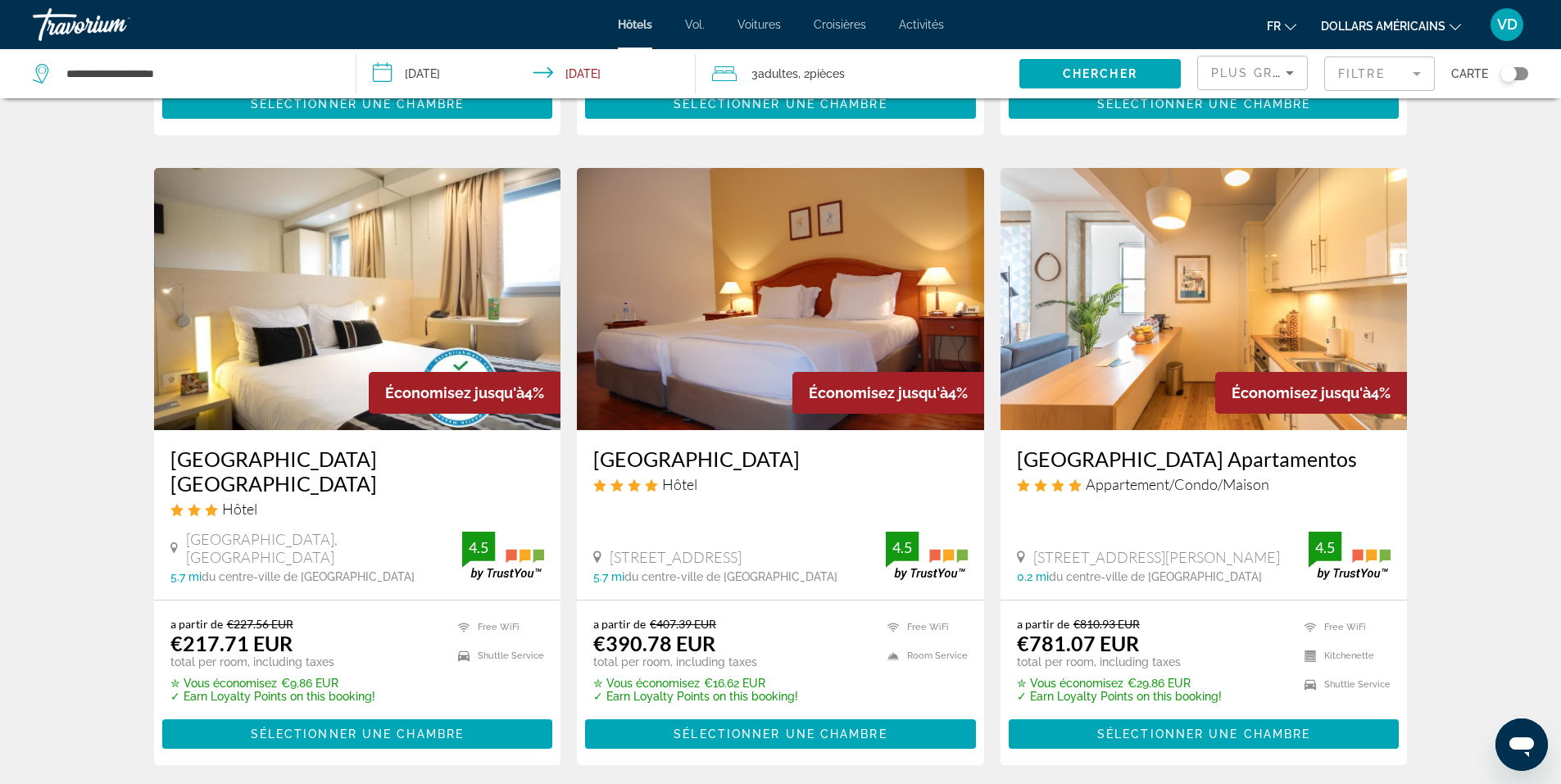
click at [1103, 304] on img "Contenu principal" at bounding box center [1204, 298] width 407 height 262
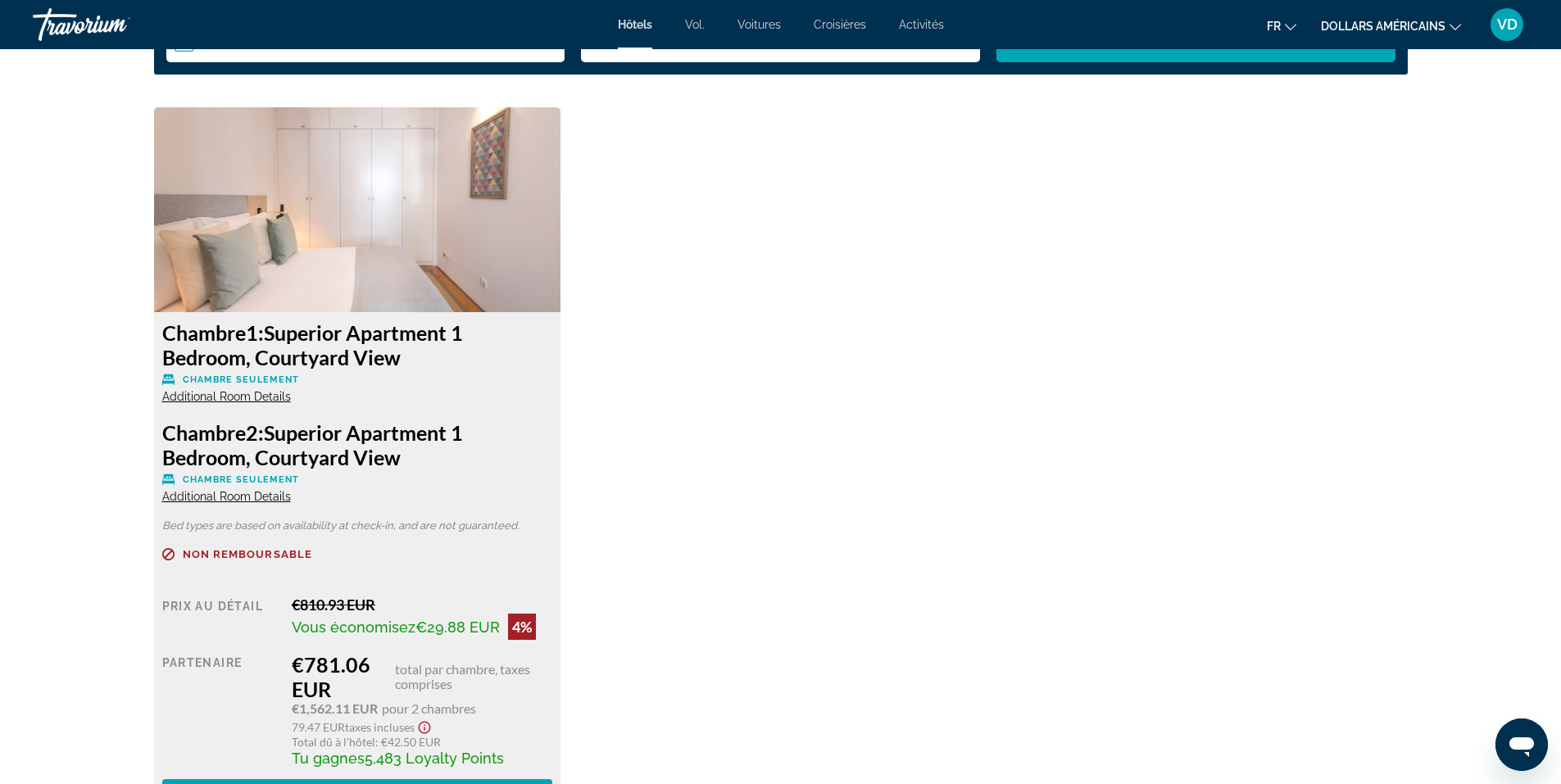
scroll to position [2129, 0]
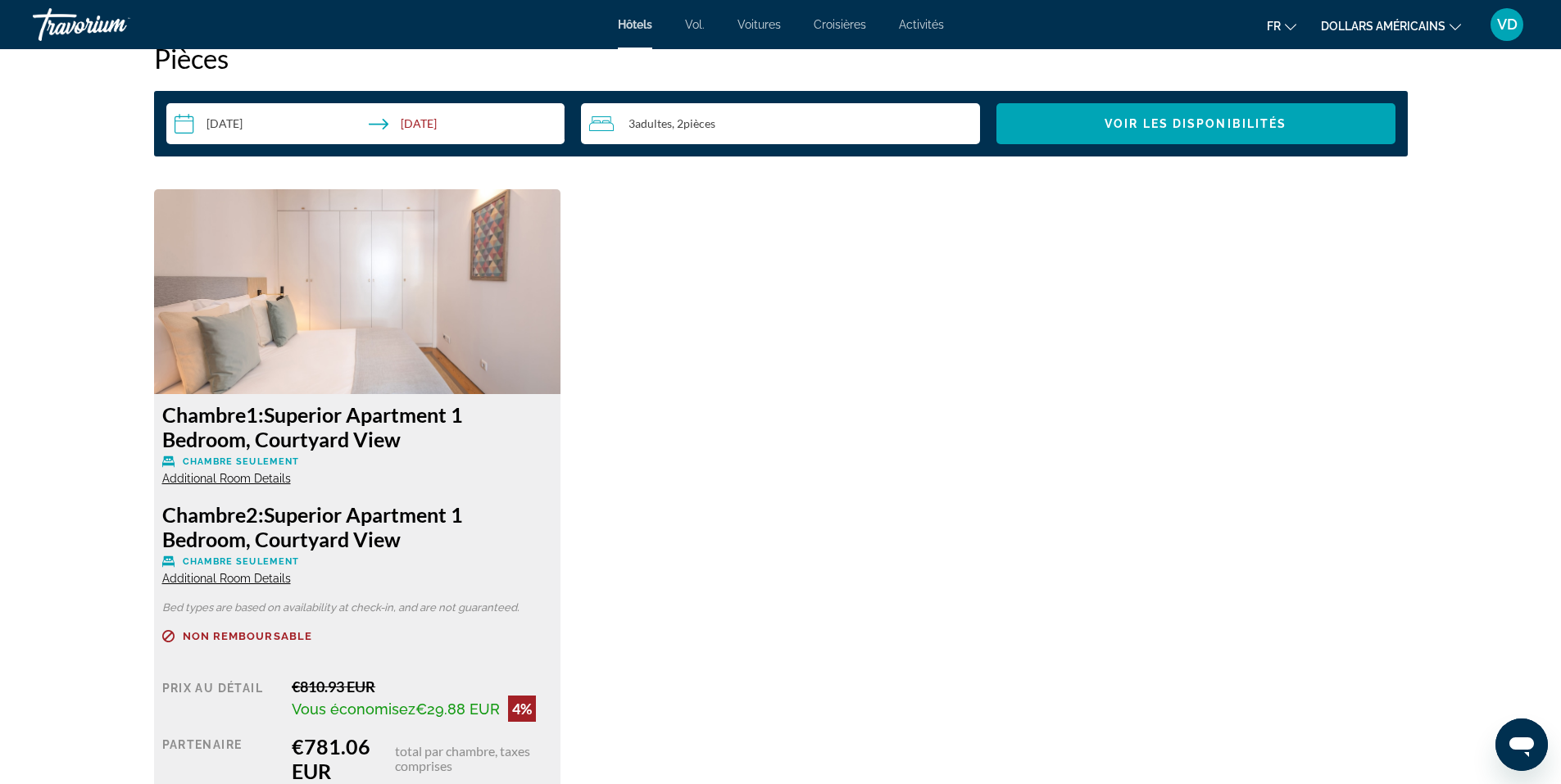
click at [268, 475] on span "Additional Room Details" at bounding box center [227, 478] width 129 height 13
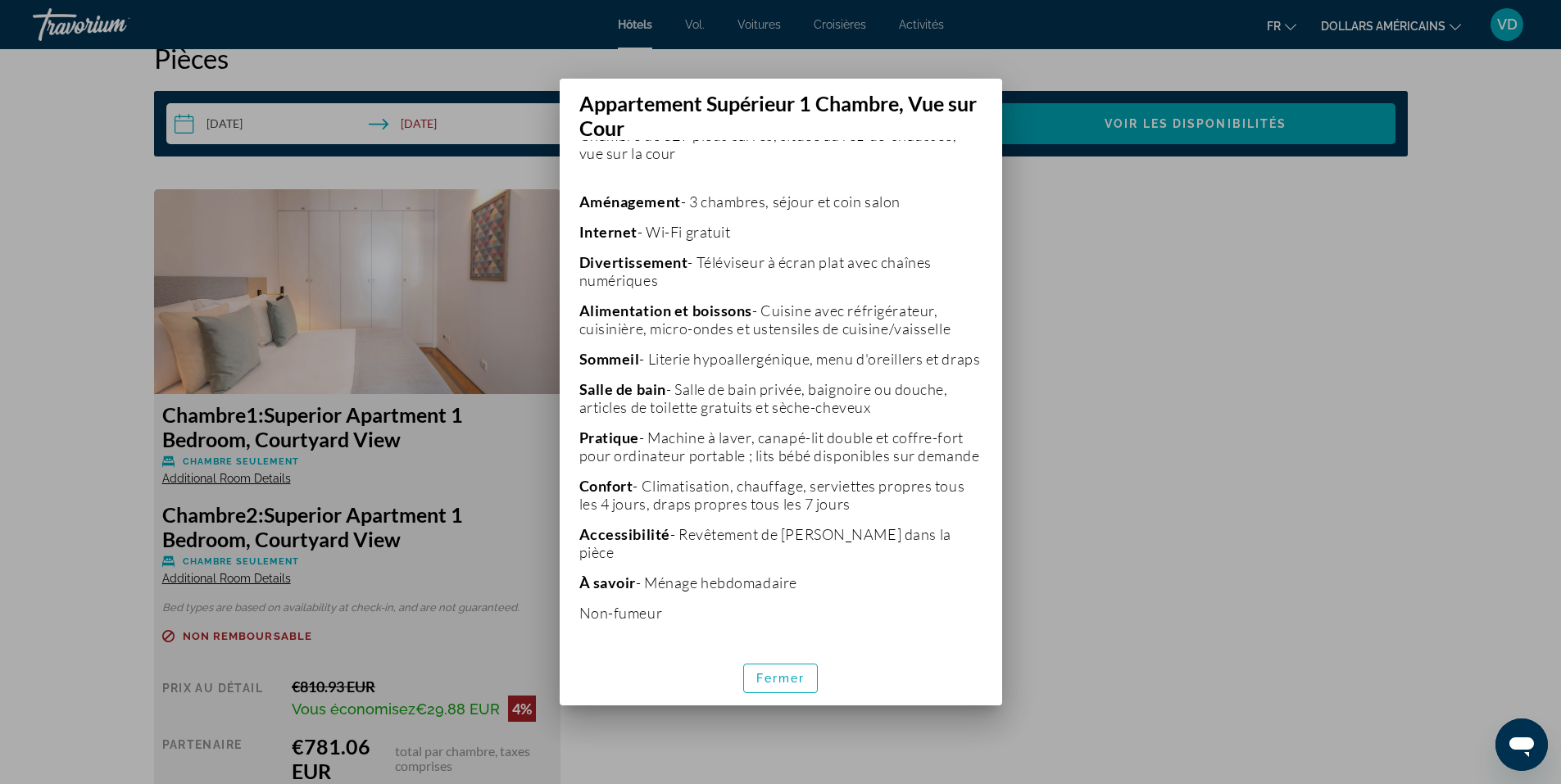
scroll to position [387, 0]
click at [776, 672] on font "Fermer" at bounding box center [780, 678] width 49 height 13
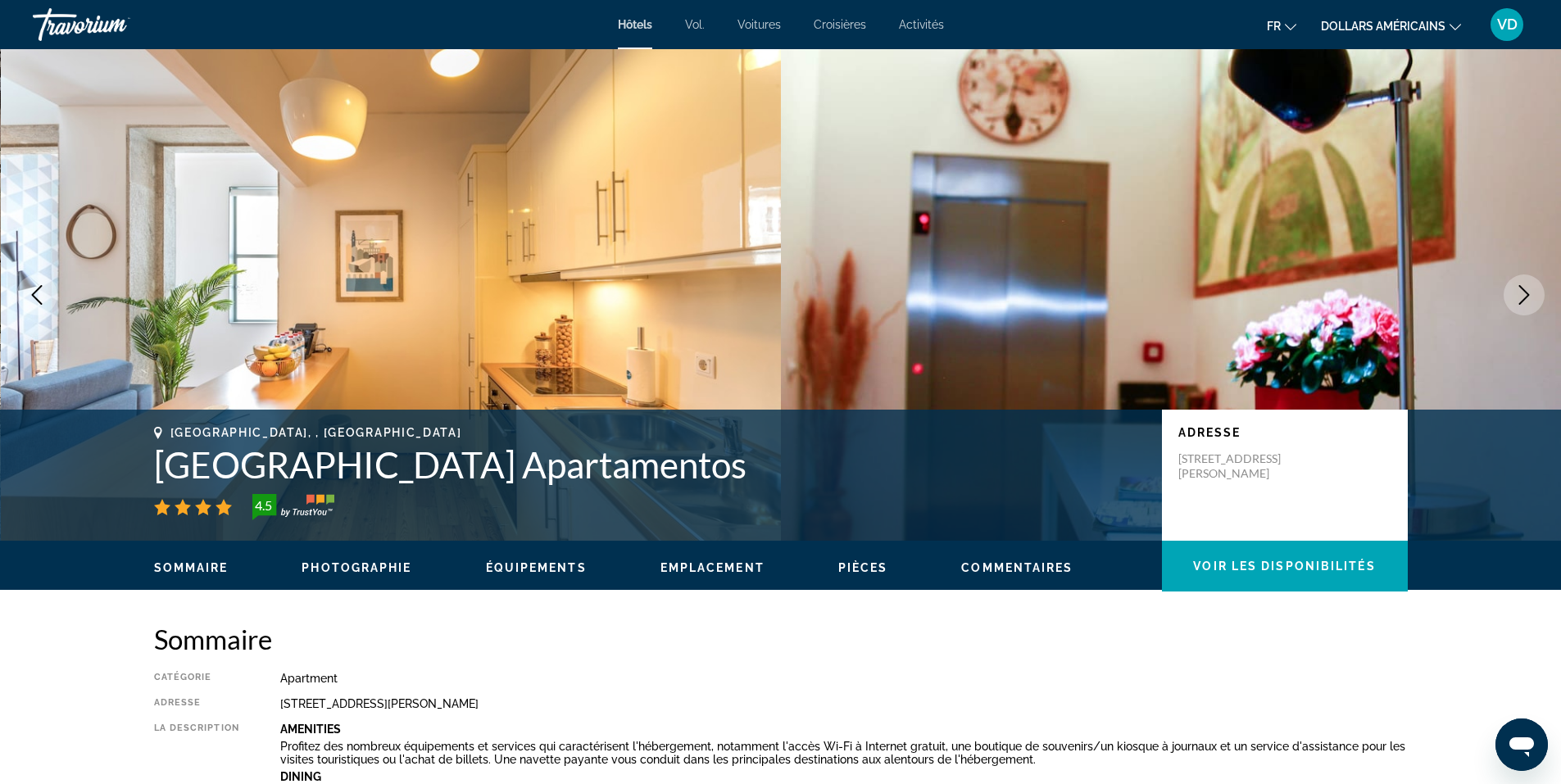
scroll to position [2129, 0]
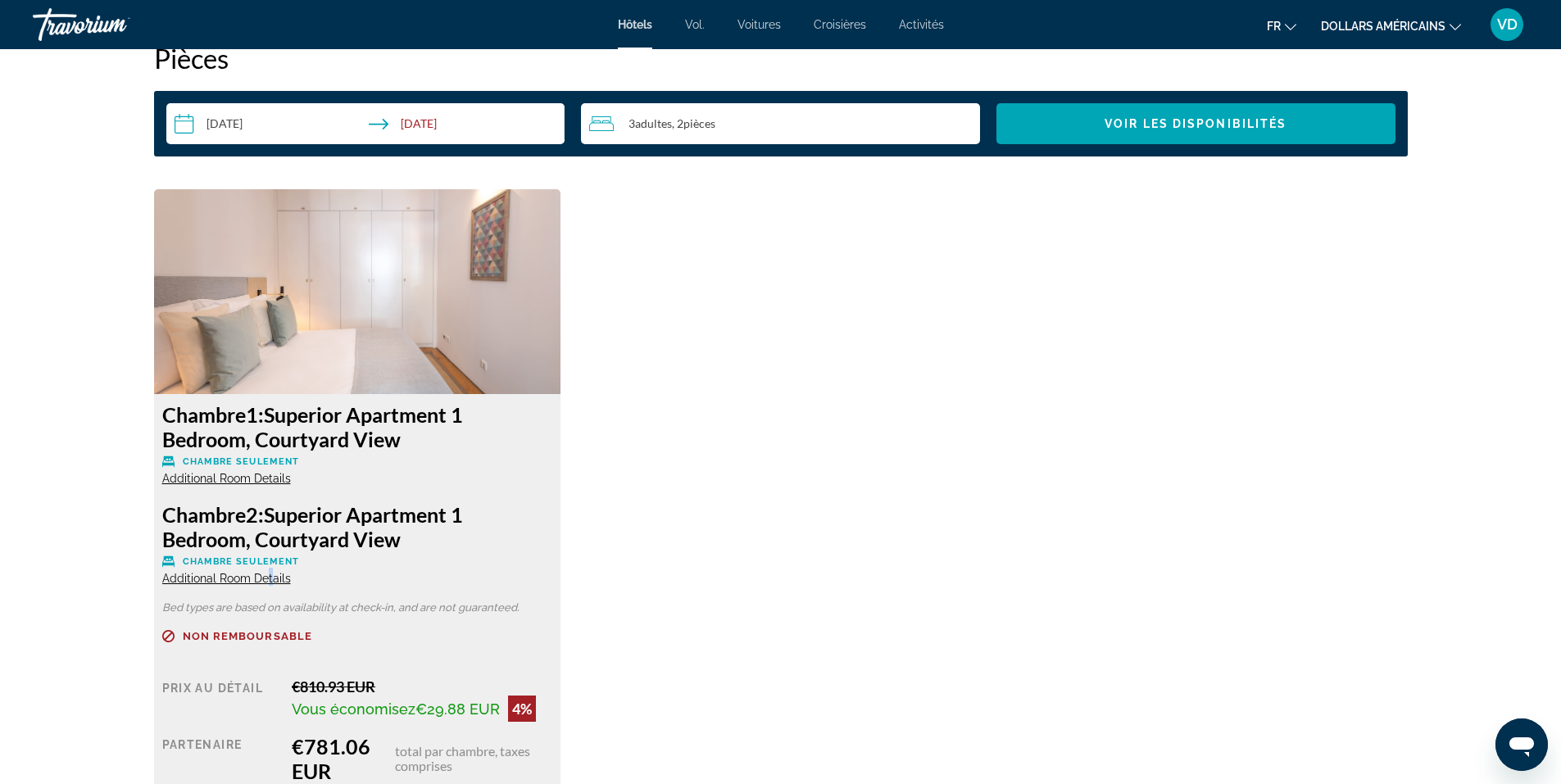
click at [270, 581] on span "Additional Room Details" at bounding box center [227, 577] width 129 height 13
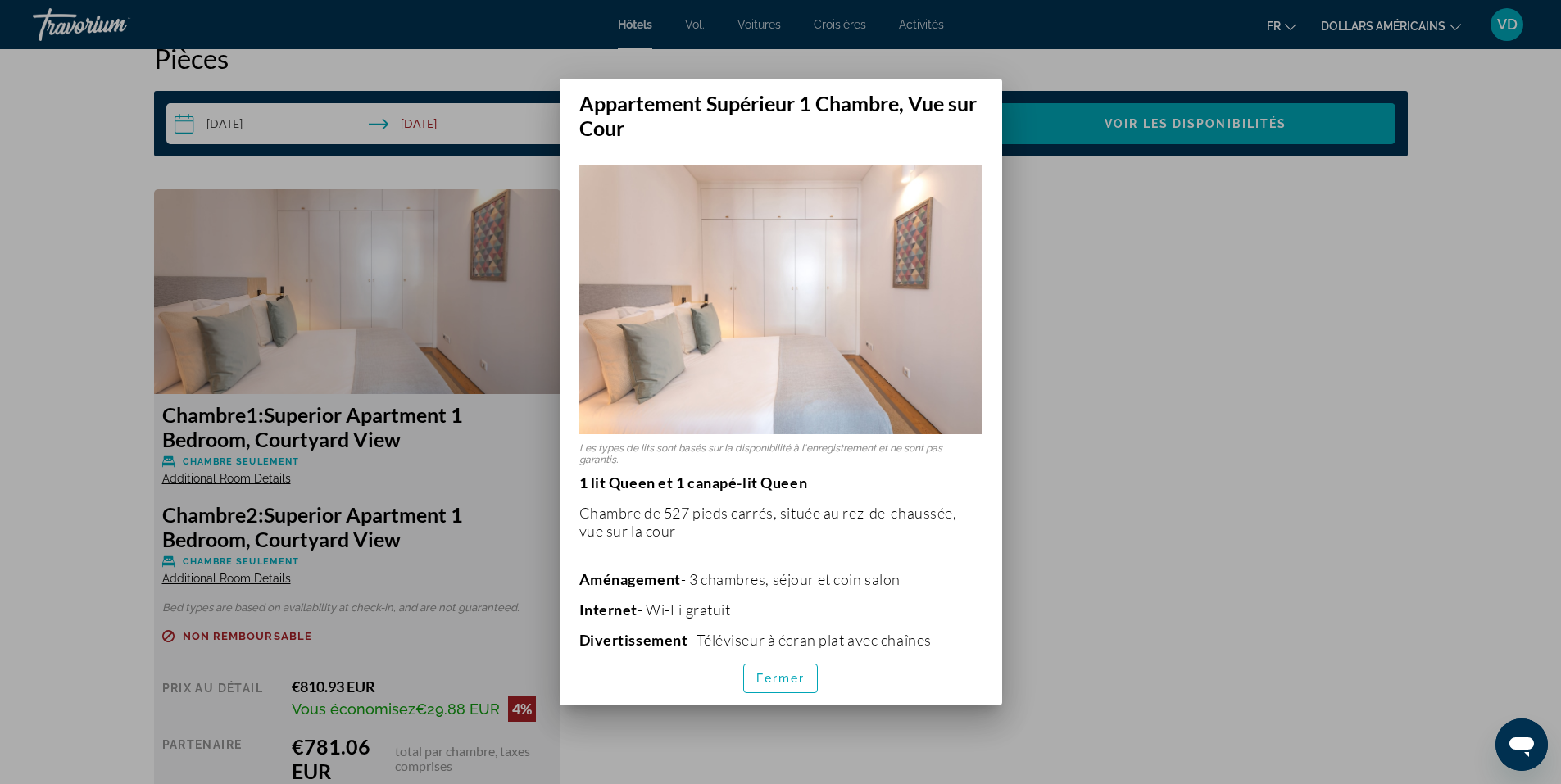
click at [256, 483] on div at bounding box center [780, 392] width 1561 height 784
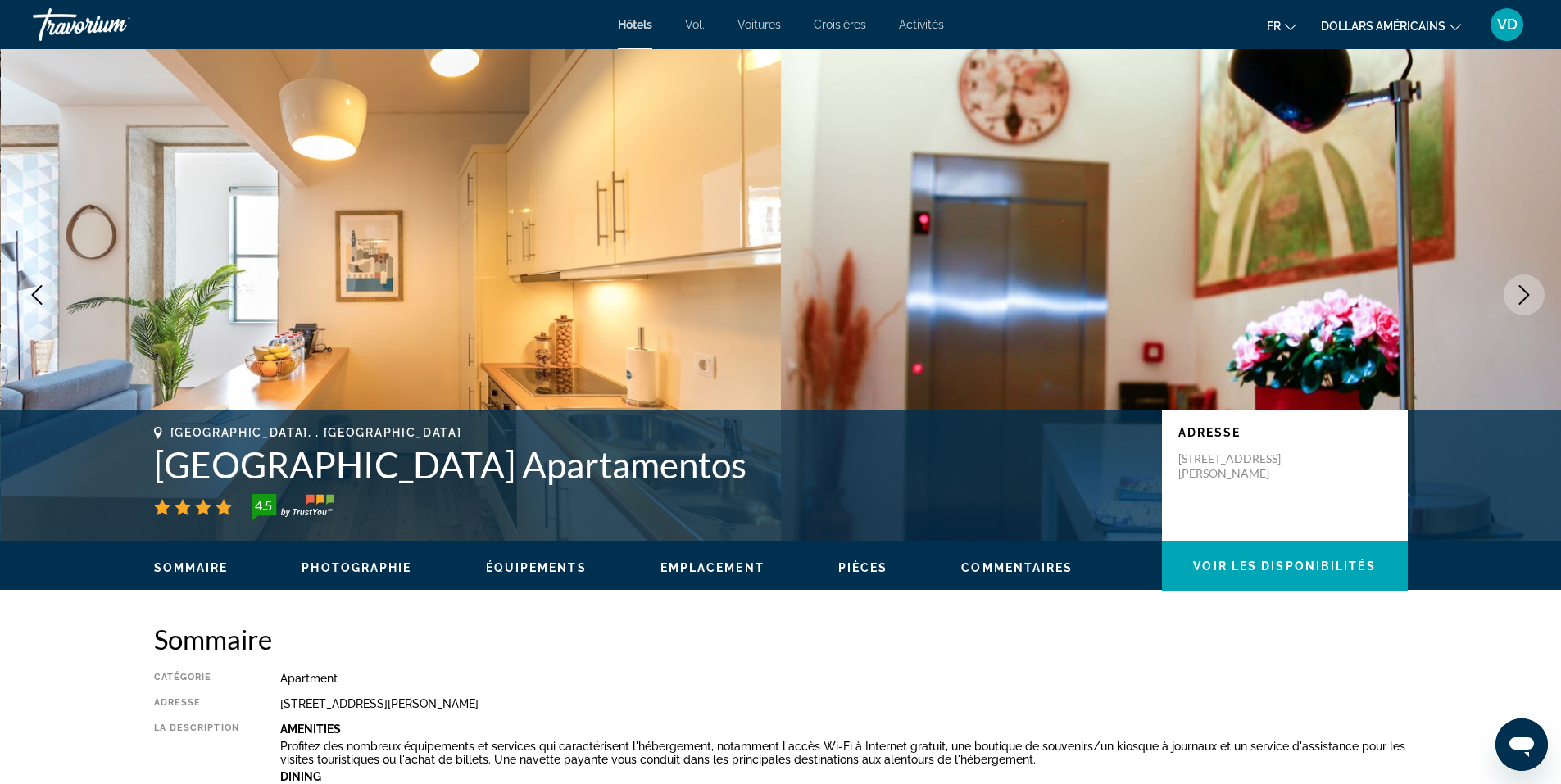
scroll to position [2129, 0]
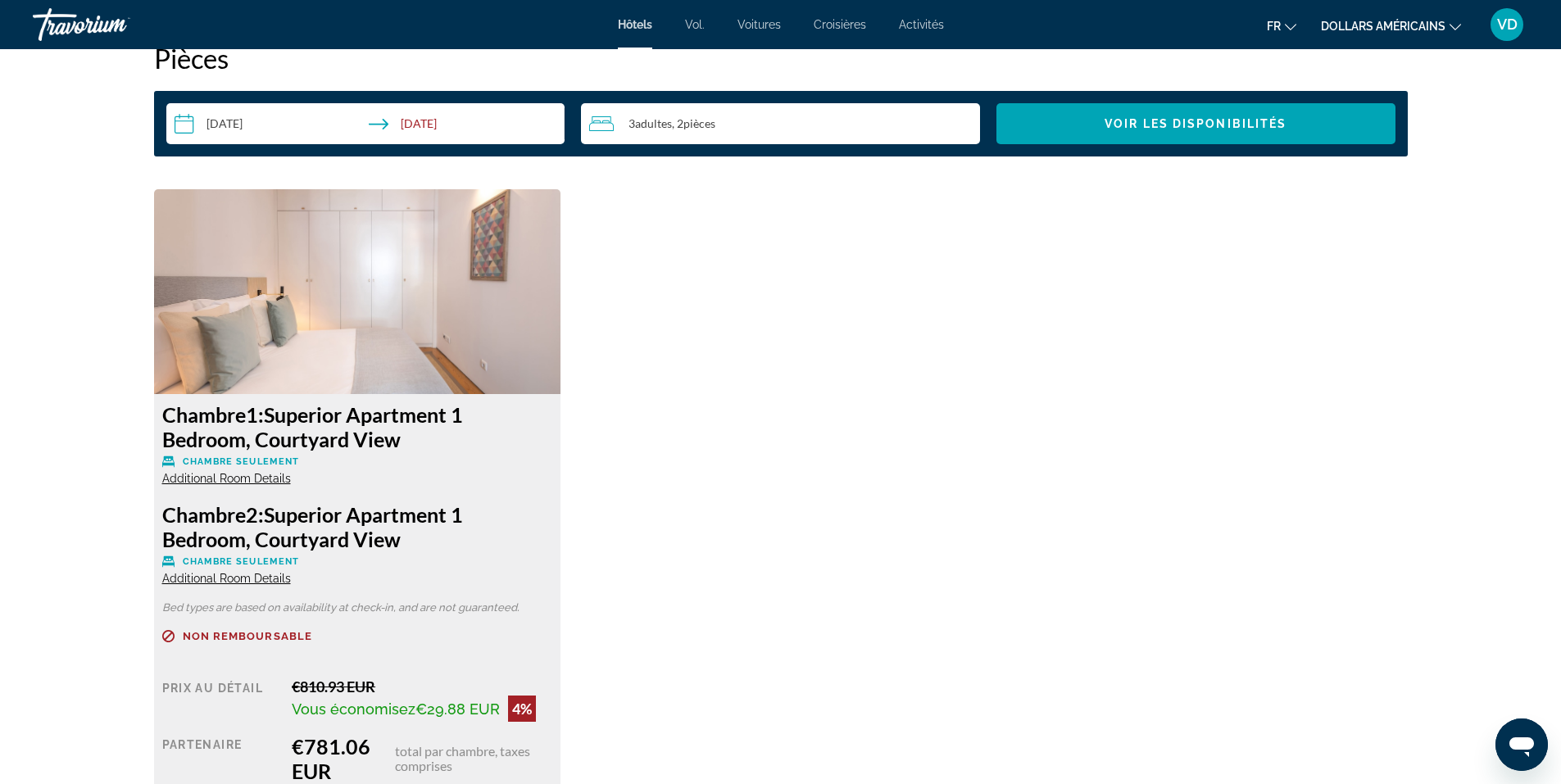
click at [260, 478] on span "Additional Room Details" at bounding box center [227, 478] width 129 height 13
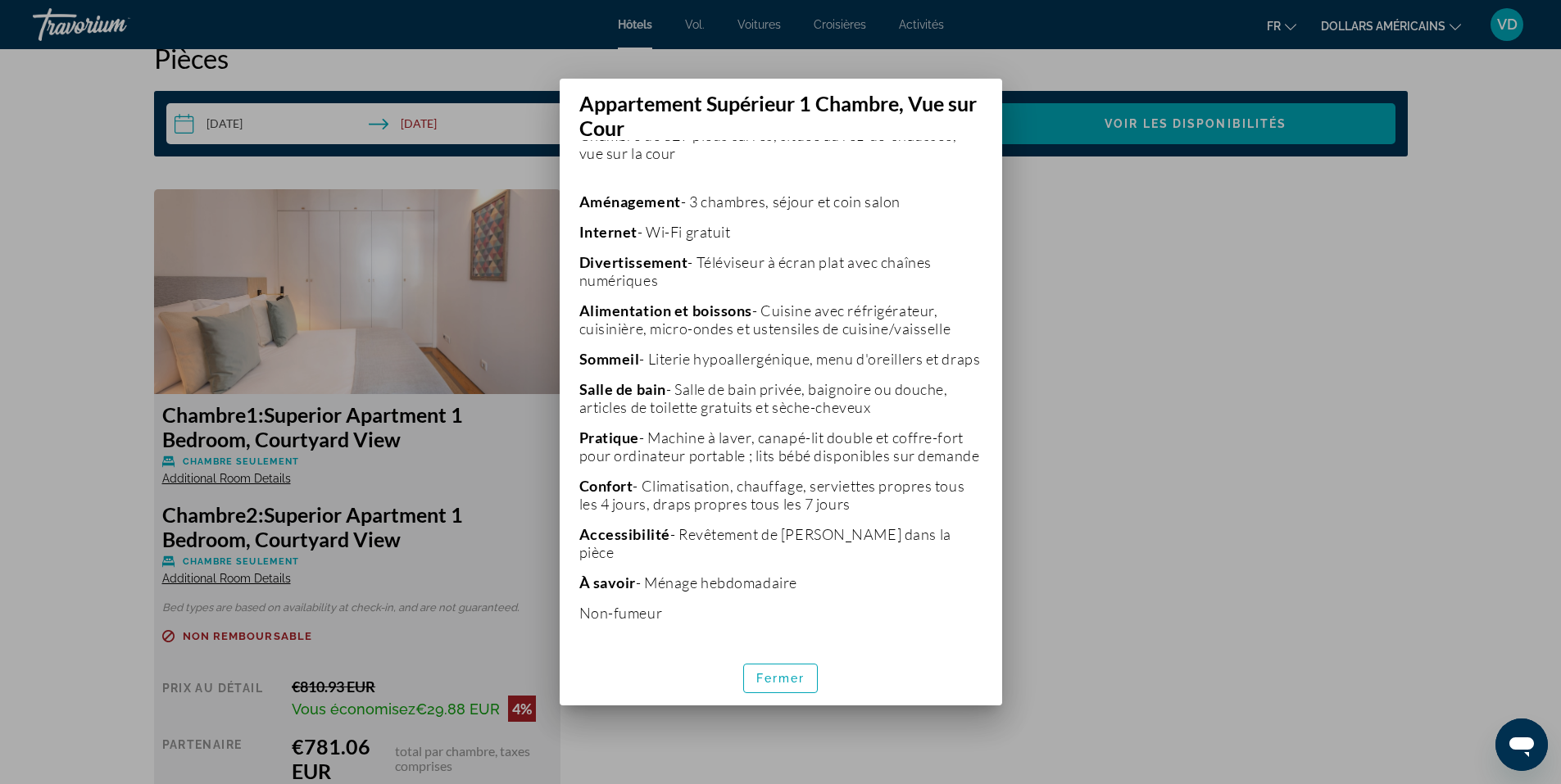
scroll to position [387, 0]
click at [784, 685] on span "button" at bounding box center [780, 678] width 74 height 39
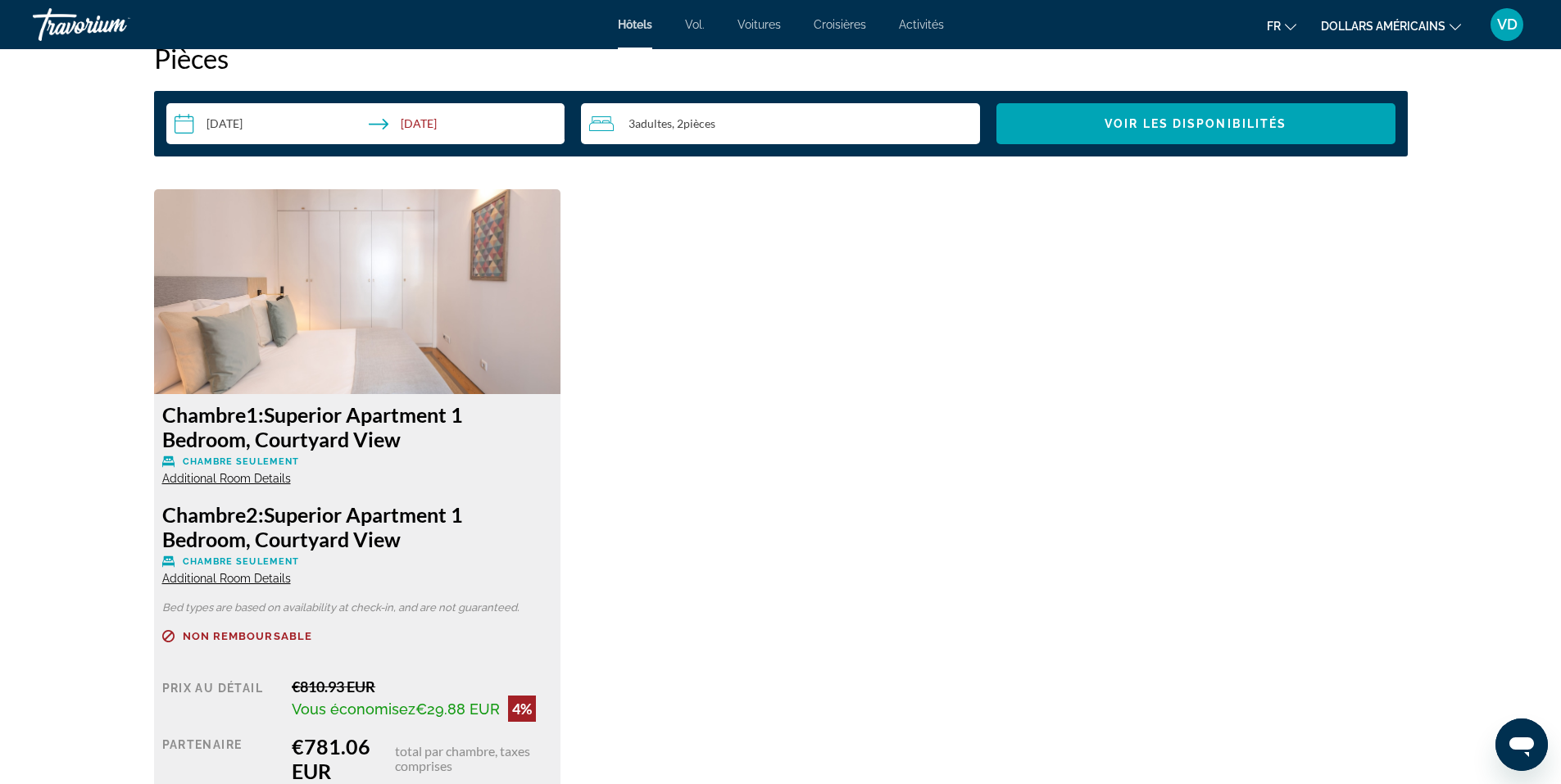
scroll to position [1638, 0]
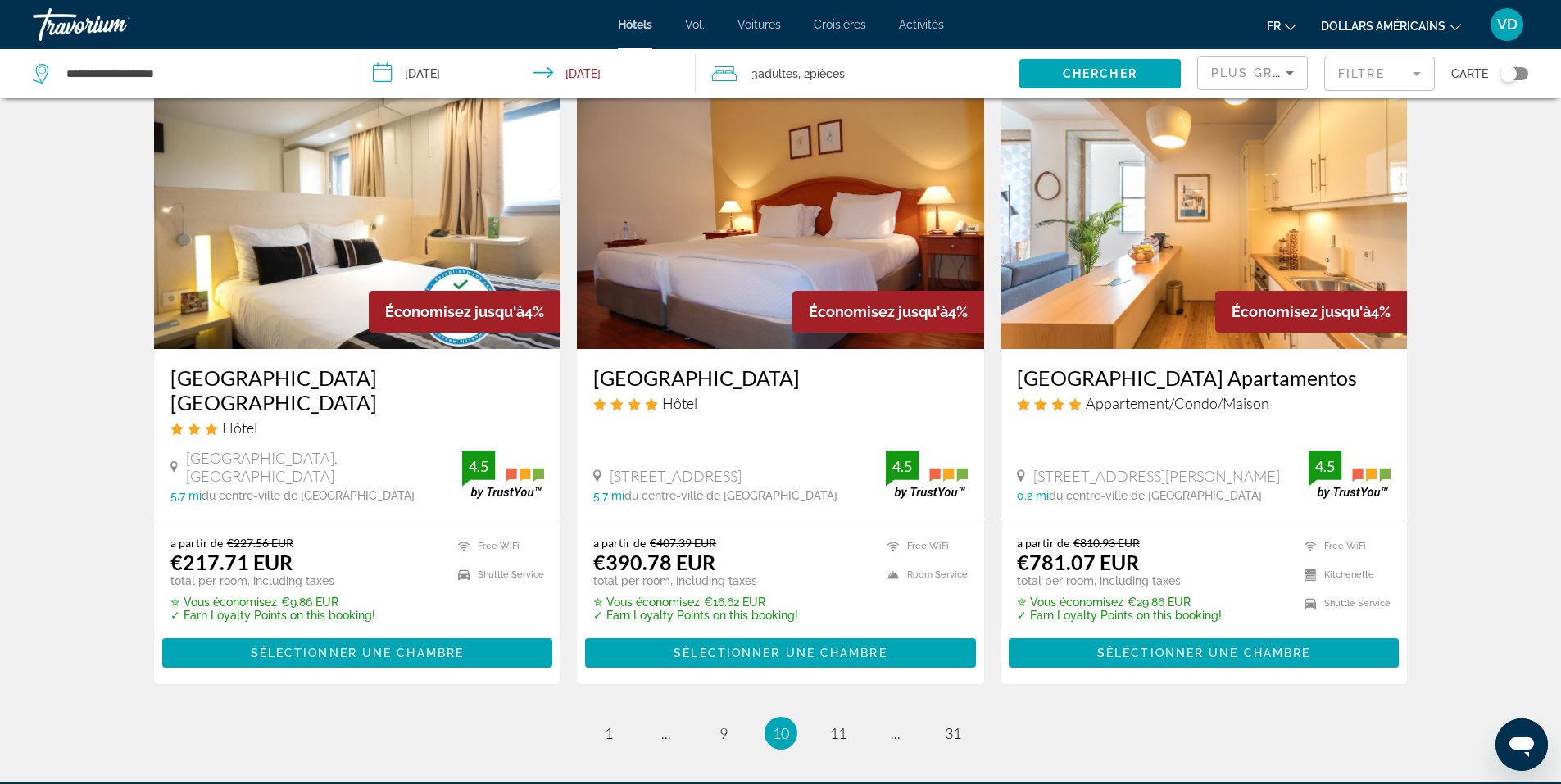
scroll to position [1966, 0]
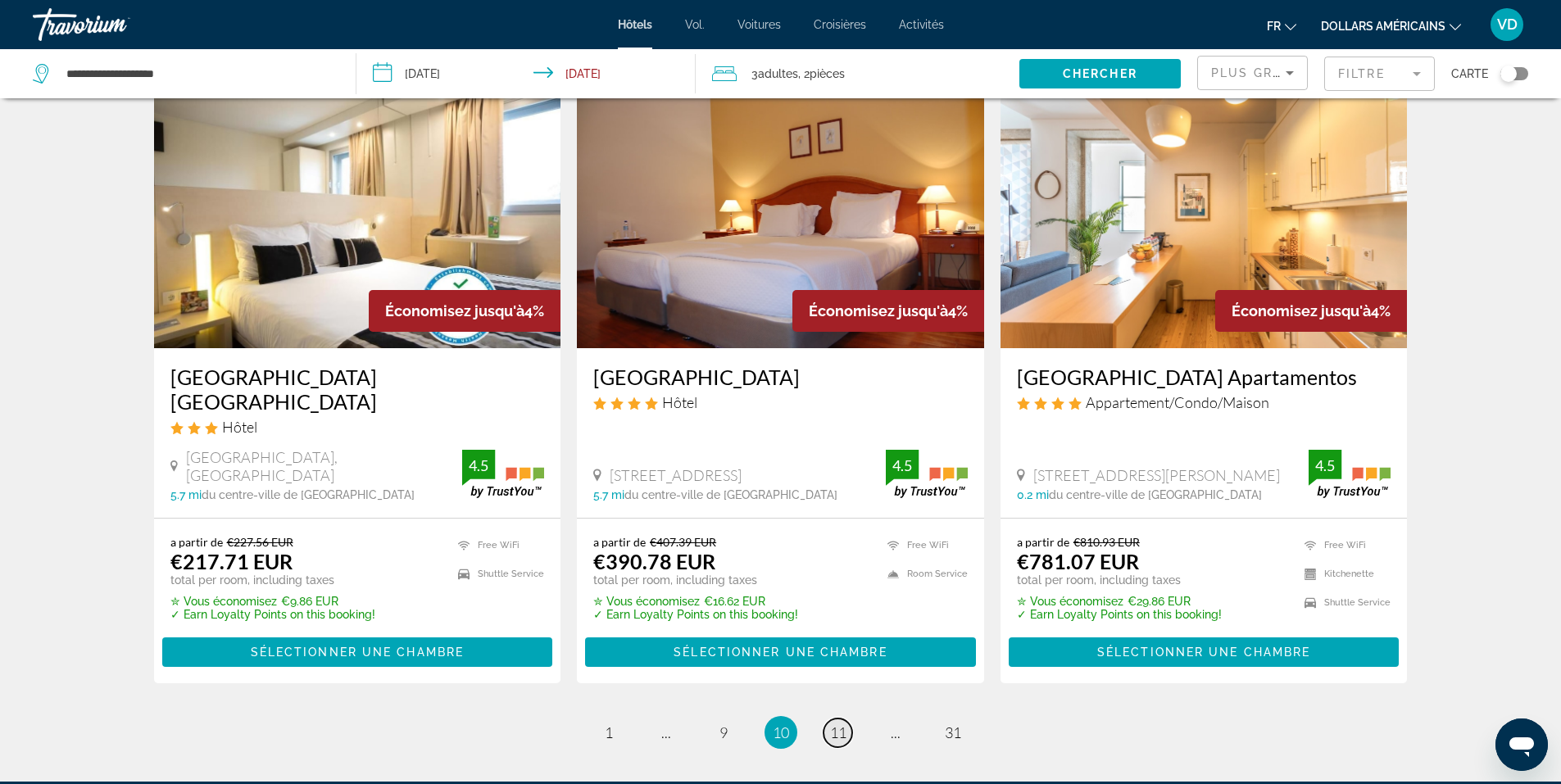
click at [832, 723] on span "11" at bounding box center [838, 731] width 16 height 18
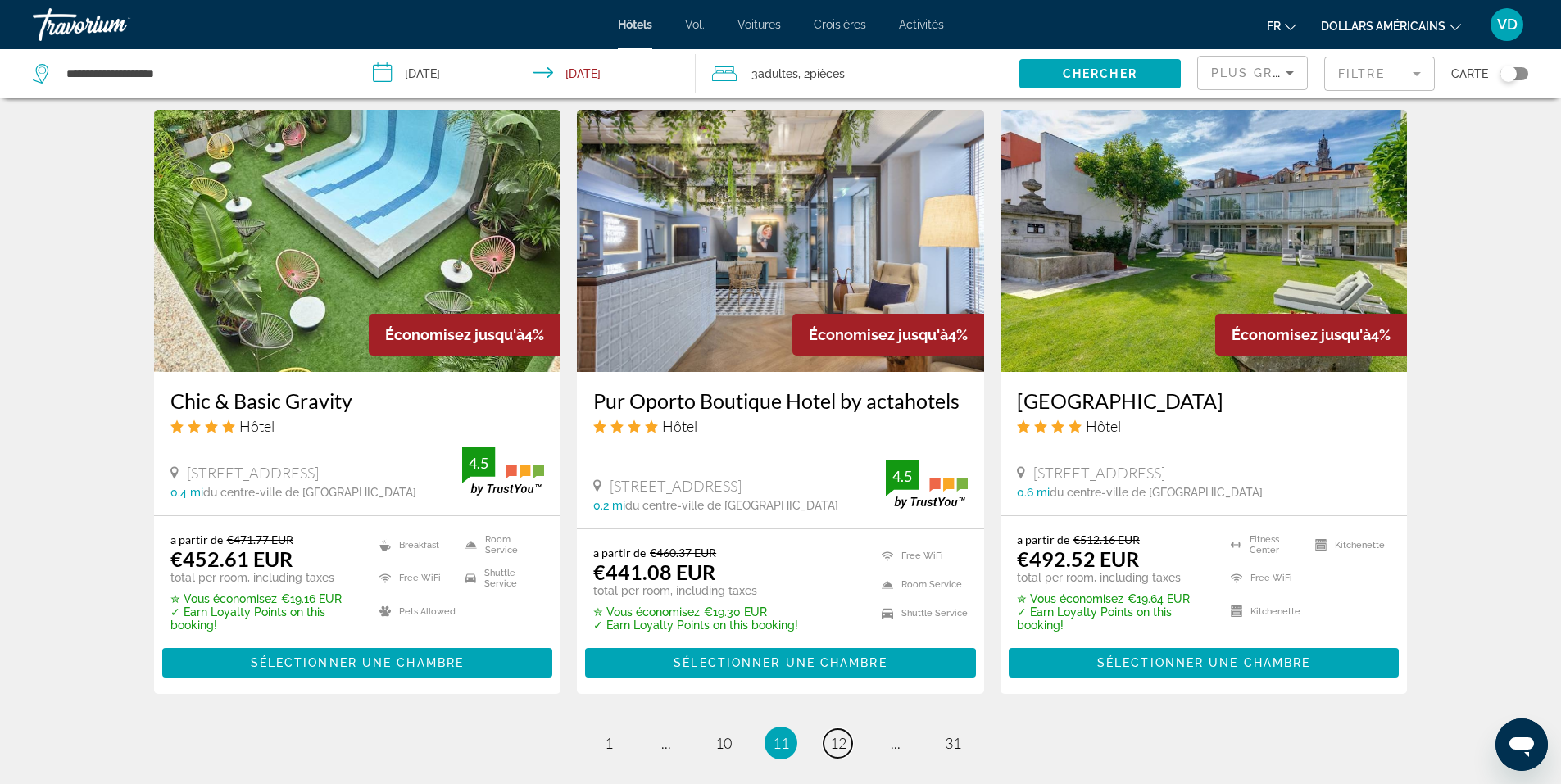
scroll to position [2106, 0]
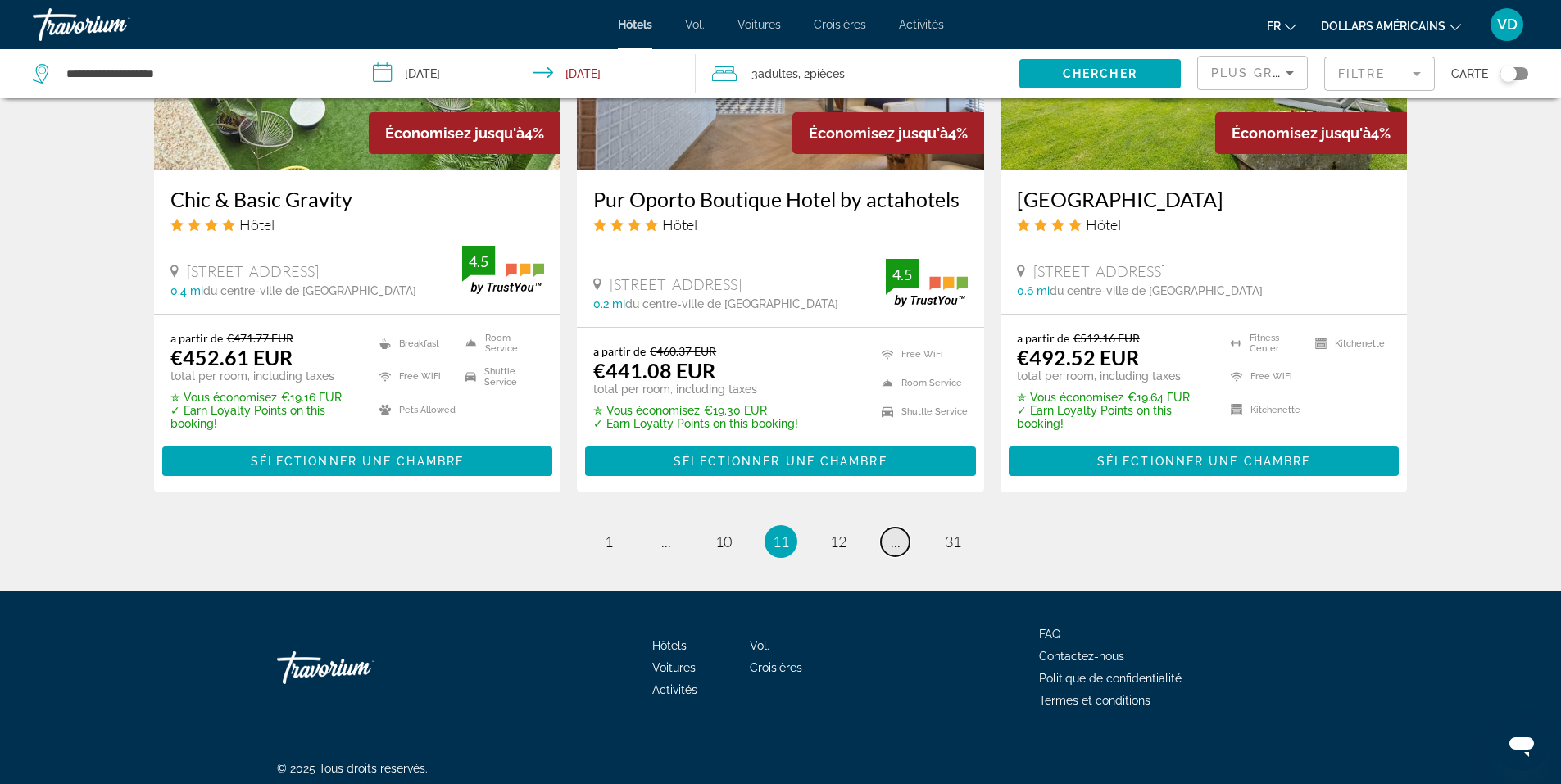
click at [893, 540] on span "..." at bounding box center [895, 541] width 10 height 18
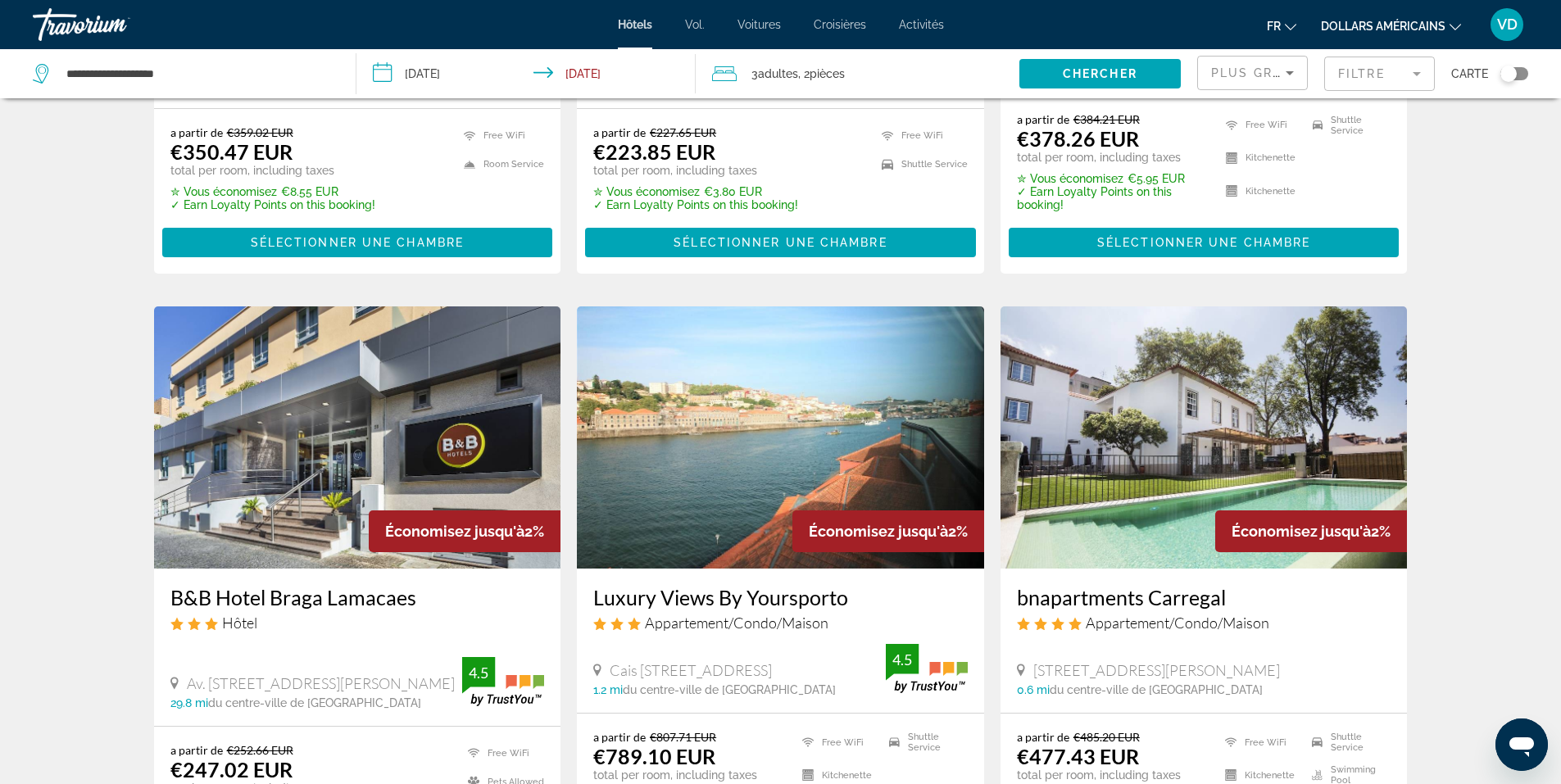
scroll to position [1146, 0]
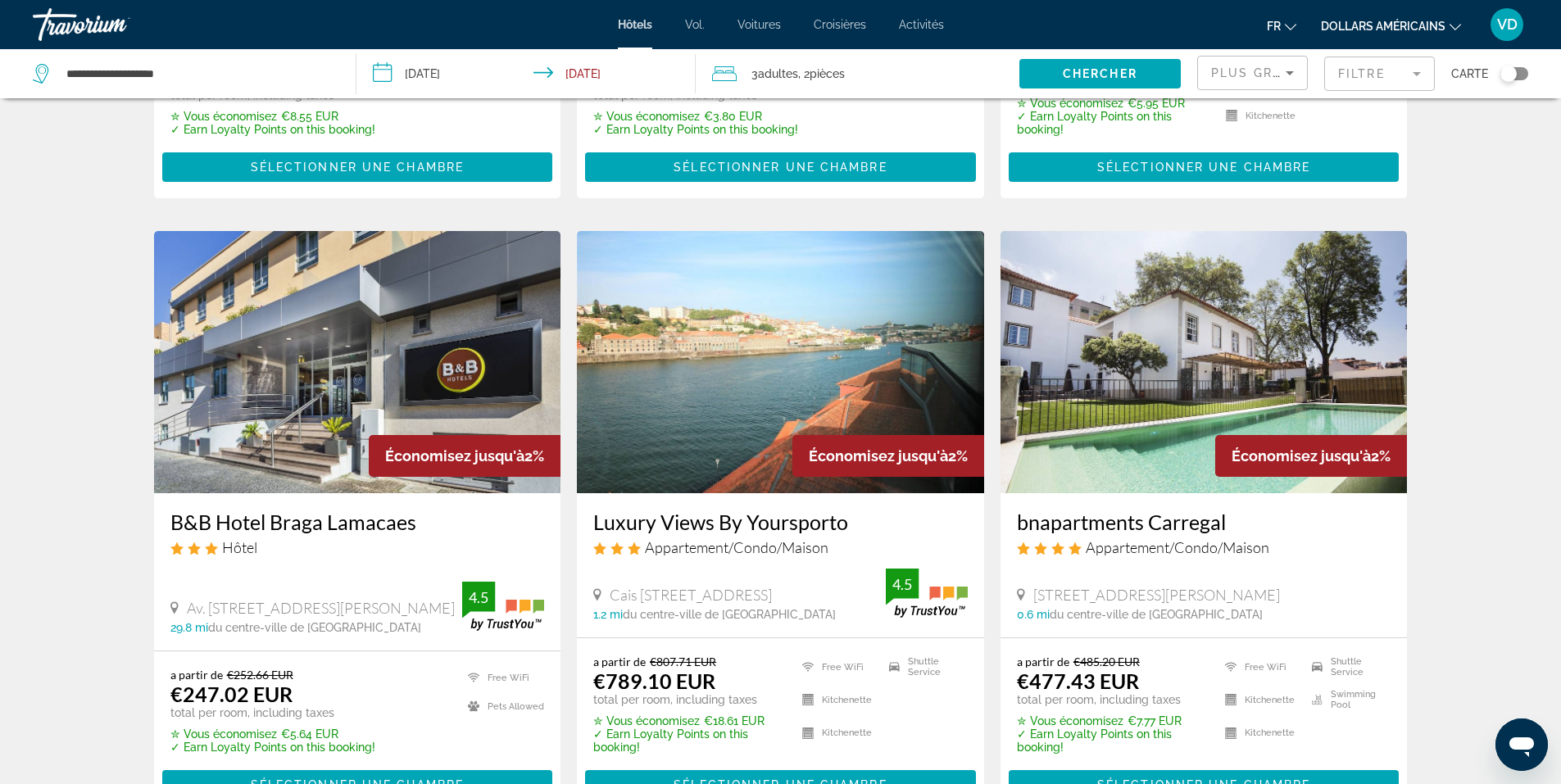
click at [1182, 342] on img "Contenu principal" at bounding box center [1204, 361] width 407 height 262
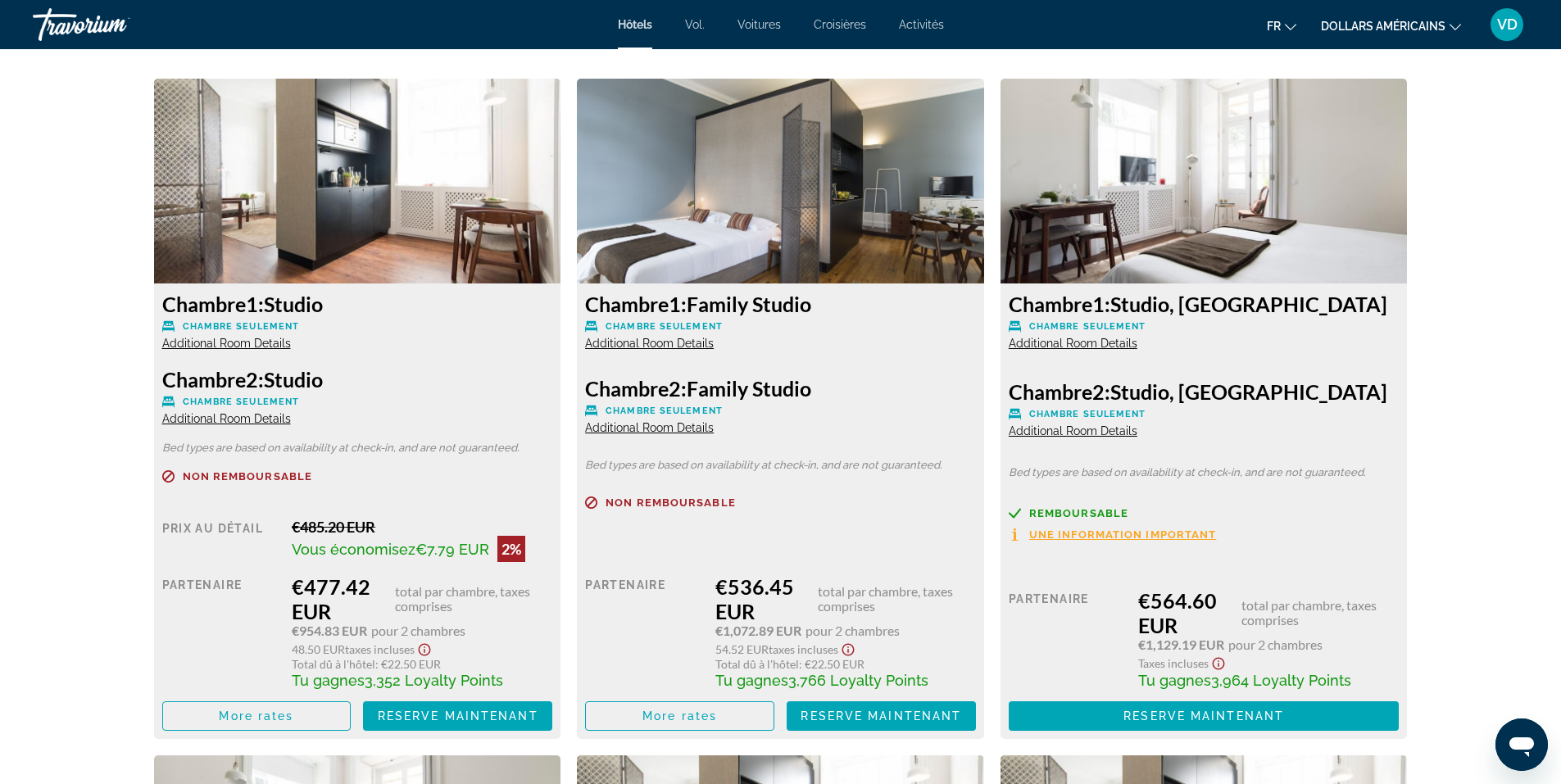
scroll to position [2211, 0]
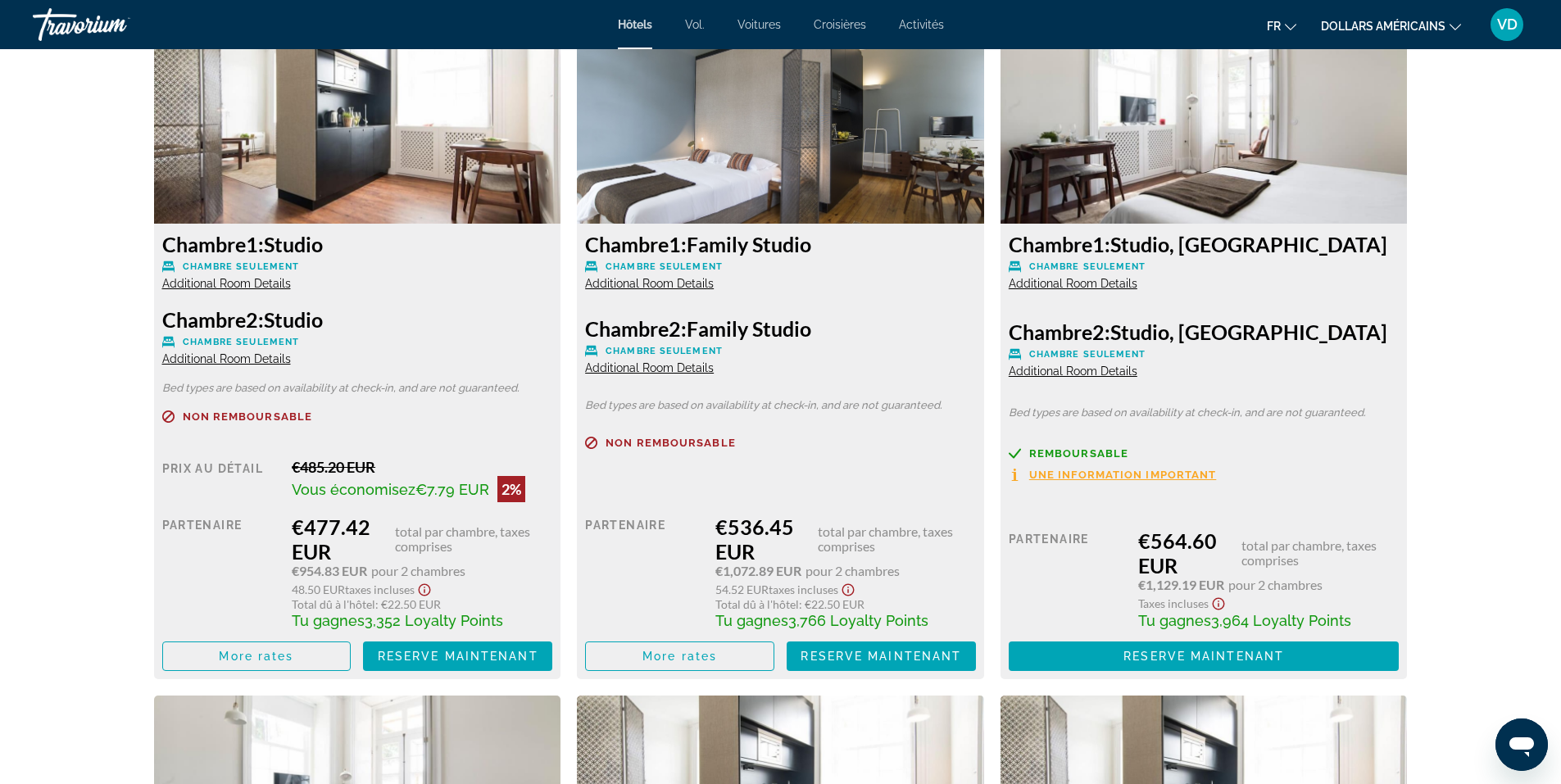
click at [269, 284] on span "Additional Room Details" at bounding box center [227, 283] width 129 height 13
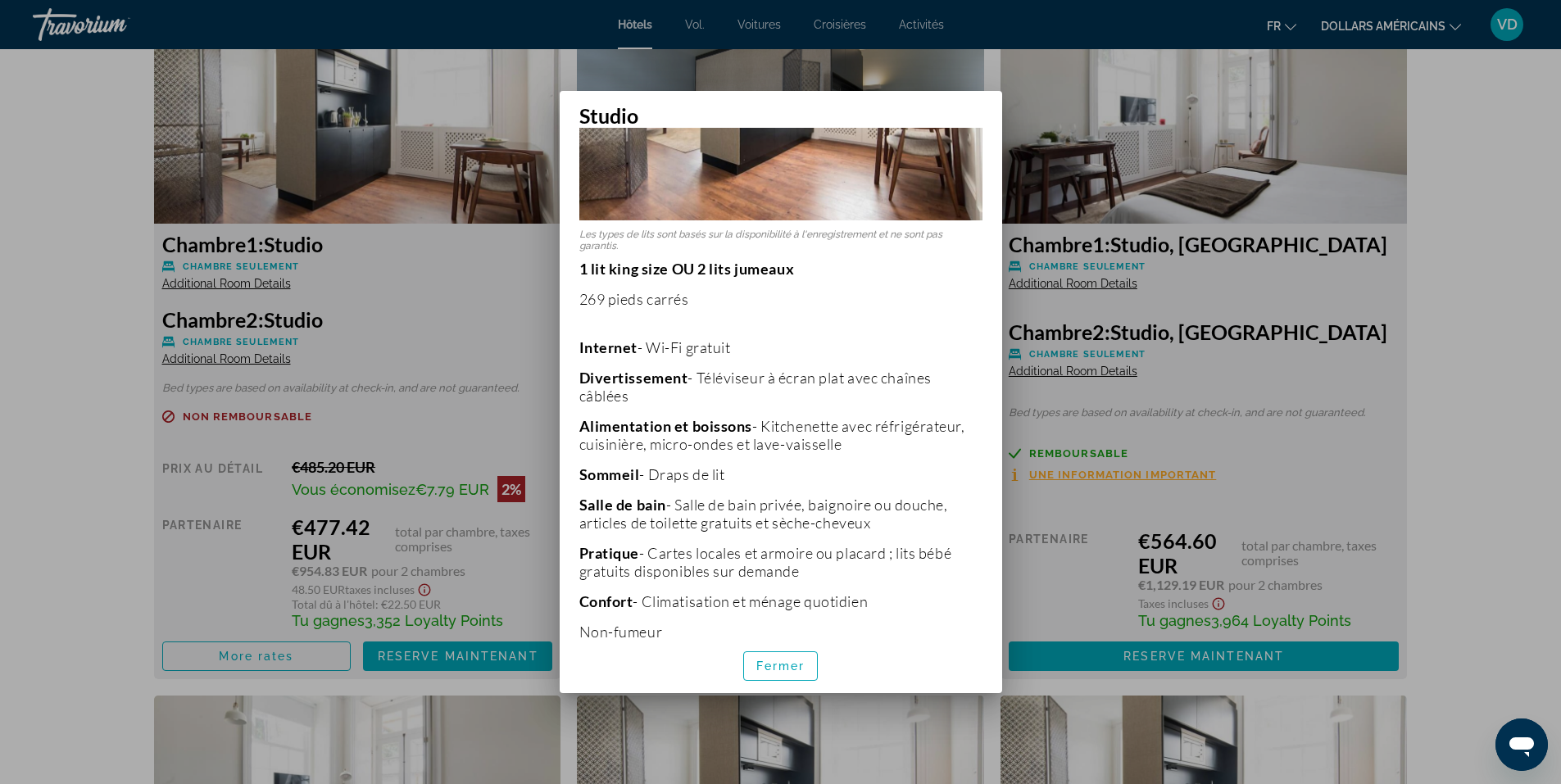
scroll to position [224, 0]
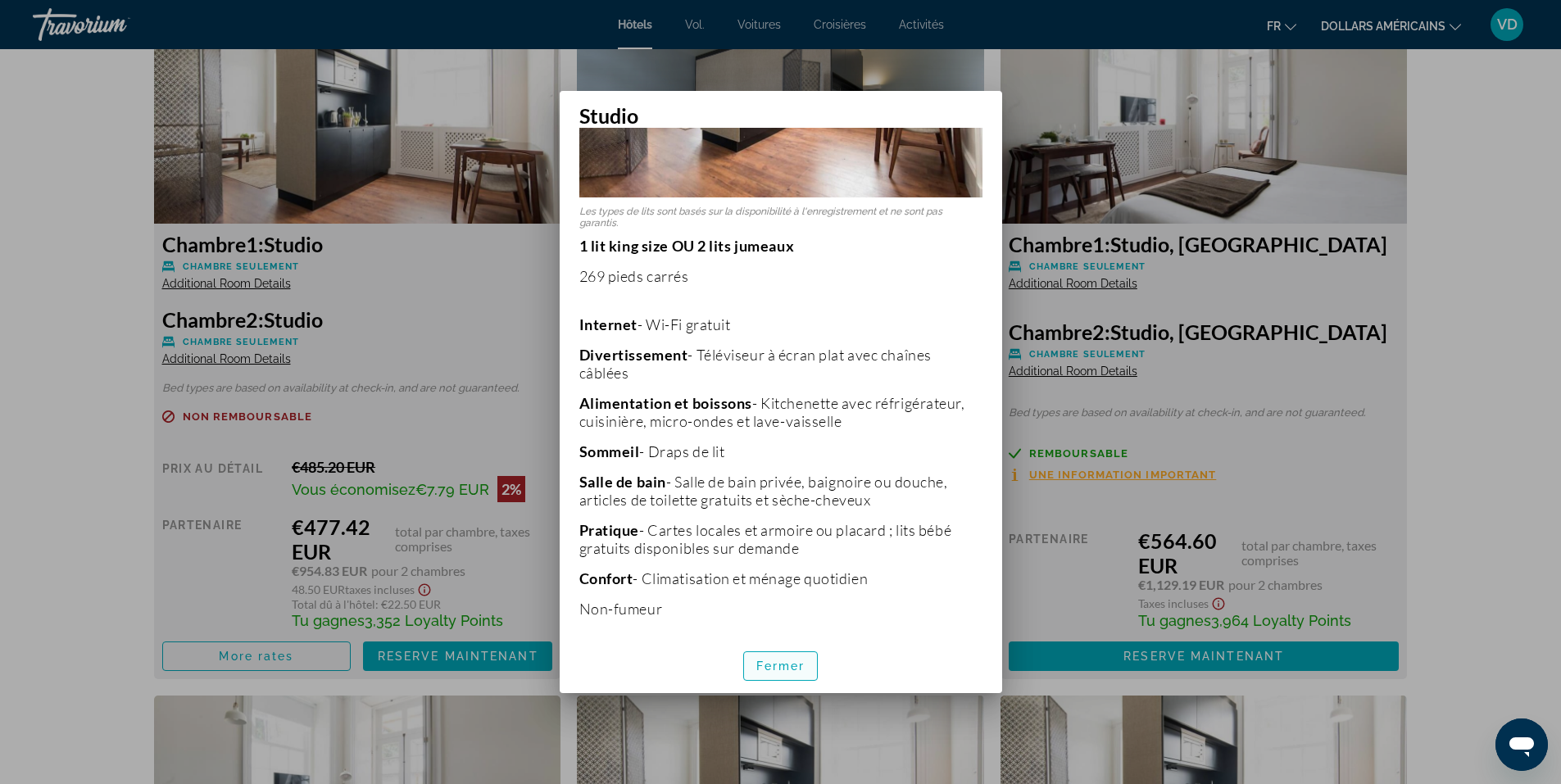
click at [782, 669] on font "Fermer" at bounding box center [780, 666] width 49 height 13
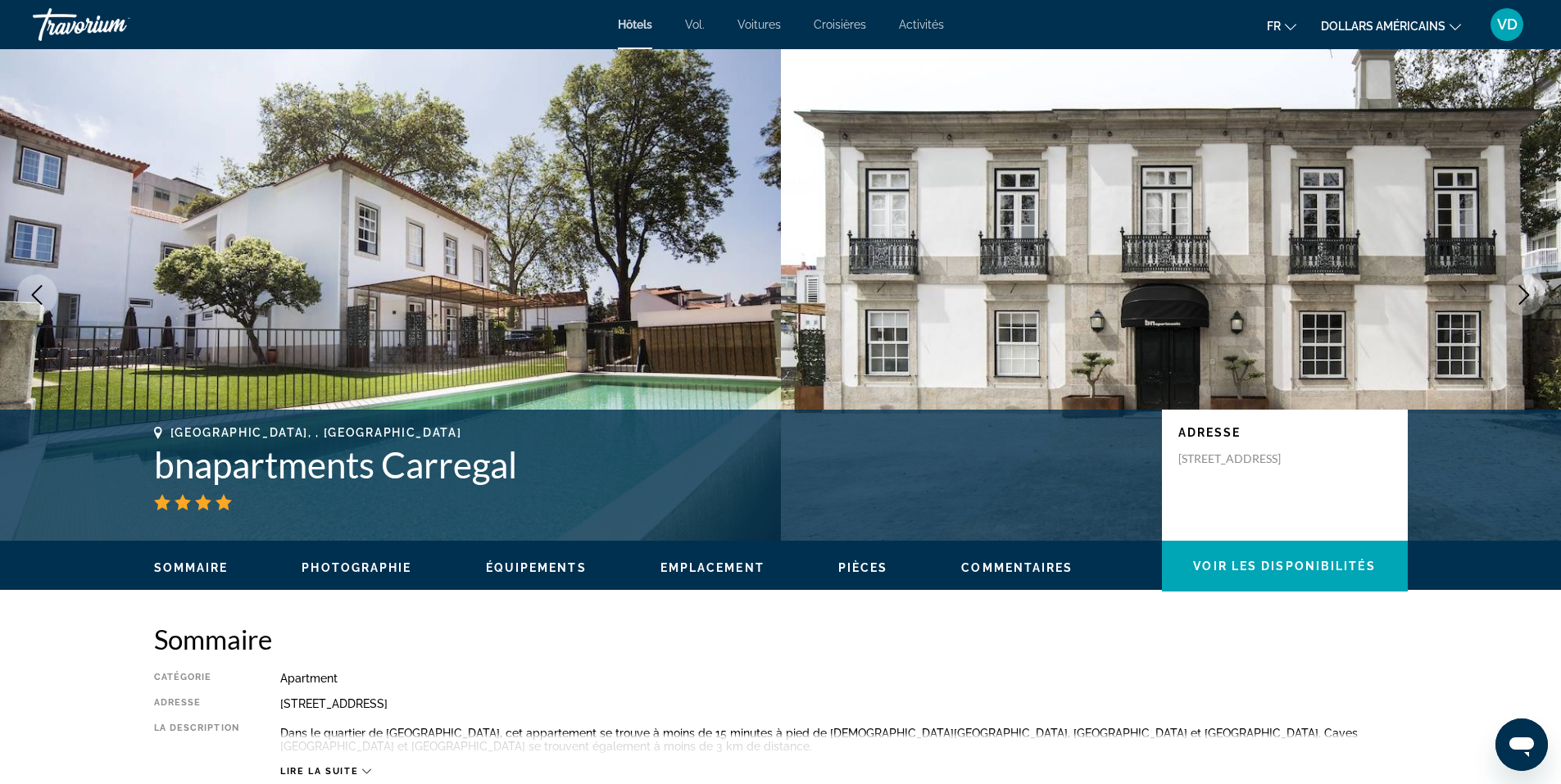
scroll to position [2211, 0]
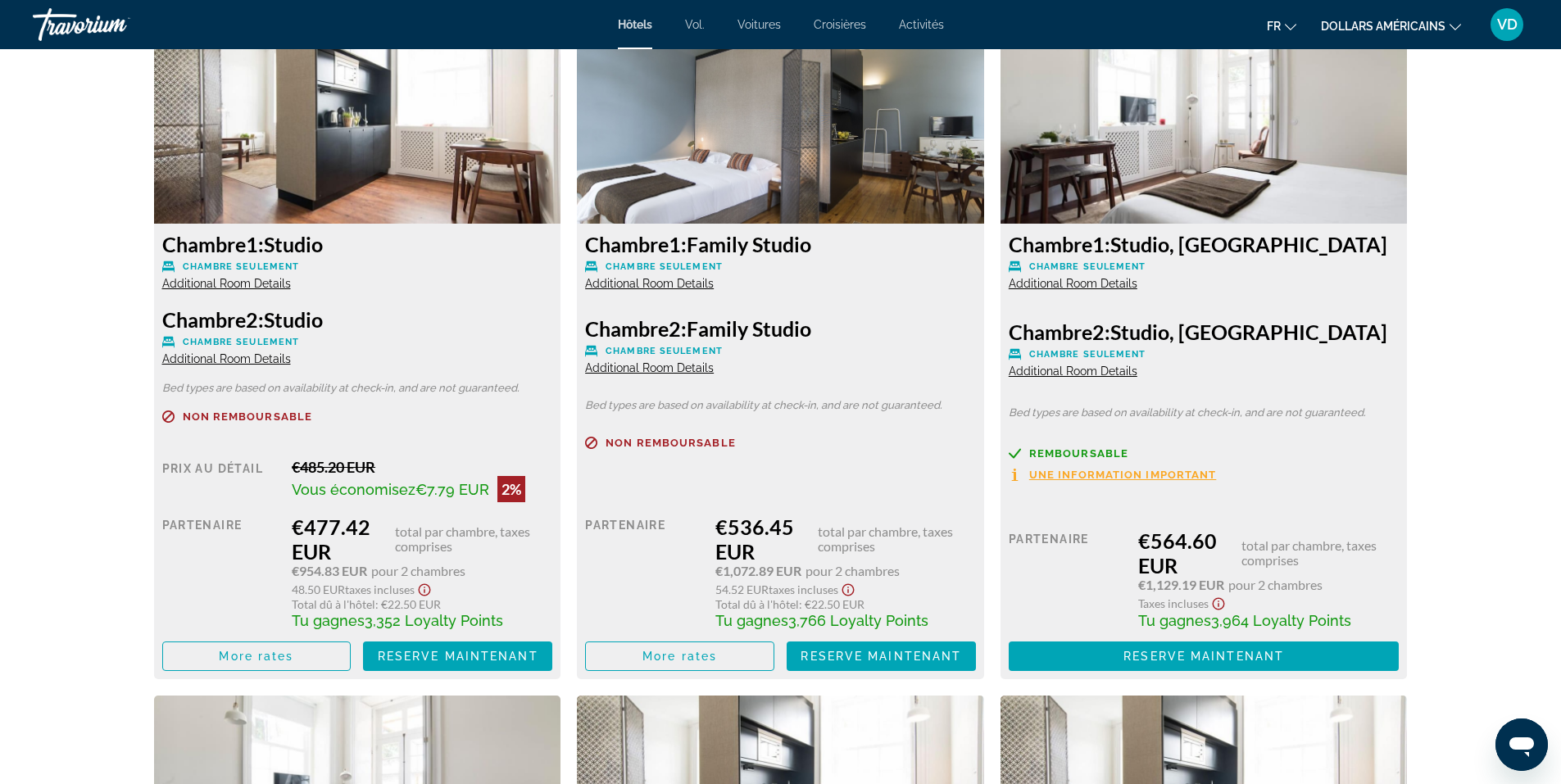
click at [243, 361] on span "Additional Room Details" at bounding box center [227, 358] width 129 height 13
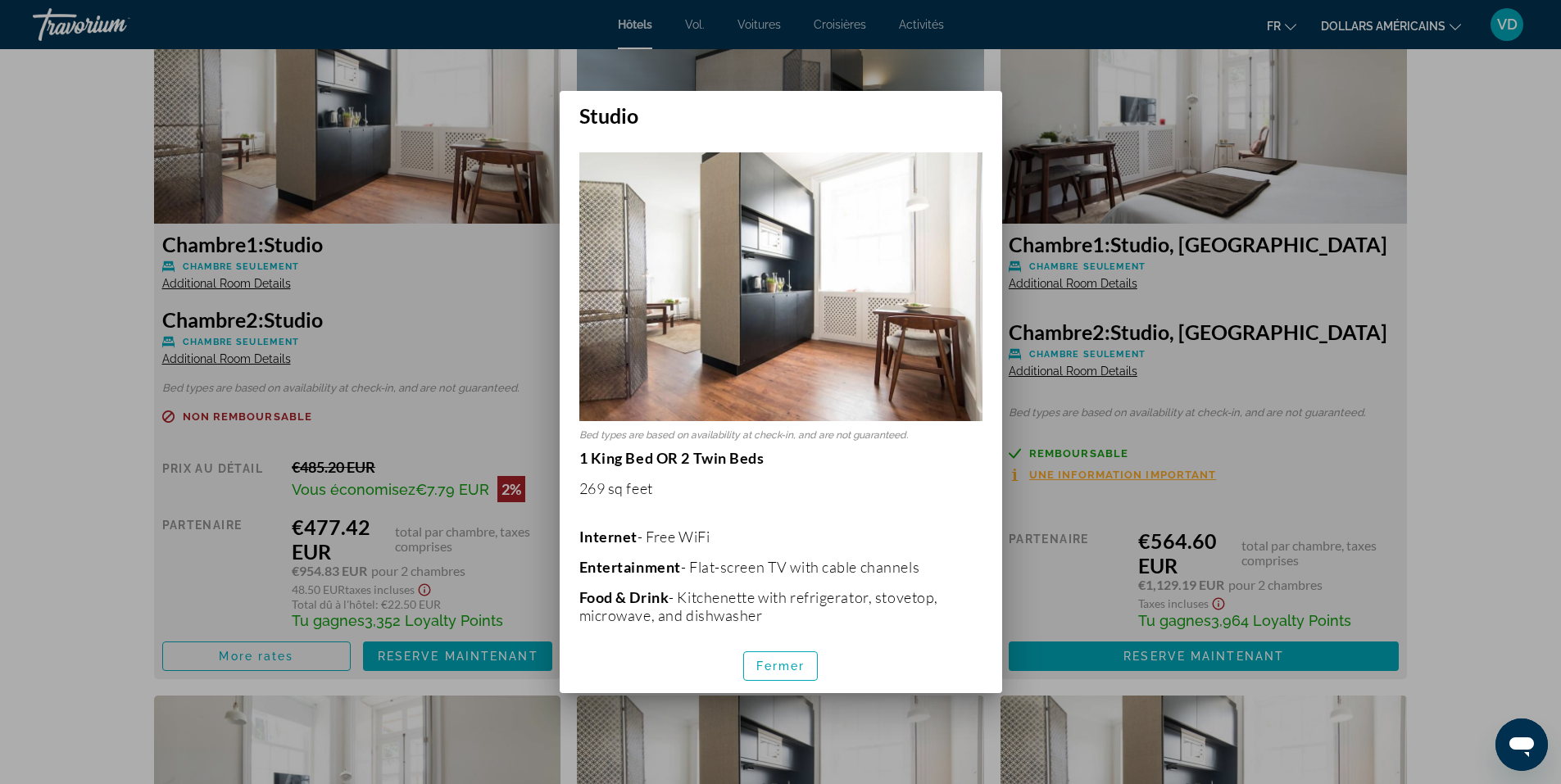
scroll to position [0, 0]
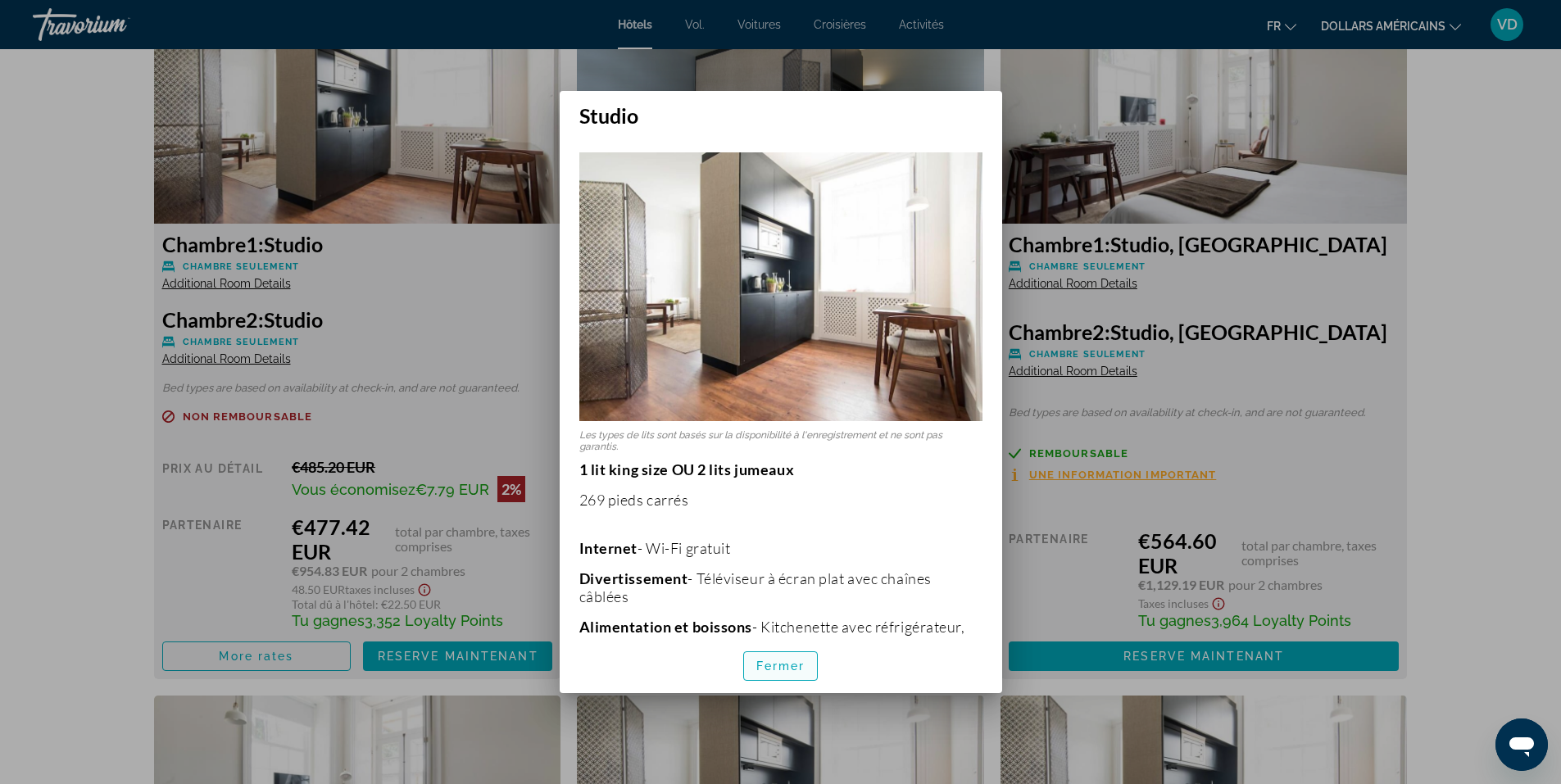
click at [770, 672] on span "button" at bounding box center [780, 665] width 74 height 39
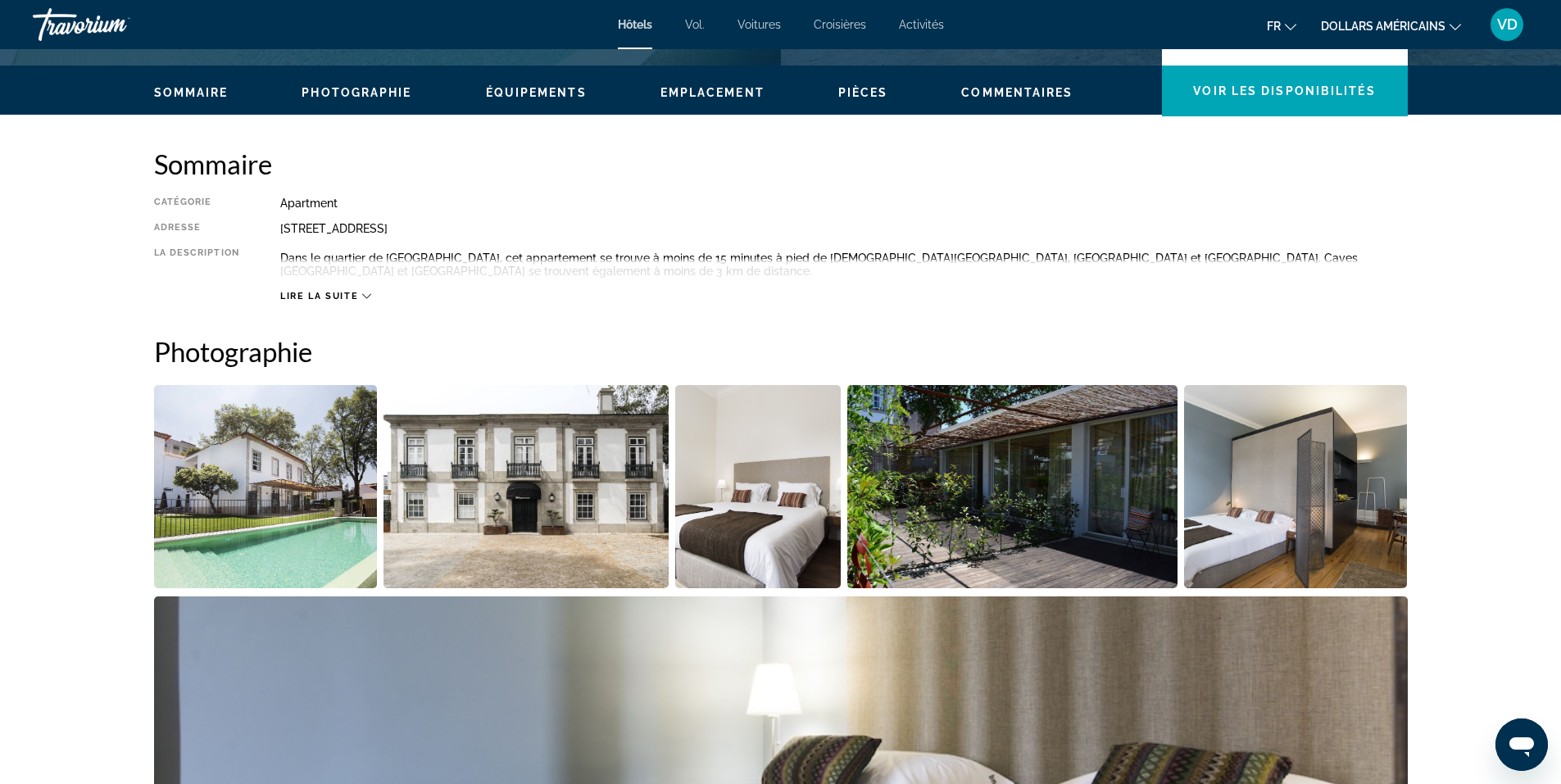
scroll to position [163, 0]
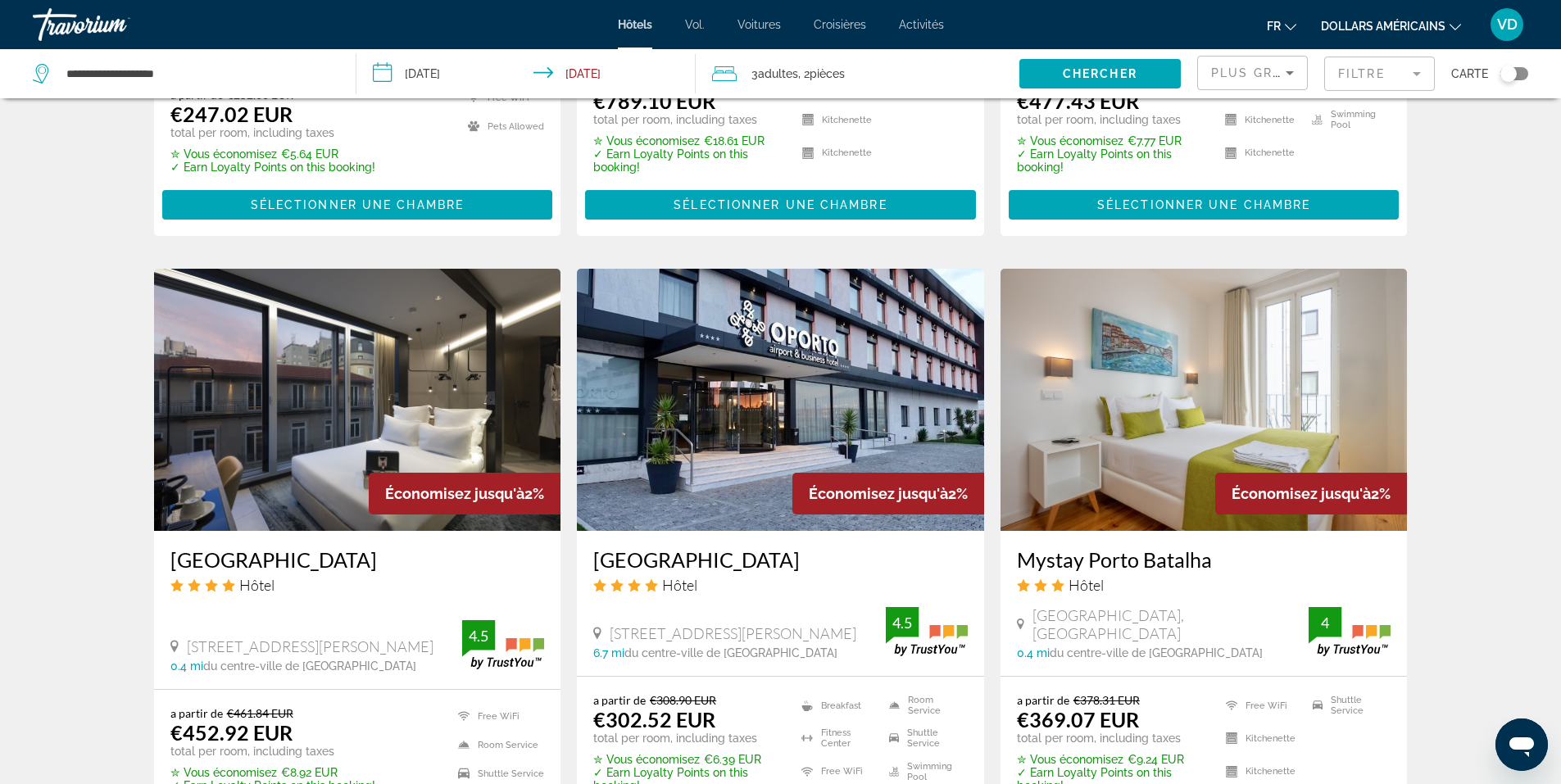
scroll to position [2047, 0]
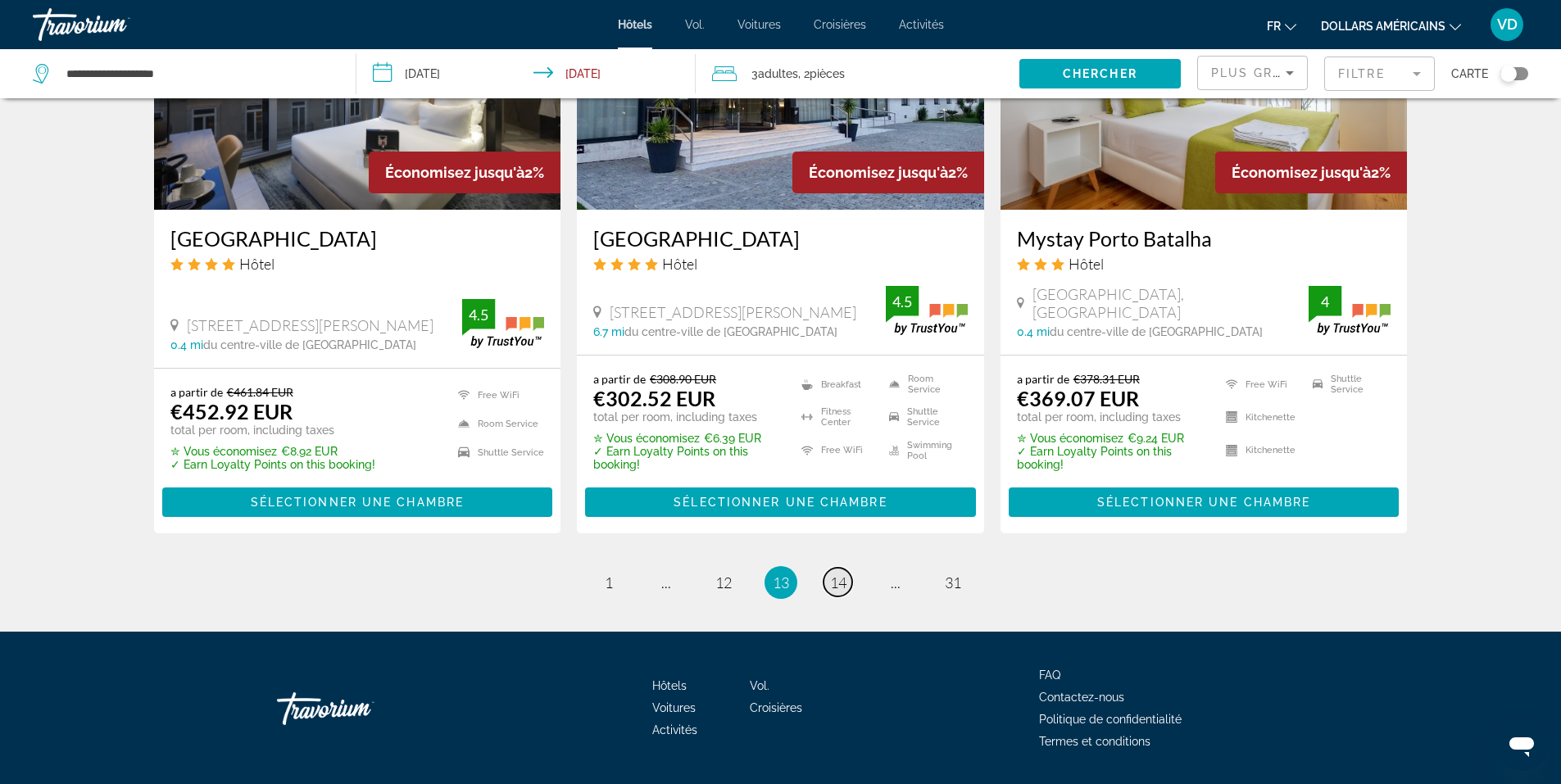
click at [842, 577] on span "14" at bounding box center [838, 582] width 16 height 18
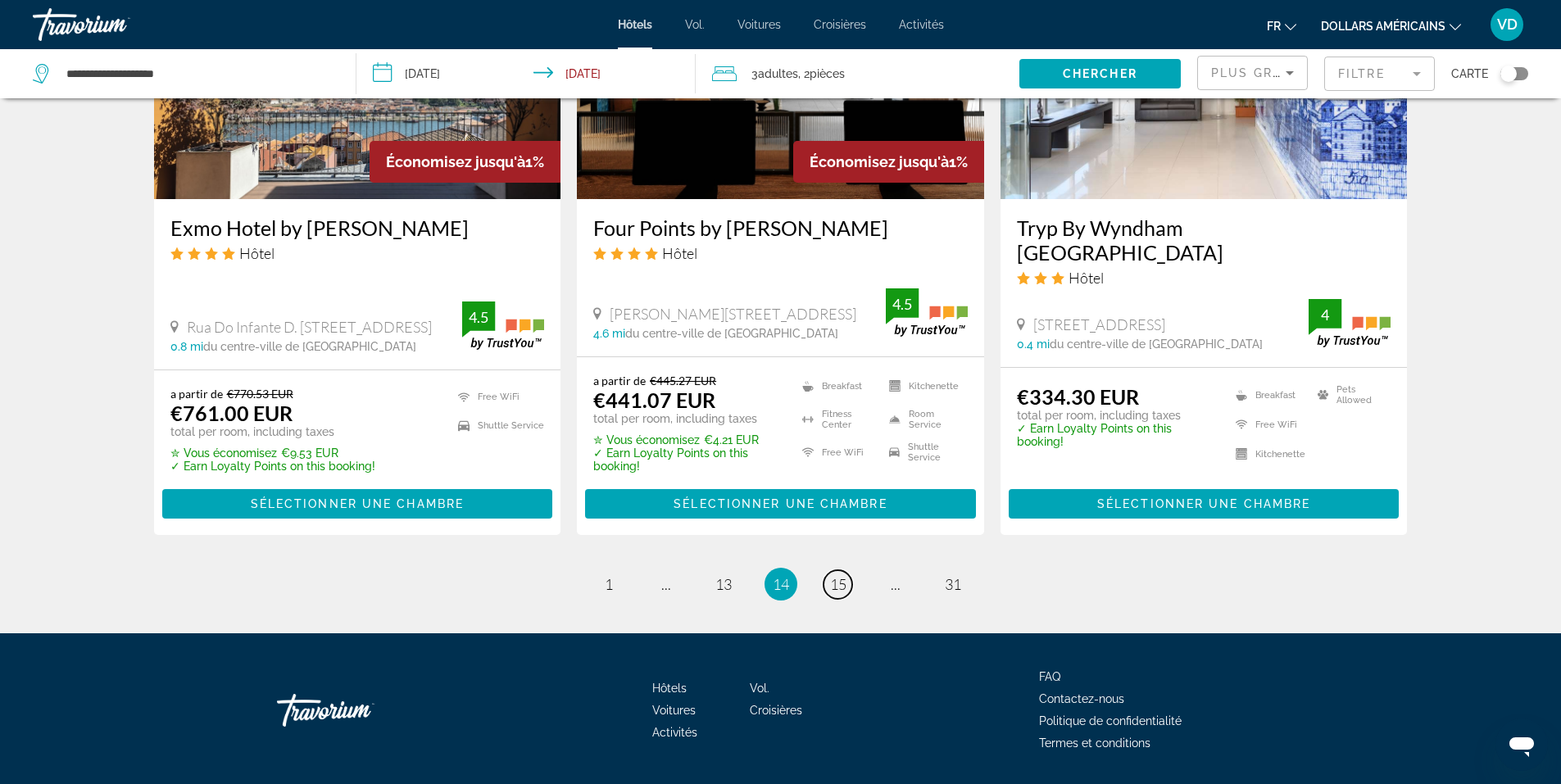
scroll to position [2137, 0]
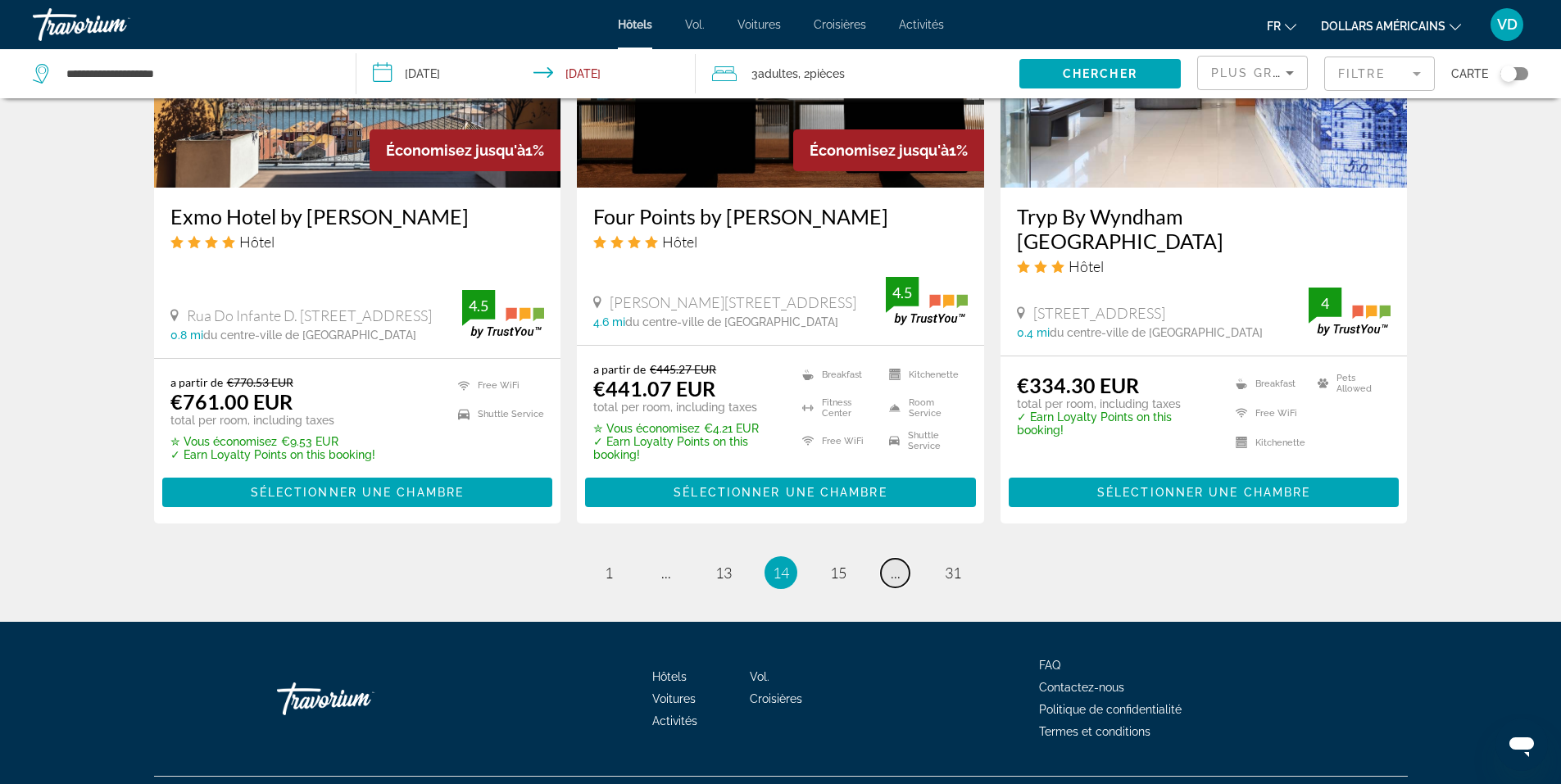
click at [897, 564] on span "..." at bounding box center [895, 572] width 10 height 18
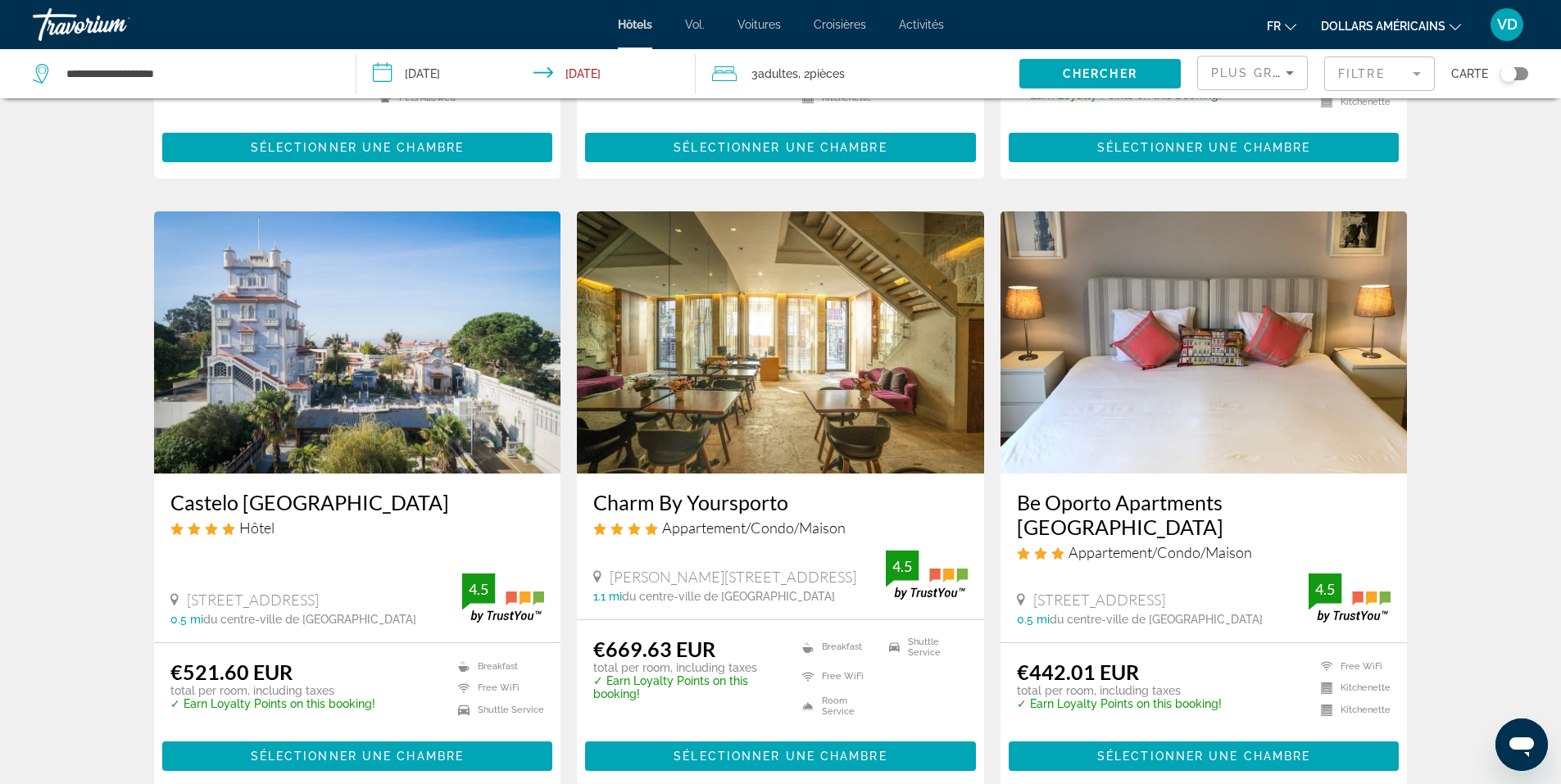
scroll to position [1065, 0]
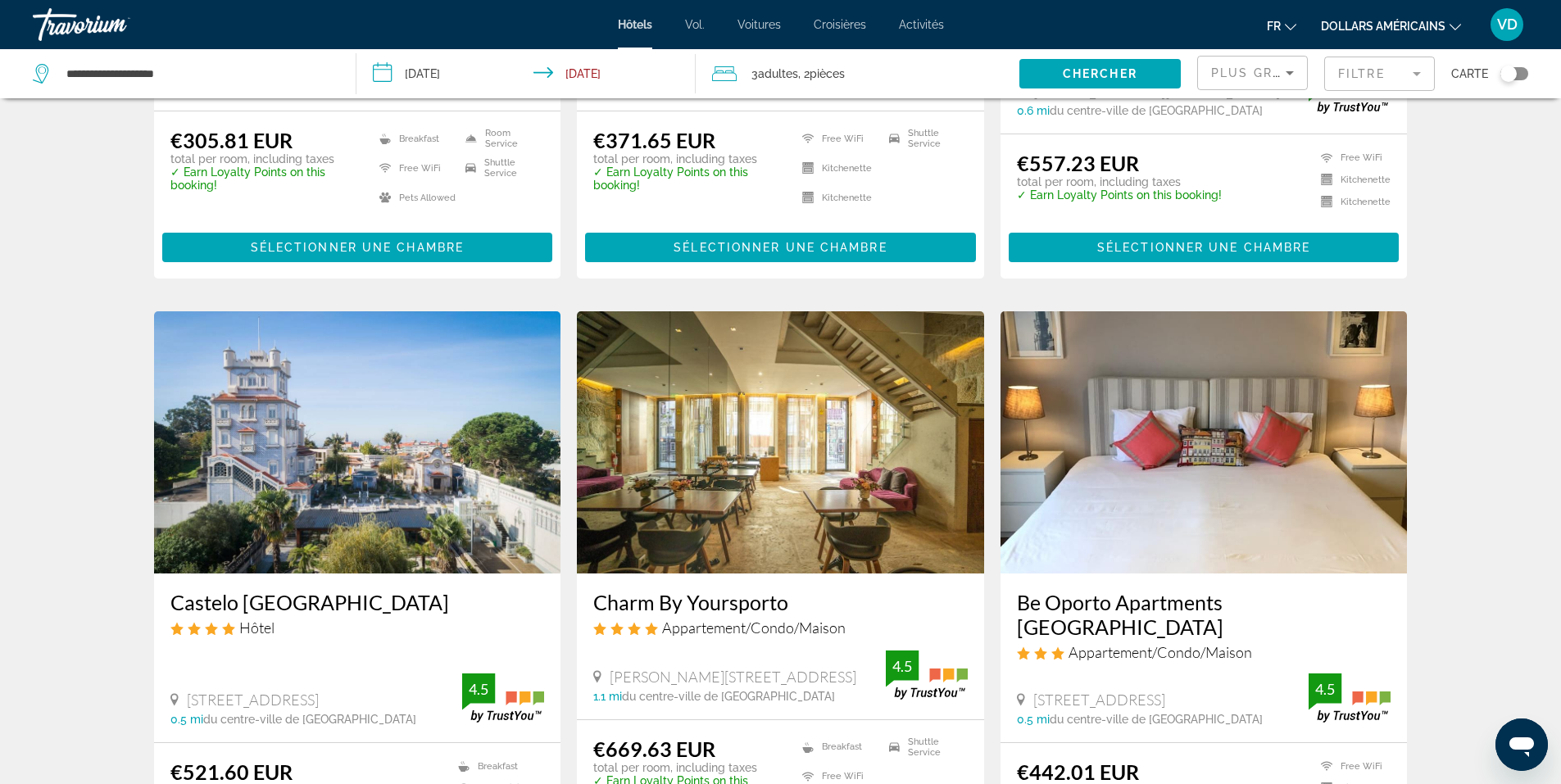
click at [1123, 602] on h3 "Be Oporto Apartments [GEOGRAPHIC_DATA]" at bounding box center [1204, 614] width 374 height 49
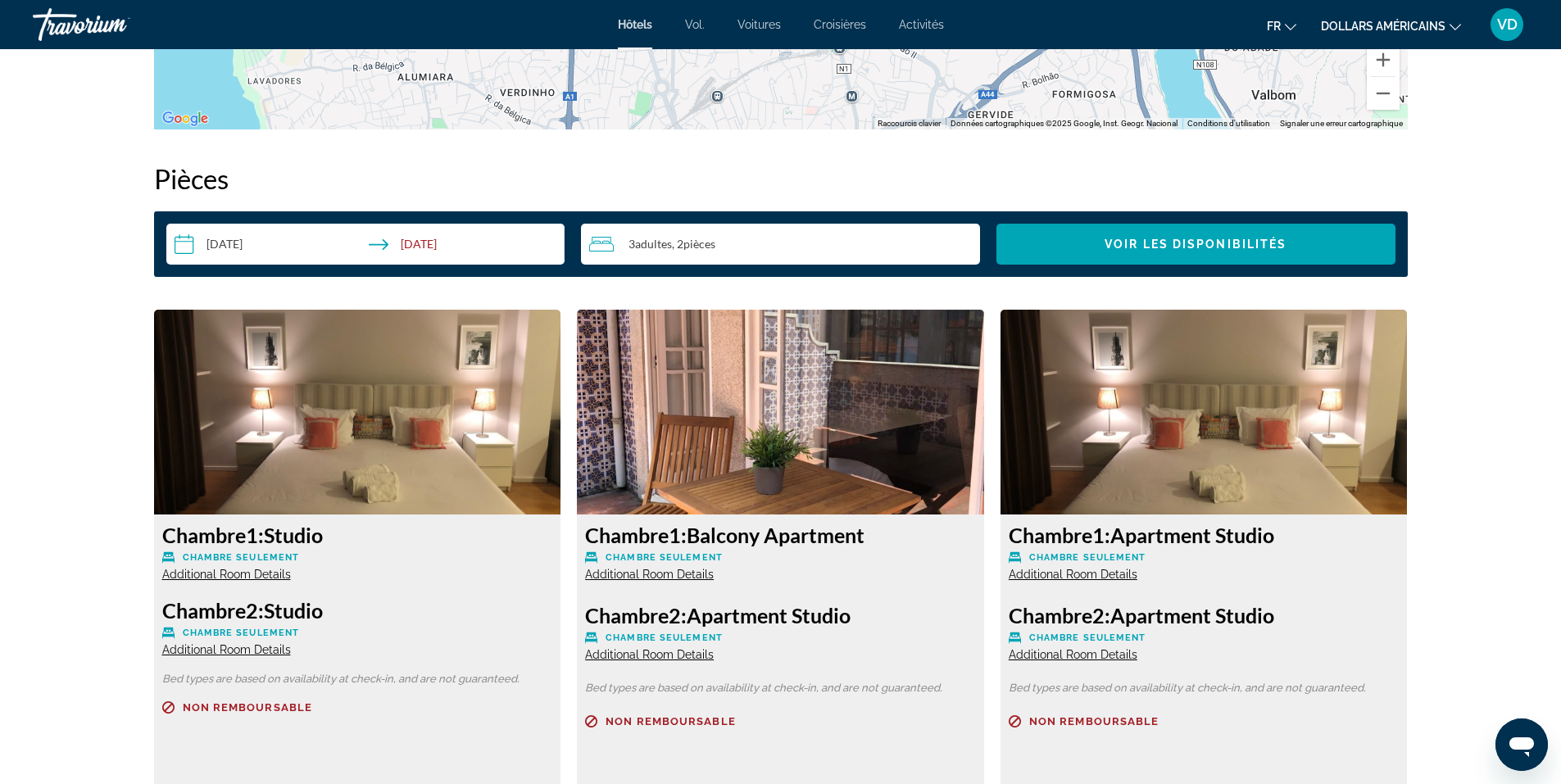
scroll to position [1966, 0]
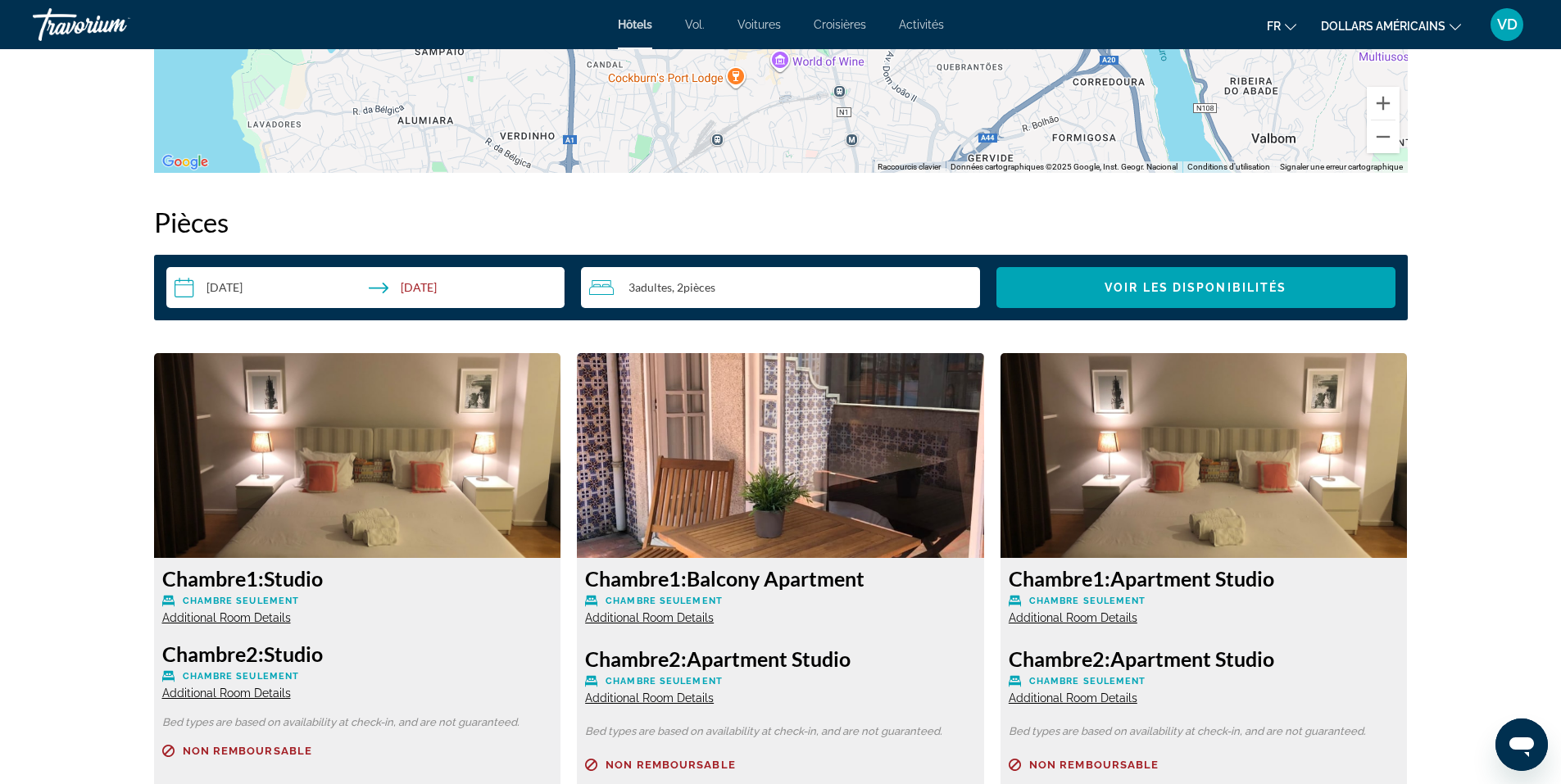
click at [821, 461] on img "Contenu principal" at bounding box center [780, 455] width 407 height 205
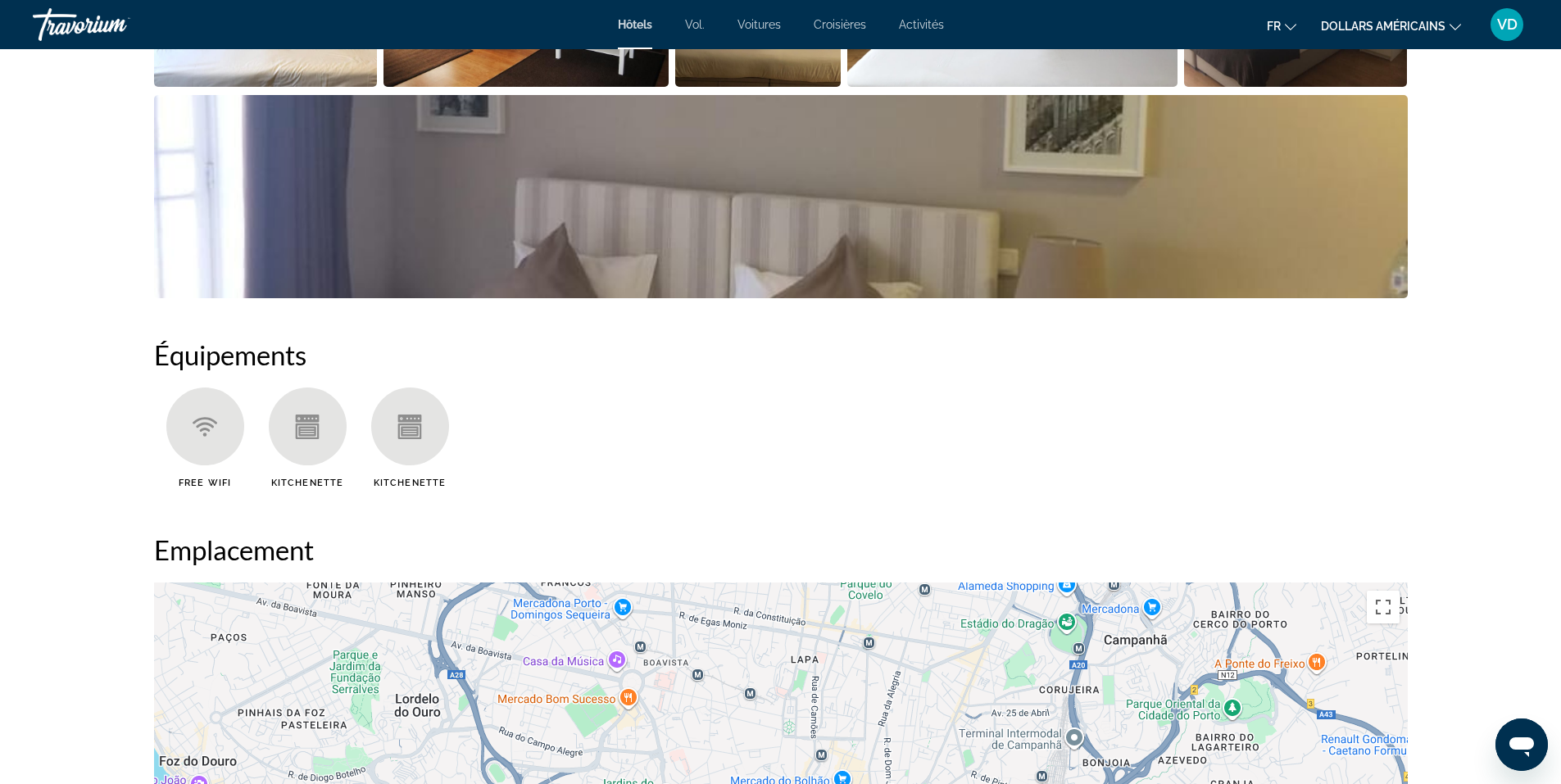
scroll to position [573, 0]
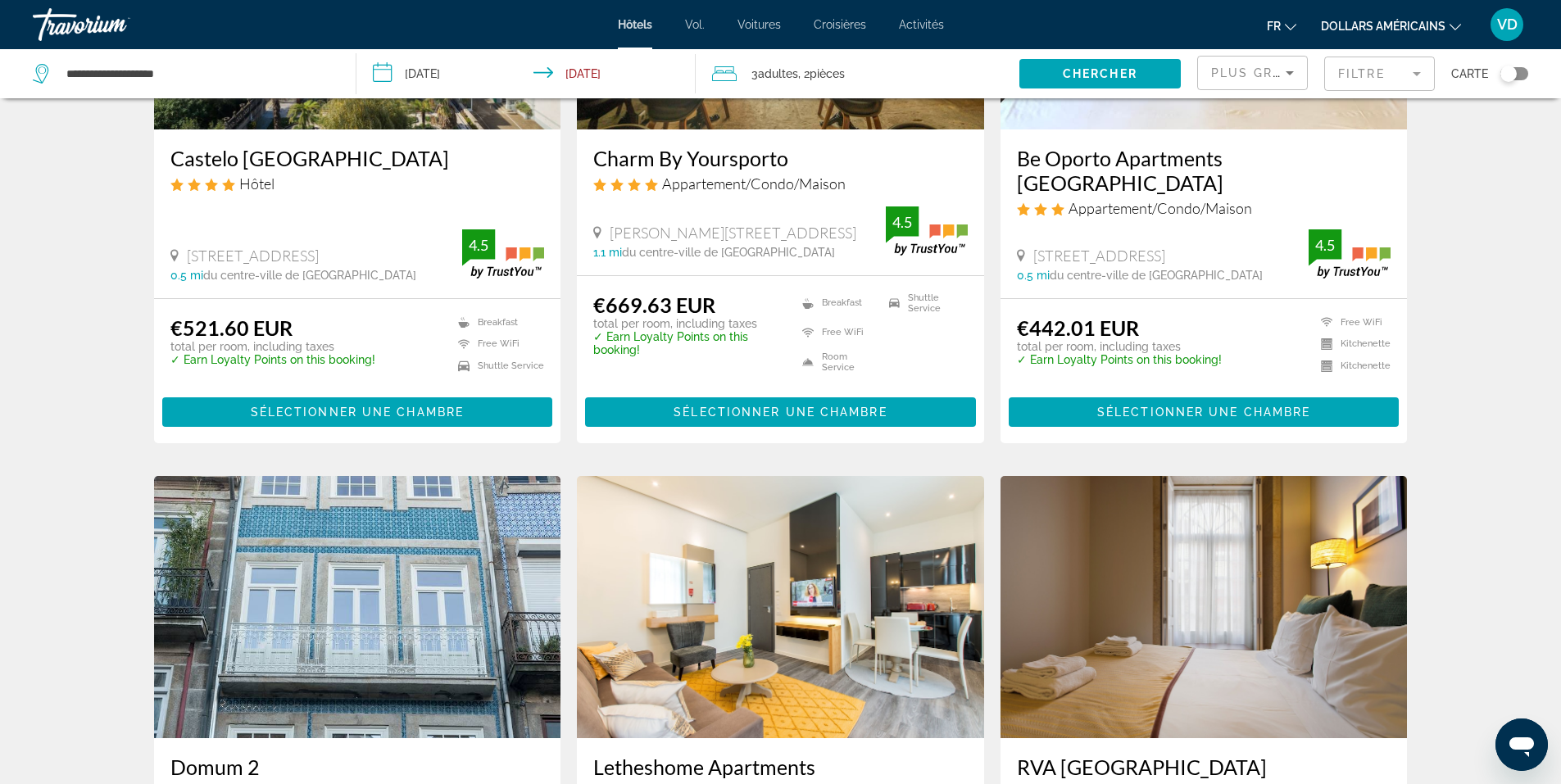
scroll to position [1801, 0]
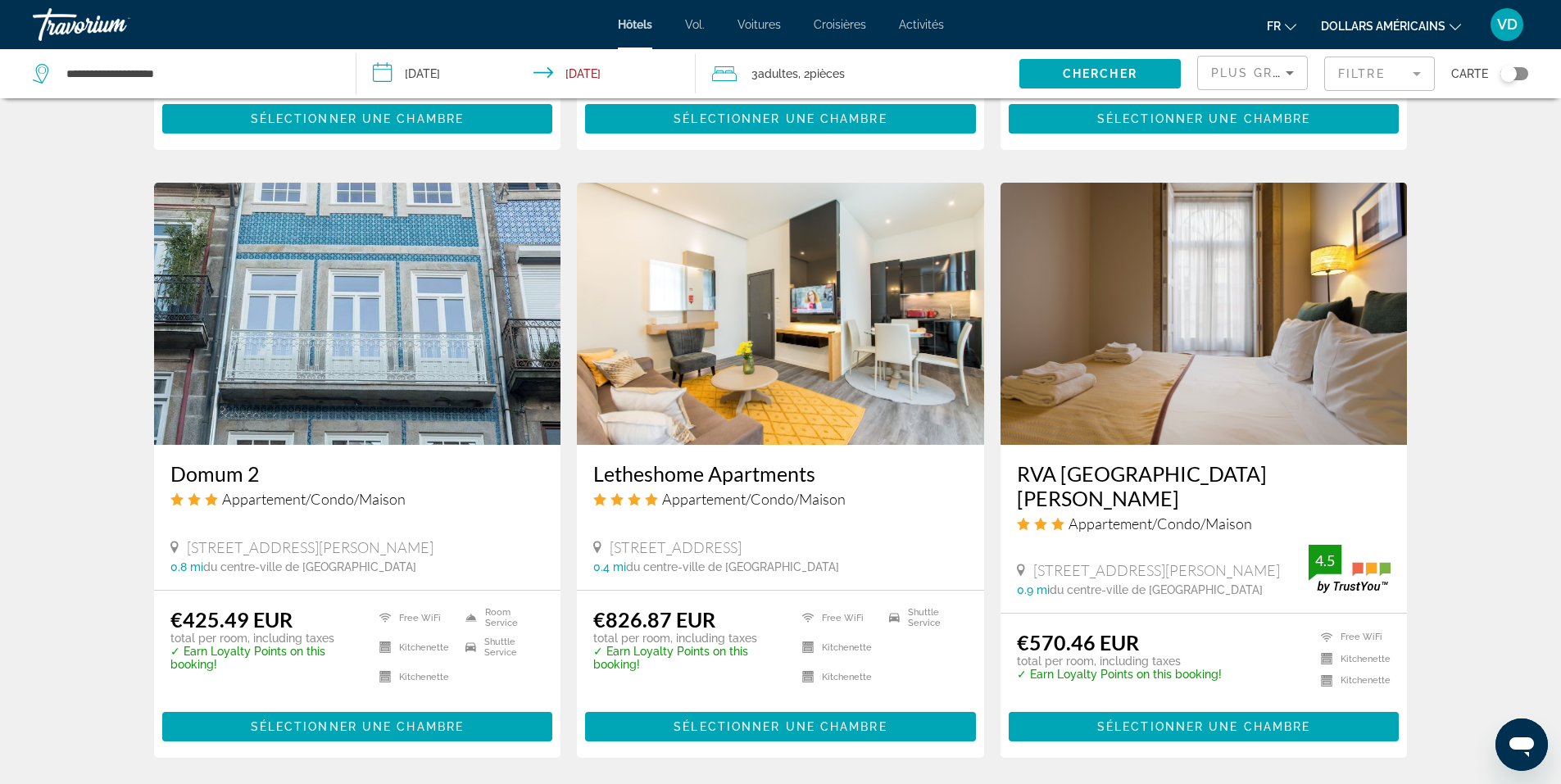
click at [850, 324] on img "Contenu principal" at bounding box center [780, 313] width 407 height 262
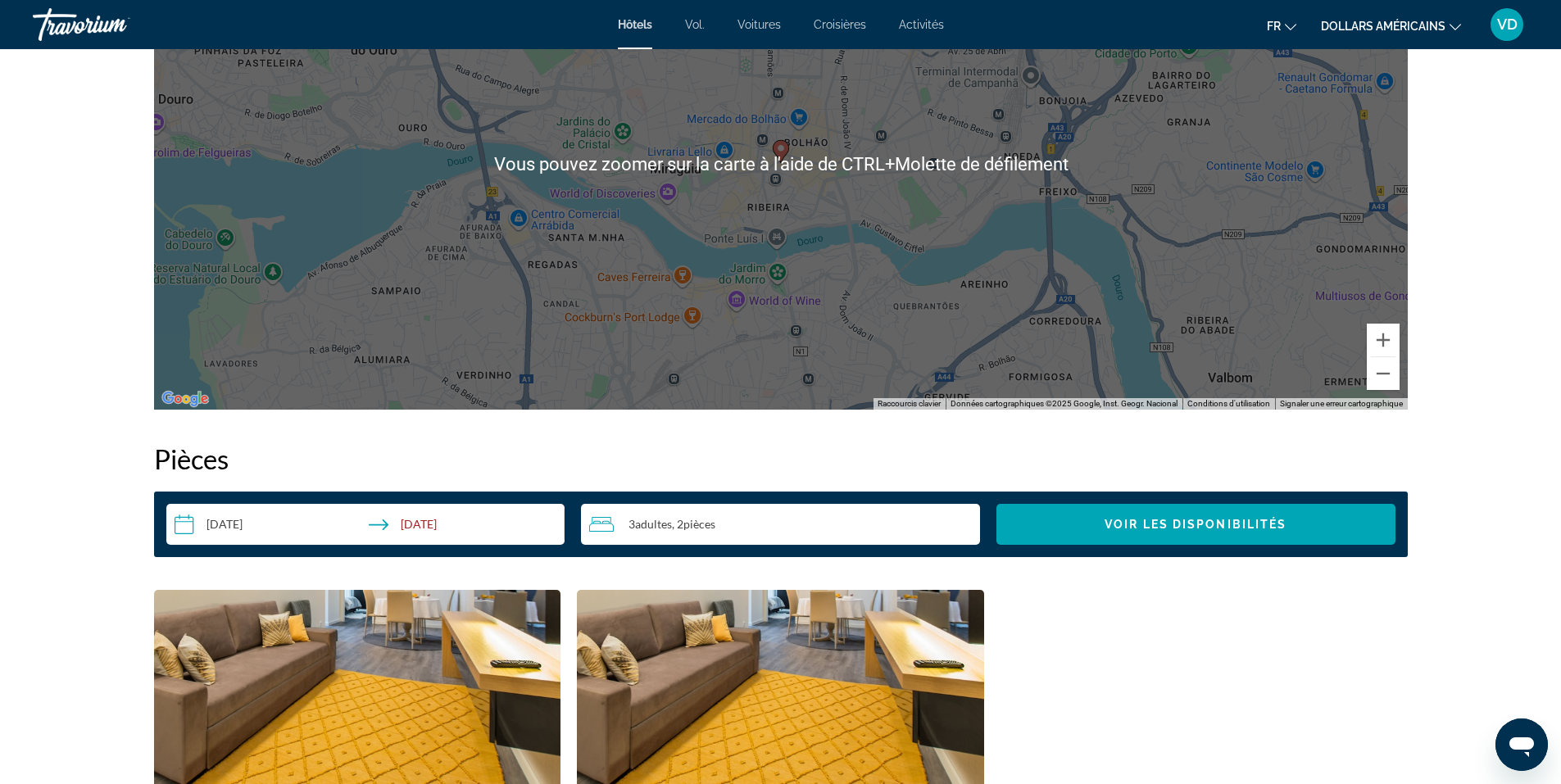
scroll to position [2047, 0]
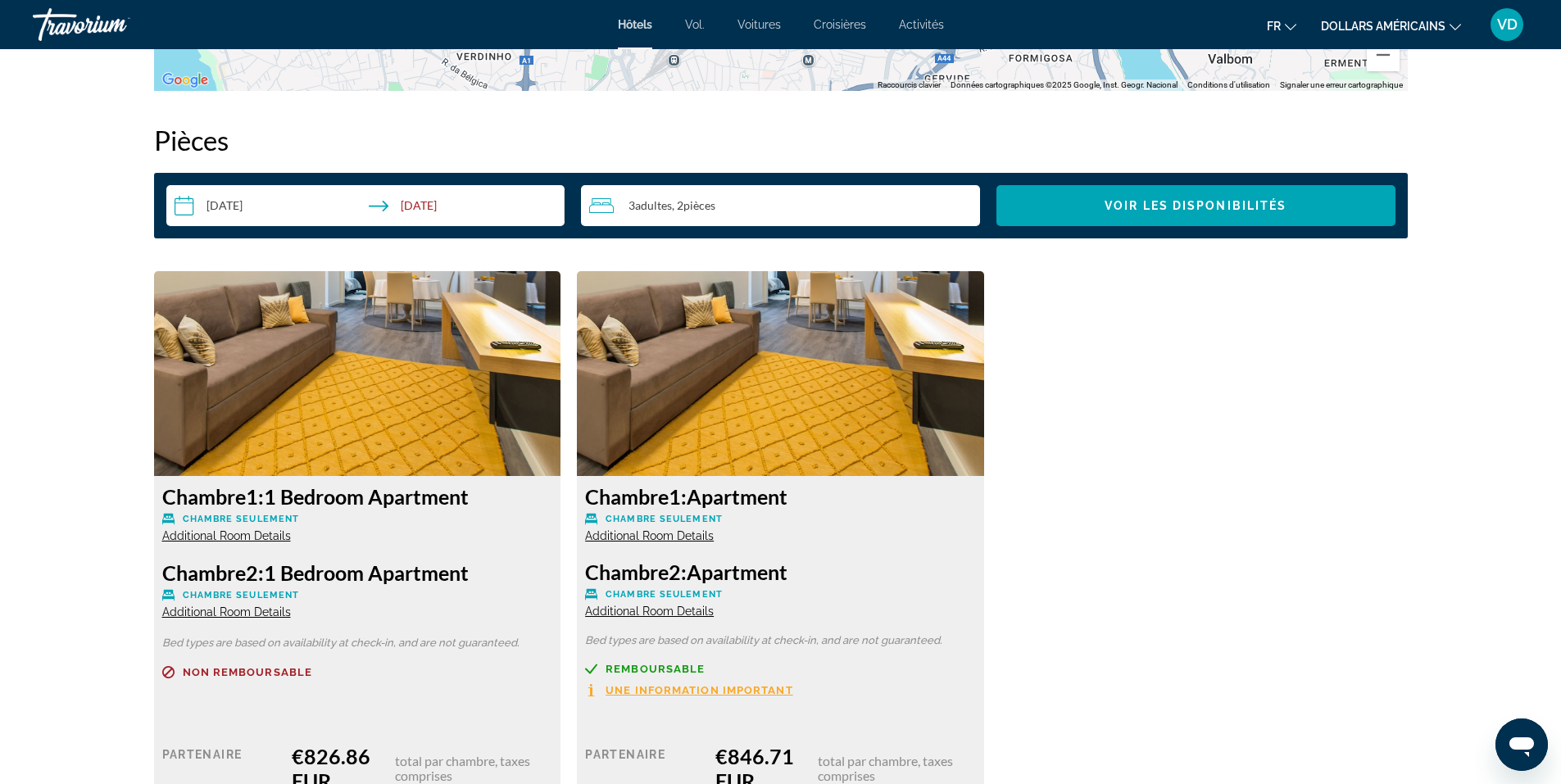
click at [680, 536] on span "Additional Room Details" at bounding box center [649, 535] width 129 height 13
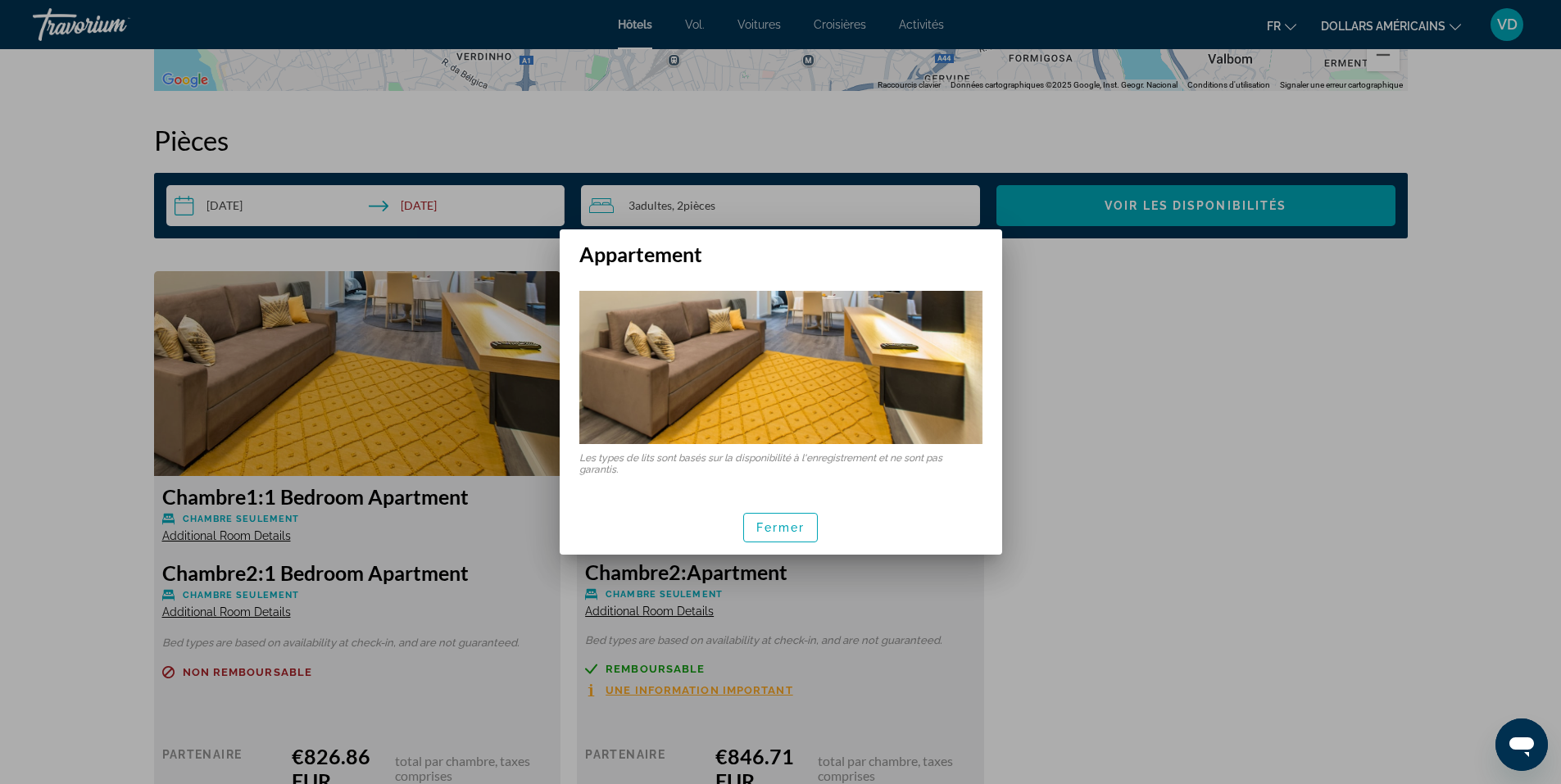
click at [796, 551] on div "Fermer" at bounding box center [781, 526] width 443 height 54
click at [803, 523] on font "Fermer" at bounding box center [780, 526] width 49 height 13
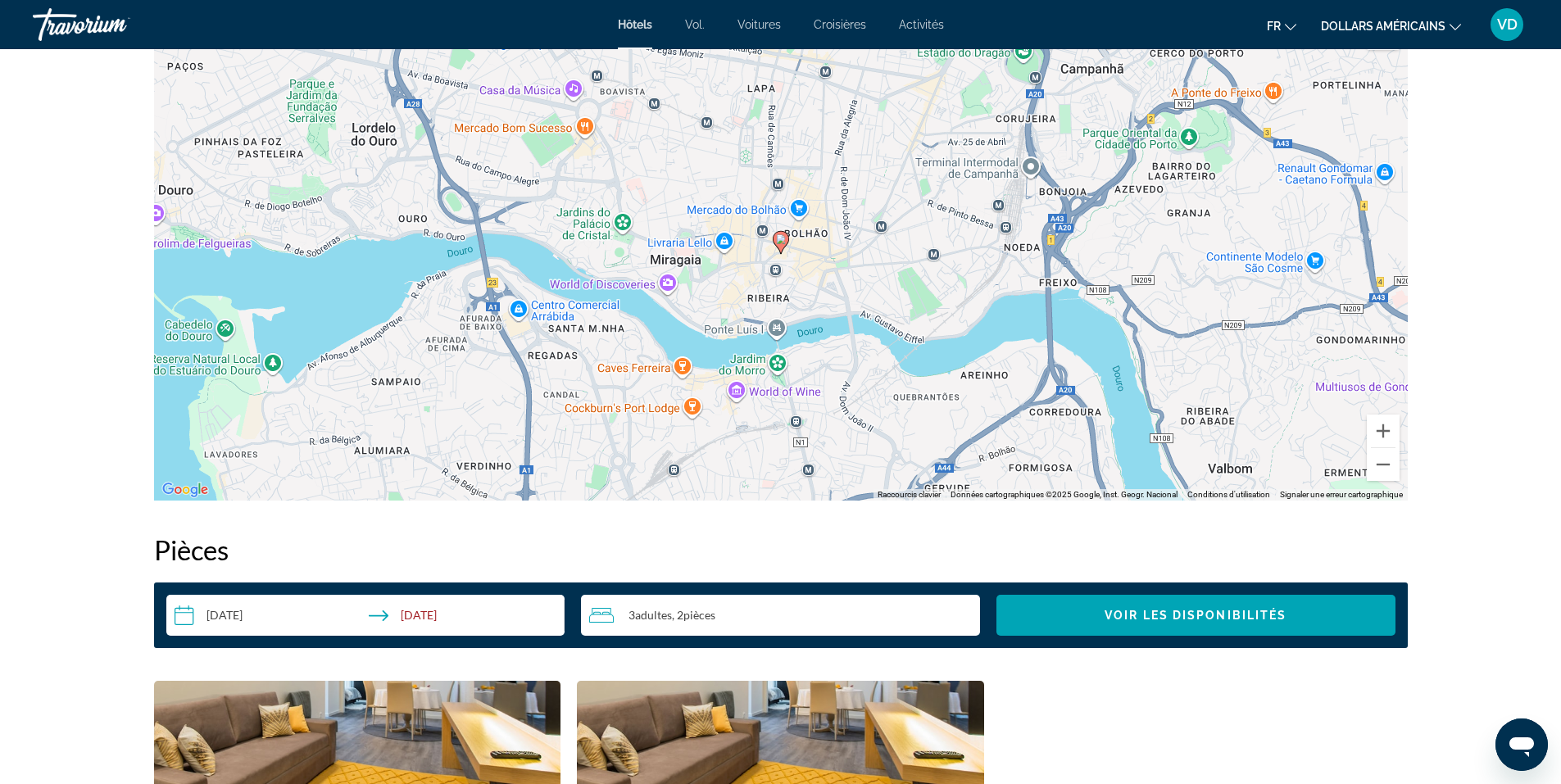
scroll to position [1065, 0]
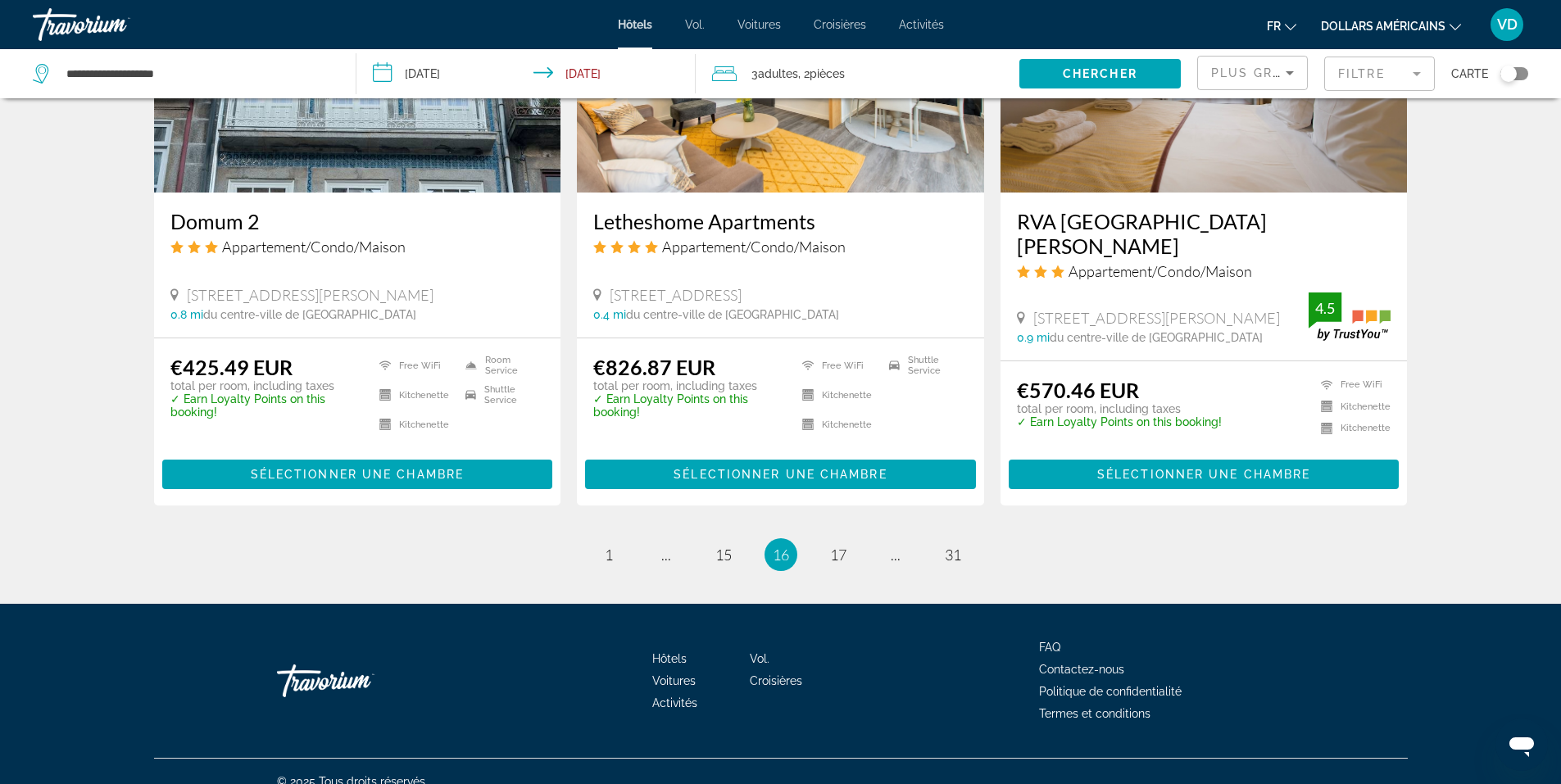
scroll to position [2056, 0]
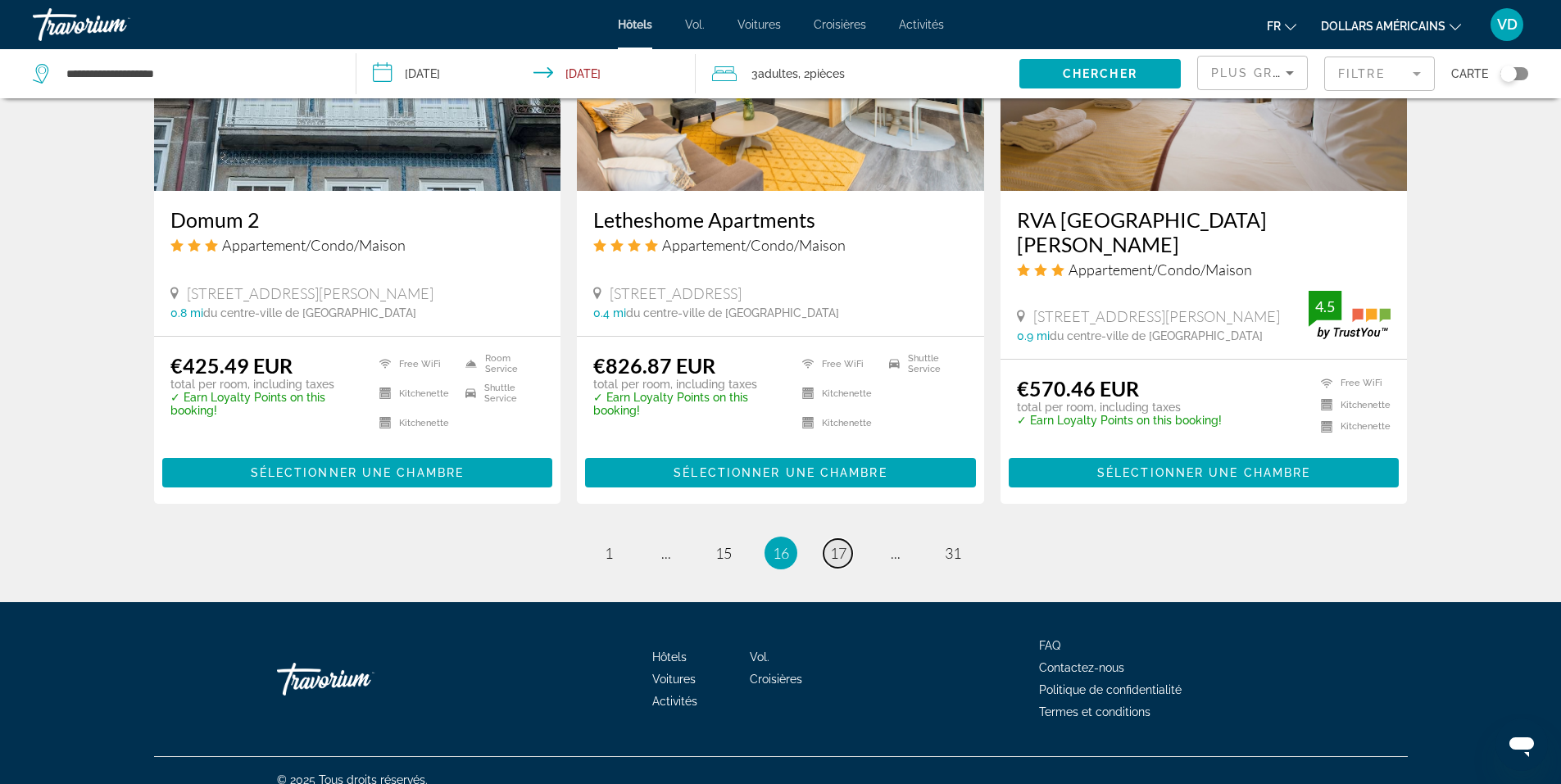
click at [842, 544] on span "17" at bounding box center [838, 552] width 16 height 18
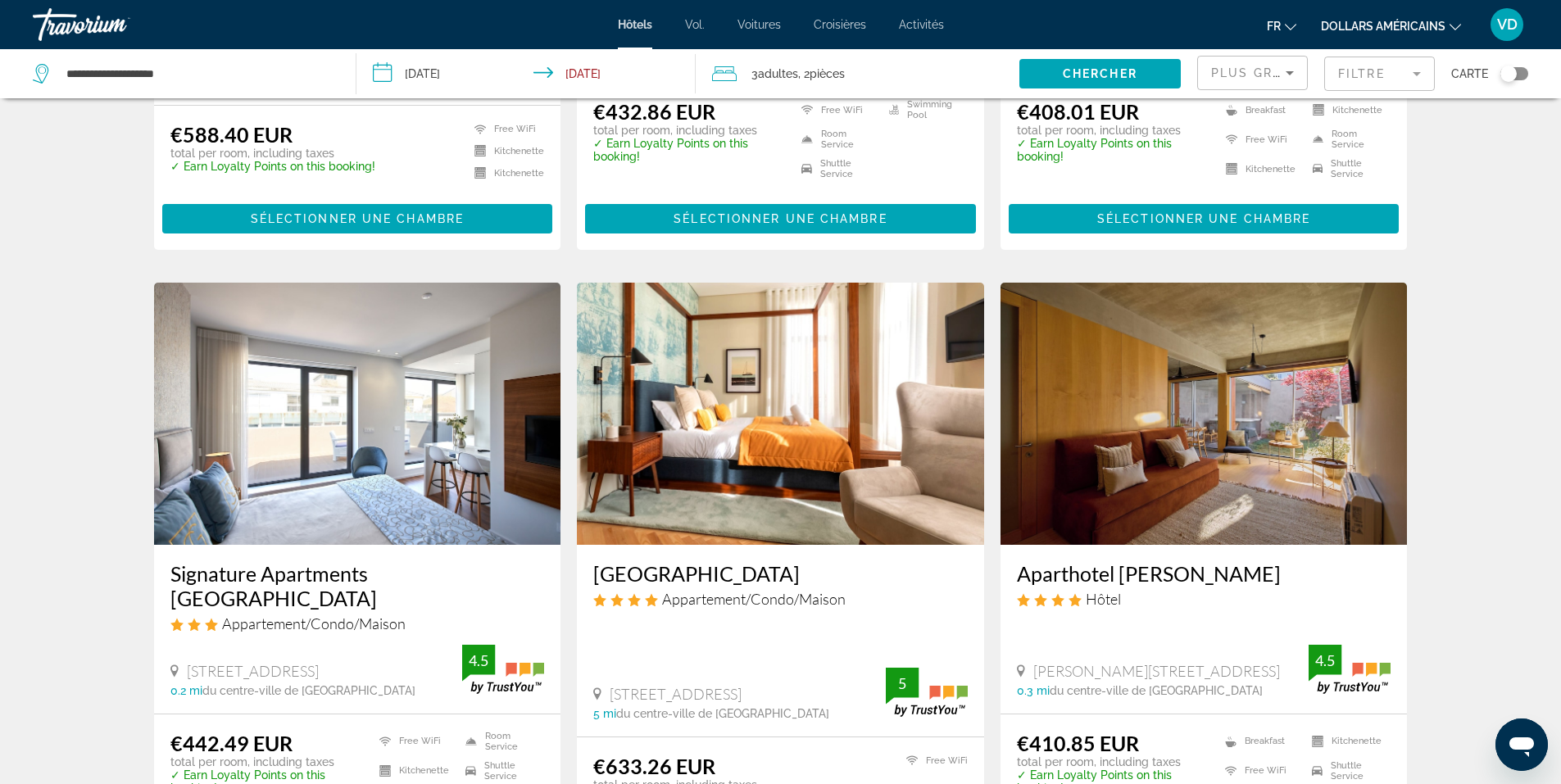
scroll to position [573, 0]
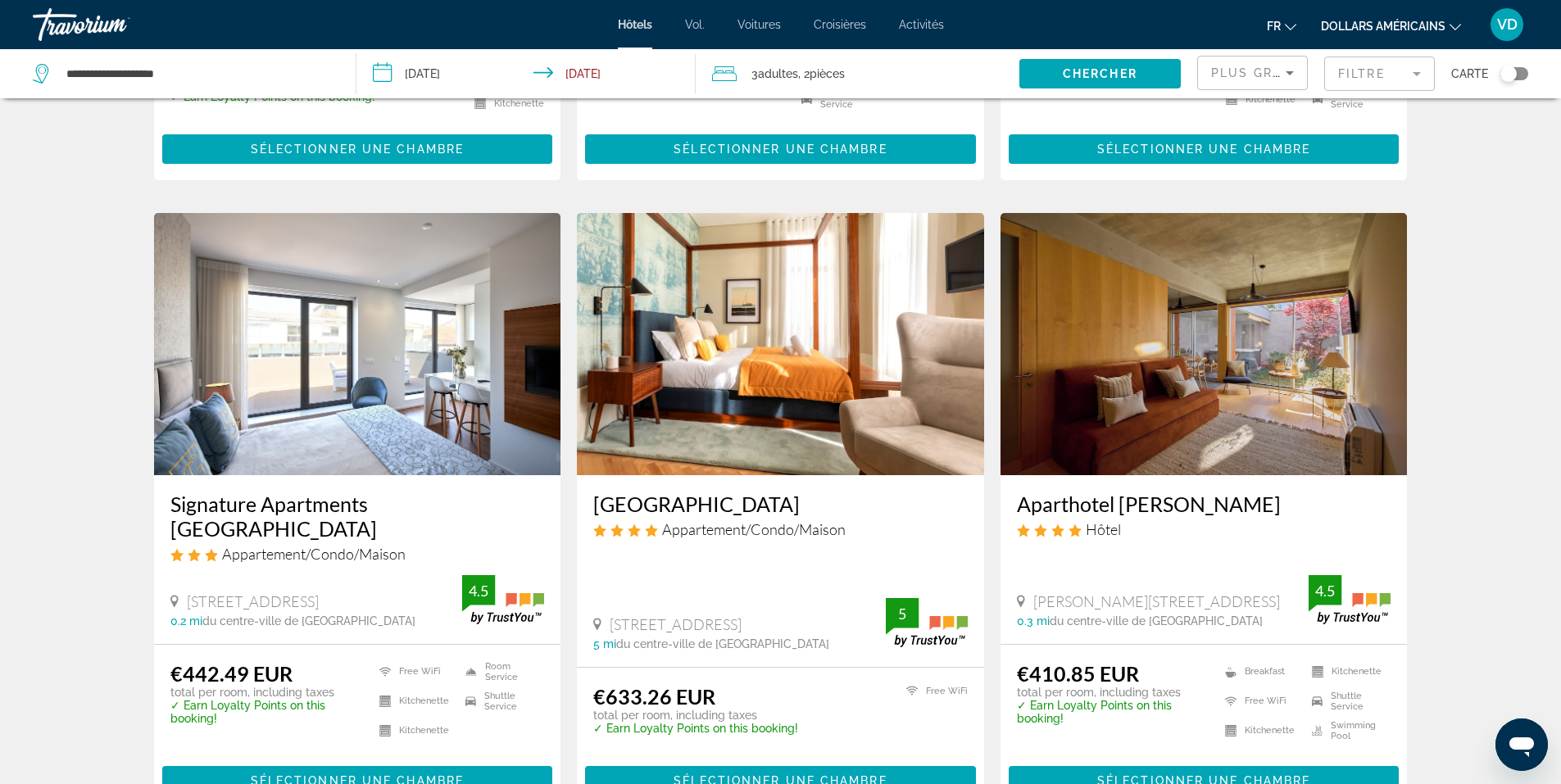
click at [1179, 431] on img "Contenu principal" at bounding box center [1204, 343] width 407 height 262
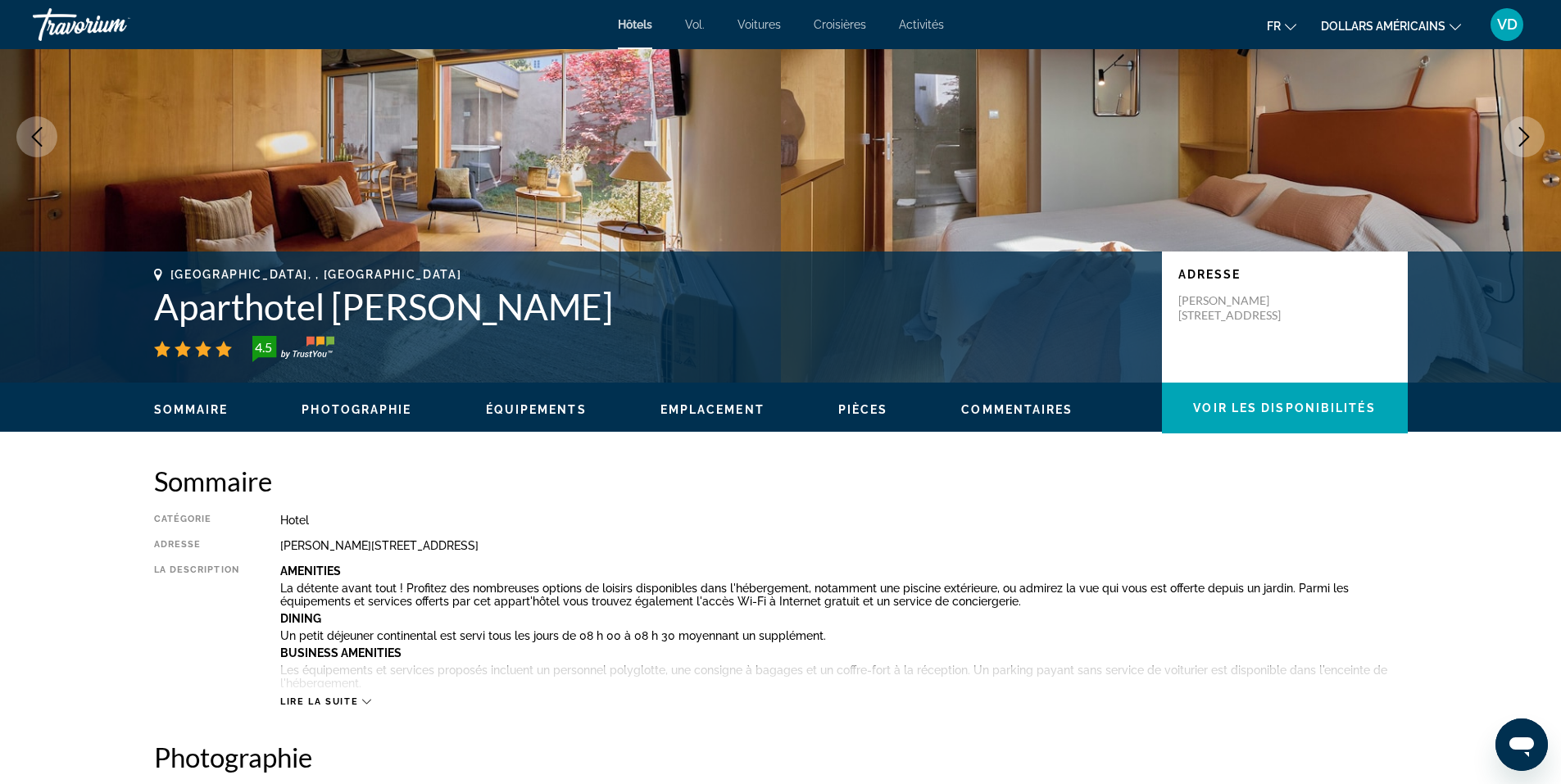
scroll to position [82, 0]
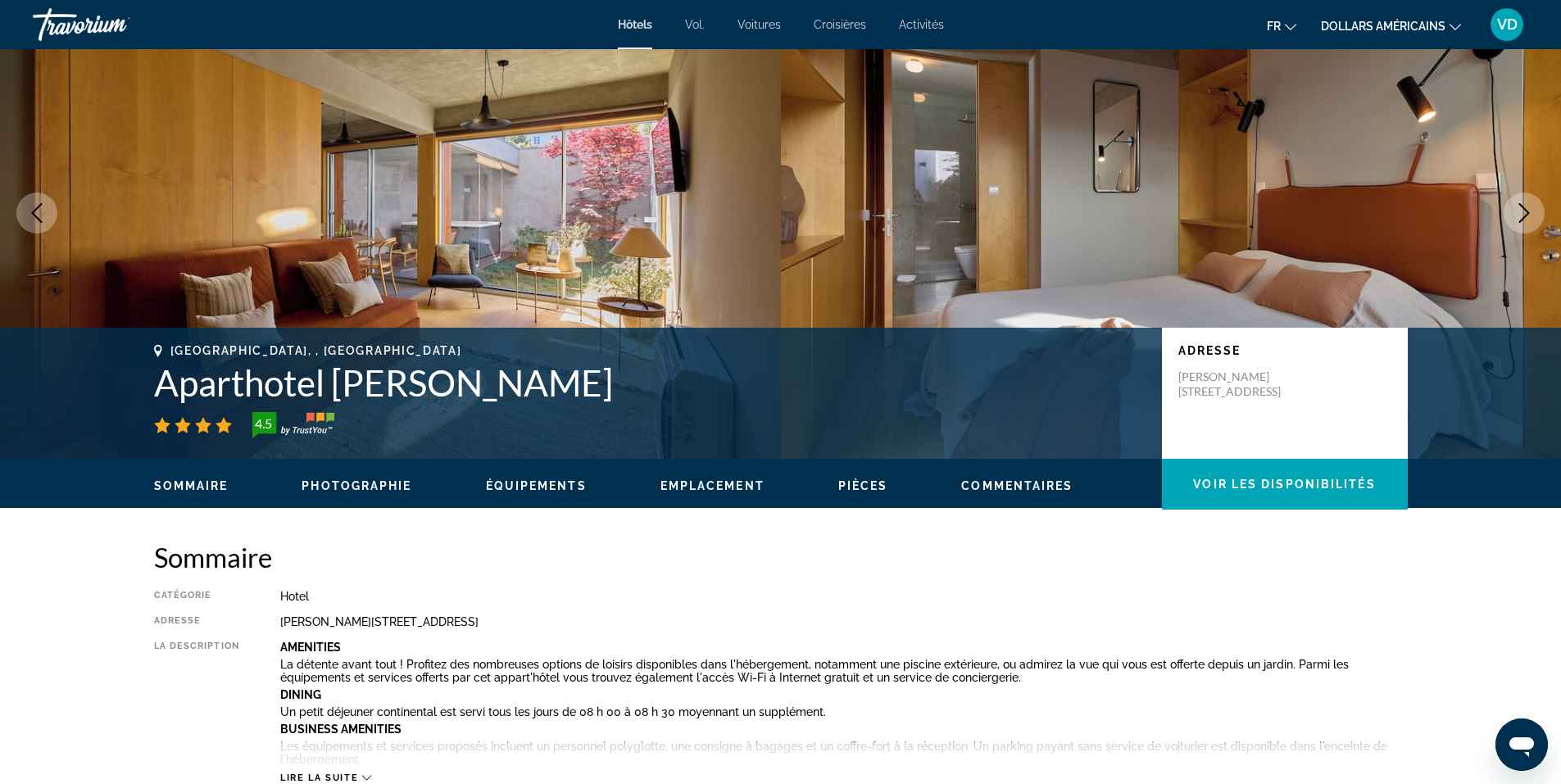
drag, startPoint x: 593, startPoint y: 386, endPoint x: 150, endPoint y: 392, distance: 443.0
click at [150, 392] on div "[GEOGRAPHIC_DATA], , [GEOGRAPHIC_DATA] Aparthotel [GEOGRAPHIC_DATA][PERSON_NAME…" at bounding box center [780, 393] width 1319 height 99
copy h1 "Aparthotel [PERSON_NAME]"
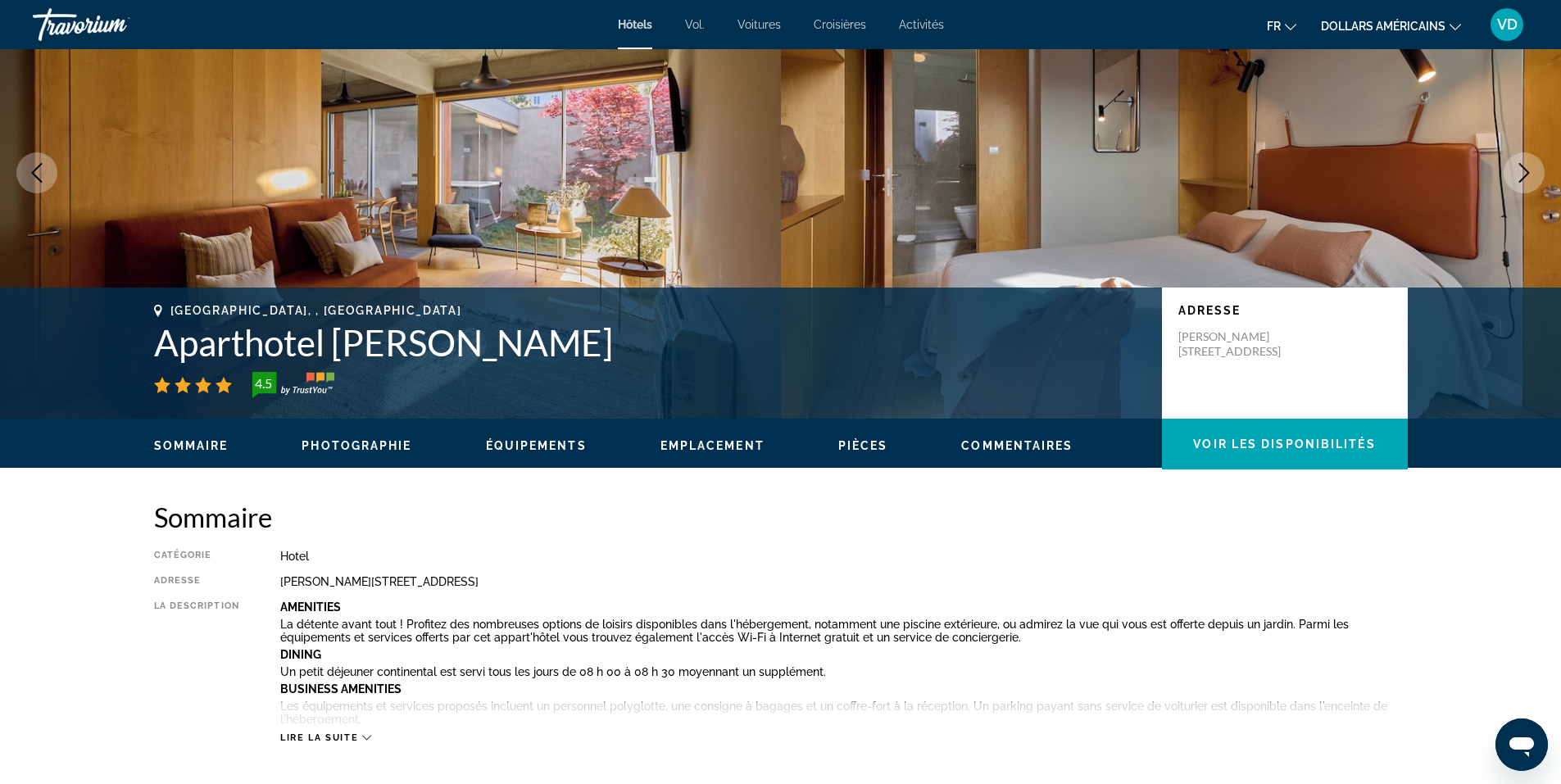
scroll to position [0, 0]
